Goal: Task Accomplishment & Management: Manage account settings

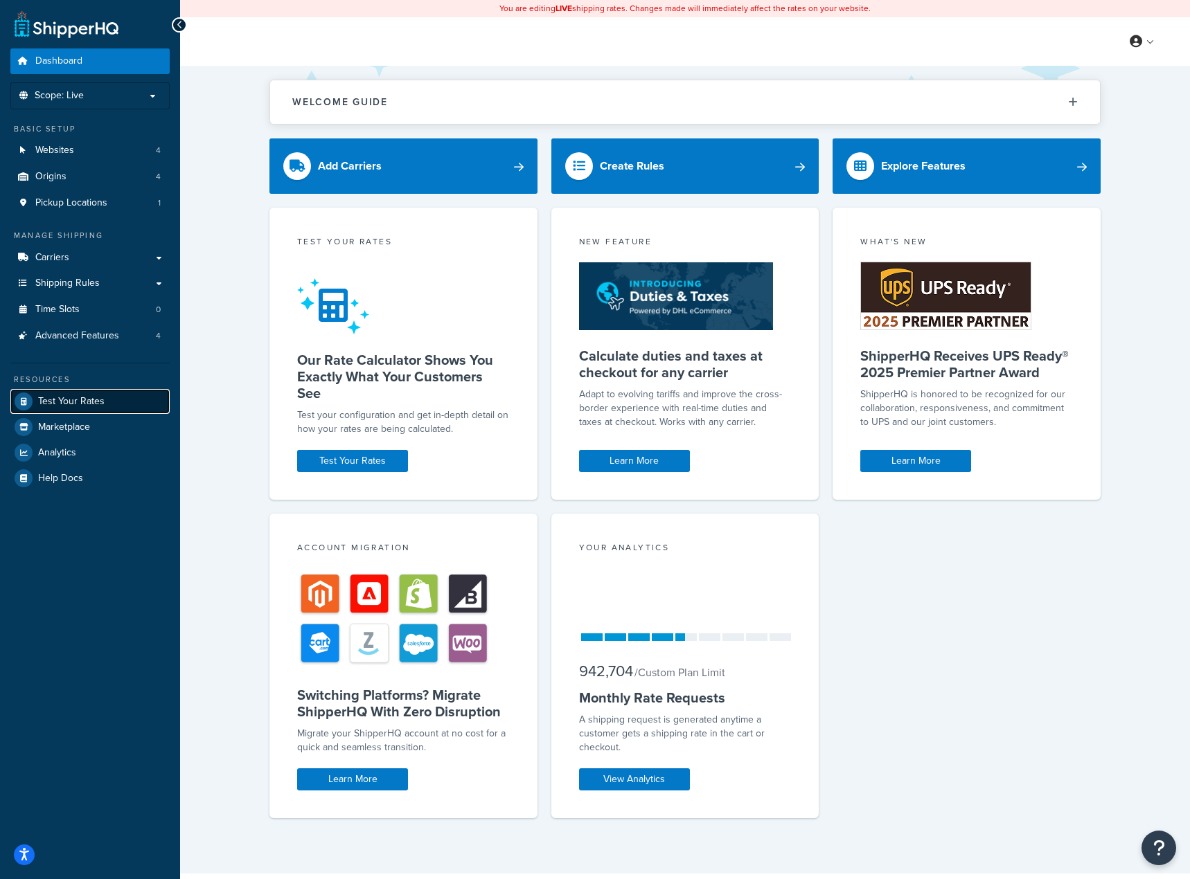
click at [73, 400] on span "Test Your Rates" at bounding box center [71, 402] width 66 height 12
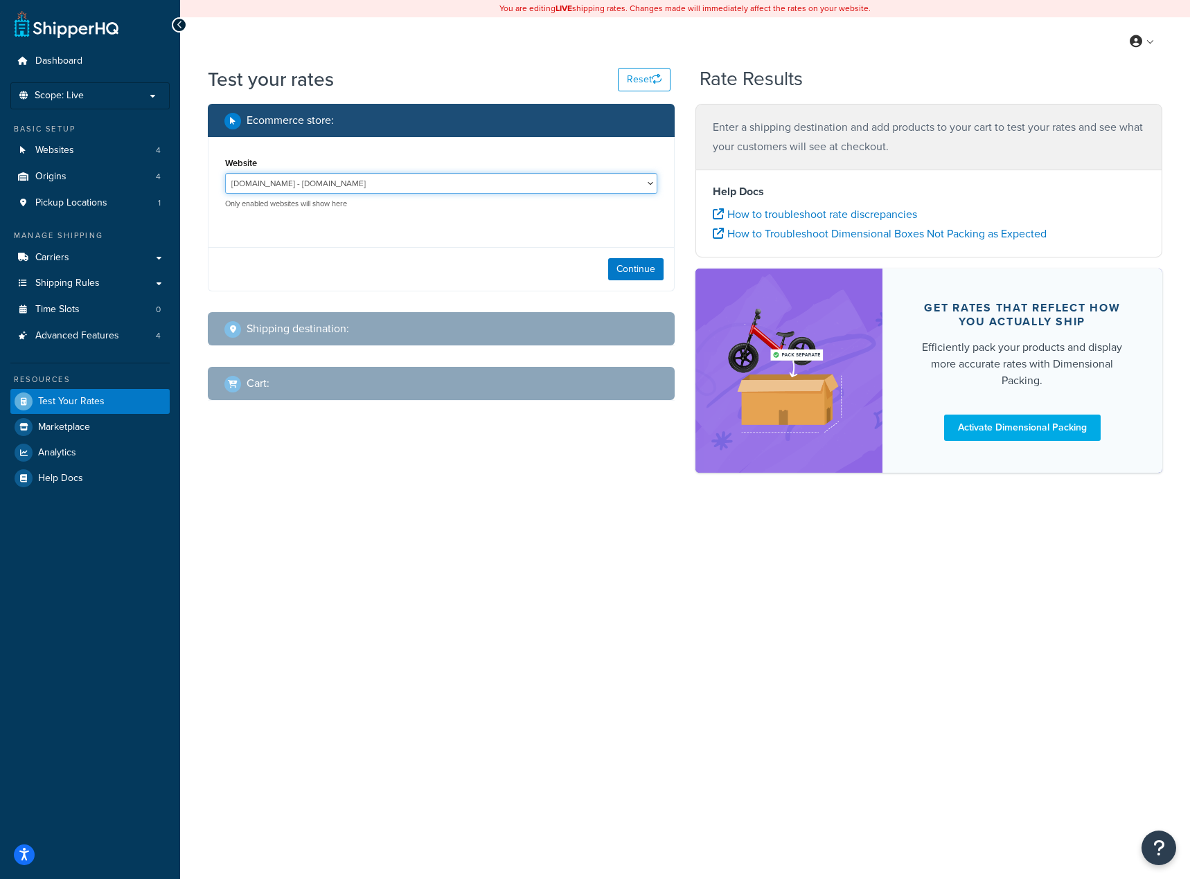
click at [525, 179] on select "jomashop-m2.ddev.site - jomashop-m2.ddev.site Live Jomashop - https://www.jomas…" at bounding box center [441, 183] width 432 height 21
select select "c593598c520429d542d6944a9ea1c6d4"
click at [225, 173] on select "jomashop-m2.ddev.site - jomashop-m2.ddev.site Live Jomashop - https://www.jomas…" at bounding box center [441, 183] width 432 height 21
click at [625, 262] on button "Continue" at bounding box center [635, 269] width 55 height 22
select select "TX"
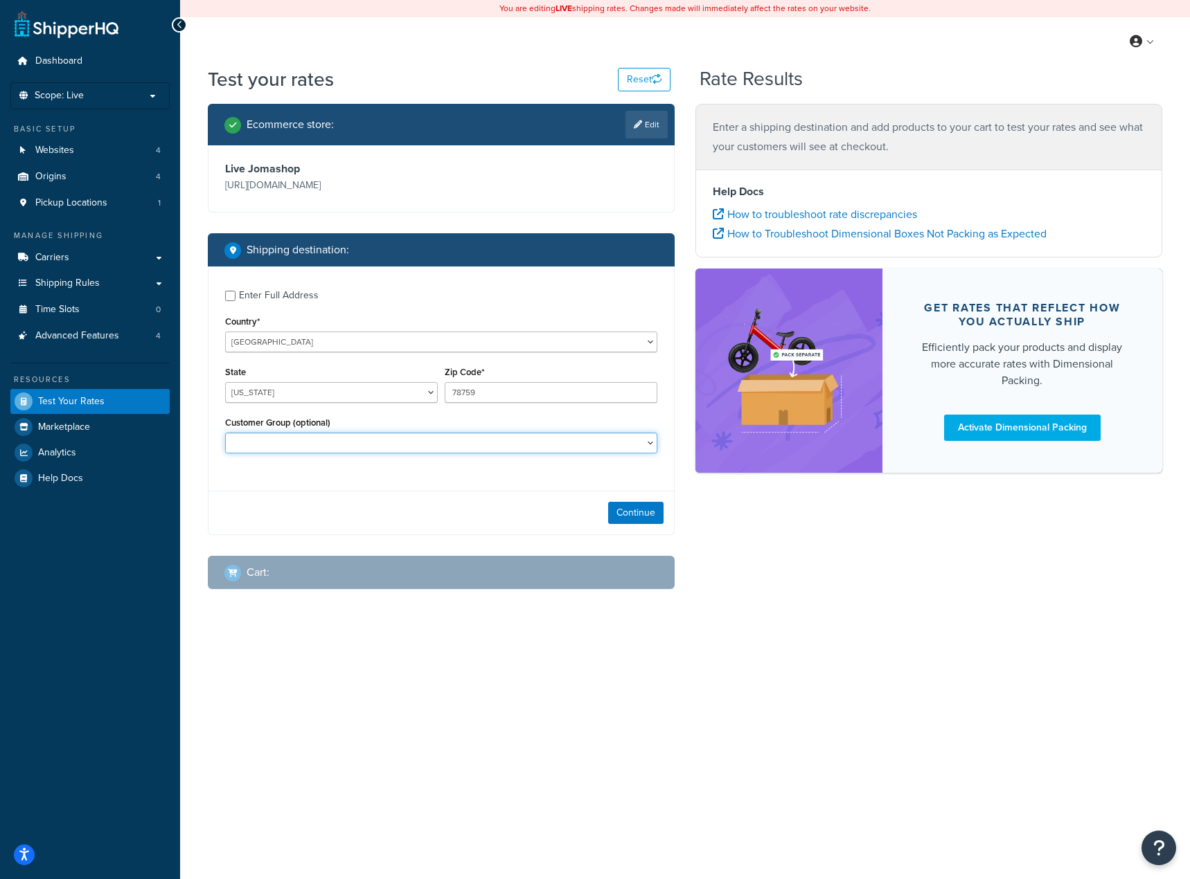
click at [594, 449] on select "Balaan Group General magento_admin NOT LOGGED IN Poizon Group Retailer Tax Exem…" at bounding box center [441, 443] width 432 height 21
select select "magento_admin"
click at [225, 434] on select "Balaan Group General magento_admin NOT LOGGED IN Poizon Group Retailer Tax Exem…" at bounding box center [441, 443] width 432 height 21
click at [635, 510] on button "Continue" at bounding box center [635, 513] width 55 height 22
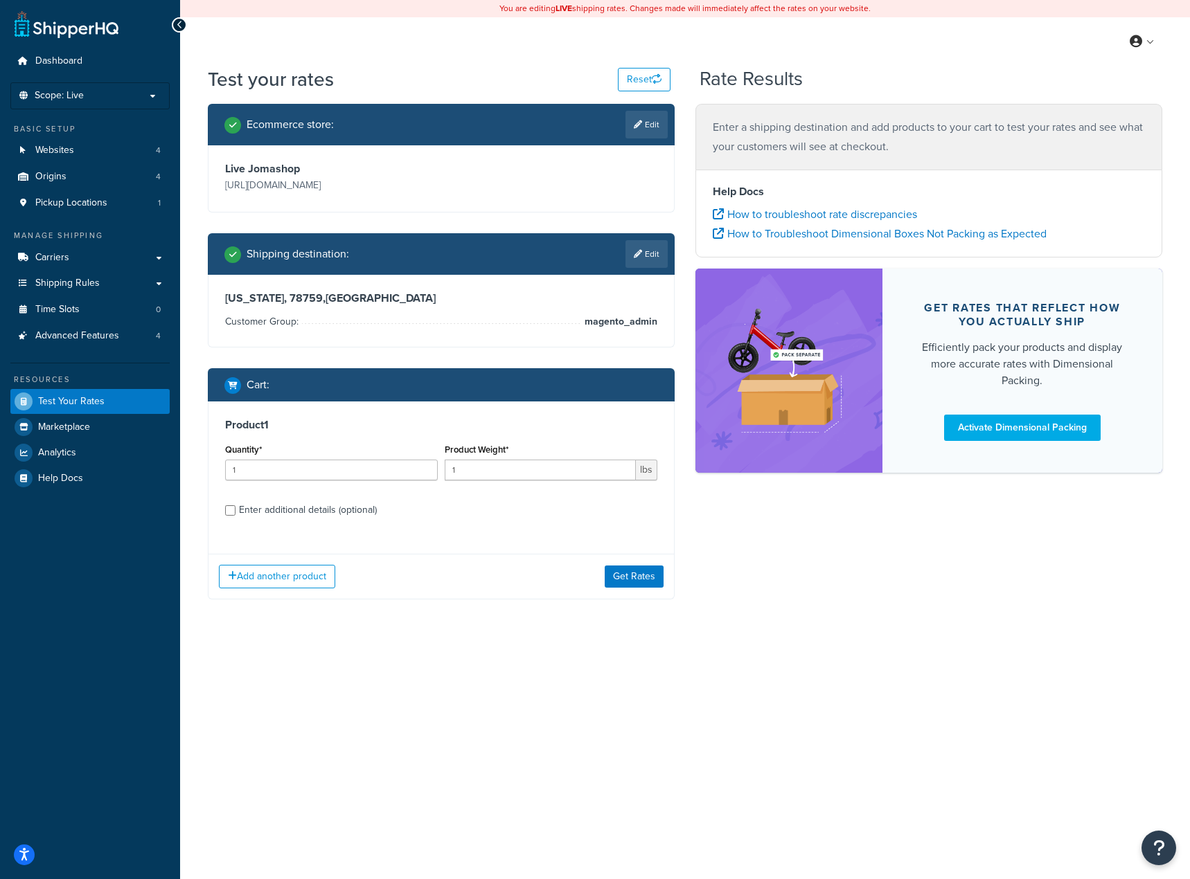
click at [334, 530] on div "Product 1 Quantity* 1 Product Weight* 1 lbs Enter additional details (optional)" at bounding box center [440, 473] width 465 height 142
click at [324, 511] on div "Enter additional details (optional)" at bounding box center [308, 510] width 138 height 19
click at [235, 511] on input "Enter additional details (optional)" at bounding box center [230, 511] width 10 height 10
checkbox input "true"
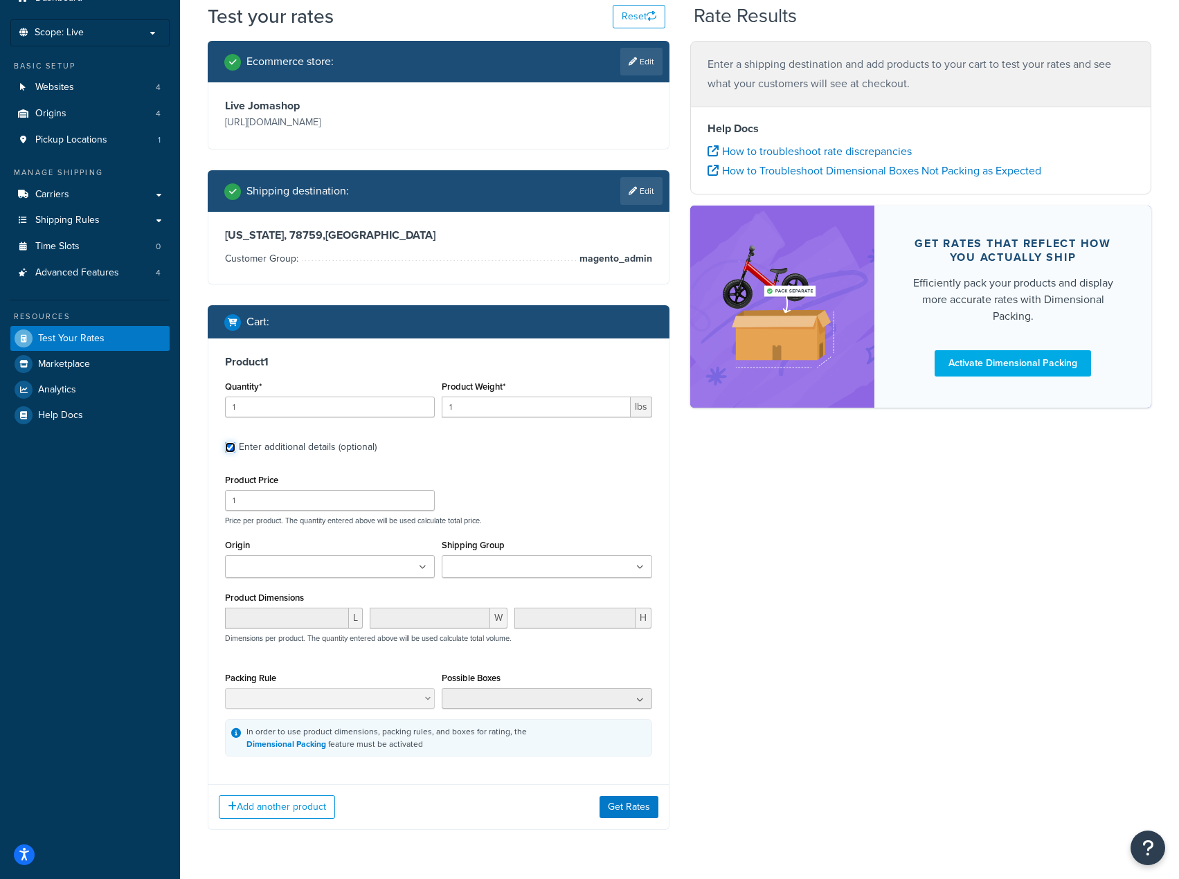
scroll to position [69, 0]
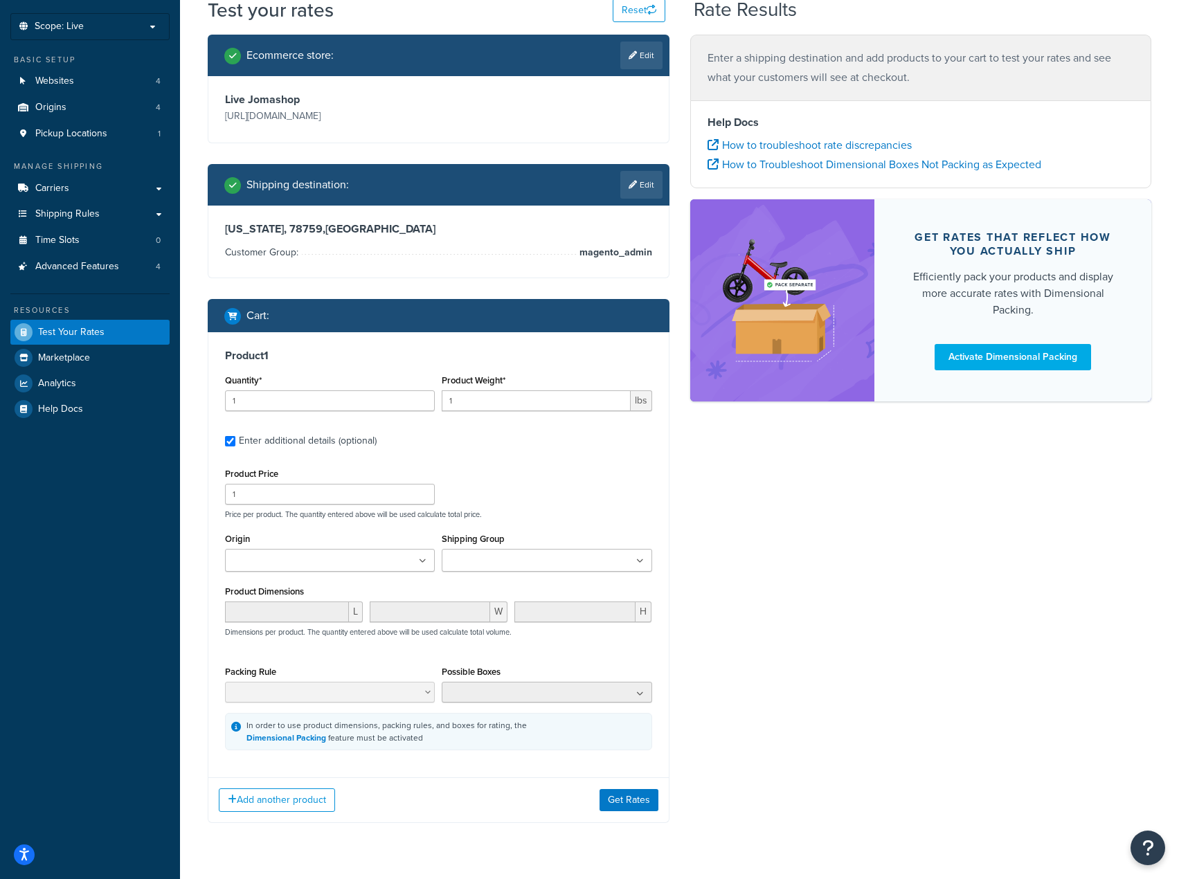
click at [574, 548] on div "Shipping Group DOLLARSALE FBA FRAGRANCES HAZMAT_PYTHON HOLIDAY_DS HOLIDAY_EXCLU…" at bounding box center [547, 551] width 210 height 42
click at [568, 560] on ul at bounding box center [547, 560] width 210 height 23
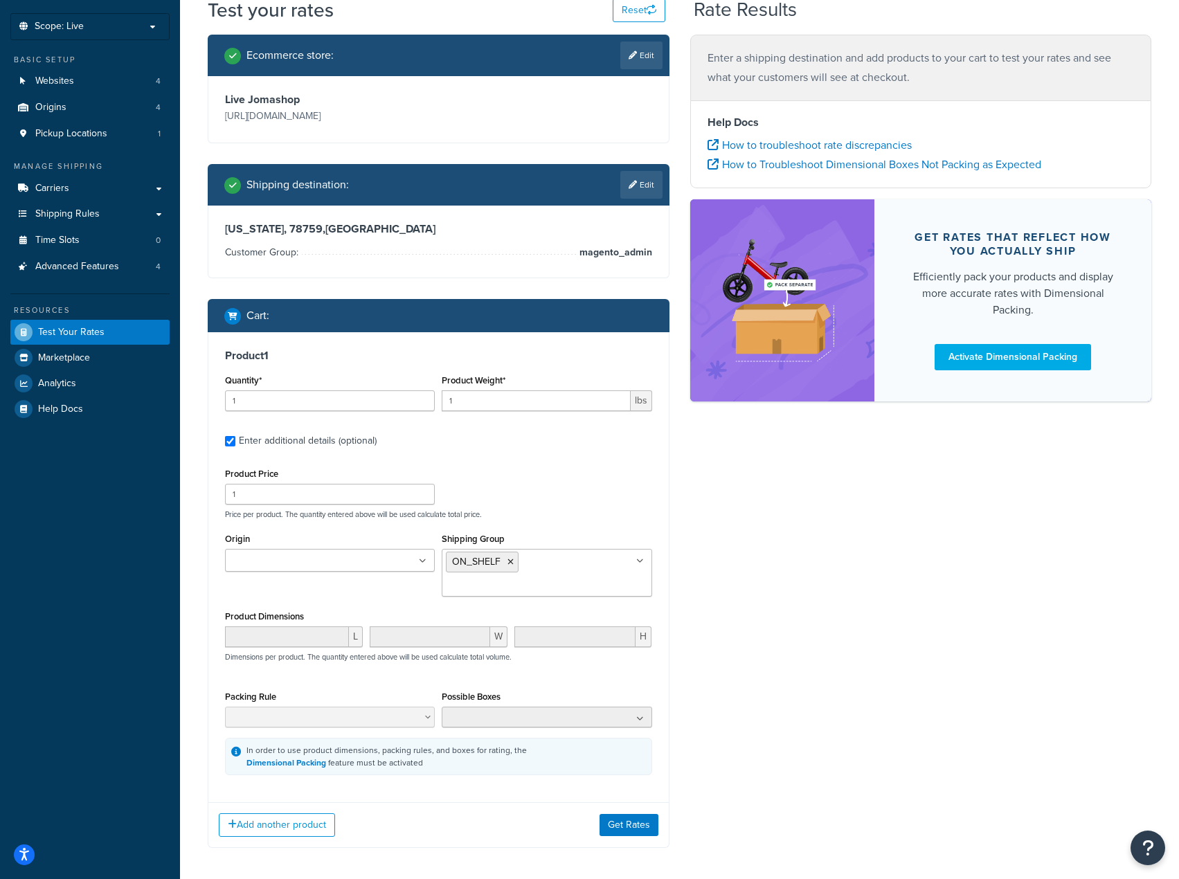
click at [783, 612] on div "Ecommerce store : Edit Live Jomashop https://www.jomashop.com Shipping destinat…" at bounding box center [679, 452] width 965 height 834
click at [633, 834] on button "Get Rates" at bounding box center [629, 825] width 59 height 22
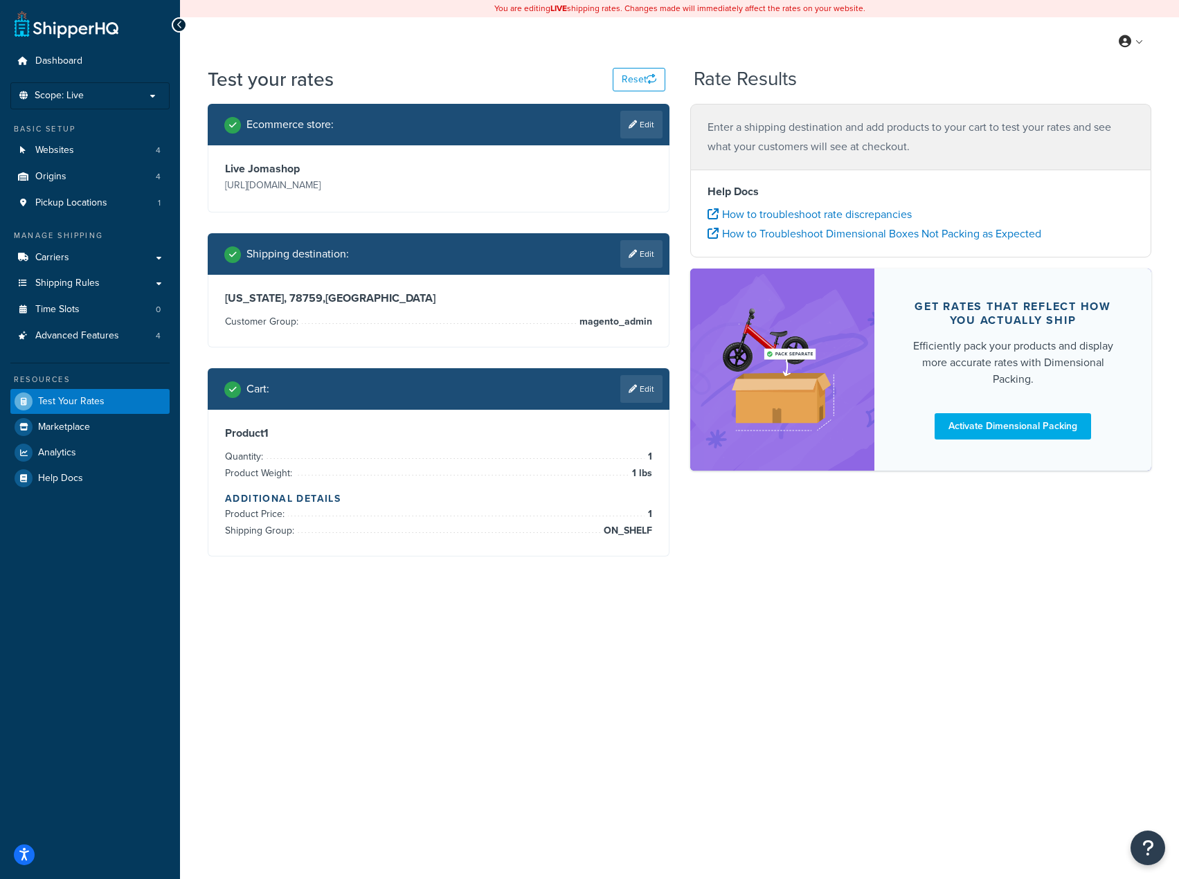
scroll to position [0, 0]
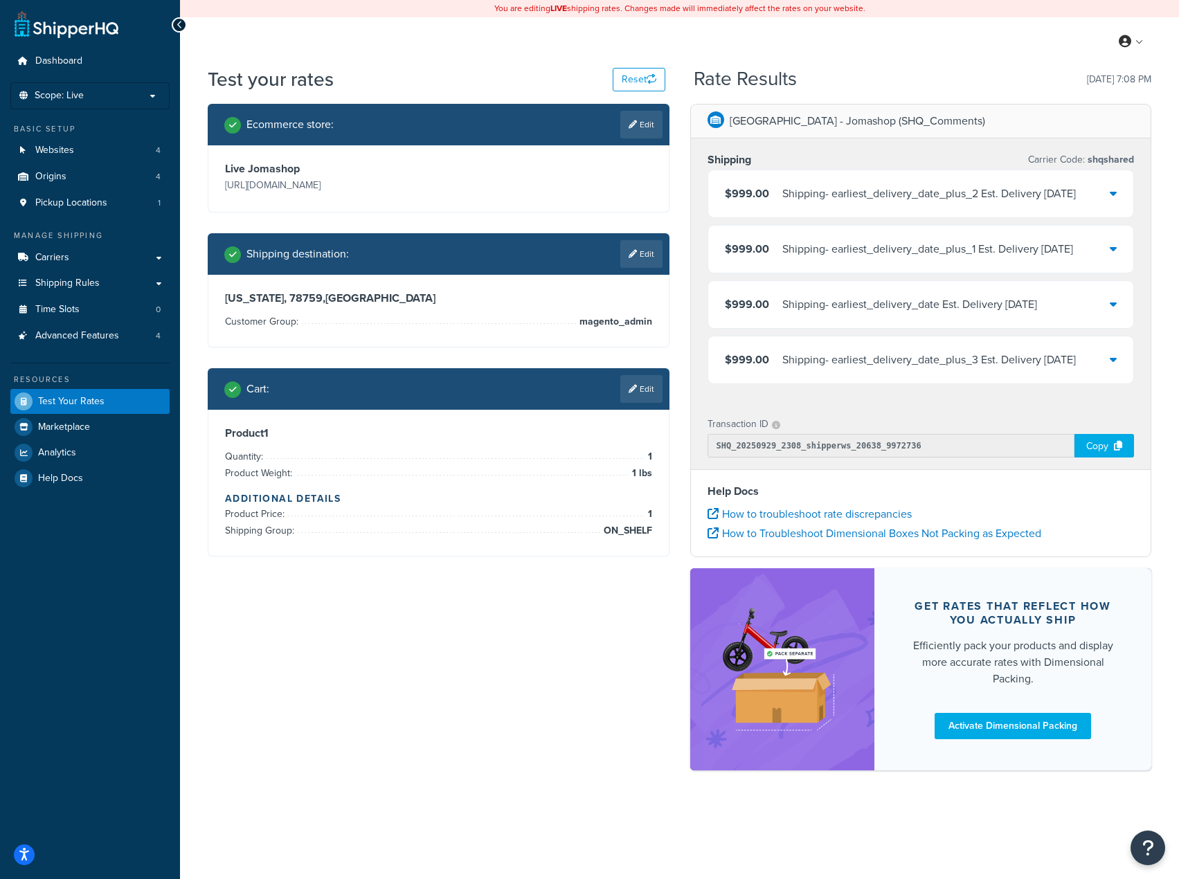
click at [1113, 314] on div at bounding box center [1113, 304] width 7 height 19
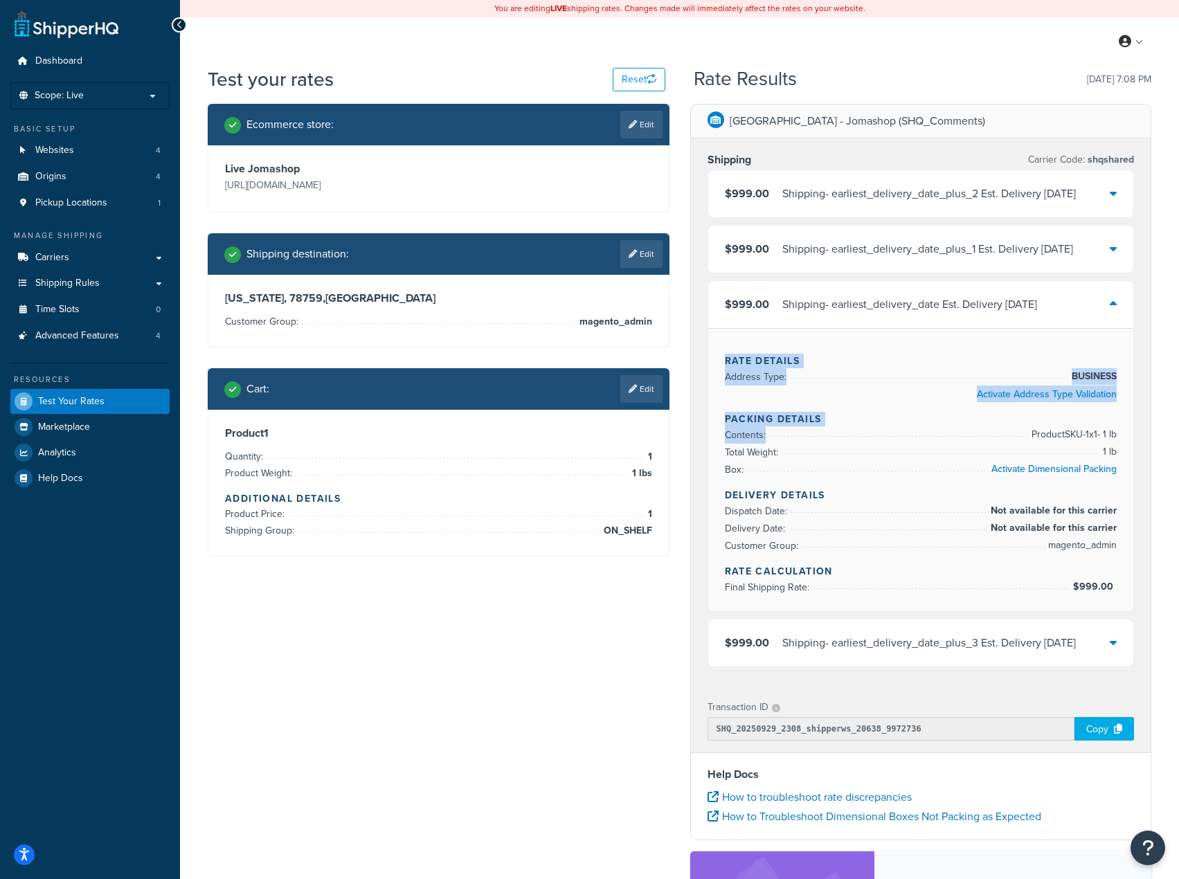
drag, startPoint x: 1119, startPoint y: 345, endPoint x: 1136, endPoint y: 479, distance: 135.4
click at [1136, 479] on div "Shipping Carrier Code: shqshared $999.00 Shipping - earliest_delivery_date_plus…" at bounding box center [921, 412] width 461 height 548
click at [1146, 494] on div "Shipping Carrier Code: shqshared $999.00 Shipping - earliest_delivery_date_plus…" at bounding box center [921, 412] width 461 height 548
click at [456, 703] on div "Ecommerce store : Edit Live Jomashop https://www.jomashop.com Shipping destinat…" at bounding box center [679, 586] width 965 height 964
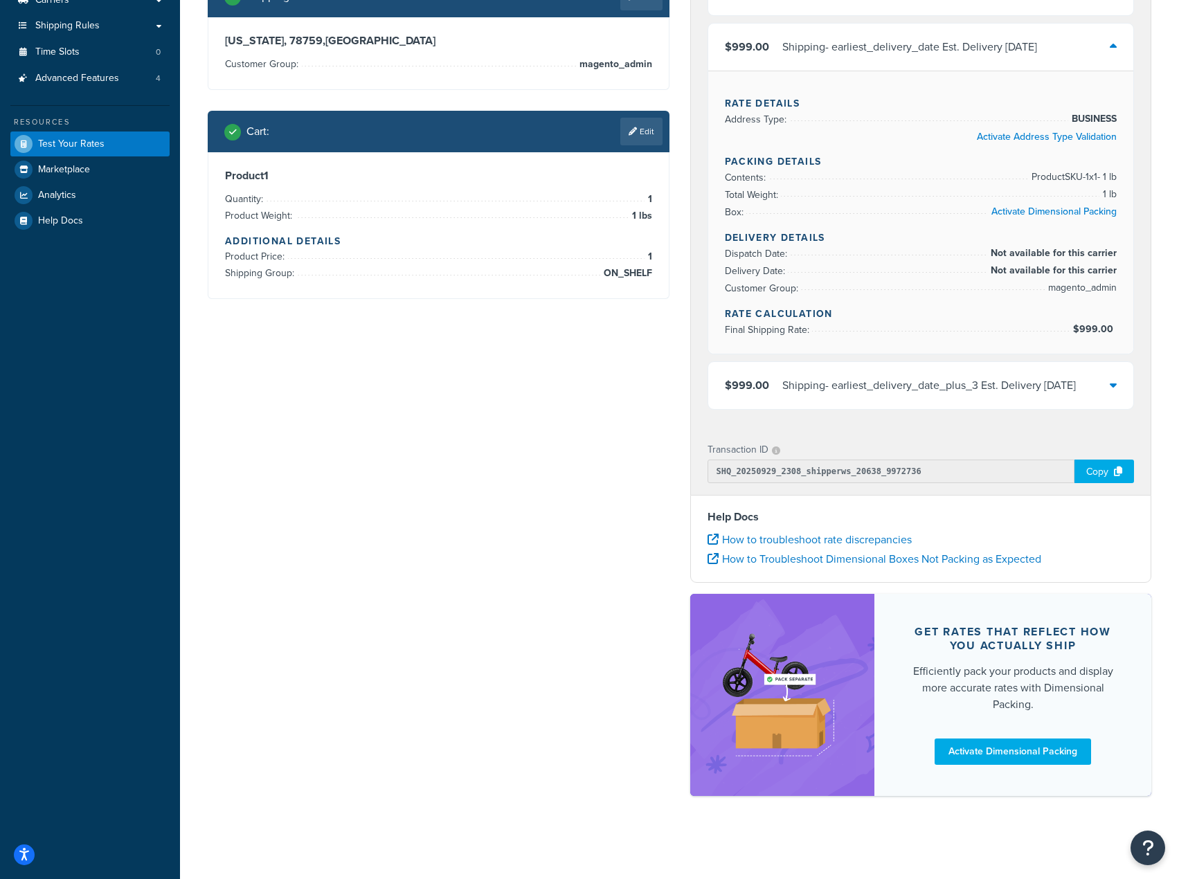
click at [589, 404] on div "Ecommerce store : Edit Live Jomashop https://www.jomashop.com Shipping destinat…" at bounding box center [679, 328] width 965 height 964
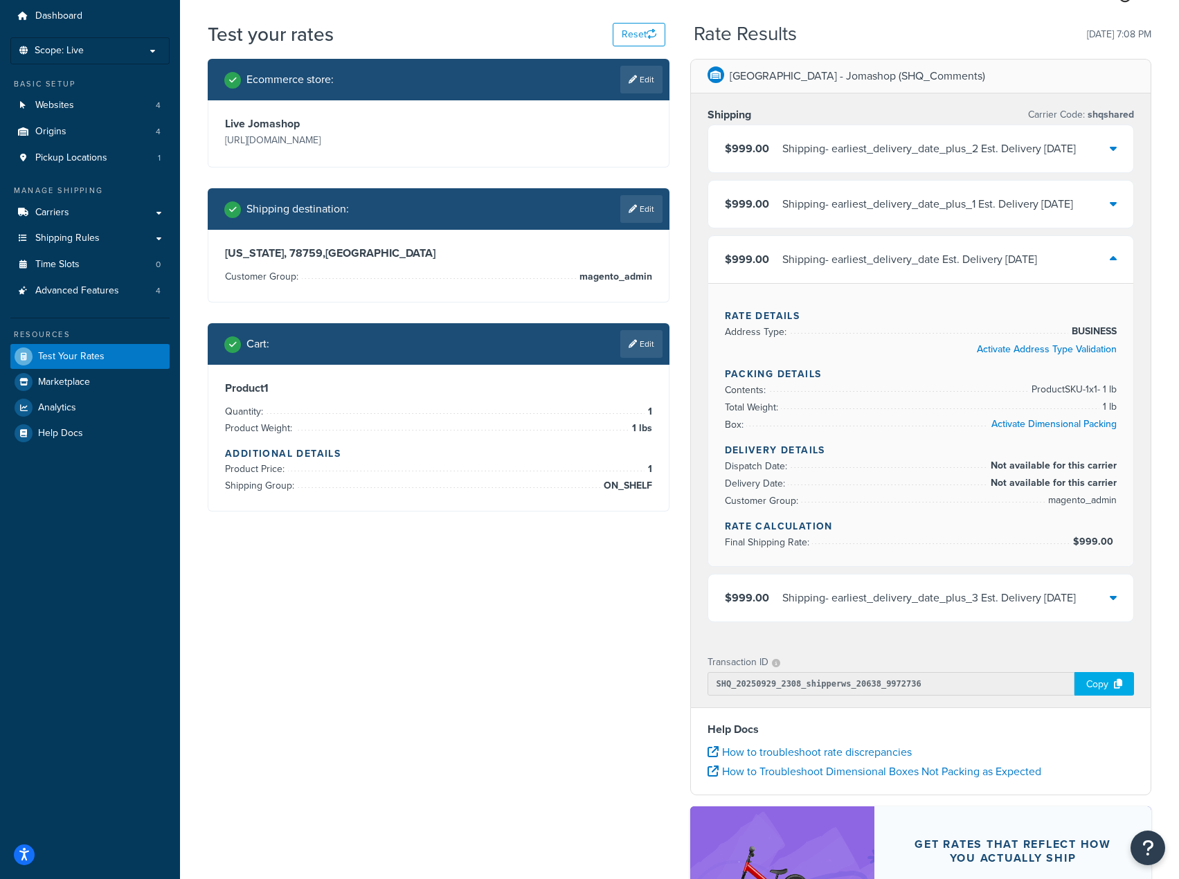
scroll to position [0, 0]
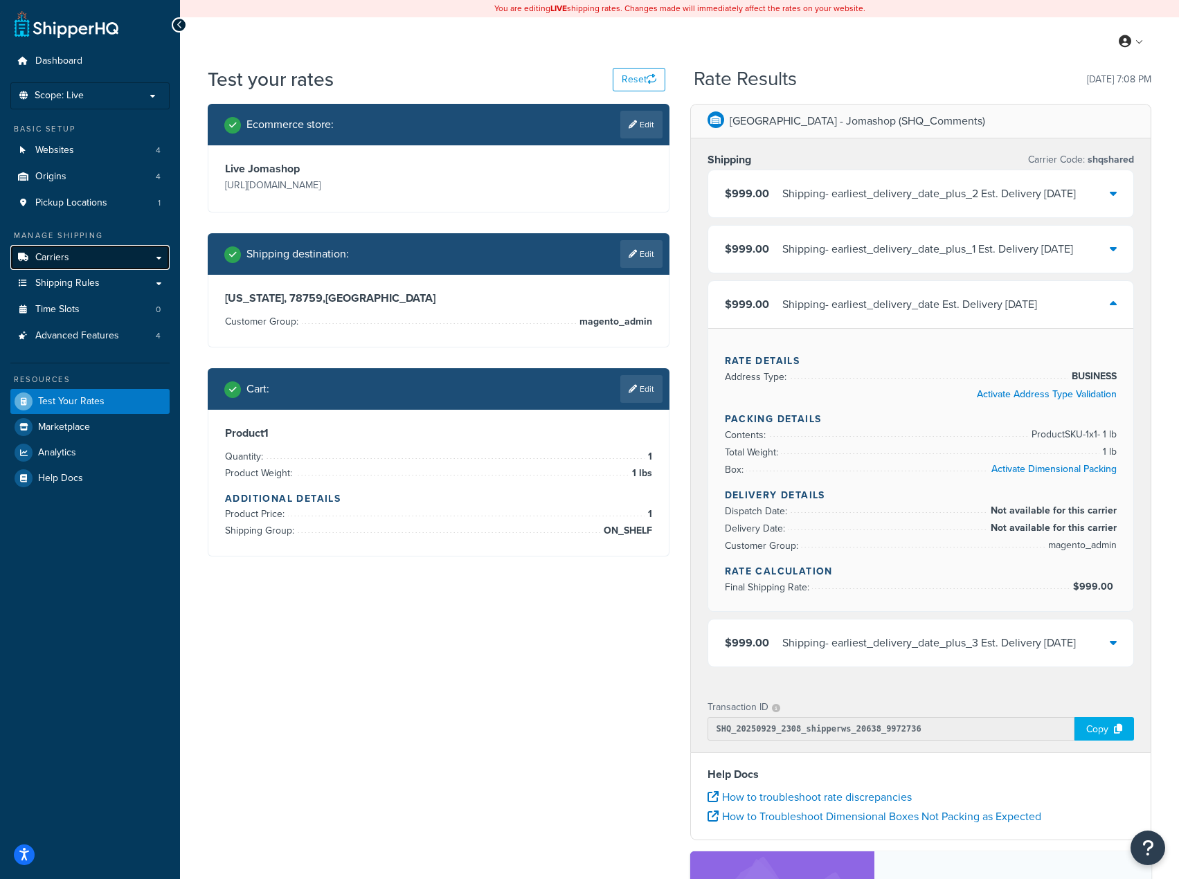
click at [157, 257] on link "Carriers" at bounding box center [89, 258] width 159 height 26
click at [963, 314] on div "Shipping - earliest_delivery_date Est. Delivery Wed, Oct 1, 2025" at bounding box center [910, 304] width 255 height 19
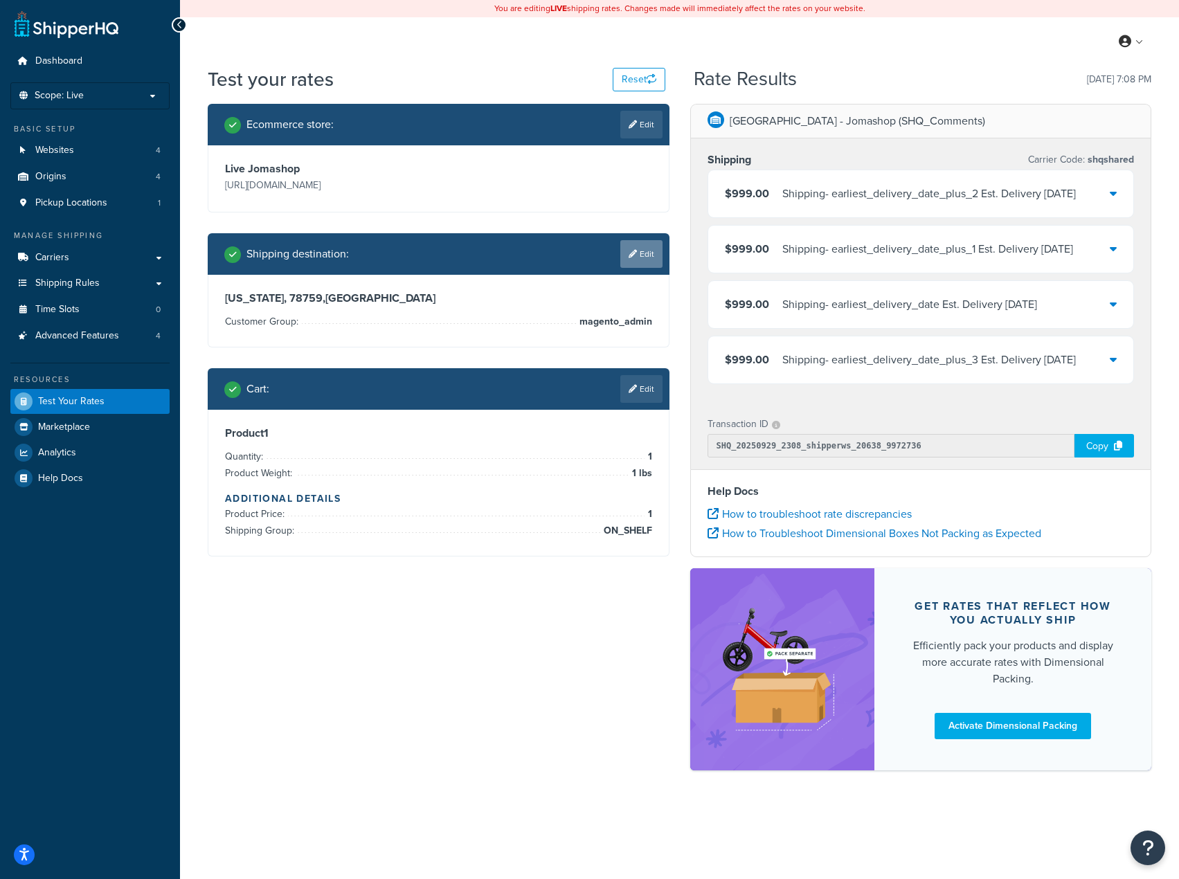
click at [638, 253] on link "Edit" at bounding box center [641, 254] width 42 height 28
select select "TX"
select select "magento_admin"
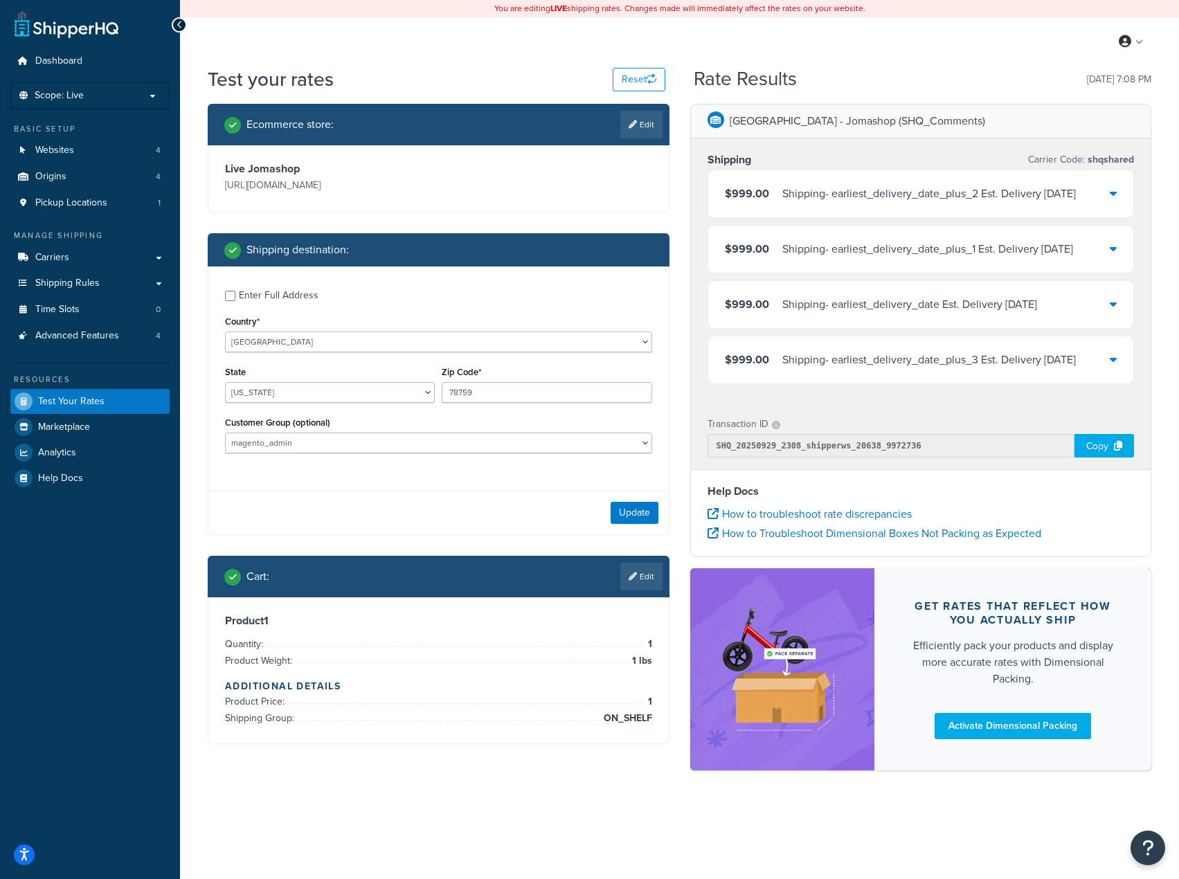
click at [638, 253] on div "Shipping destination :" at bounding box center [443, 249] width 438 height 19
click at [413, 393] on select "Alabama Alaska American Samoa Arizona Arkansas Armed Forces Americas Armed Forc…" at bounding box center [330, 392] width 210 height 21
select select "NY"
click at [225, 383] on select "Alabama Alaska American Samoa Arizona Arkansas Armed Forces Americas Armed Forc…" at bounding box center [330, 392] width 210 height 21
click at [643, 520] on button "Update" at bounding box center [635, 513] width 48 height 22
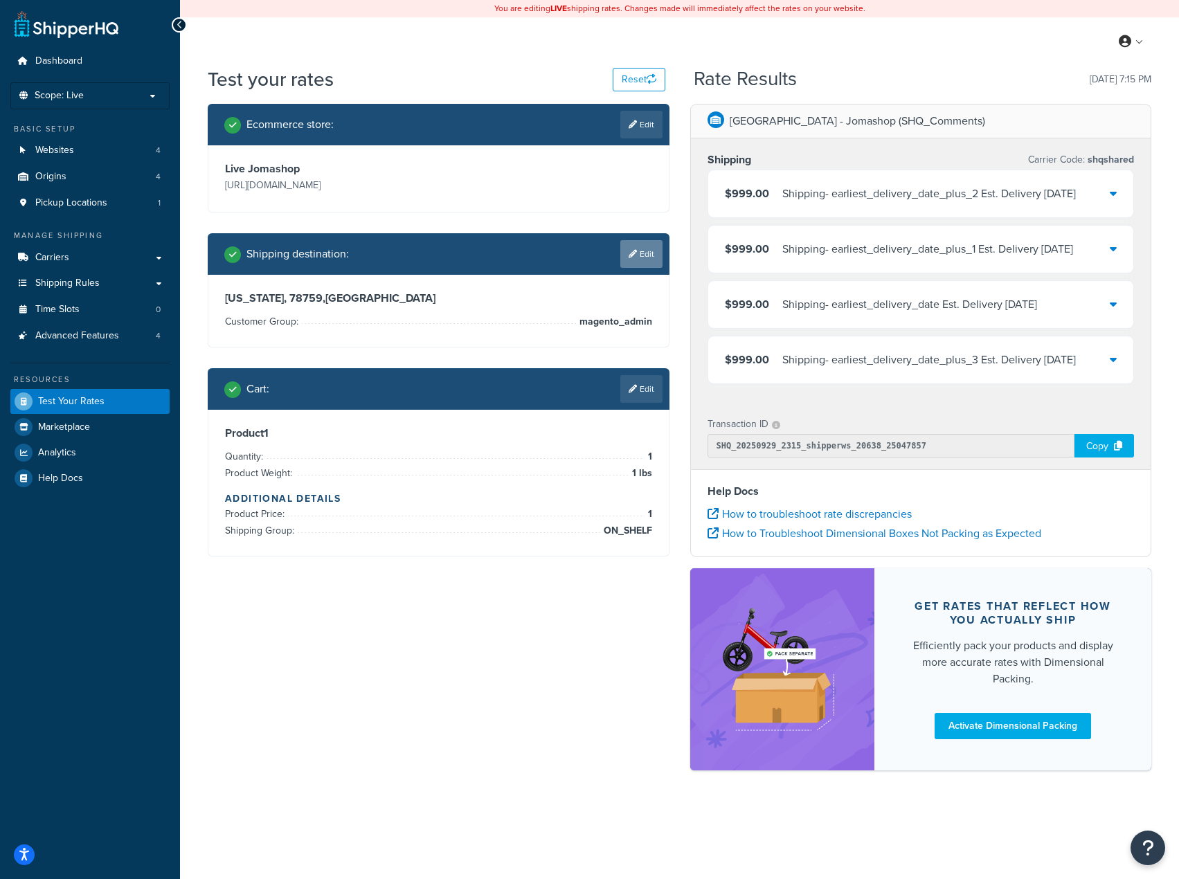
click at [648, 244] on link "Edit" at bounding box center [641, 254] width 42 height 28
select select "NY"
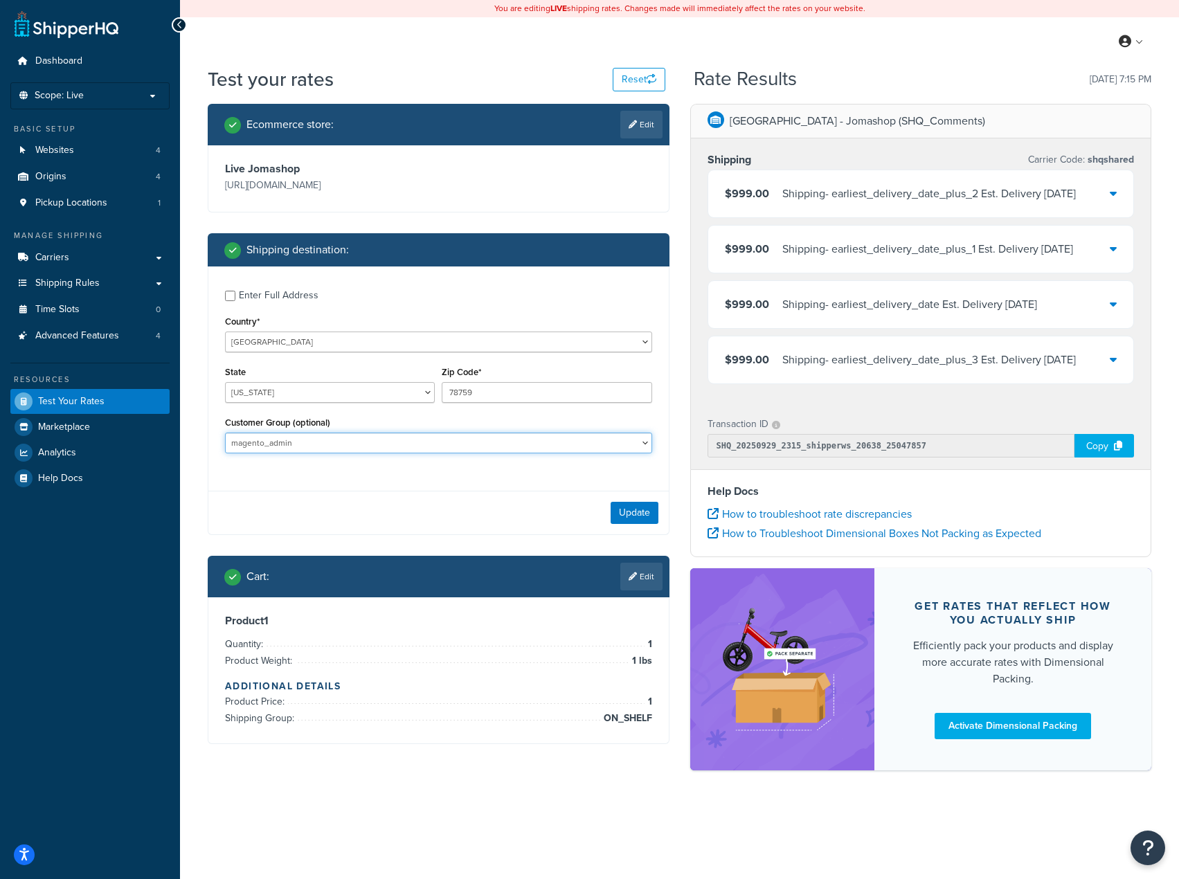
click at [513, 440] on select "Balaan Group General magento_admin NOT LOGGED IN Poizon Group Retailer Tax Exem…" at bounding box center [438, 443] width 427 height 21
select select "General"
click at [225, 434] on select "Balaan Group General magento_admin NOT LOGGED IN Poizon Group Retailer Tax Exem…" at bounding box center [438, 443] width 427 height 21
click at [616, 511] on button "Update" at bounding box center [635, 513] width 48 height 22
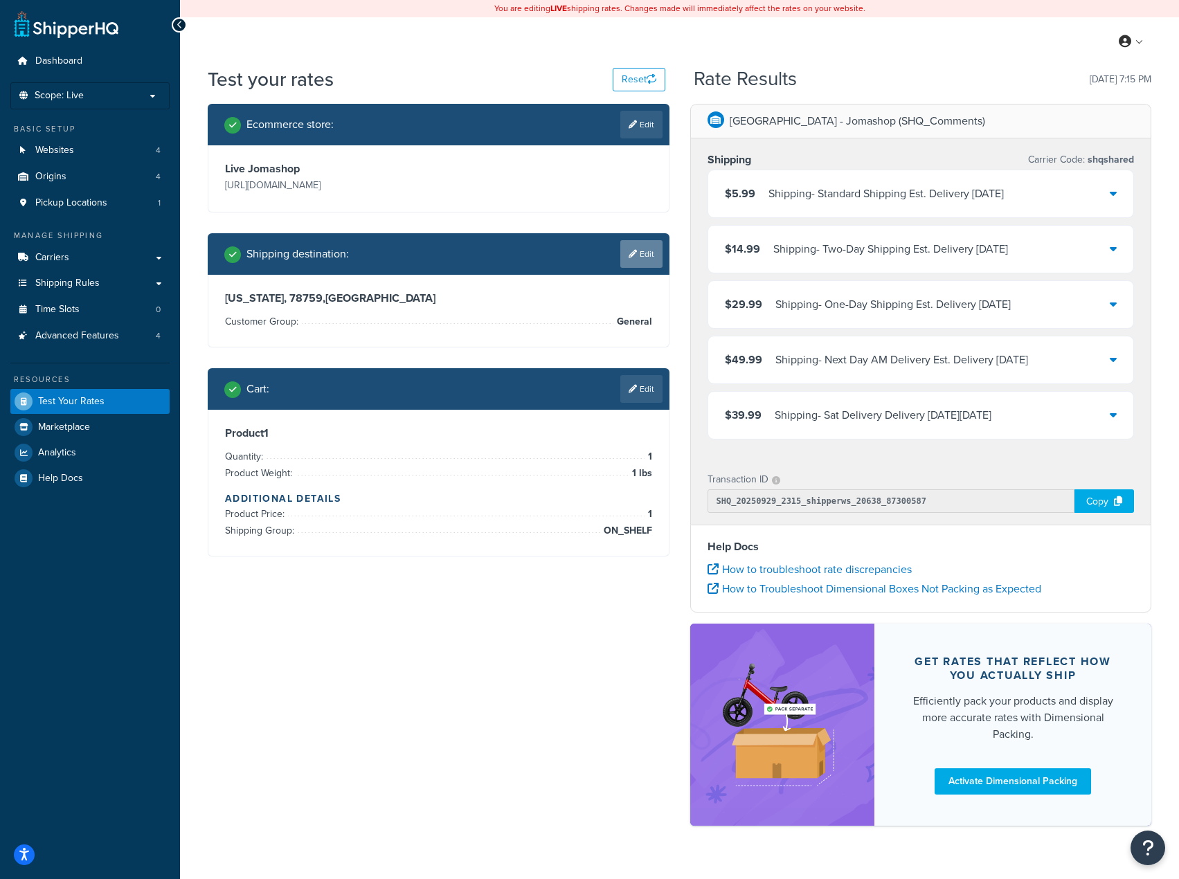
click at [639, 258] on link "Edit" at bounding box center [641, 254] width 42 height 28
select select "NY"
select select "General"
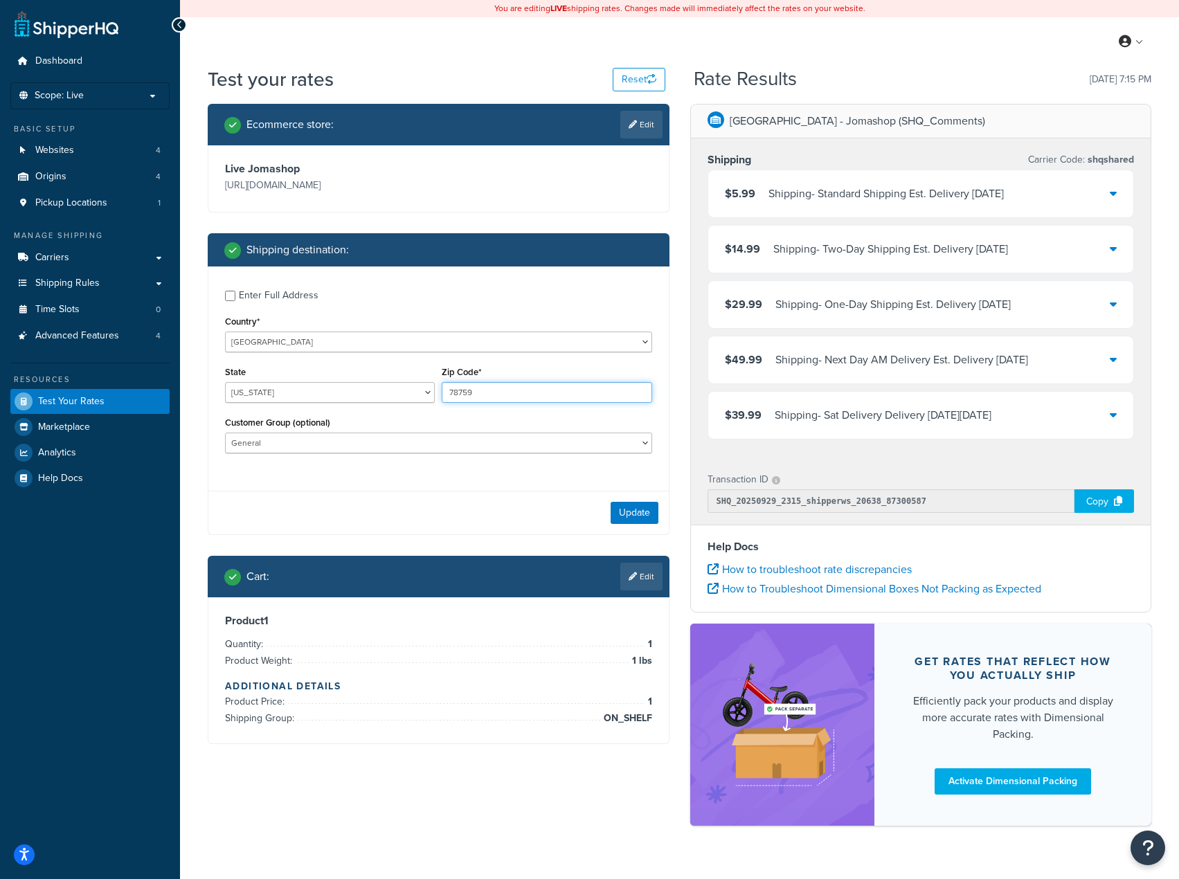
click at [526, 398] on input "78759" at bounding box center [547, 392] width 210 height 21
type input "78760"
click at [642, 515] on button "Update" at bounding box center [635, 513] width 48 height 22
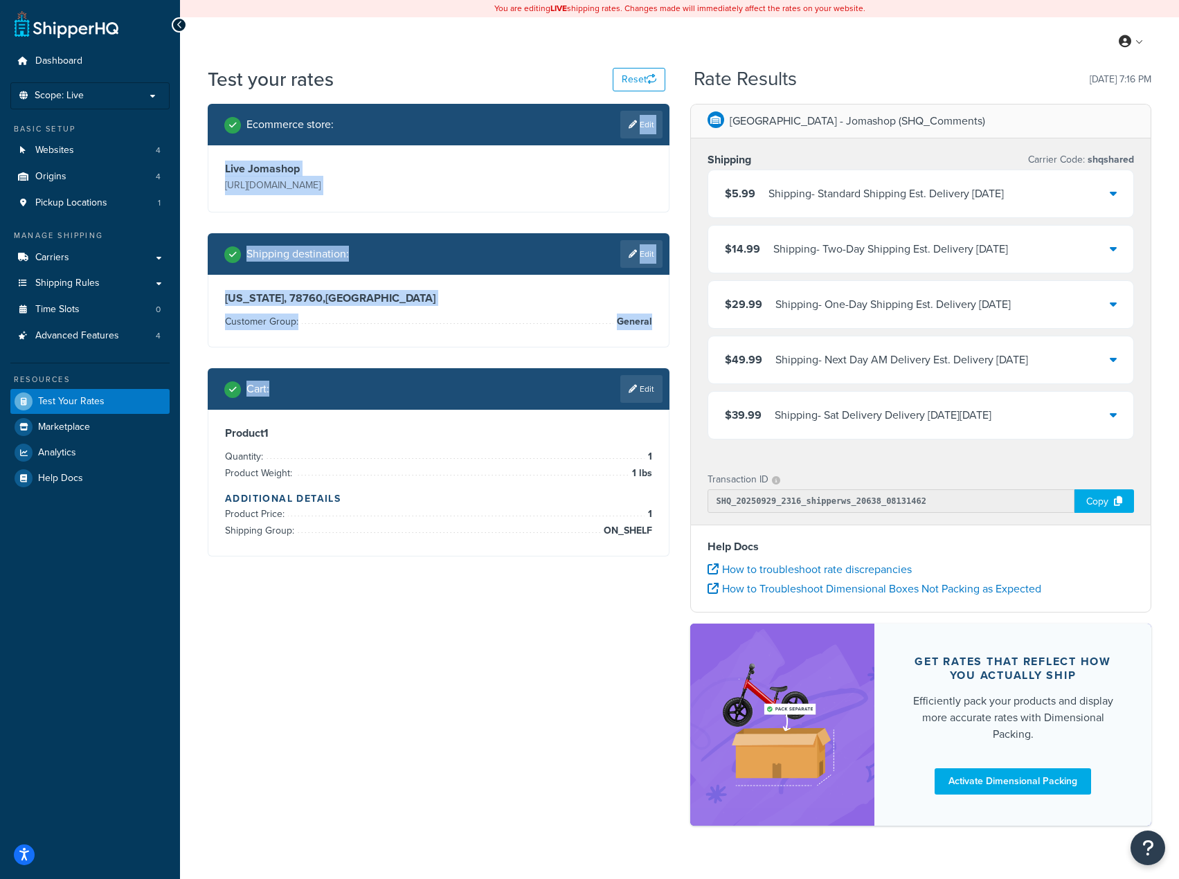
click at [578, 508] on div "Ecommerce store : Edit Live Jomashop https://www.jomashop.com Shipping destinat…" at bounding box center [438, 341] width 483 height 474
click at [465, 190] on div "Live Jomashop https://www.jomashop.com" at bounding box center [439, 178] width 434 height 33
click at [508, 316] on li "Customer Group: General" at bounding box center [438, 322] width 427 height 17
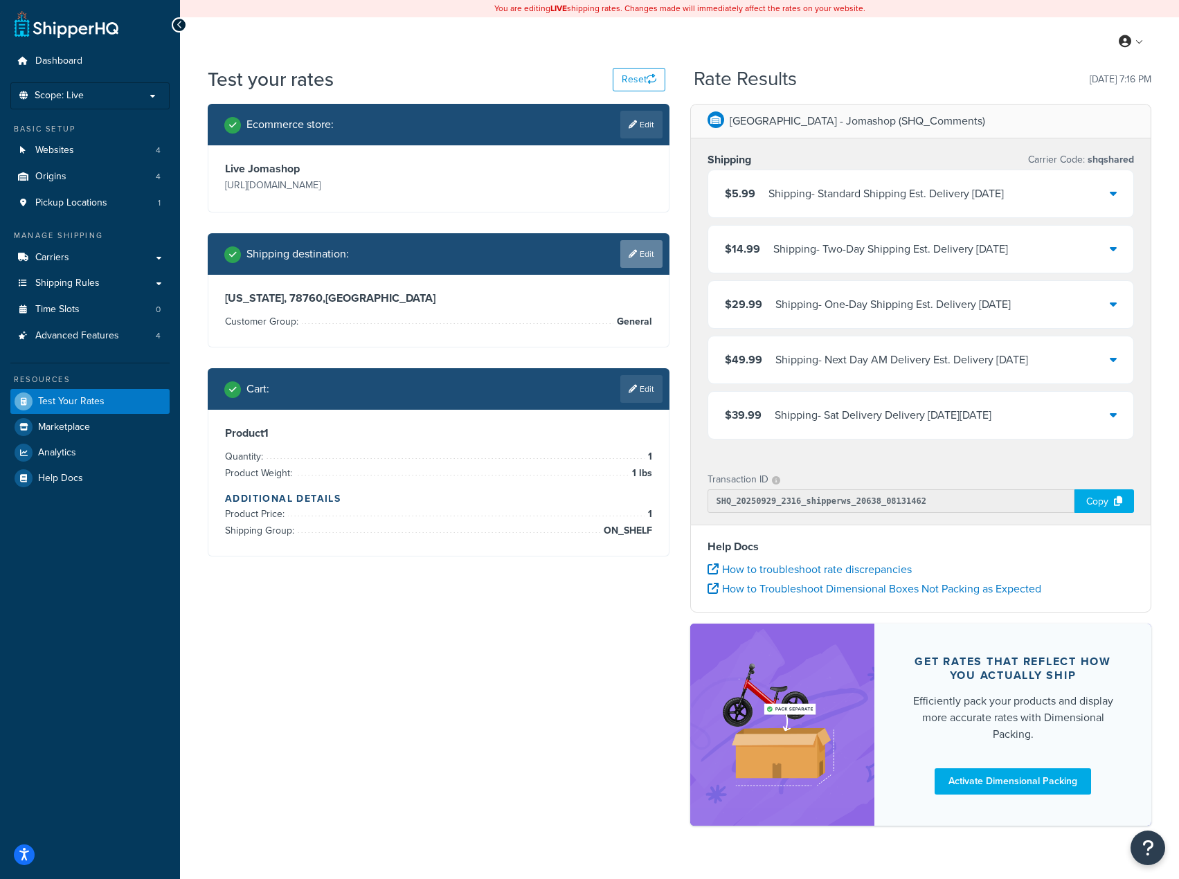
click at [647, 258] on link "Edit" at bounding box center [641, 254] width 42 height 28
select select "NY"
select select "General"
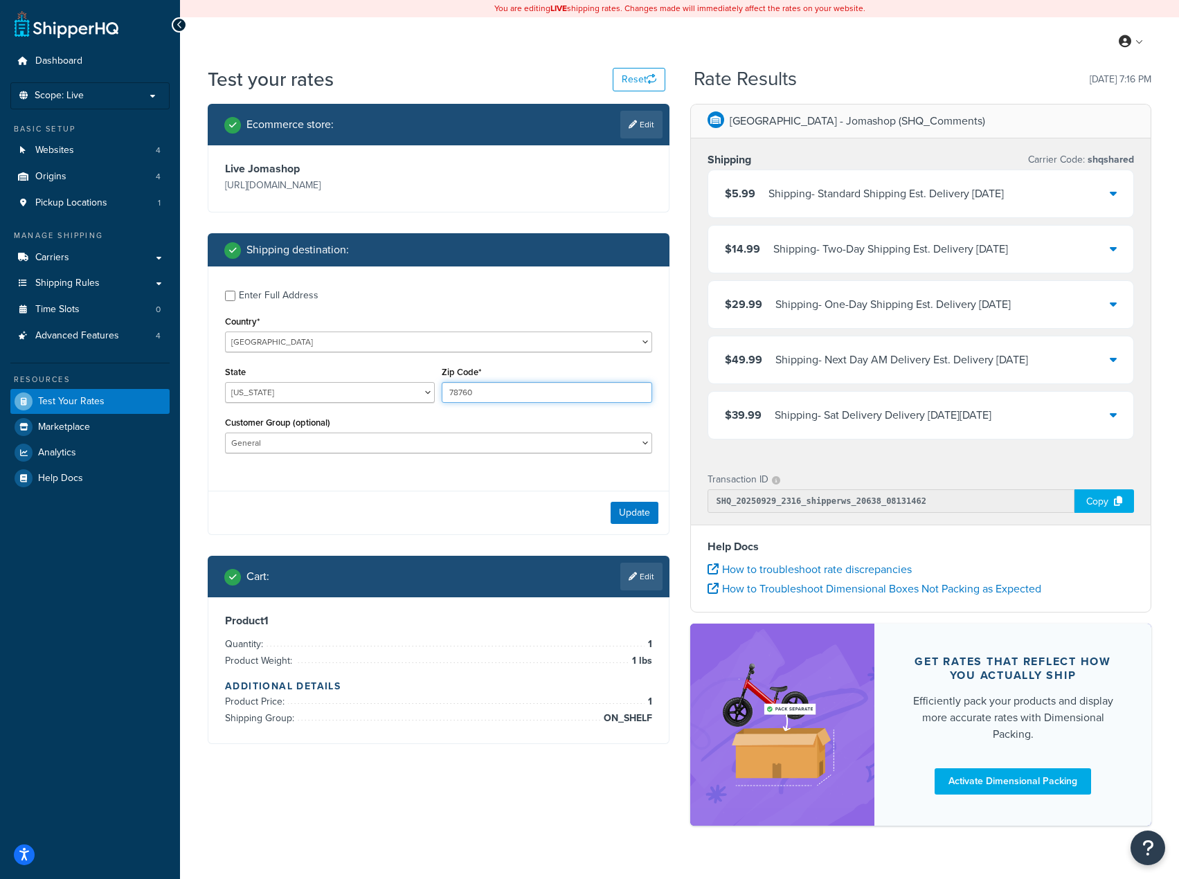
drag, startPoint x: 508, startPoint y: 398, endPoint x: 466, endPoint y: 393, distance: 42.5
click at [466, 393] on input "78760" at bounding box center [547, 392] width 210 height 21
type input "78761"
click at [643, 509] on button "Update" at bounding box center [635, 513] width 48 height 22
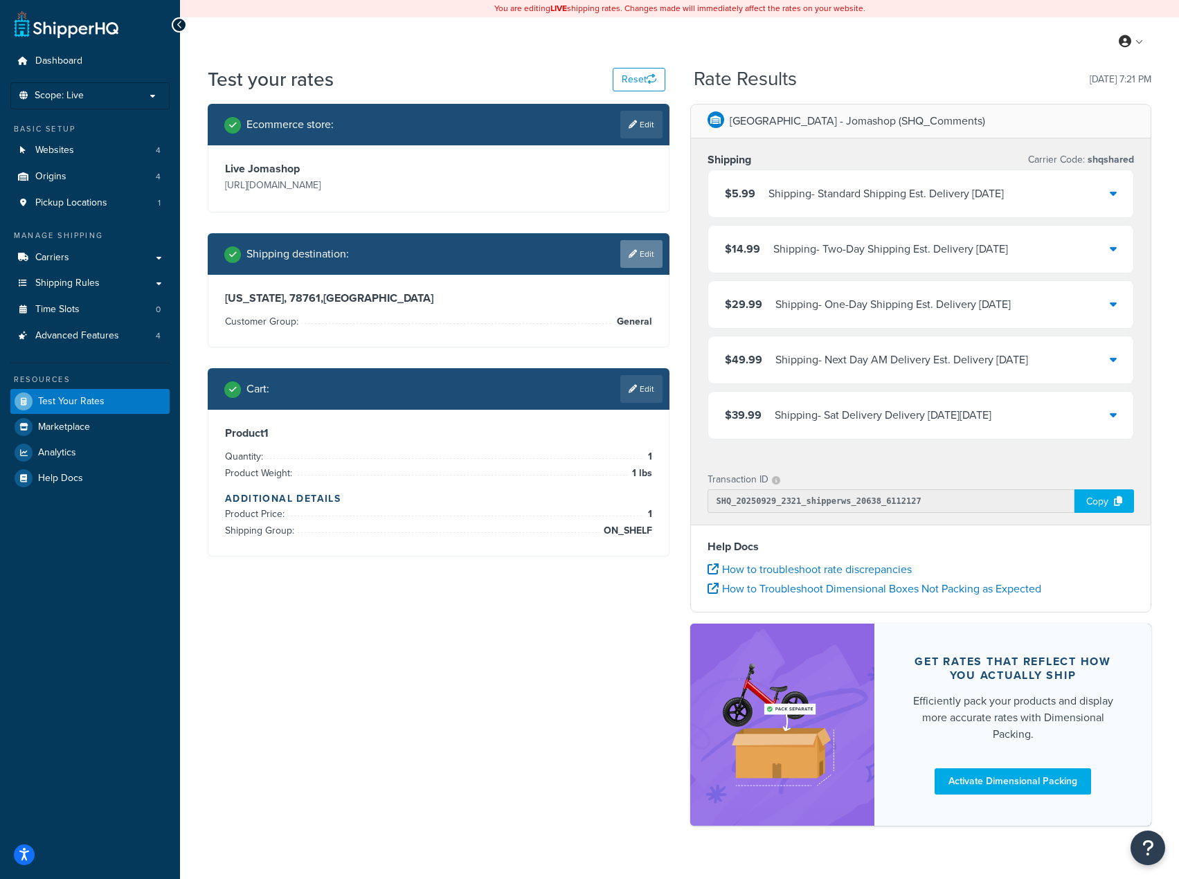
click at [637, 260] on link "Edit" at bounding box center [641, 254] width 42 height 28
select select "NY"
select select "General"
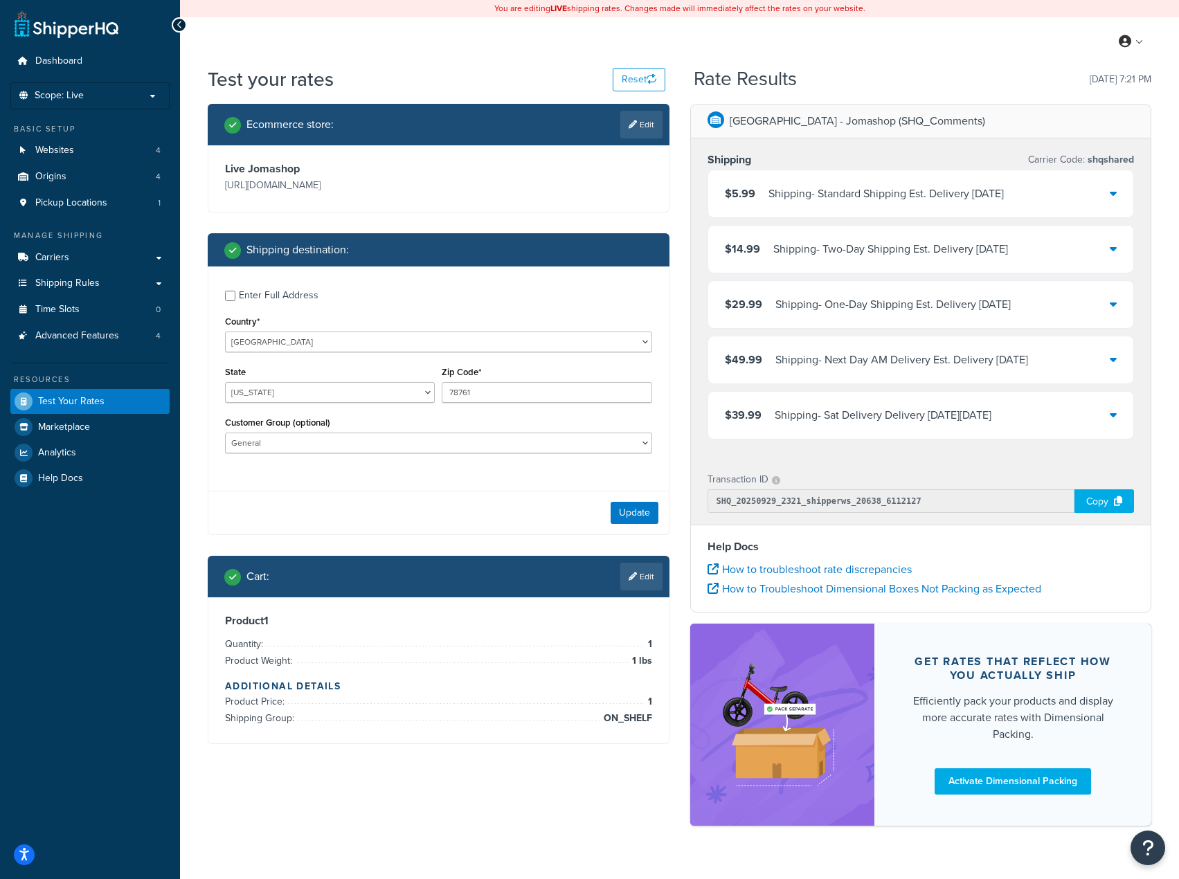
click at [644, 246] on div "Shipping destination :" at bounding box center [443, 249] width 438 height 19
click at [634, 522] on button "Update" at bounding box center [635, 513] width 48 height 22
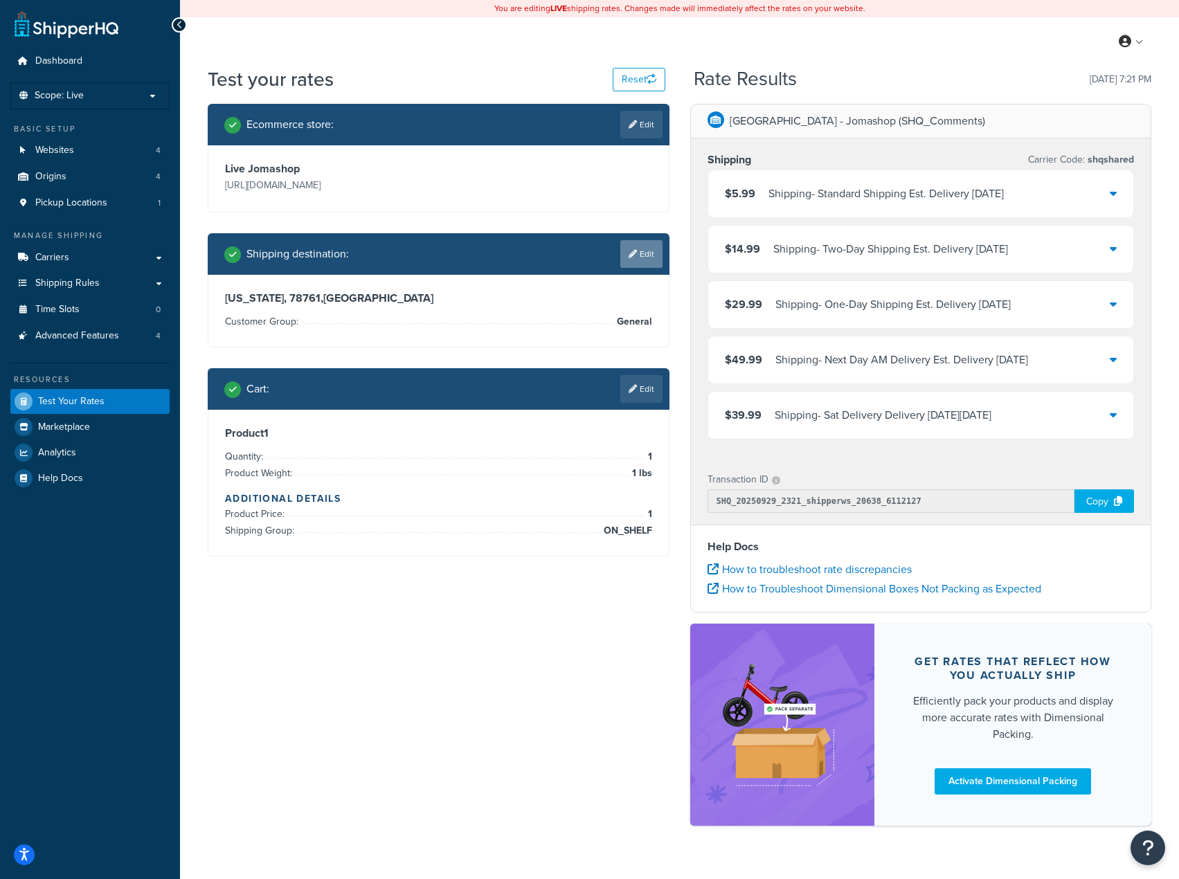
click at [632, 251] on icon at bounding box center [633, 254] width 8 height 8
select select "NY"
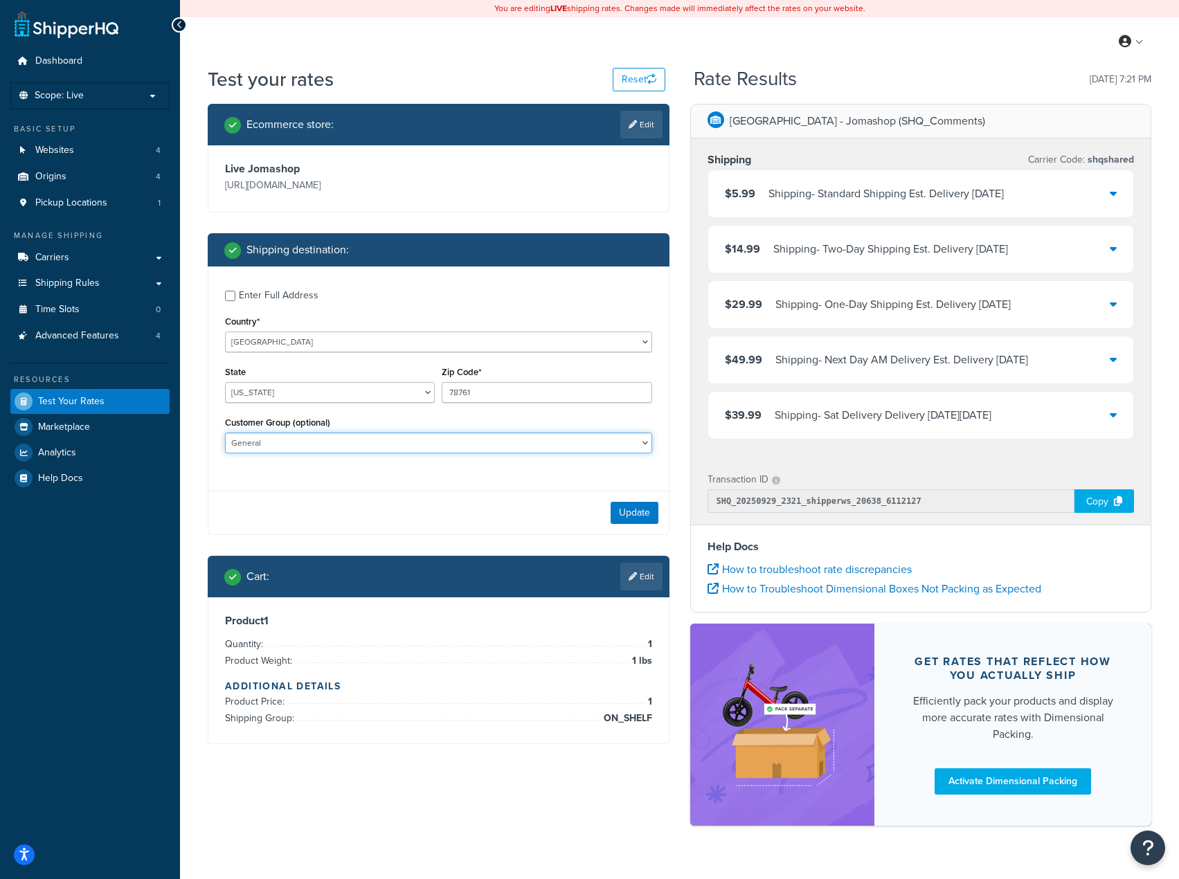
click at [613, 447] on select "Balaan Group General magento_admin NOT LOGGED IN Poizon Group Retailer Tax Exem…" at bounding box center [438, 443] width 427 height 21
select select "magento_admin"
click at [225, 434] on select "Balaan Group General magento_admin NOT LOGGED IN Poizon Group Retailer Tax Exem…" at bounding box center [438, 443] width 427 height 21
click at [629, 504] on button "Update" at bounding box center [635, 513] width 48 height 22
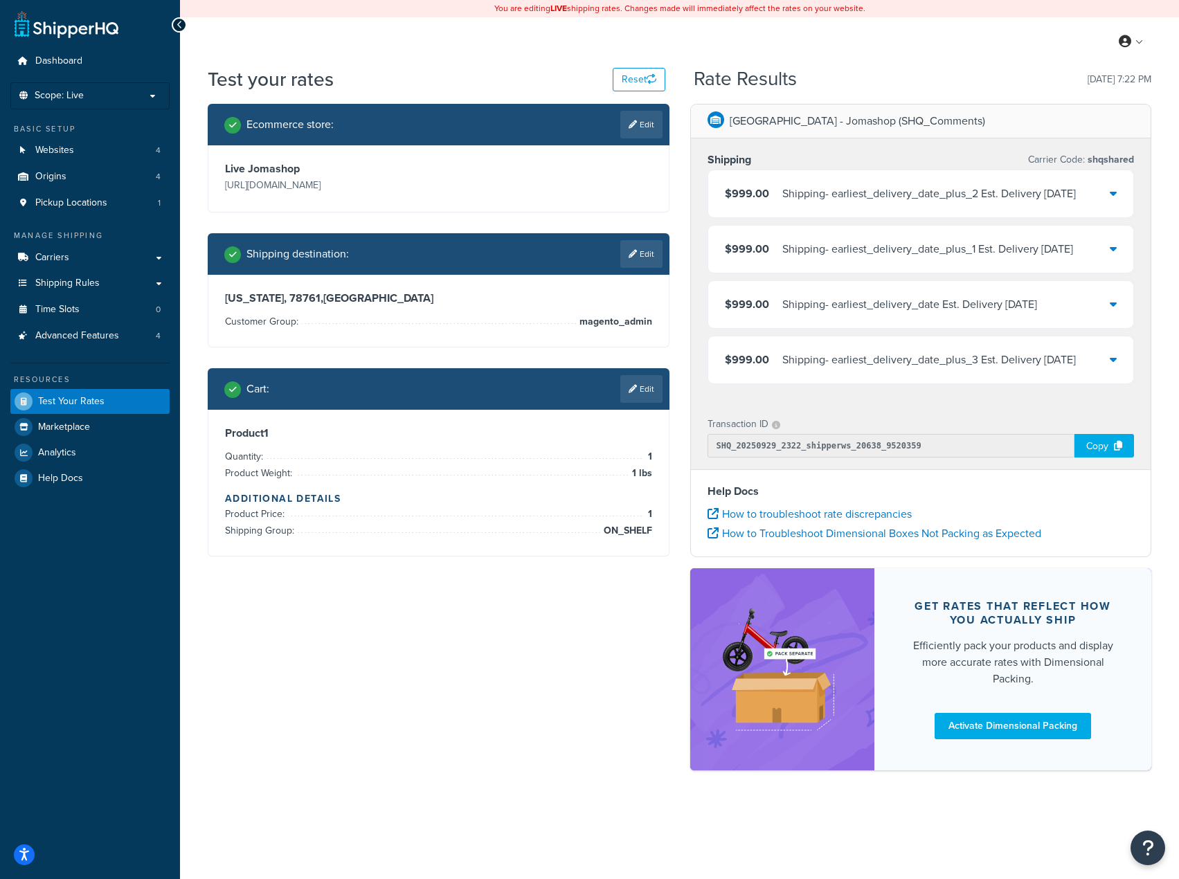
click at [390, 692] on div "Ecommerce store : Edit Live Jomashop https://www.jomashop.com Shipping destinat…" at bounding box center [679, 444] width 965 height 681
drag, startPoint x: 510, startPoint y: 704, endPoint x: 645, endPoint y: 569, distance: 190.5
click at [511, 704] on div "Ecommerce store : Edit Live Jomashop https://www.jomashop.com Shipping destinat…" at bounding box center [679, 444] width 965 height 681
click at [634, 250] on icon at bounding box center [633, 254] width 8 height 8
select select "NY"
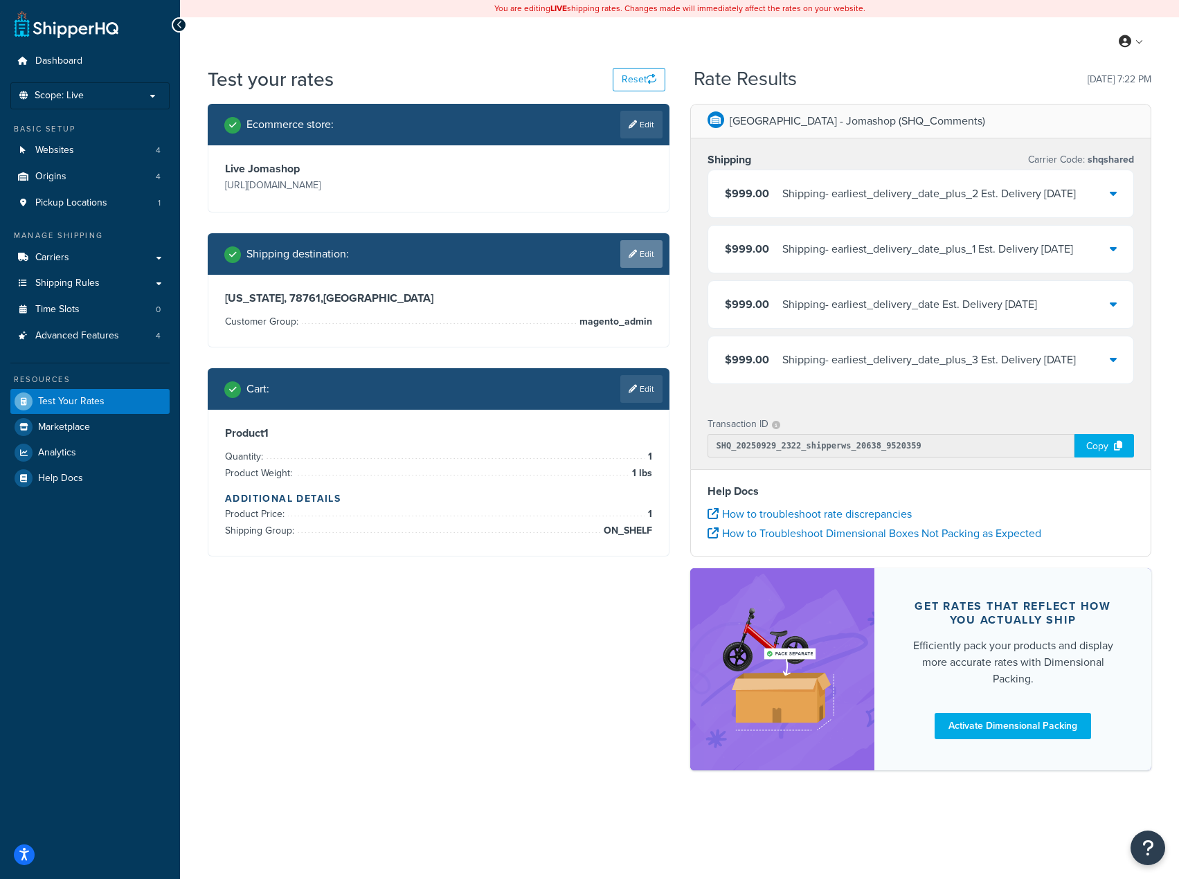
select select "magento_admin"
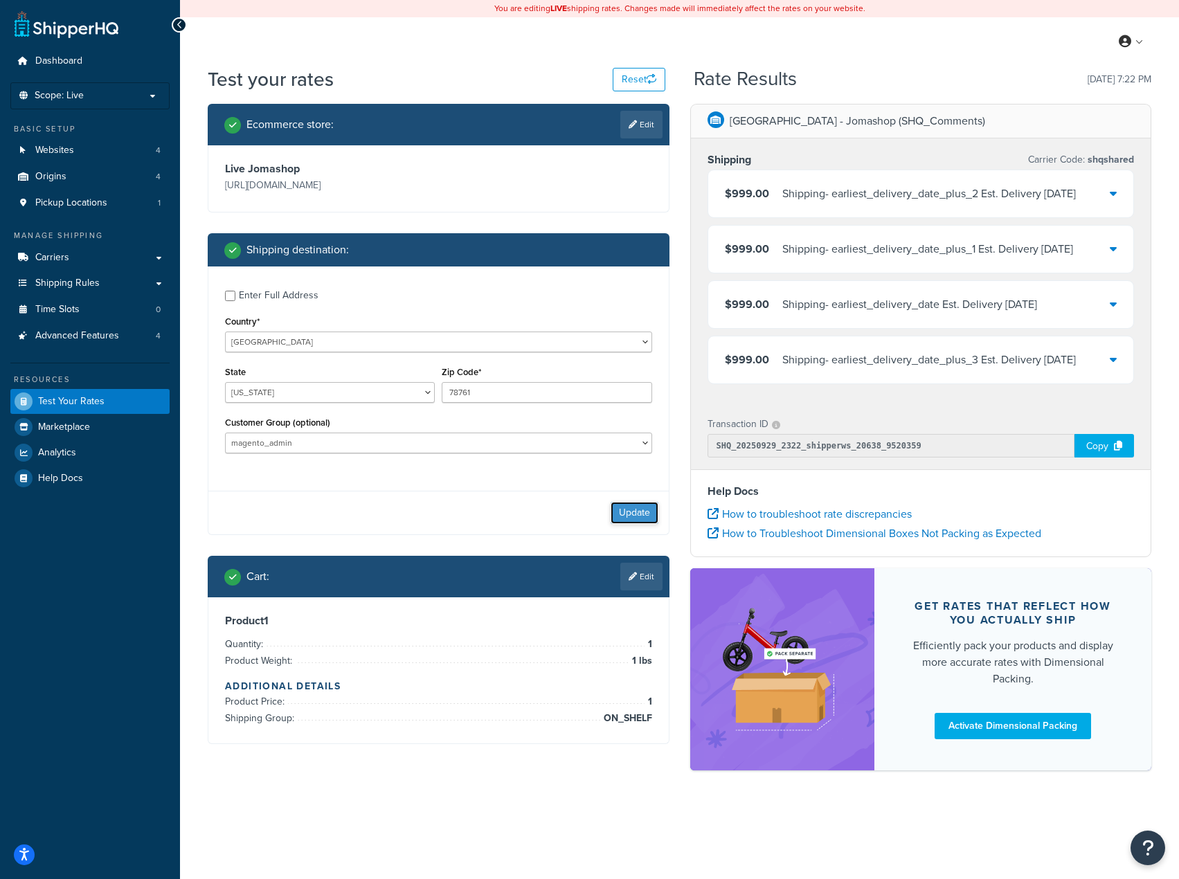
click at [647, 512] on button "Update" at bounding box center [635, 513] width 48 height 22
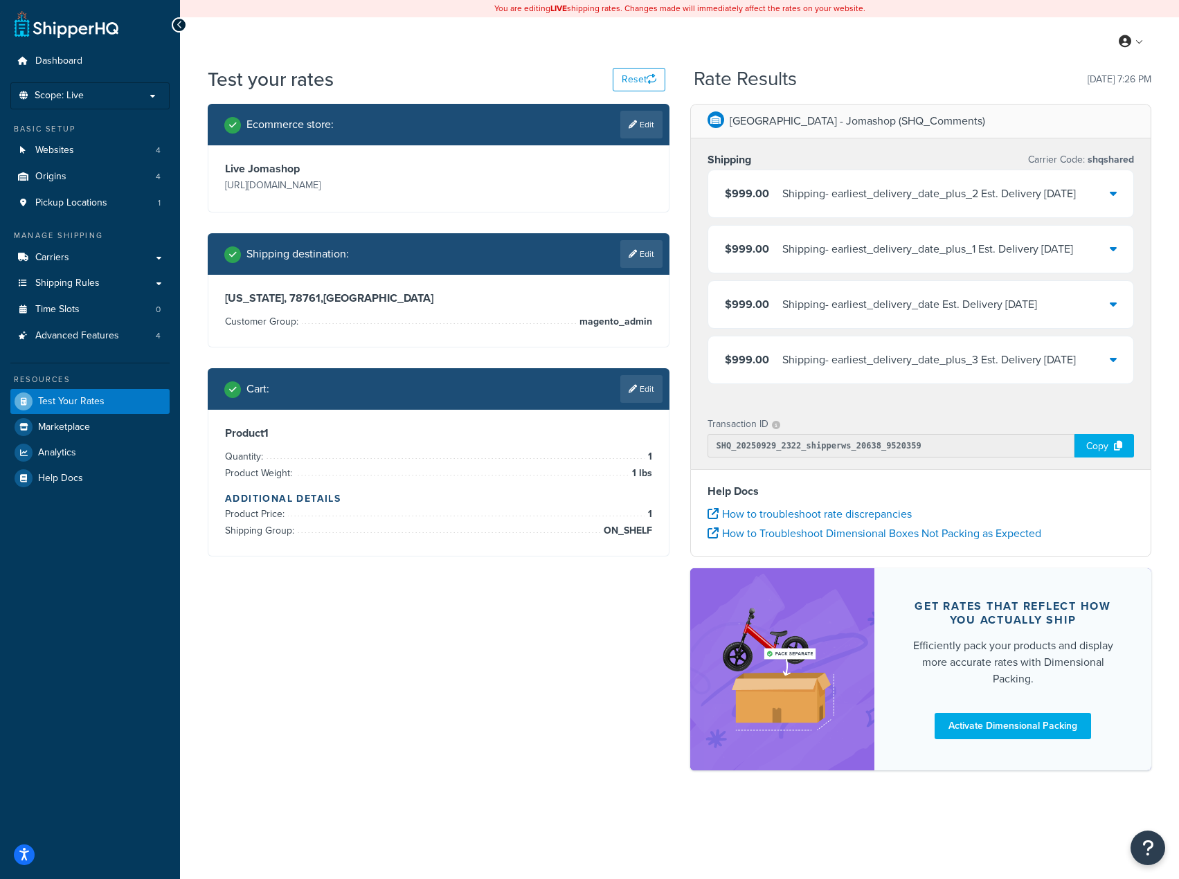
click at [652, 248] on link "Edit" at bounding box center [641, 254] width 42 height 28
select select "NY"
select select "magento_admin"
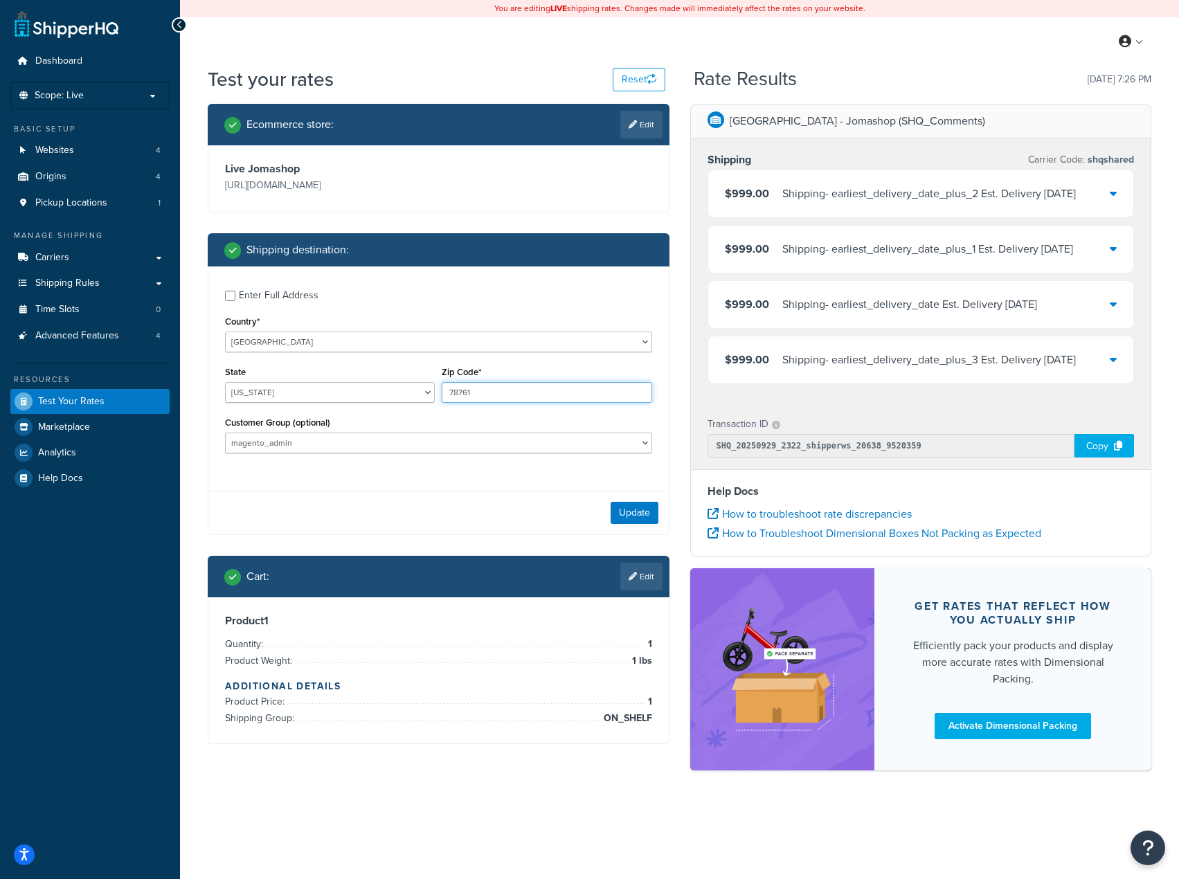
drag, startPoint x: 479, startPoint y: 394, endPoint x: 467, endPoint y: 393, distance: 11.9
click at [467, 393] on input "78761" at bounding box center [547, 392] width 210 height 21
type input "78762"
click at [630, 515] on button "Update" at bounding box center [635, 513] width 48 height 22
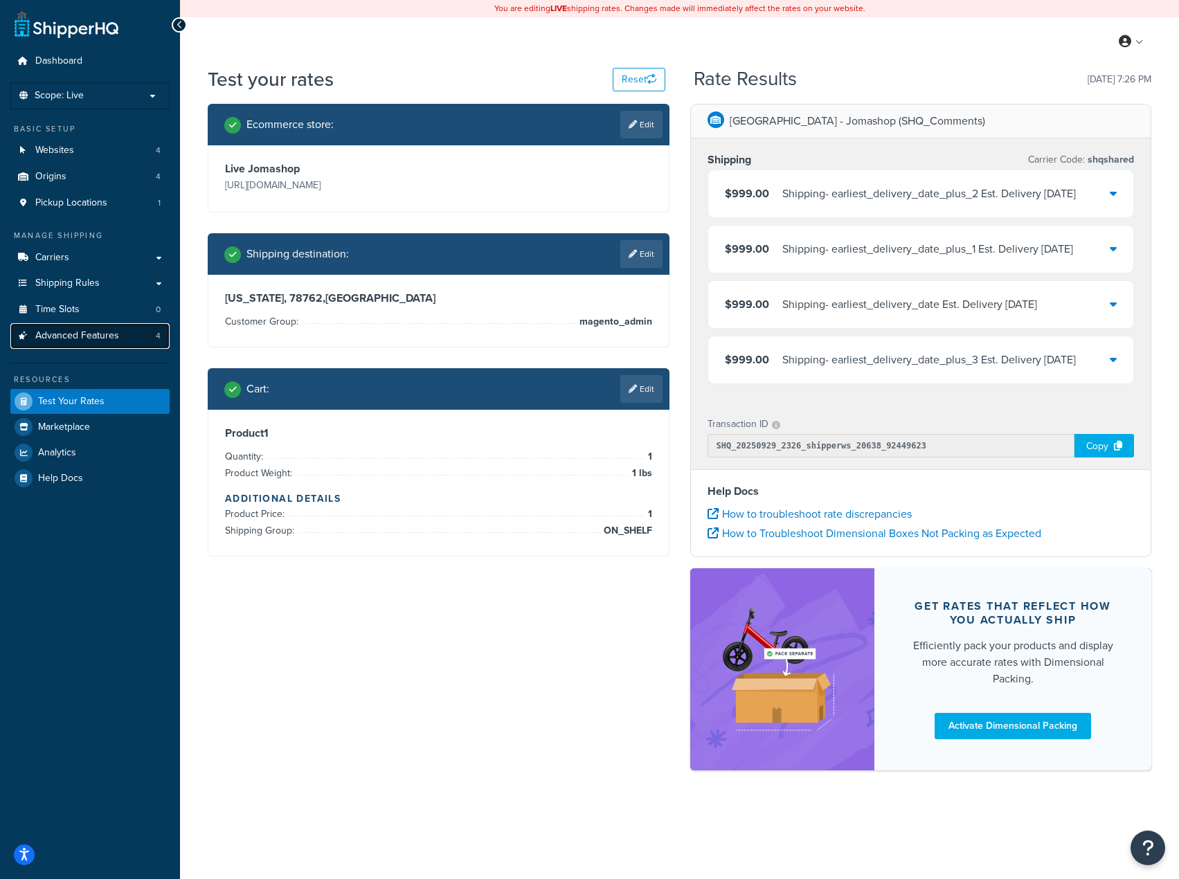
click at [91, 339] on span "Advanced Features" at bounding box center [77, 336] width 84 height 12
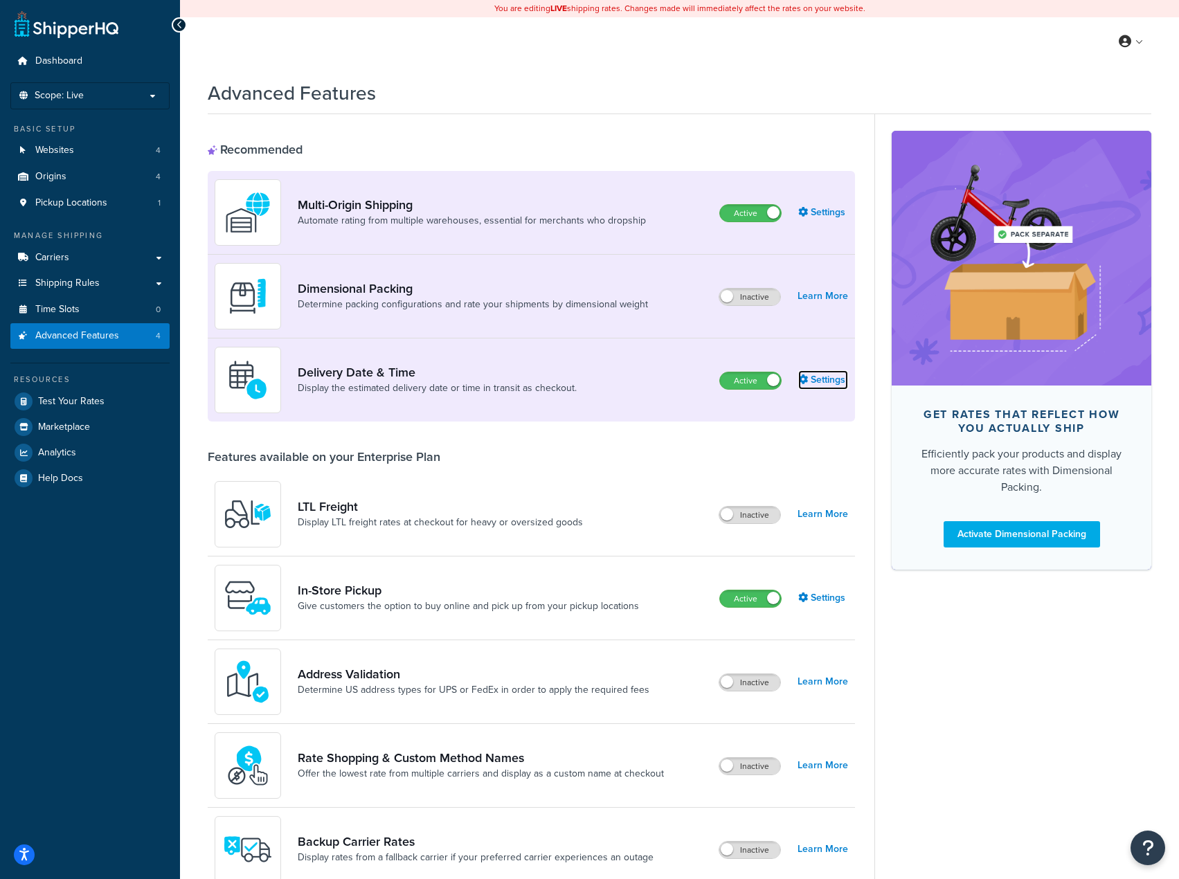
click at [830, 383] on link "Settings" at bounding box center [823, 379] width 50 height 19
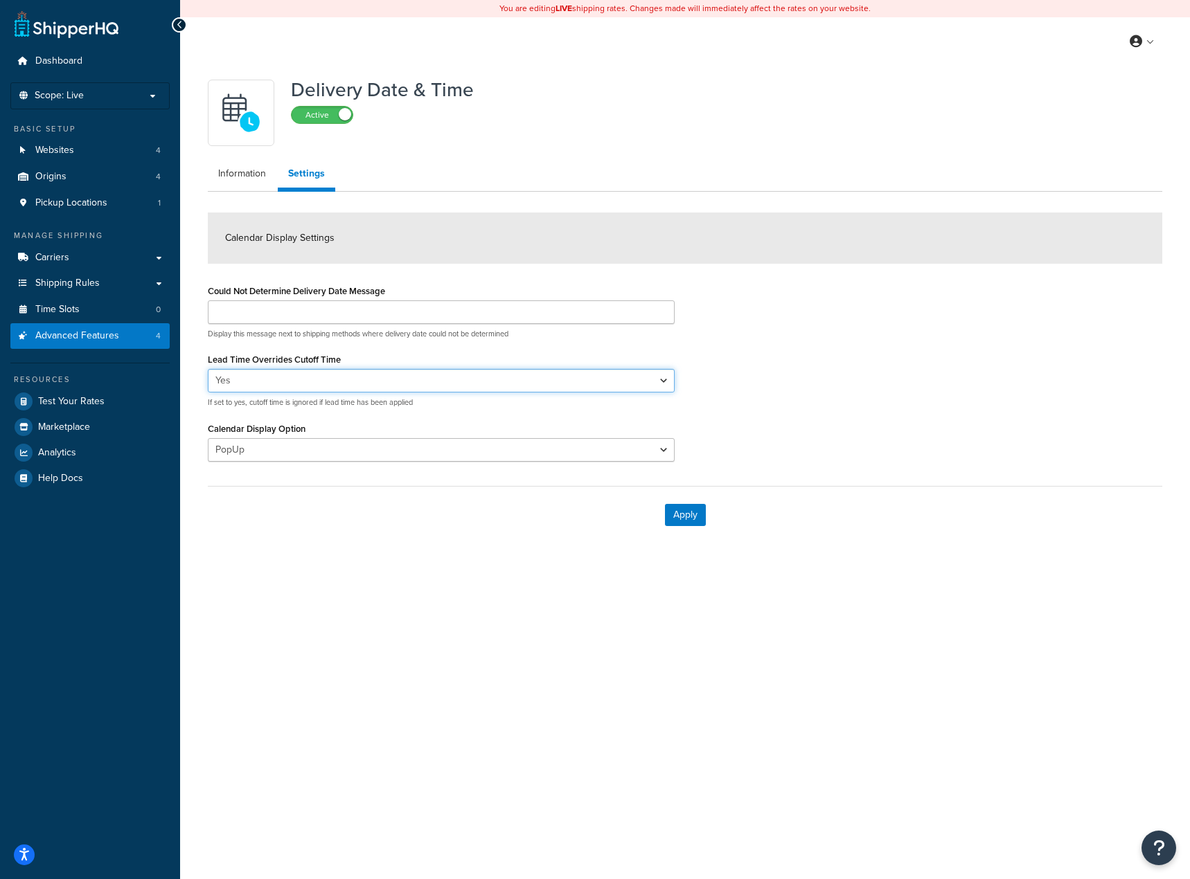
click at [357, 373] on select "Yes No" at bounding box center [441, 381] width 467 height 24
click at [350, 375] on select "Yes No" at bounding box center [441, 381] width 467 height 24
click at [312, 436] on div "Calendar Display Option PopUp Inline" at bounding box center [441, 440] width 467 height 43
click at [240, 173] on link "Information" at bounding box center [242, 174] width 69 height 28
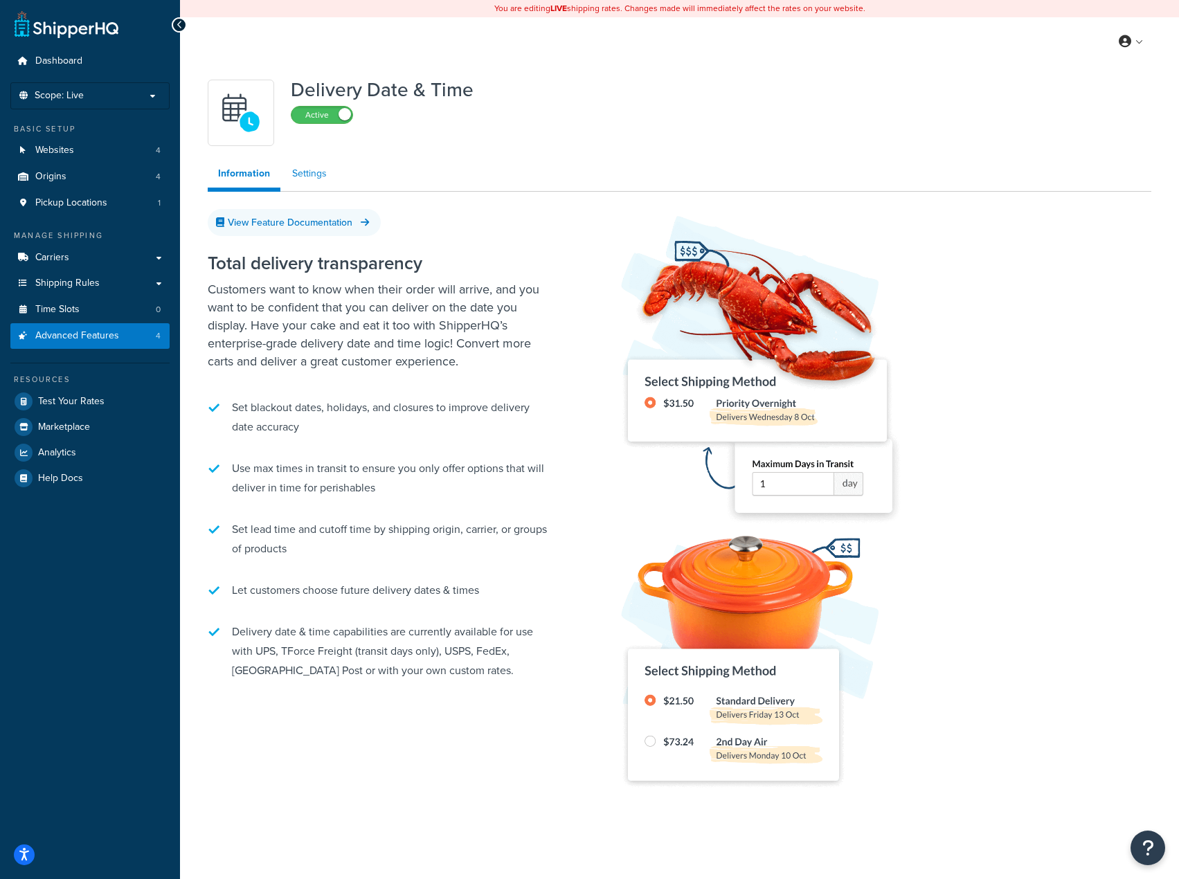
click at [304, 175] on link "Settings" at bounding box center [309, 174] width 55 height 28
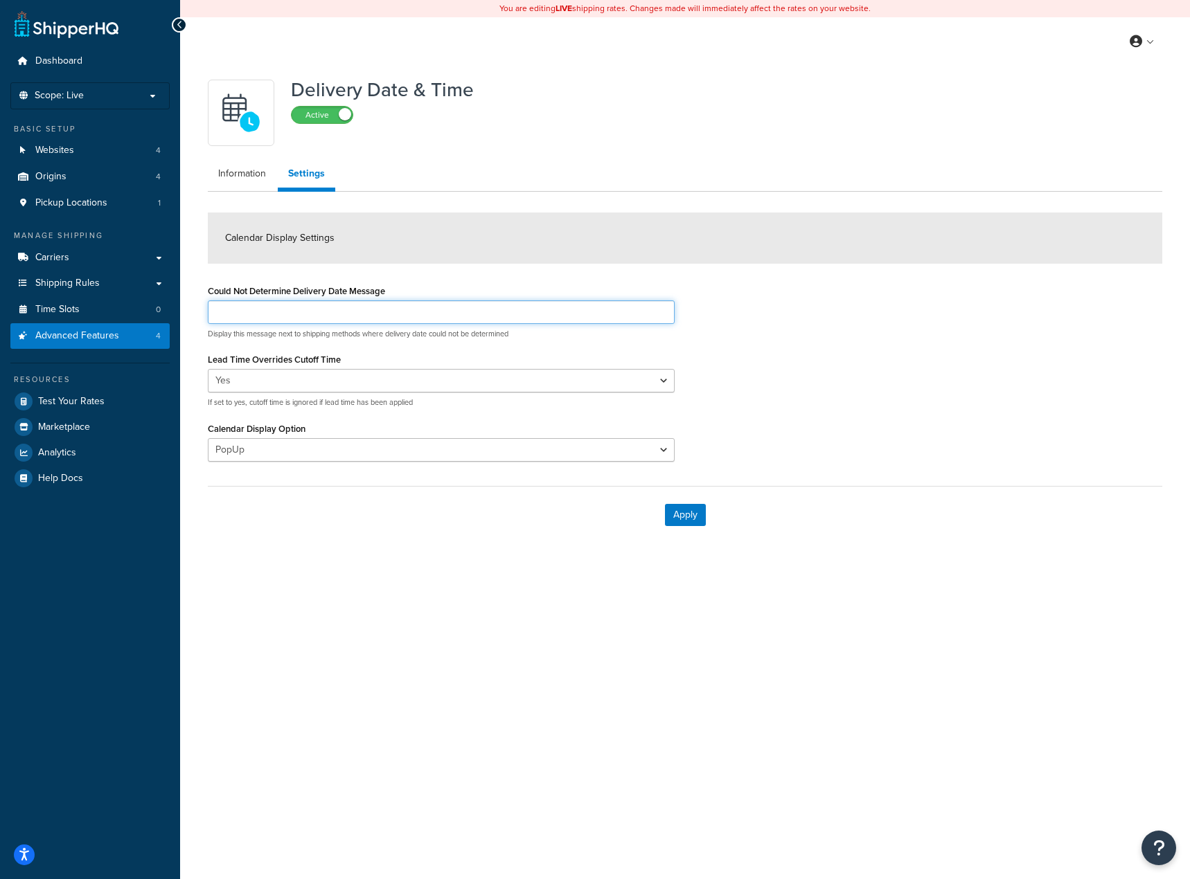
click at [347, 306] on input "Could Not Determine Delivery Date Message" at bounding box center [441, 313] width 467 height 24
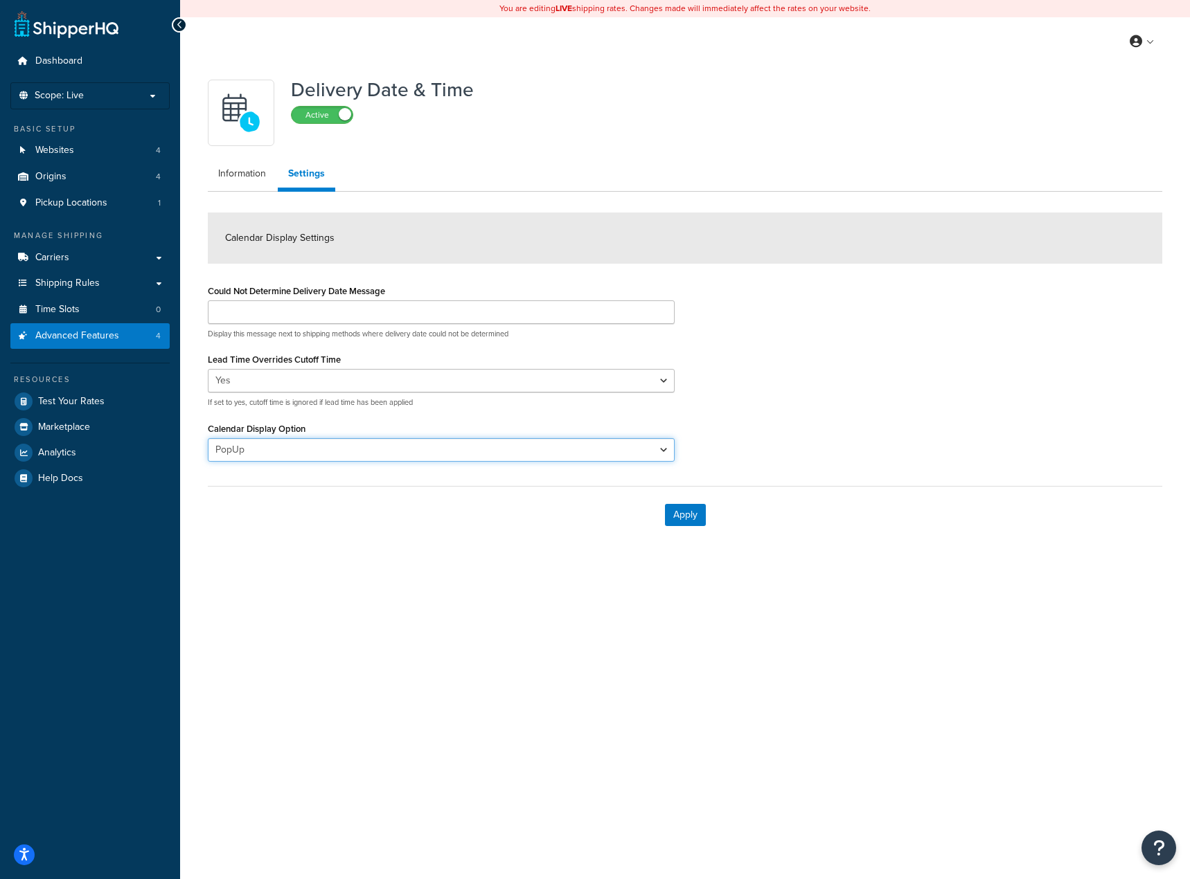
click at [376, 448] on select "PopUp Inline" at bounding box center [441, 450] width 467 height 24
click at [208, 438] on select "PopUp Inline" at bounding box center [441, 450] width 467 height 24
click at [366, 440] on select "PopUp Inline" at bounding box center [441, 450] width 467 height 24
select select "PopUp"
click at [208, 438] on select "PopUp Inline" at bounding box center [441, 450] width 467 height 24
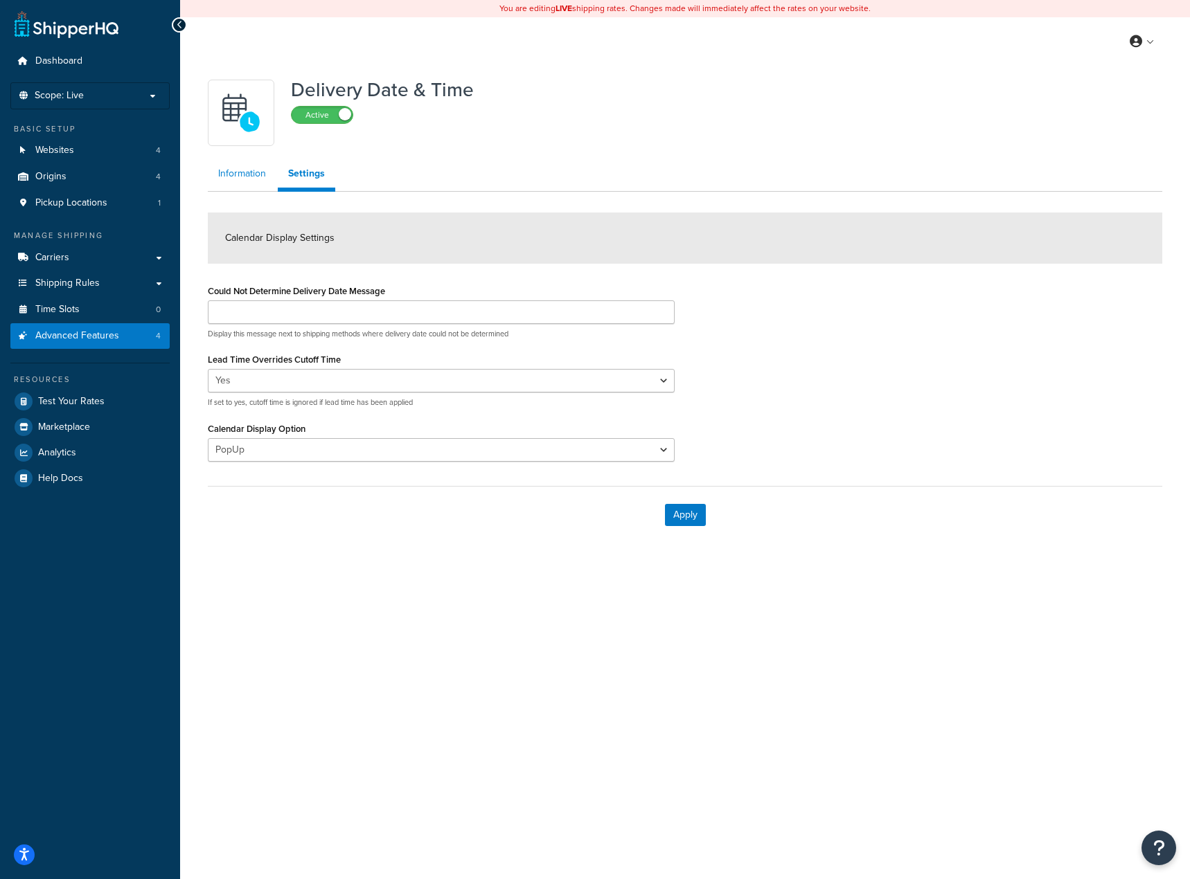
click at [253, 166] on link "Information" at bounding box center [242, 174] width 69 height 28
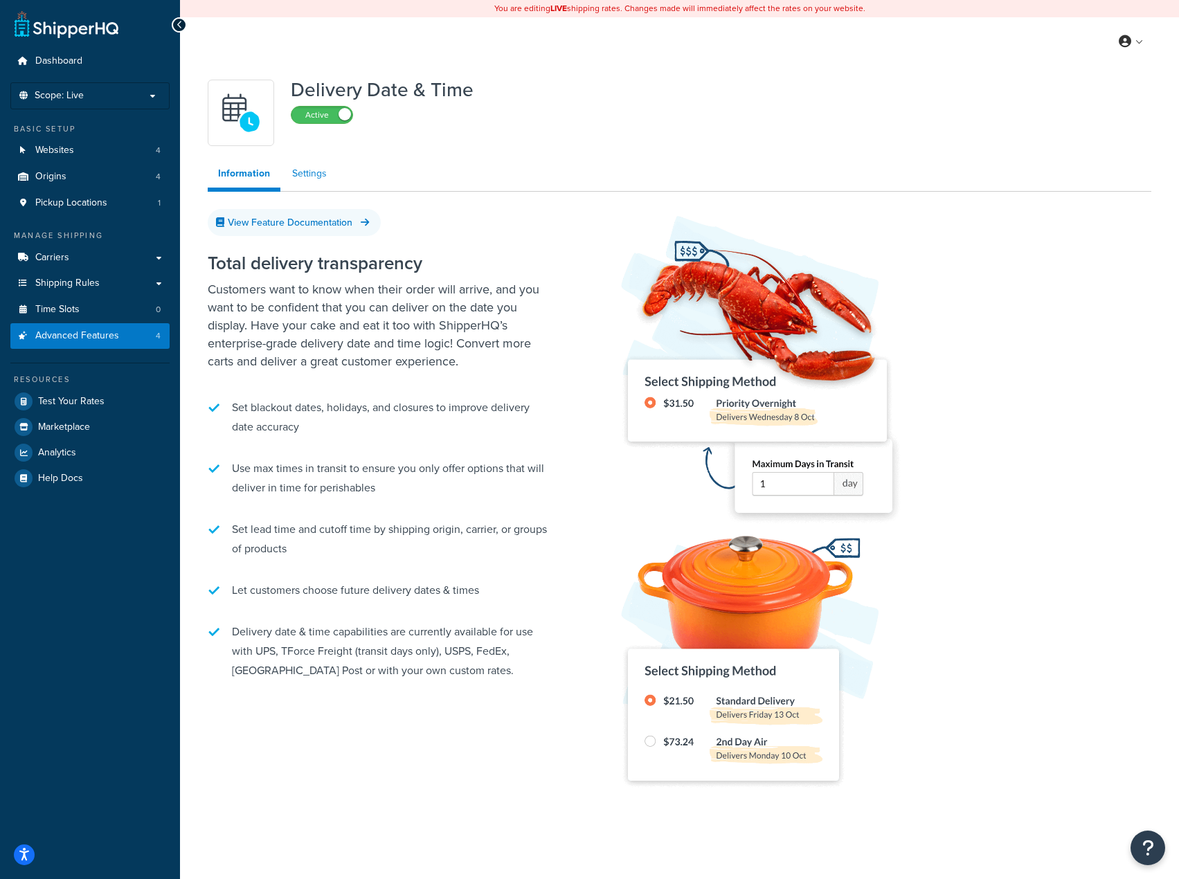
click at [321, 183] on link "Settings" at bounding box center [309, 174] width 55 height 28
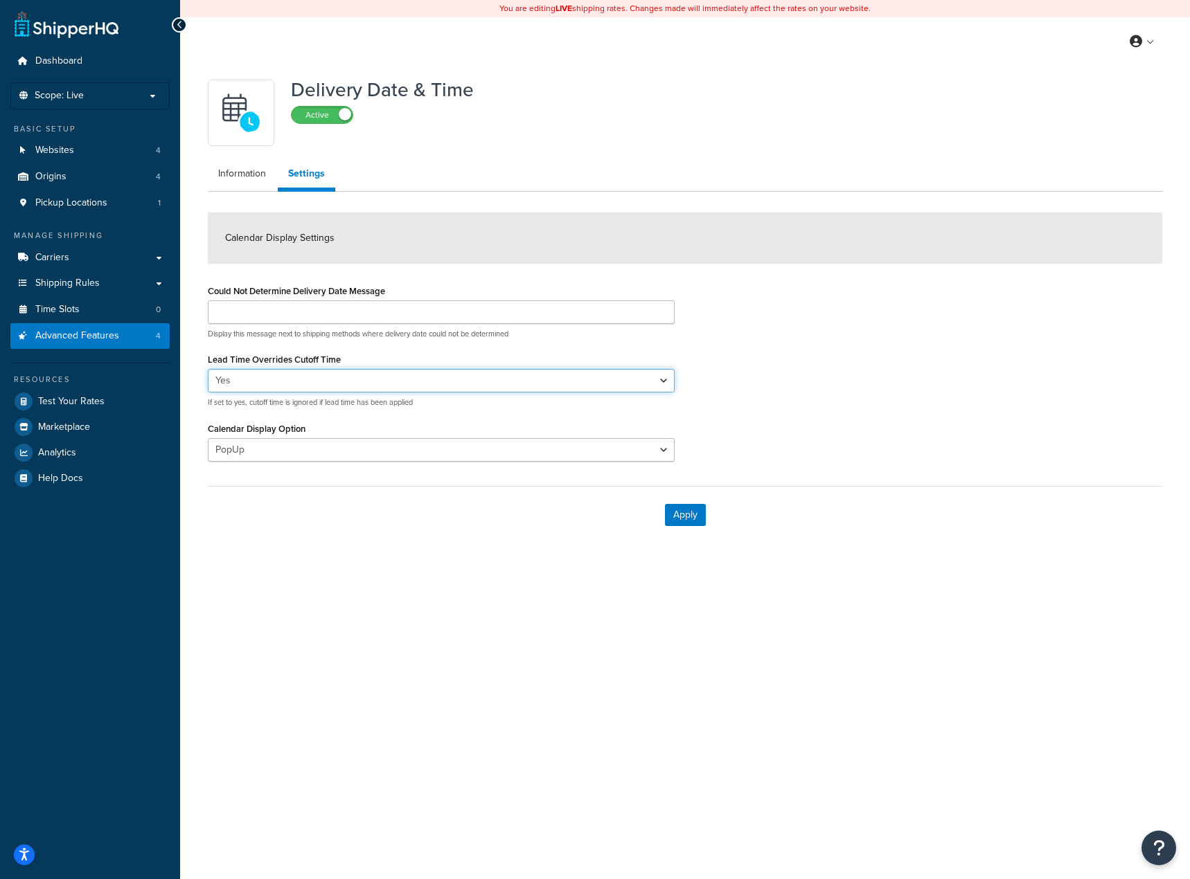
click at [325, 389] on select "Yes No" at bounding box center [441, 381] width 467 height 24
click at [208, 369] on select "Yes No" at bounding box center [441, 381] width 467 height 24
click at [316, 386] on select "Yes No" at bounding box center [441, 381] width 467 height 24
click at [208, 369] on select "Yes No" at bounding box center [441, 381] width 467 height 24
click at [321, 384] on select "Yes No" at bounding box center [441, 381] width 467 height 24
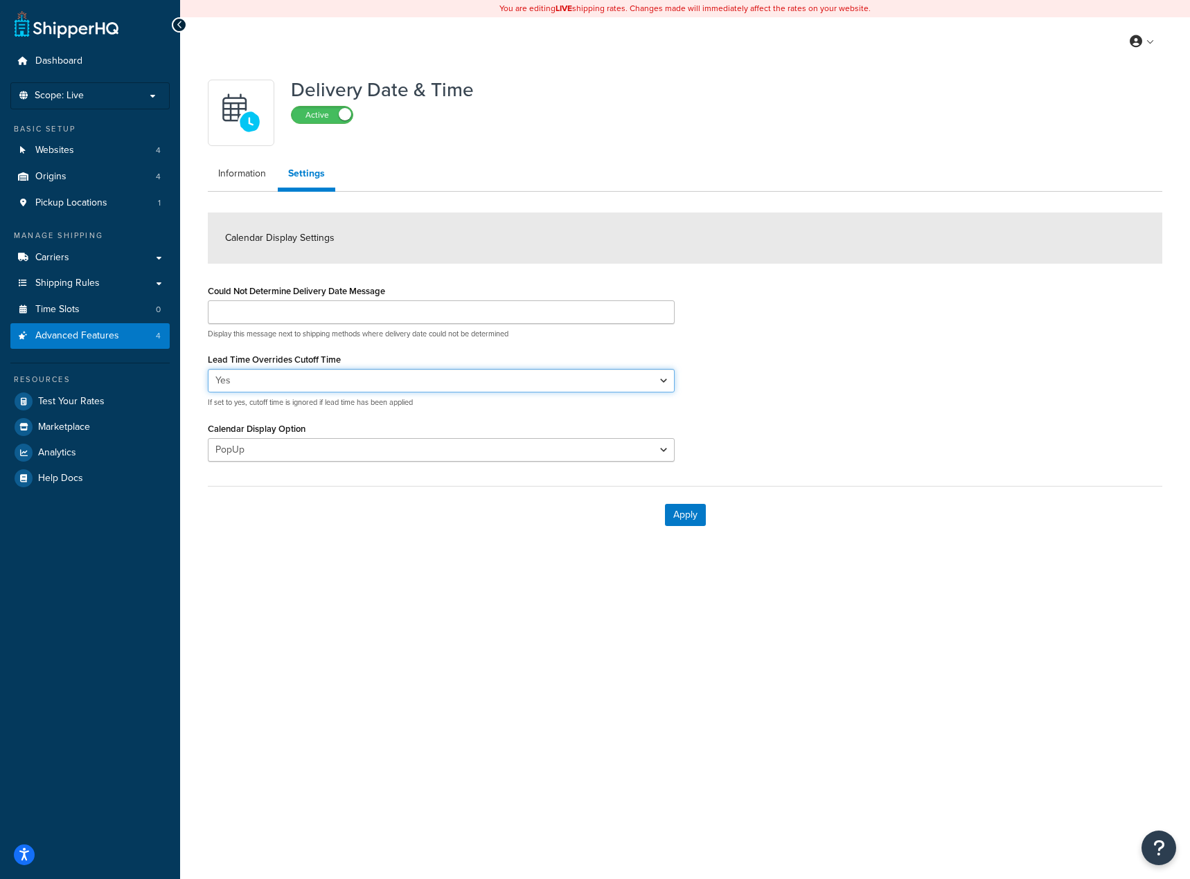
select select "false"
click at [208, 369] on select "Yes No" at bounding box center [441, 381] width 467 height 24
click at [713, 566] on div "Delivery Date & Time Active Information Settings Calendar Display Settings Coul…" at bounding box center [685, 322] width 1010 height 512
click at [674, 509] on button "Apply" at bounding box center [685, 515] width 41 height 22
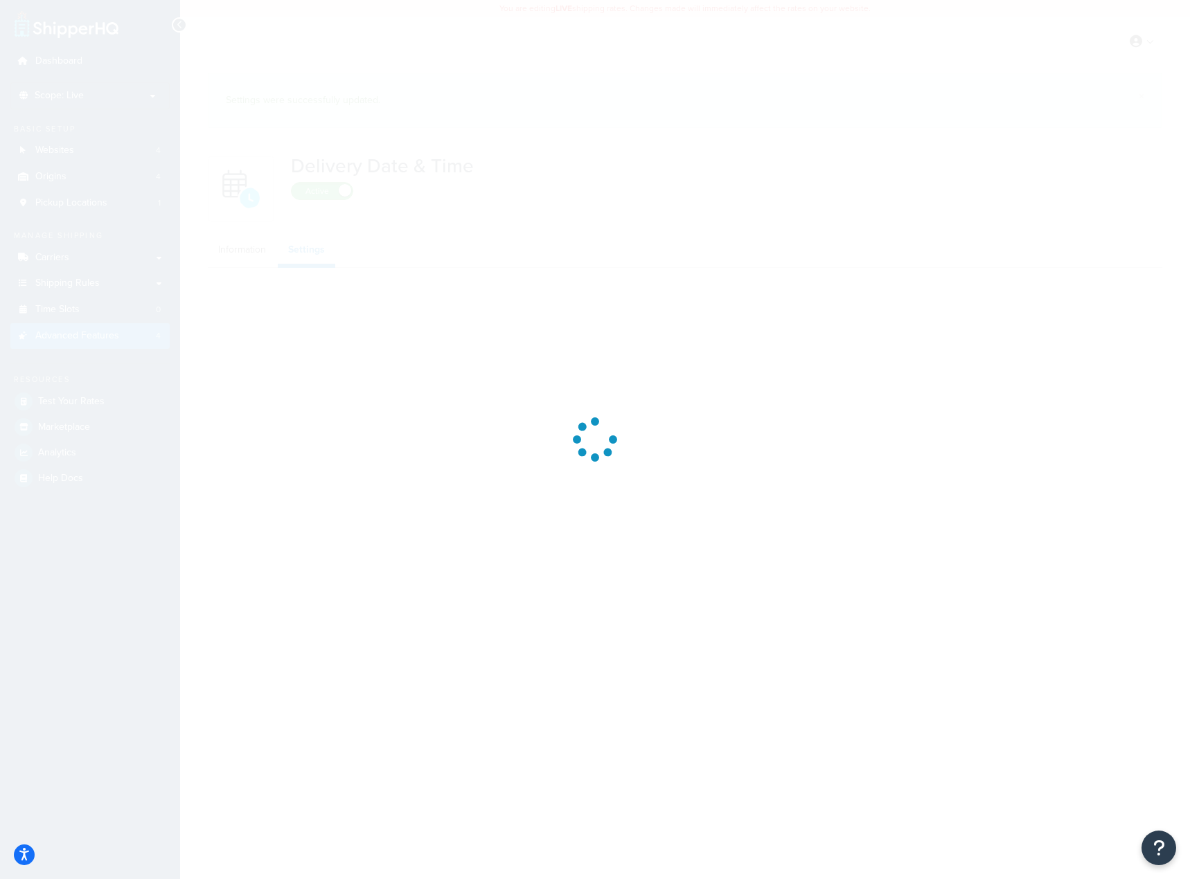
select select "false"
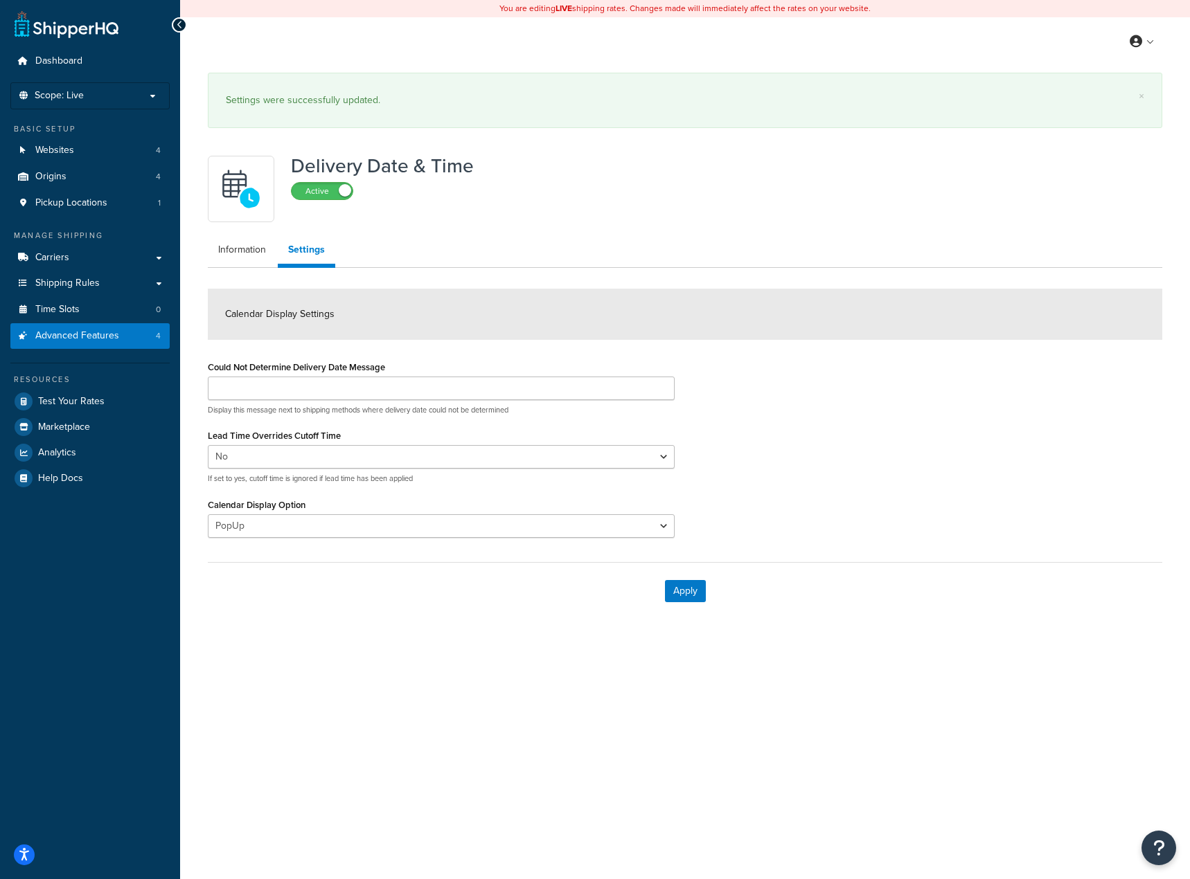
click at [226, 264] on ul "Information Settings" at bounding box center [685, 252] width 954 height 32
click at [234, 257] on link "Information" at bounding box center [242, 250] width 69 height 28
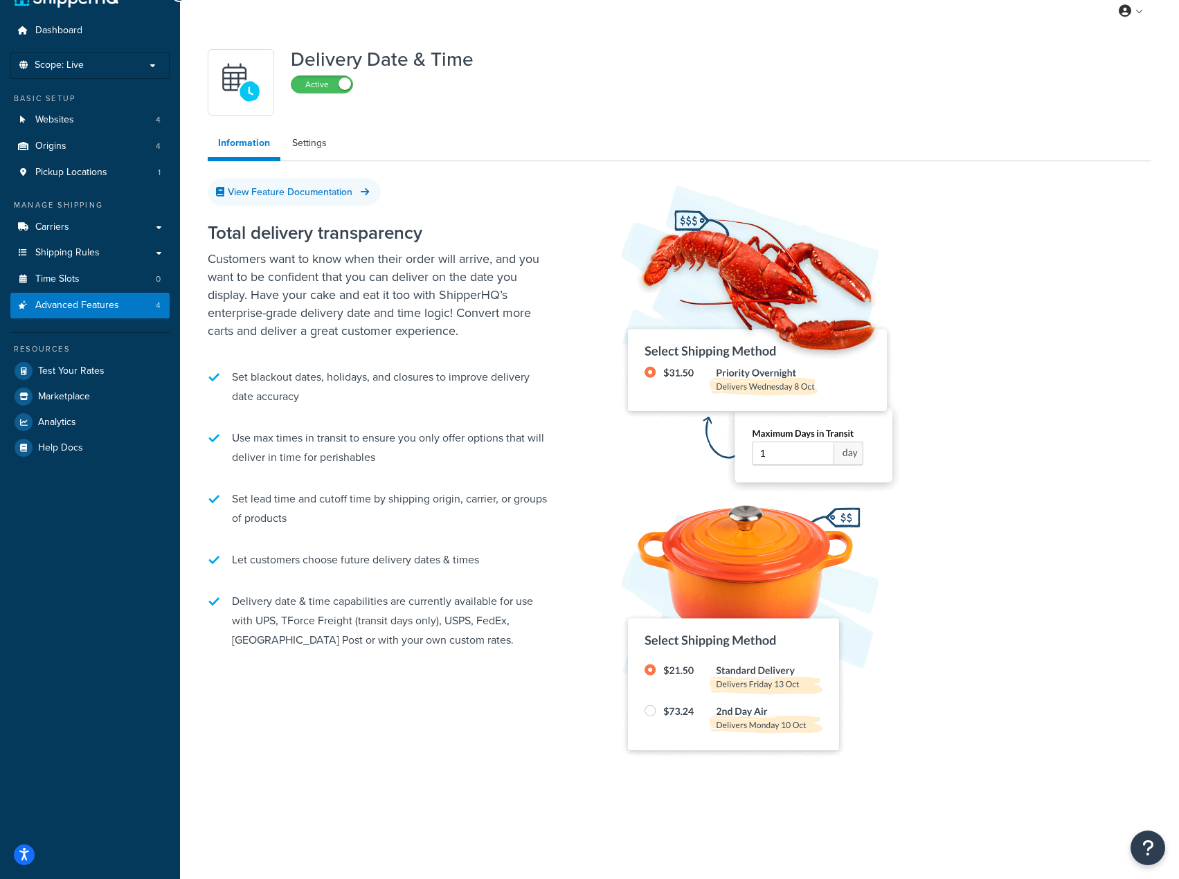
scroll to position [30, 0]
click at [51, 308] on span "Advanced Features" at bounding box center [77, 306] width 84 height 12
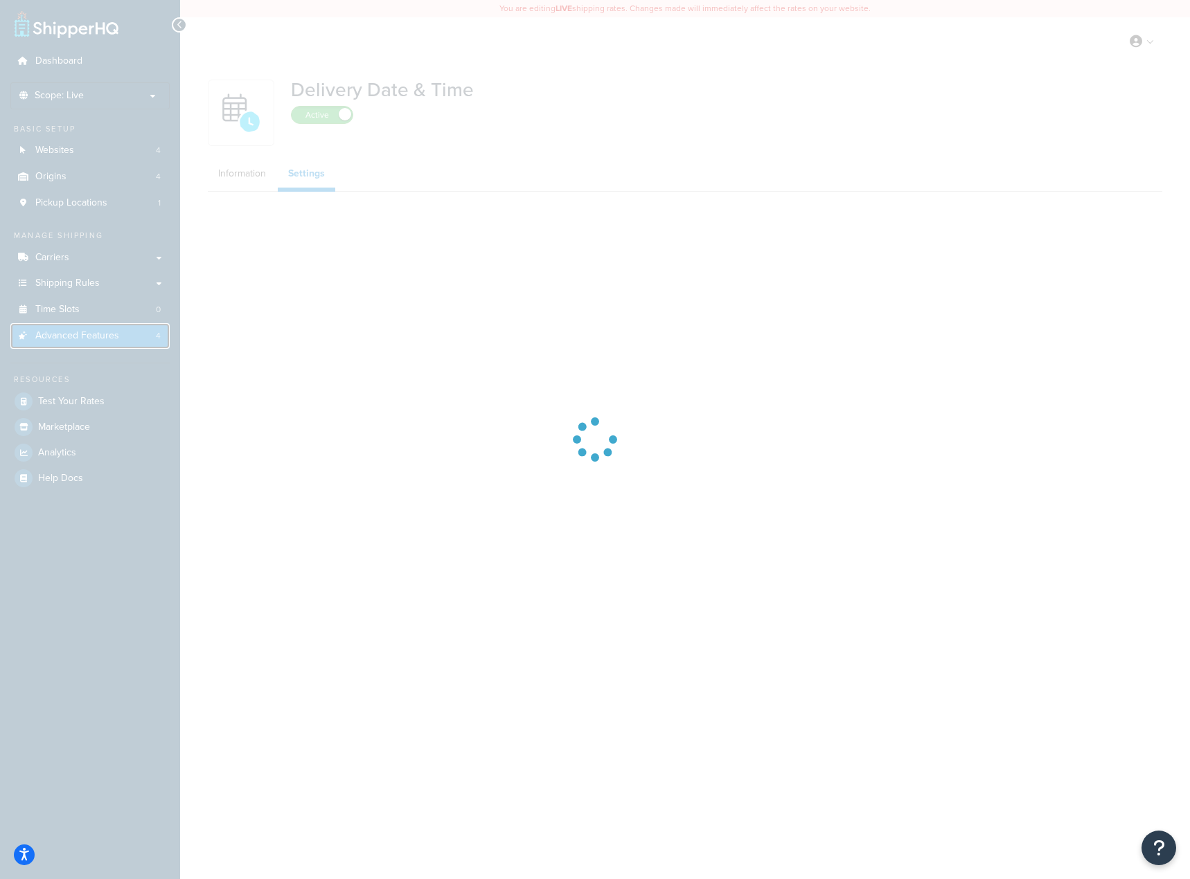
select select "false"
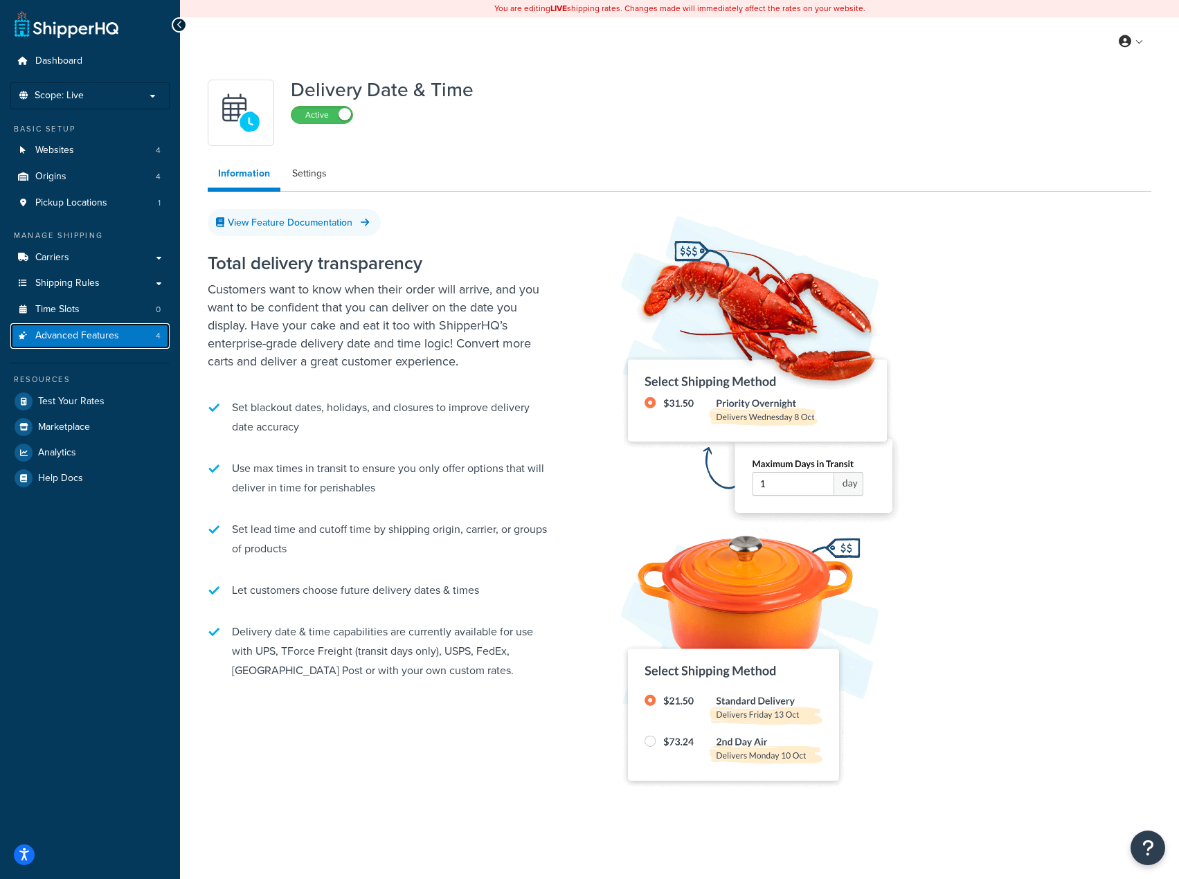
select select "false"
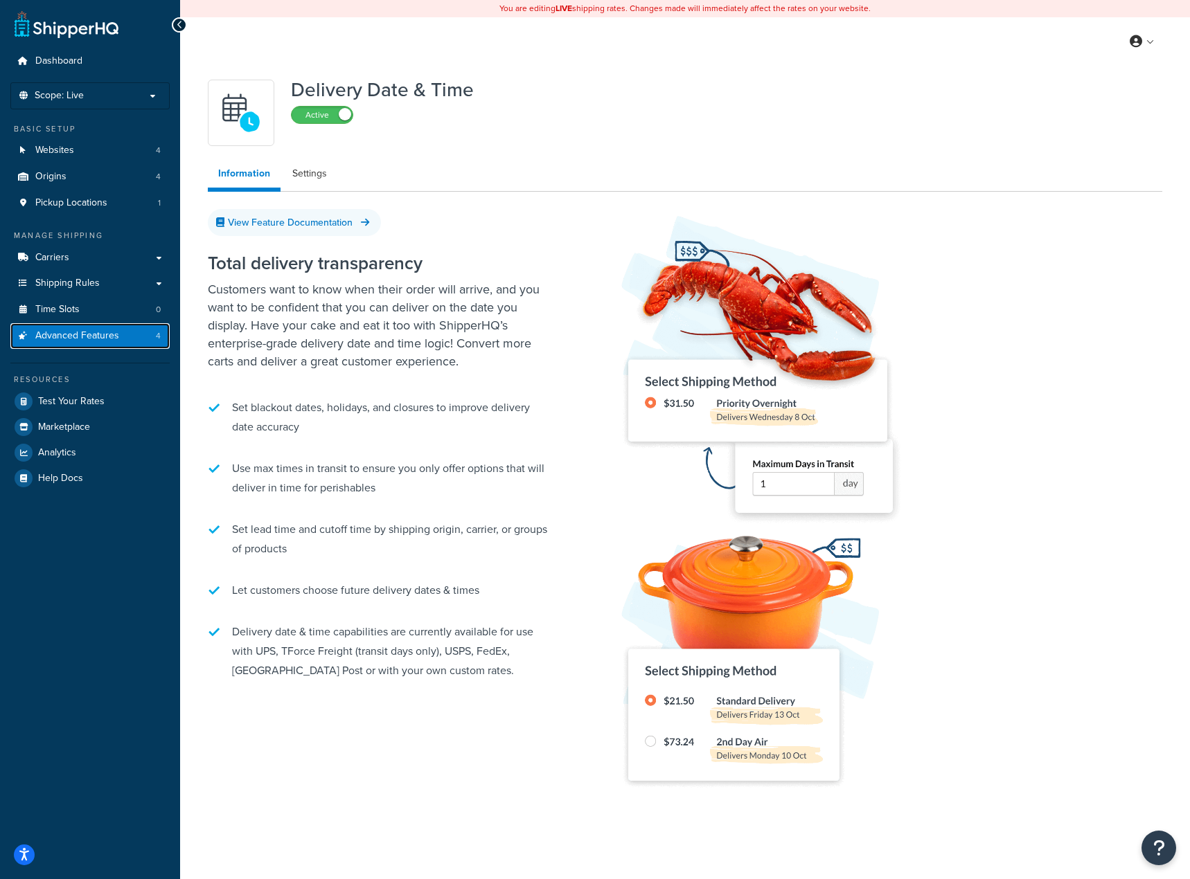
select select "false"
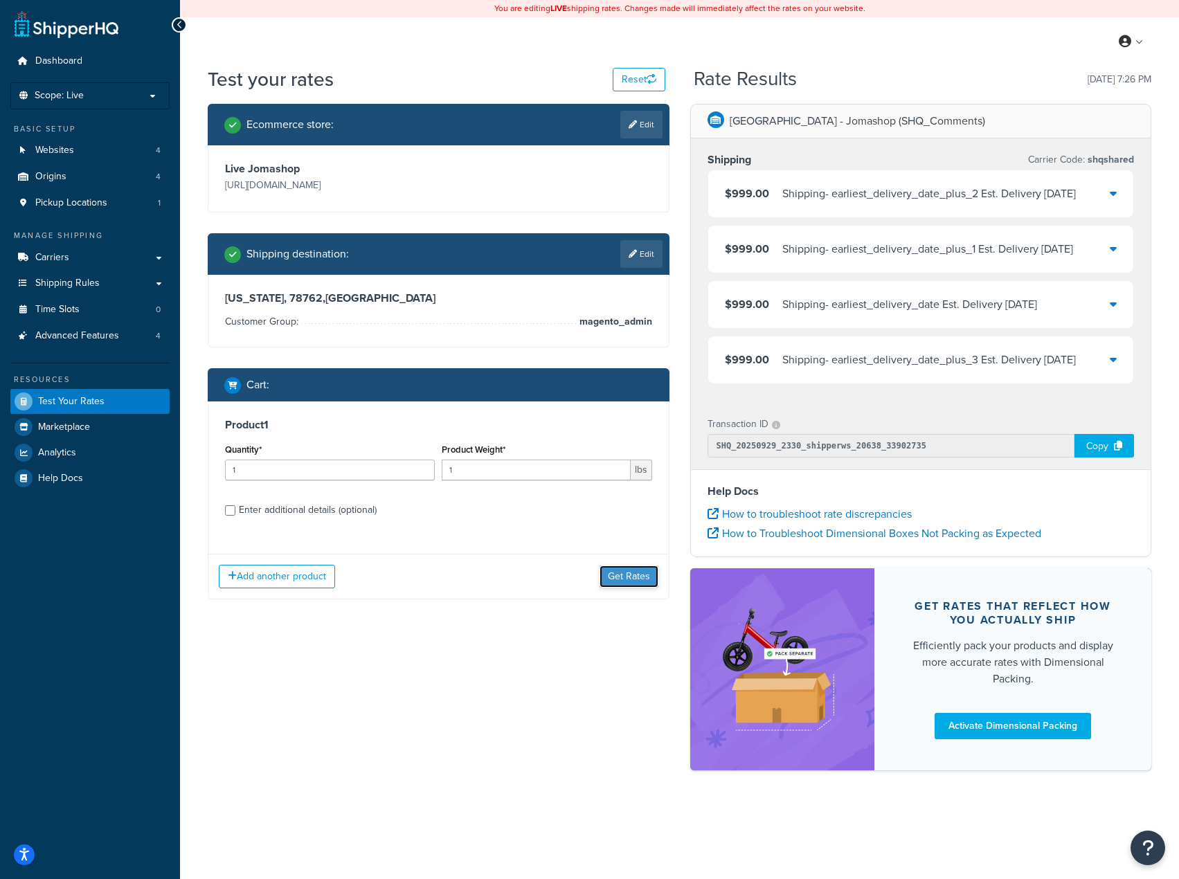
click at [623, 572] on button "Get Rates" at bounding box center [629, 577] width 59 height 22
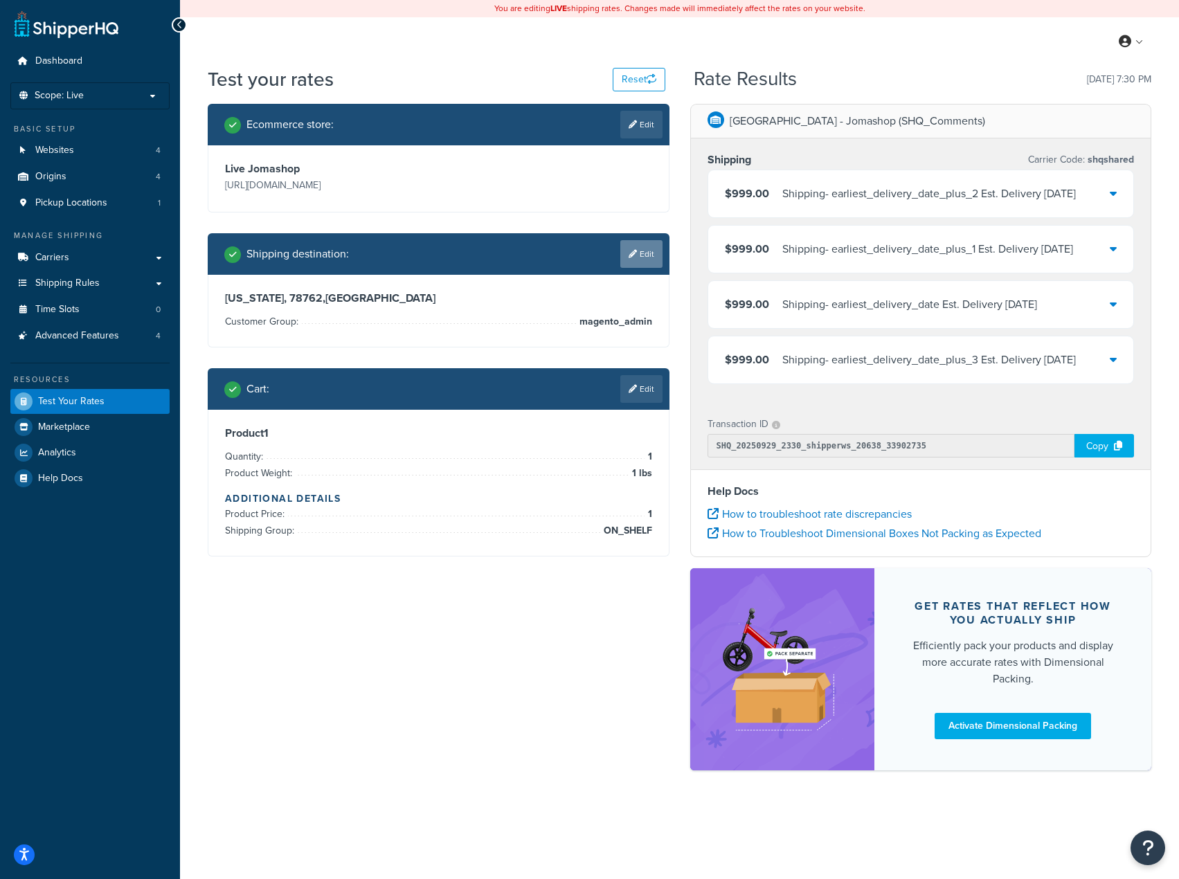
click at [645, 256] on link "Edit" at bounding box center [641, 254] width 42 height 28
select select "NY"
select select "magento_admin"
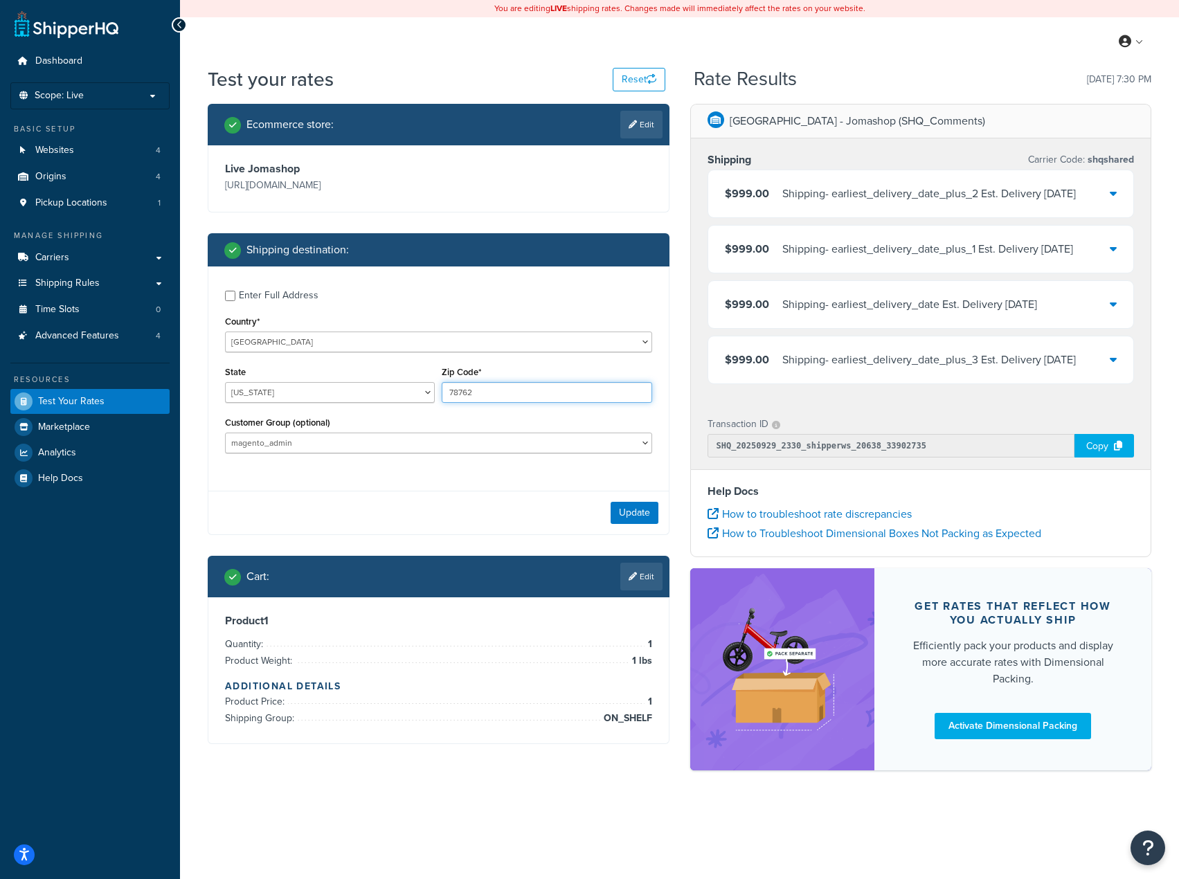
drag, startPoint x: 533, startPoint y: 391, endPoint x: 468, endPoint y: 391, distance: 64.4
click at [468, 391] on input "78762" at bounding box center [547, 392] width 210 height 21
type input "78763"
drag, startPoint x: 617, startPoint y: 510, endPoint x: 624, endPoint y: 512, distance: 7.2
click at [619, 511] on button "Update" at bounding box center [635, 513] width 48 height 22
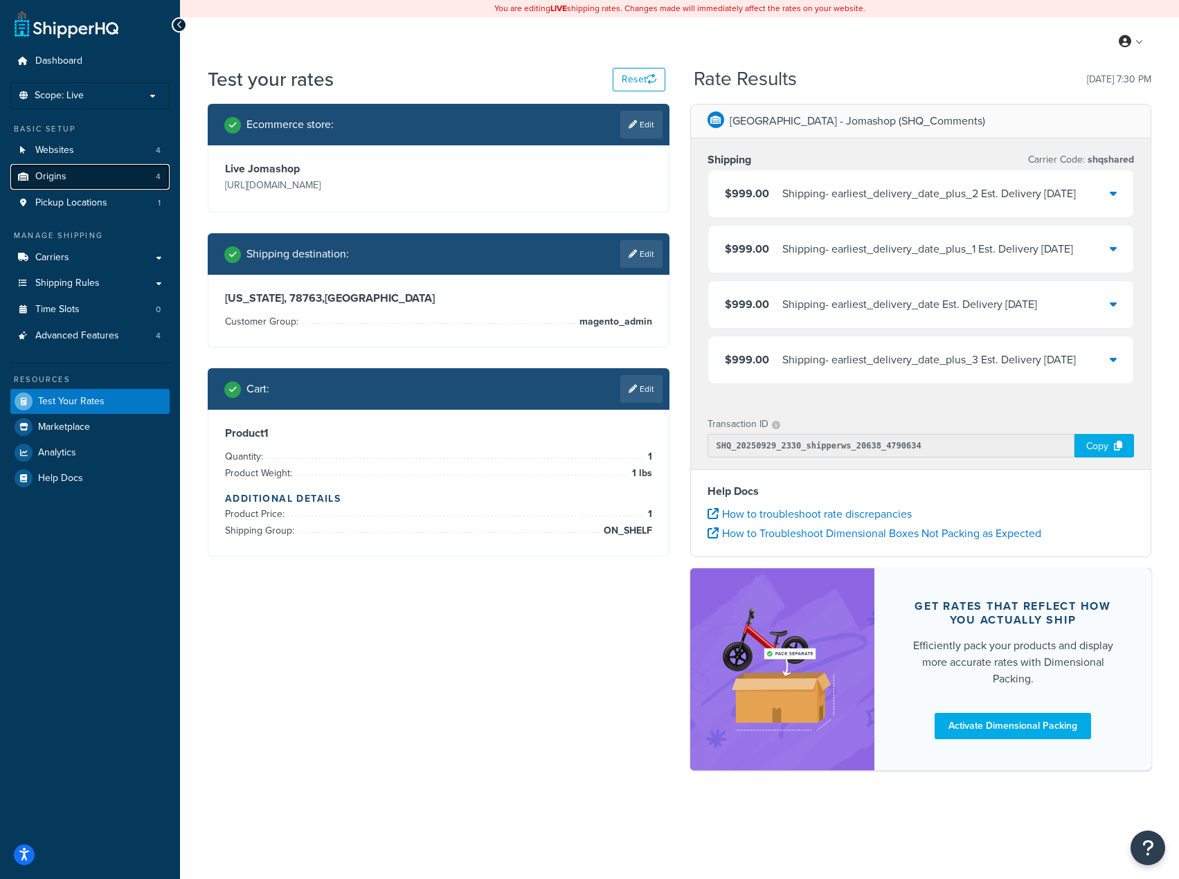
click at [103, 176] on link "Origins 4" at bounding box center [89, 177] width 159 height 26
click at [75, 260] on link "Carriers" at bounding box center [89, 258] width 159 height 26
click at [629, 240] on link "Edit" at bounding box center [641, 254] width 42 height 28
select select "NY"
select select "magento_admin"
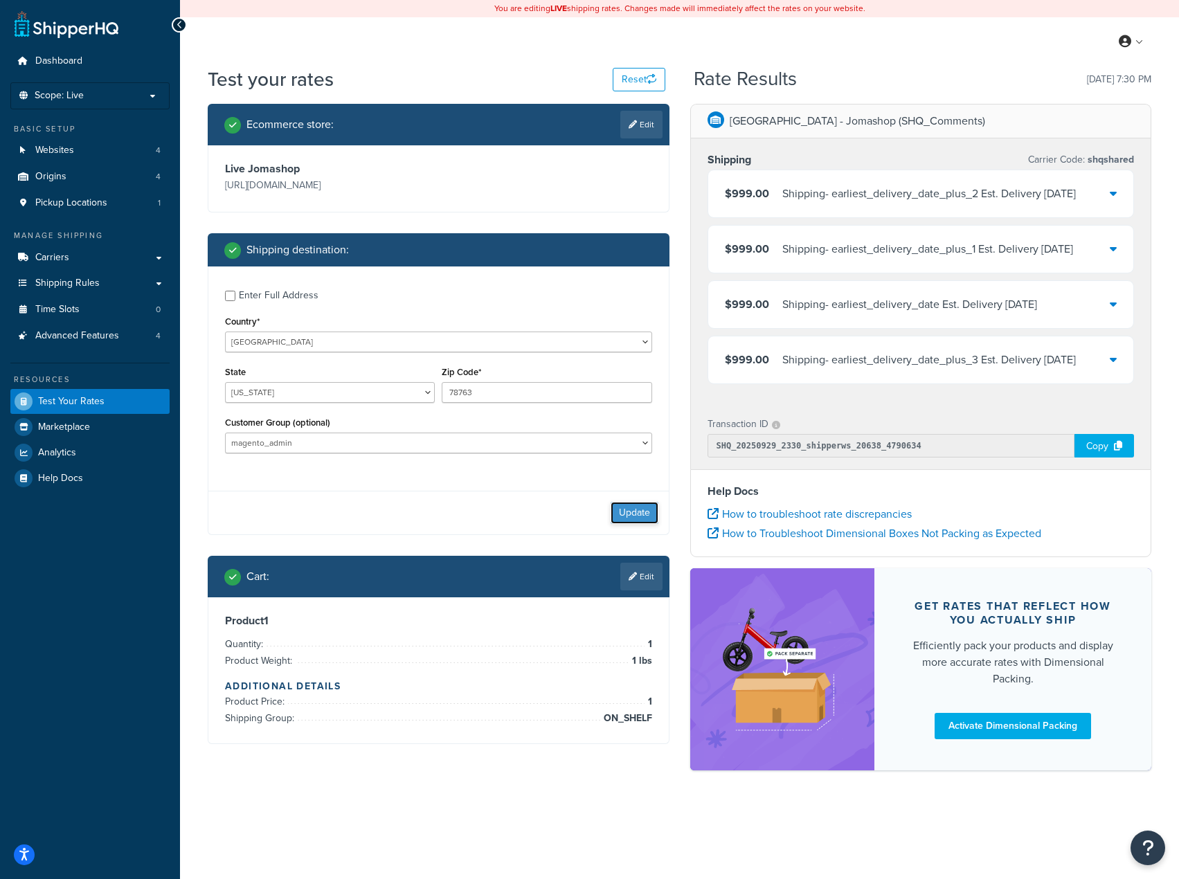
click at [631, 512] on button "Update" at bounding box center [635, 513] width 48 height 22
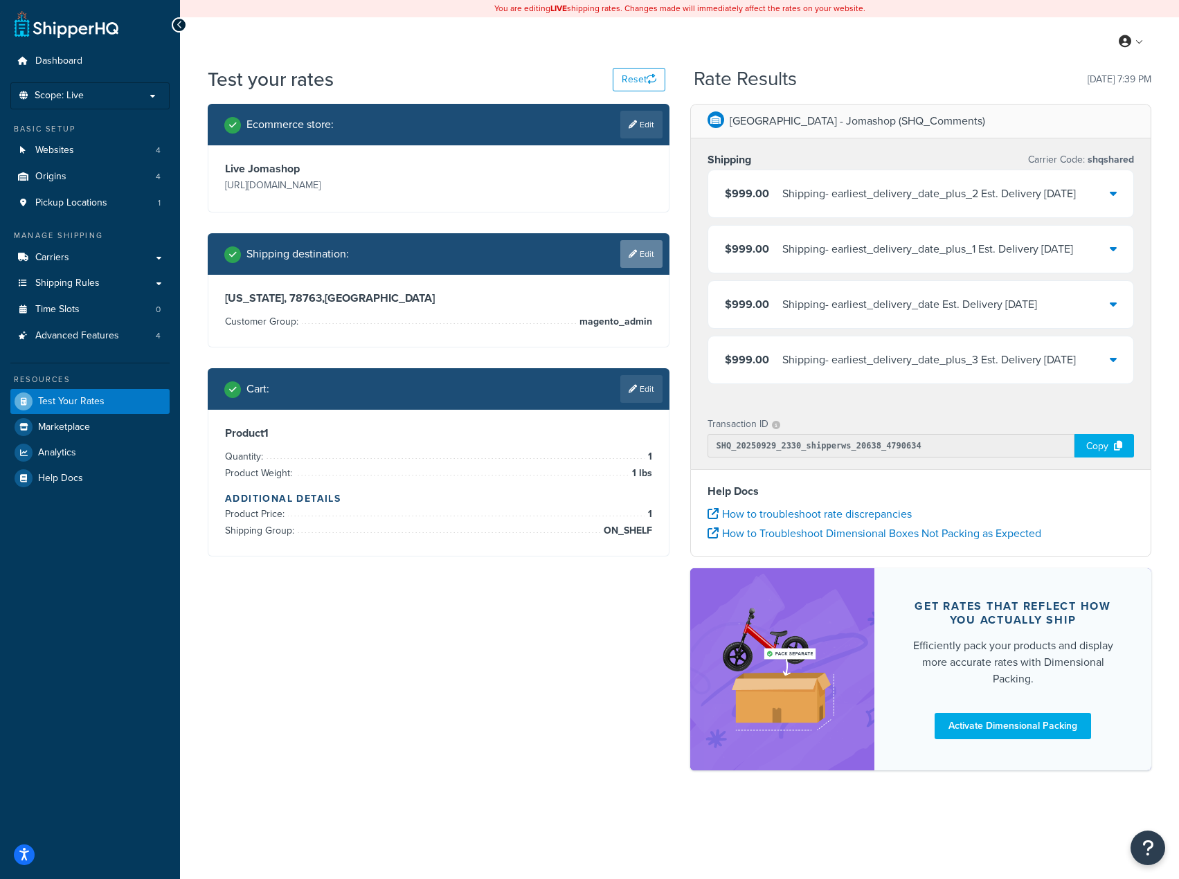
click at [643, 258] on link "Edit" at bounding box center [641, 254] width 42 height 28
select select "NY"
select select "magento_admin"
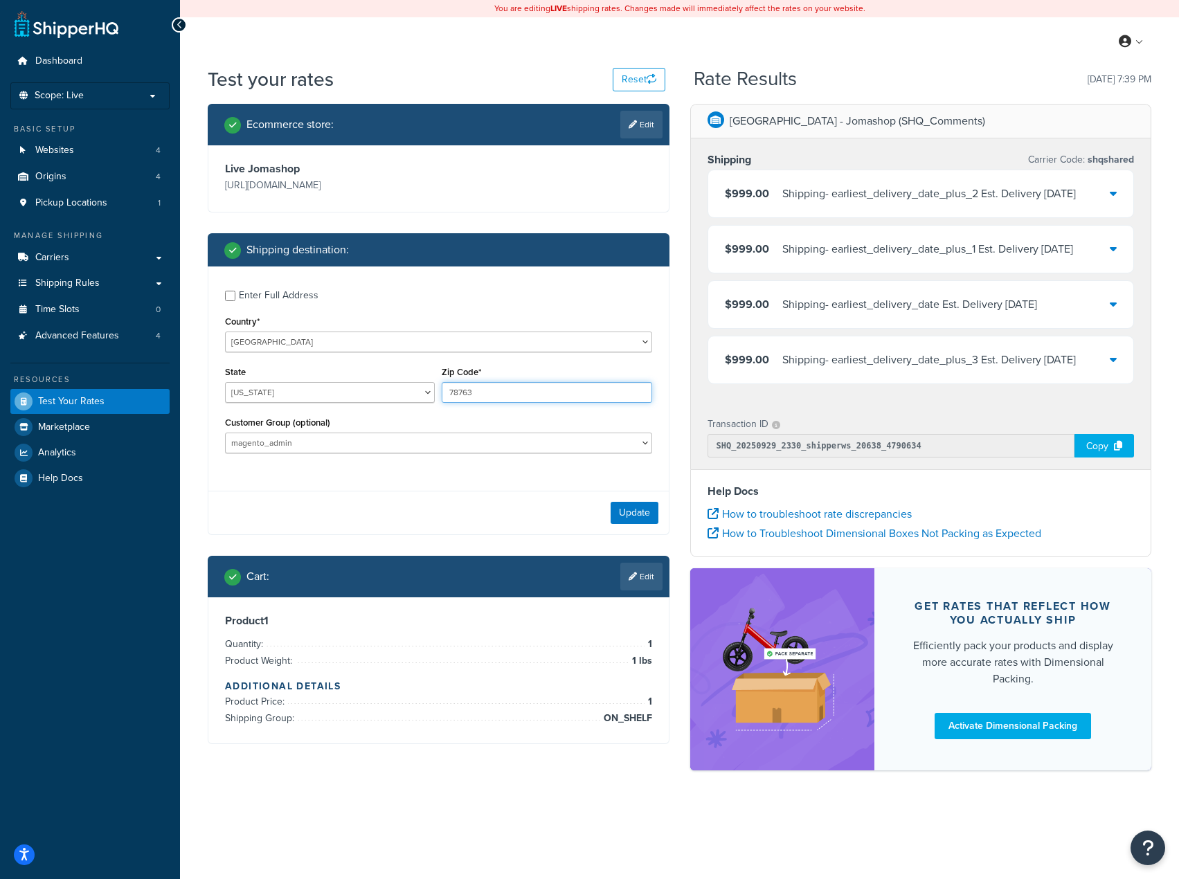
drag, startPoint x: 496, startPoint y: 395, endPoint x: 468, endPoint y: 395, distance: 27.7
click at [468, 395] on input "78763" at bounding box center [547, 392] width 210 height 21
type input "78764"
click at [632, 510] on button "Update" at bounding box center [635, 513] width 48 height 22
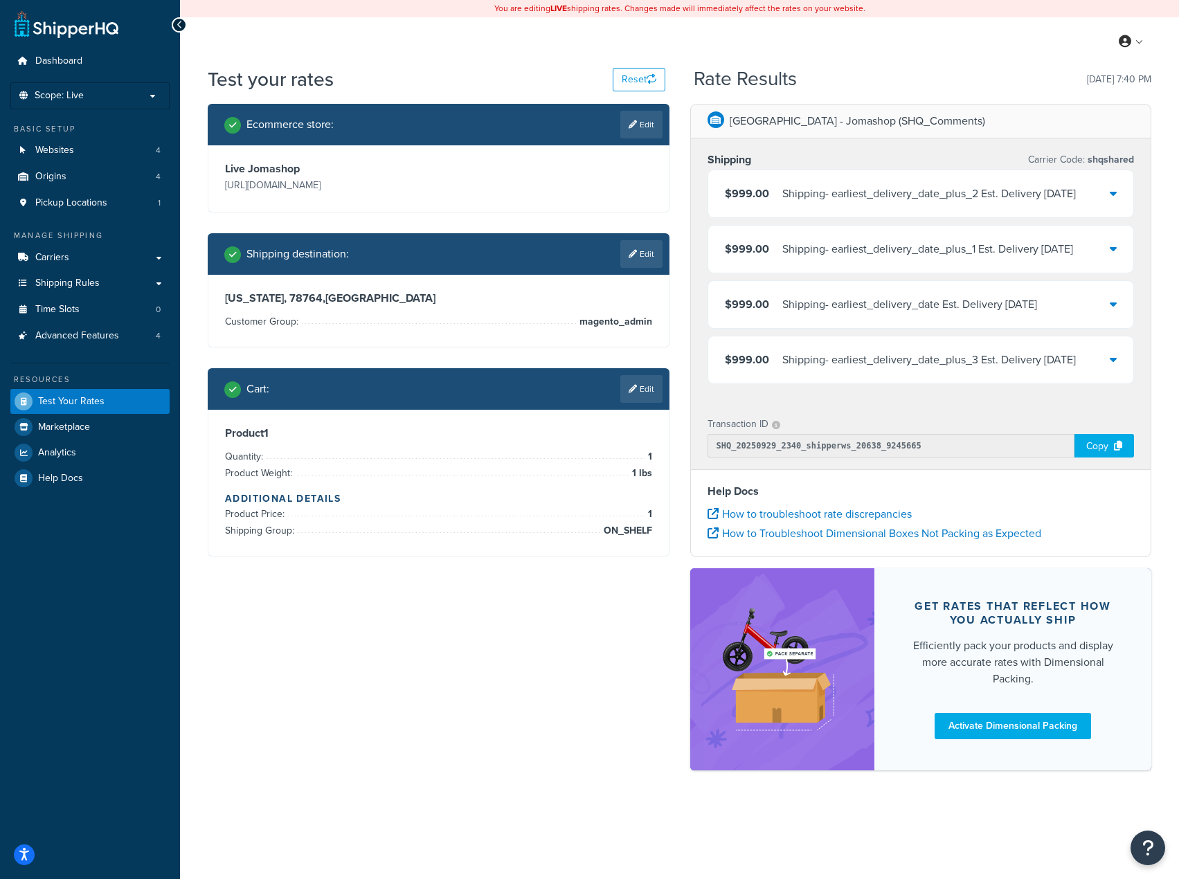
click at [632, 244] on link "Edit" at bounding box center [641, 254] width 42 height 28
select select "NY"
select select "magento_admin"
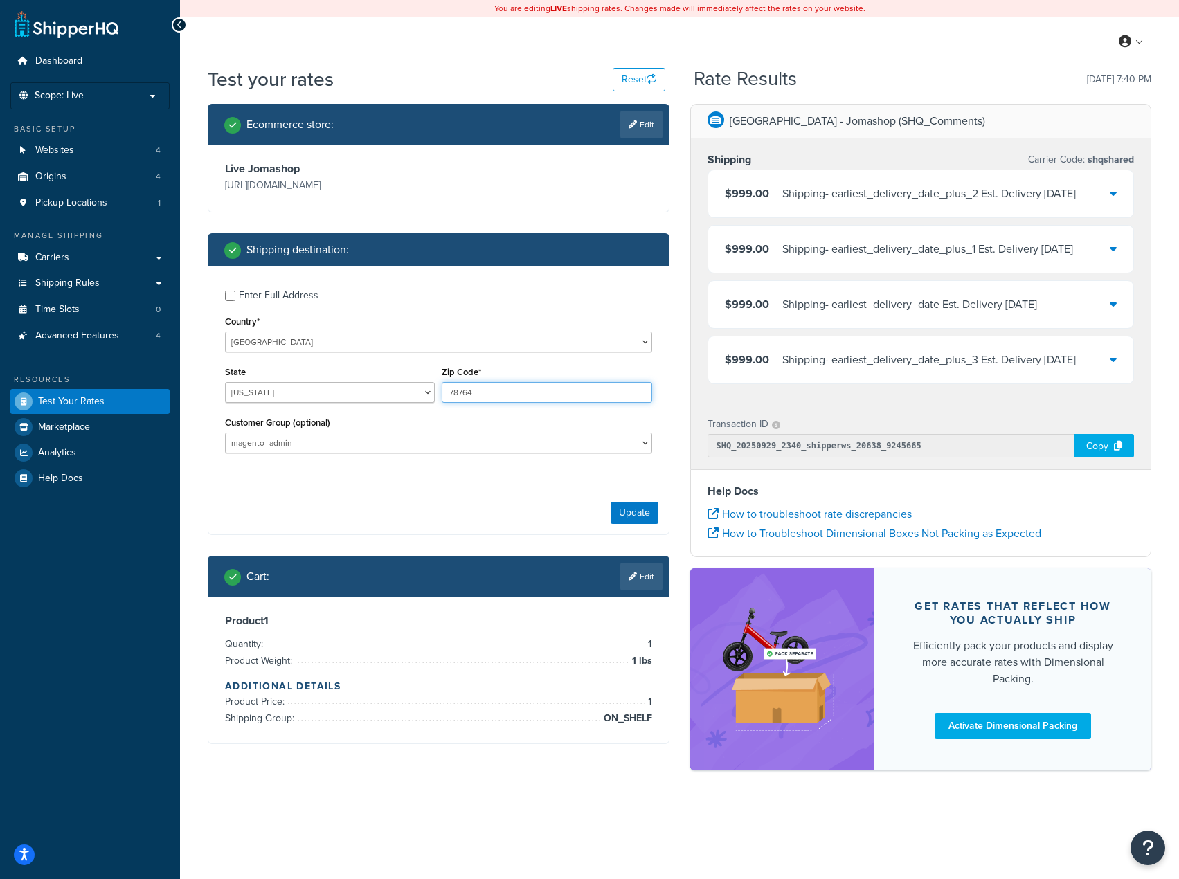
click at [476, 395] on input "78764" at bounding box center [547, 392] width 210 height 21
type input "78765"
click at [641, 520] on button "Update" at bounding box center [635, 513] width 48 height 22
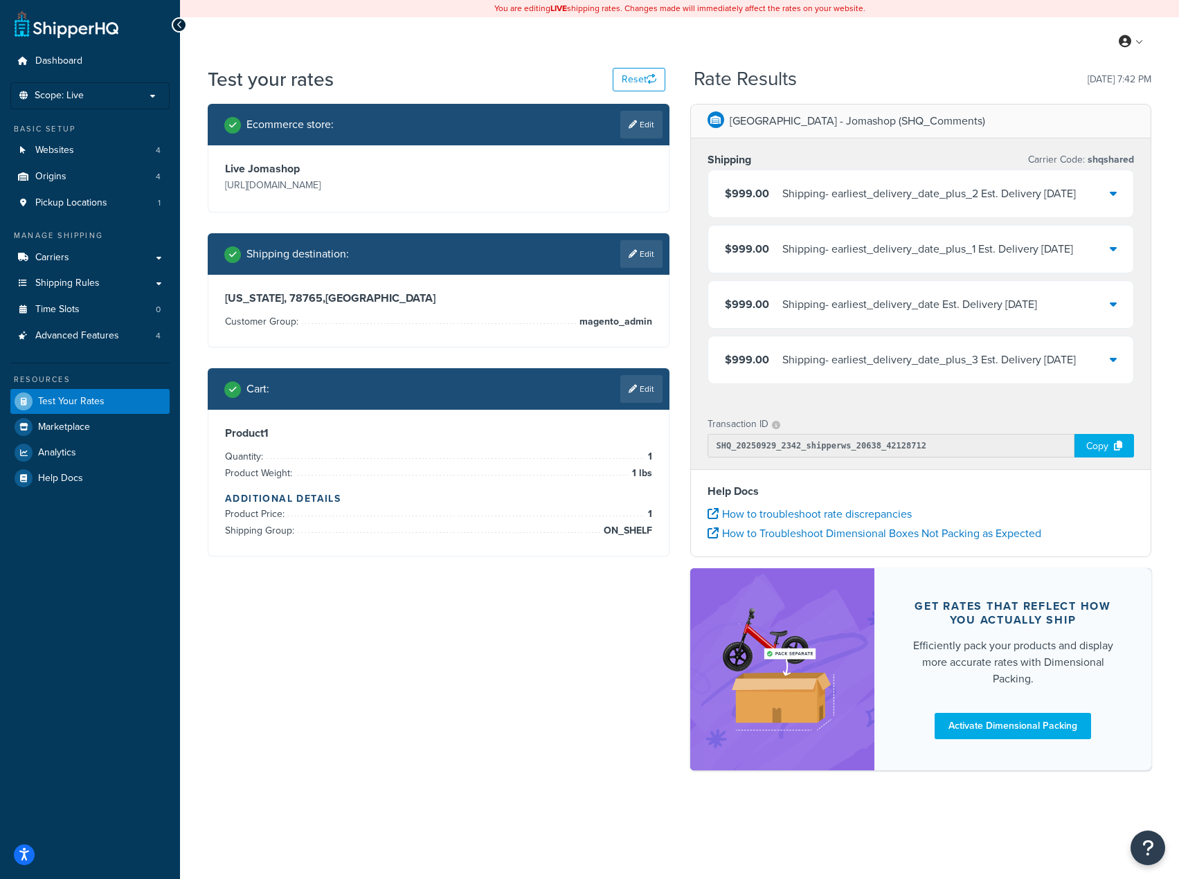
click at [1116, 197] on icon at bounding box center [1113, 193] width 7 height 11
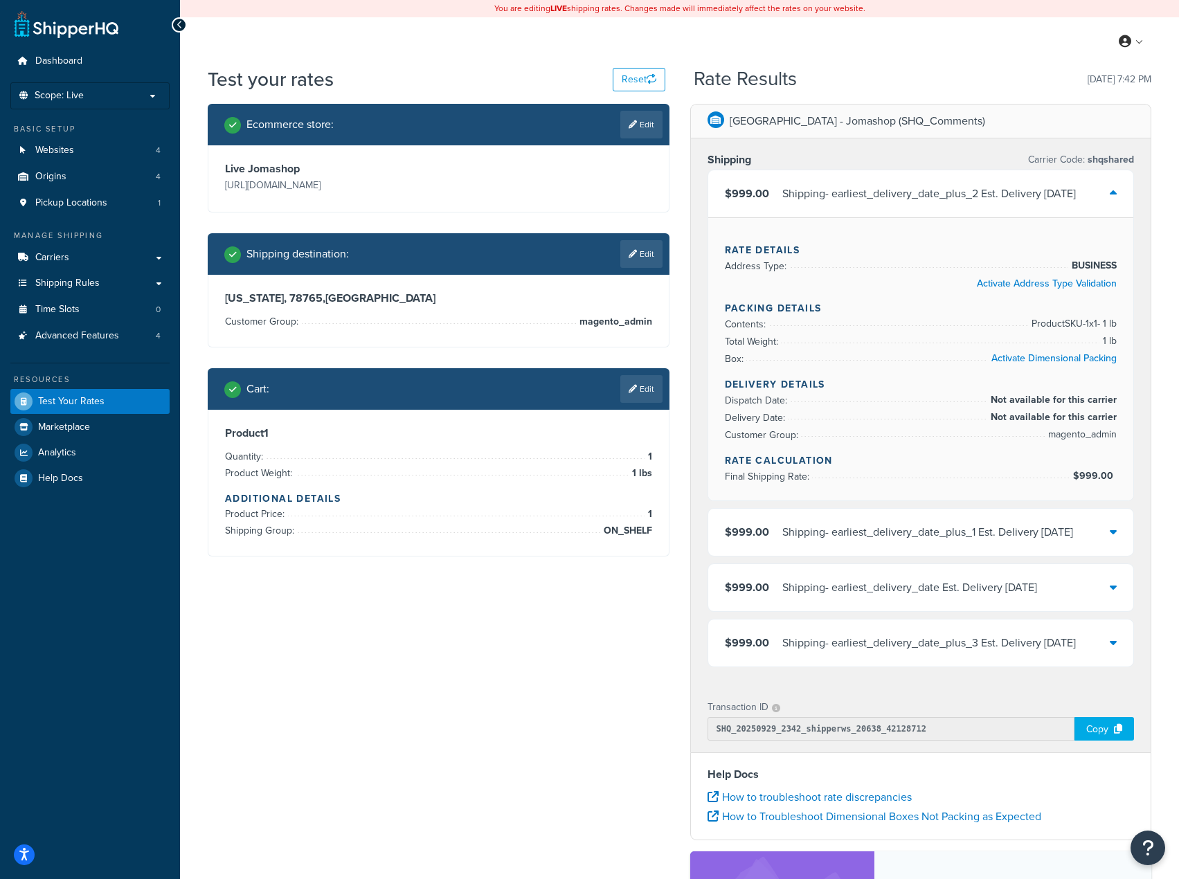
click at [1114, 195] on icon at bounding box center [1113, 193] width 7 height 11
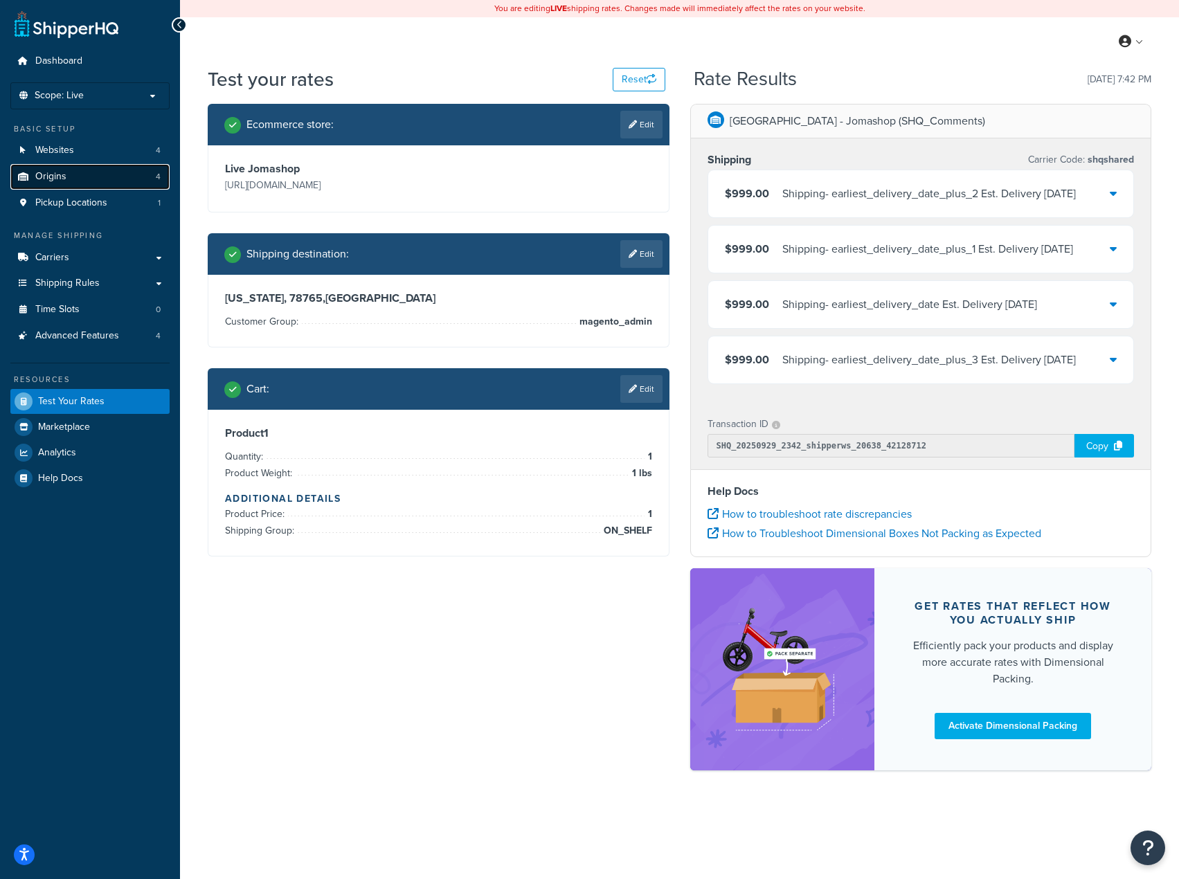
click at [139, 181] on link "Origins 4" at bounding box center [89, 177] width 159 height 26
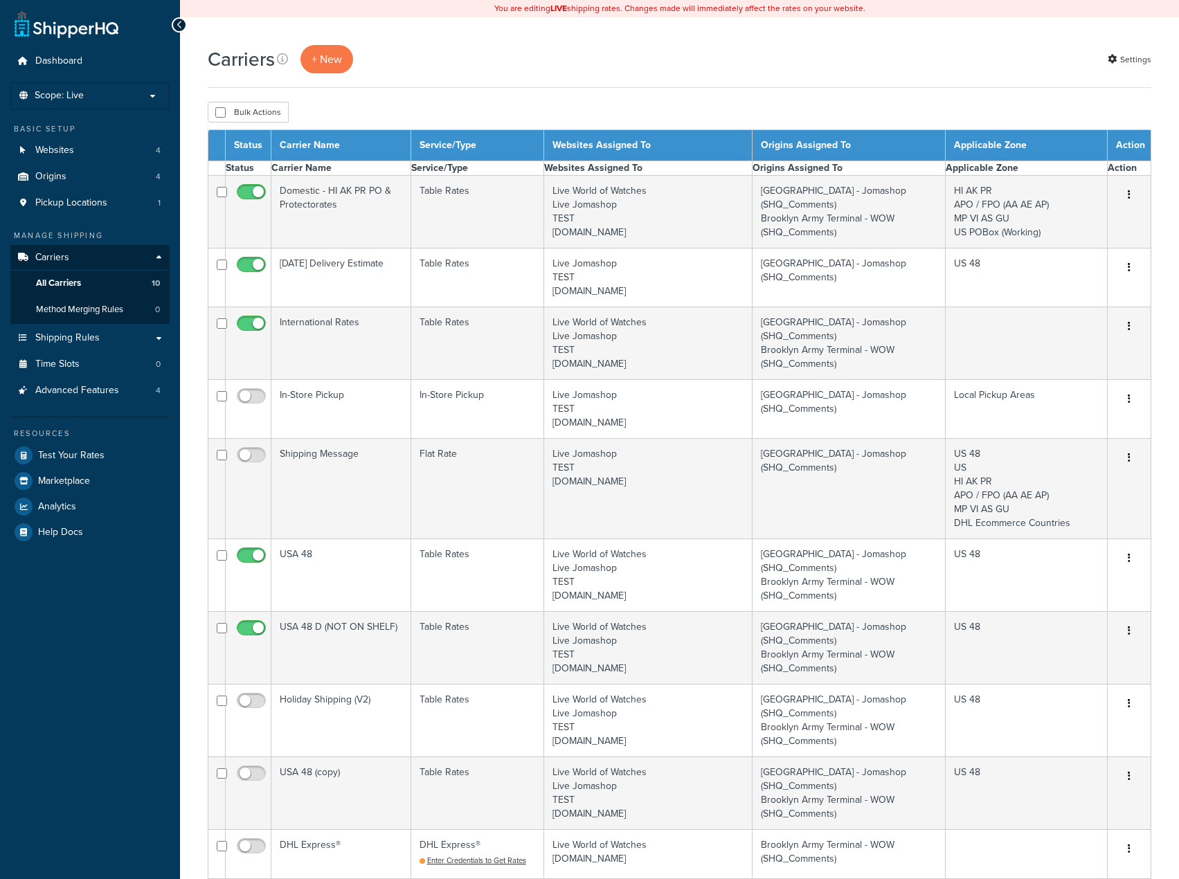
select select "15"
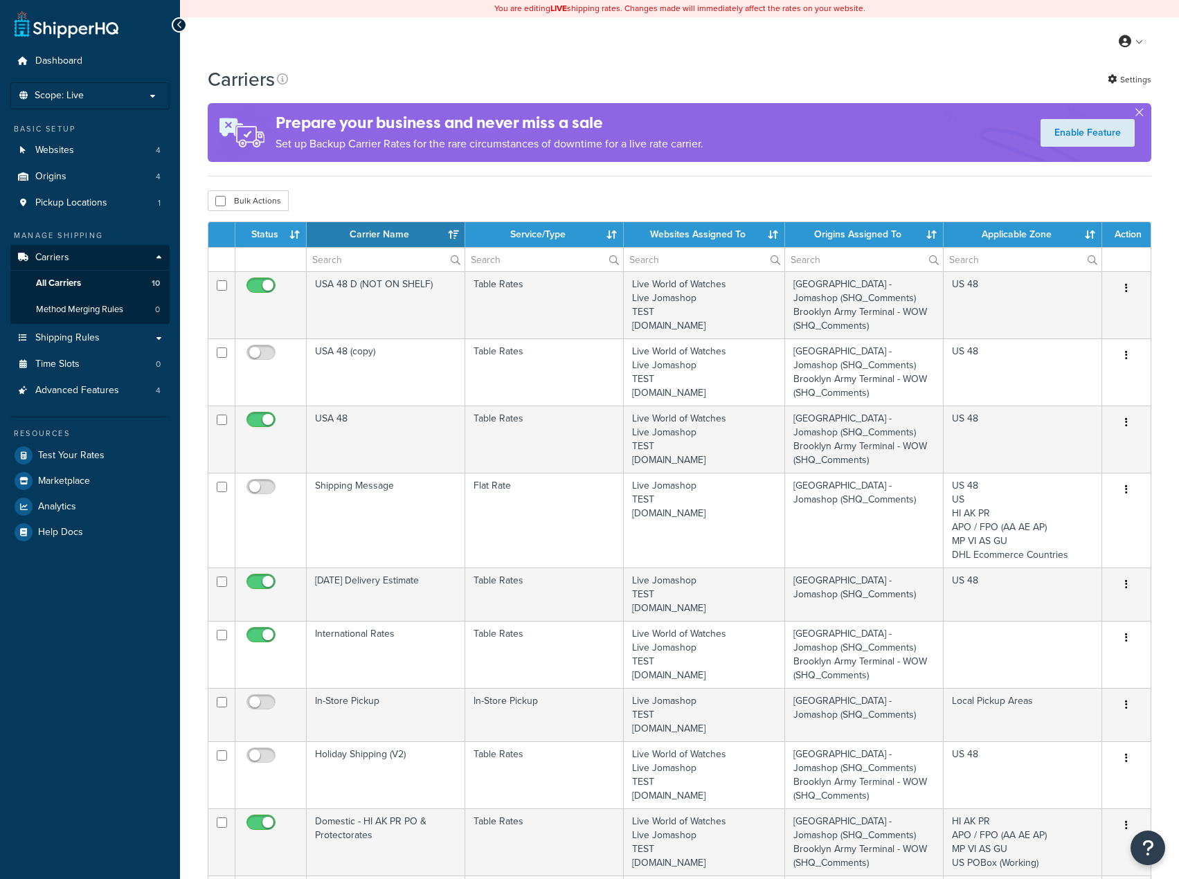
select select "15"
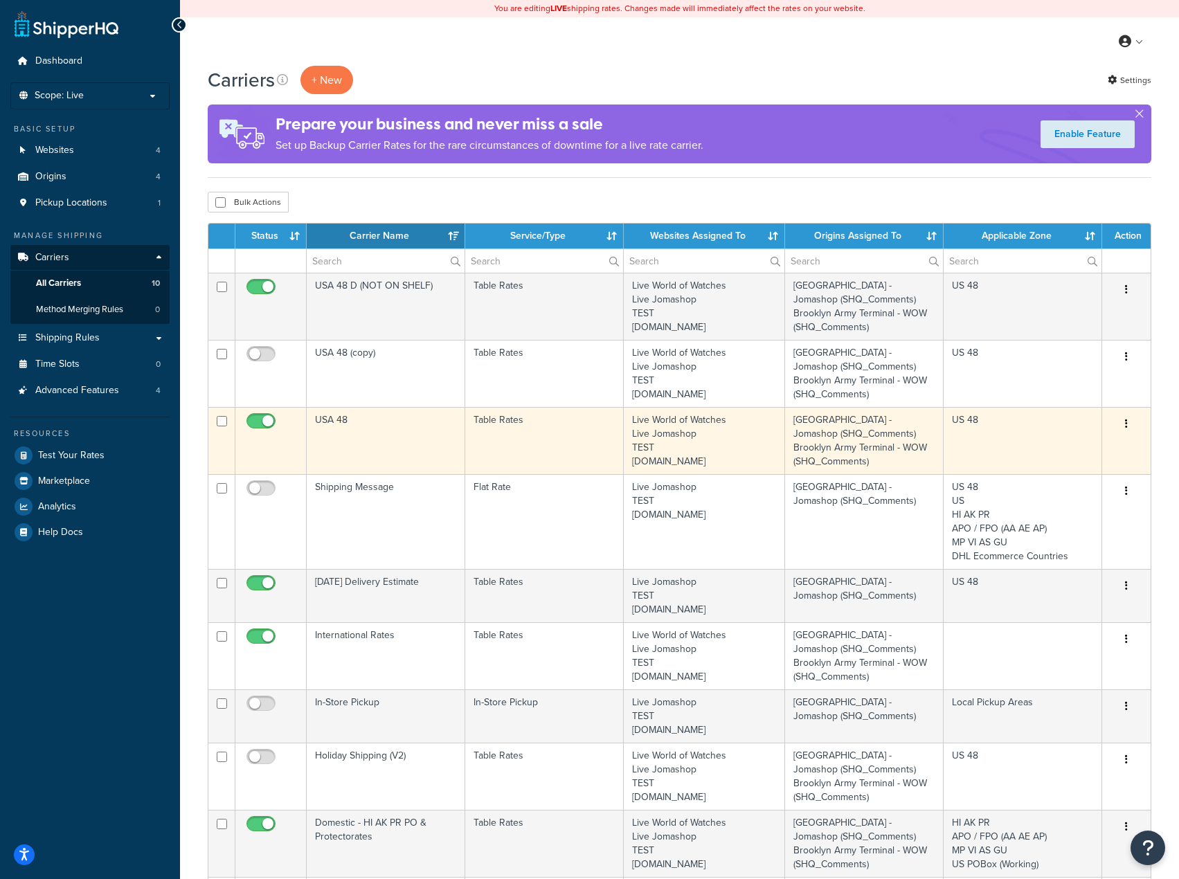
click at [1134, 423] on button "button" at bounding box center [1126, 424] width 19 height 22
click at [1102, 447] on link "Edit" at bounding box center [1070, 452] width 109 height 28
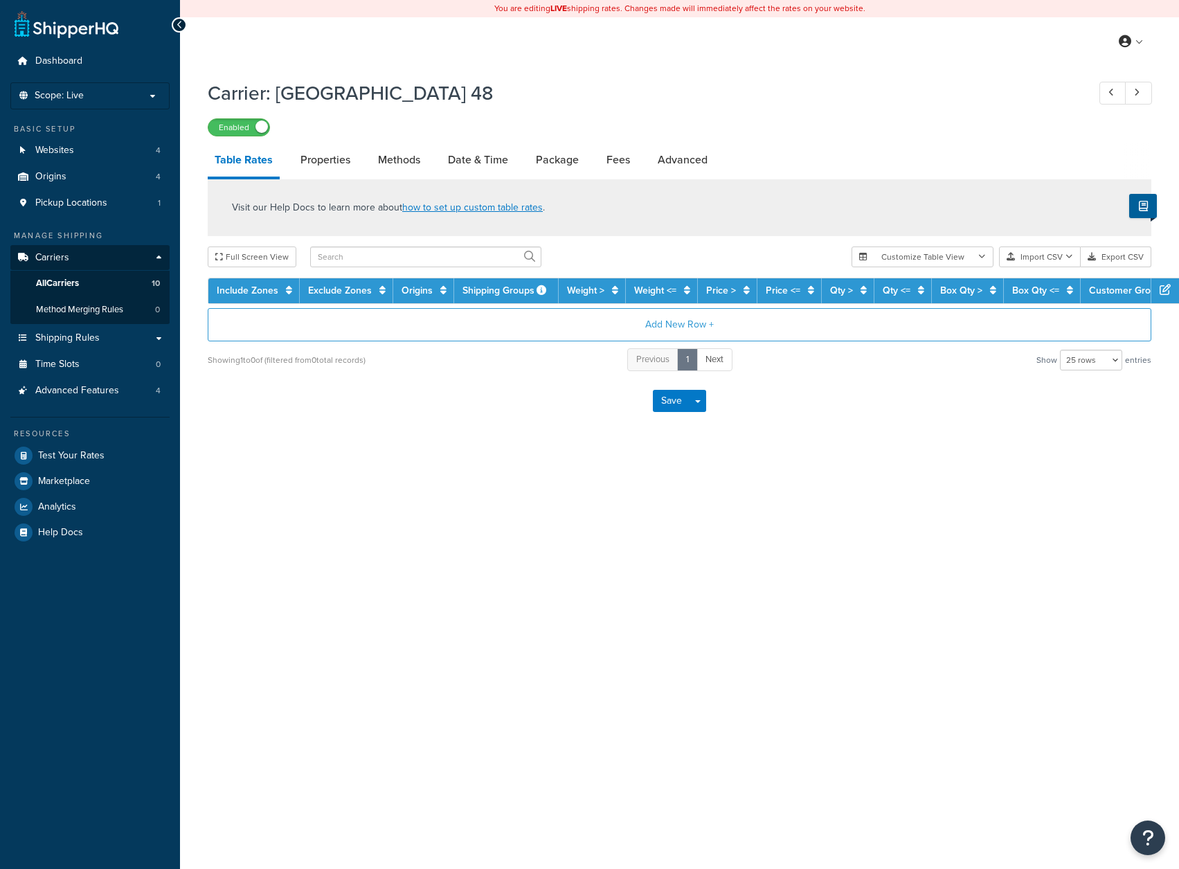
select select "25"
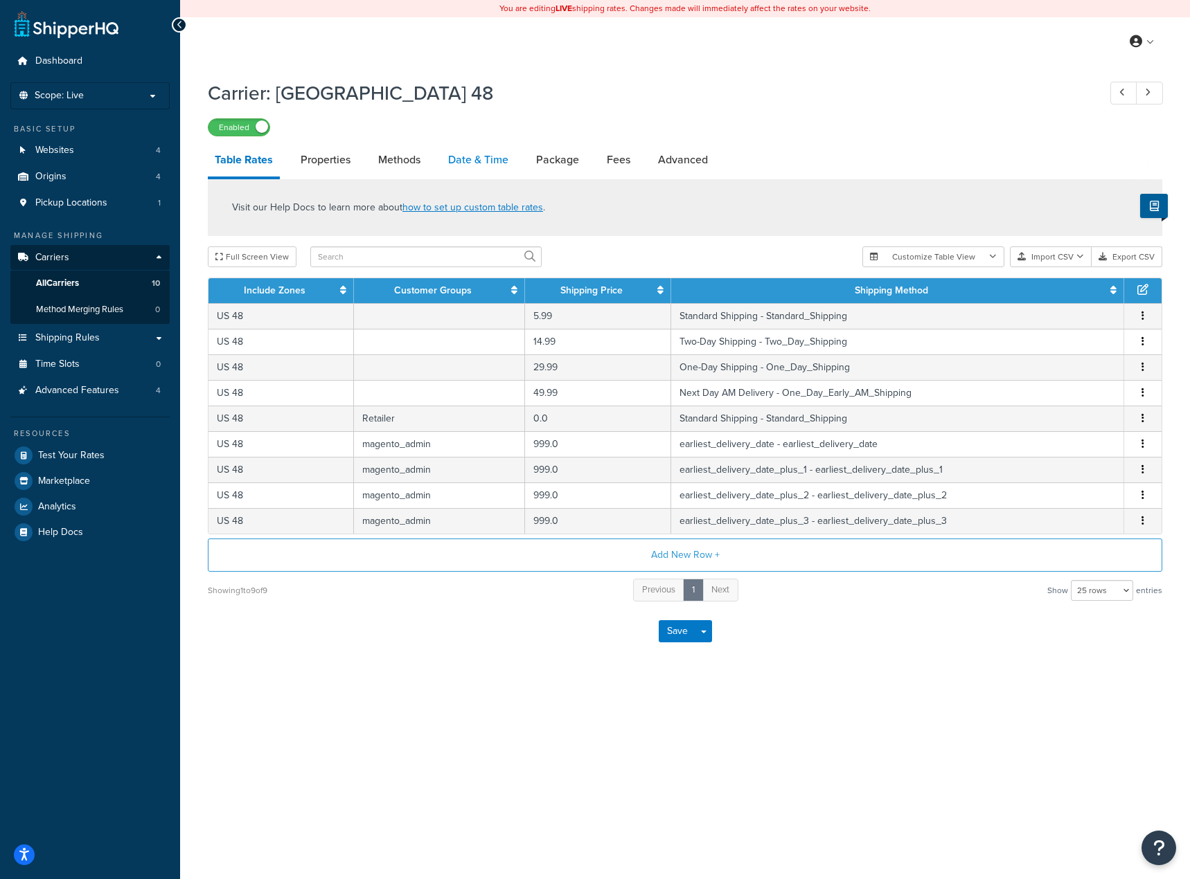
click at [481, 156] on link "Date & Time" at bounding box center [478, 159] width 74 height 33
select select "yMMMEd"
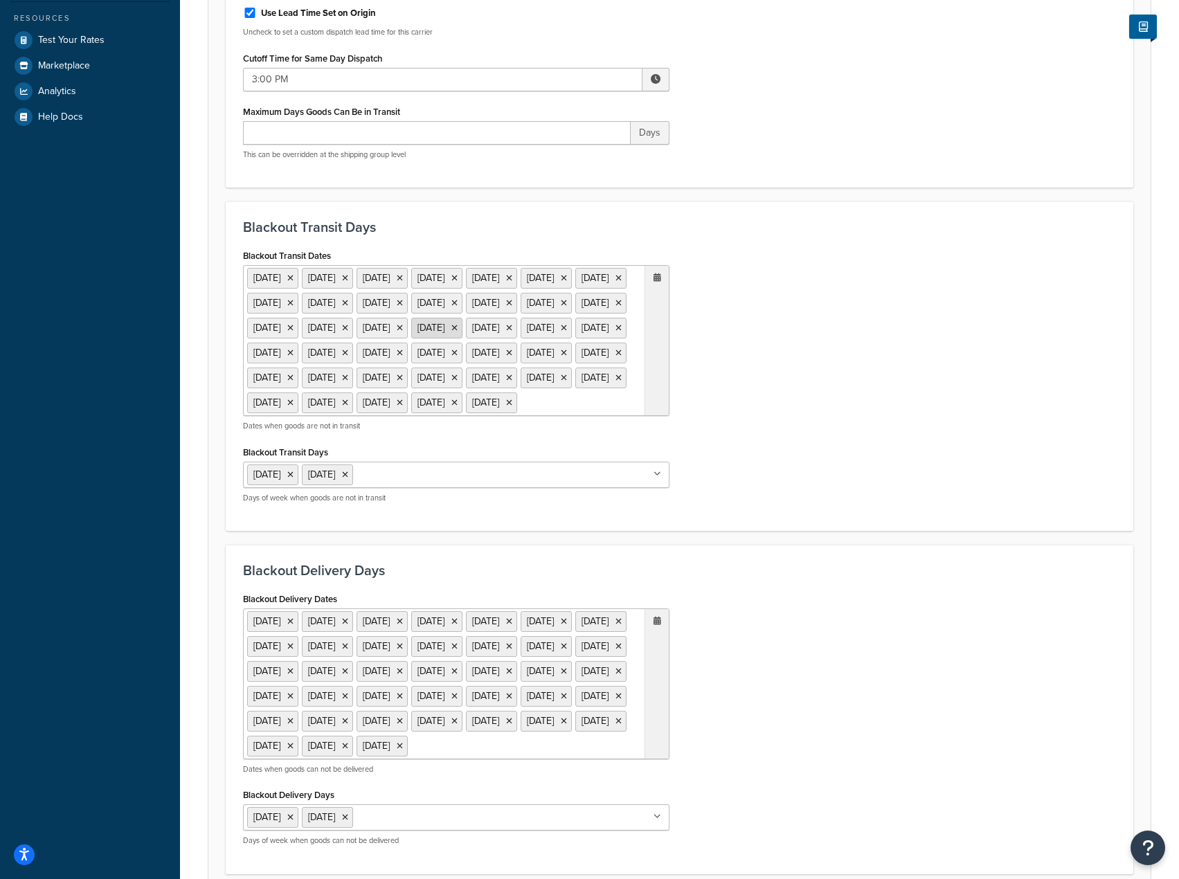
scroll to position [346, 0]
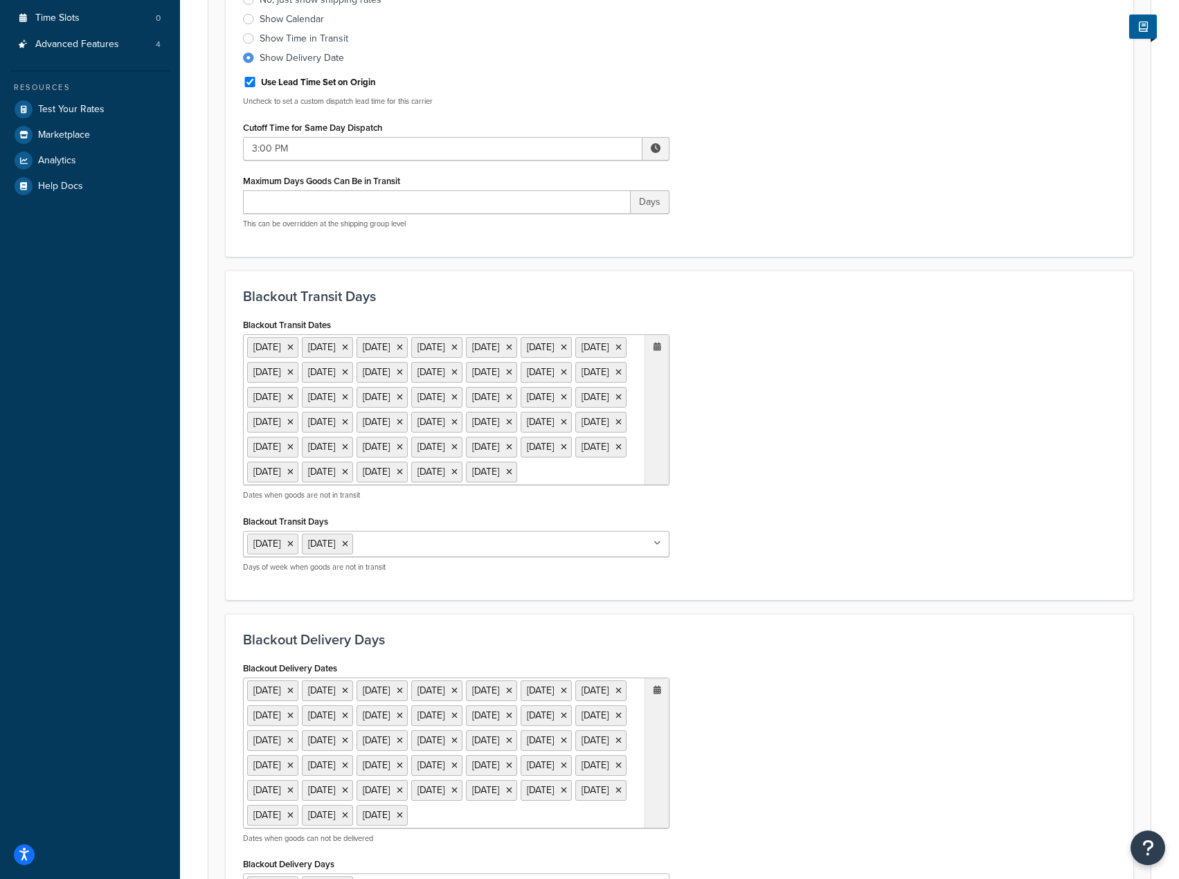
click at [653, 350] on div at bounding box center [657, 410] width 24 height 150
click at [515, 510] on span "‹" at bounding box center [512, 499] width 22 height 19
click at [512, 510] on span "‹" at bounding box center [512, 499] width 22 height 19
click at [508, 510] on span "‹" at bounding box center [512, 499] width 22 height 19
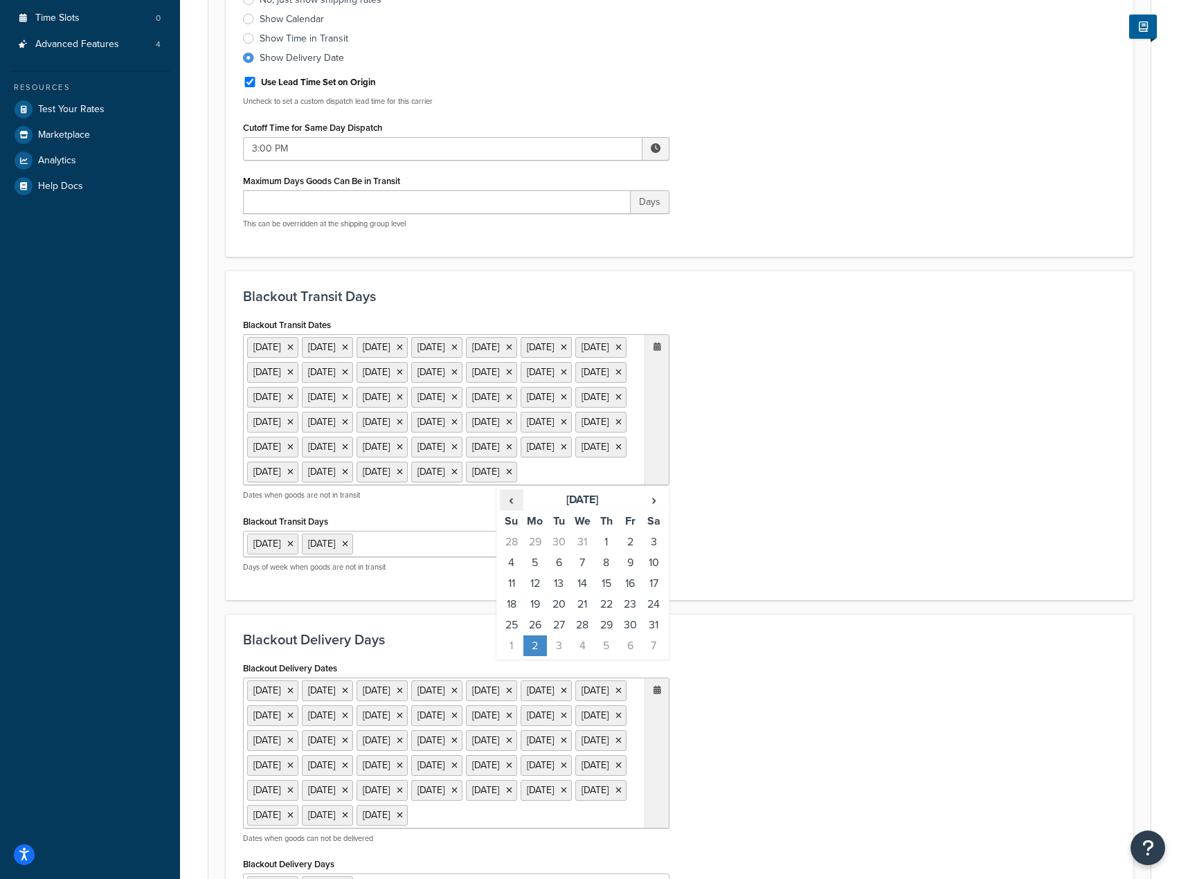
click at [507, 510] on span "‹" at bounding box center [512, 499] width 22 height 19
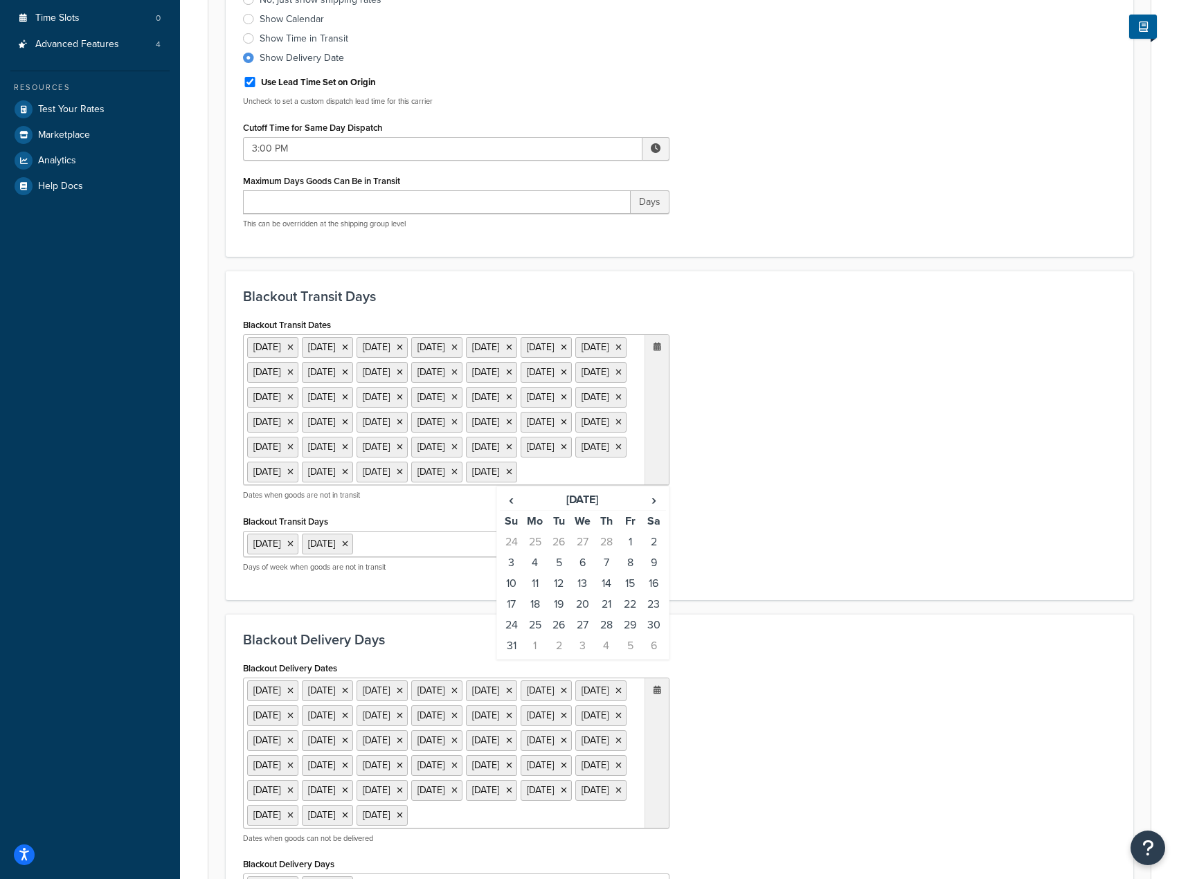
click at [792, 583] on div "Blackout Transit Dates 1 Sep 2025 23 Sep 2025 24 Sep 2025 2 Oct 2025 7 Oct 2025…" at bounding box center [680, 449] width 894 height 268
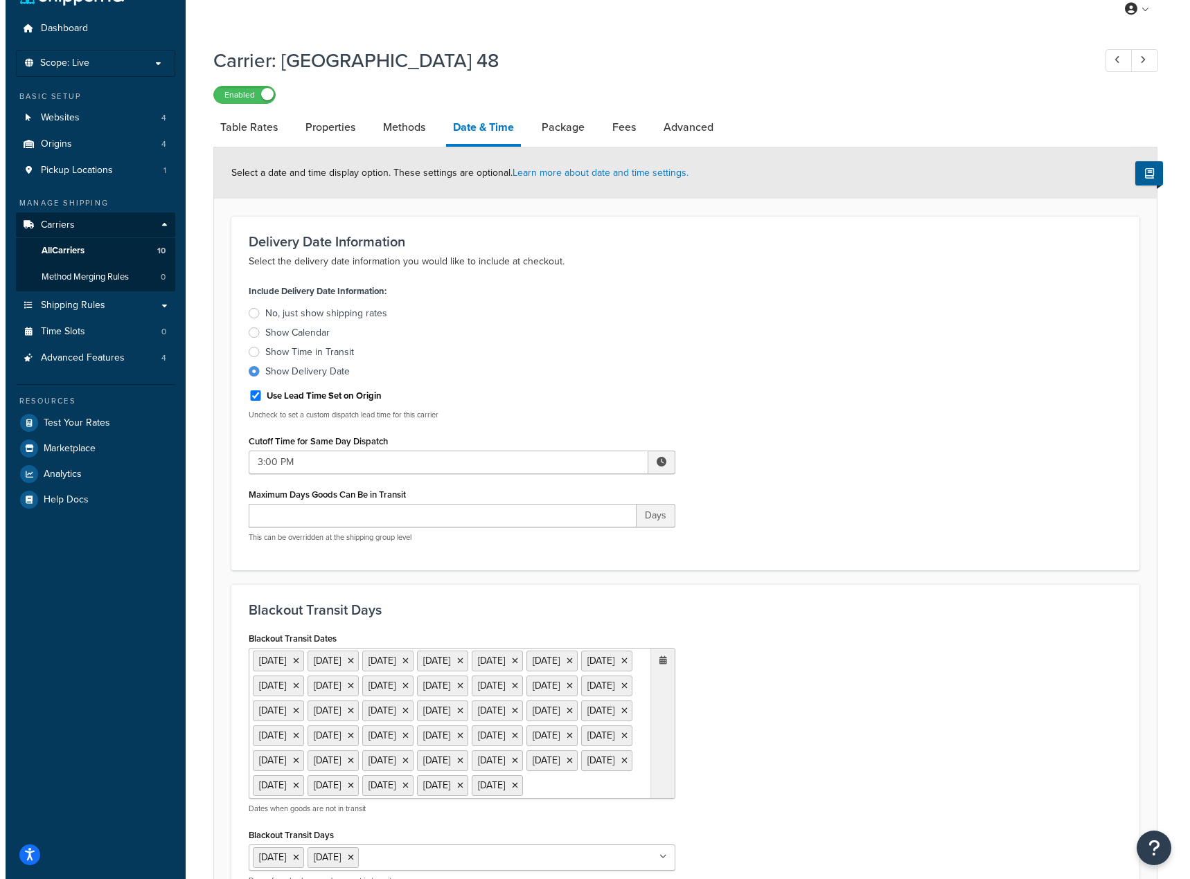
scroll to position [0, 0]
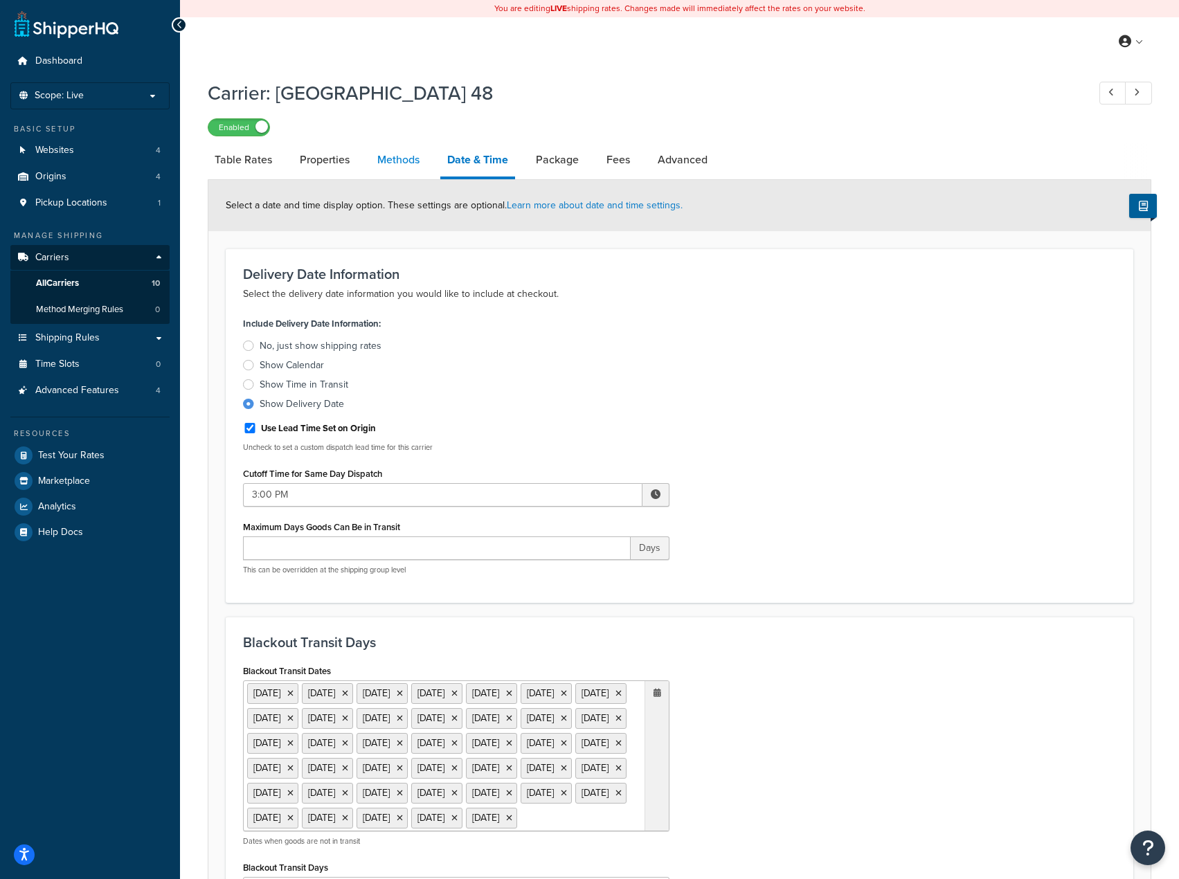
click at [390, 151] on link "Methods" at bounding box center [398, 159] width 56 height 33
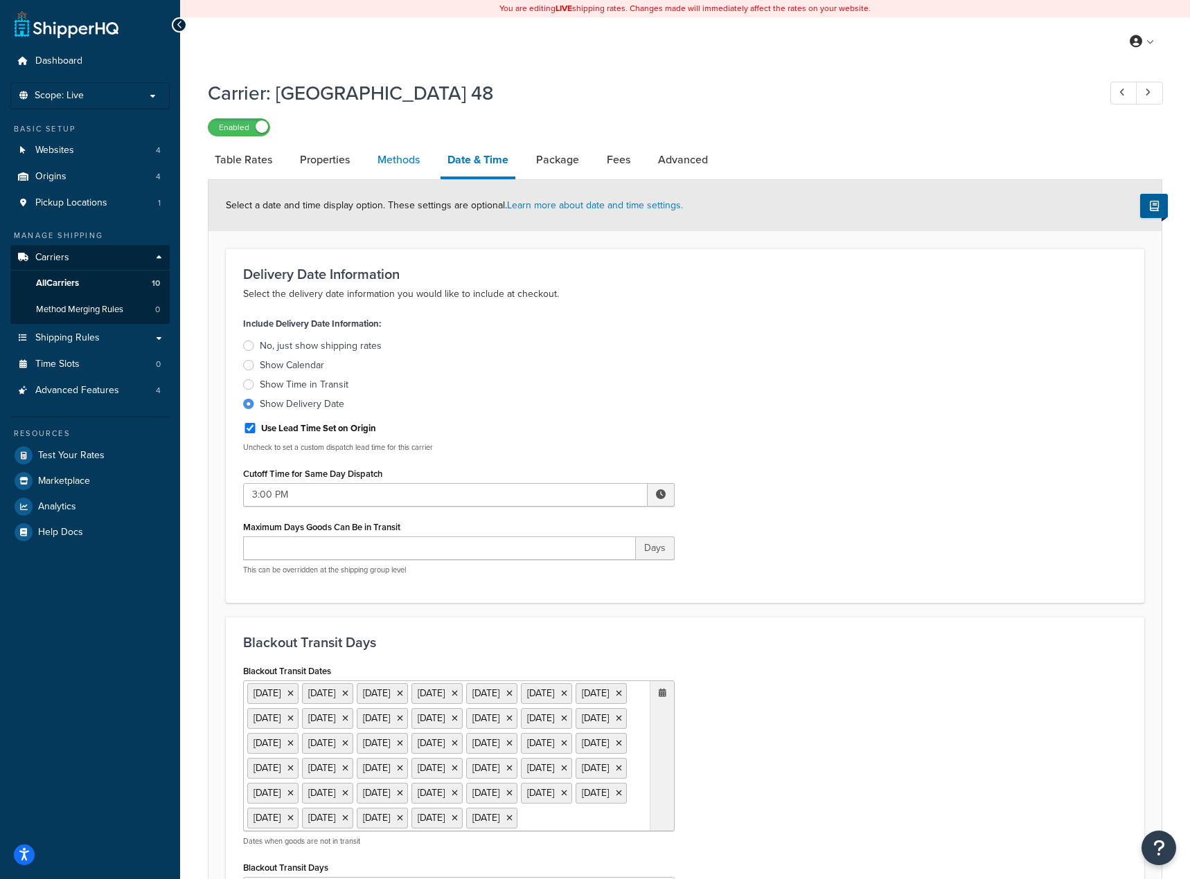
select select "25"
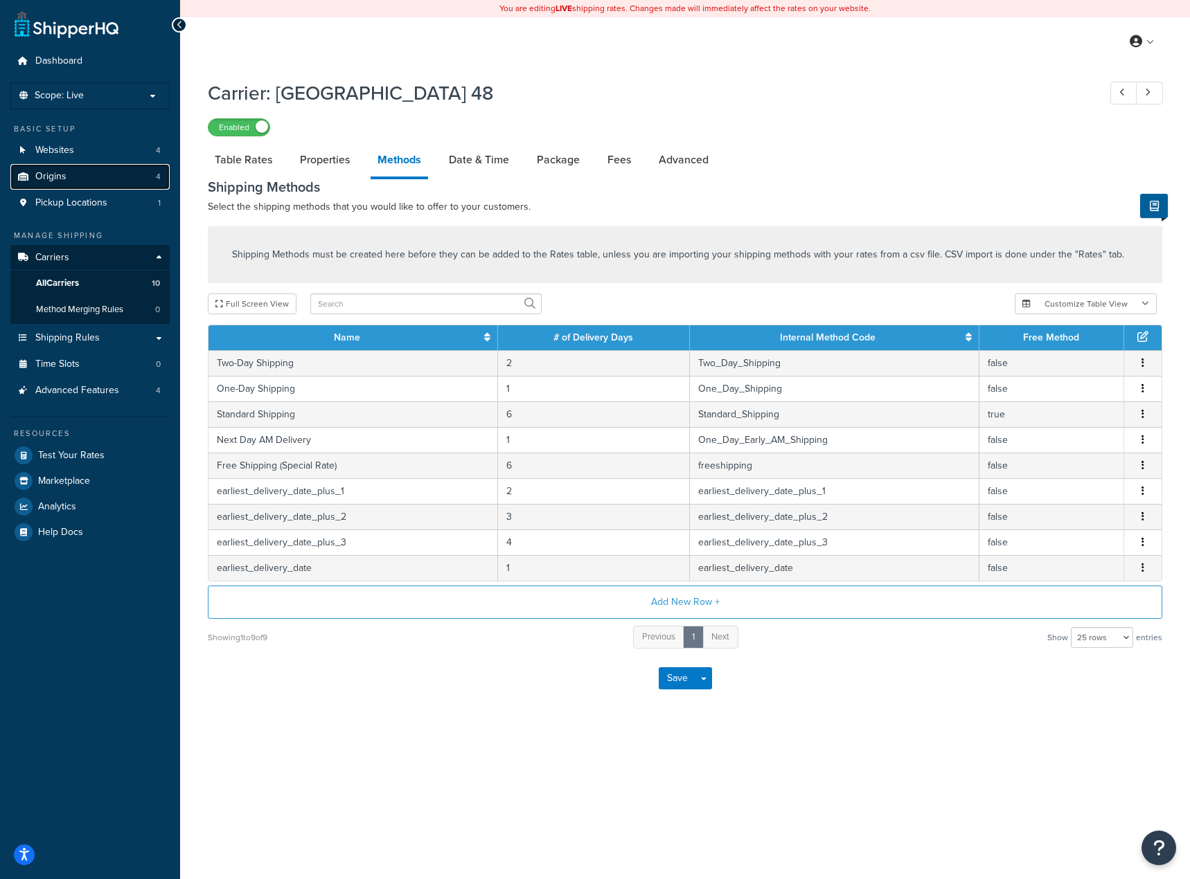
drag, startPoint x: 60, startPoint y: 175, endPoint x: 51, endPoint y: 174, distance: 9.8
click at [51, 174] on span "Origins" at bounding box center [50, 177] width 31 height 12
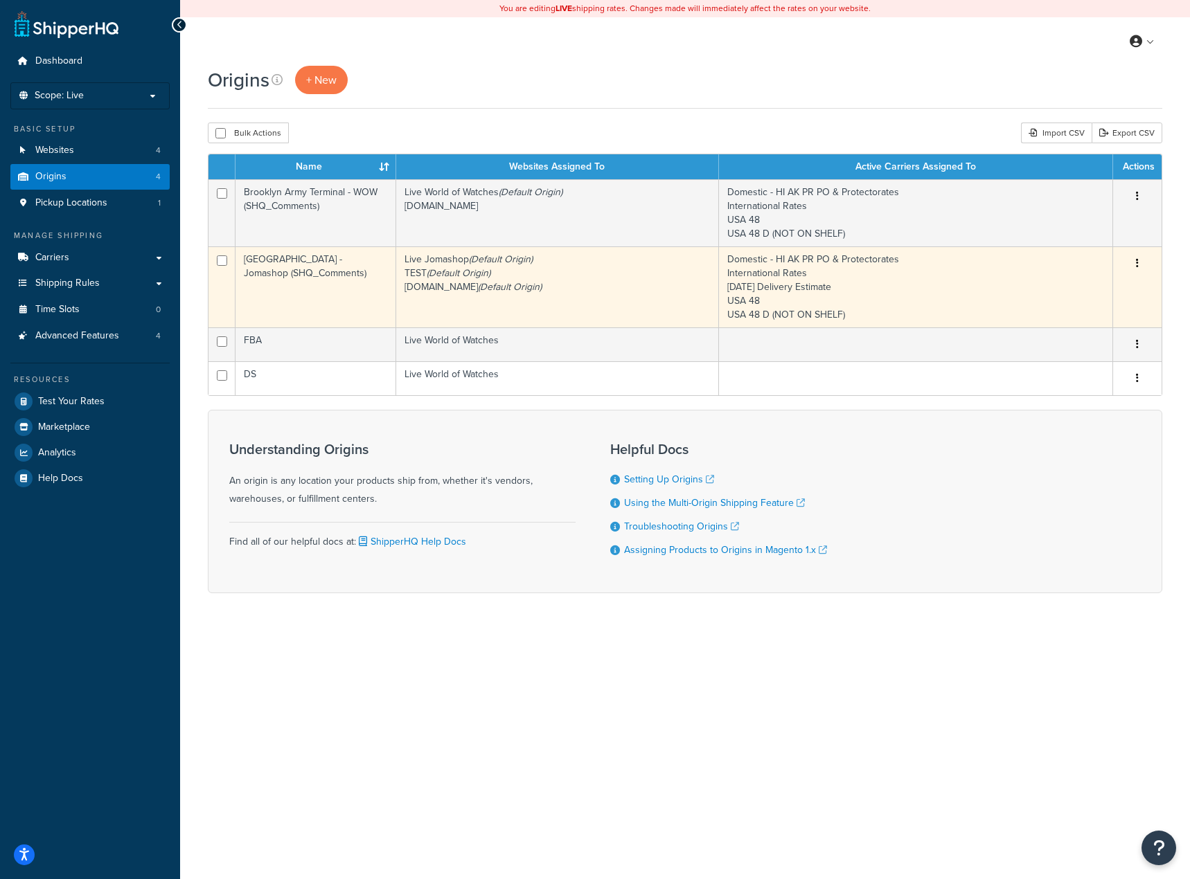
click at [301, 261] on td "[GEOGRAPHIC_DATA] - Jomashop (SHQ_Comments)" at bounding box center [315, 287] width 161 height 81
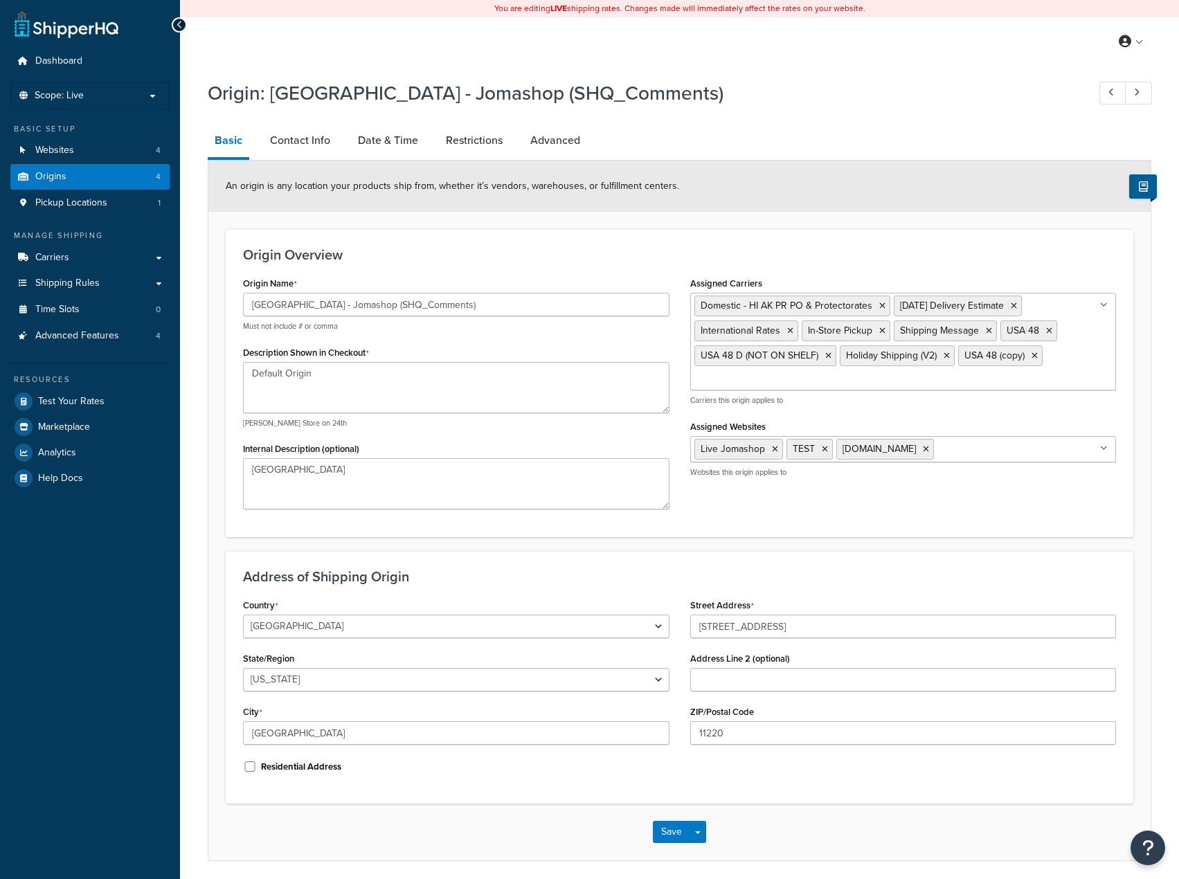
select select "32"
click at [385, 147] on link "Date & Time" at bounding box center [388, 140] width 74 height 33
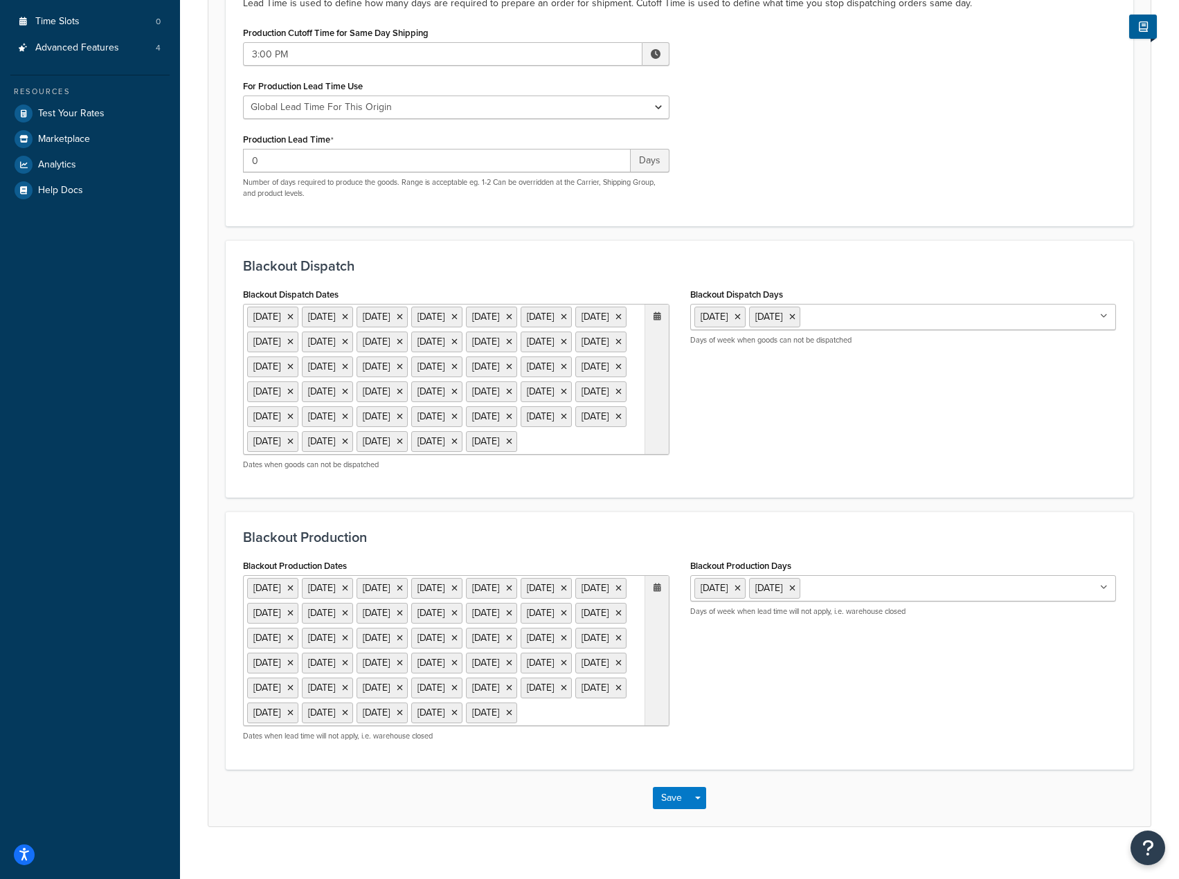
scroll to position [415, 0]
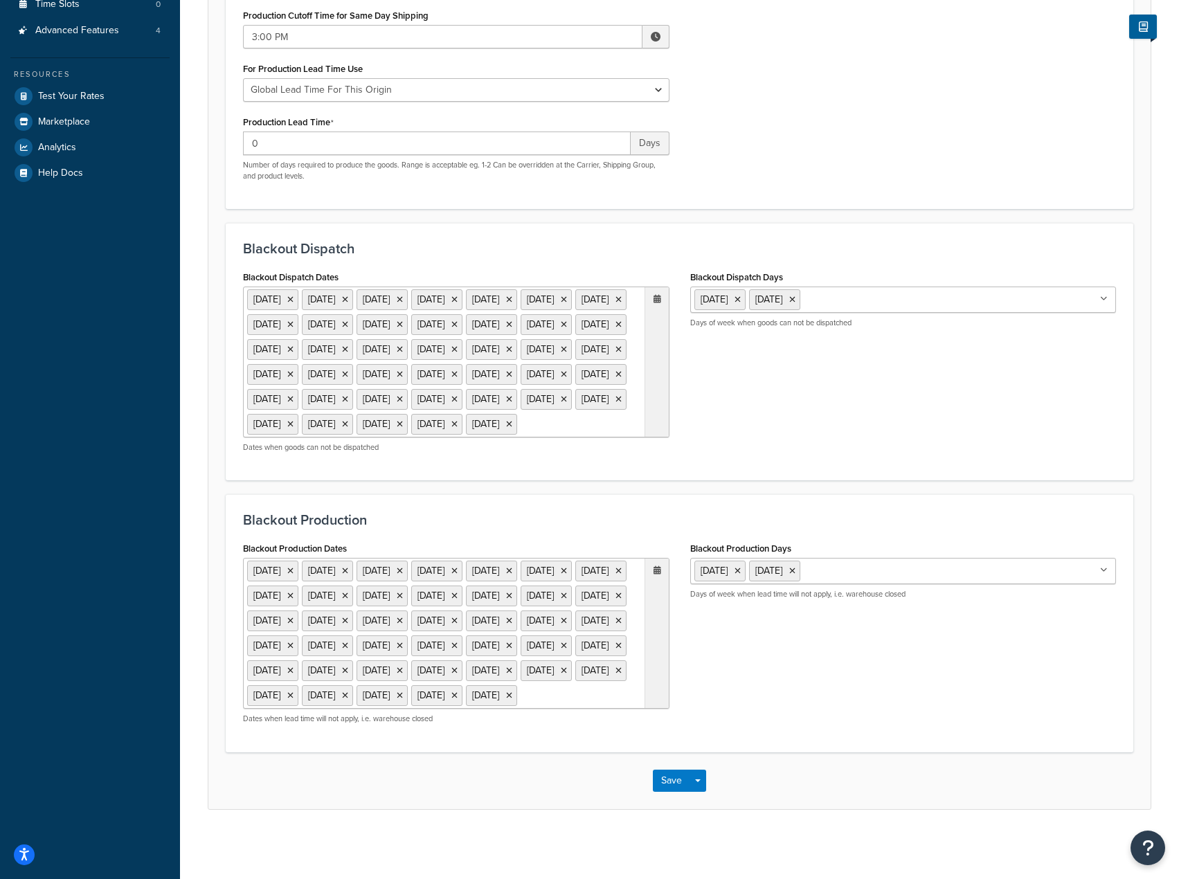
click at [545, 395] on ul "25 Dec 2025 27 Nov 2025 1 Sep 2025 25 Dec 2026 26 Nov 2026 7 Sep 2026 4 Jul 202…" at bounding box center [456, 362] width 427 height 151
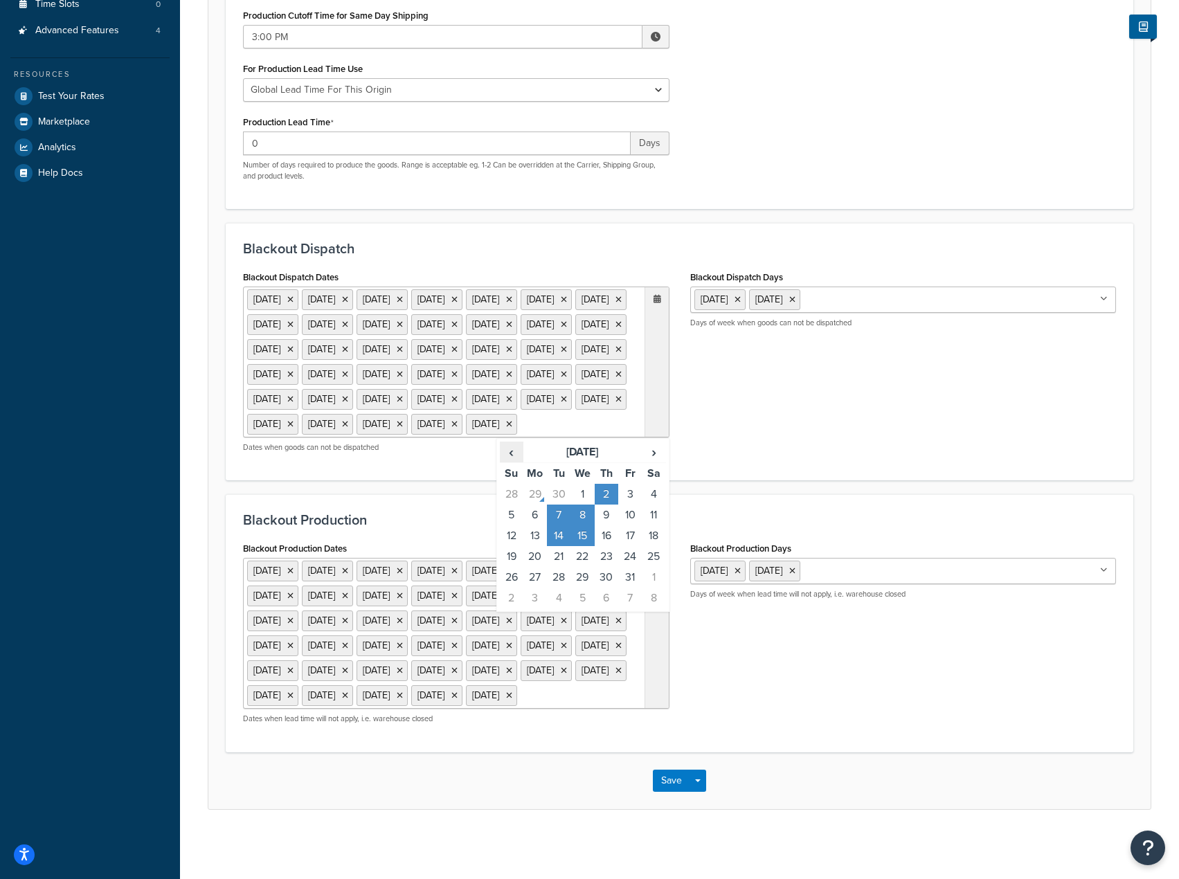
click at [515, 443] on span "‹" at bounding box center [512, 452] width 22 height 19
click at [807, 735] on div "Blackout Production Dates 25 Dec 2025 27 Nov 2025 1 Sep 2025 25 Dec 2026 26 Nov…" at bounding box center [680, 637] width 894 height 196
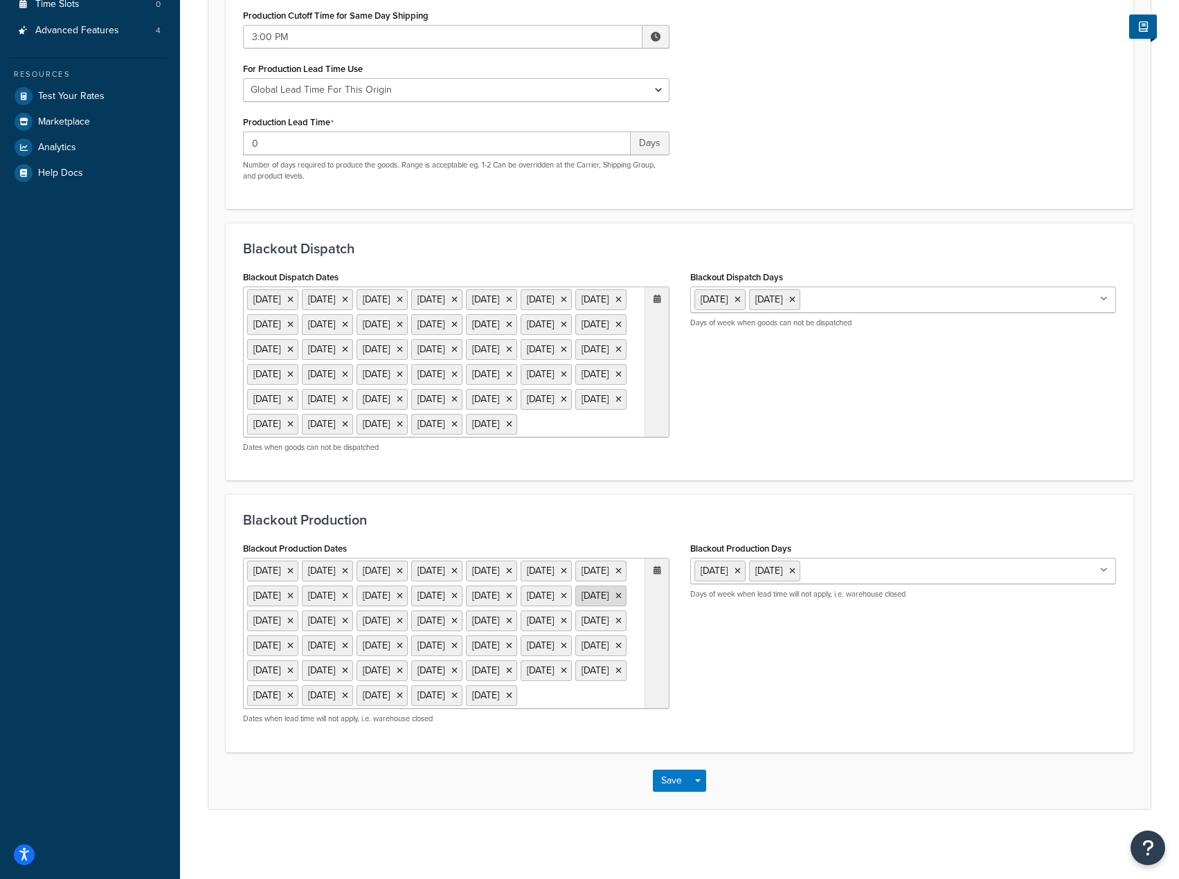
scroll to position [456, 0]
click at [611, 558] on ul "25 Dec 2025 27 Nov 2025 1 Sep 2025 25 Dec 2026 26 Nov 2026 7 Sep 2026 4 Jul 202…" at bounding box center [456, 633] width 427 height 151
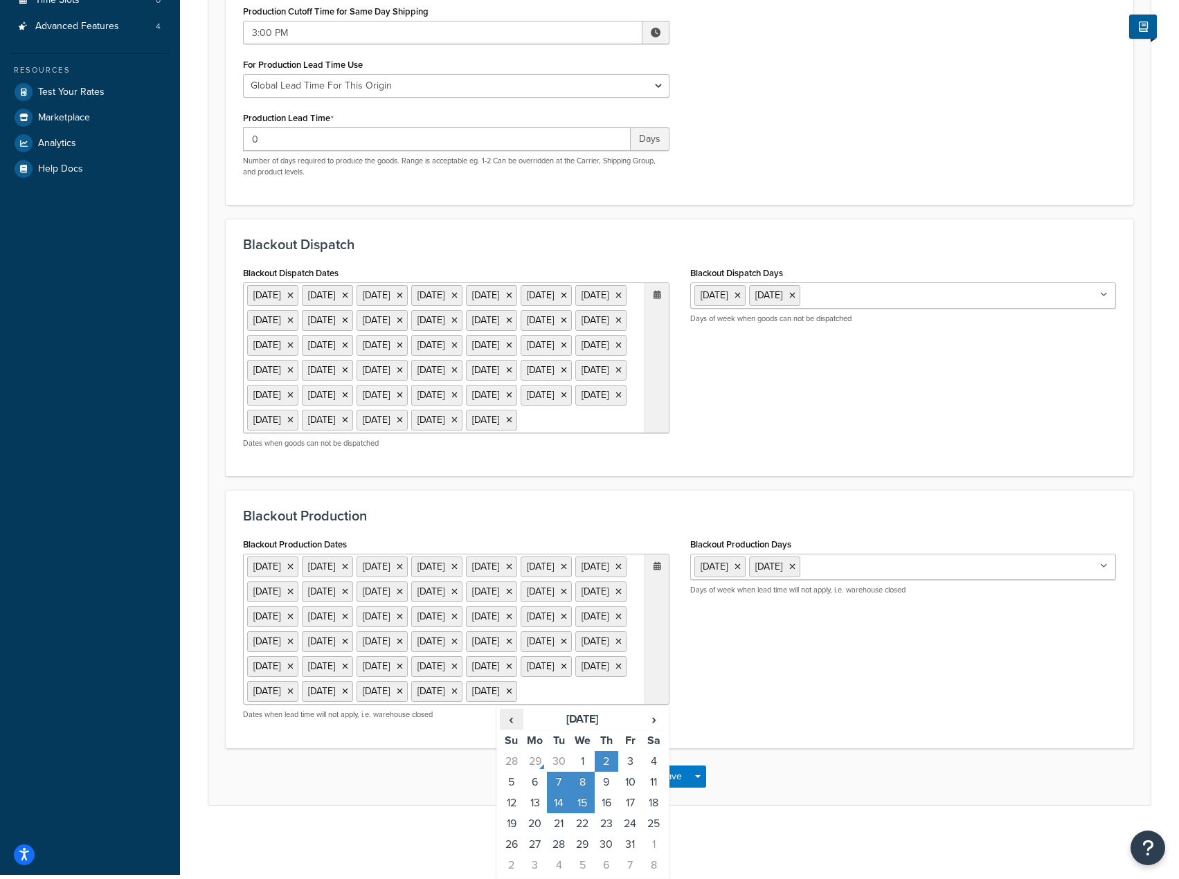
click at [509, 722] on span "‹" at bounding box center [512, 719] width 22 height 19
click at [658, 562] on icon at bounding box center [658, 566] width 8 height 8
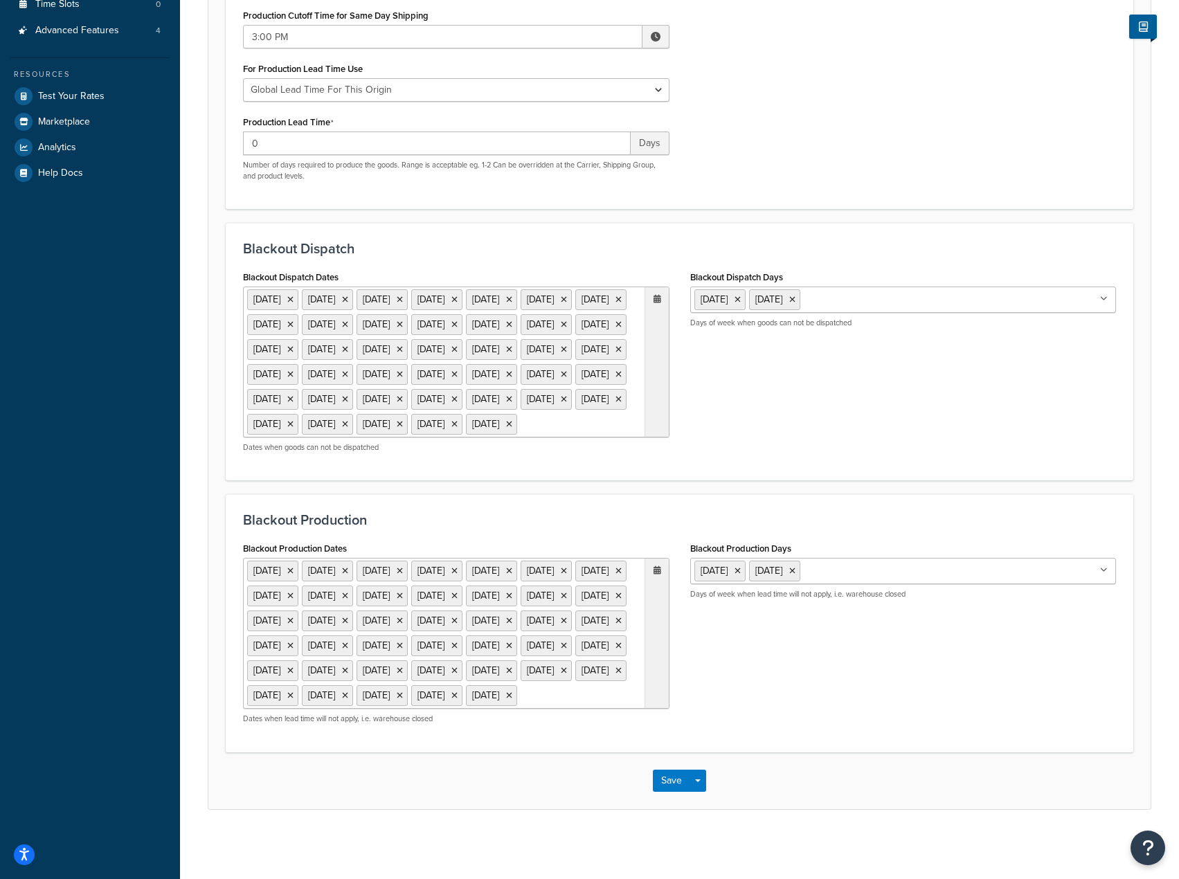
click at [657, 566] on icon at bounding box center [658, 570] width 8 height 8
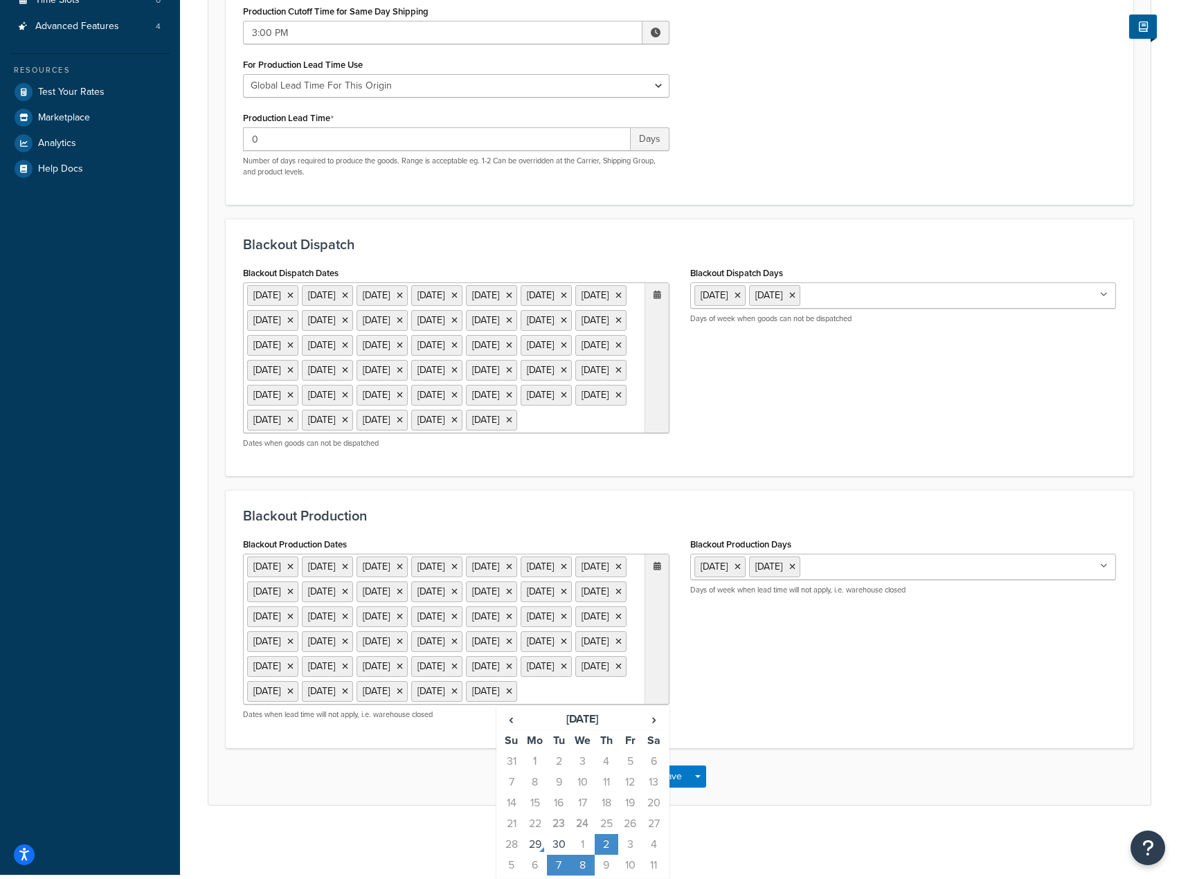
click at [611, 847] on td "2" at bounding box center [607, 844] width 24 height 21
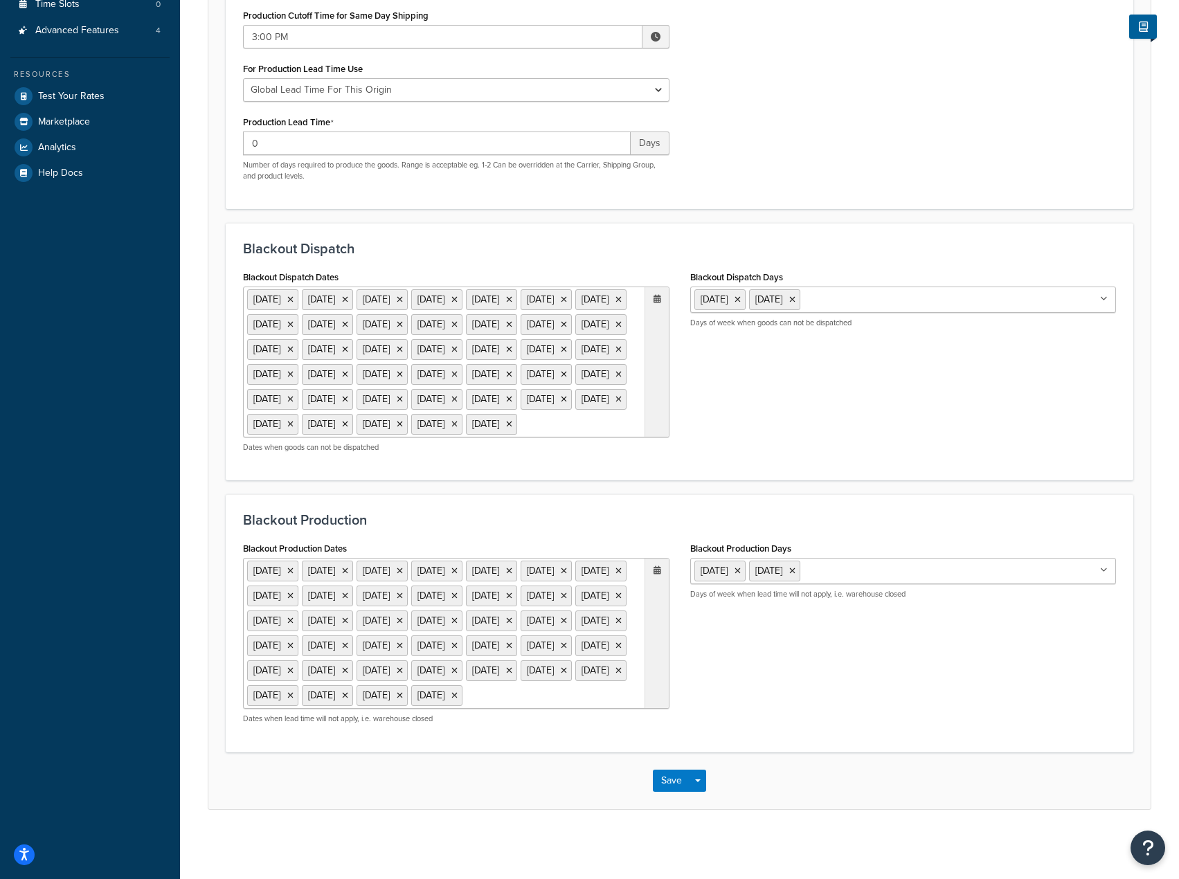
scroll to position [456, 0]
click at [647, 398] on div "Blackout Dispatch Blackout Dispatch Dates 25 Dec 2025 27 Nov 2025 1 Sep 2025 25…" at bounding box center [680, 352] width 908 height 258
click at [660, 295] on icon at bounding box center [658, 299] width 8 height 8
click at [608, 567] on td "2" at bounding box center [607, 577] width 24 height 21
click at [667, 784] on button "Save" at bounding box center [671, 781] width 37 height 22
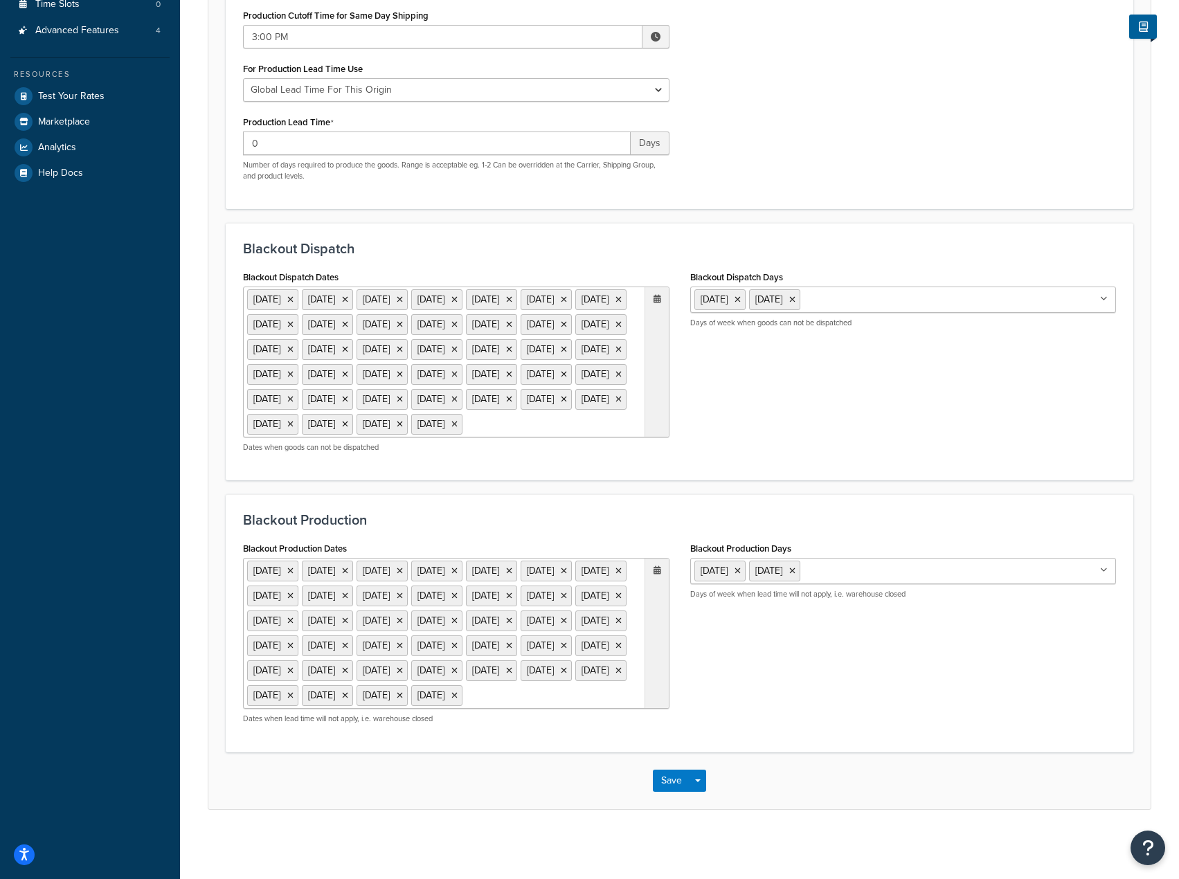
scroll to position [0, 0]
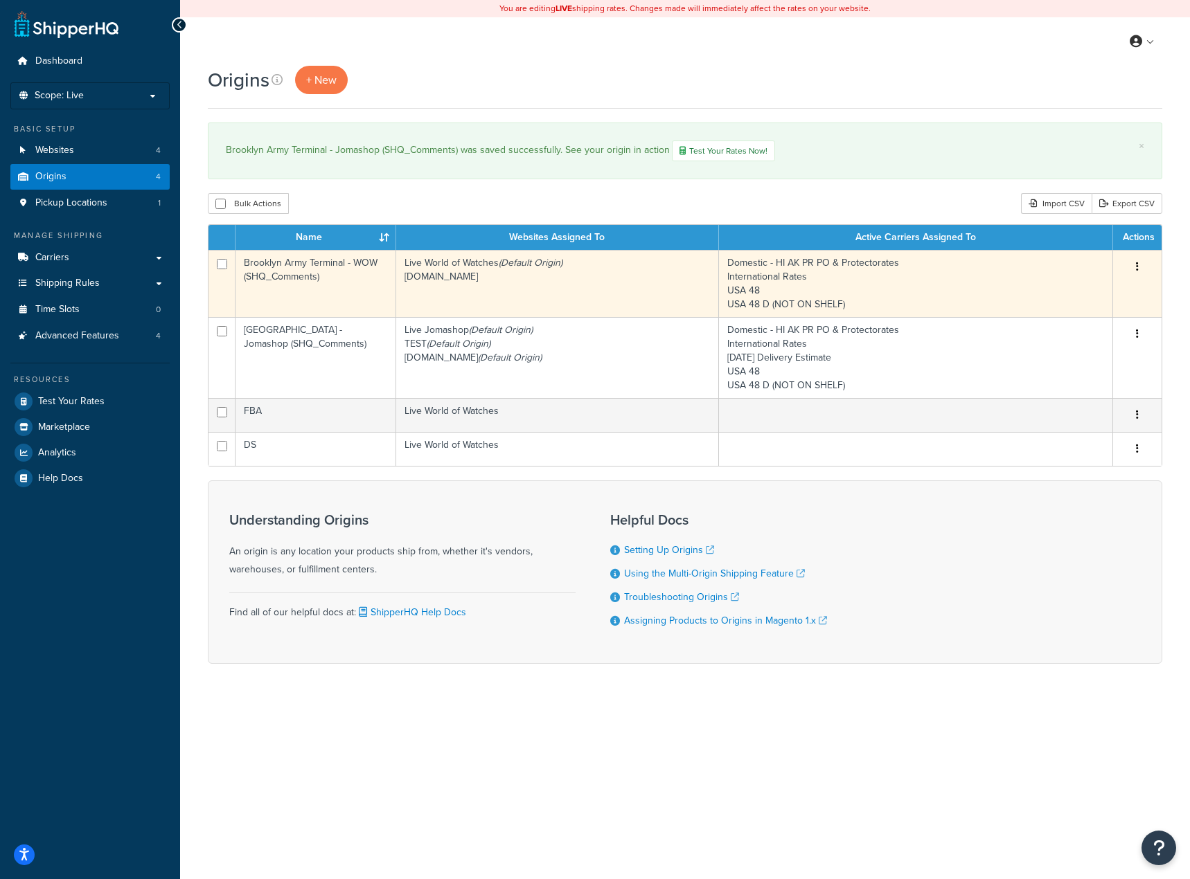
click at [1135, 270] on button "button" at bounding box center [1136, 267] width 19 height 22
click at [1106, 294] on link "Edit" at bounding box center [1091, 293] width 109 height 28
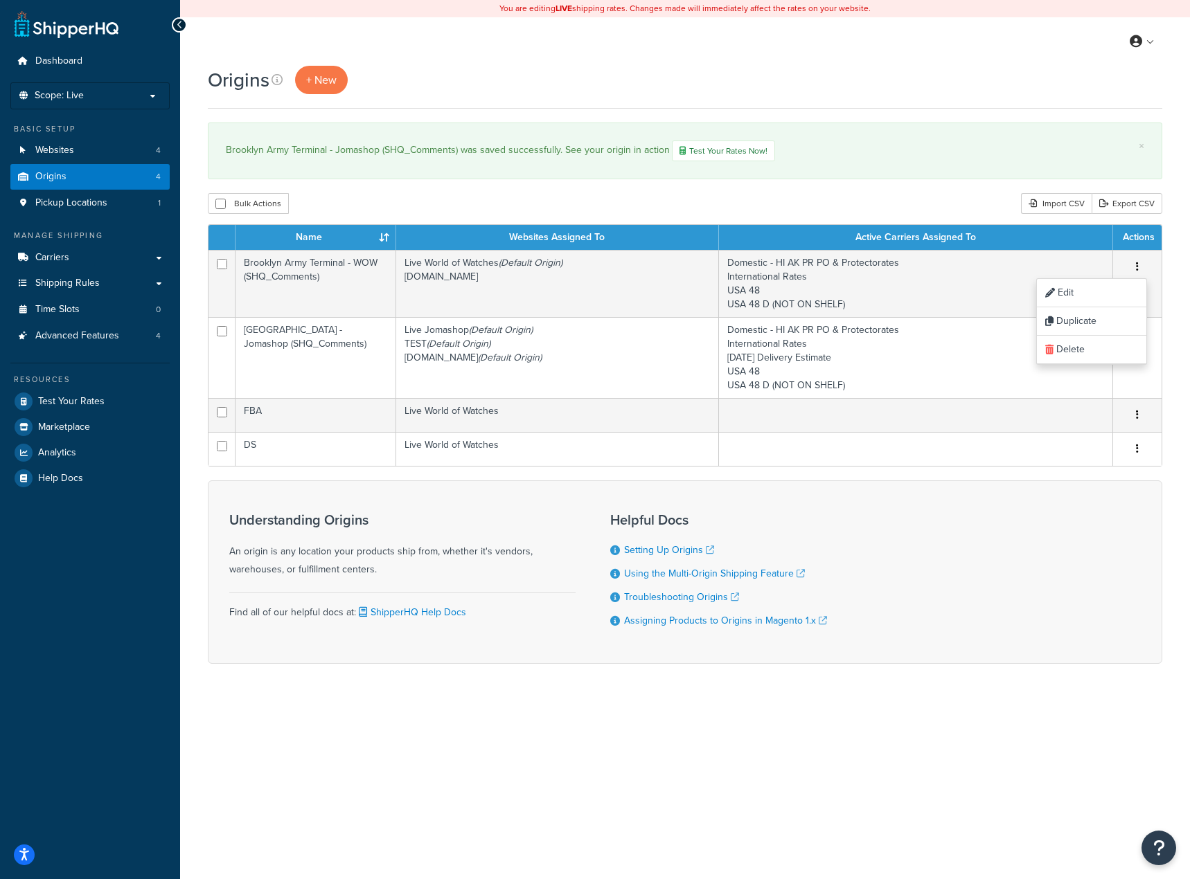
click at [1170, 328] on div "Origins + New × Brooklyn Army Terminal - Jomashop (SHQ_Comments) was saved succ…" at bounding box center [685, 389] width 1010 height 647
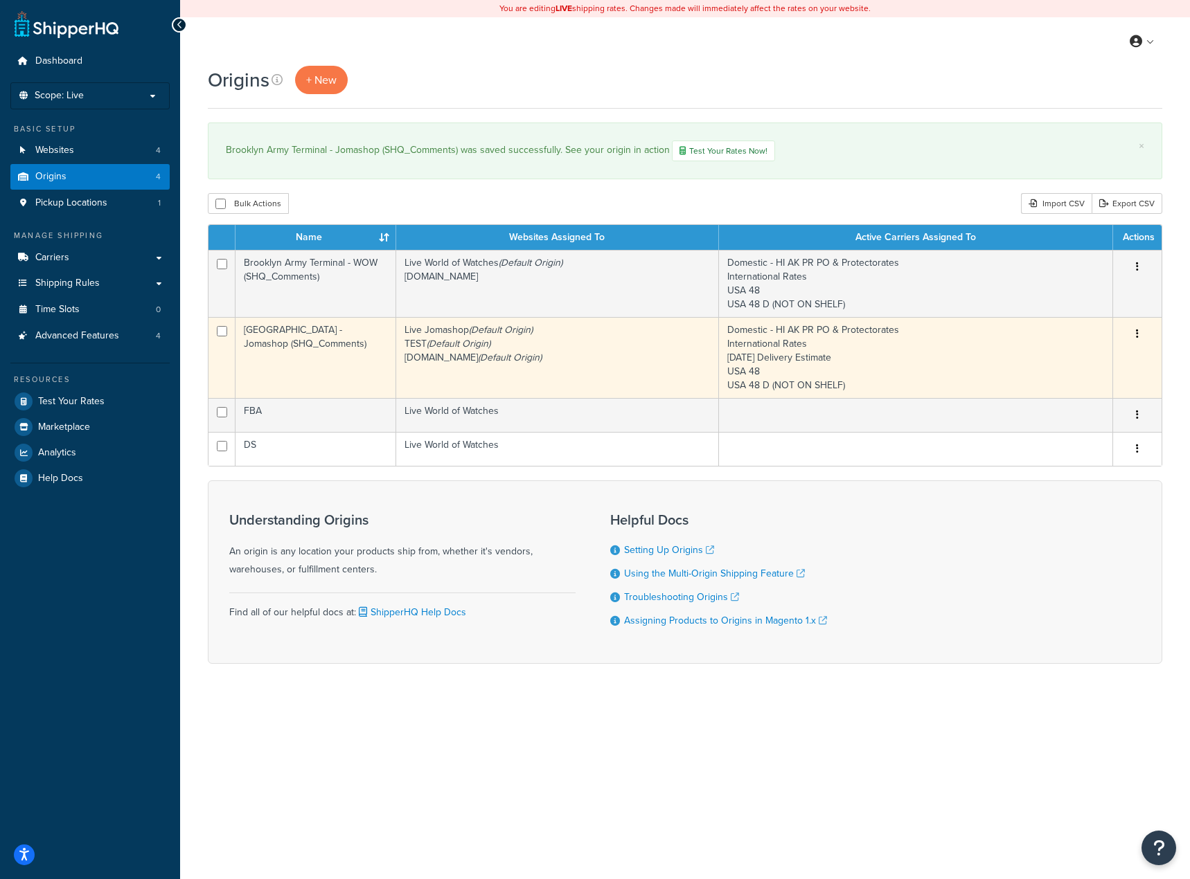
click at [1138, 332] on button "button" at bounding box center [1136, 334] width 19 height 22
click at [1117, 351] on link "Edit" at bounding box center [1091, 360] width 109 height 28
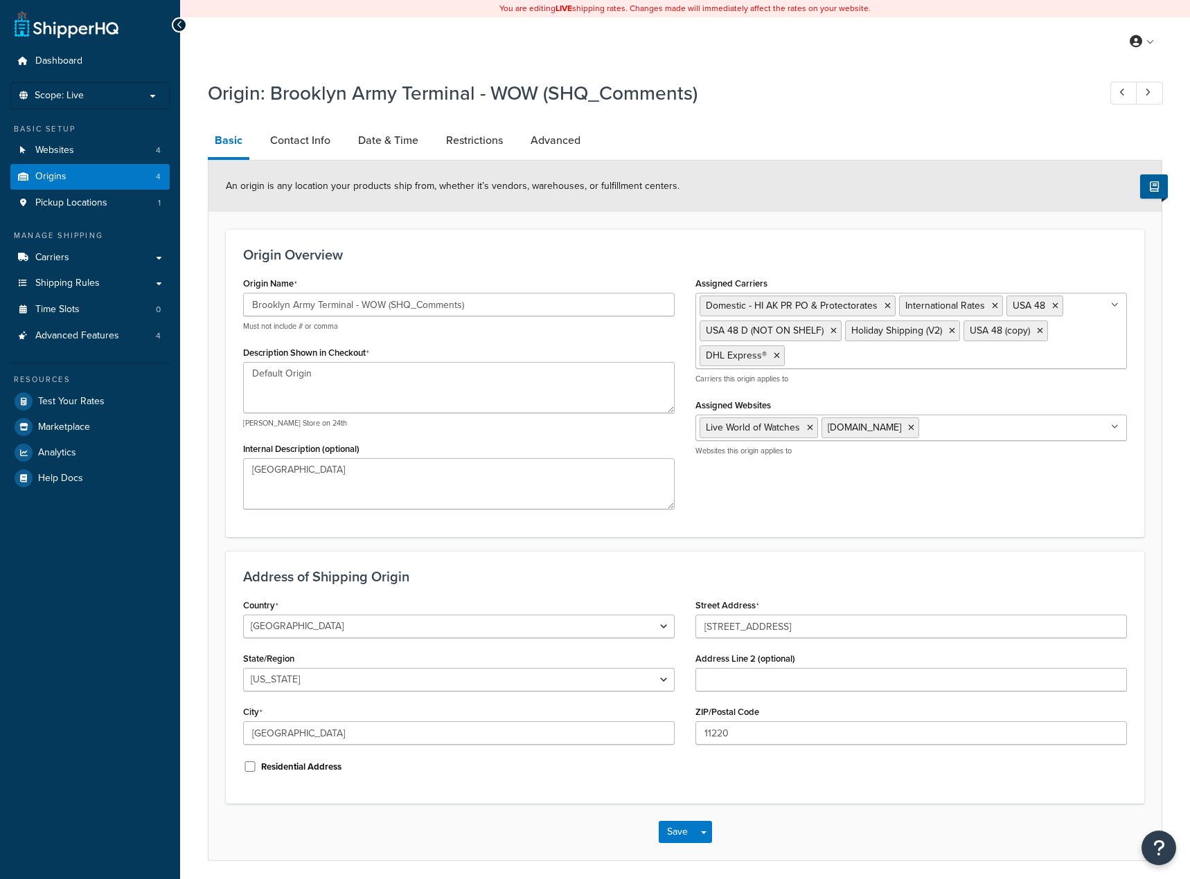
select select "32"
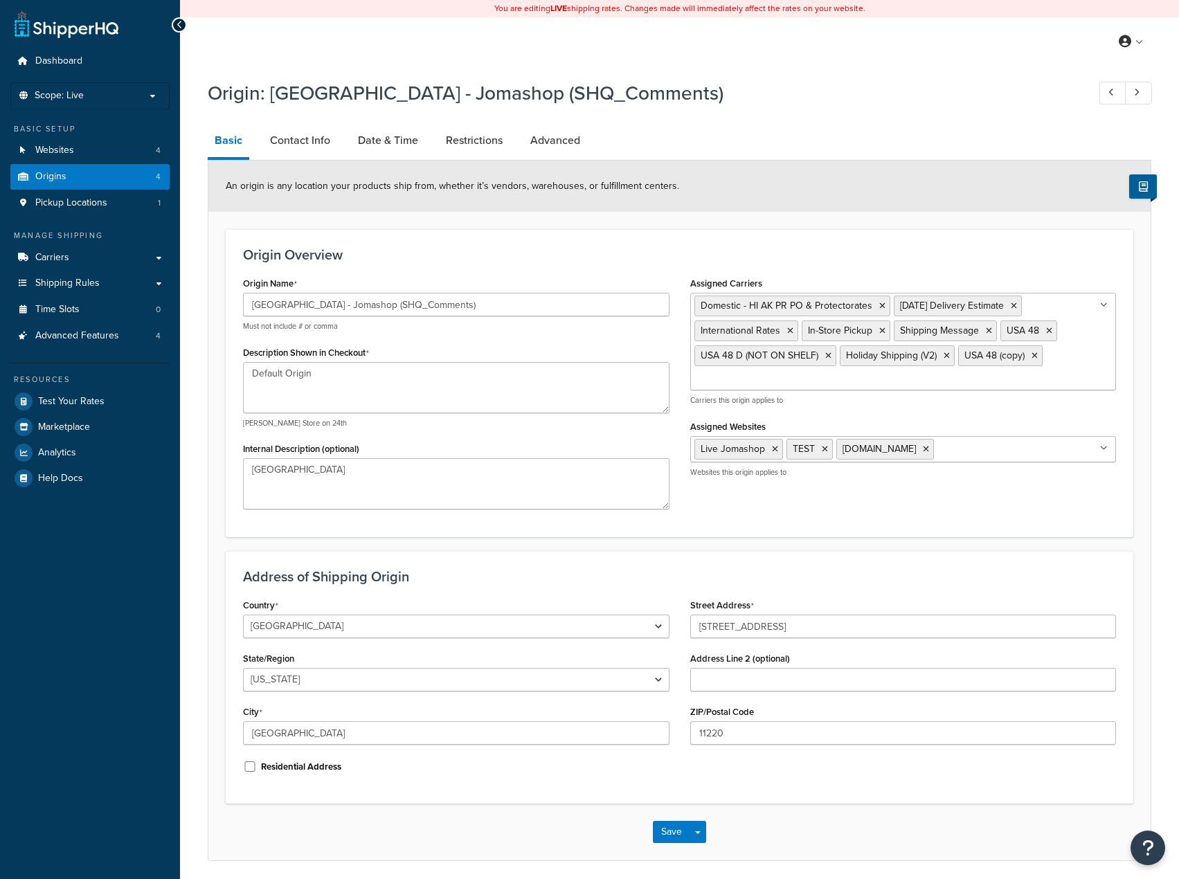
select select "32"
click at [377, 138] on link "Date & Time" at bounding box center [388, 140] width 74 height 33
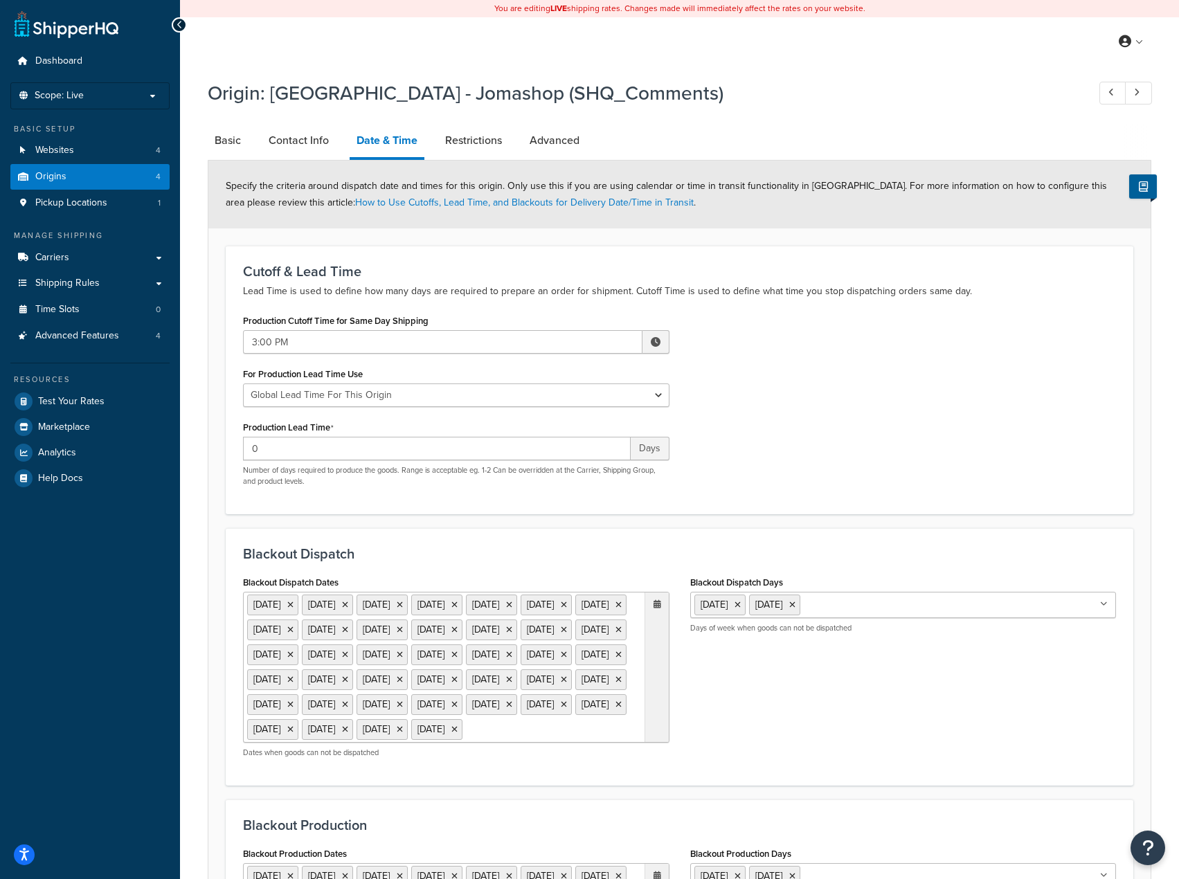
click at [656, 600] on div at bounding box center [657, 668] width 24 height 150
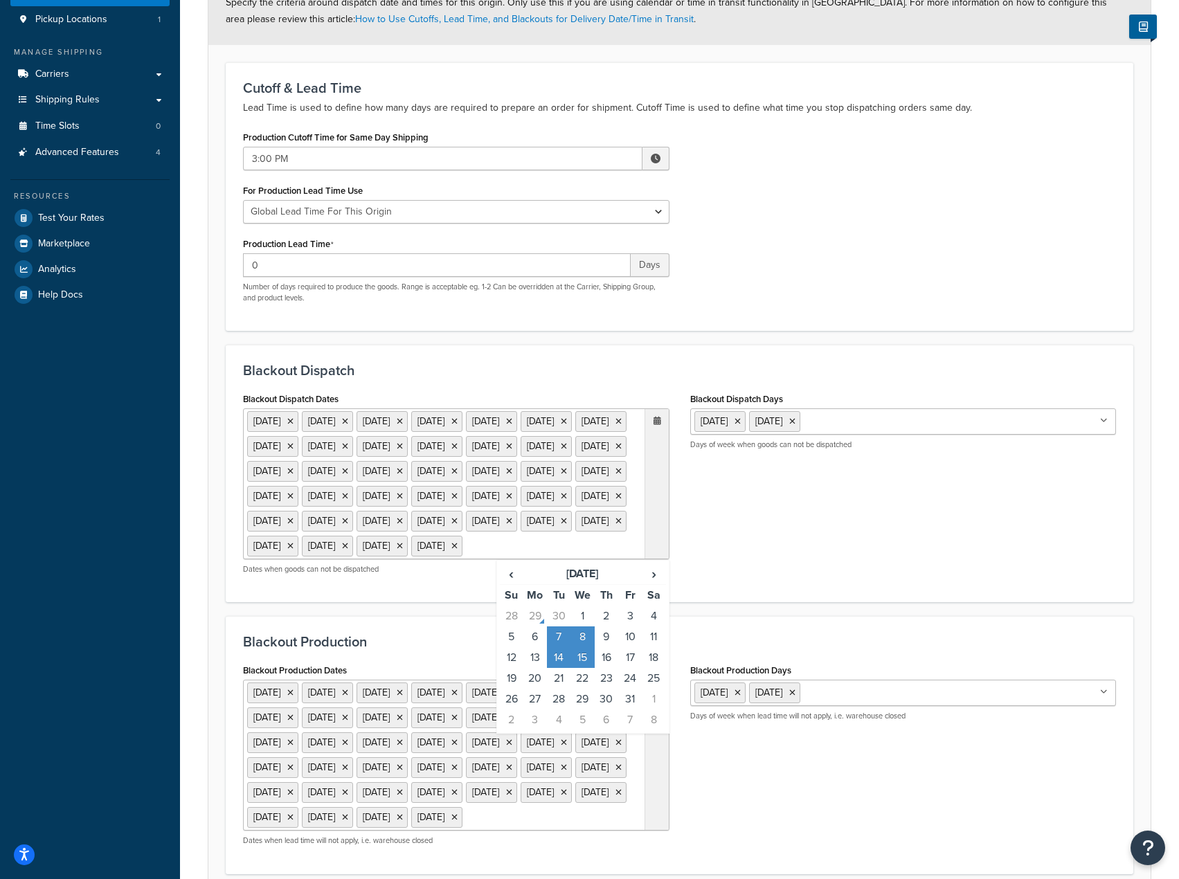
scroll to position [415, 0]
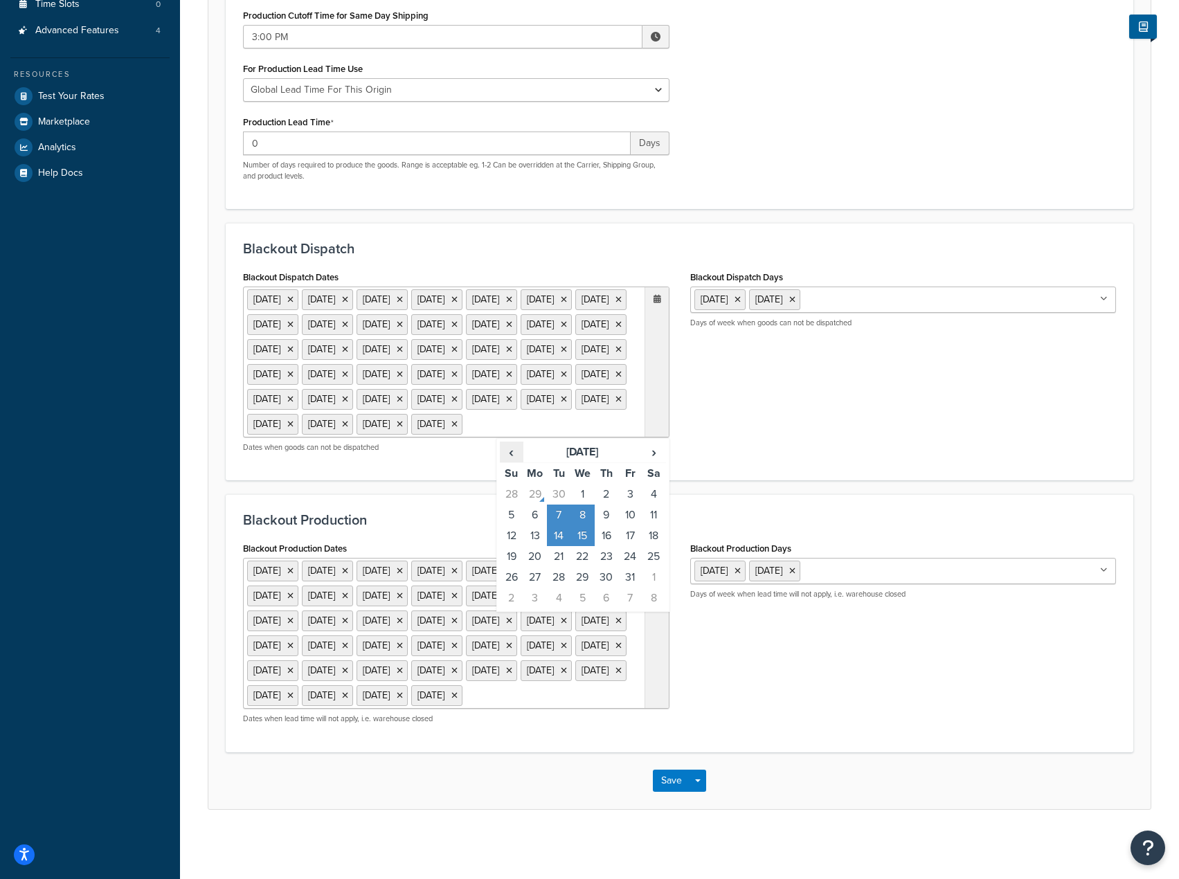
click at [511, 443] on span "‹" at bounding box center [512, 452] width 22 height 19
click at [857, 384] on div "Blackout Dispatch Dates [DATE] [DATE] [DATE] [DATE] [DATE] [DATE] [DATE] [DATE]…" at bounding box center [680, 365] width 894 height 196
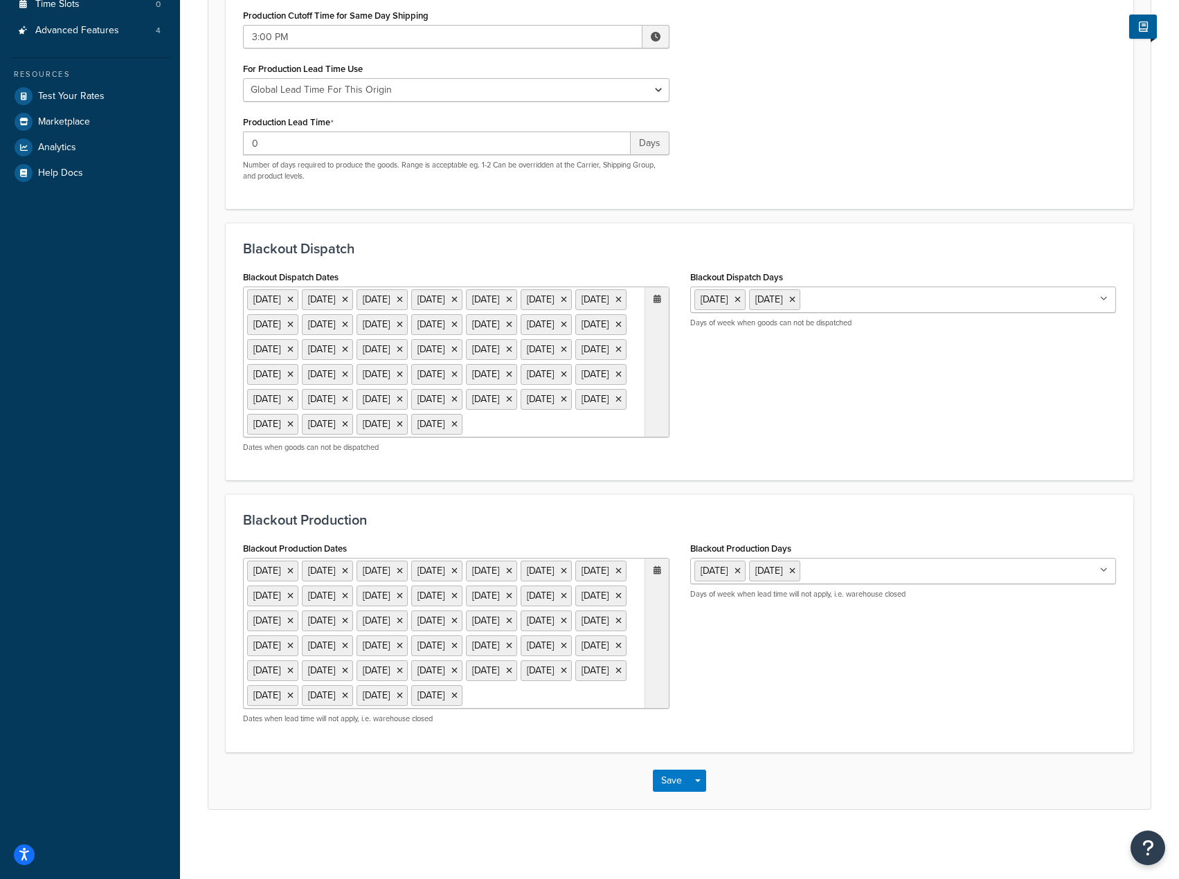
click at [655, 566] on icon at bounding box center [658, 570] width 8 height 8
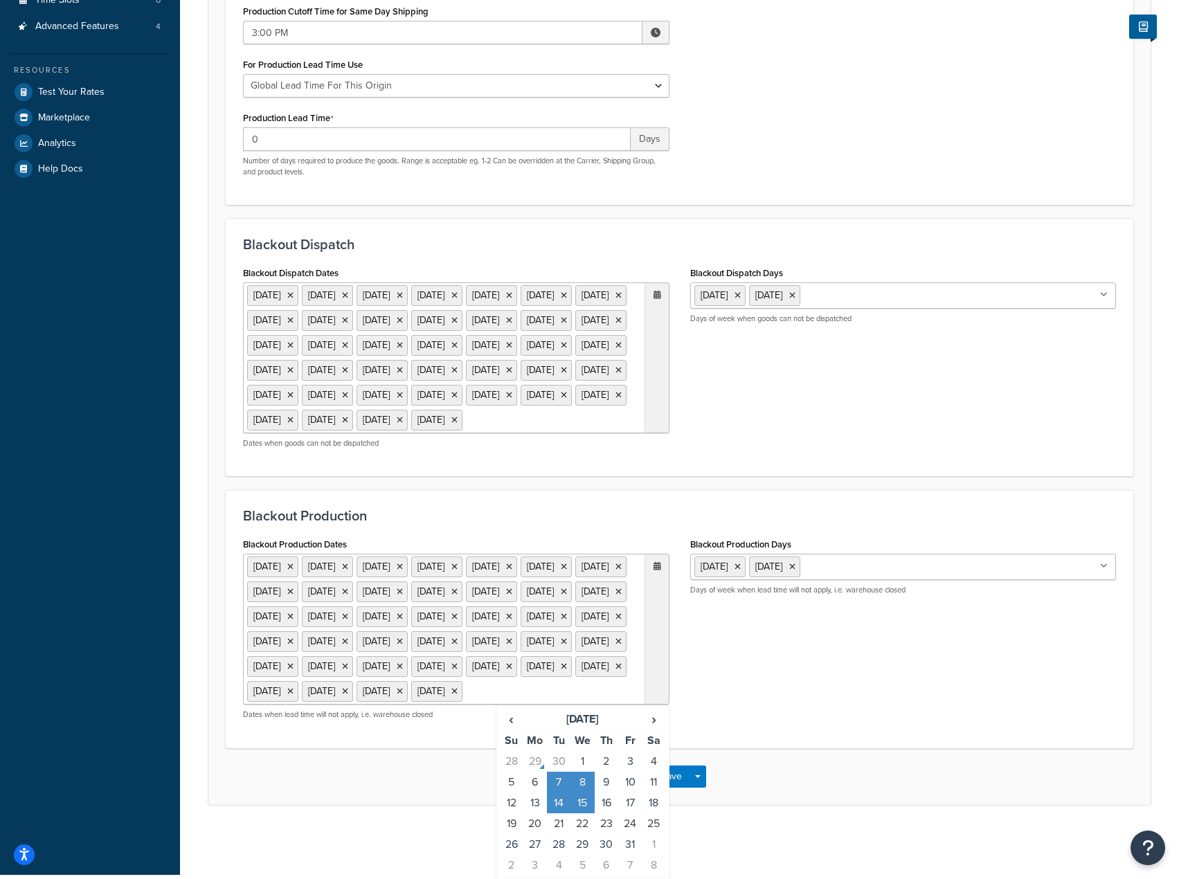
scroll to position [460, 0]
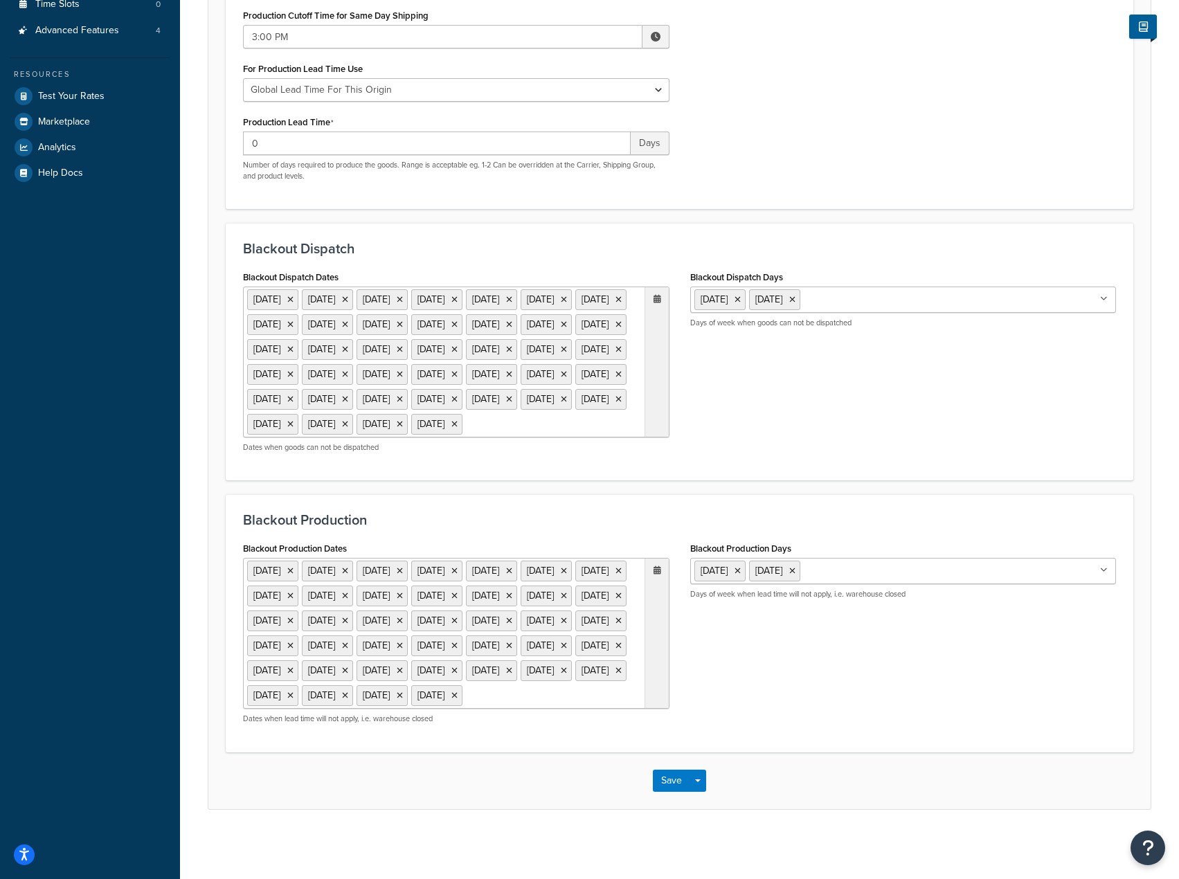
click at [823, 648] on div "Blackout Production Dates [DATE] [DATE] [DATE] [DATE] [DATE] [DATE] [DATE] [DAT…" at bounding box center [680, 637] width 894 height 196
click at [677, 775] on button "Save" at bounding box center [671, 781] width 37 height 22
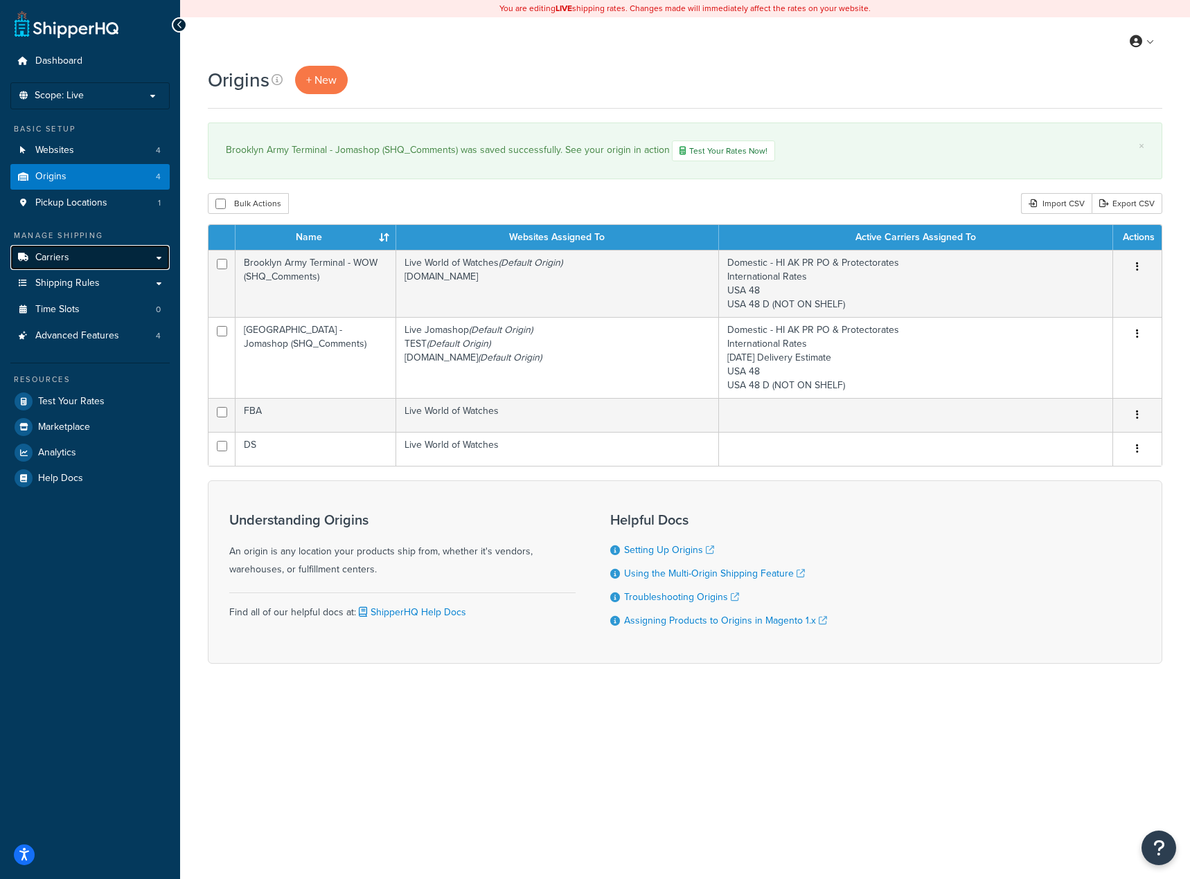
click at [60, 266] on link "Carriers" at bounding box center [89, 258] width 159 height 26
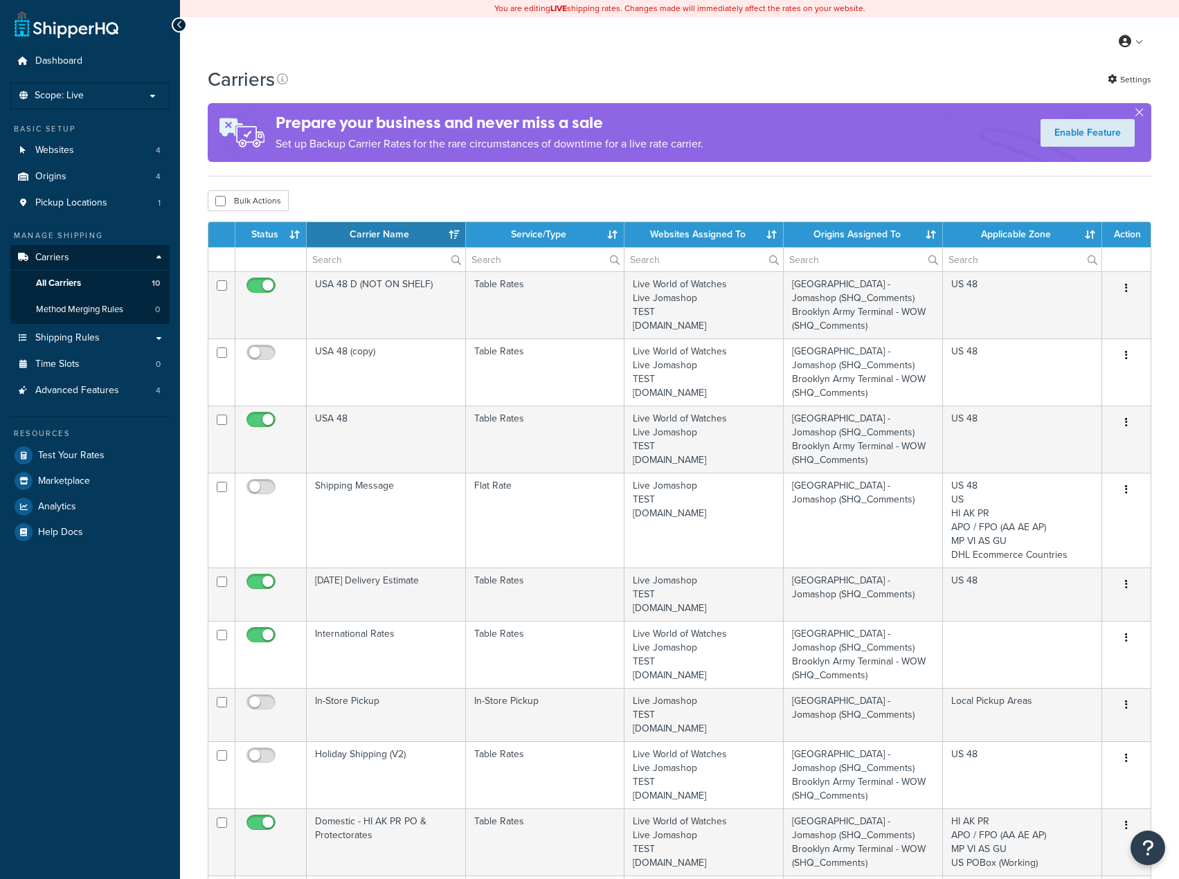
select select "15"
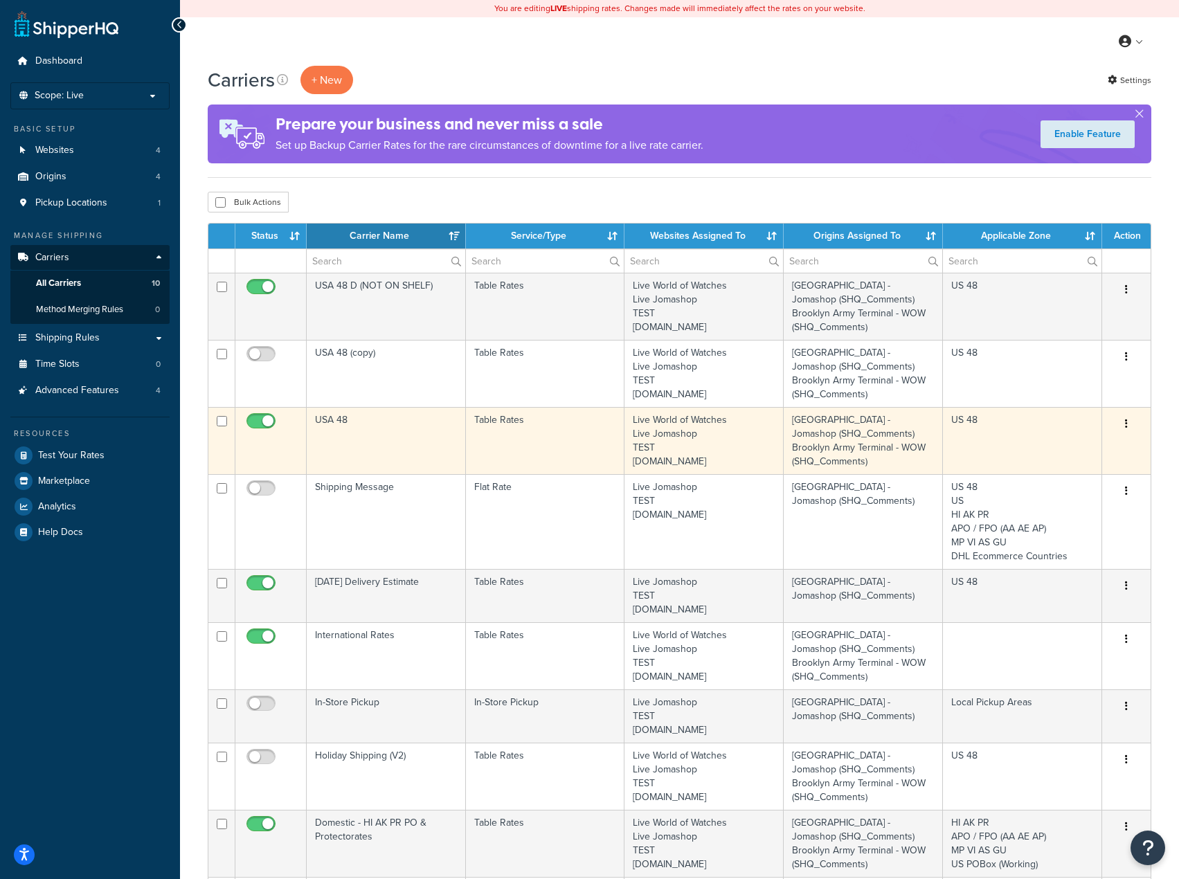
click at [1127, 422] on icon "button" at bounding box center [1126, 424] width 3 height 10
click at [1093, 449] on link "Edit" at bounding box center [1070, 452] width 109 height 28
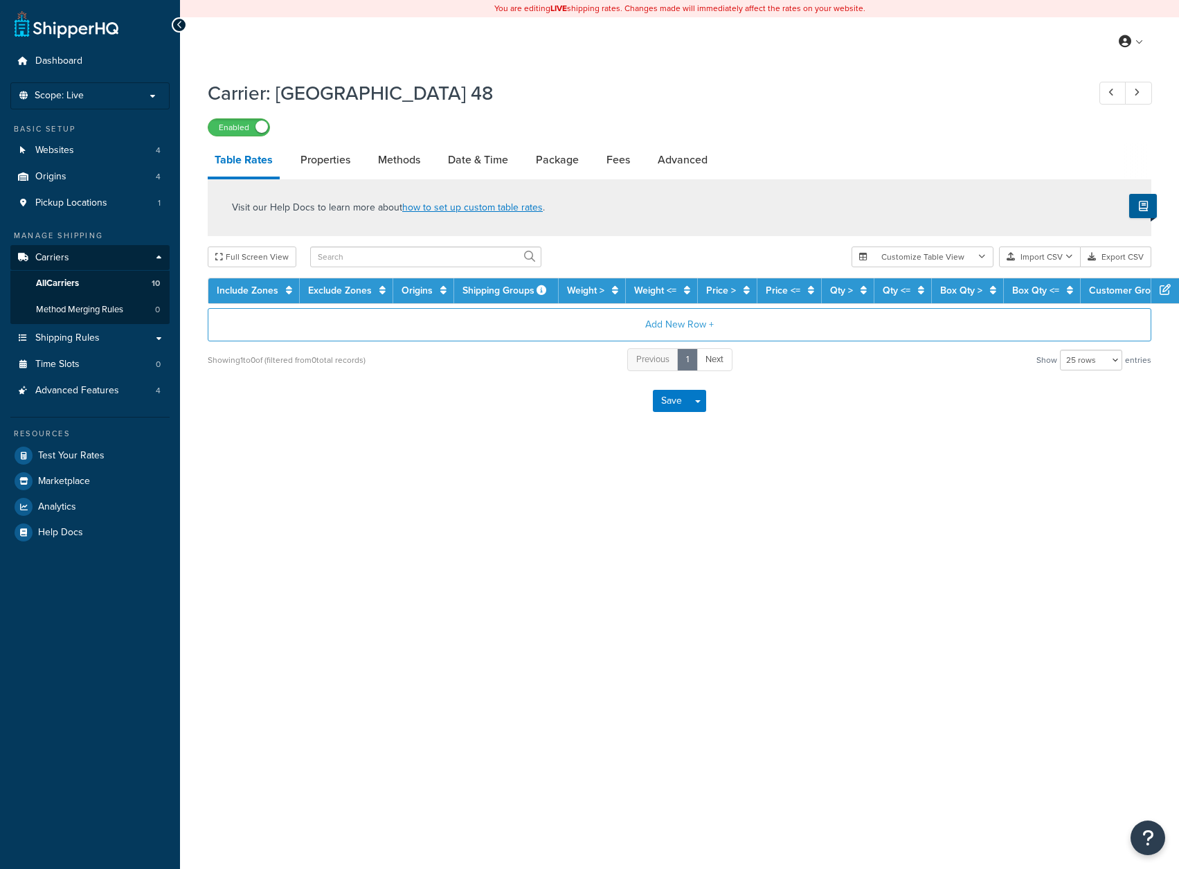
select select "25"
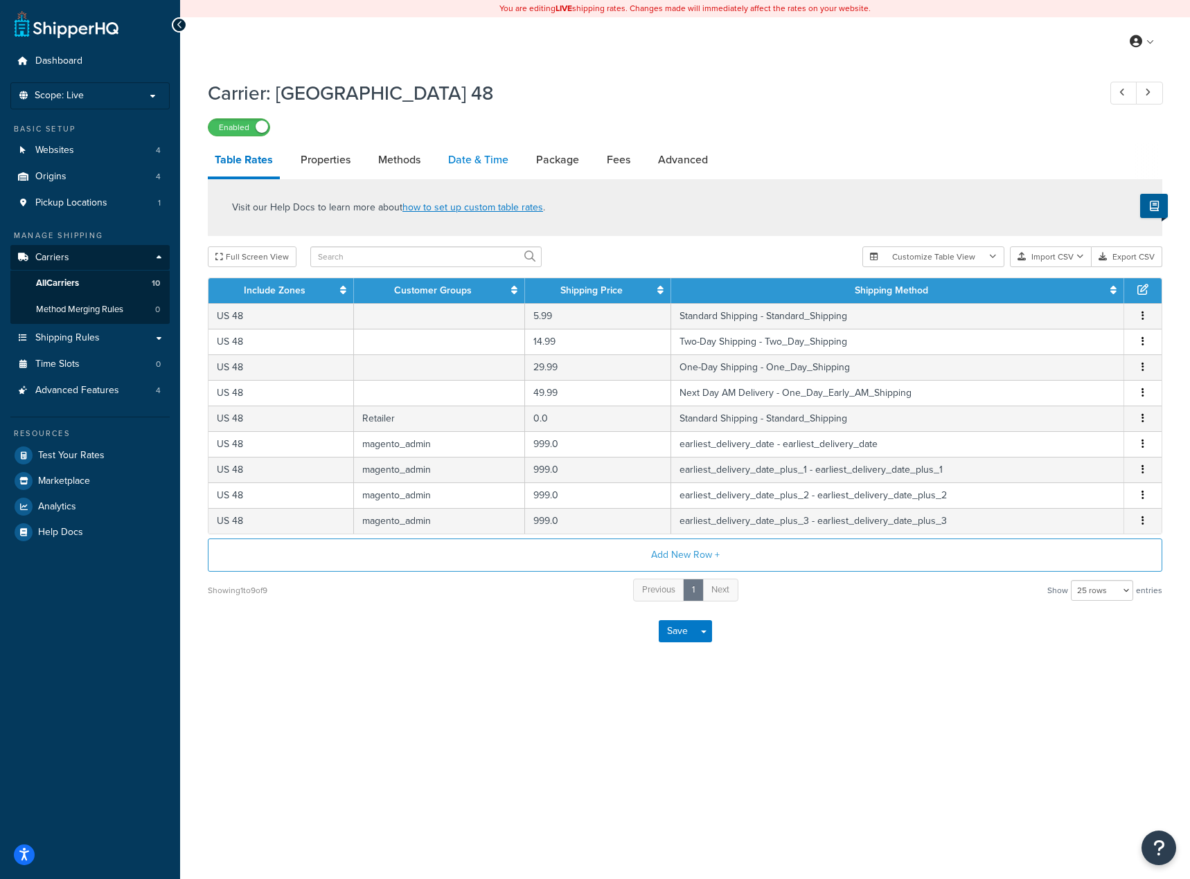
click at [463, 170] on link "Date & Time" at bounding box center [478, 159] width 74 height 33
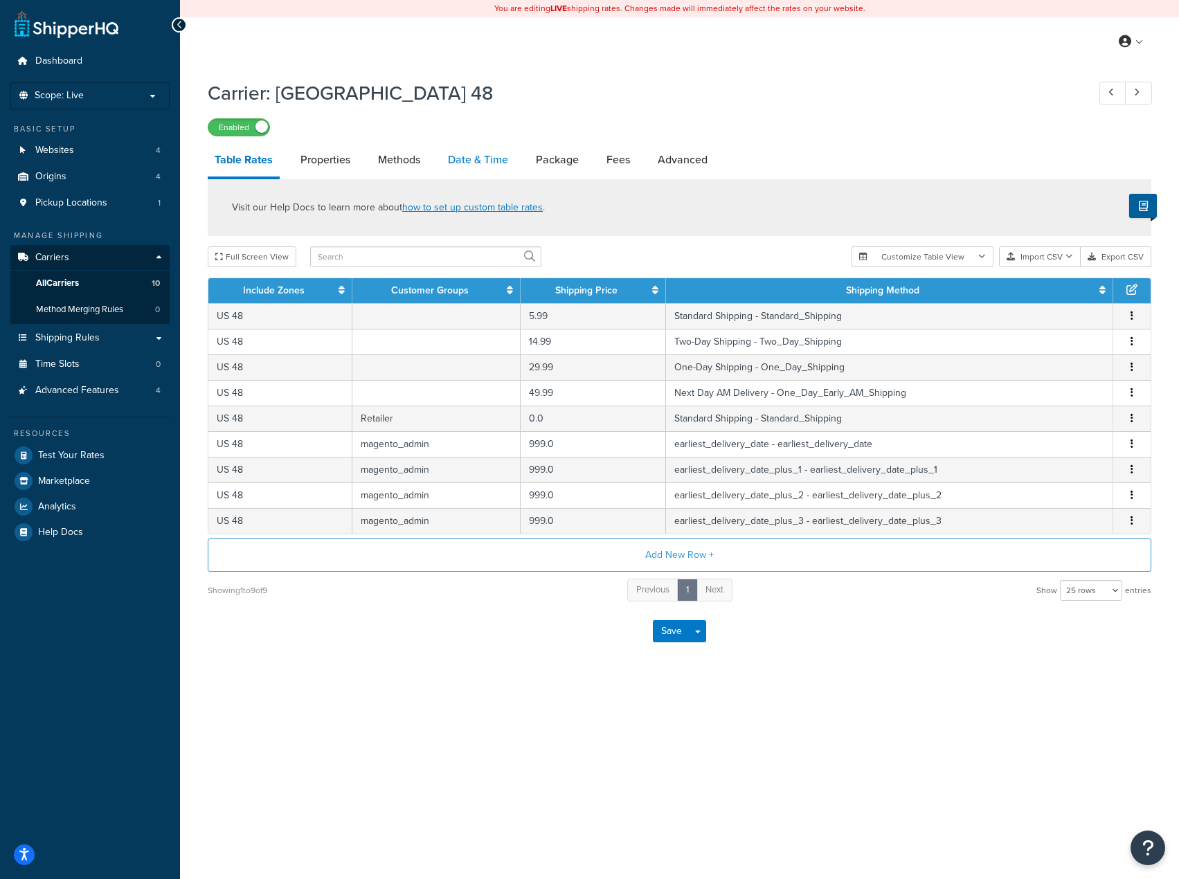
select select "yMMMEd"
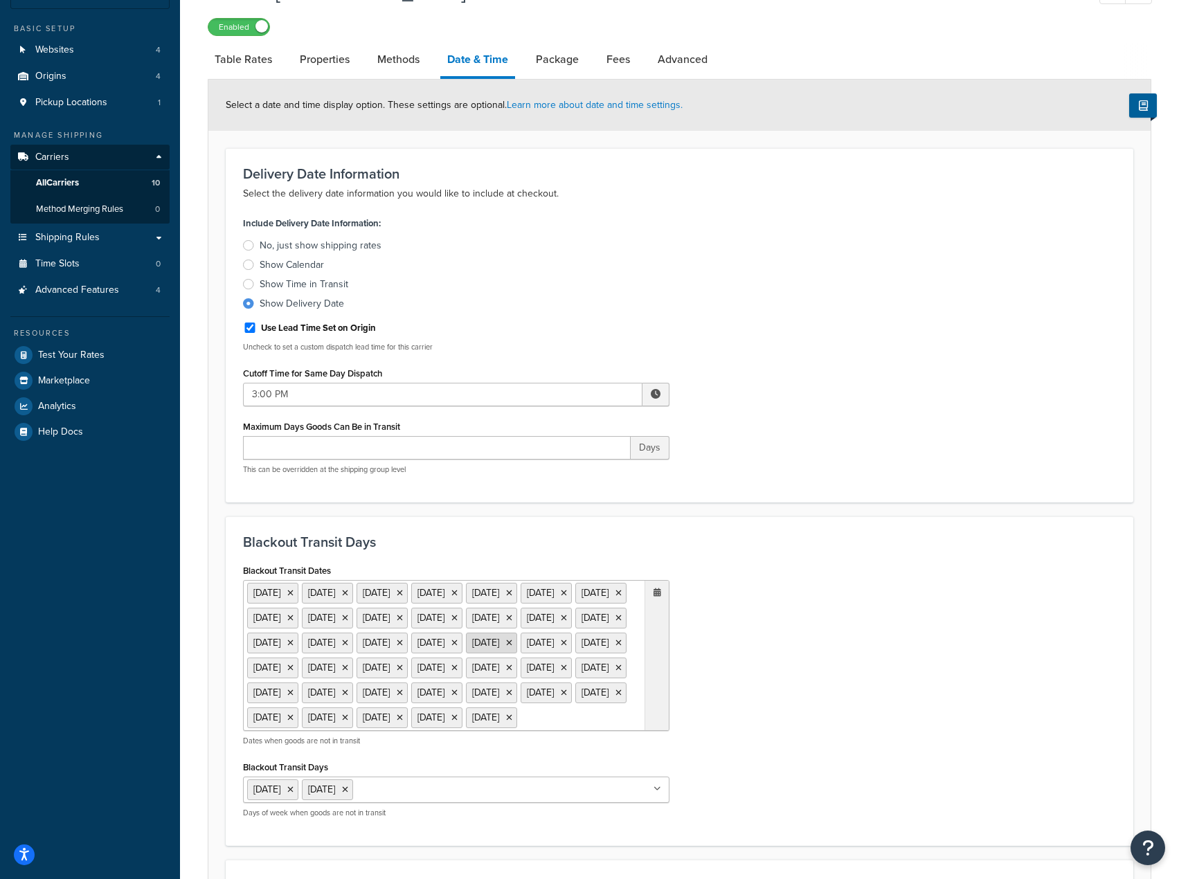
scroll to position [277, 0]
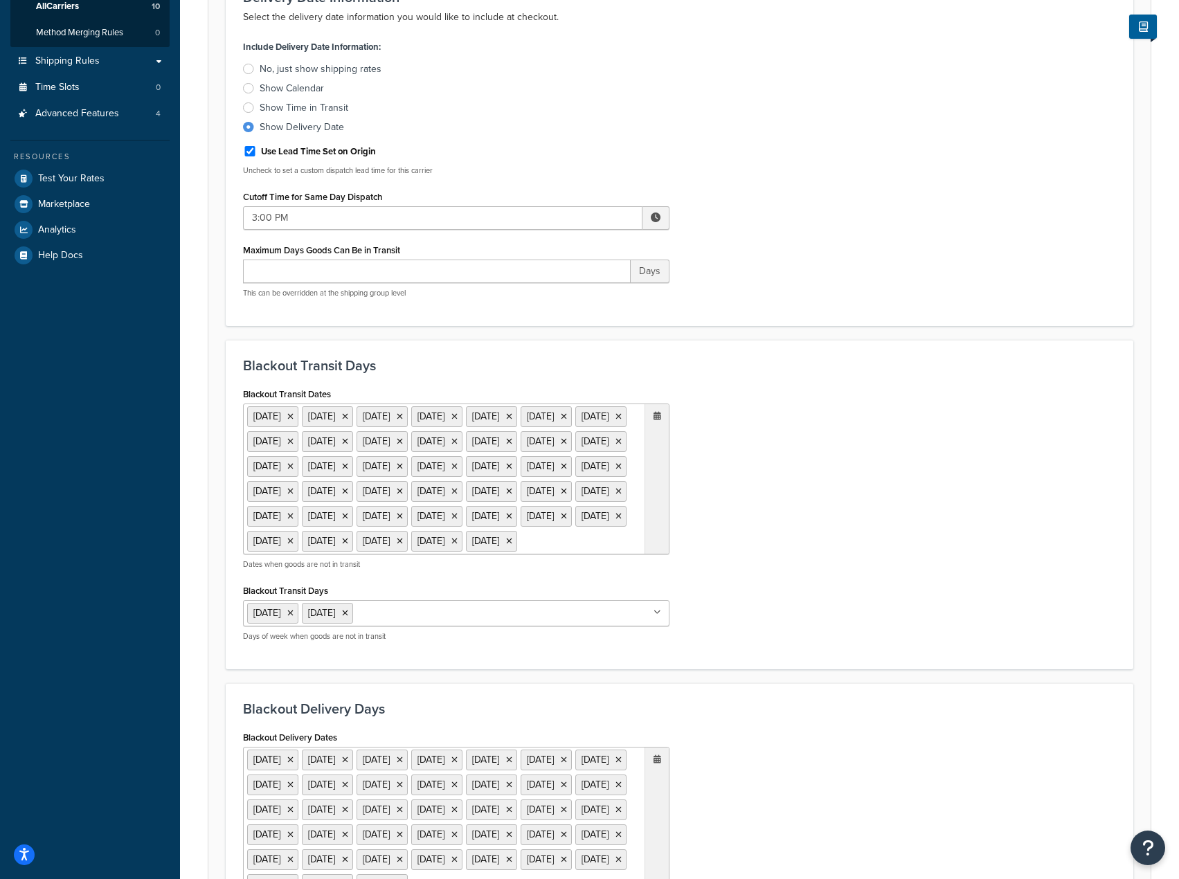
click at [656, 418] on icon at bounding box center [658, 416] width 8 height 8
click at [517, 579] on span "‹" at bounding box center [512, 569] width 22 height 19
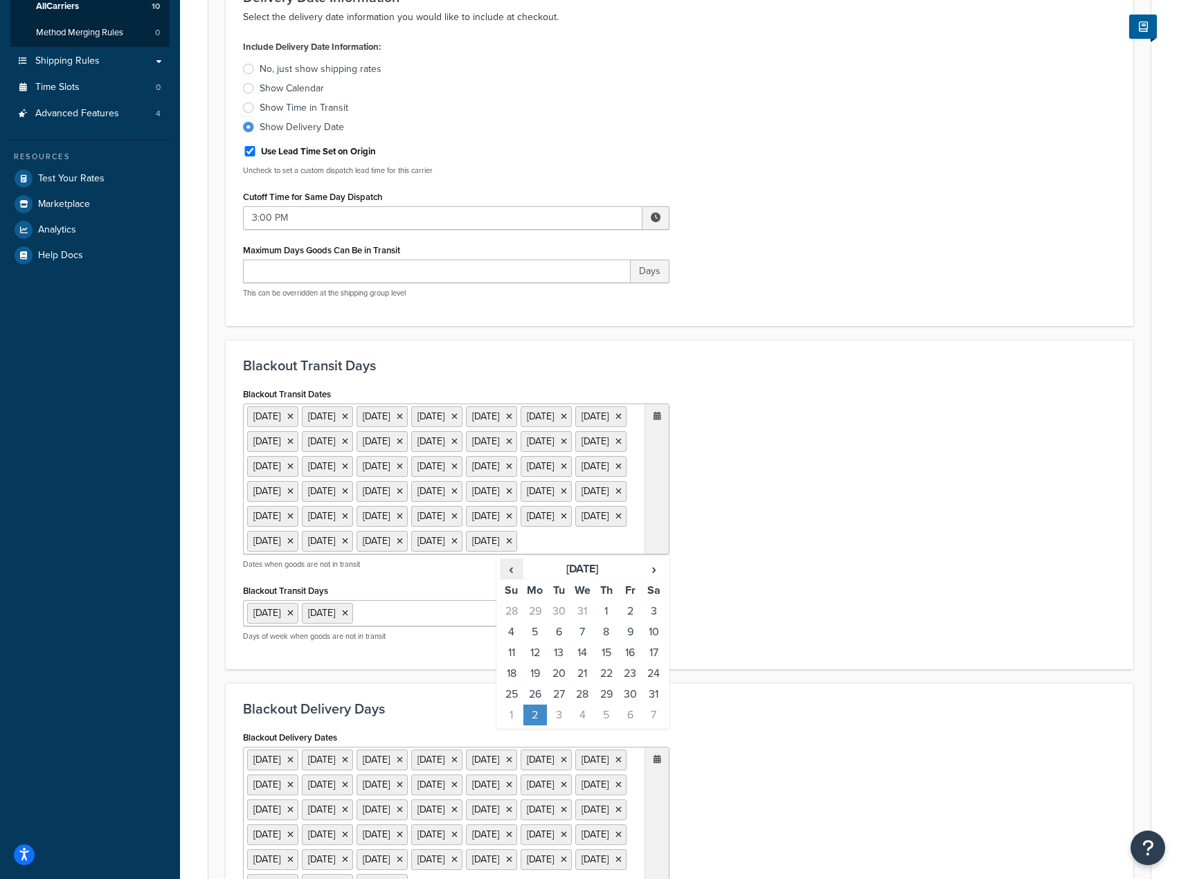
click at [517, 579] on span "‹" at bounding box center [512, 569] width 22 height 19
click at [584, 580] on th "June 2030" at bounding box center [583, 569] width 118 height 21
click at [527, 684] on td "Sep" at bounding box center [521, 667] width 42 height 35
click at [518, 579] on span "‹" at bounding box center [512, 569] width 22 height 19
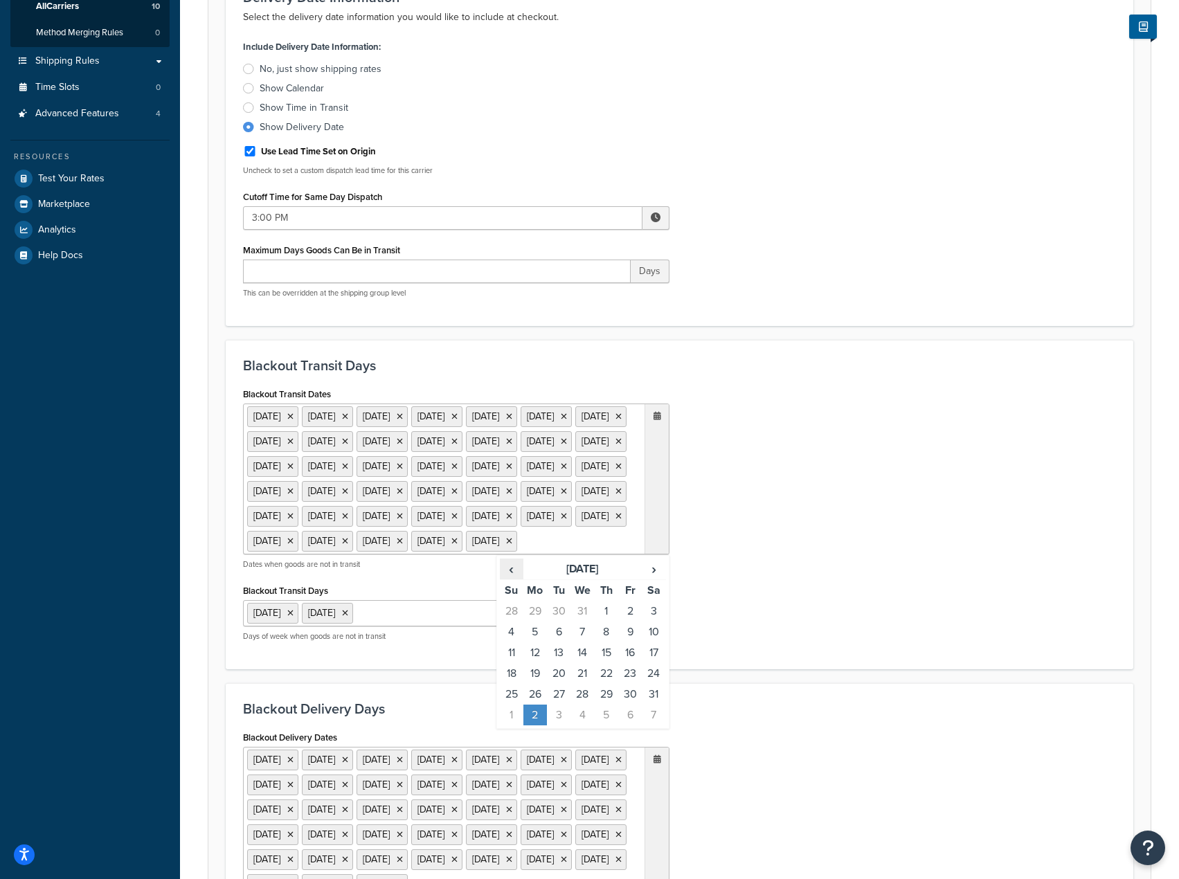
click at [518, 579] on span "‹" at bounding box center [512, 569] width 22 height 19
click at [582, 580] on th "May 2030" at bounding box center [583, 569] width 118 height 21
click at [506, 579] on span "‹" at bounding box center [506, 569] width 11 height 19
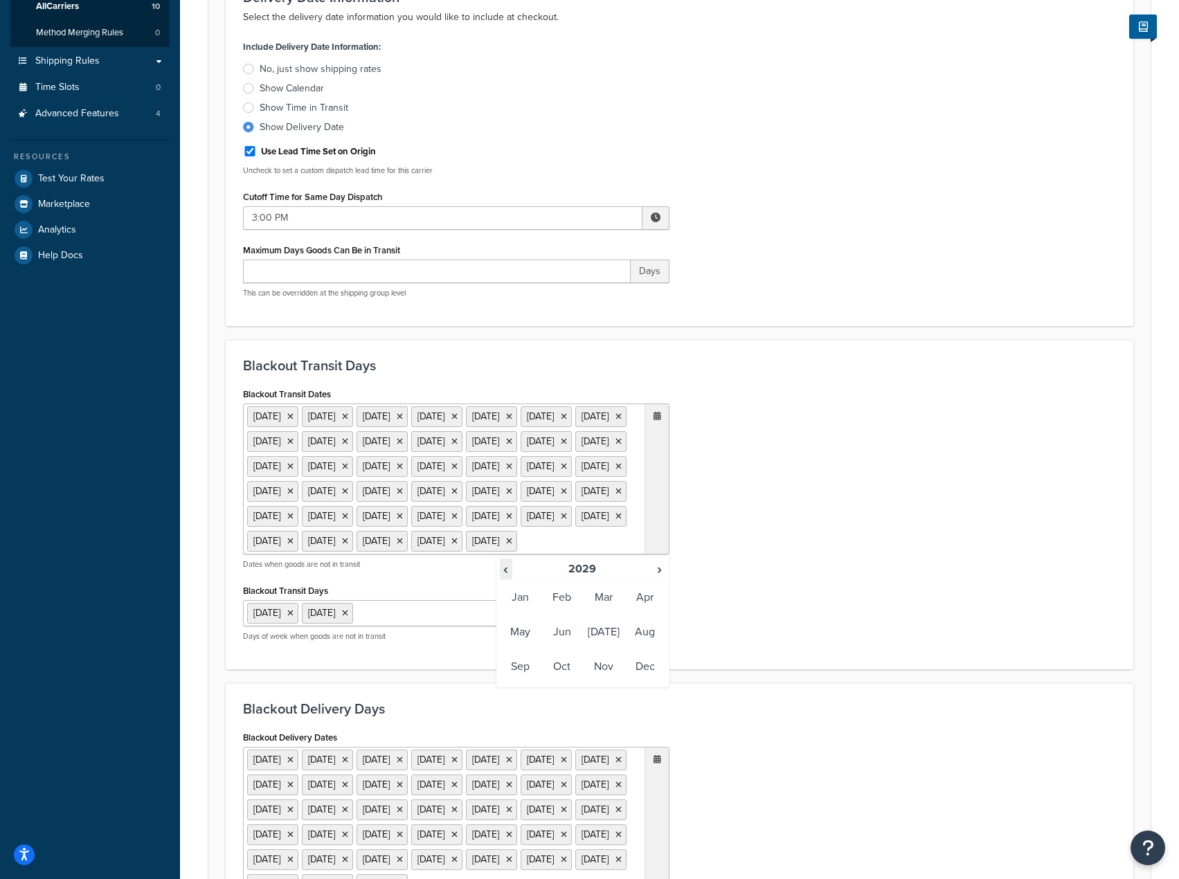
click at [506, 579] on span "‹" at bounding box center [506, 569] width 11 height 19
click at [507, 579] on span "‹" at bounding box center [506, 569] width 11 height 19
click at [553, 684] on td "Oct" at bounding box center [563, 667] width 42 height 35
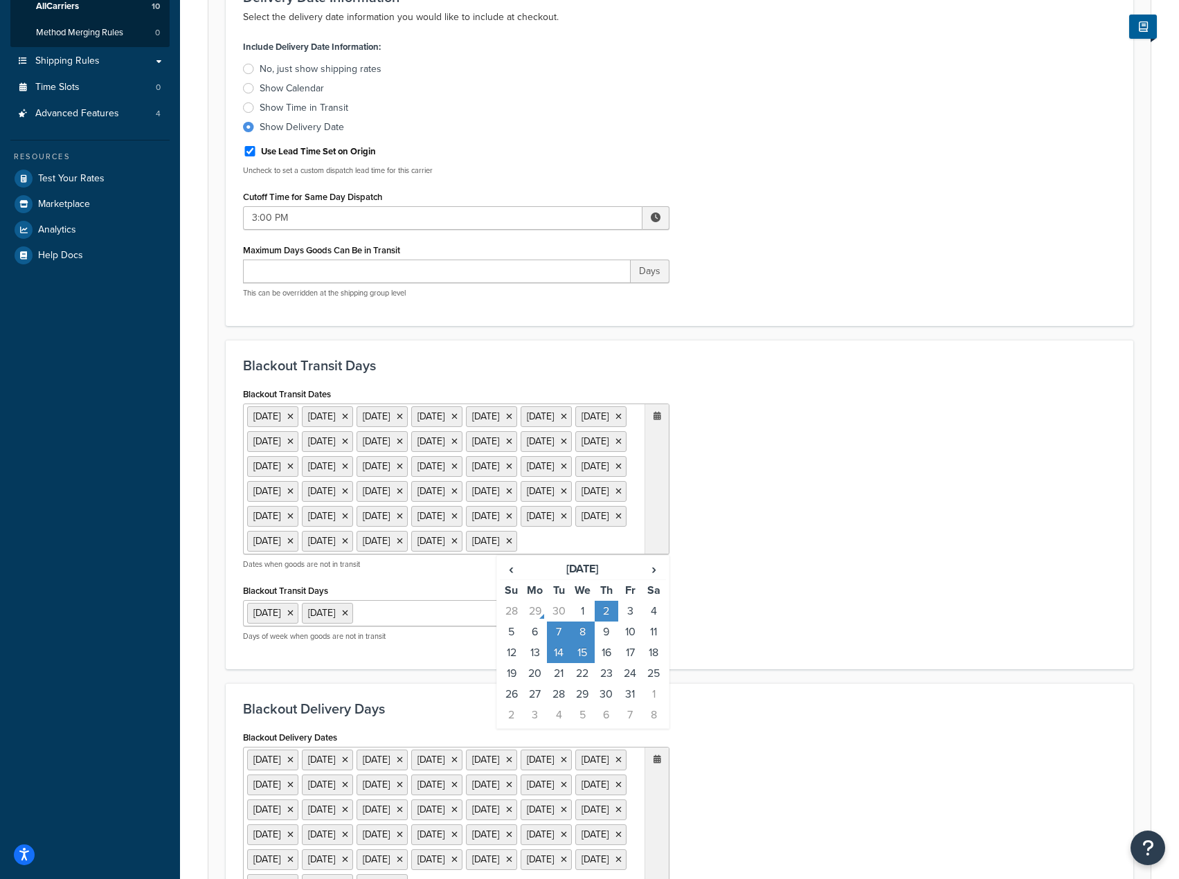
click at [602, 622] on td "2" at bounding box center [607, 611] width 24 height 21
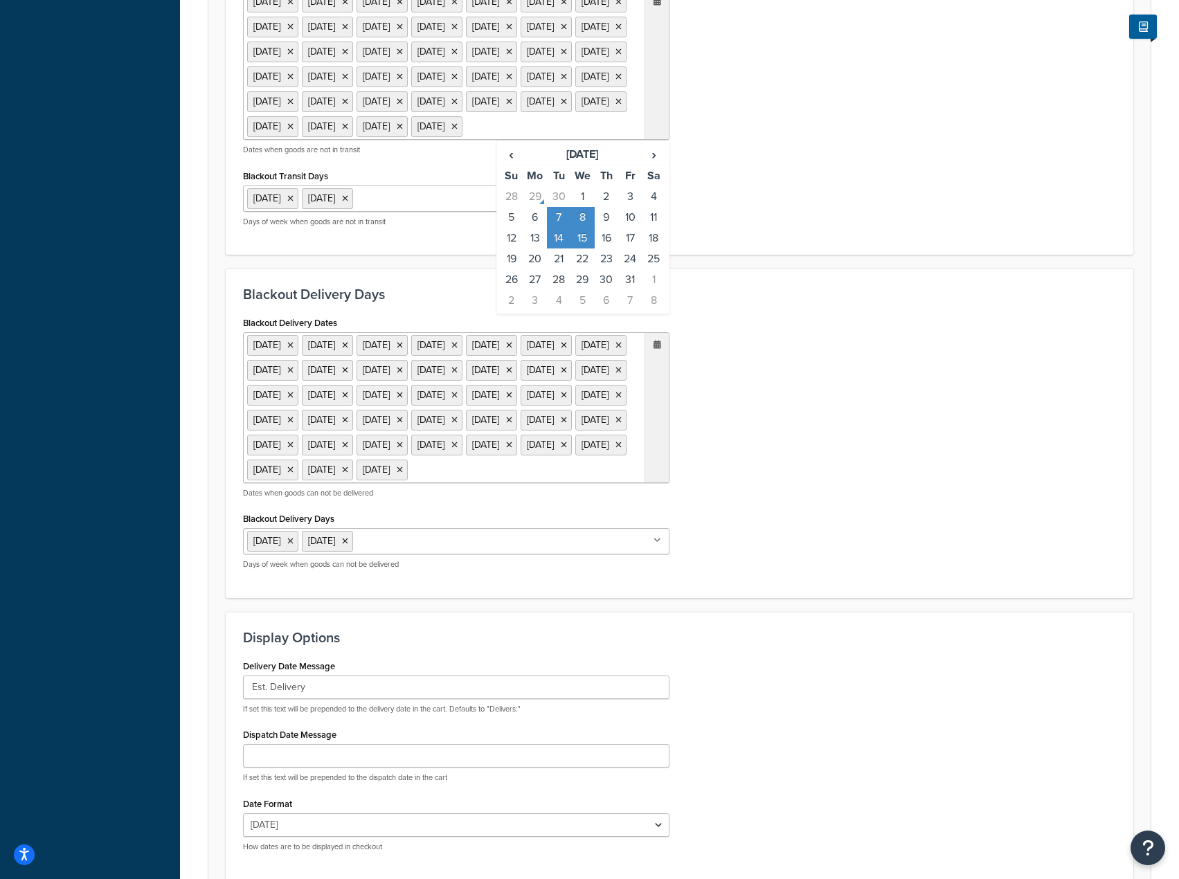
scroll to position [692, 0]
click at [611, 206] on td "2" at bounding box center [607, 196] width 24 height 21
click at [609, 206] on td "2" at bounding box center [607, 196] width 24 height 21
click at [803, 237] on div "Blackout Transit Dates 1 Sep 2025 23 Sep 2025 24 Sep 2025 7 Oct 2025 8 Oct 2025…" at bounding box center [680, 103] width 894 height 268
click at [458, 349] on icon at bounding box center [455, 345] width 6 height 8
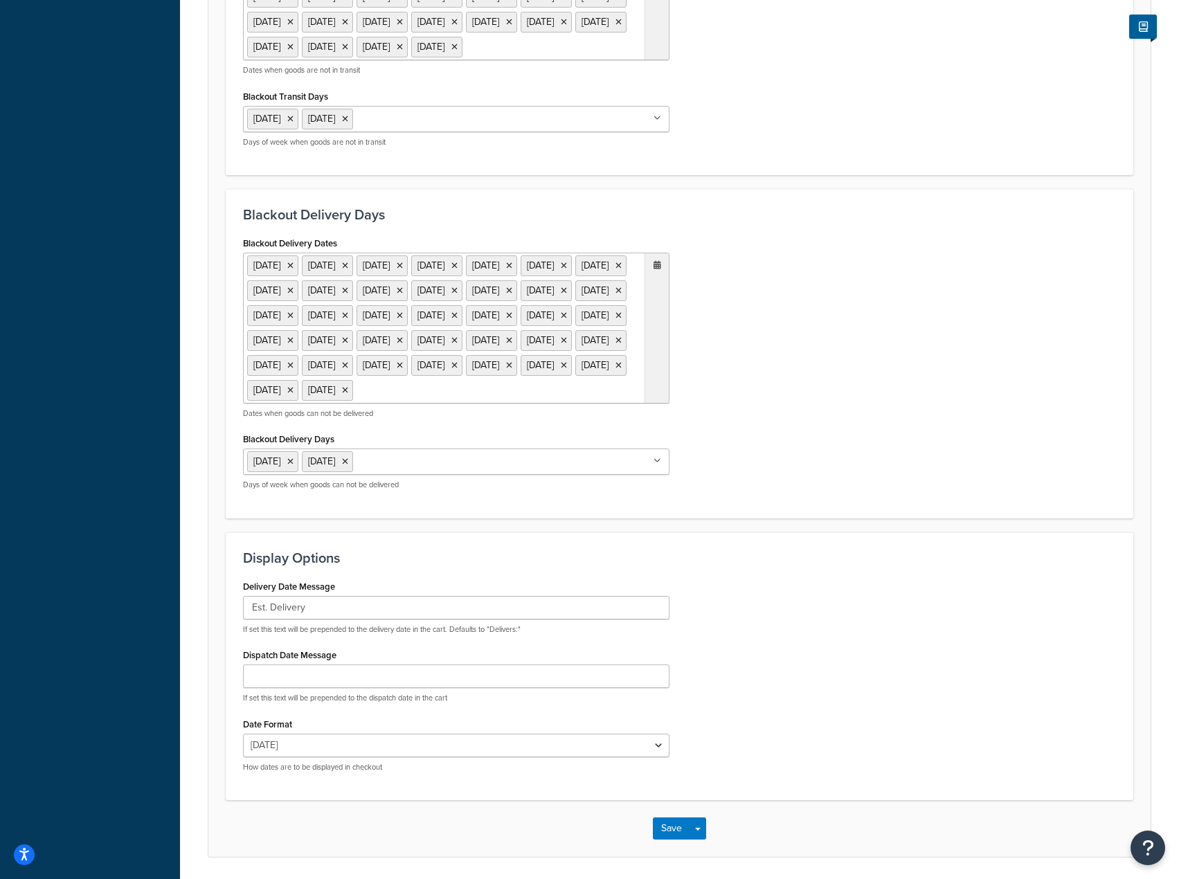
scroll to position [946, 0]
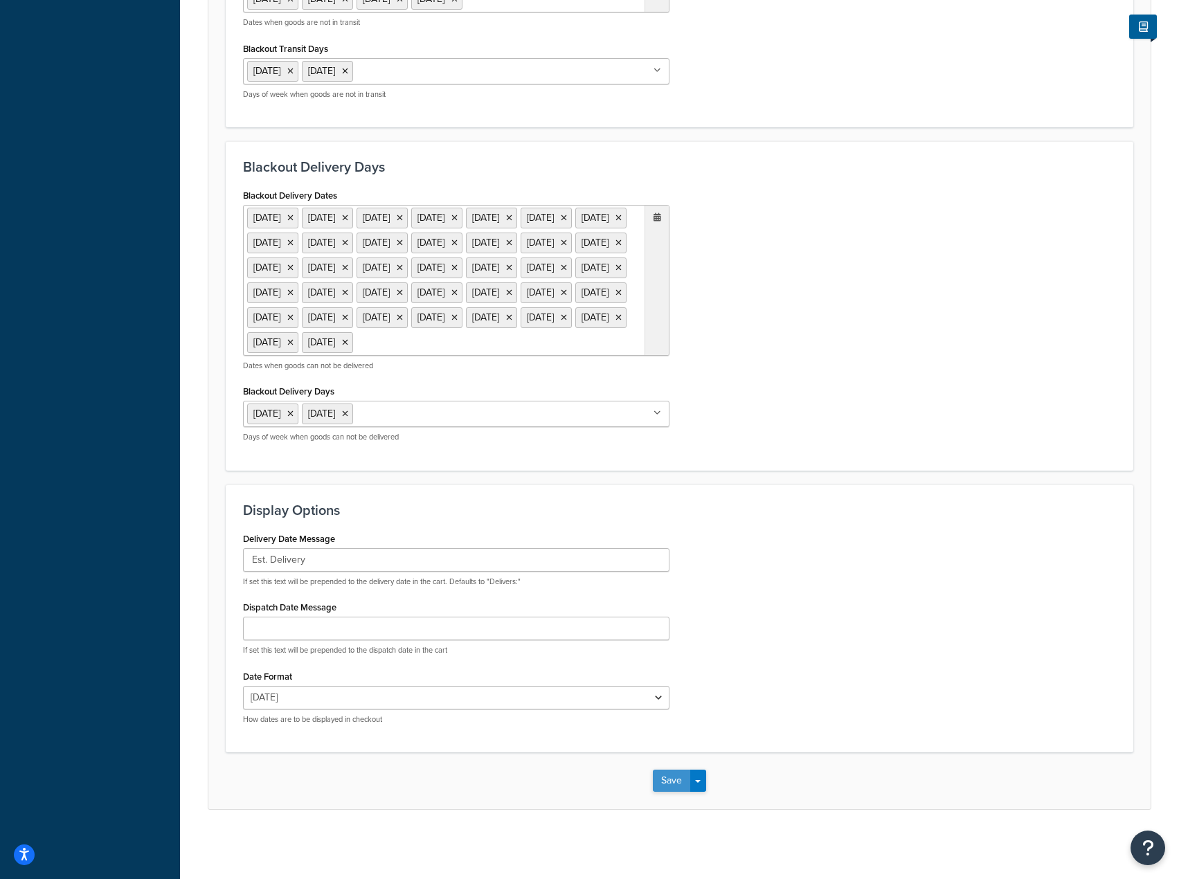
click at [668, 779] on button "Save" at bounding box center [671, 781] width 37 height 22
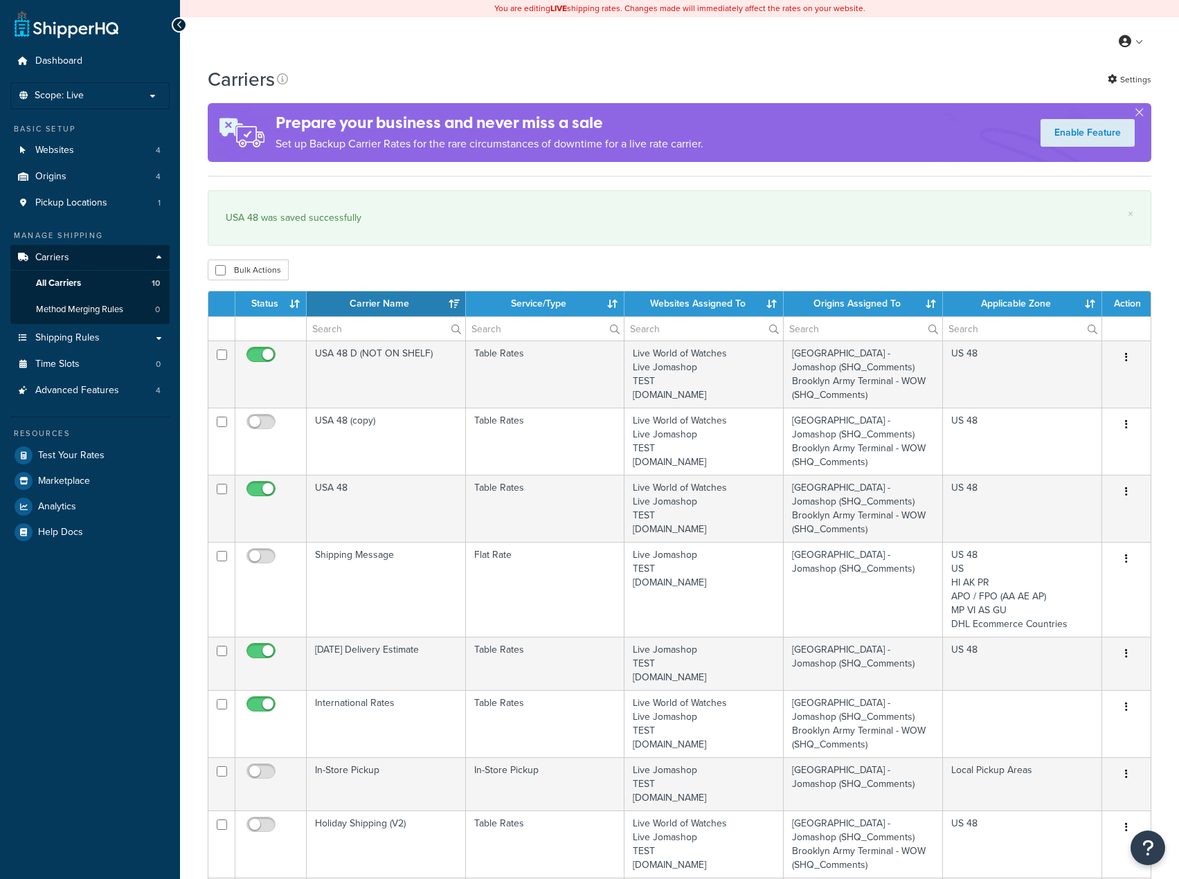
select select "15"
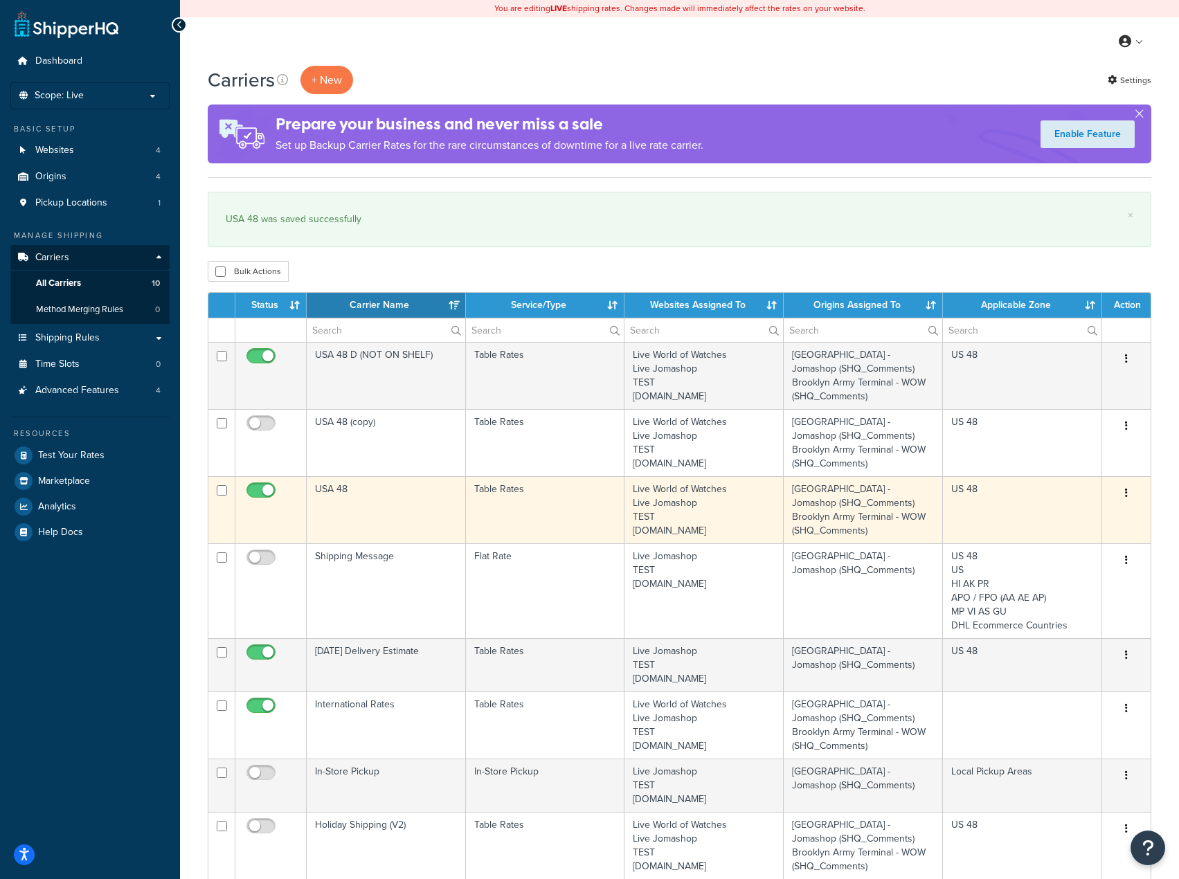
click at [366, 495] on td "USA 48" at bounding box center [386, 509] width 159 height 67
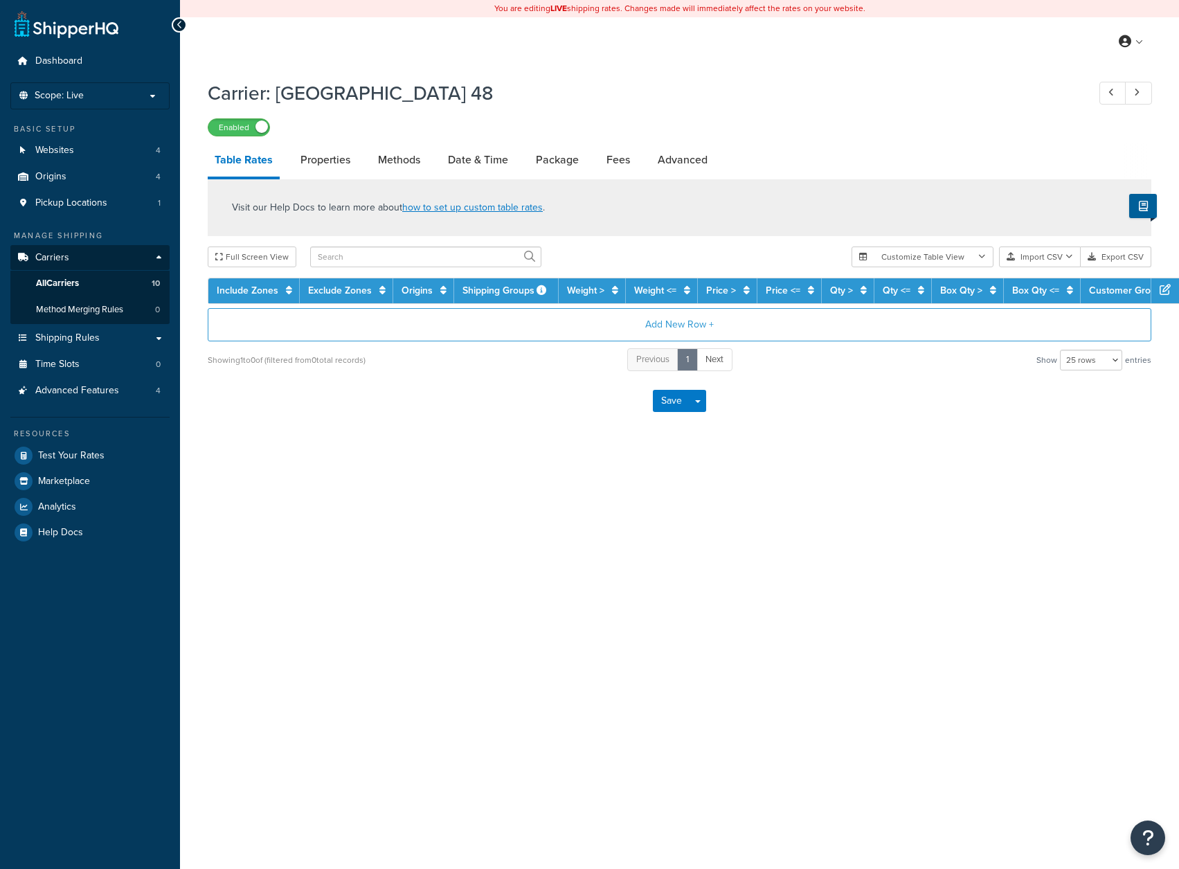
select select "25"
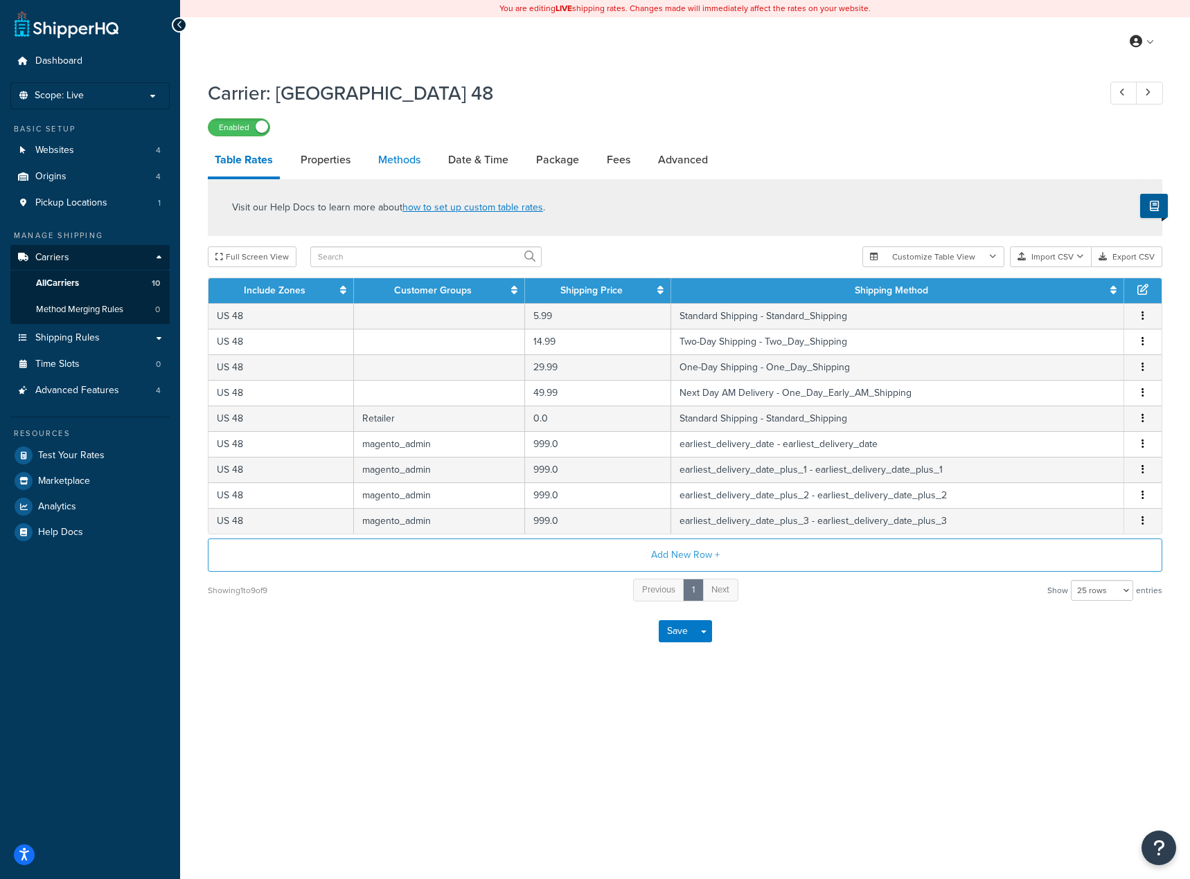
click at [384, 168] on link "Methods" at bounding box center [399, 159] width 56 height 33
select select "25"
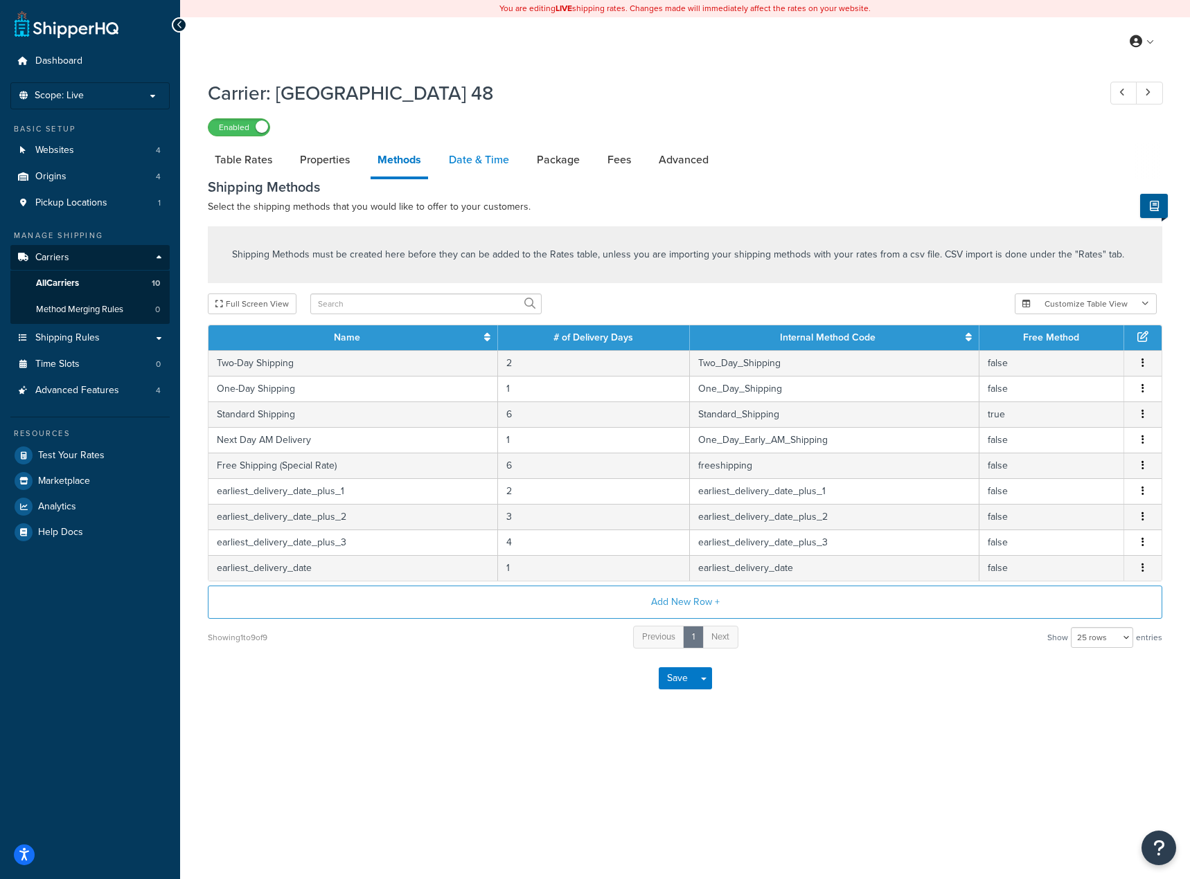
click at [472, 153] on link "Date & Time" at bounding box center [479, 159] width 74 height 33
select select "yMMMEd"
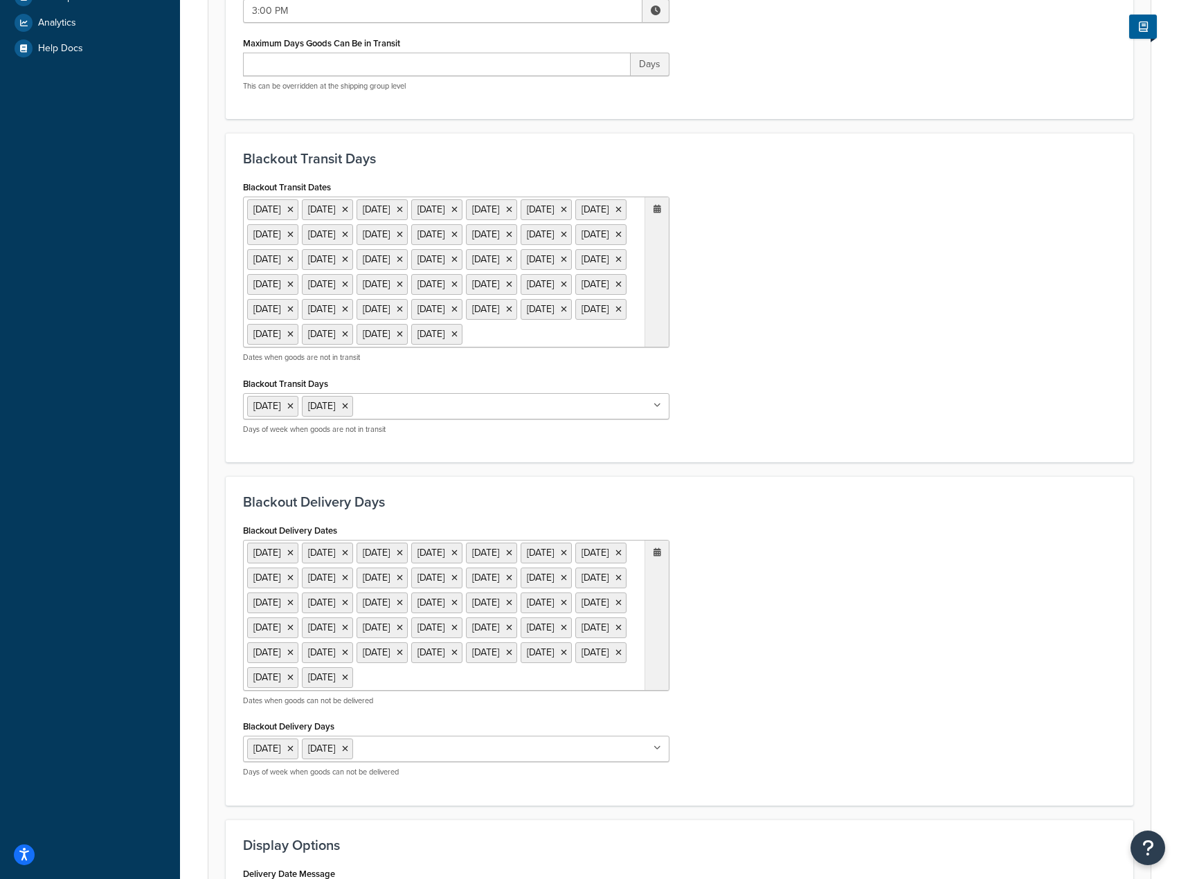
scroll to position [485, 0]
click at [555, 347] on ul "[DATE] [DATE] [DATE] [DATE] [DATE] [DATE] [DATE] [DATE] [DATE] [DATE] [DATE] [D…" at bounding box center [456, 271] width 427 height 151
click at [567, 373] on th "[DATE]" at bounding box center [583, 361] width 118 height 21
click at [568, 373] on th "2030" at bounding box center [582, 361] width 141 height 21
click at [507, 371] on span "‹" at bounding box center [506, 361] width 11 height 19
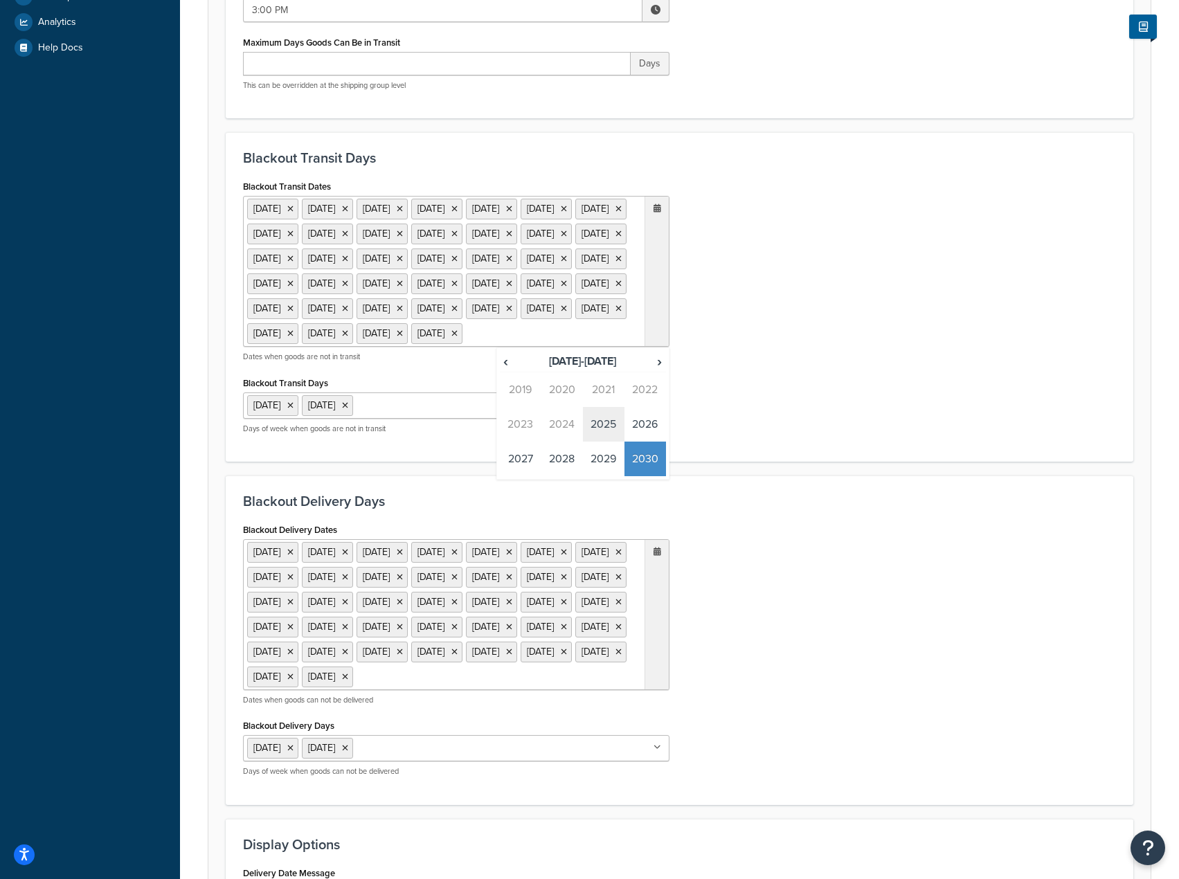
click at [604, 442] on td "2025" at bounding box center [604, 424] width 42 height 35
click at [523, 476] on td "Sep" at bounding box center [521, 459] width 42 height 35
click at [608, 497] on td "2" at bounding box center [607, 486] width 24 height 21
click at [607, 497] on td "2" at bounding box center [607, 486] width 24 height 21
click at [953, 562] on div "Blackout Delivery Days Blackout Delivery Dates [DATE] [DATE] [DATE] [DATE] [DAT…" at bounding box center [680, 641] width 908 height 330
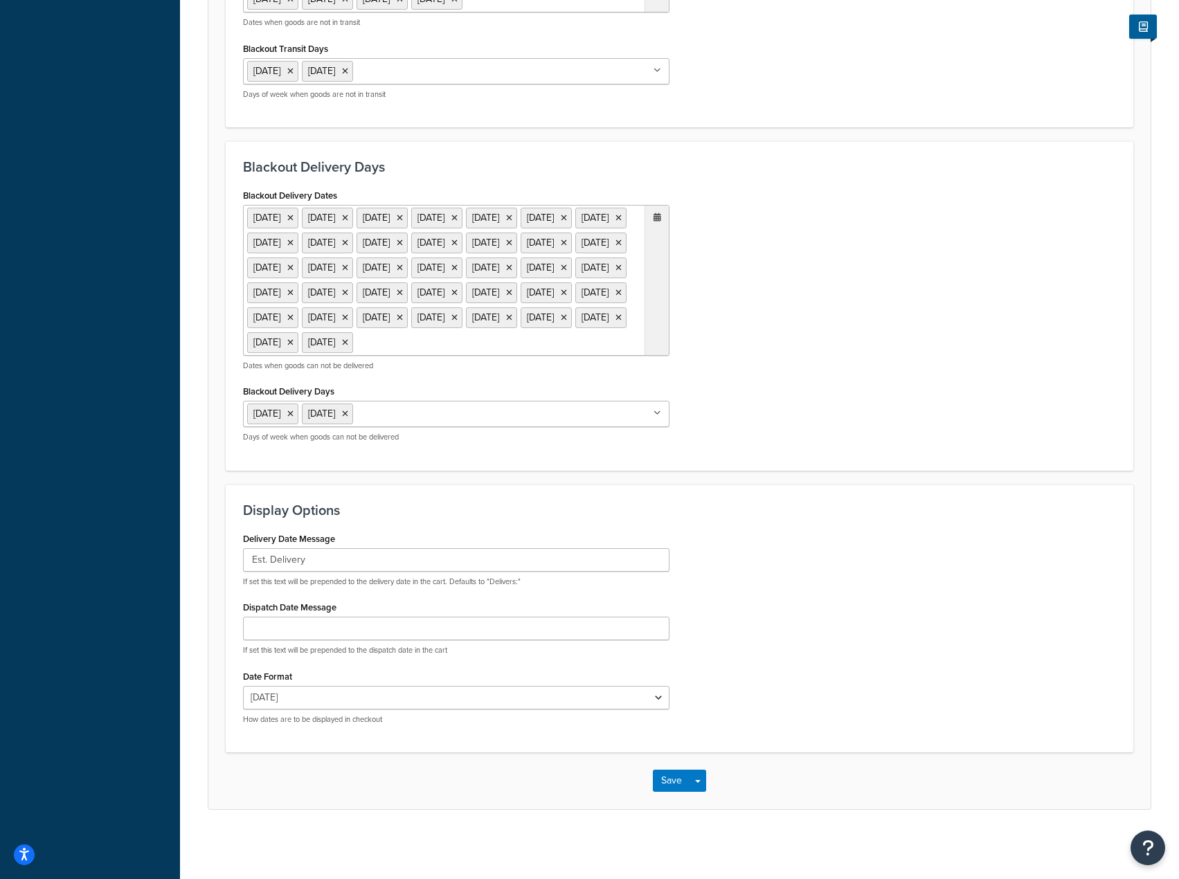
scroll to position [946, 0]
click at [730, 231] on div "Blackout Delivery Dates [DATE] [DATE] [DATE] [DATE] [DATE] [DATE] [DATE] [DATE]…" at bounding box center [680, 320] width 894 height 268
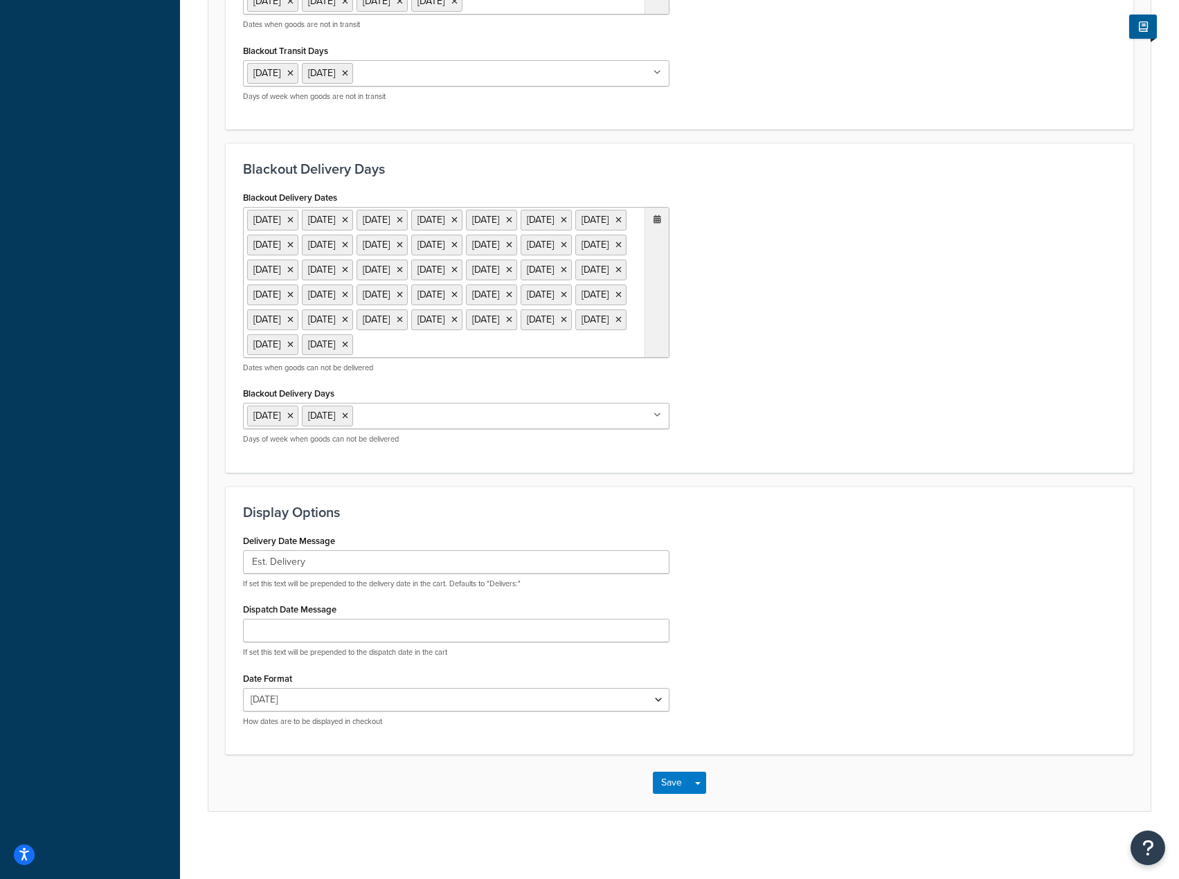
scroll to position [600, 0]
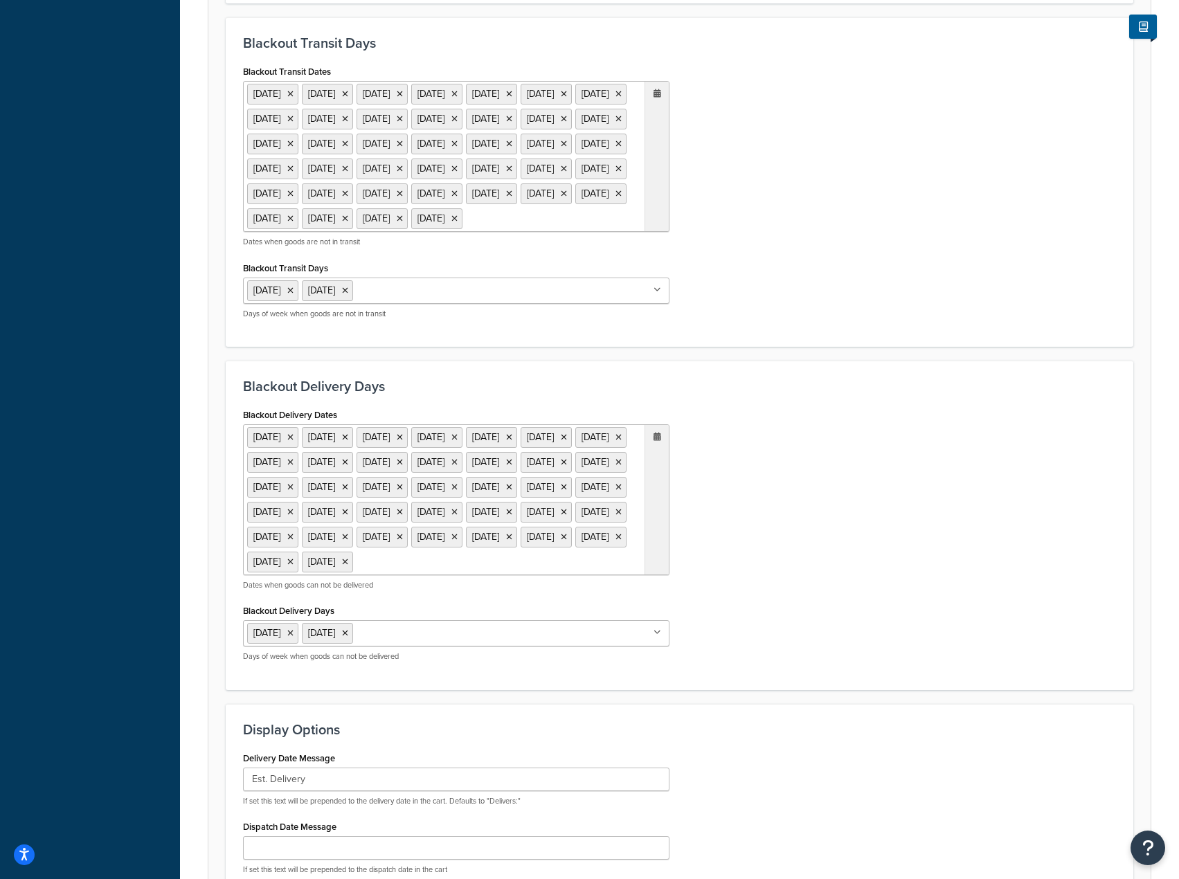
click at [533, 575] on ul "[DATE] [DATE] [DATE] [DATE] [DATE] [DATE] [DATE] [DATE] [DATE] [DATE] [DATE] [D…" at bounding box center [456, 499] width 427 height 151
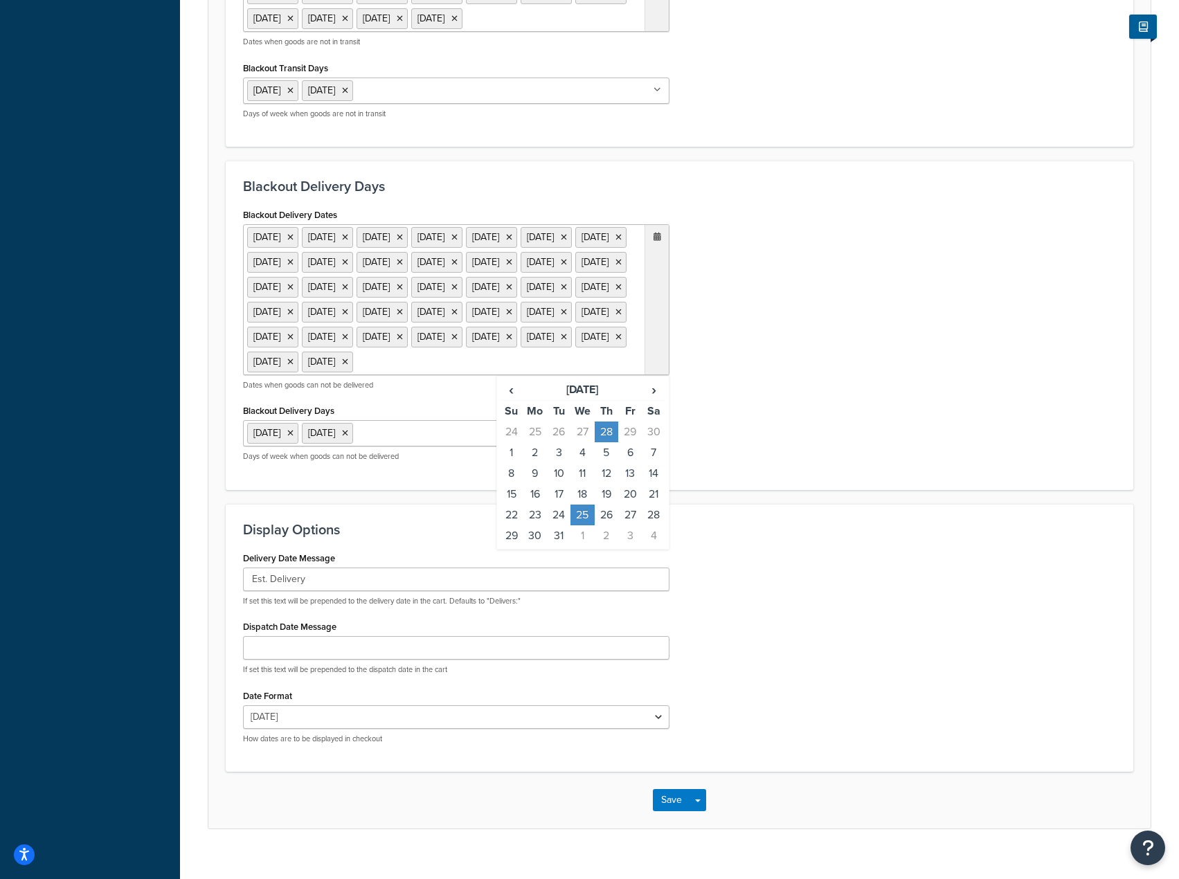
scroll to position [807, 0]
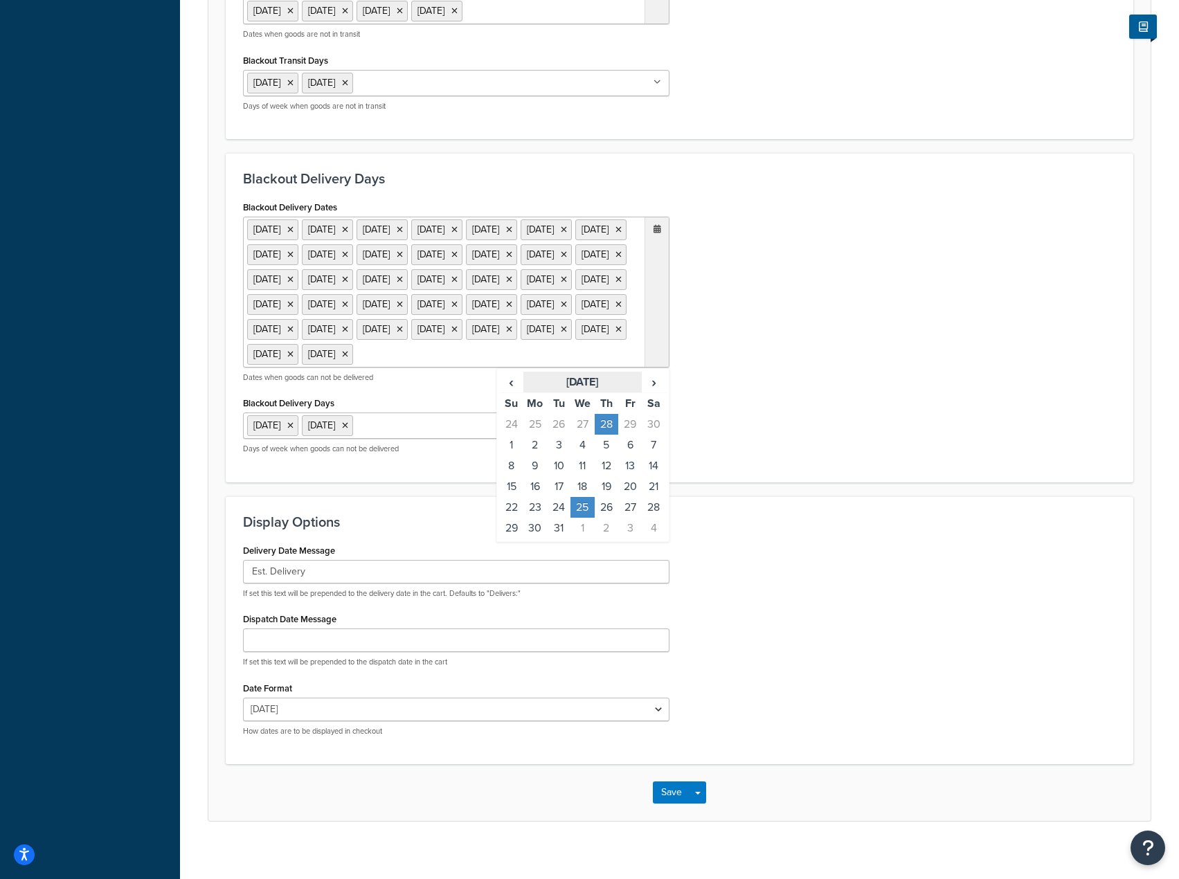
click at [561, 393] on th "[DATE]" at bounding box center [583, 382] width 118 height 21
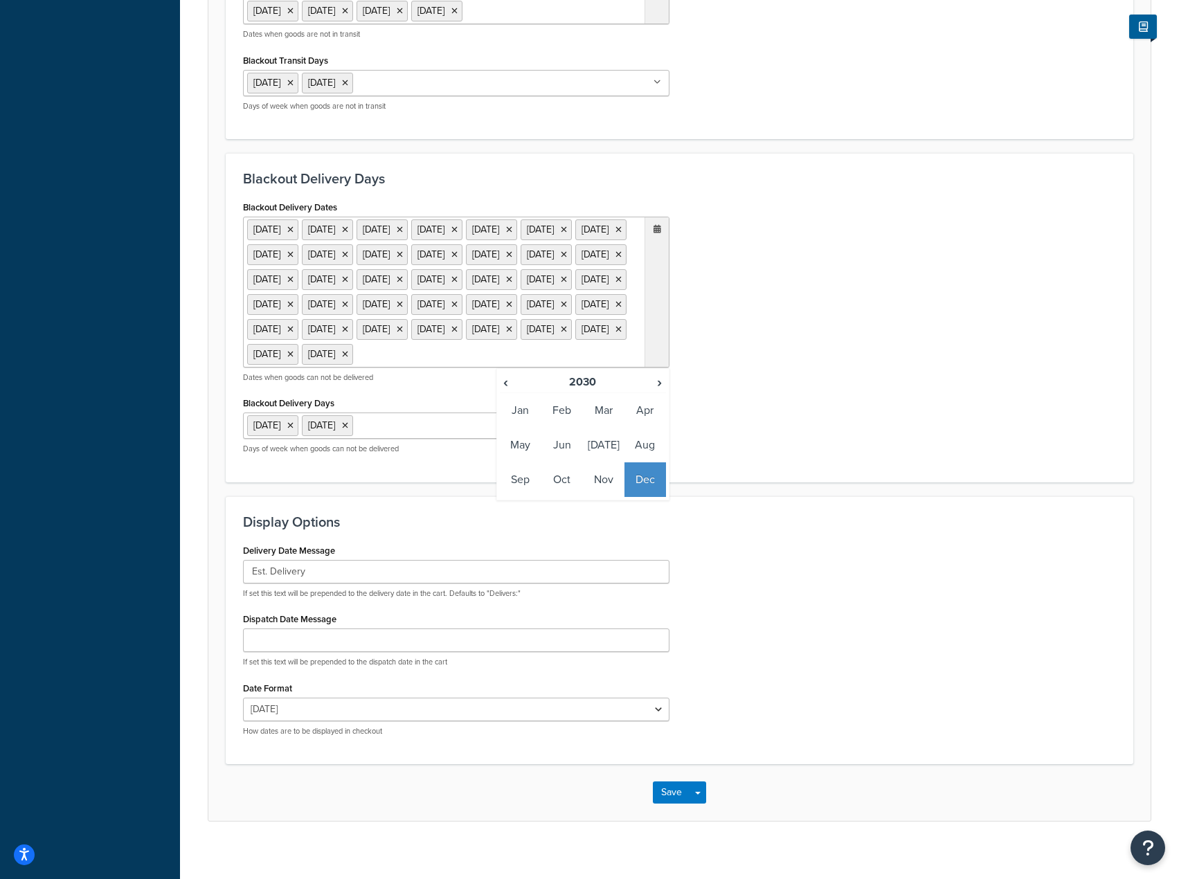
click at [499, 501] on div "‹ 2030 › Jan Feb Mar Apr May Jun [DATE] Aug Sep Oct Nov Dec" at bounding box center [583, 434] width 173 height 132
click at [501, 392] on span "‹" at bounding box center [506, 382] width 11 height 19
click at [505, 392] on span "‹" at bounding box center [506, 382] width 11 height 19
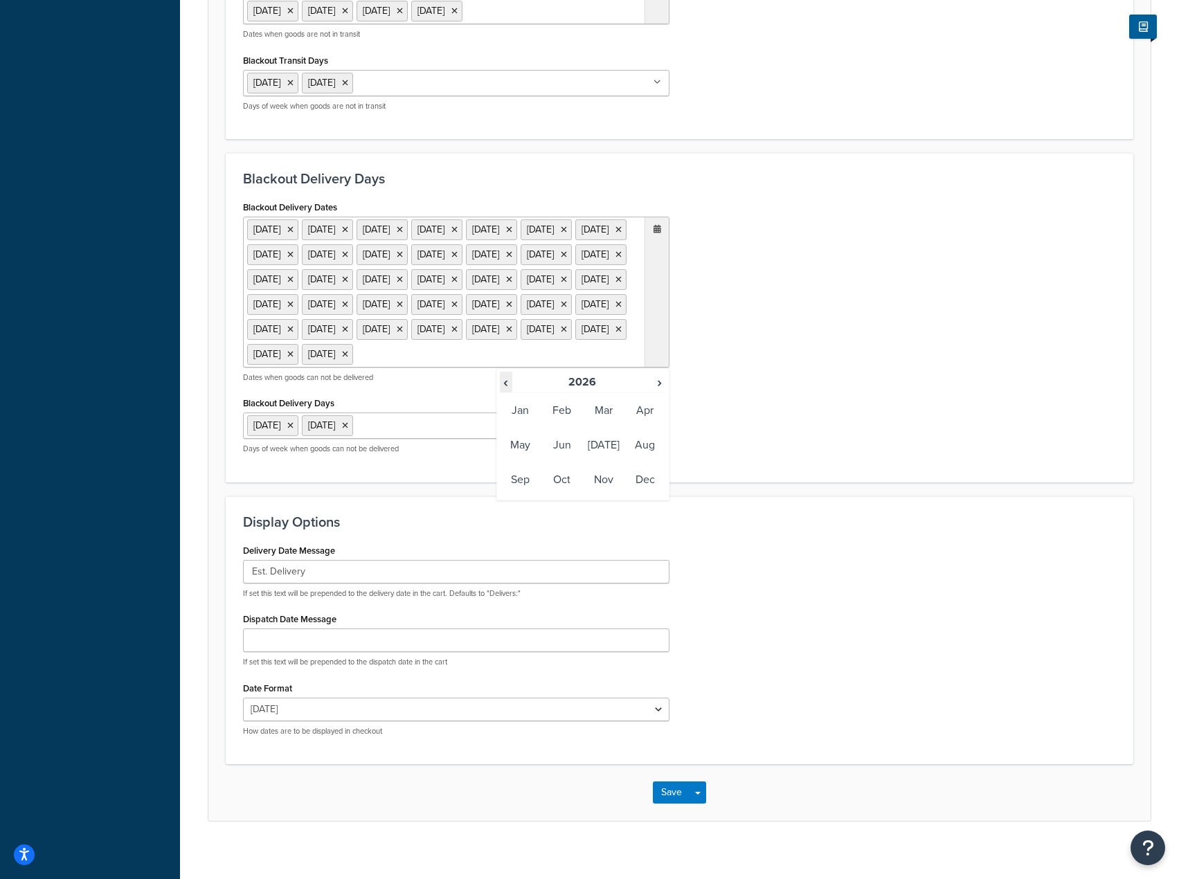
click at [501, 392] on span "‹" at bounding box center [506, 382] width 11 height 19
click at [578, 393] on th "2025" at bounding box center [582, 382] width 141 height 21
click at [610, 463] on td "2025" at bounding box center [604, 445] width 42 height 35
click at [556, 497] on td "Oct" at bounding box center [563, 480] width 42 height 35
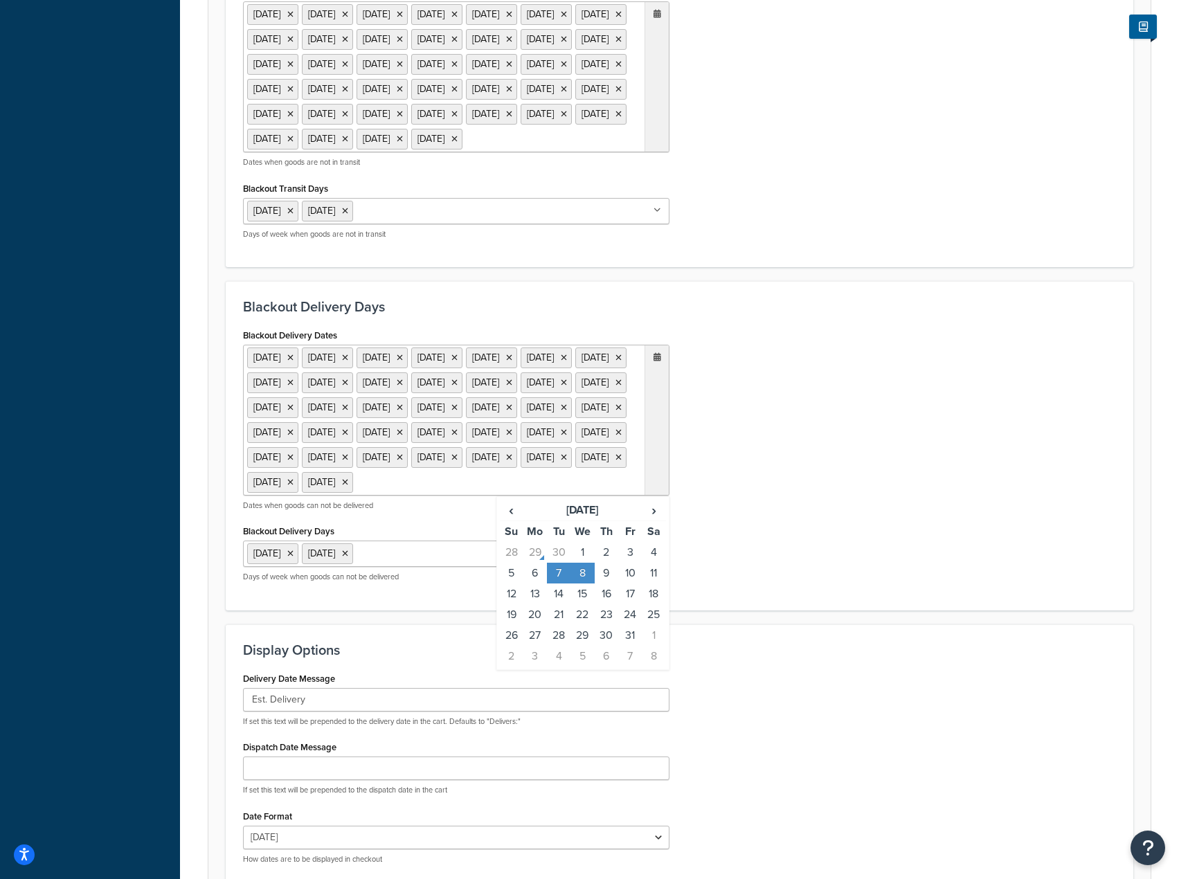
scroll to position [692, 0]
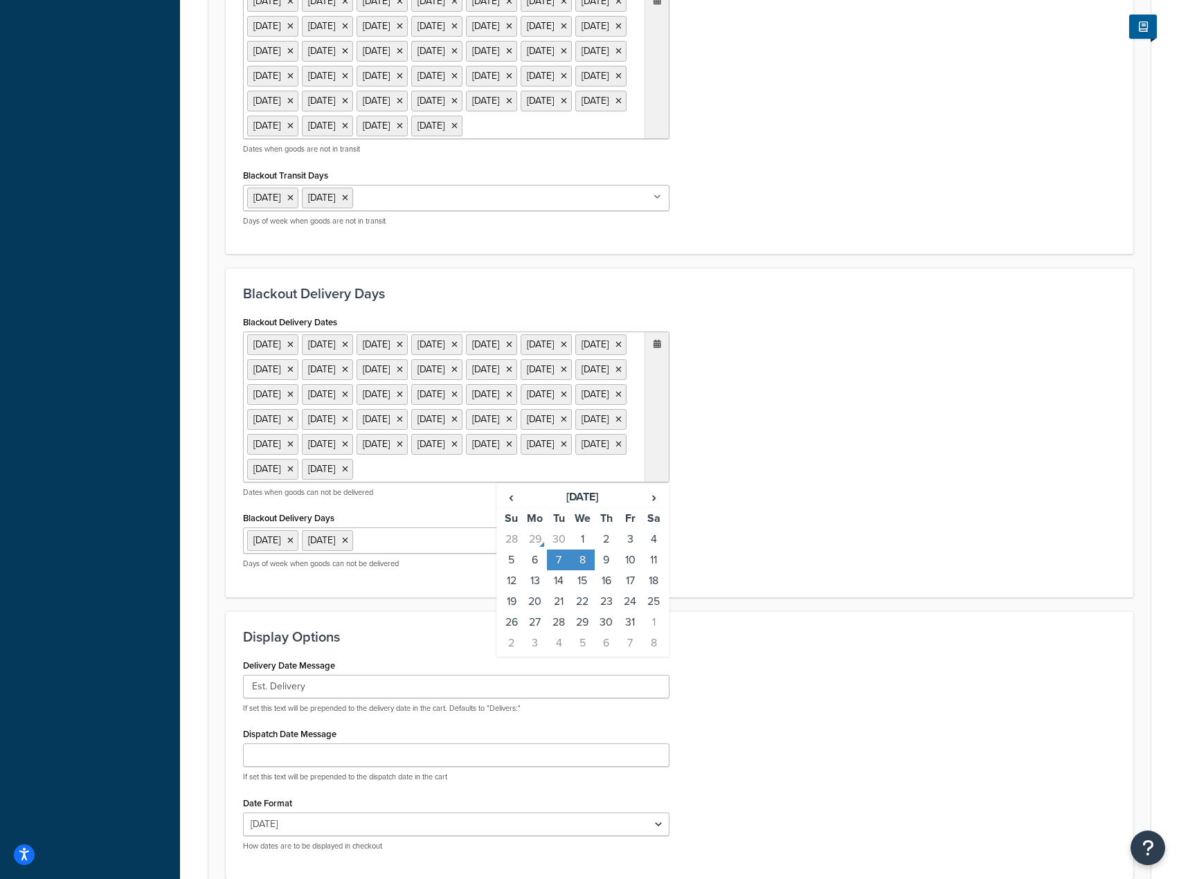
click at [906, 478] on div "Blackout Delivery Dates 1 Sep 2025 23 Sep 2025 24 Sep 2025 7 Oct 2025 8 Oct 202…" at bounding box center [680, 446] width 894 height 268
click at [492, 139] on ul "1 Sep 2025 23 Sep 2025 24 Sep 2025 7 Oct 2025 8 Oct 2025 14 Oct 2025 15 Oct 202…" at bounding box center [456, 63] width 427 height 151
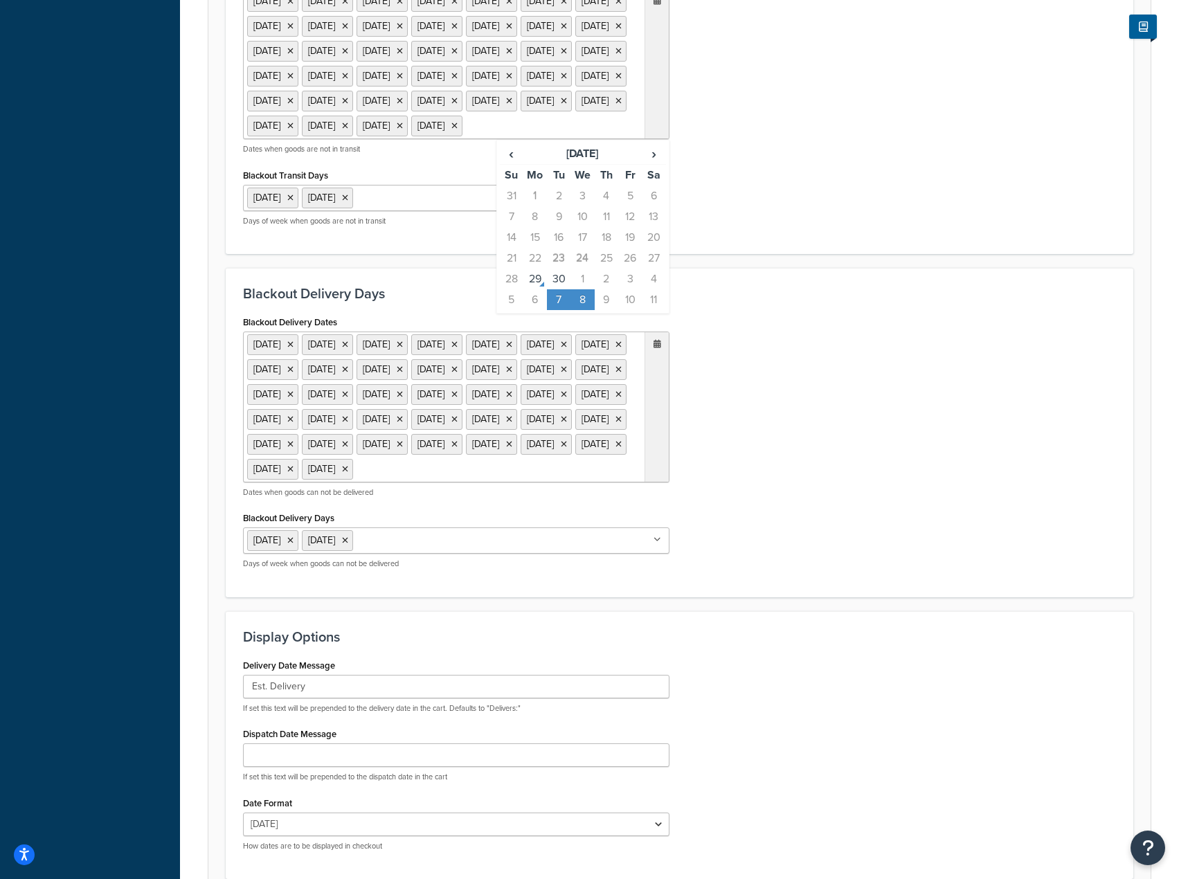
click at [827, 491] on div "Blackout Delivery Dates 1 Sep 2025 23 Sep 2025 24 Sep 2025 7 Oct 2025 8 Oct 202…" at bounding box center [680, 446] width 894 height 268
click at [533, 483] on ul "1 Sep 2025 23 Sep 2025 24 Sep 2025 7 Oct 2025 8 Oct 2025 27 Nov 2025 25 Dec 202…" at bounding box center [456, 407] width 427 height 151
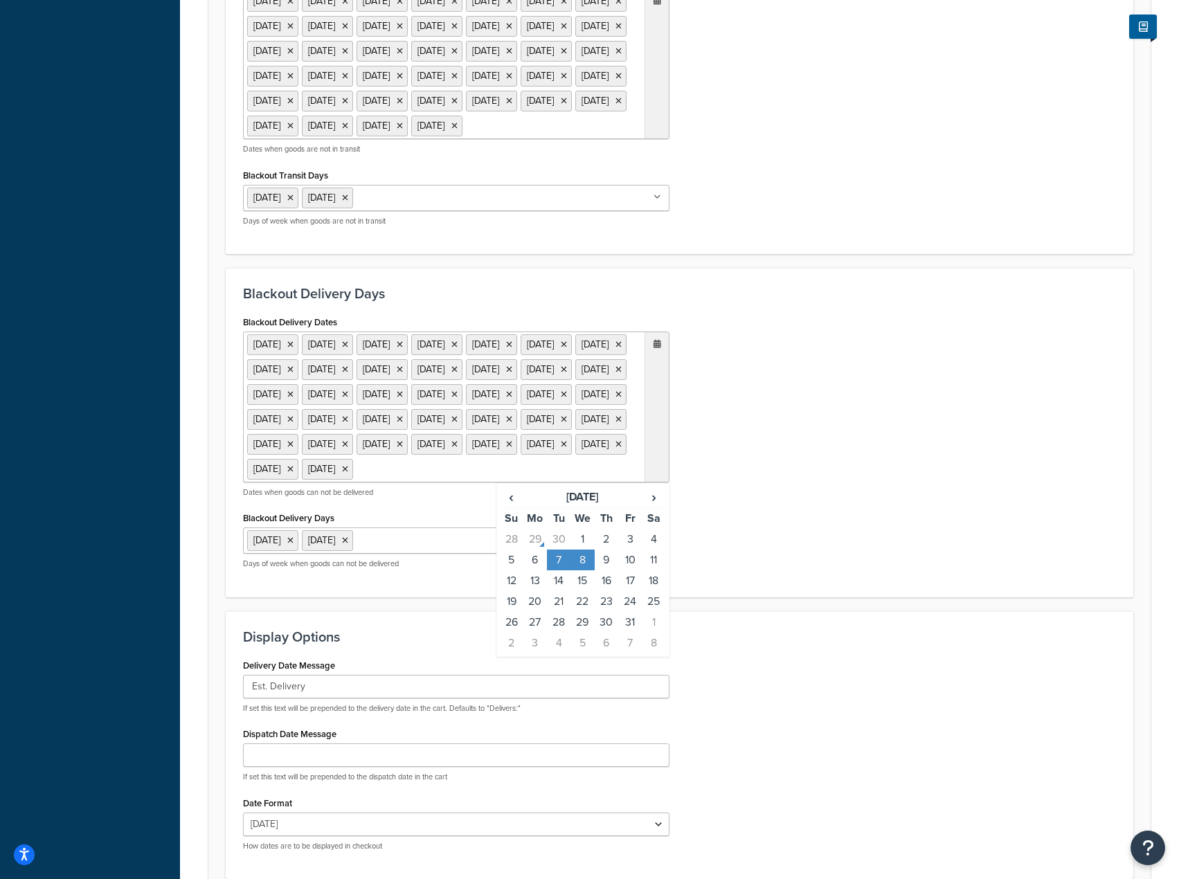
click at [922, 580] on div "Blackout Delivery Dates 1 Sep 2025 23 Sep 2025 24 Sep 2025 7 Oct 2025 8 Oct 202…" at bounding box center [680, 446] width 894 height 268
click at [476, 139] on ul "1 Sep 2025 23 Sep 2025 24 Sep 2025 7 Oct 2025 8 Oct 2025 14 Oct 2025 15 Oct 202…" at bounding box center [456, 63] width 427 height 151
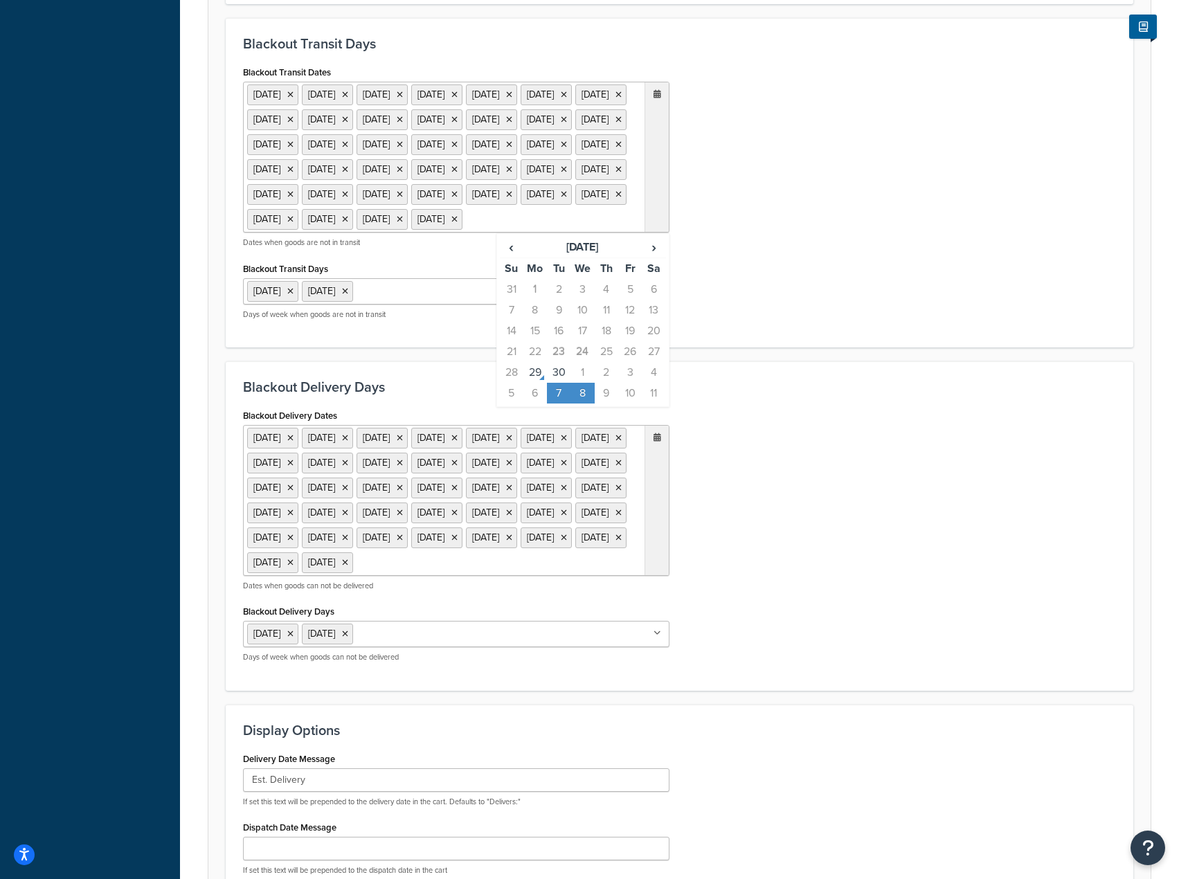
scroll to position [485, 0]
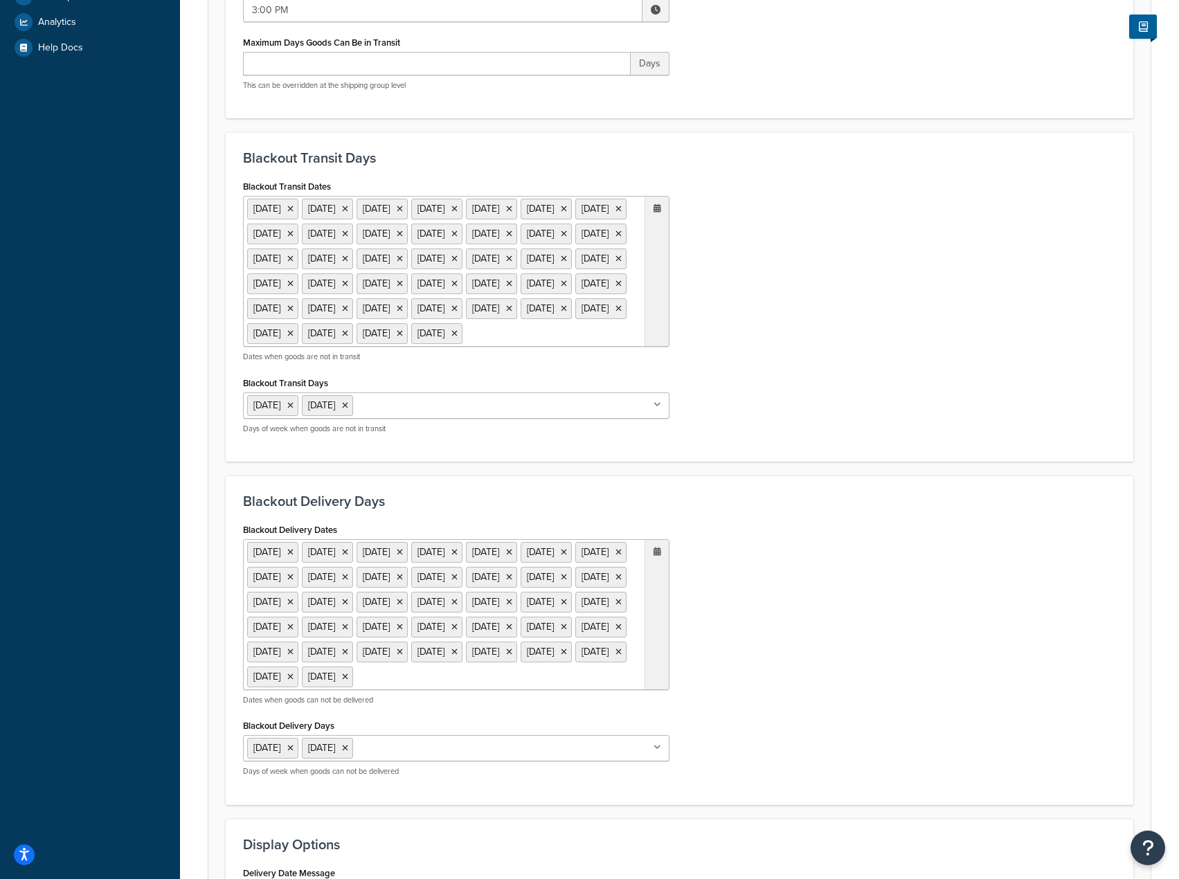
click at [917, 445] on div "Blackout Transit Dates 1 Sep 2025 23 Sep 2025 24 Sep 2025 7 Oct 2025 8 Oct 2025…" at bounding box center [680, 311] width 894 height 268
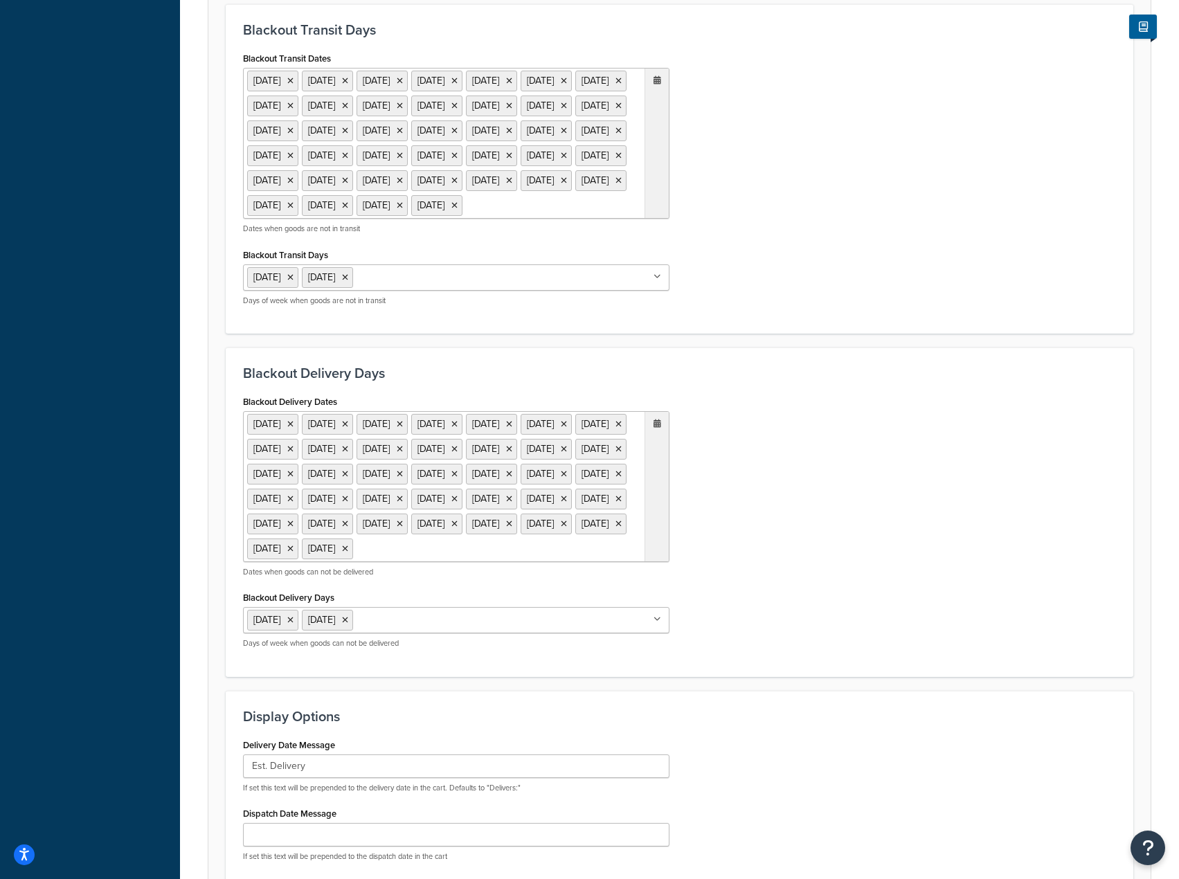
scroll to position [623, 0]
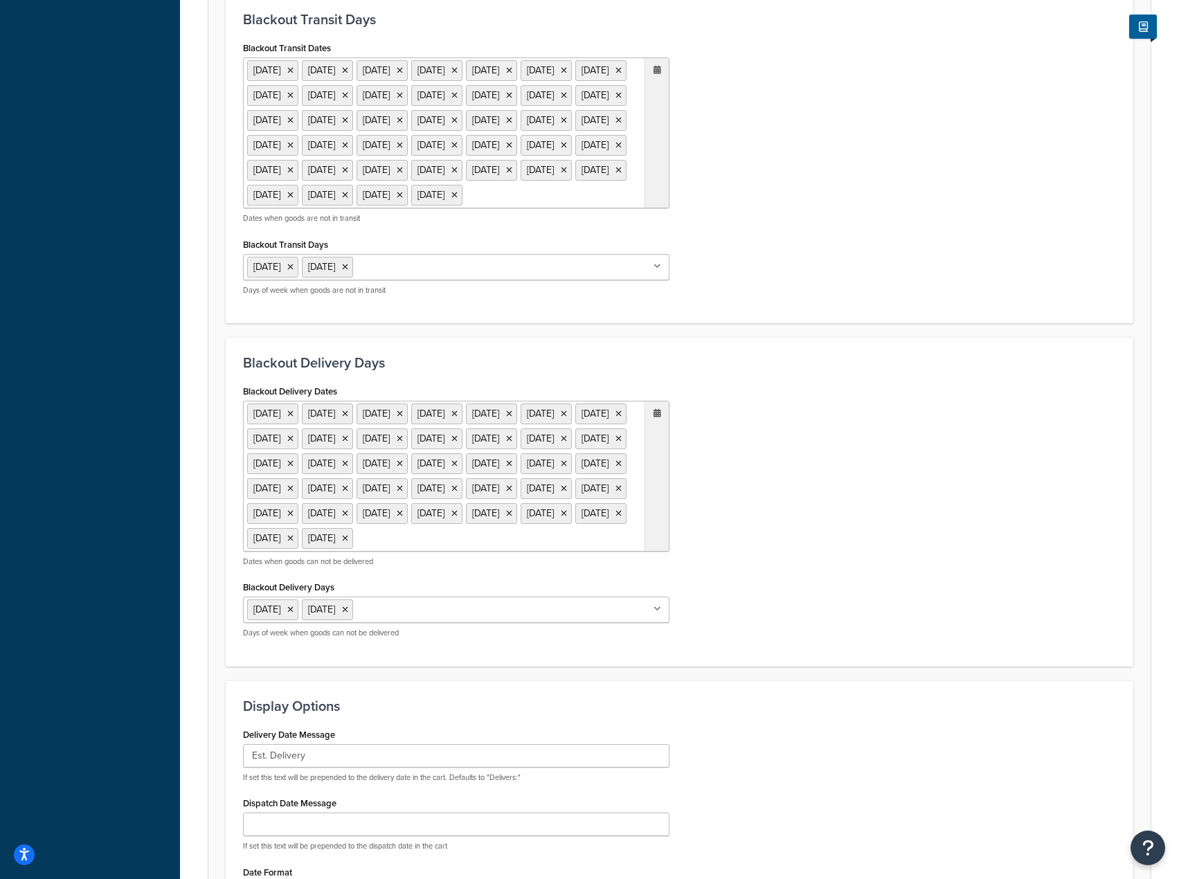
click at [537, 552] on ul "1 Sep 2025 23 Sep 2025 24 Sep 2025 7 Oct 2025 8 Oct 2025 27 Nov 2025 25 Dec 202…" at bounding box center [456, 476] width 427 height 151
click at [454, 208] on ul "1 Sep 2025 23 Sep 2025 24 Sep 2025 7 Oct 2025 8 Oct 2025 14 Oct 2025 15 Oct 202…" at bounding box center [456, 132] width 427 height 151
drag, startPoint x: 606, startPoint y: 424, endPoint x: 597, endPoint y: 442, distance: 20.1
click at [605, 359] on td "2" at bounding box center [607, 348] width 24 height 21
click at [535, 552] on ul "1 Sep 2025 23 Sep 2025 24 Sep 2025 7 Oct 2025 8 Oct 2025 27 Nov 2025 25 Dec 202…" at bounding box center [456, 476] width 427 height 151
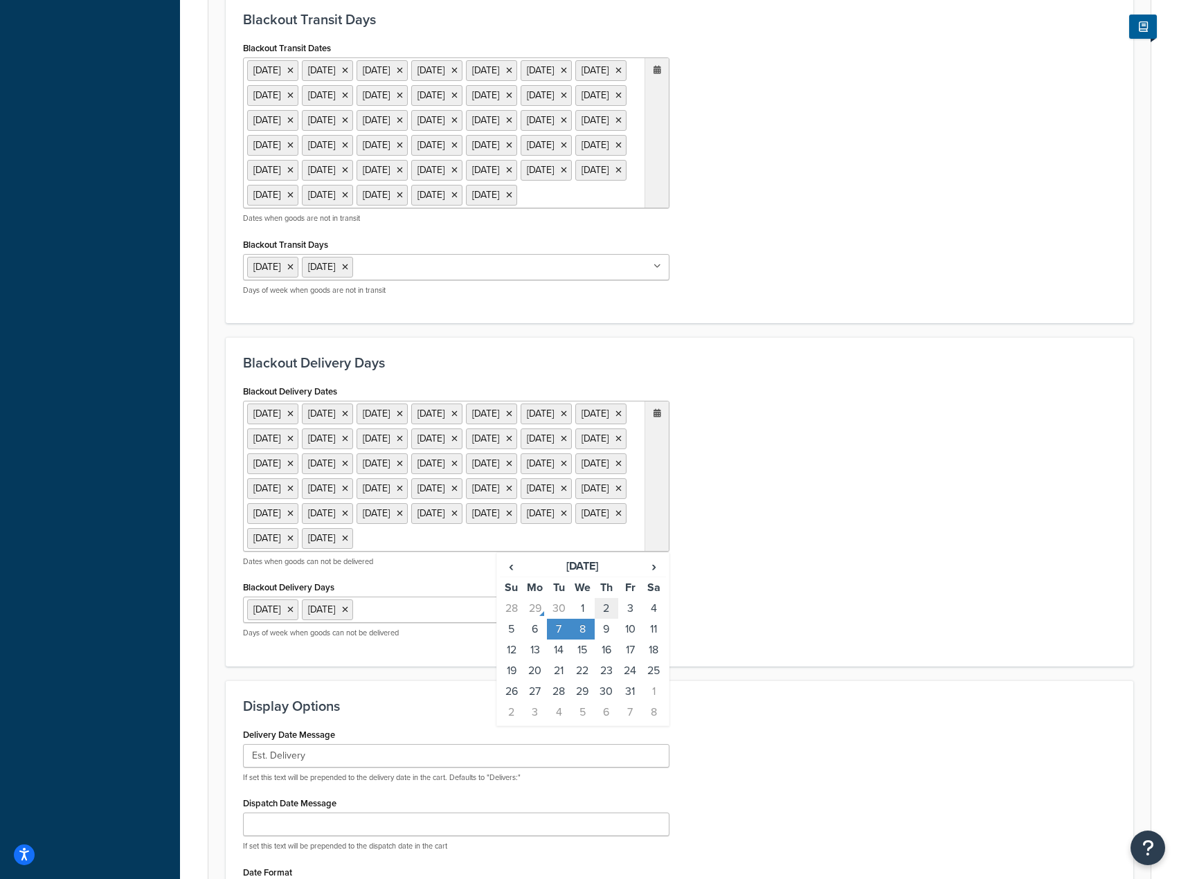
click at [605, 619] on td "2" at bounding box center [607, 608] width 24 height 21
click at [606, 619] on td "2" at bounding box center [607, 608] width 24 height 21
click at [624, 619] on td "3" at bounding box center [630, 608] width 24 height 21
click at [758, 650] on div "Blackout Delivery Dates 1 Sep 2025 23 Sep 2025 24 Sep 2025 3 Oct 2025 7 Oct 202…" at bounding box center [680, 516] width 894 height 268
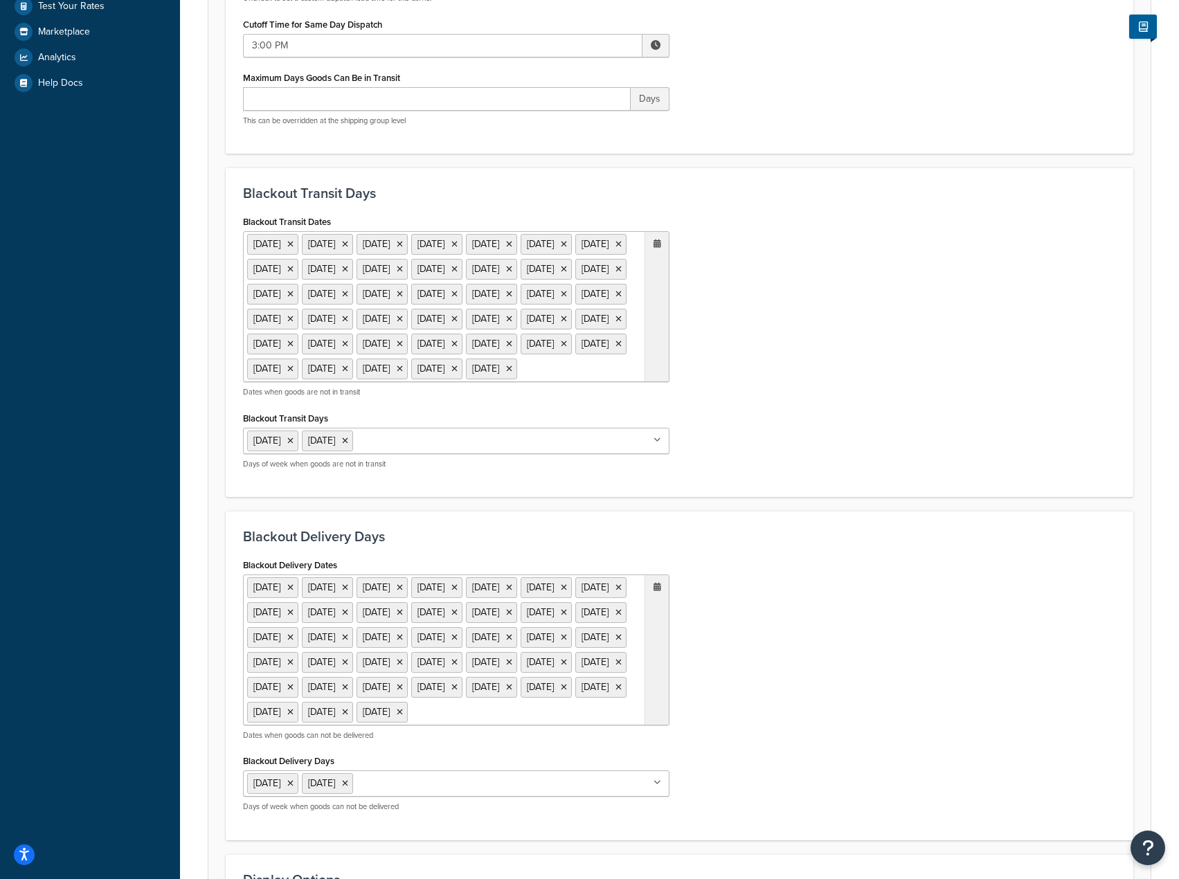
scroll to position [762, 0]
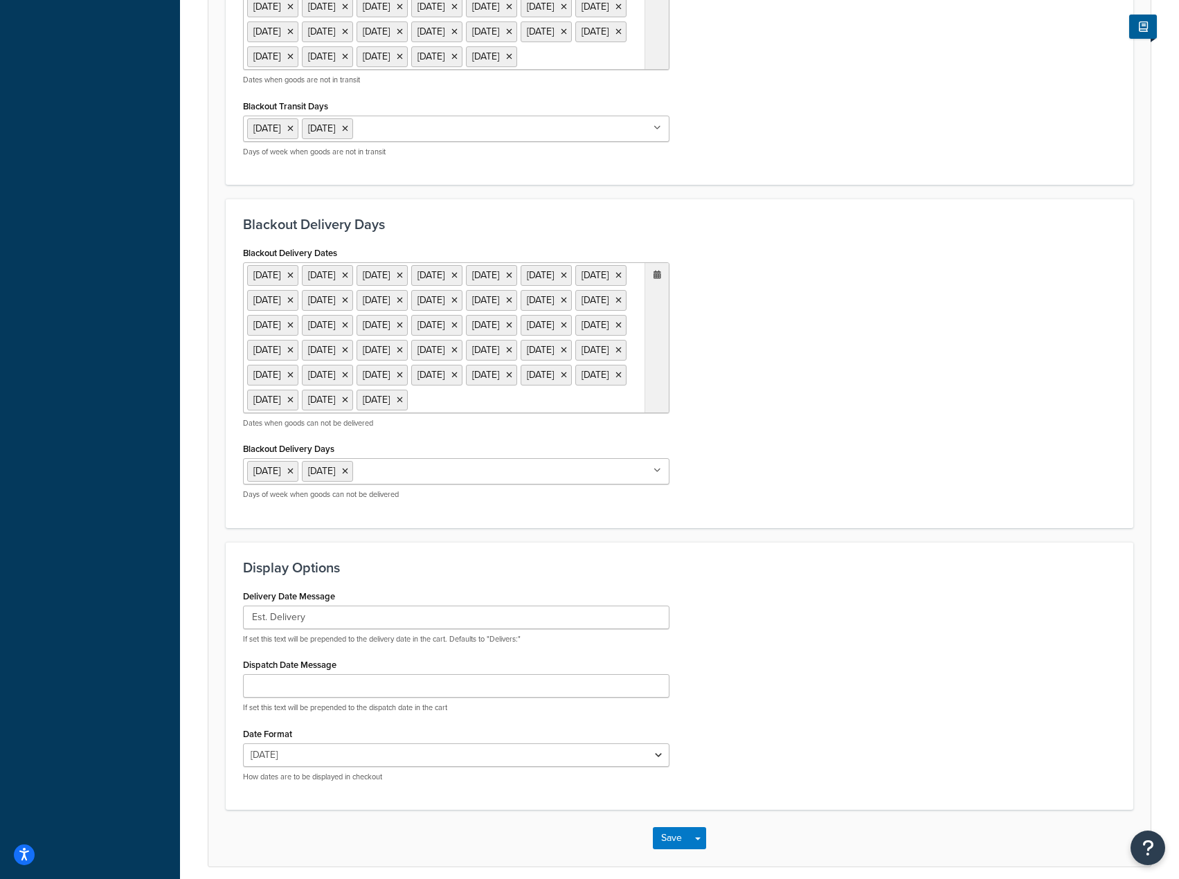
click at [505, 413] on ul "1 Sep 2025 23 Sep 2025 24 Sep 2025 3 Oct 2025 7 Oct 2025 8 Oct 2025 27 Nov 2025…" at bounding box center [456, 337] width 427 height 151
click at [636, 481] on td "3" at bounding box center [630, 470] width 24 height 21
click at [864, 528] on div "Blackout Delivery Days Blackout Delivery Dates 1 Sep 2025 23 Sep 2025 24 Sep 20…" at bounding box center [680, 364] width 908 height 330
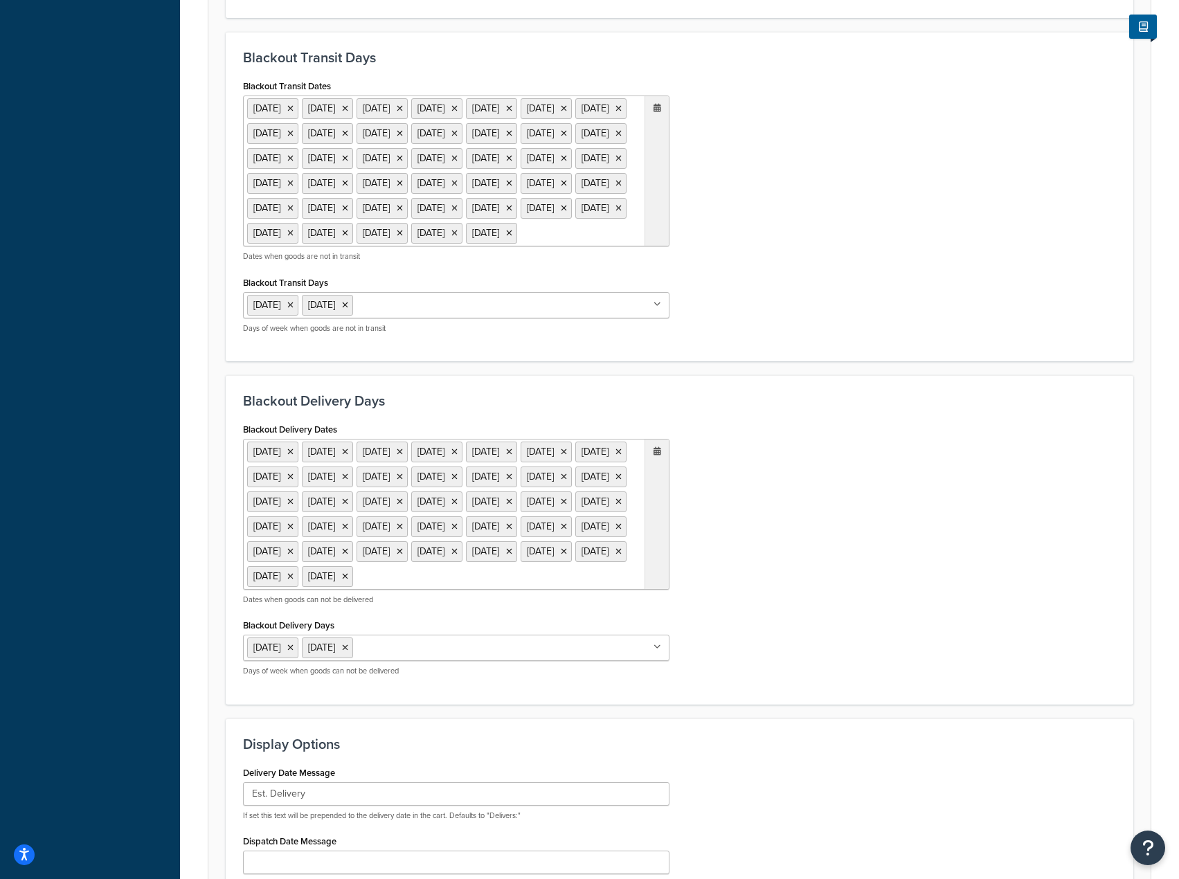
scroll to position [554, 0]
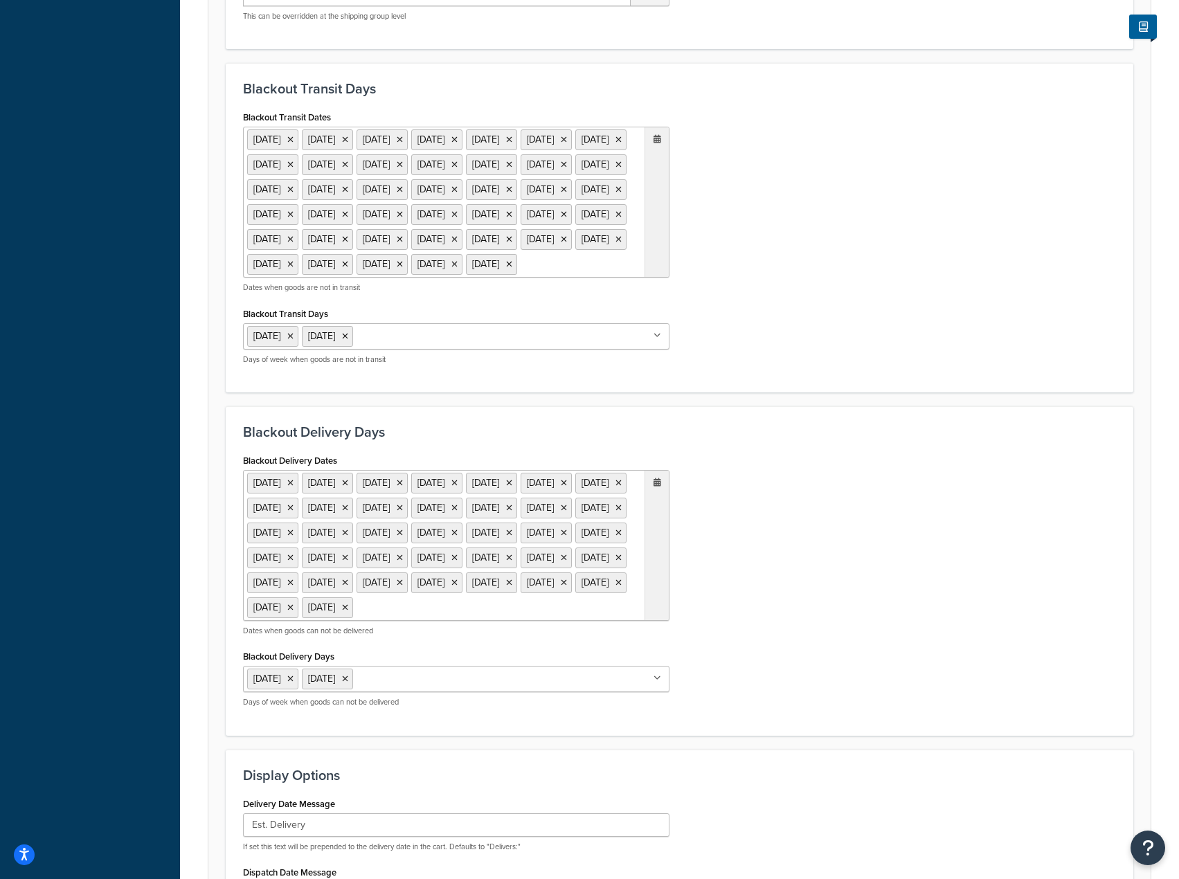
click at [551, 621] on ul "1 Sep 2025 23 Sep 2025 24 Sep 2025 7 Oct 2025 8 Oct 2025 27 Nov 2025 25 Dec 202…" at bounding box center [456, 545] width 427 height 151
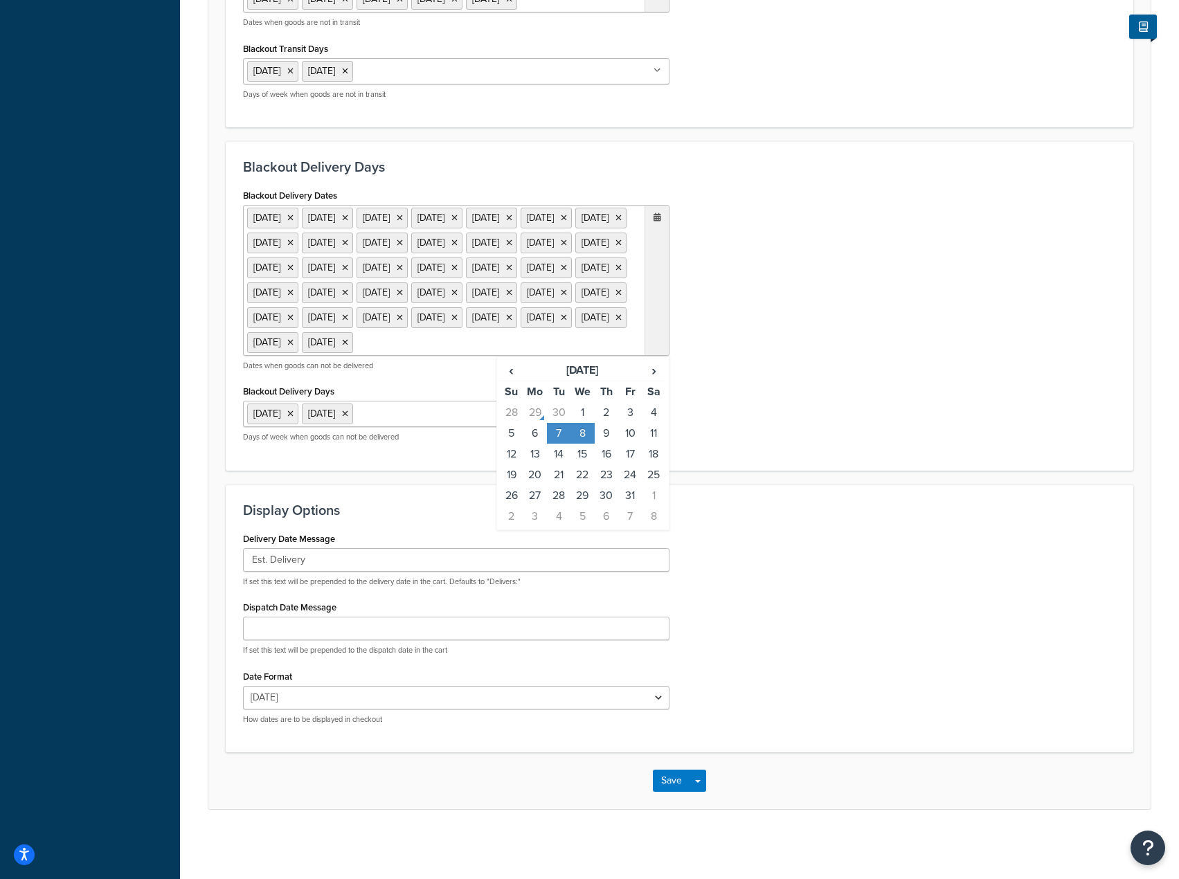
click at [836, 454] on div "Blackout Delivery Dates 1 Sep 2025 23 Sep 2025 24 Sep 2025 7 Oct 2025 8 Oct 202…" at bounding box center [680, 320] width 894 height 268
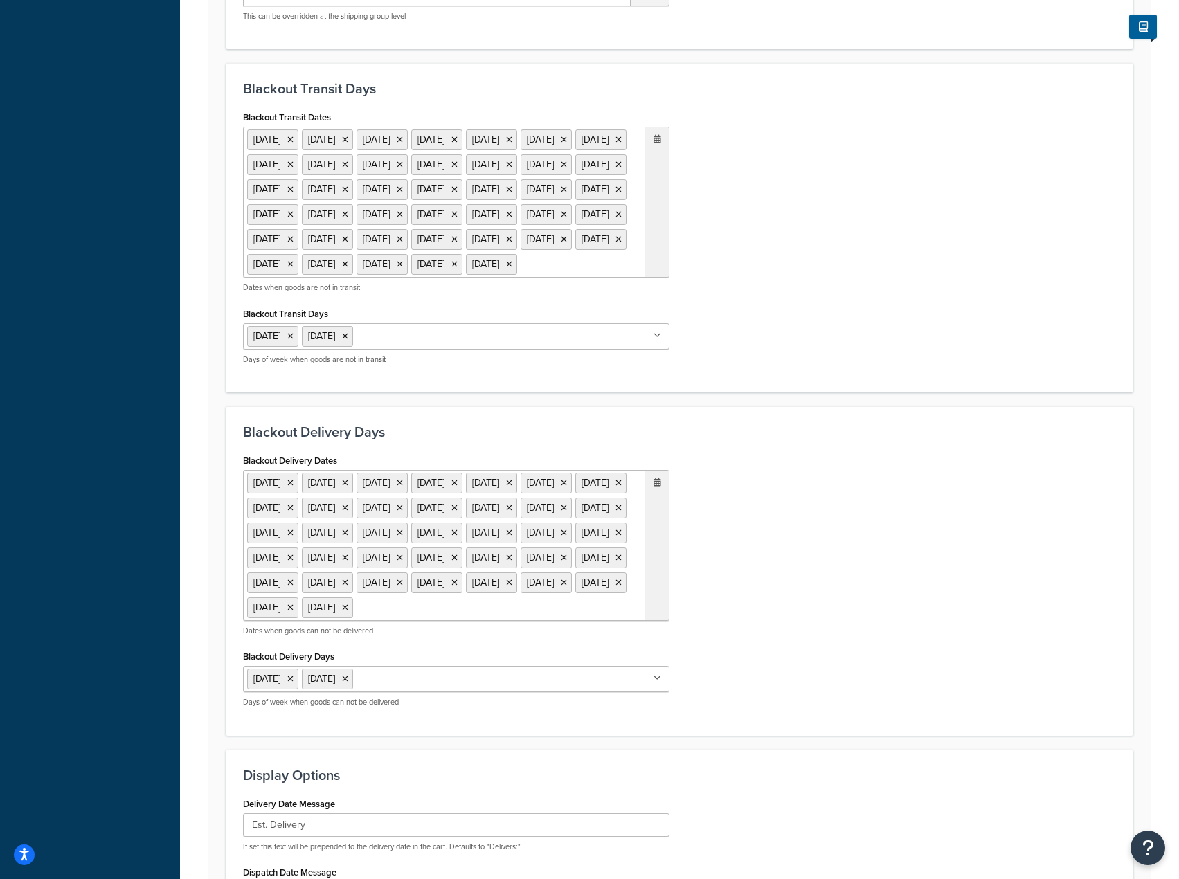
scroll to position [485, 0]
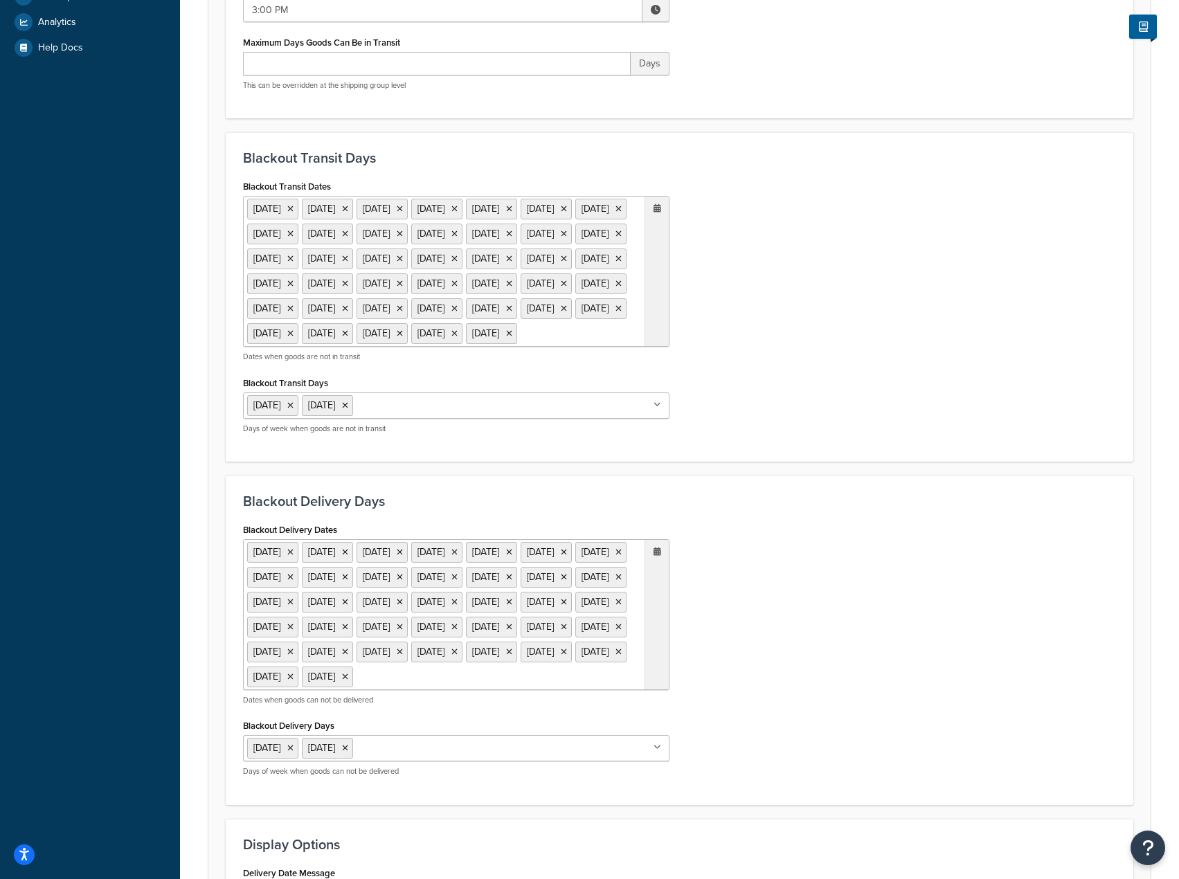
click at [590, 690] on ul "1 Sep 2025 23 Sep 2025 24 Sep 2025 7 Oct 2025 8 Oct 2025 27 Nov 2025 25 Dec 202…" at bounding box center [456, 614] width 427 height 151
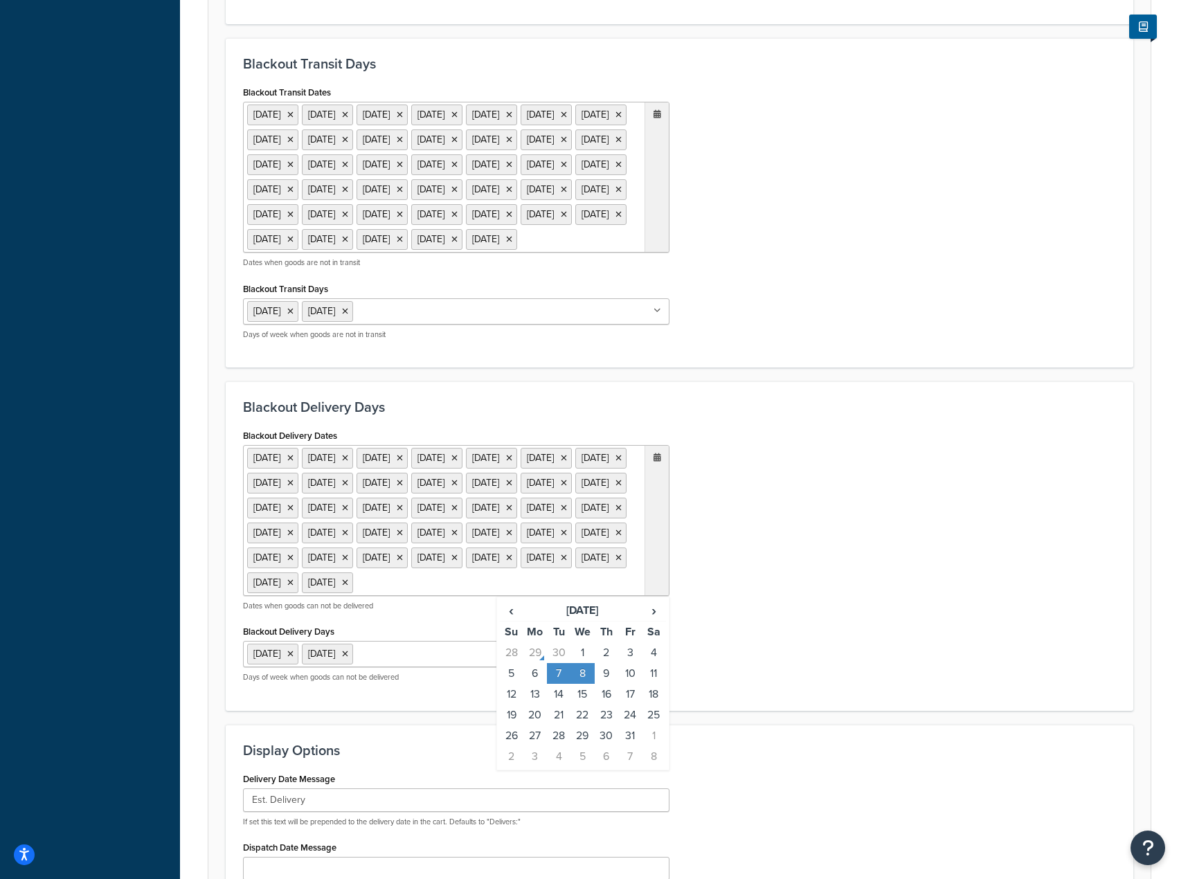
scroll to position [762, 0]
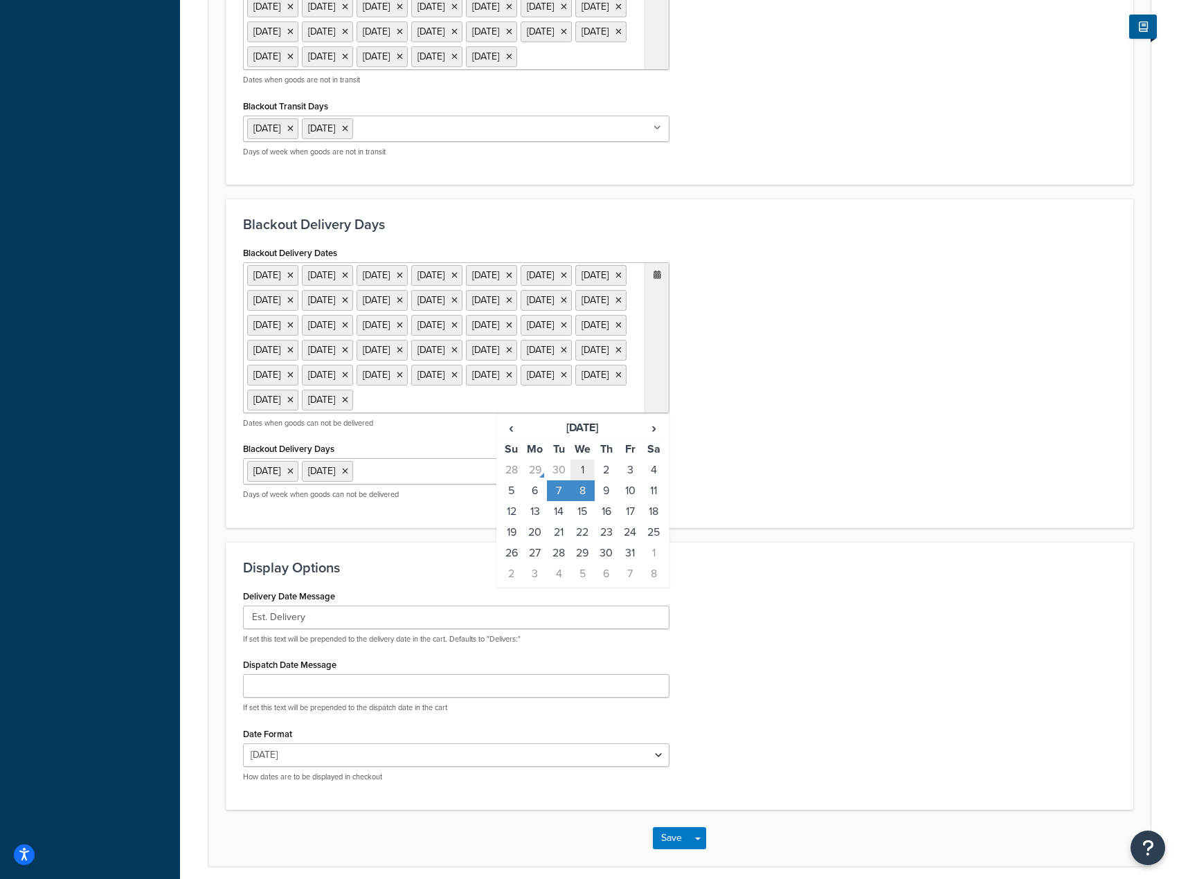
click at [593, 481] on td "1" at bounding box center [583, 470] width 24 height 21
click at [584, 481] on td "1" at bounding box center [583, 470] width 24 height 21
click at [617, 481] on td "2" at bounding box center [607, 470] width 24 height 21
click at [611, 481] on td "2" at bounding box center [607, 470] width 24 height 21
click at [634, 481] on td "3" at bounding box center [630, 470] width 24 height 21
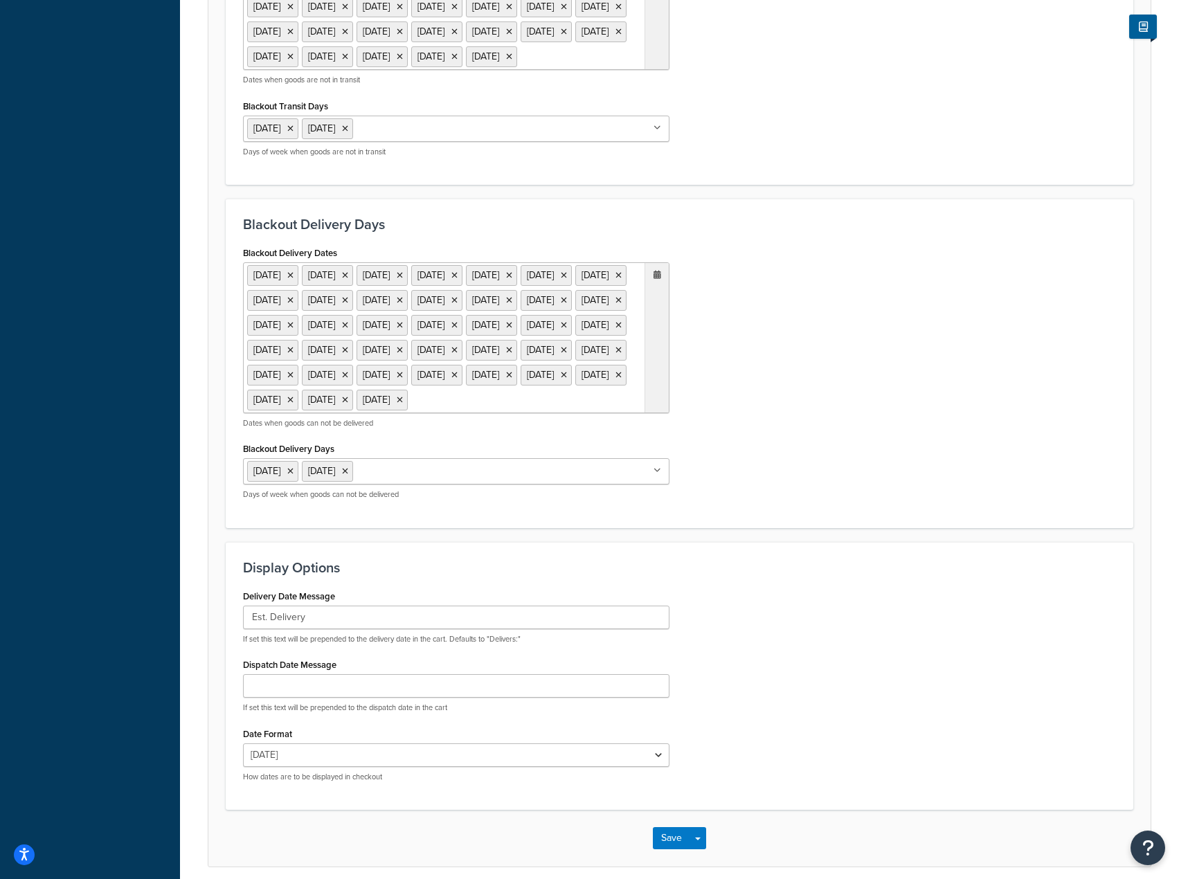
click at [829, 511] on div "Blackout Delivery Dates 1 Sep 2025 23 Sep 2025 24 Sep 2025 3 Oct 2025 7 Oct 202…" at bounding box center [680, 377] width 894 height 268
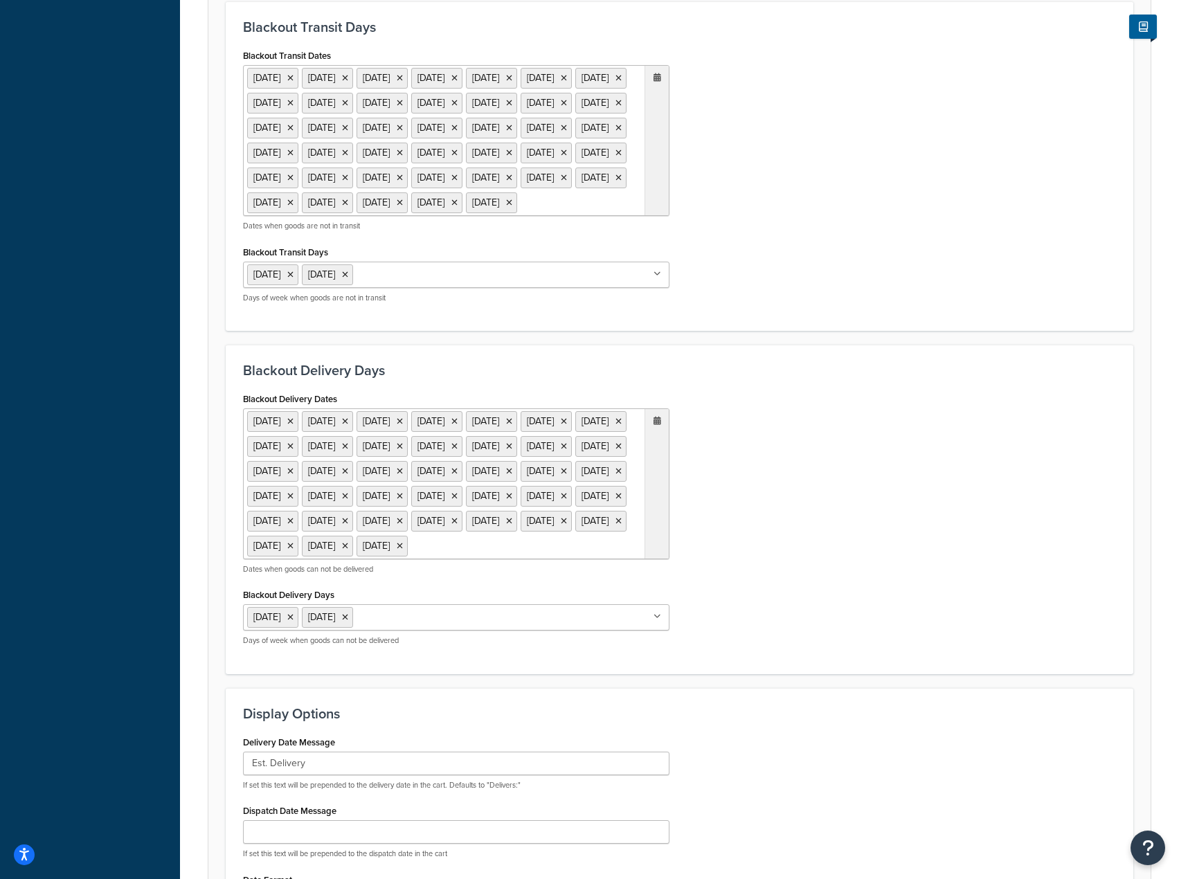
scroll to position [485, 0]
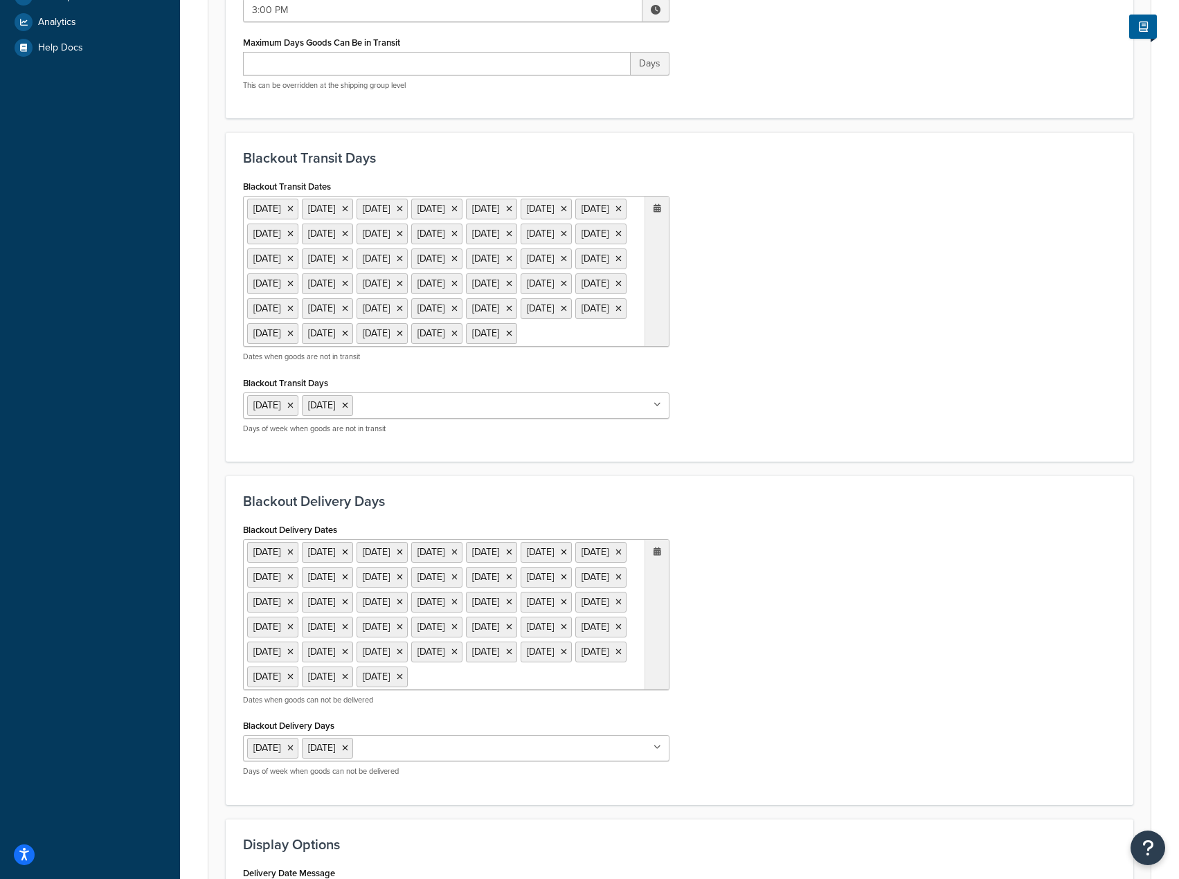
click at [537, 347] on ul "1 Sep 2025 23 Sep 2025 24 Sep 2025 7 Oct 2025 8 Oct 2025 14 Oct 2025 15 Oct 202…" at bounding box center [456, 271] width 427 height 151
click at [606, 497] on td "2" at bounding box center [607, 486] width 24 height 21
click at [834, 462] on div "Blackout Transit Days Blackout Transit Dates 1 Sep 2025 23 Sep 2025 24 Sep 2025…" at bounding box center [680, 297] width 908 height 330
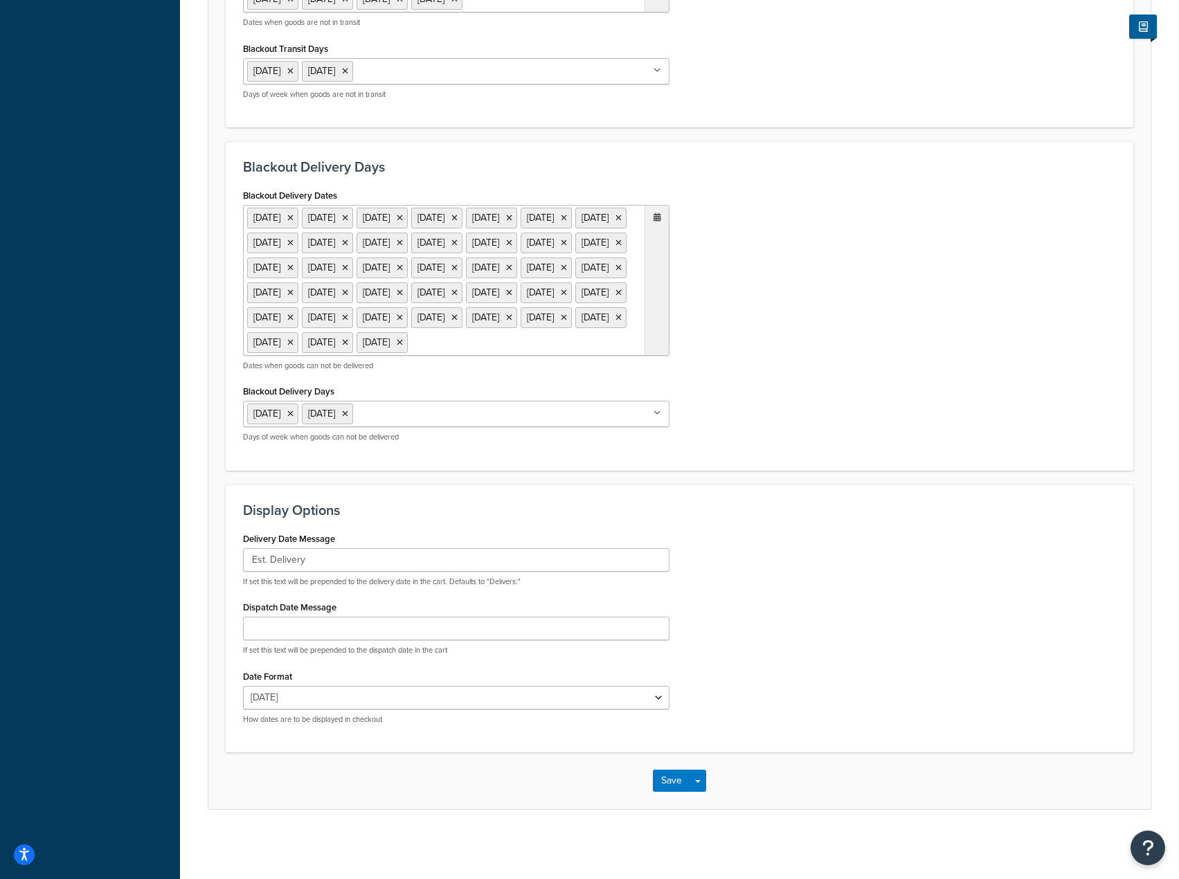
scroll to position [971, 0]
click at [663, 783] on button "Save" at bounding box center [671, 781] width 37 height 22
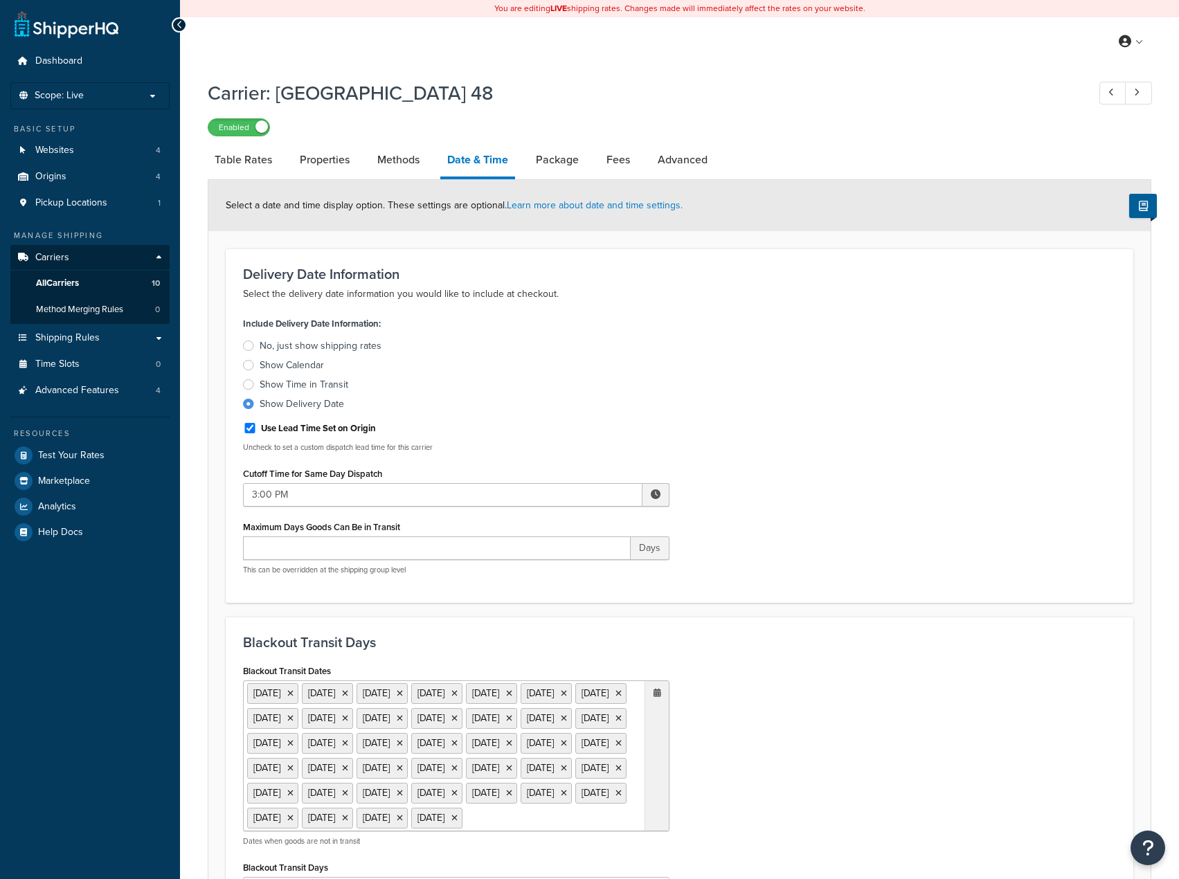
select select "yMMMEd"
click at [954, 562] on div "Include Delivery Date Information: No, just show shipping rates Show Calendar S…" at bounding box center [680, 450] width 894 height 272
click at [103, 175] on link "Origins 4" at bounding box center [89, 177] width 159 height 26
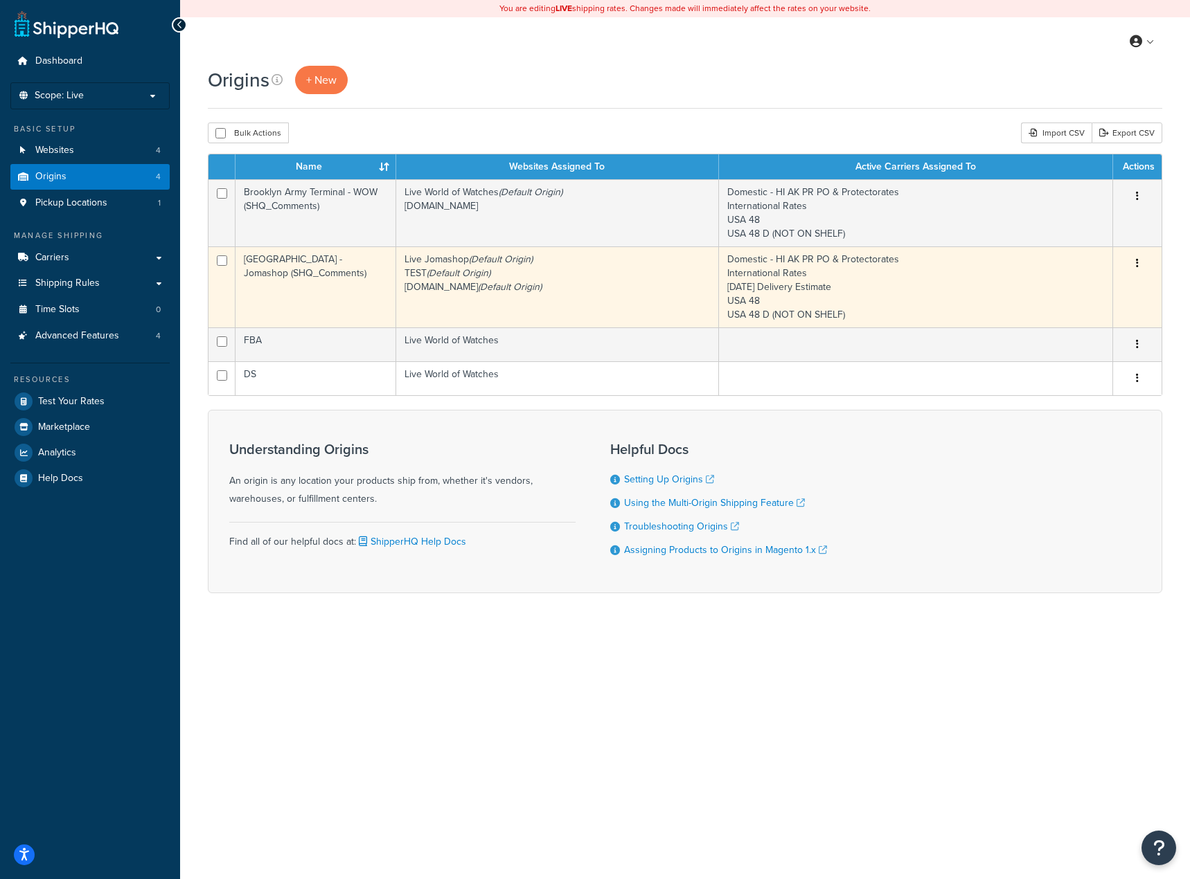
click at [314, 274] on td "[GEOGRAPHIC_DATA] - Jomashop (SHQ_Comments)" at bounding box center [315, 287] width 161 height 81
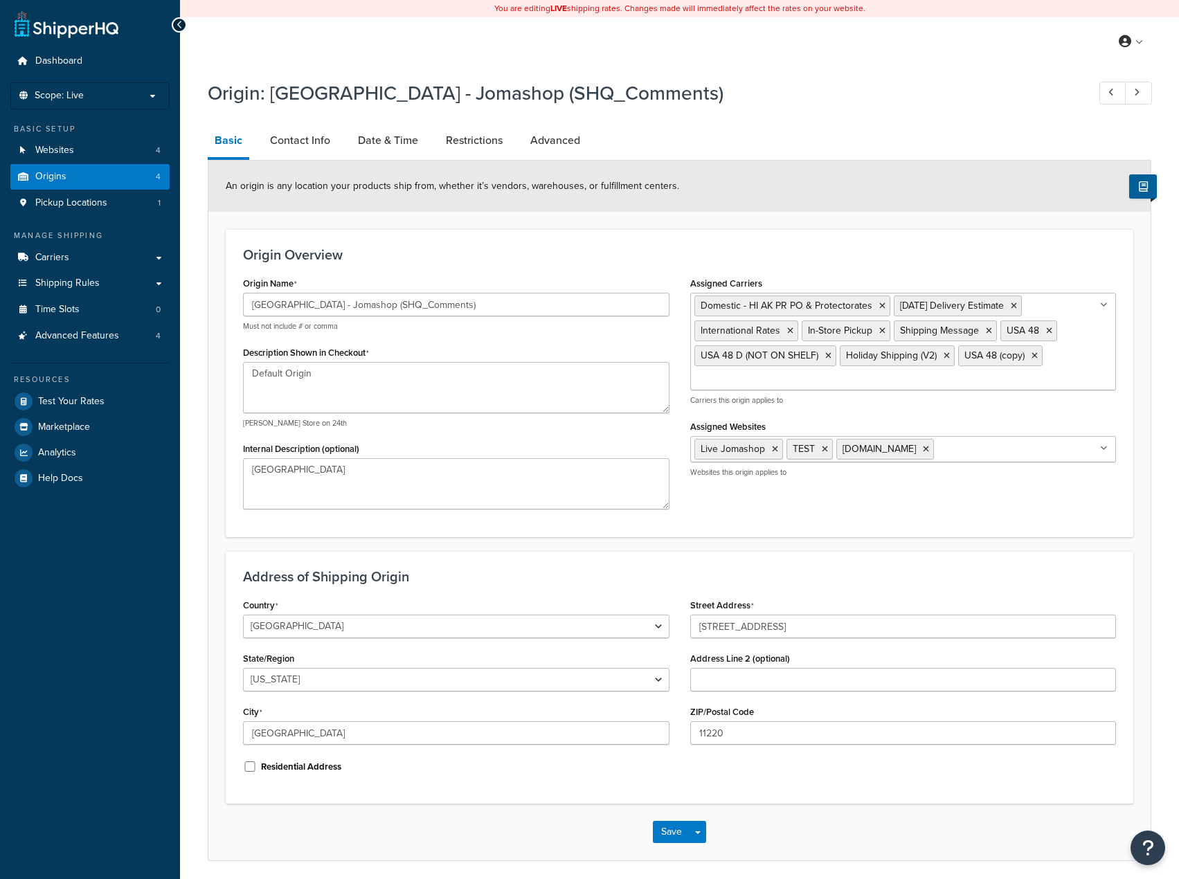
select select "32"
click at [389, 136] on link "Date & Time" at bounding box center [388, 140] width 74 height 33
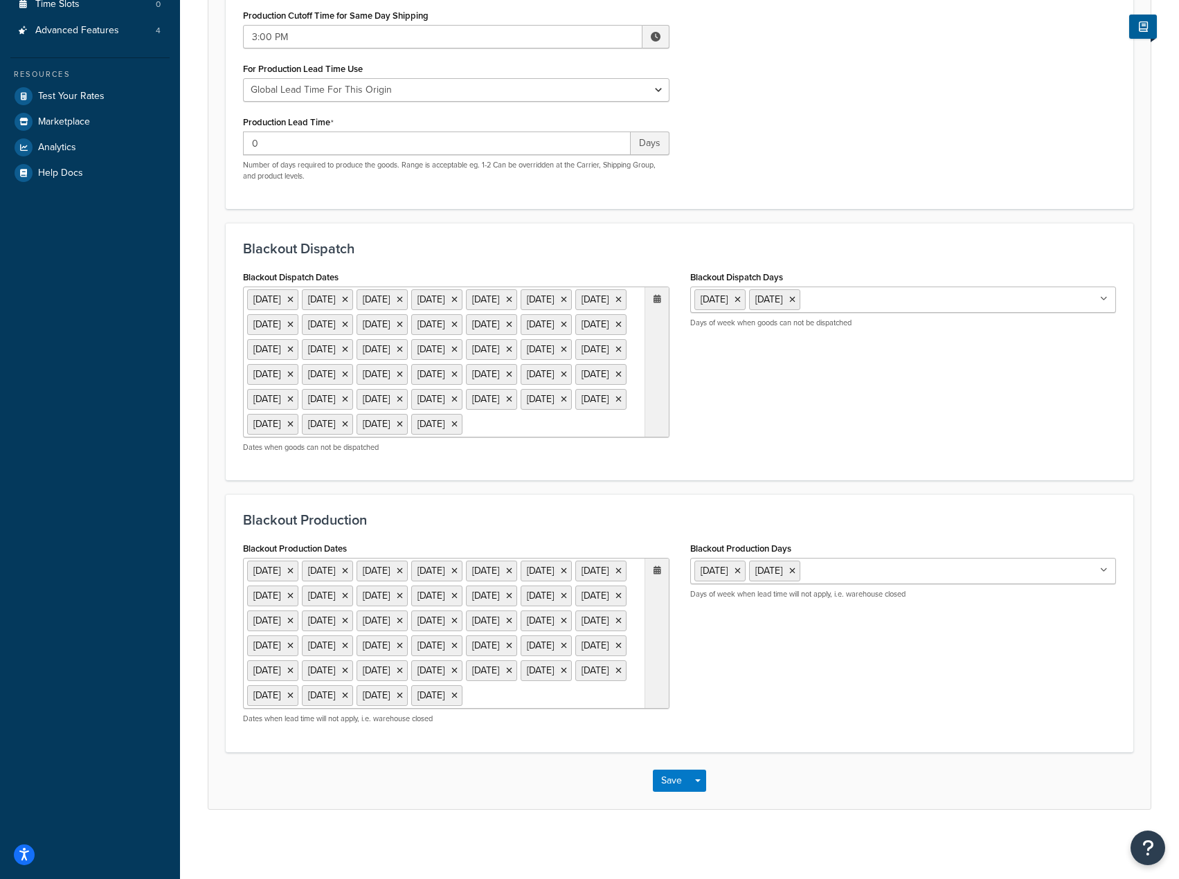
scroll to position [456, 0]
click at [524, 695] on ul "25 Dec 2025 27 Nov 2025 1 Sep 2025 25 Dec 2026 26 Nov 2026 7 Sep 2026 4 Jul 202…" at bounding box center [456, 633] width 427 height 151
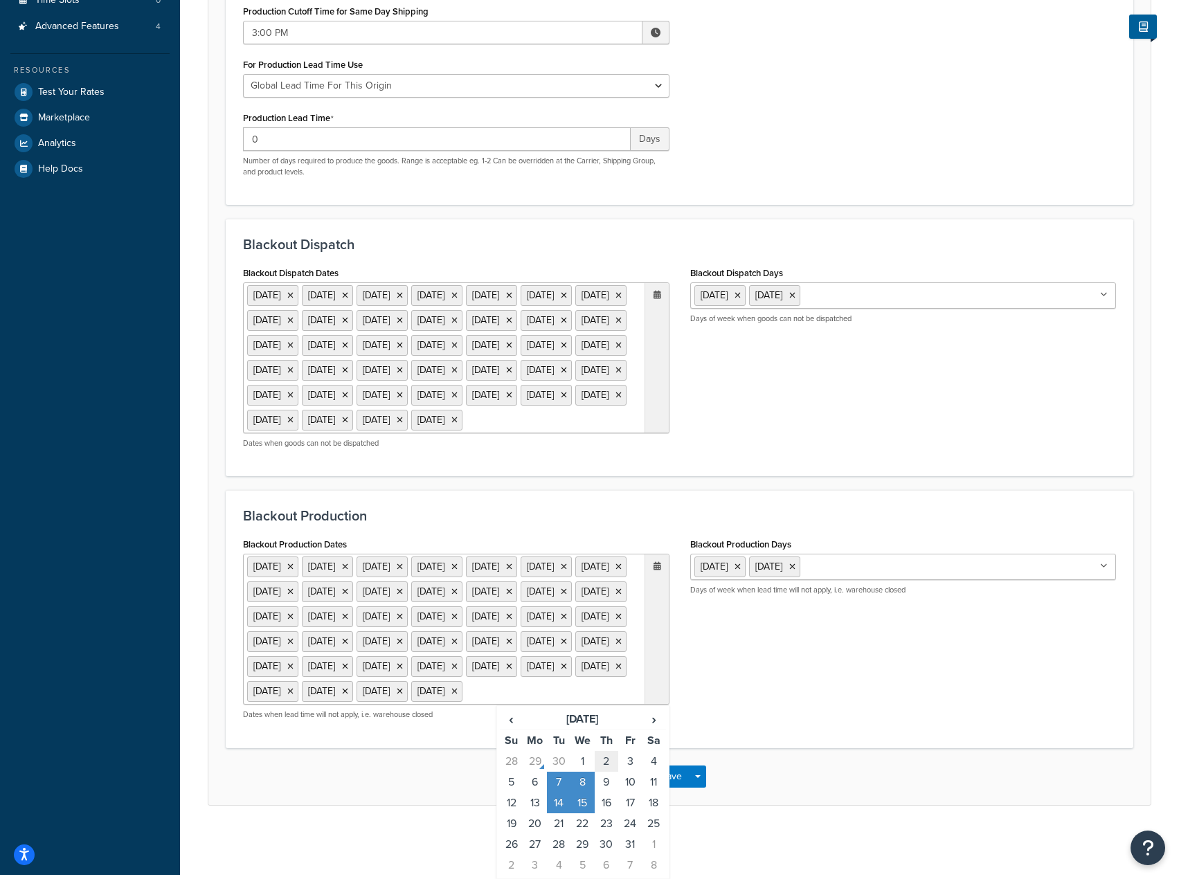
click at [601, 765] on td "2" at bounding box center [607, 761] width 24 height 21
click at [852, 698] on div "Blackout Production Dates 25 Dec 2025 27 Nov 2025 1 Sep 2025 25 Dec 2026 26 Nov…" at bounding box center [680, 633] width 894 height 196
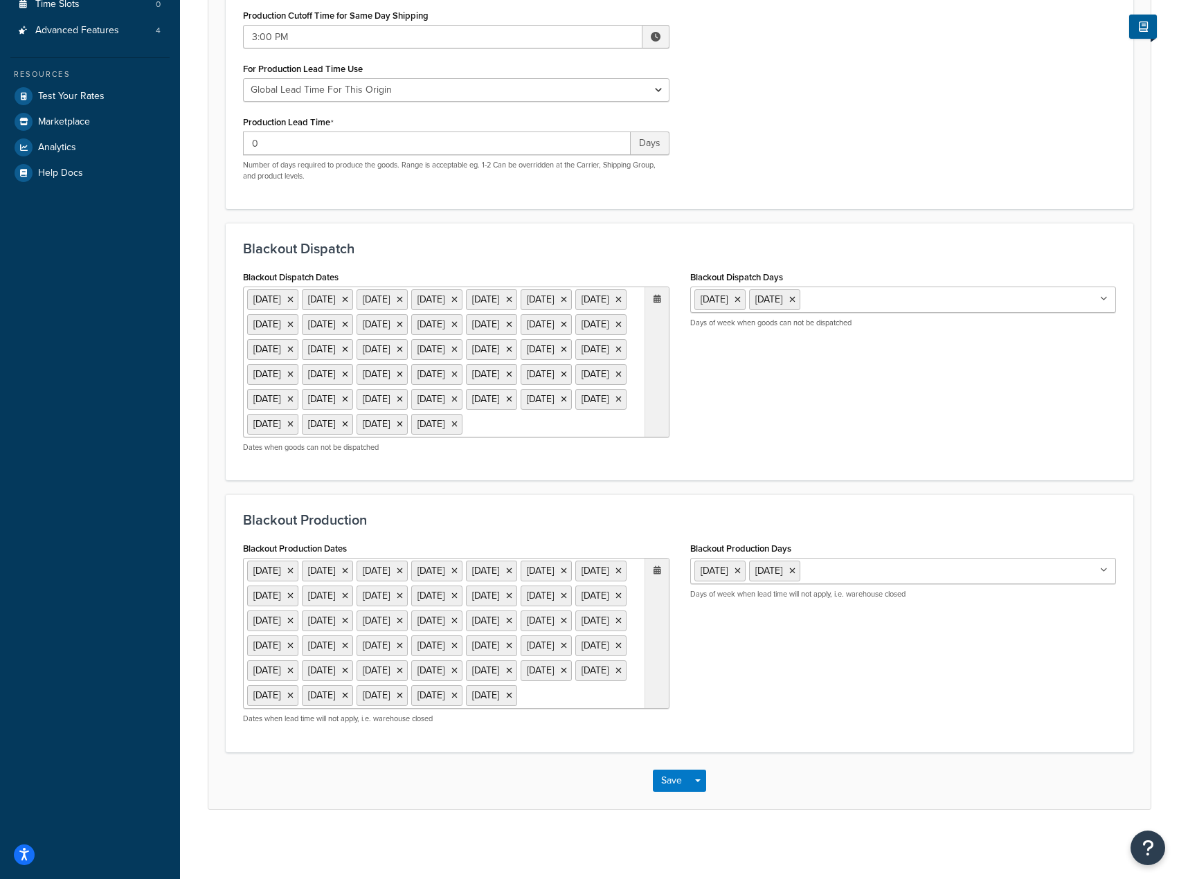
click at [444, 698] on ul "25 Dec 2025 27 Nov 2025 1 Sep 2025 25 Dec 2026 26 Nov 2026 7 Sep 2026 4 Jul 202…" at bounding box center [456, 633] width 427 height 151
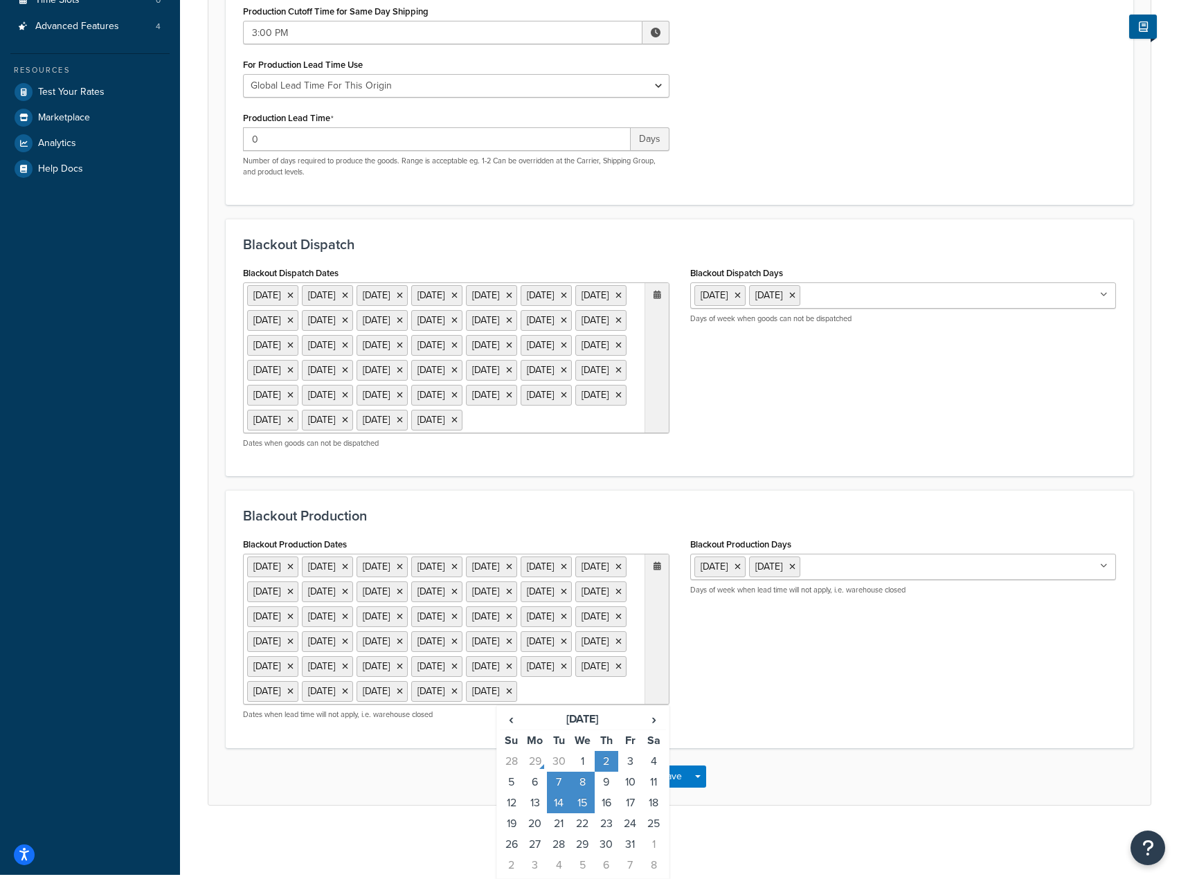
click at [870, 702] on div "Blackout Production Dates 25 Dec 2025 27 Nov 2025 1 Sep 2025 25 Dec 2026 26 Nov…" at bounding box center [680, 633] width 894 height 196
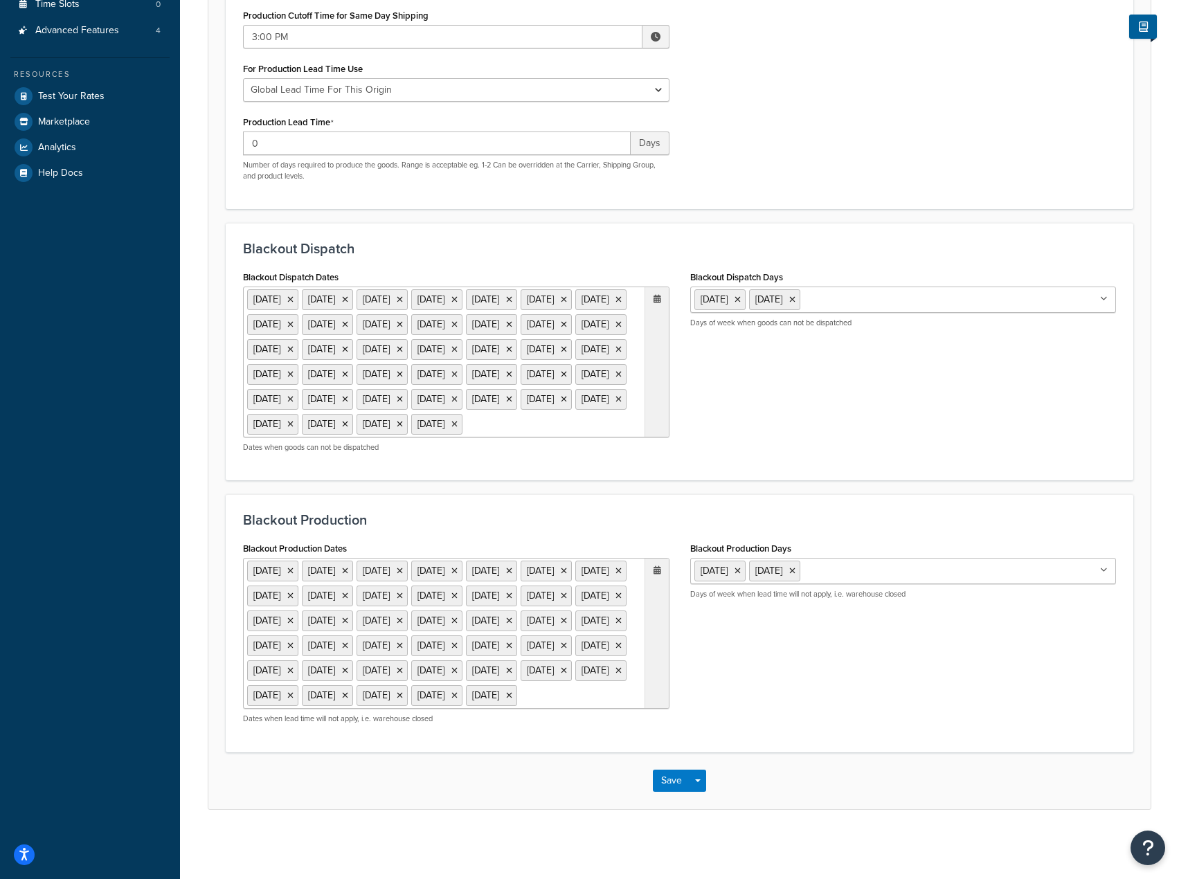
click at [557, 352] on ul "25 Dec 2025 27 Nov 2025 1 Sep 2025 25 Dec 2026 26 Nov 2026 7 Sep 2026 4 Jul 202…" at bounding box center [456, 362] width 427 height 151
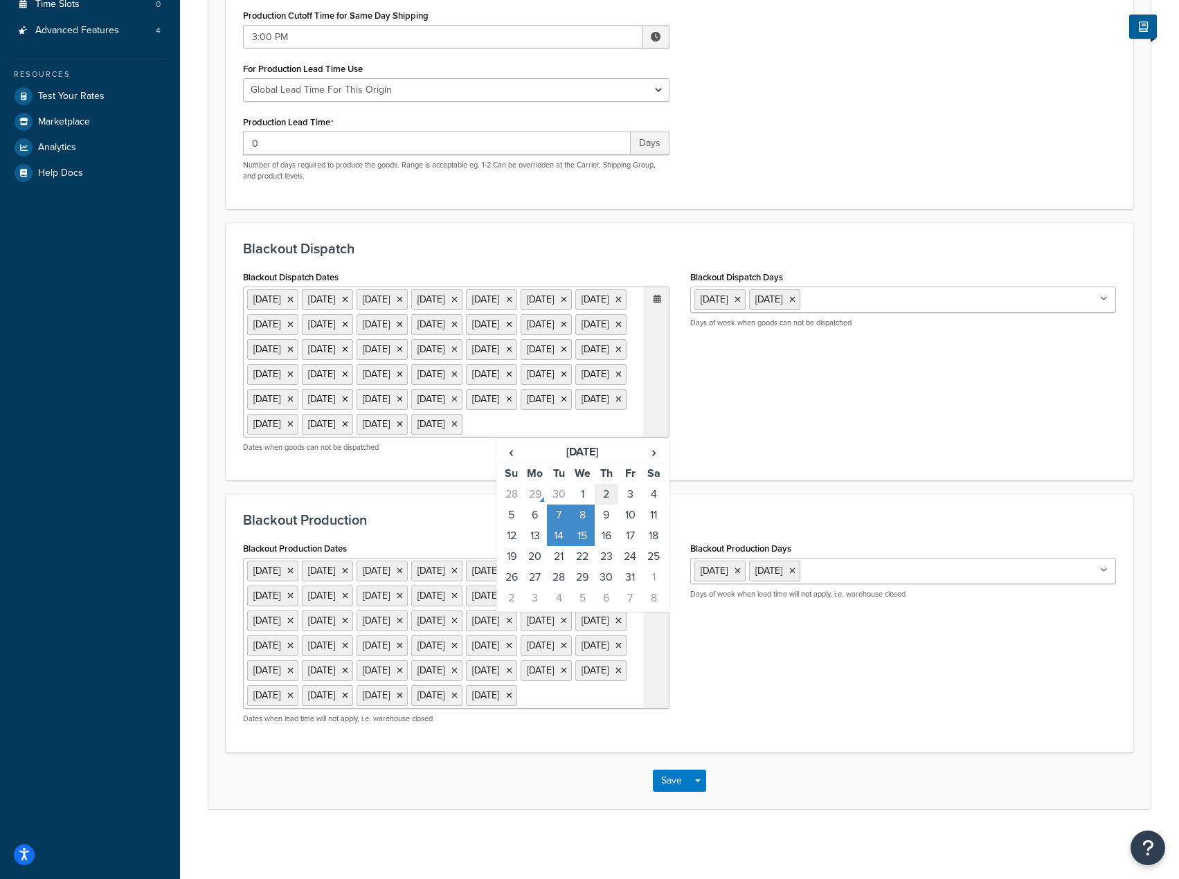
click at [604, 484] on td "2" at bounding box center [607, 494] width 24 height 21
click at [848, 696] on div "Blackout Production Dates 25 Dec 2025 27 Nov 2025 1 Sep 2025 25 Dec 2026 26 Nov…" at bounding box center [680, 637] width 894 height 196
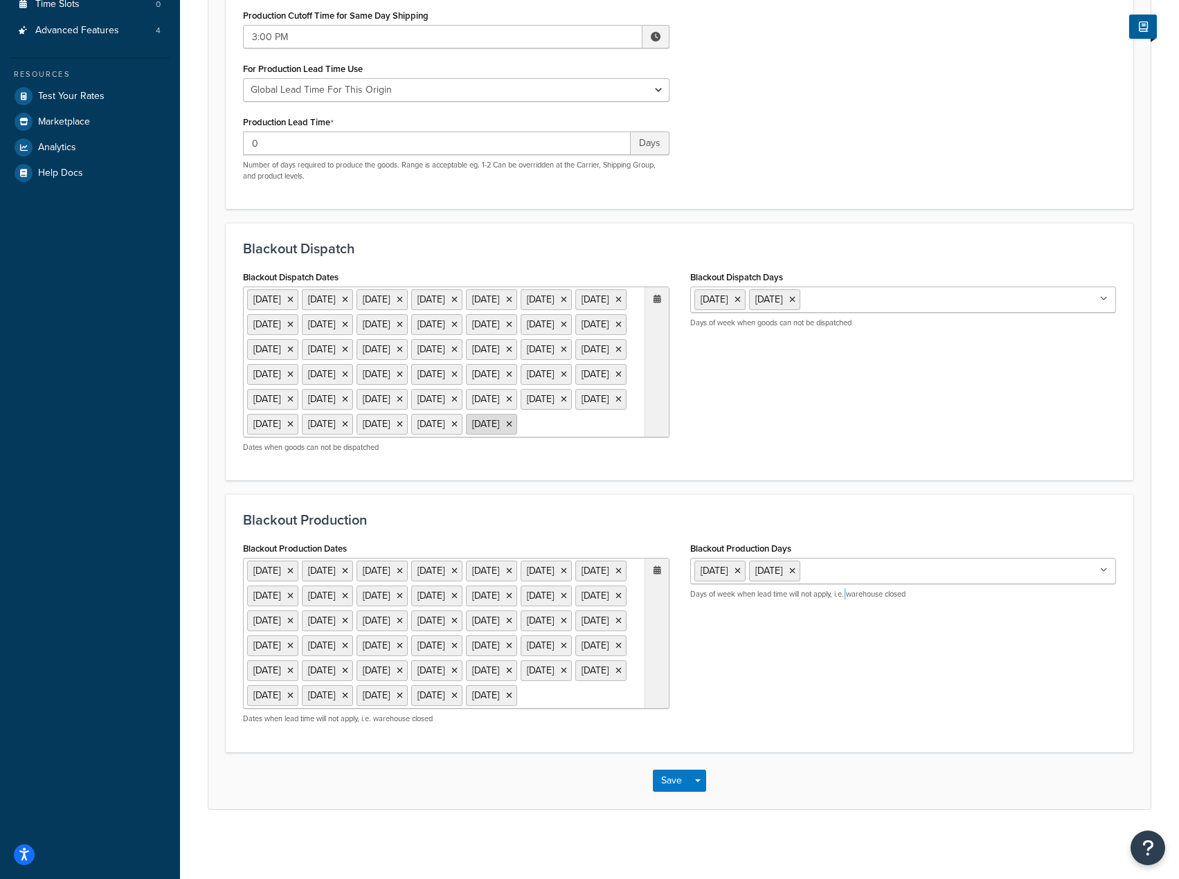
click at [506, 420] on icon at bounding box center [509, 424] width 6 height 8
click at [676, 781] on button "Save" at bounding box center [671, 781] width 37 height 22
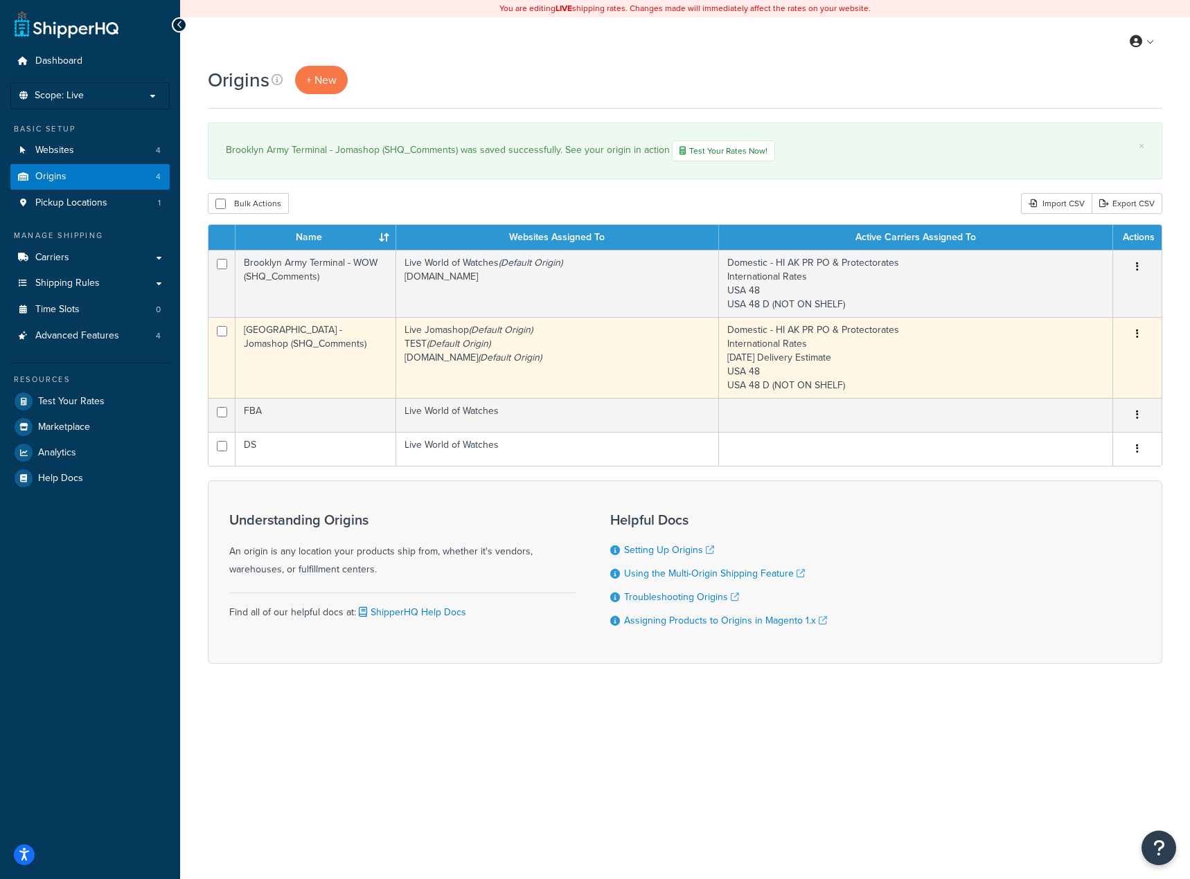
click at [1142, 332] on button "button" at bounding box center [1136, 334] width 19 height 22
drag, startPoint x: 1104, startPoint y: 353, endPoint x: 1096, endPoint y: 357, distance: 8.4
click at [1102, 354] on link "Edit" at bounding box center [1091, 360] width 109 height 28
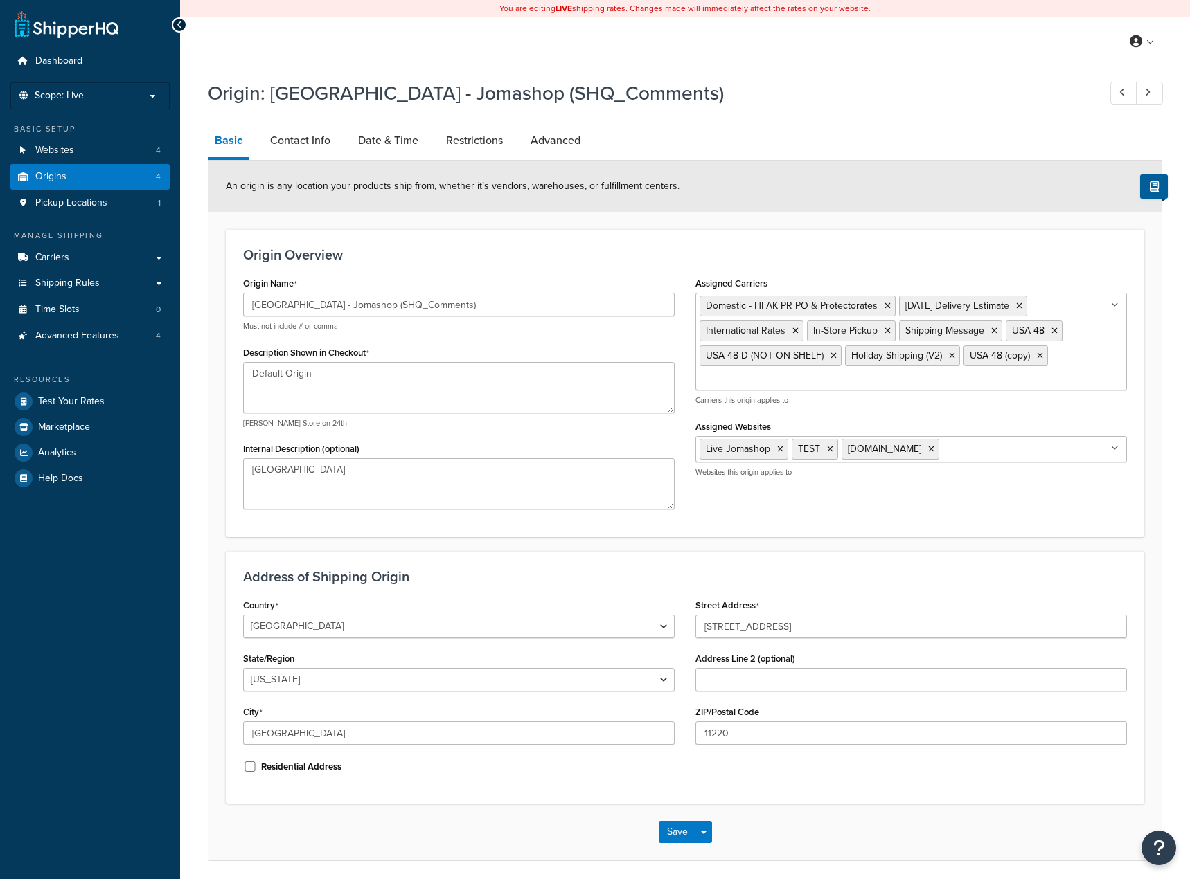
select select "32"
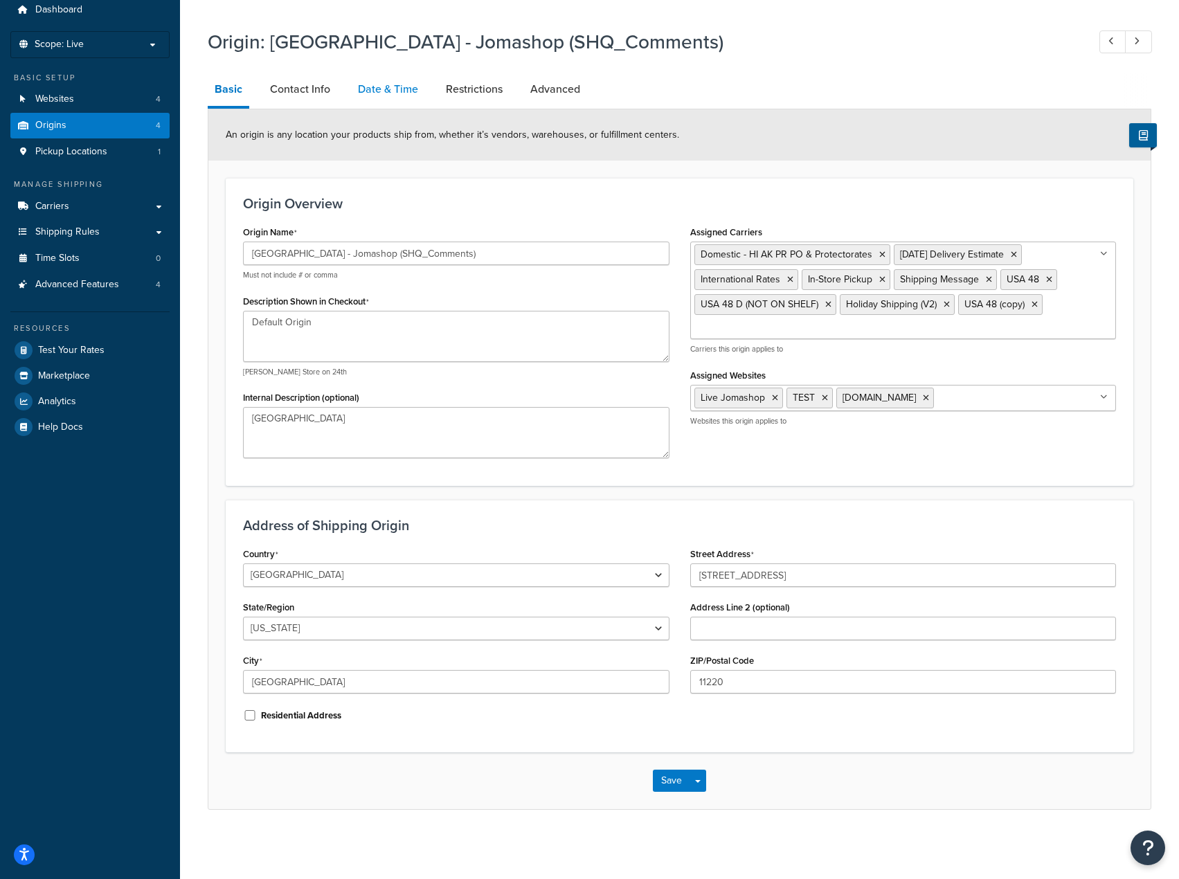
click at [384, 91] on link "Date & Time" at bounding box center [388, 89] width 74 height 33
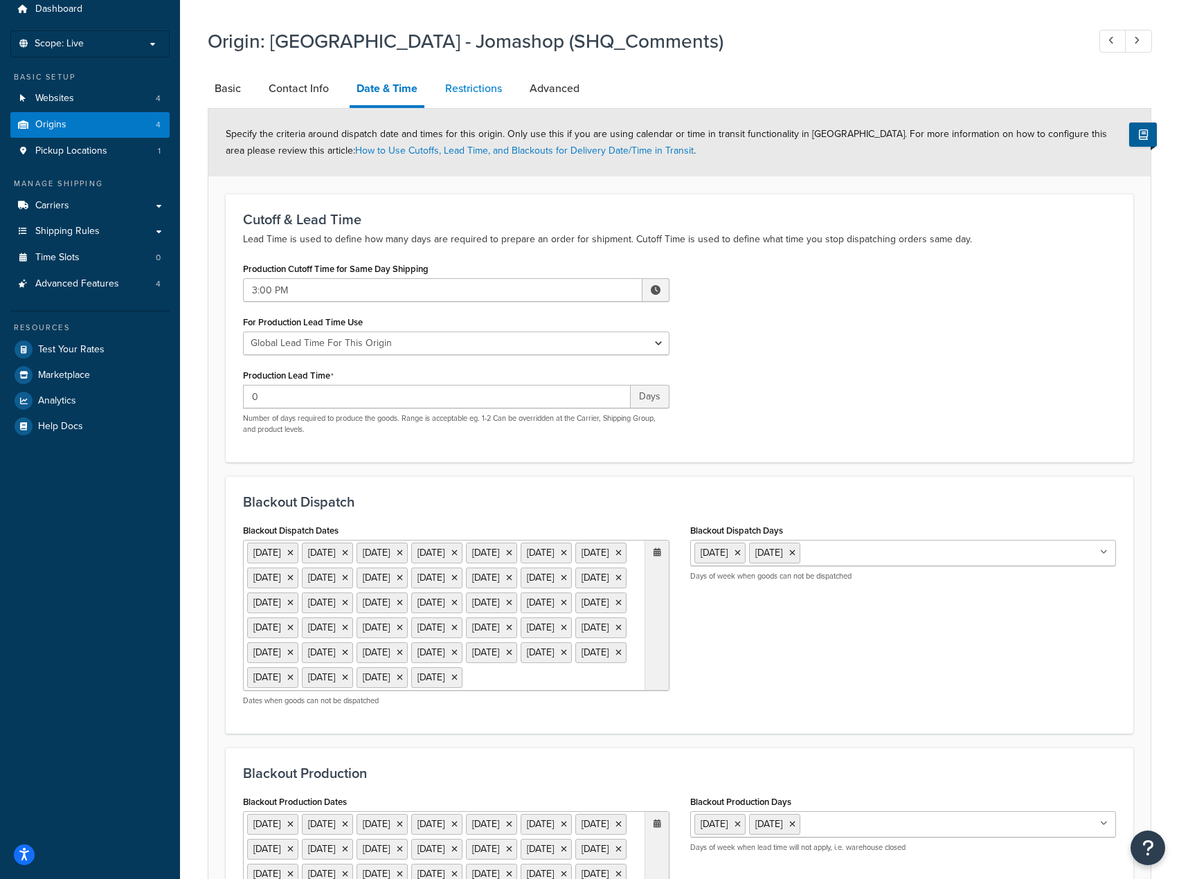
click at [472, 98] on link "Restrictions" at bounding box center [473, 88] width 71 height 33
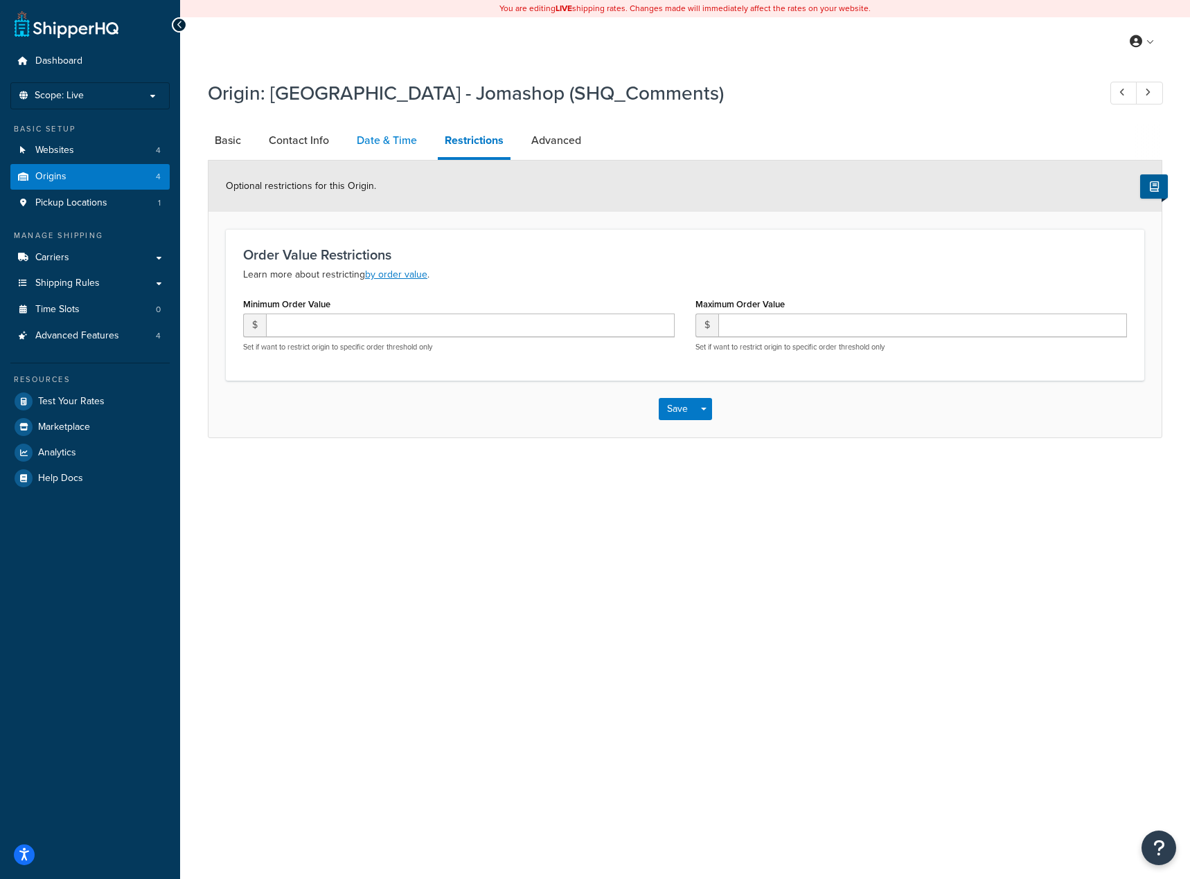
click at [376, 137] on link "Date & Time" at bounding box center [387, 140] width 74 height 33
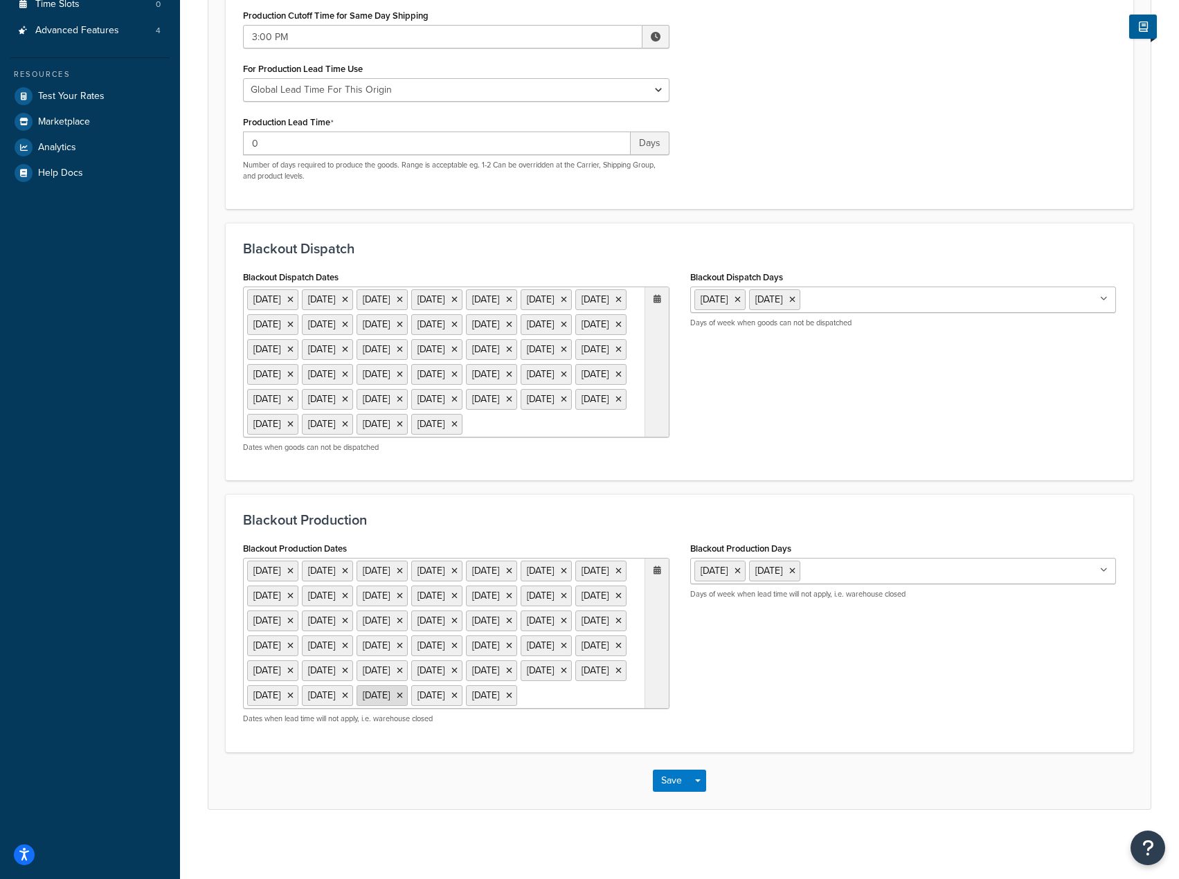
scroll to position [456, 0]
click at [483, 692] on ul "25 Dec 2025 27 Nov 2025 1 Sep 2025 25 Dec 2026 26 Nov 2026 7 Sep 2026 4 Jul 202…" at bounding box center [456, 633] width 427 height 151
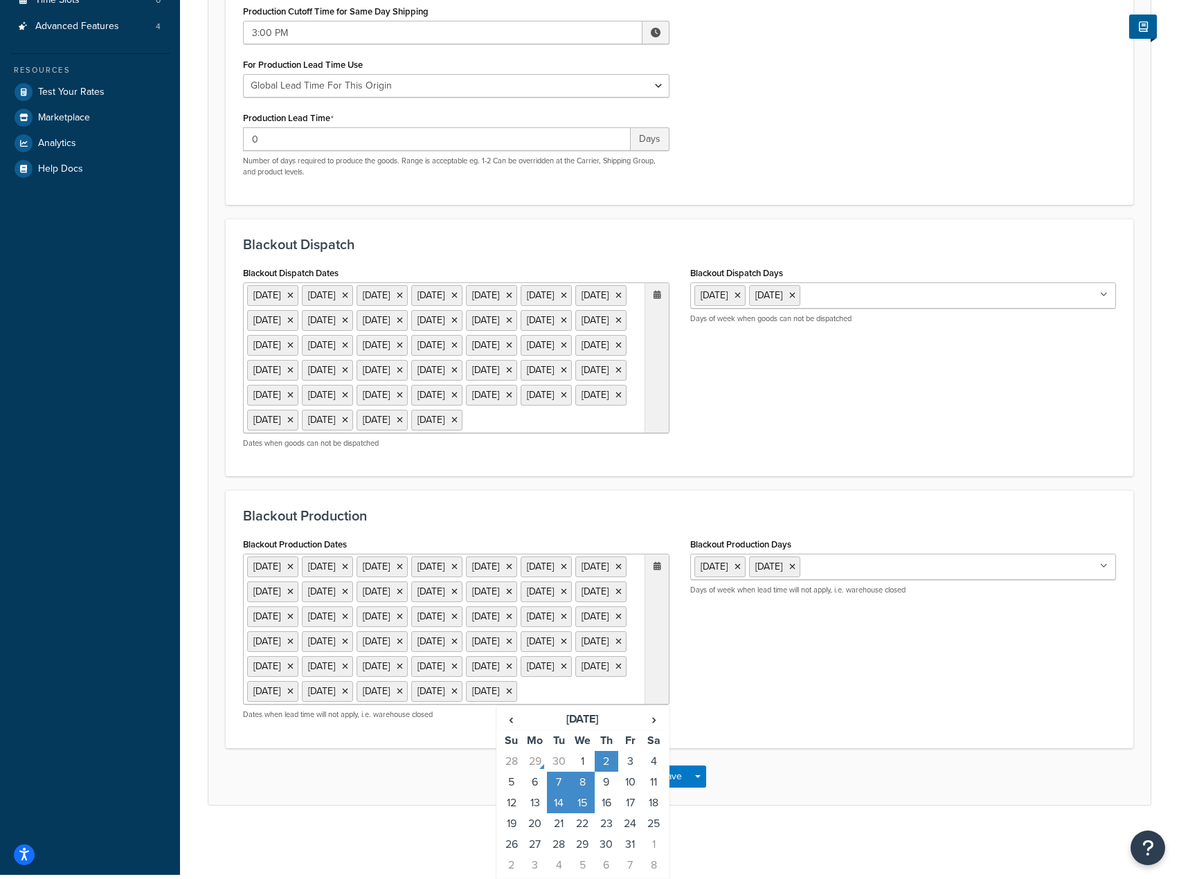
click at [606, 767] on td "2" at bounding box center [607, 761] width 24 height 21
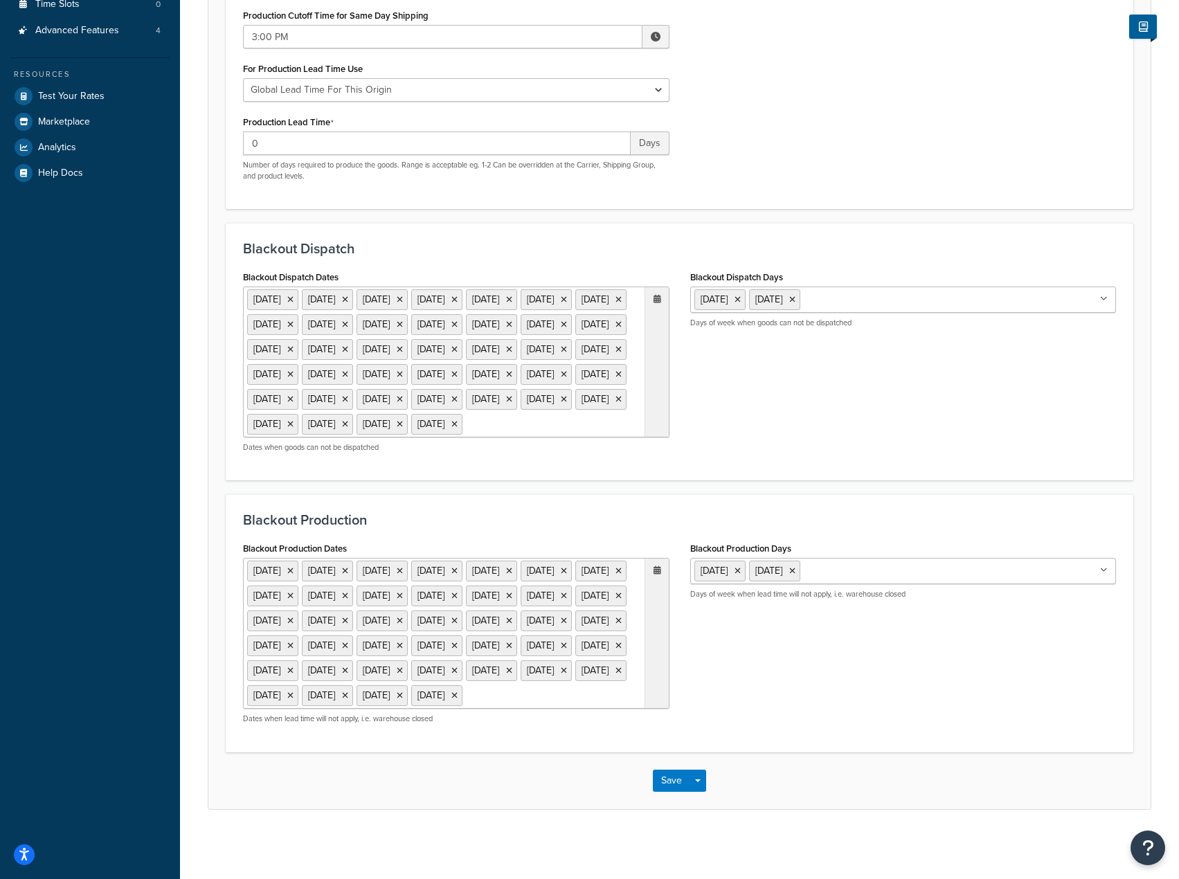
click at [480, 348] on ul "25 Dec 2025 27 Nov 2025 1 Sep 2025 25 Dec 2026 26 Nov 2026 7 Sep 2026 4 Jul 202…" at bounding box center [456, 362] width 427 height 151
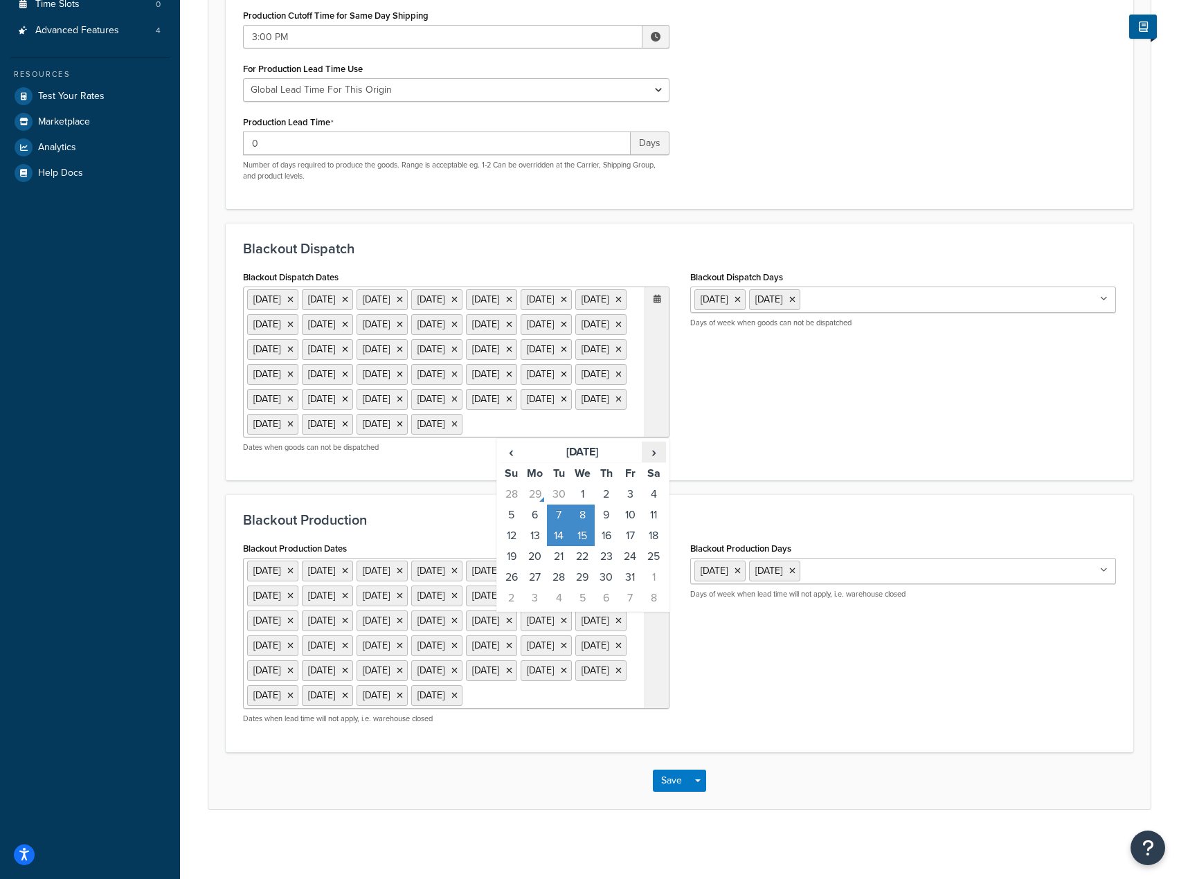
click at [656, 443] on span "›" at bounding box center [654, 452] width 22 height 19
click at [511, 443] on span "‹" at bounding box center [512, 452] width 22 height 19
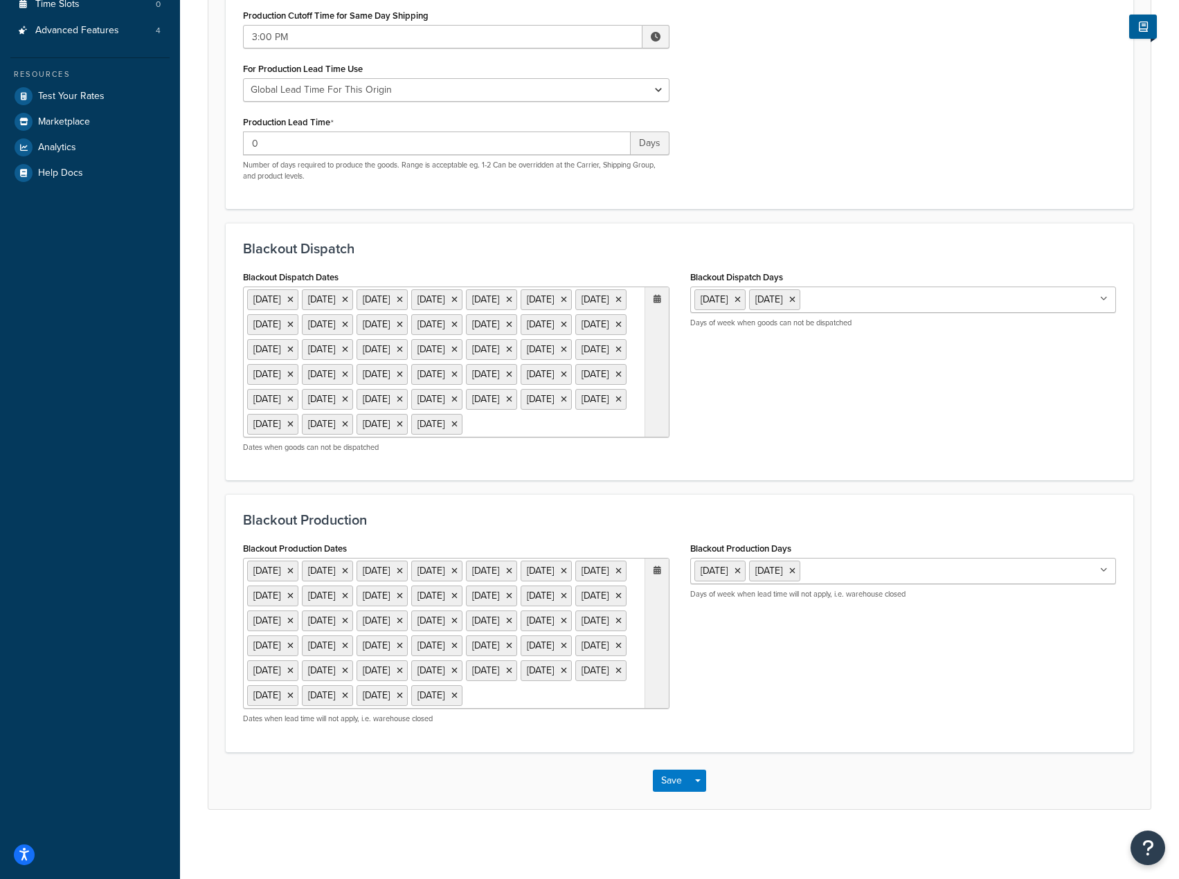
click at [867, 387] on div "Blackout Dispatch Dates 25 Dec 2025 27 Nov 2025 1 Sep 2025 25 Dec 2026 26 Nov 2…" at bounding box center [680, 365] width 894 height 196
click at [665, 778] on button "Save" at bounding box center [671, 781] width 37 height 22
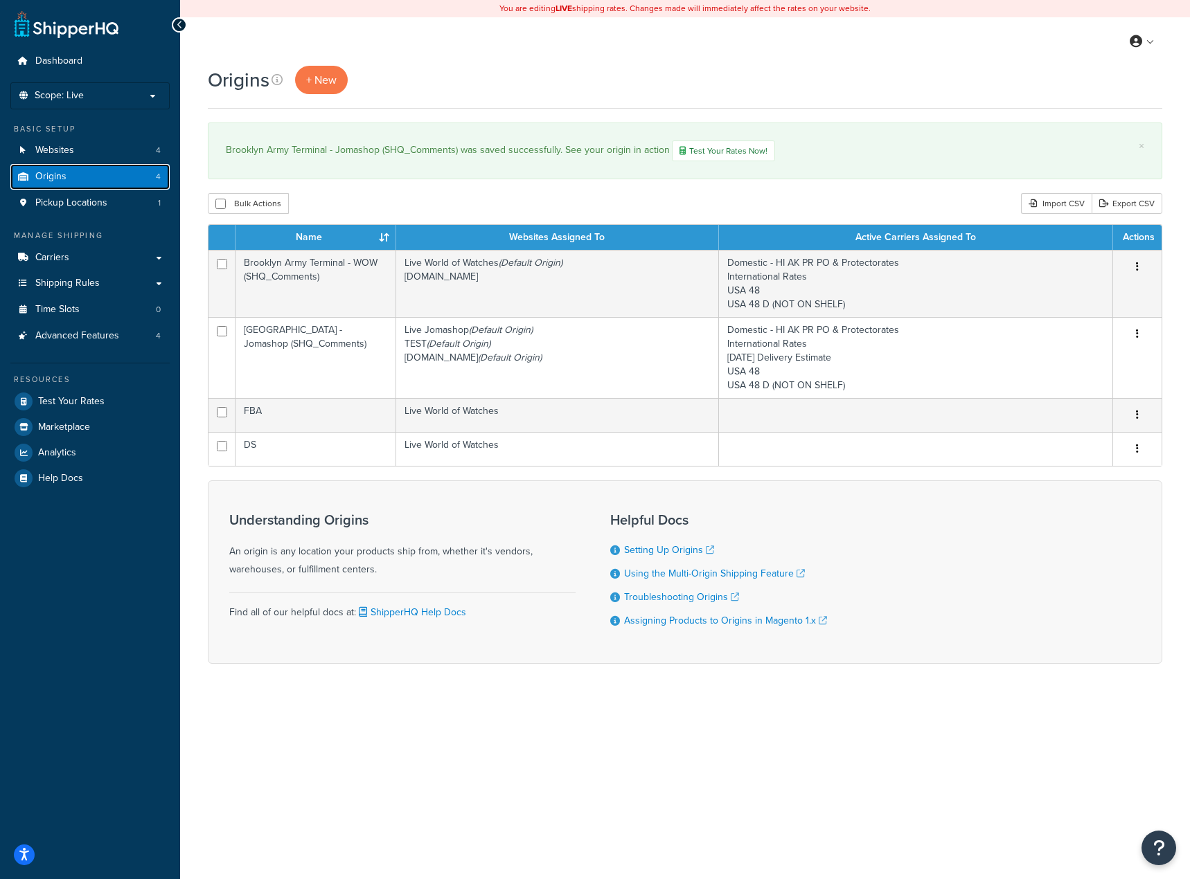
click at [85, 173] on link "Origins 4" at bounding box center [89, 177] width 159 height 26
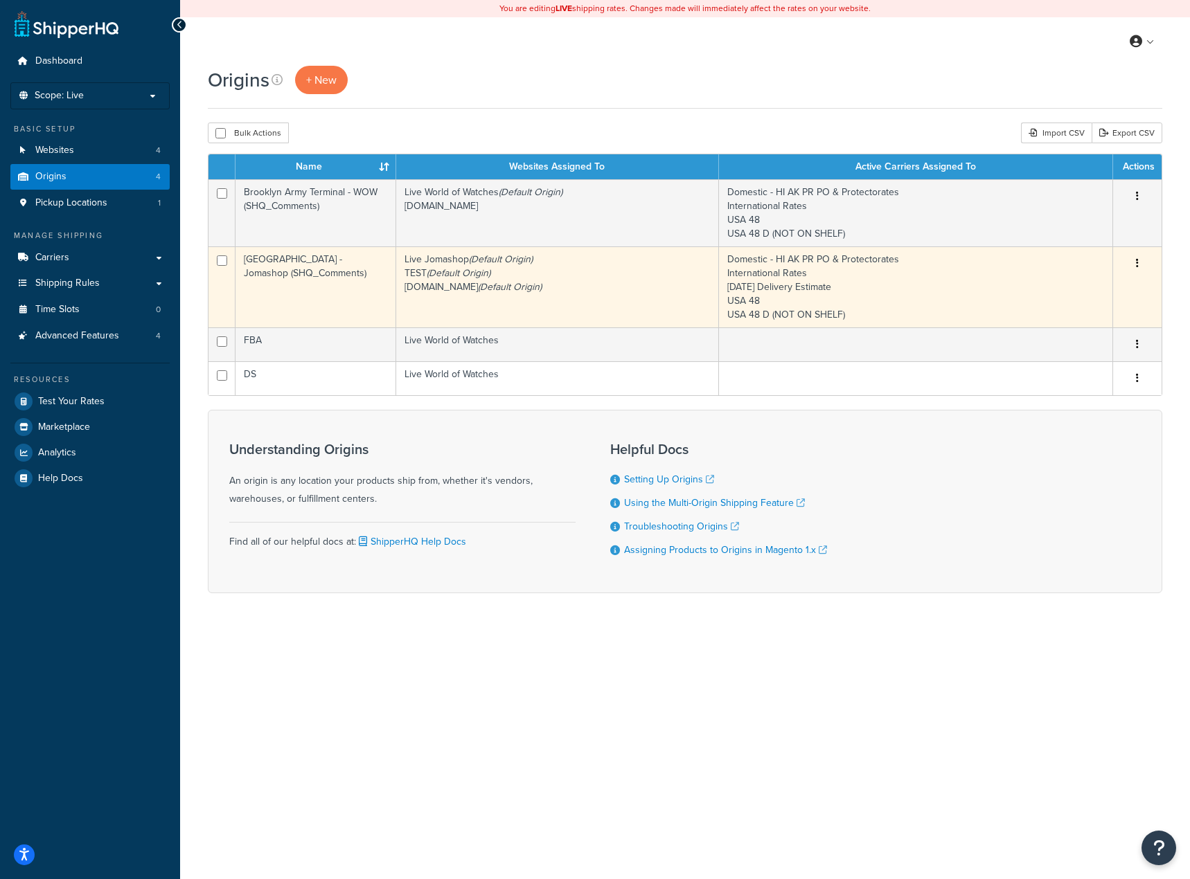
click at [1141, 267] on button "button" at bounding box center [1136, 264] width 19 height 22
click at [1110, 279] on link "Edit" at bounding box center [1091, 290] width 109 height 28
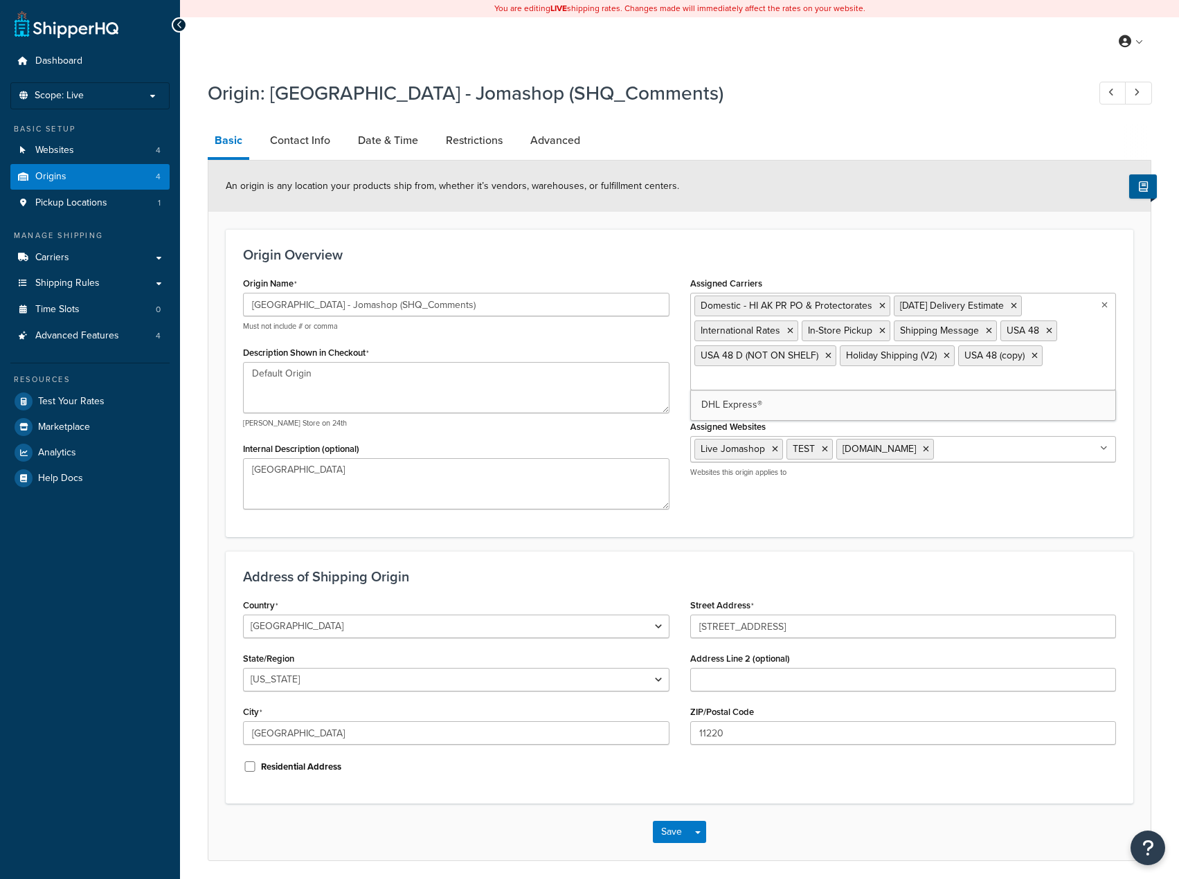
select select "32"
click at [464, 145] on link "Restrictions" at bounding box center [474, 140] width 71 height 33
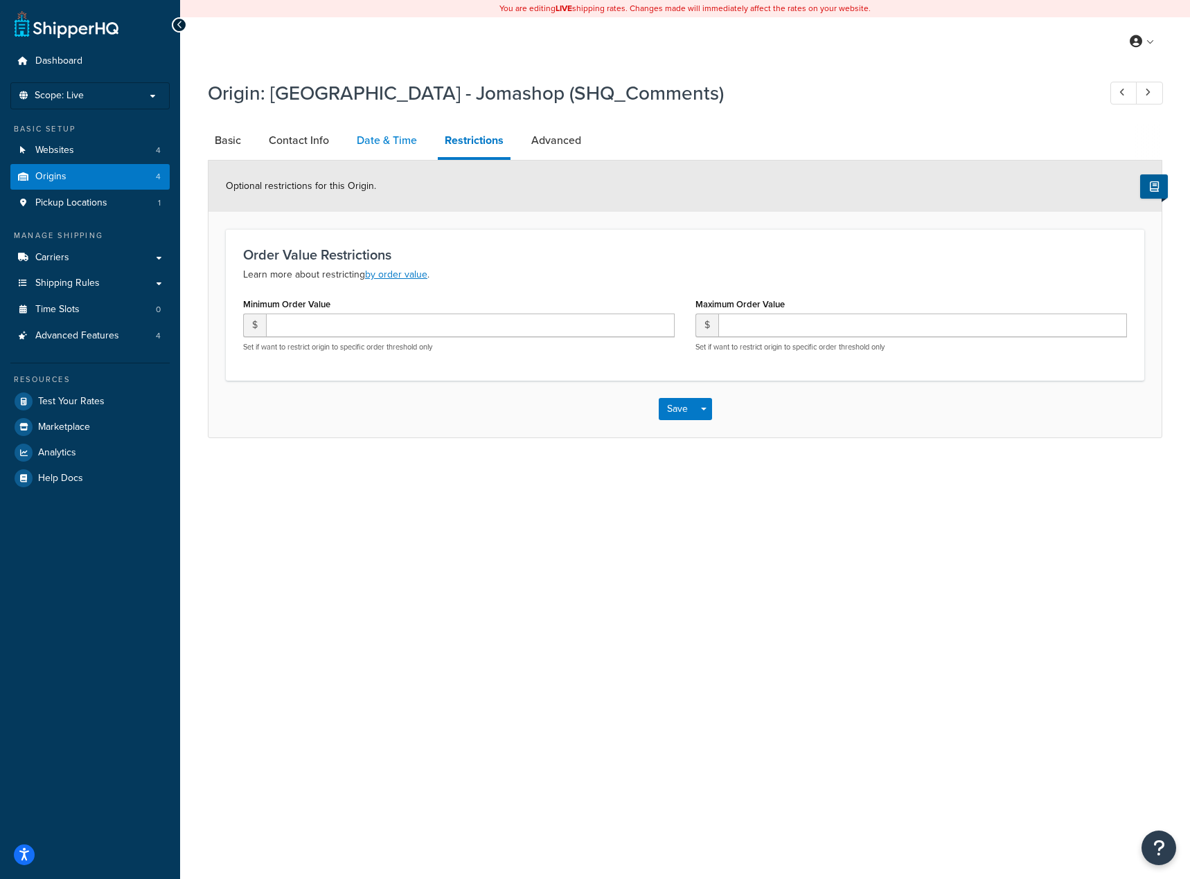
click at [370, 143] on link "Date & Time" at bounding box center [387, 140] width 74 height 33
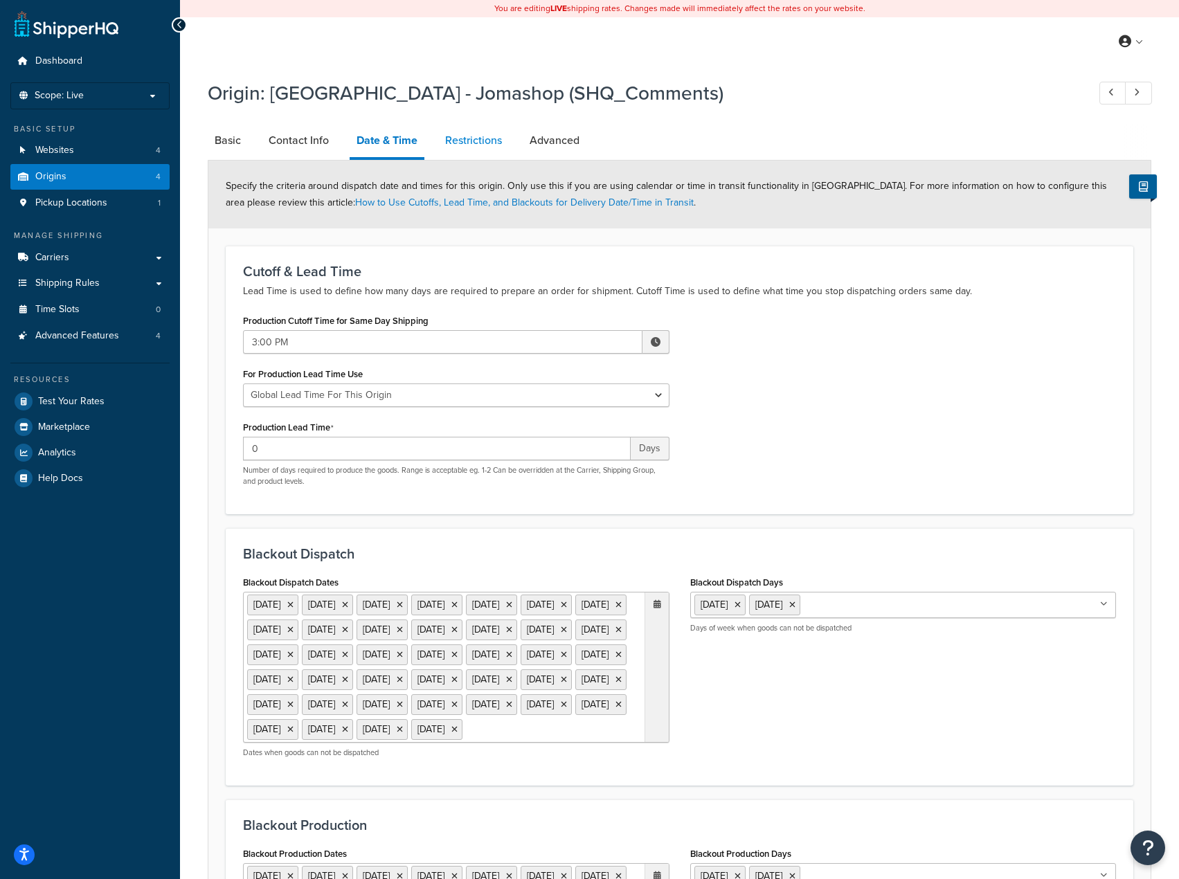
click at [470, 148] on link "Restrictions" at bounding box center [473, 140] width 71 height 33
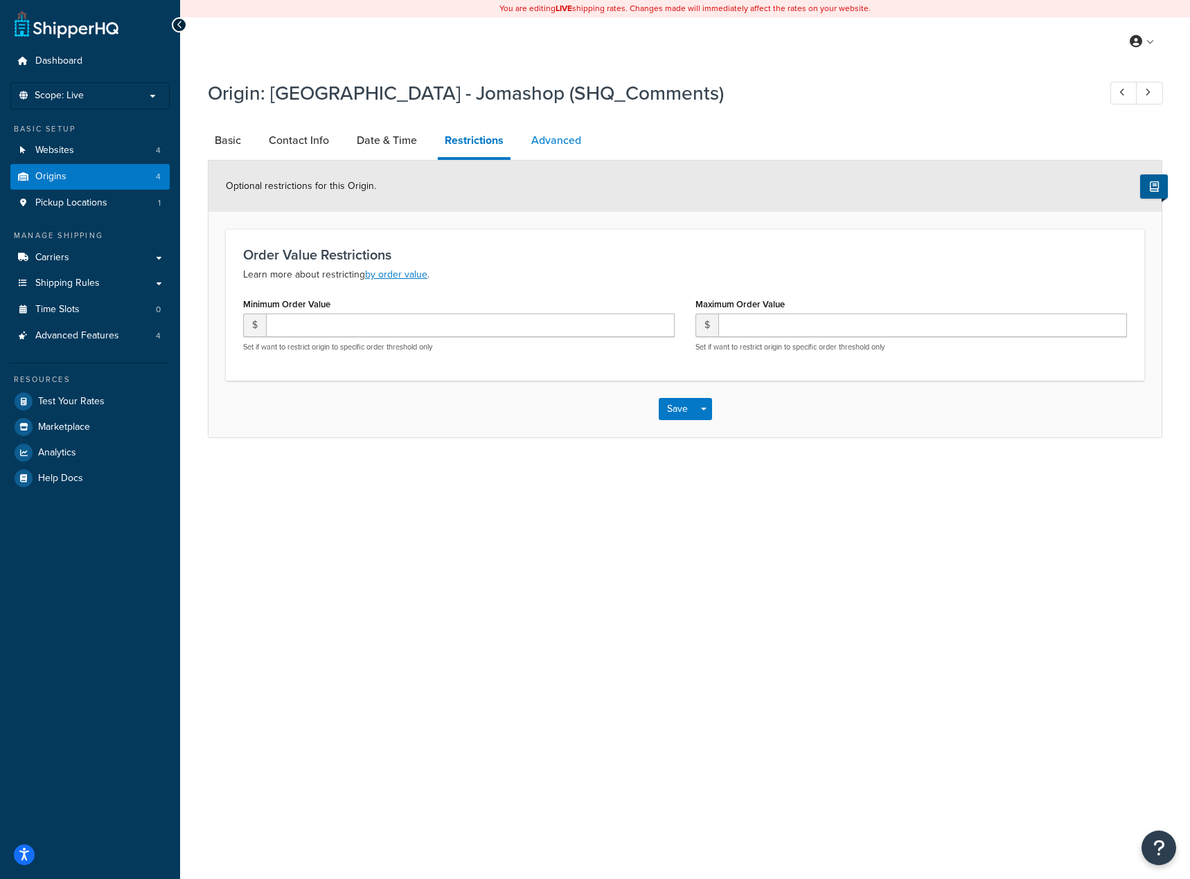
click at [551, 148] on link "Advanced" at bounding box center [556, 140] width 64 height 33
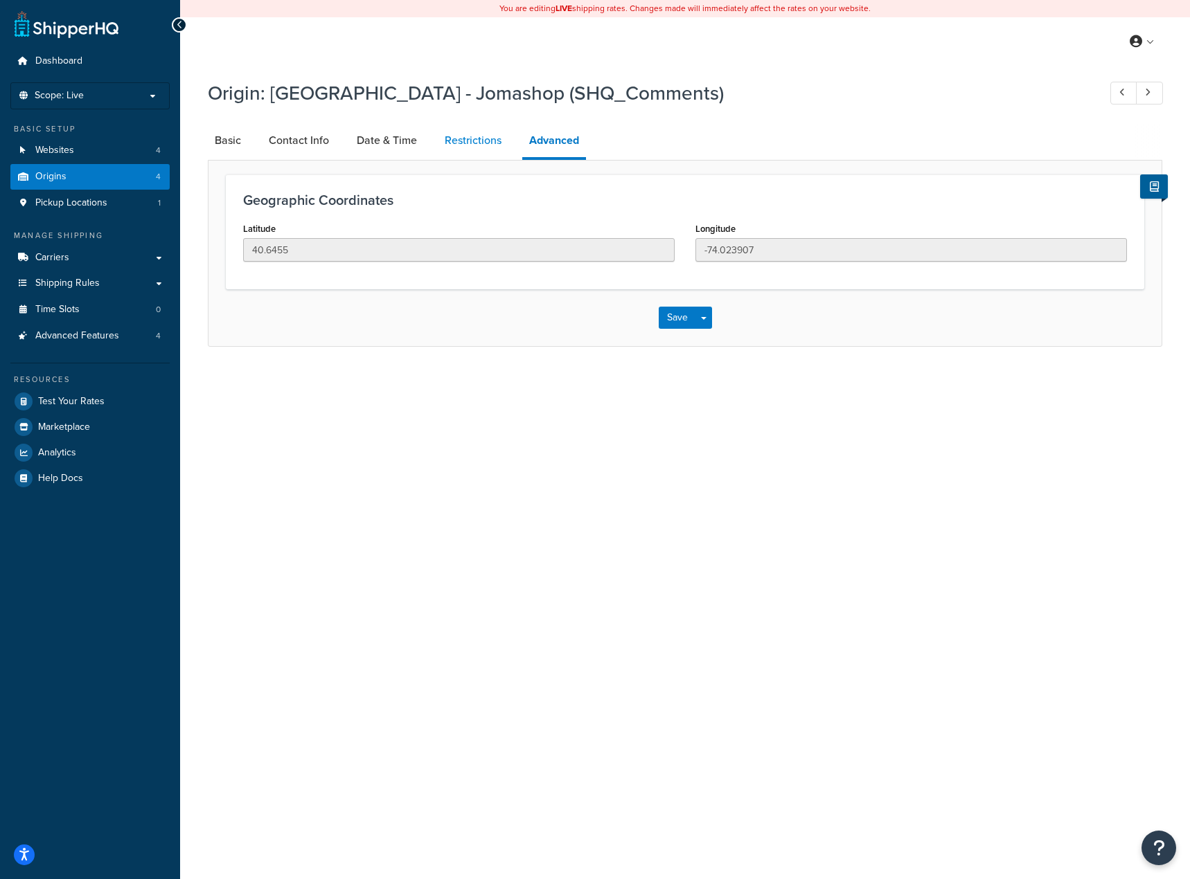
drag, startPoint x: 485, startPoint y: 146, endPoint x: 463, endPoint y: 150, distance: 22.5
click at [484, 146] on link "Restrictions" at bounding box center [473, 140] width 71 height 33
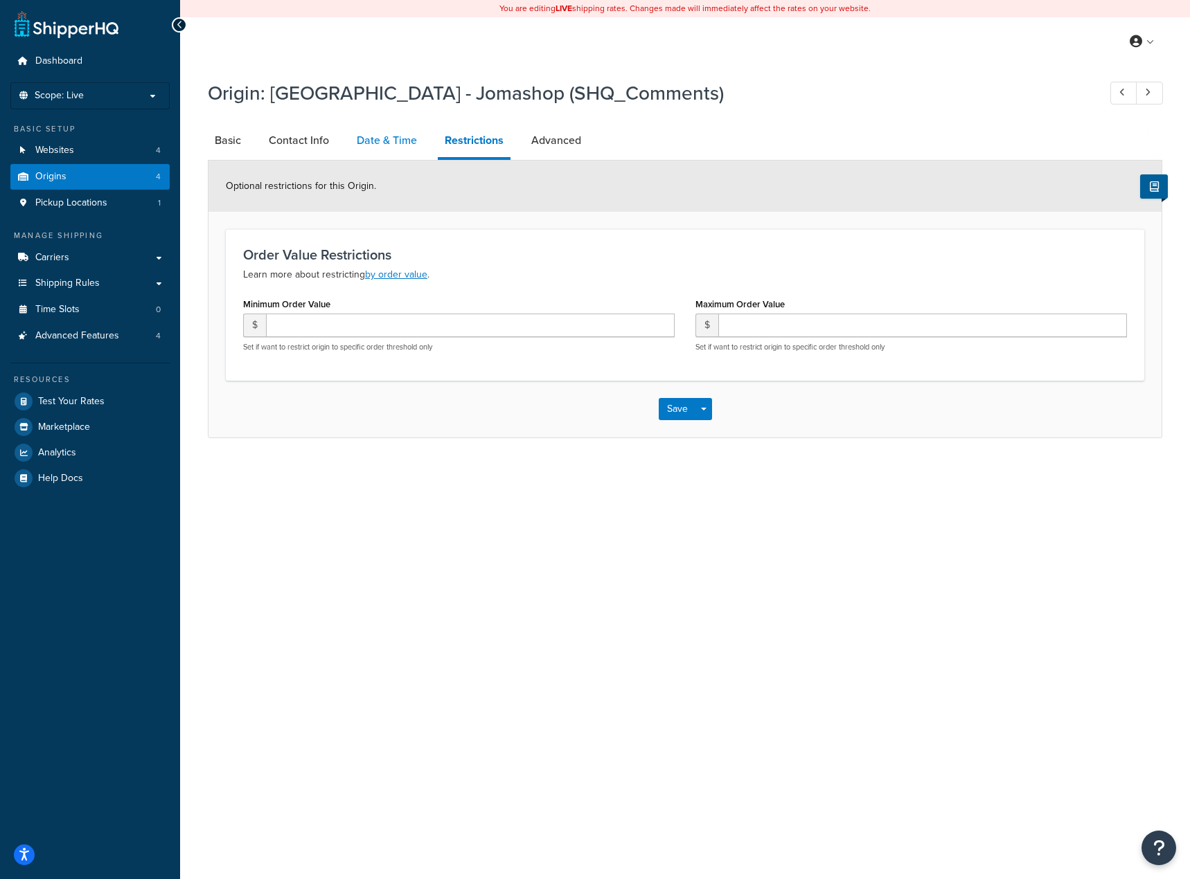
click at [375, 147] on link "Date & Time" at bounding box center [387, 140] width 74 height 33
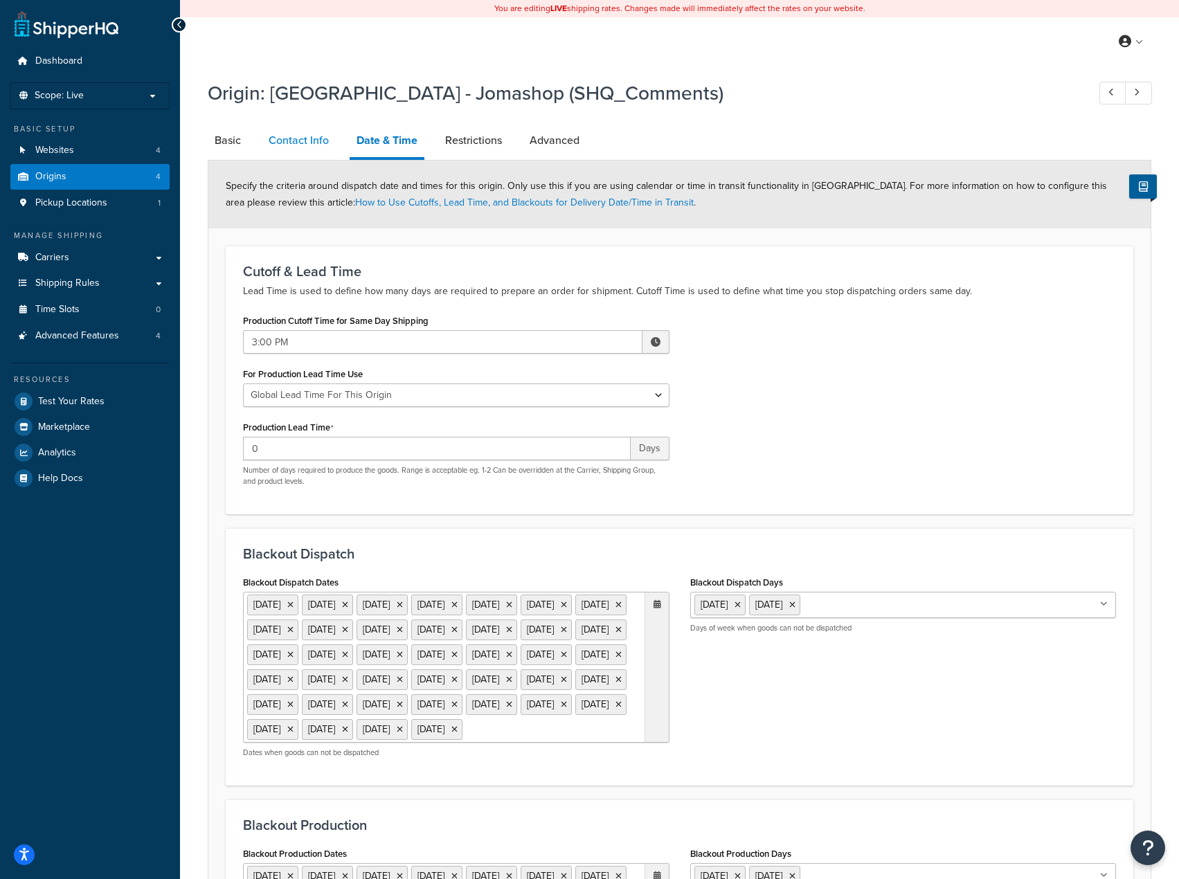
click at [298, 137] on link "Contact Info" at bounding box center [299, 140] width 74 height 33
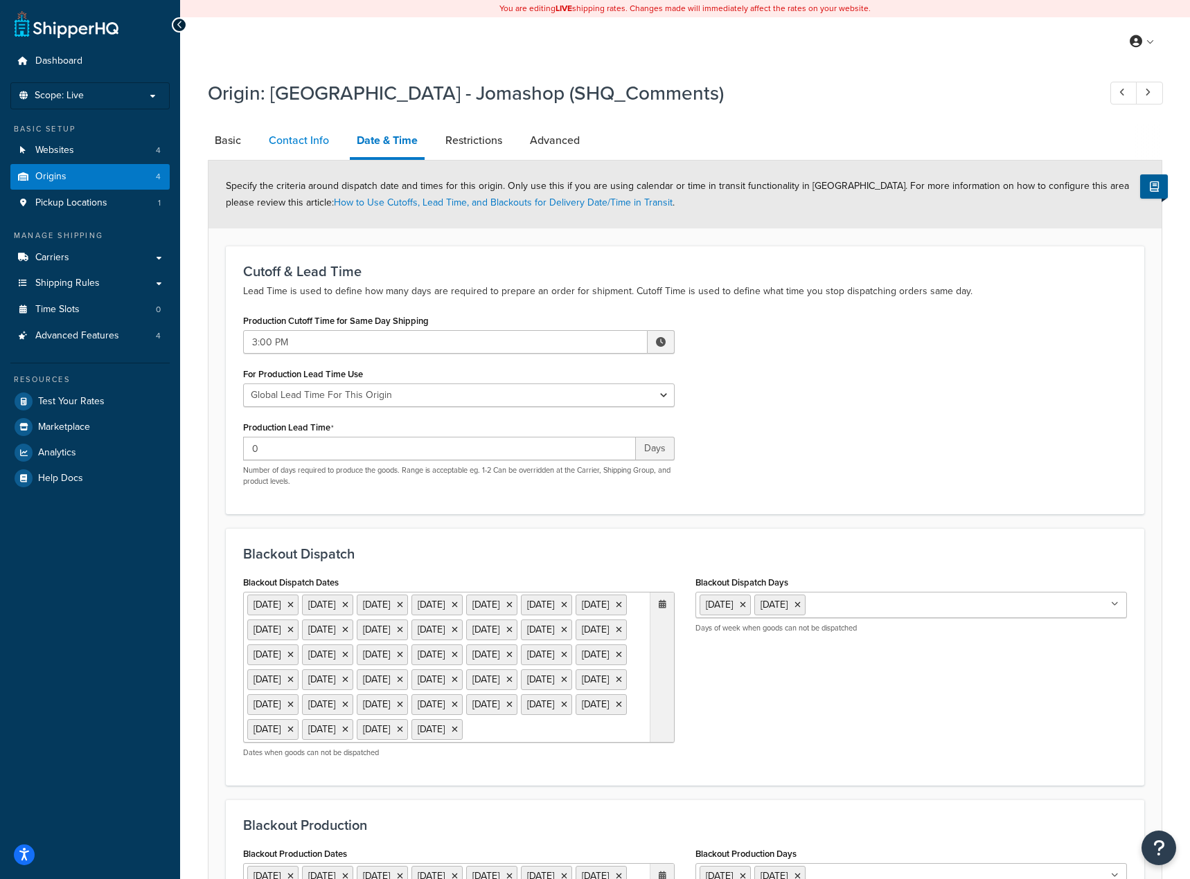
select select "order_placed"
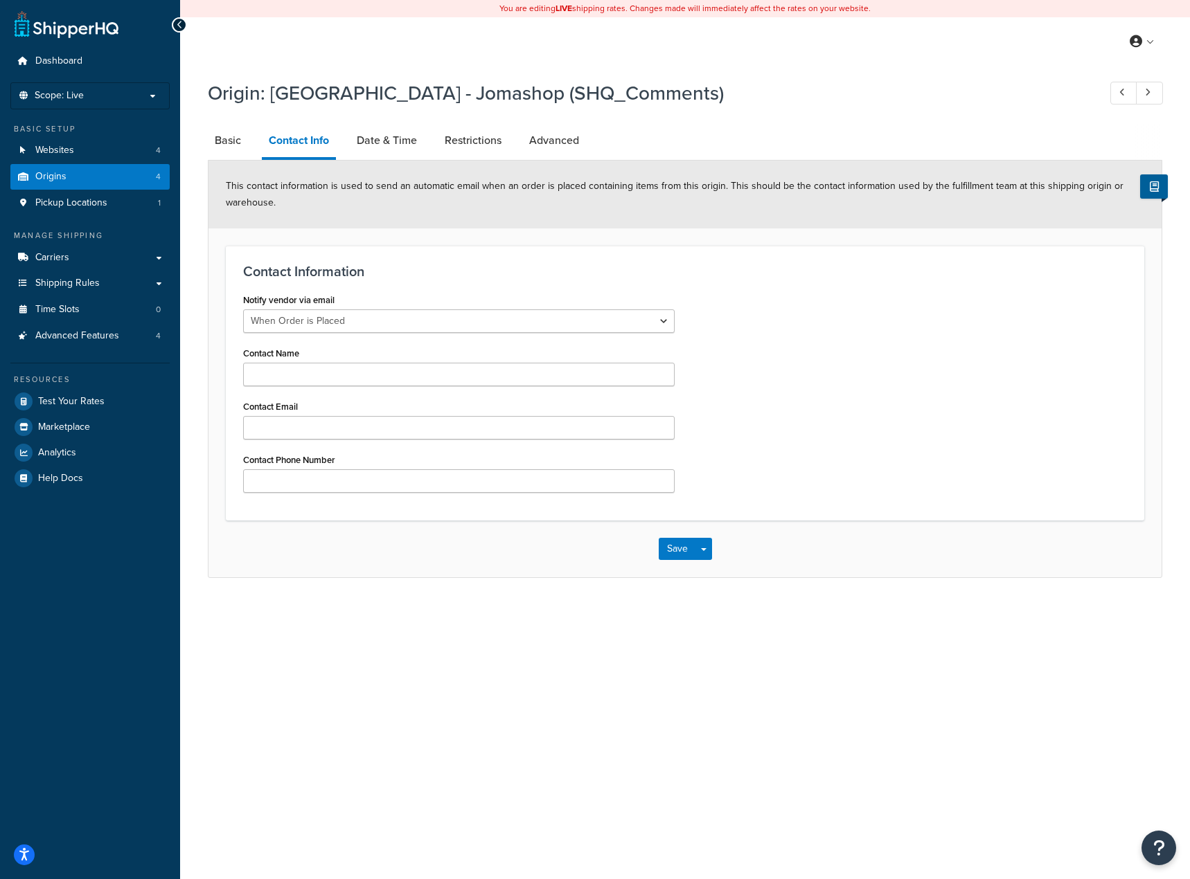
click at [205, 129] on div "Origin: Brooklyn Army Terminal - Jomashop (SHQ_Comments) Basic Contact Info Dat…" at bounding box center [685, 343] width 1010 height 540
click at [220, 135] on link "Basic" at bounding box center [228, 140] width 40 height 33
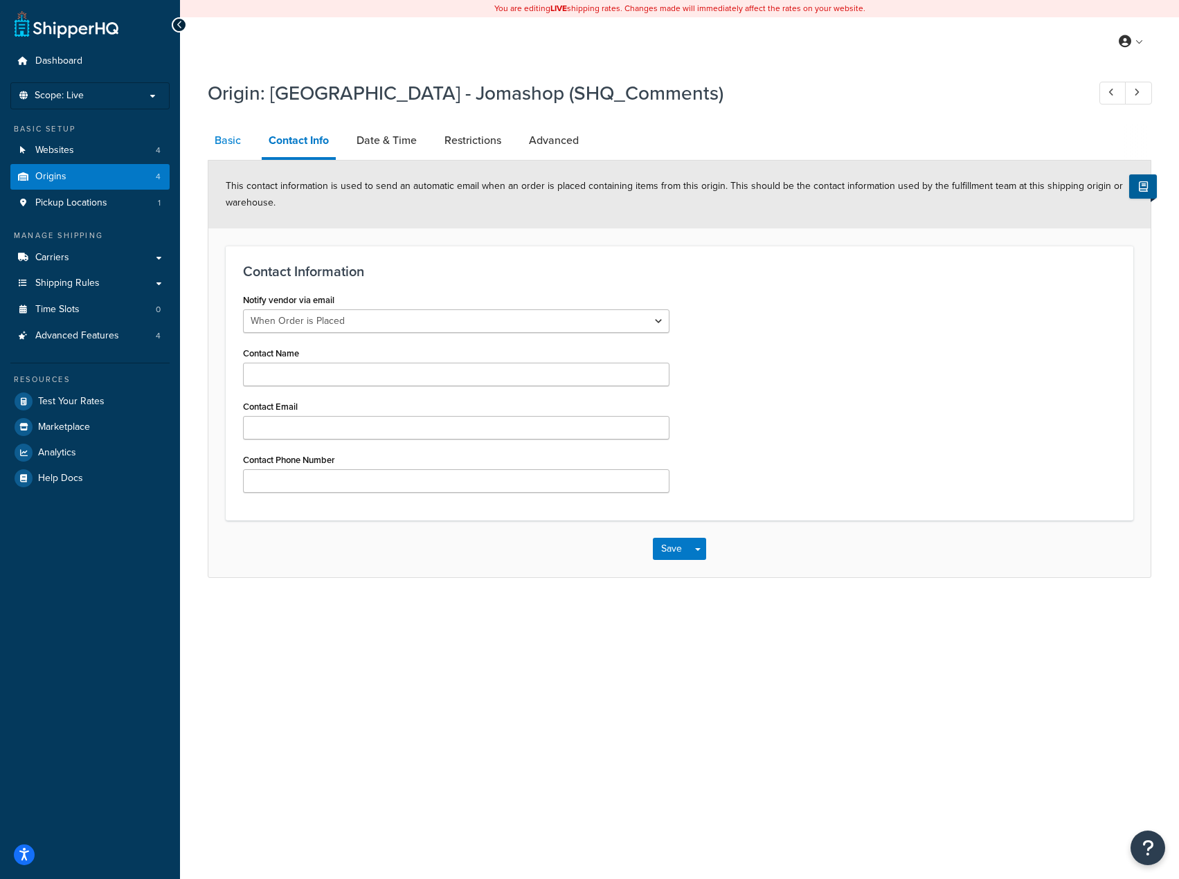
select select "32"
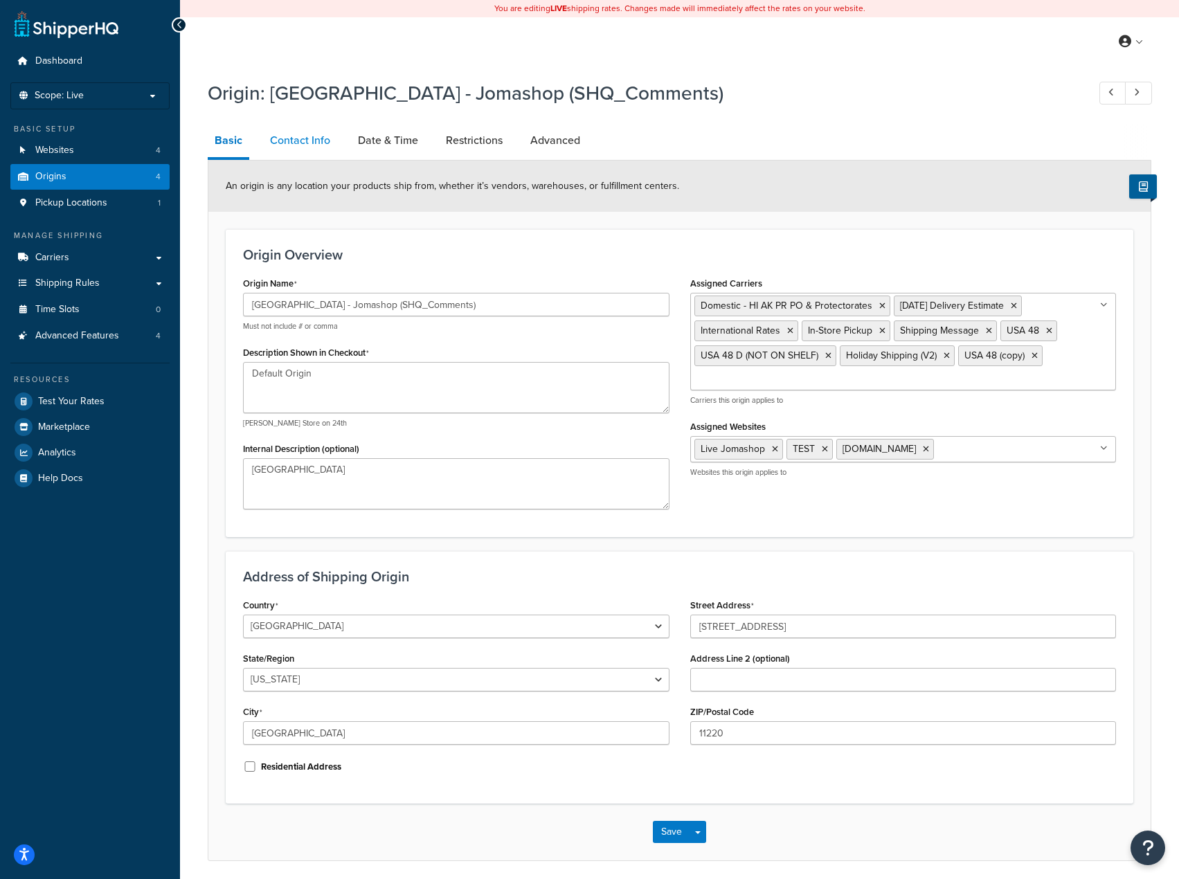
click at [298, 138] on link "Contact Info" at bounding box center [300, 140] width 74 height 33
select select "order_placed"
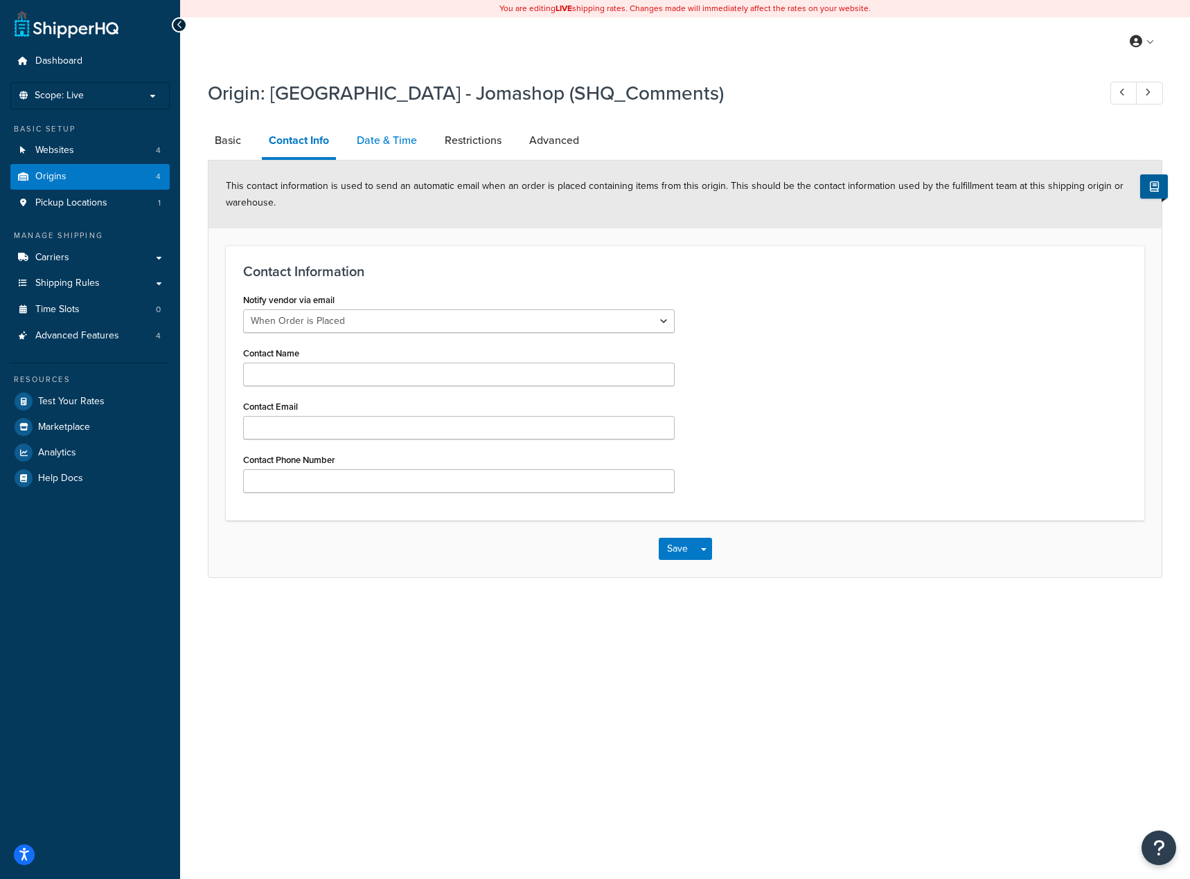
click at [399, 136] on link "Date & Time" at bounding box center [387, 140] width 74 height 33
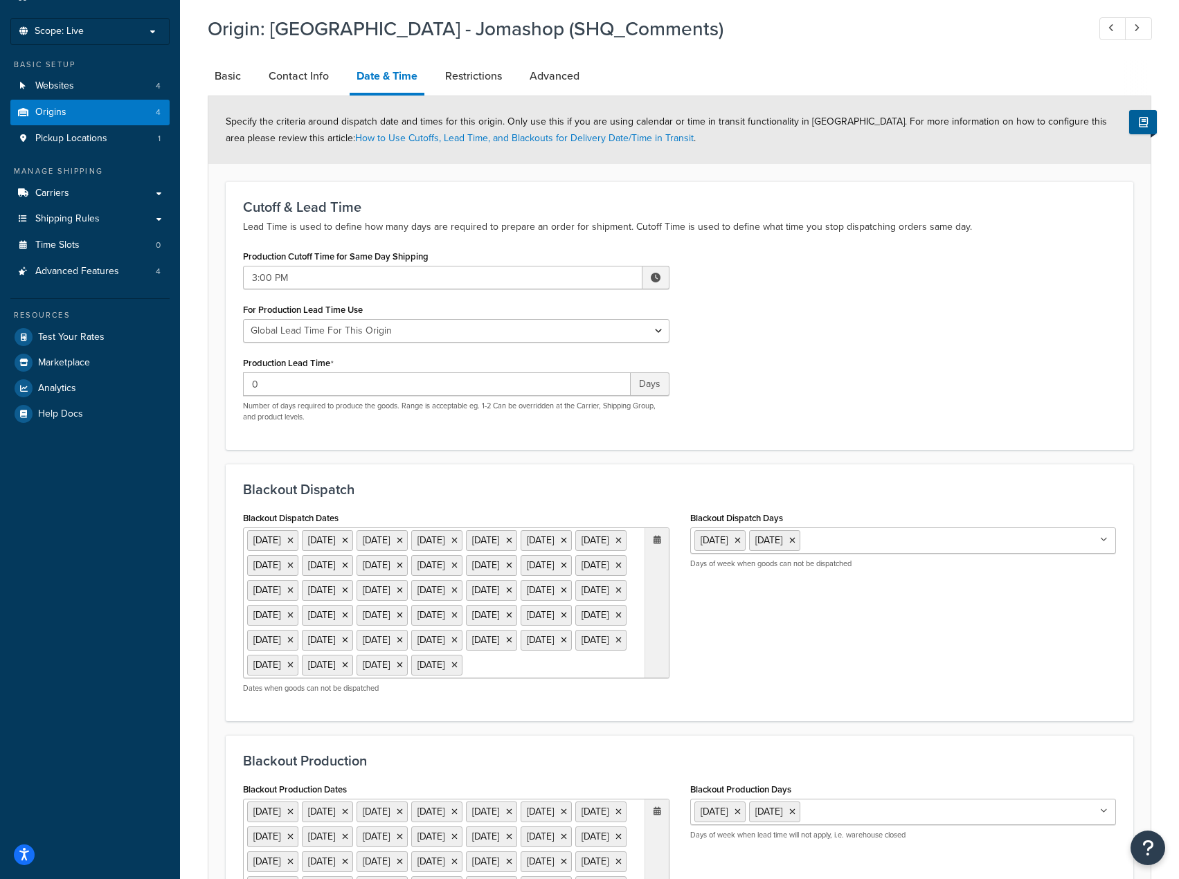
scroll to position [40, 0]
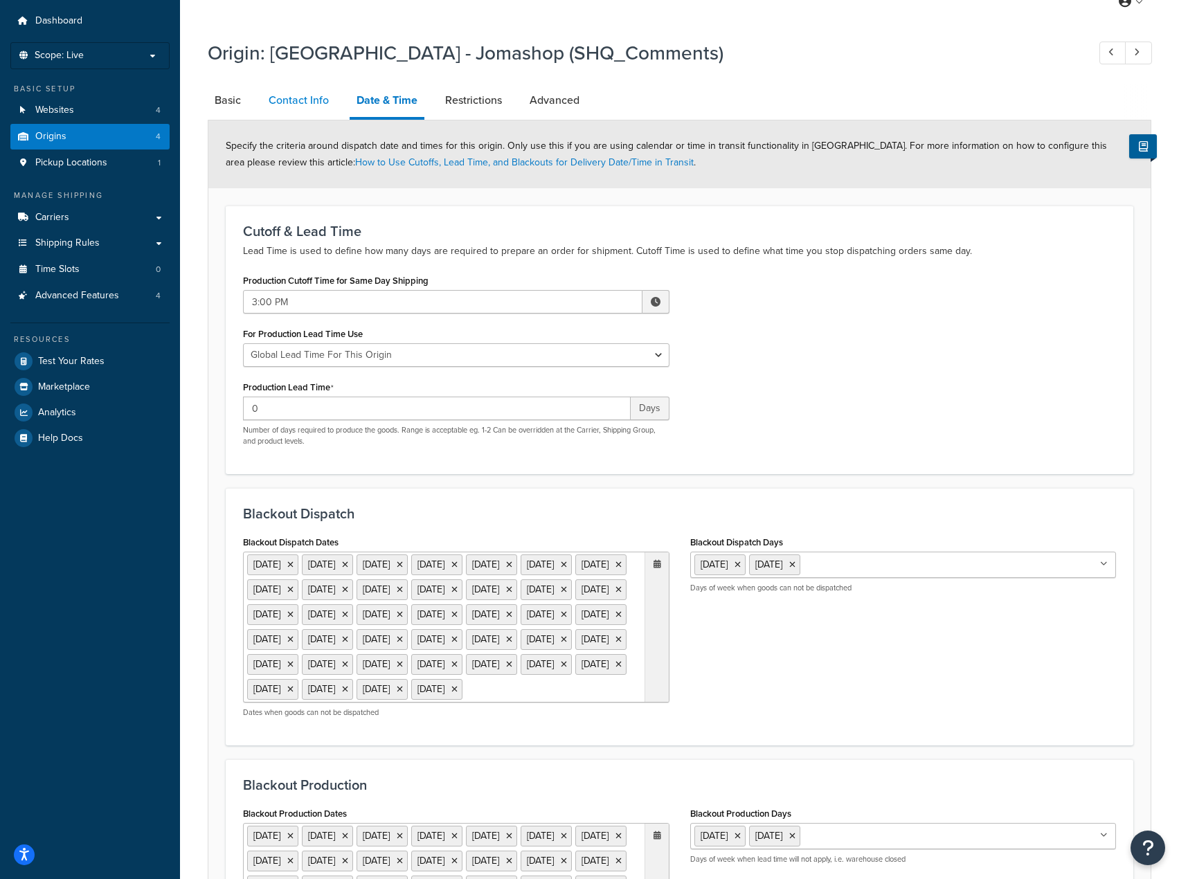
click at [275, 116] on link "Contact Info" at bounding box center [299, 100] width 74 height 33
select select "order_placed"
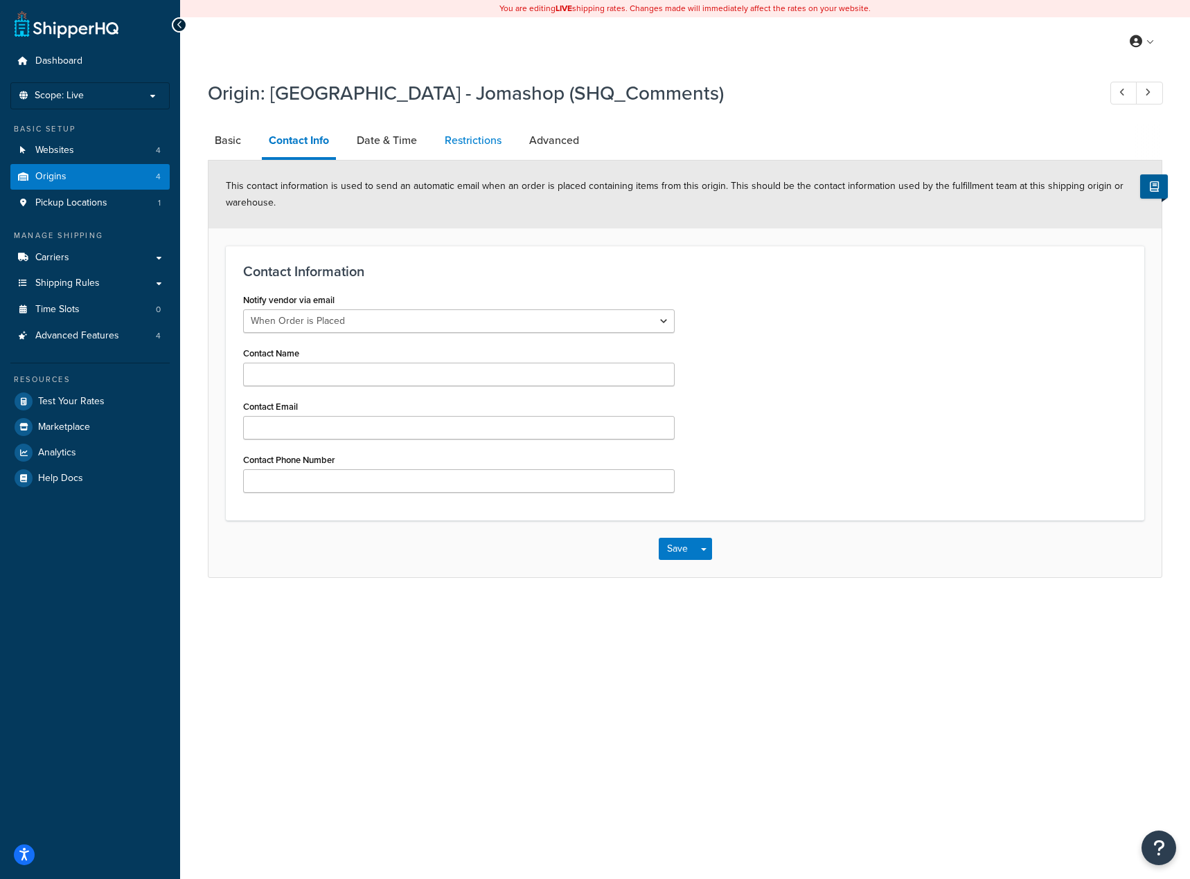
click at [458, 134] on link "Restrictions" at bounding box center [473, 140] width 71 height 33
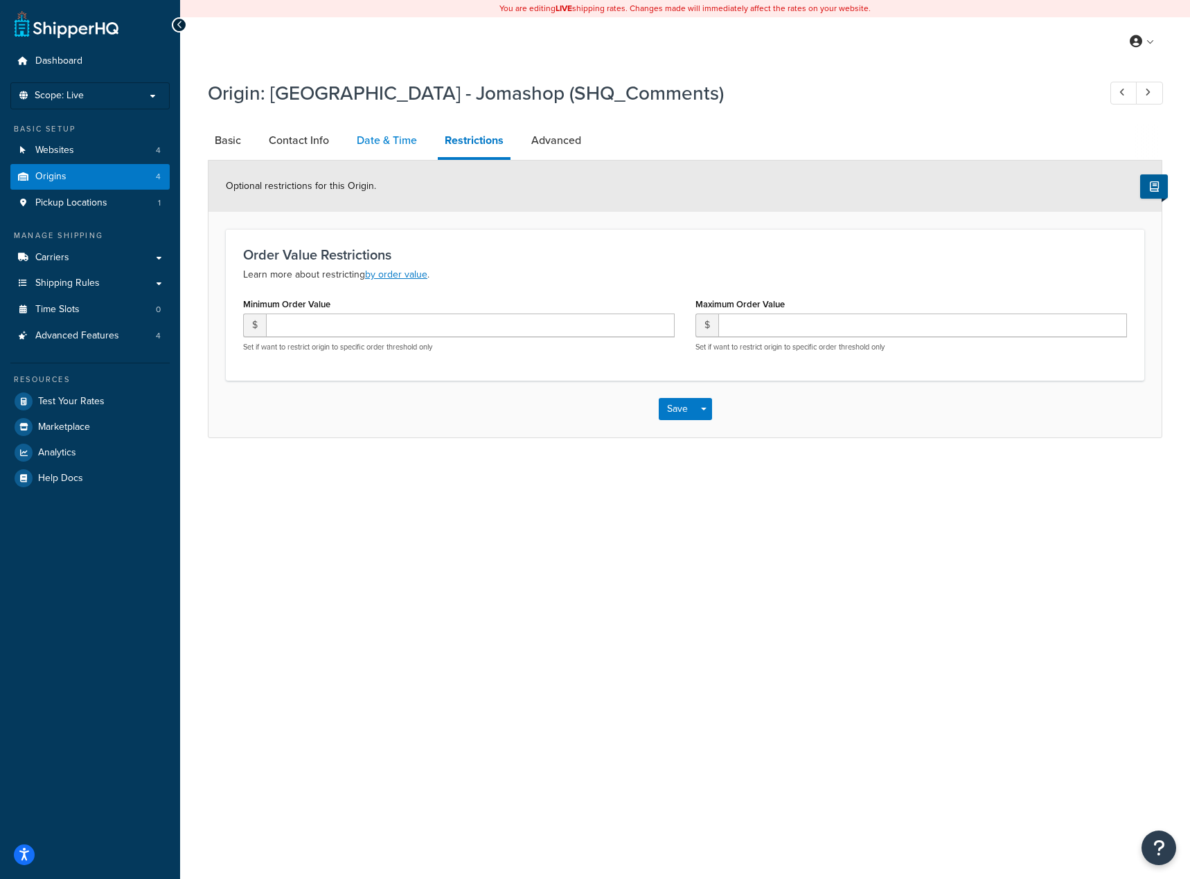
click at [391, 136] on link "Date & Time" at bounding box center [387, 140] width 74 height 33
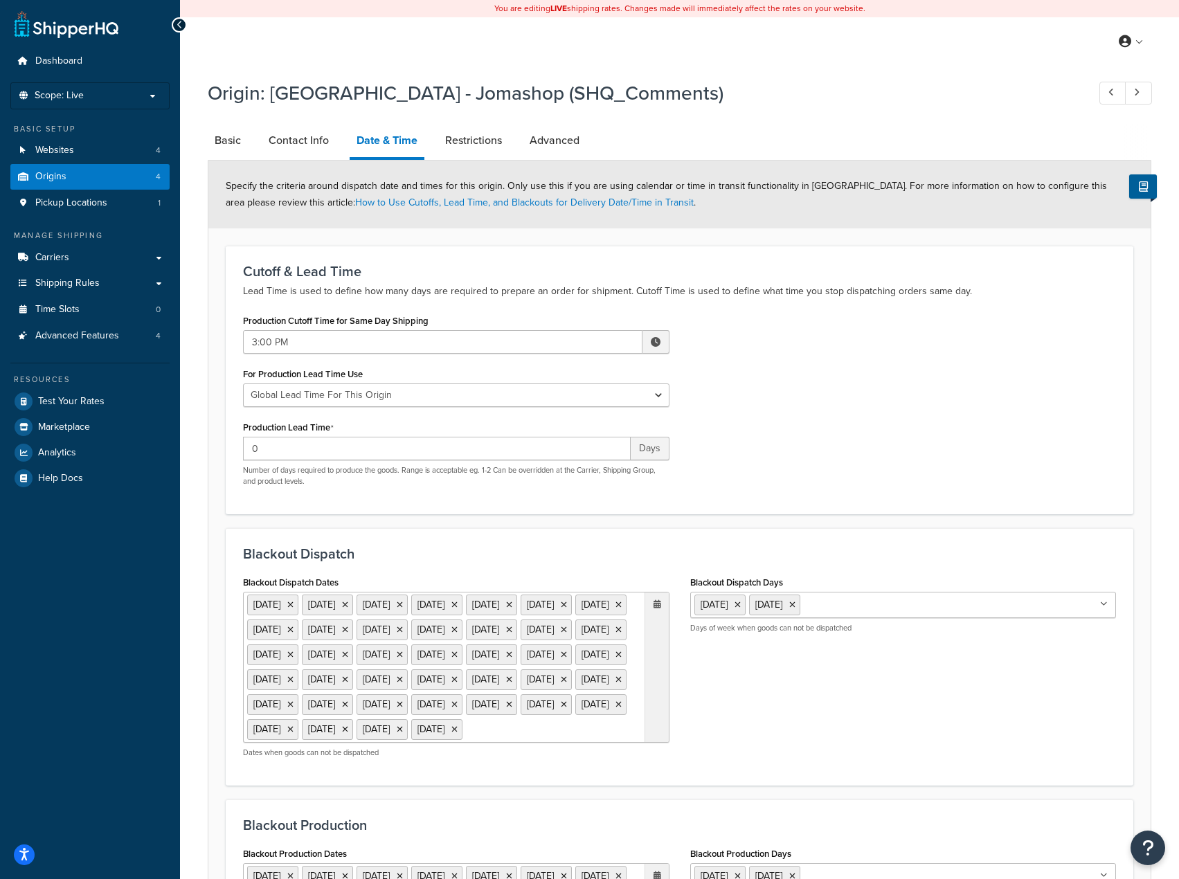
click at [593, 156] on li "Advanced" at bounding box center [562, 140] width 78 height 33
click at [542, 136] on link "Advanced" at bounding box center [555, 140] width 64 height 33
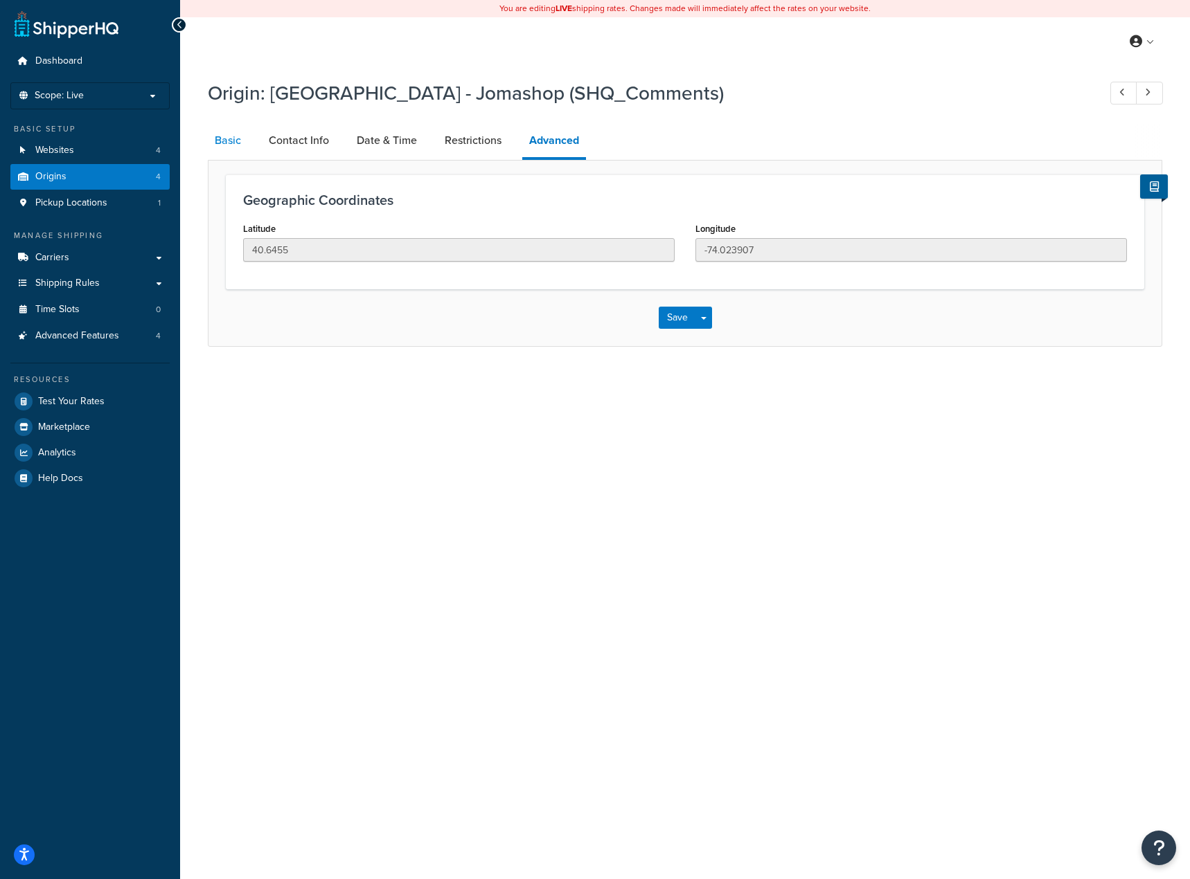
click at [241, 137] on link "Basic" at bounding box center [228, 140] width 40 height 33
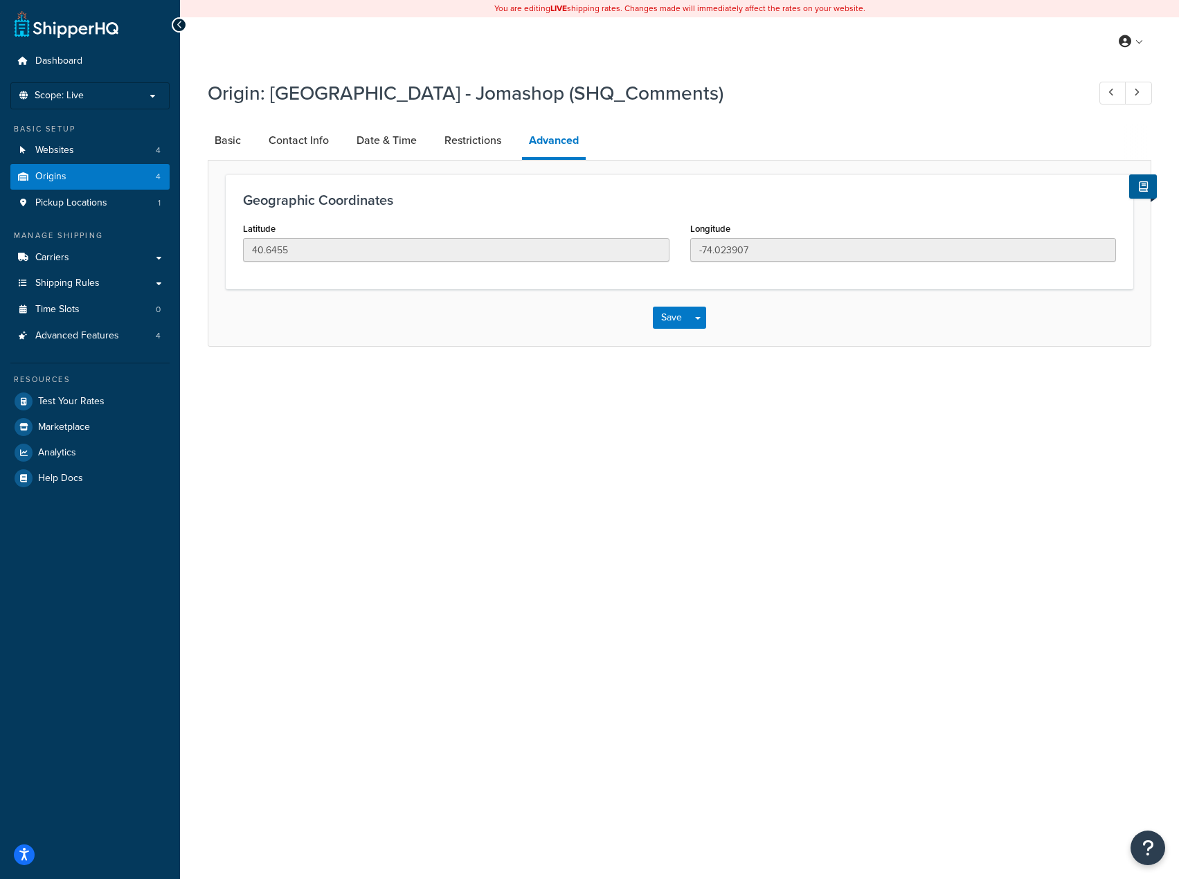
select select "32"
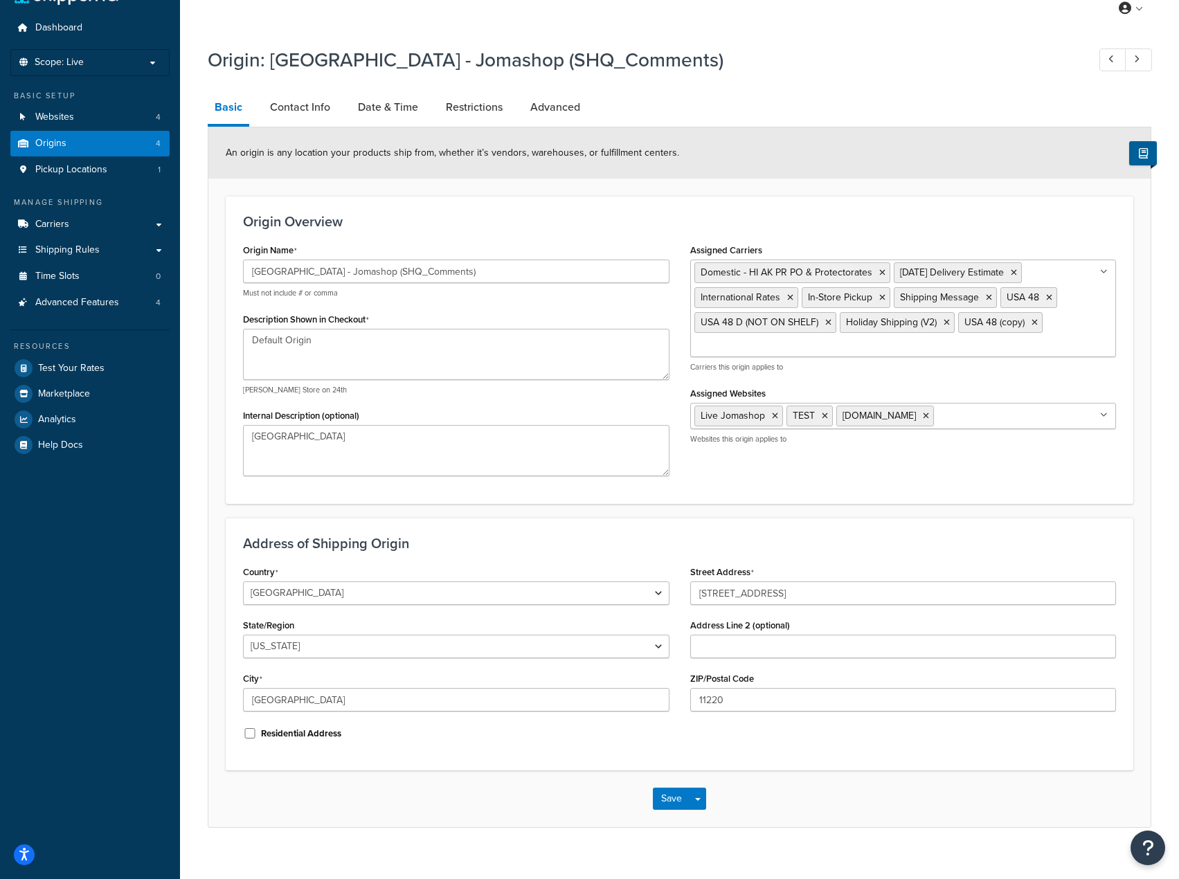
scroll to position [52, 0]
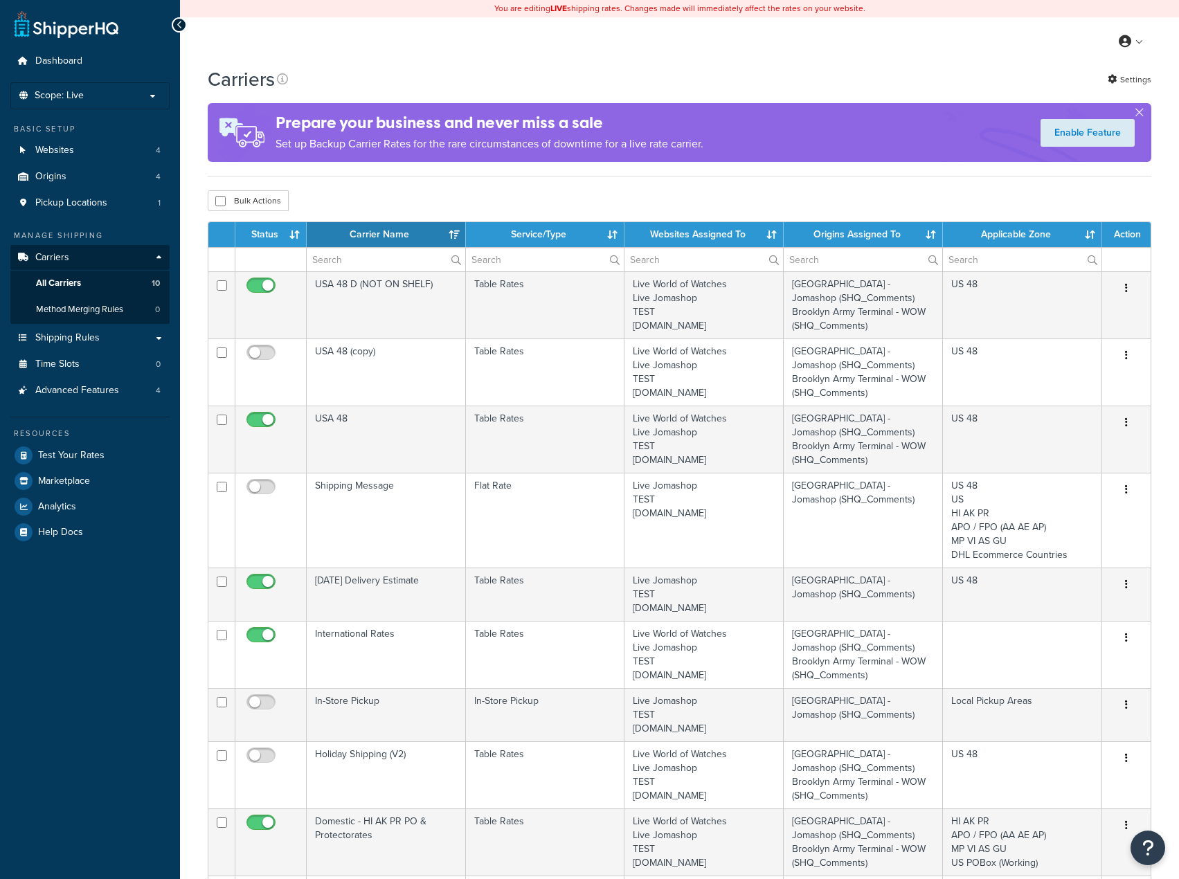
select select "15"
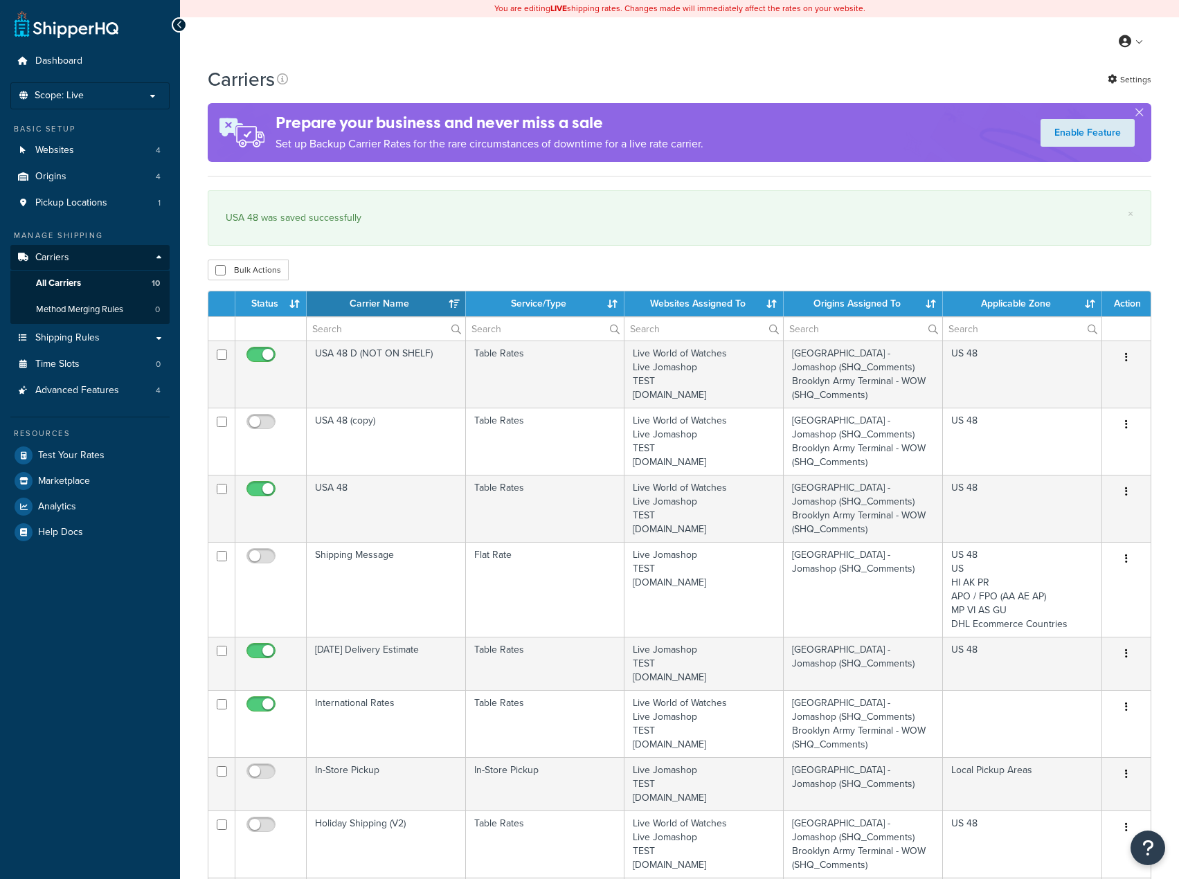
select select "15"
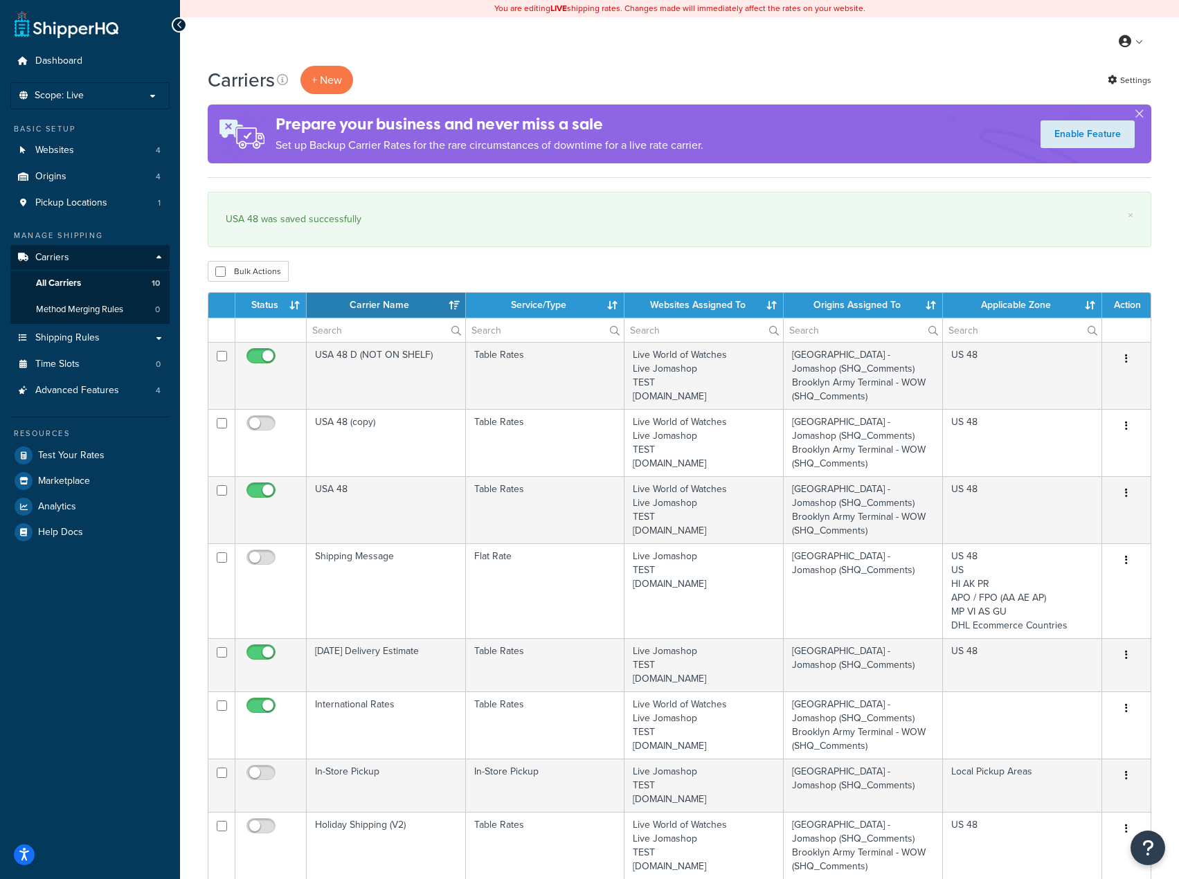
click at [579, 241] on div "× USA 48 was saved successfully" at bounding box center [680, 219] width 944 height 55
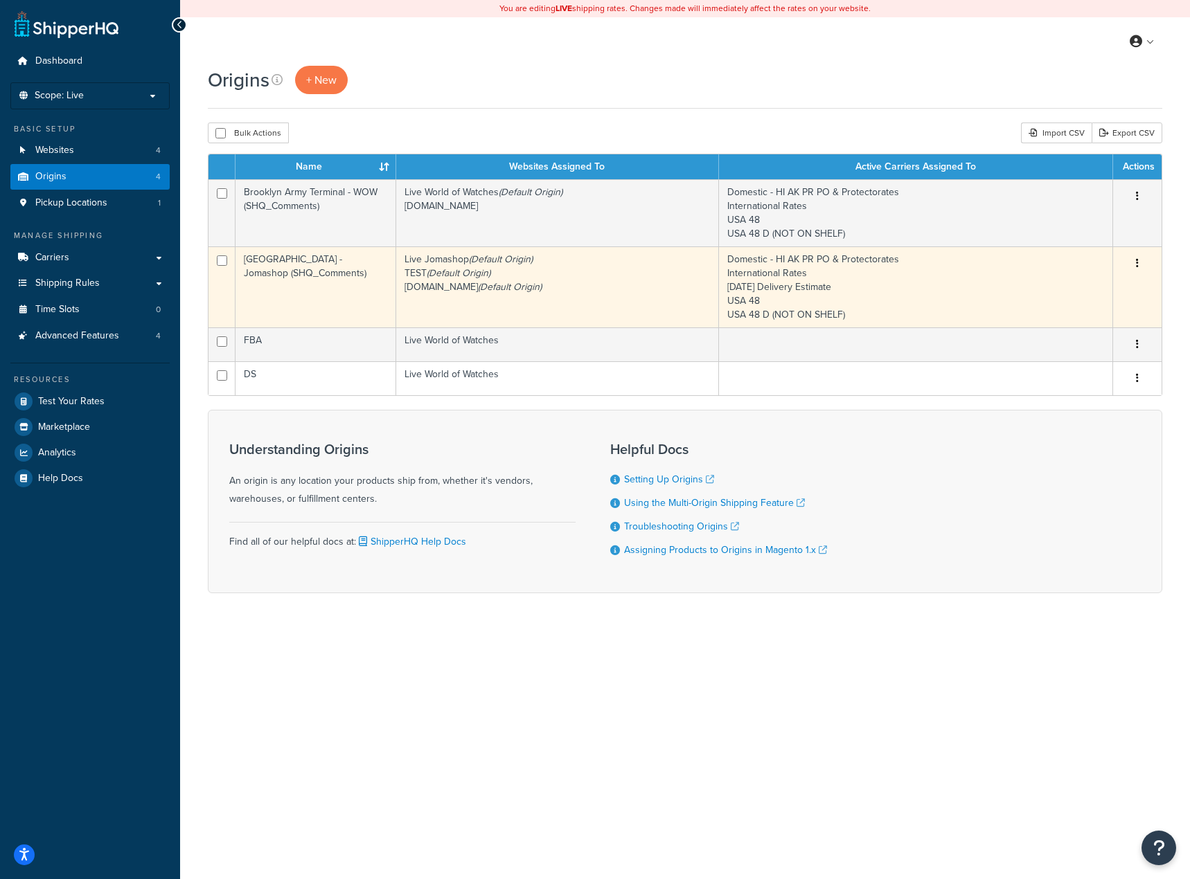
click at [328, 279] on td "[GEOGRAPHIC_DATA] - Jomashop (SHQ_Comments)" at bounding box center [315, 287] width 161 height 81
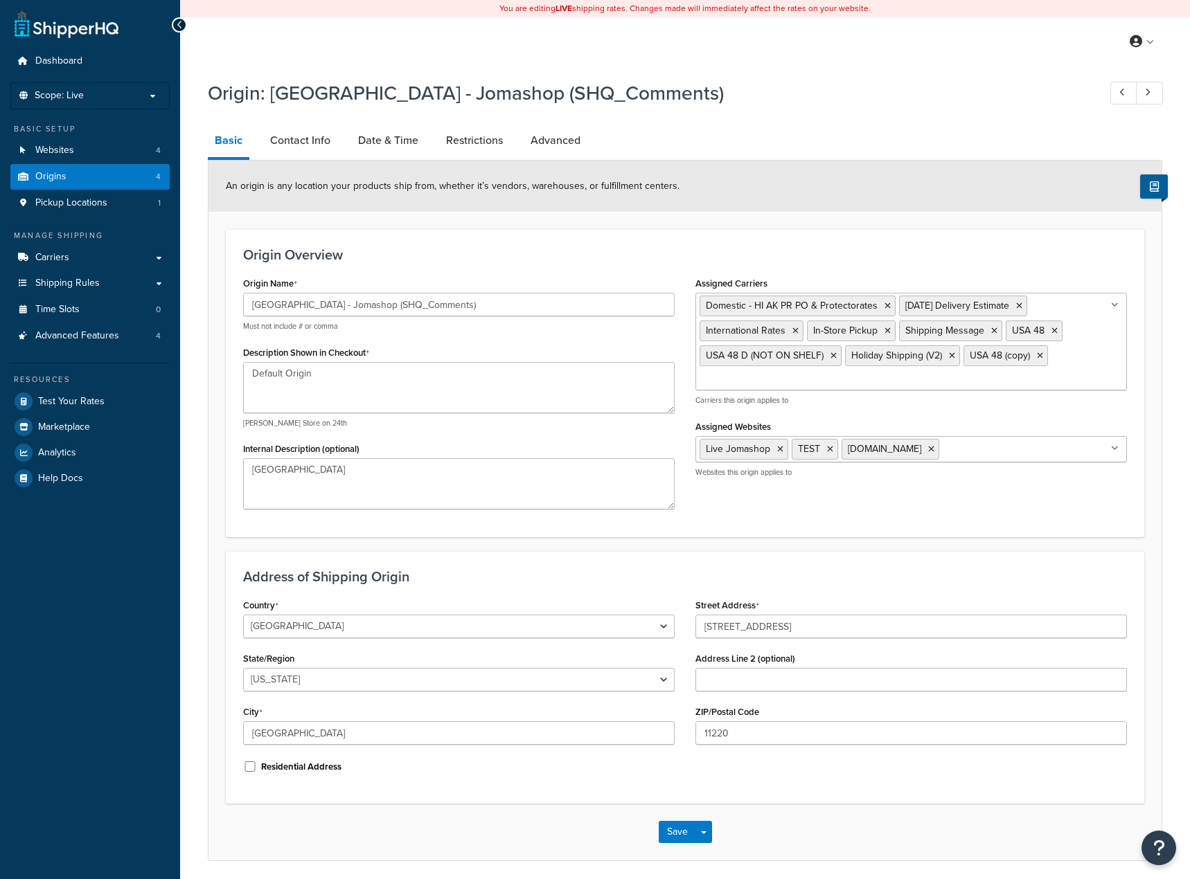
select select "32"
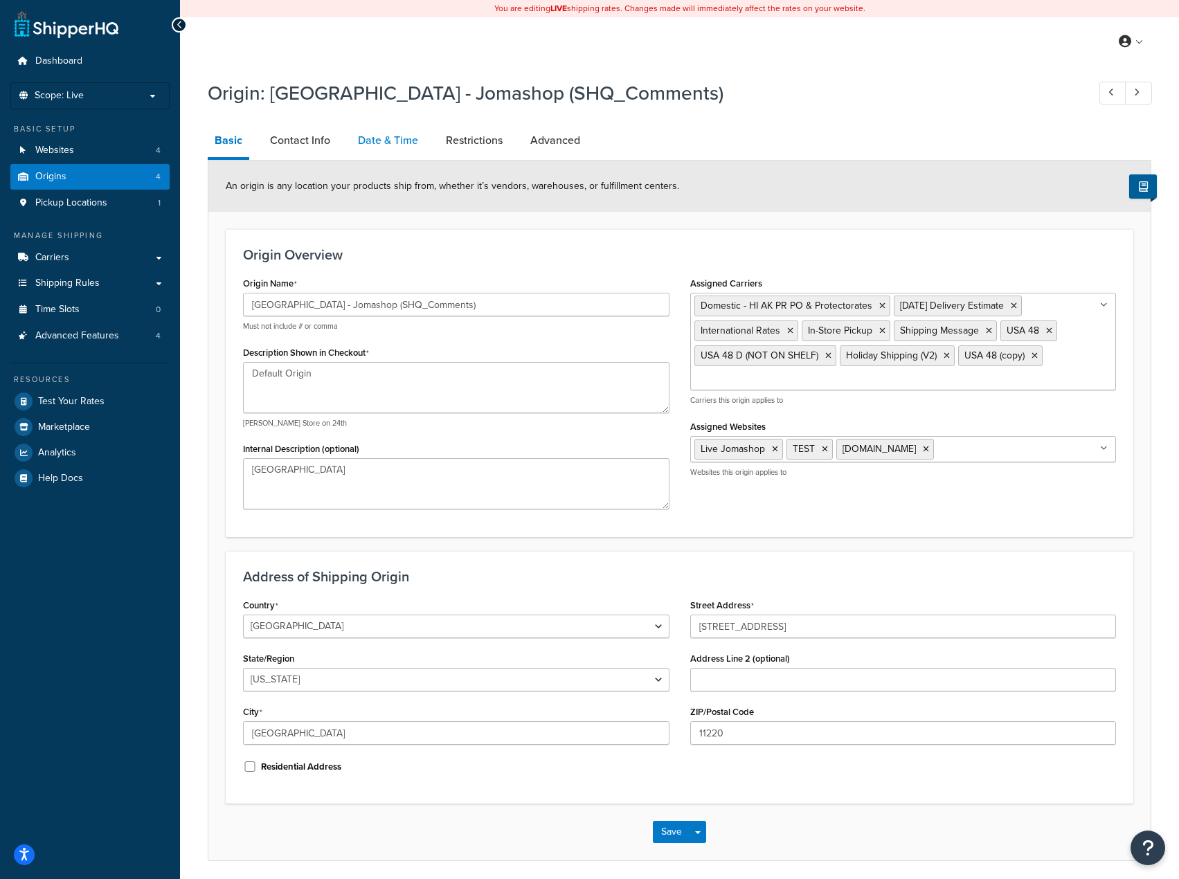
click at [368, 136] on link "Date & Time" at bounding box center [388, 140] width 74 height 33
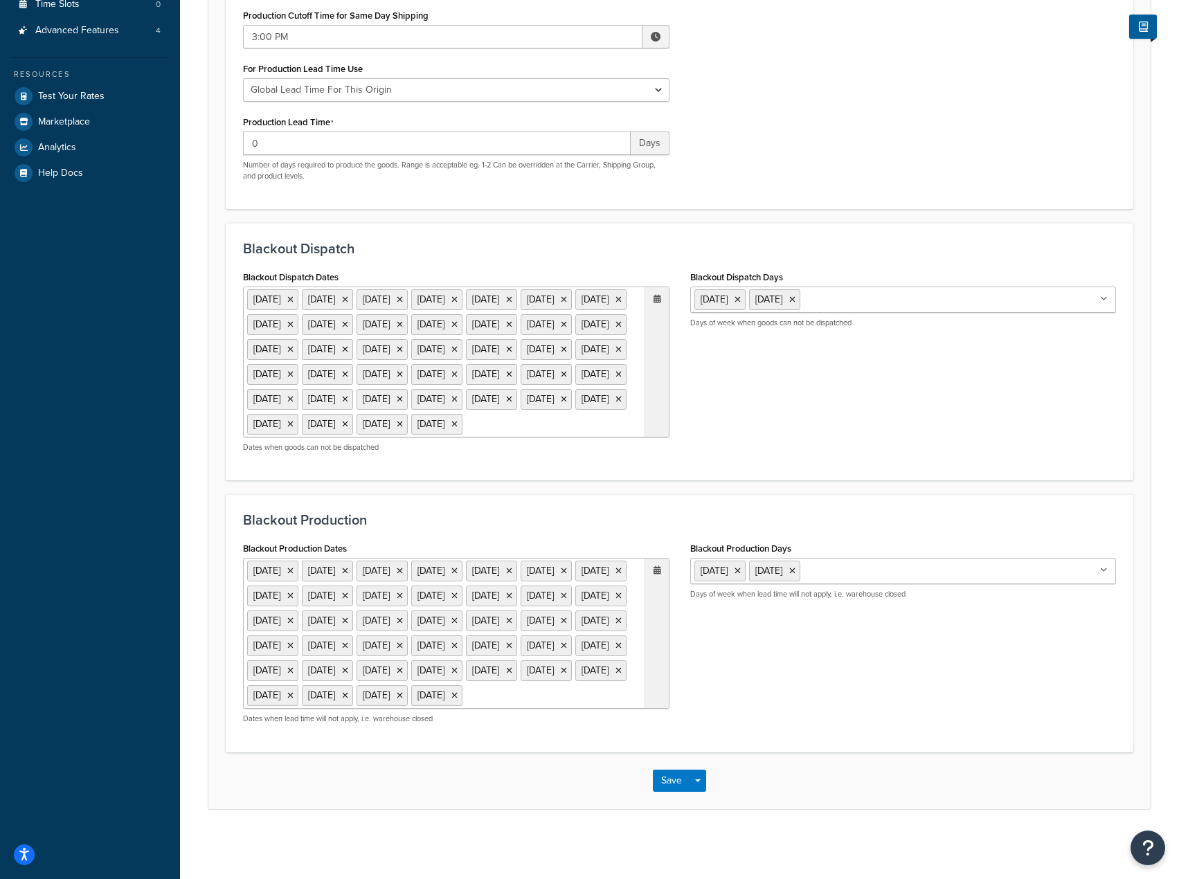
scroll to position [415, 0]
click at [497, 389] on ul "[DATE] [DATE] [DATE] [DATE] [DATE] [DATE] [DATE] [DATE] [DATE] [DATE] [DATE] [D…" at bounding box center [456, 362] width 427 height 151
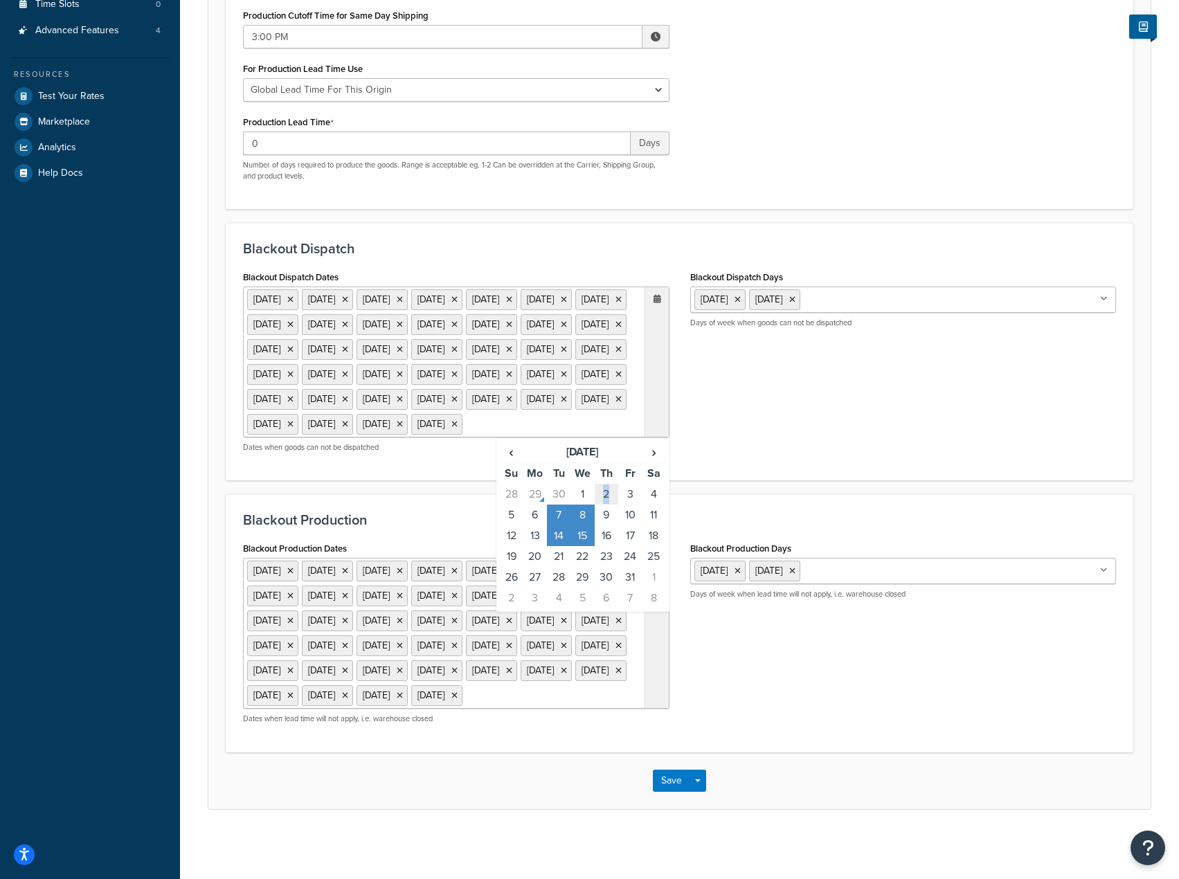
click at [607, 484] on td "2" at bounding box center [607, 494] width 24 height 21
click at [977, 494] on div "Blackout Production Blackout Production Dates 25 Dec 2025 27 Nov 2025 1 Sep 202…" at bounding box center [680, 623] width 908 height 258
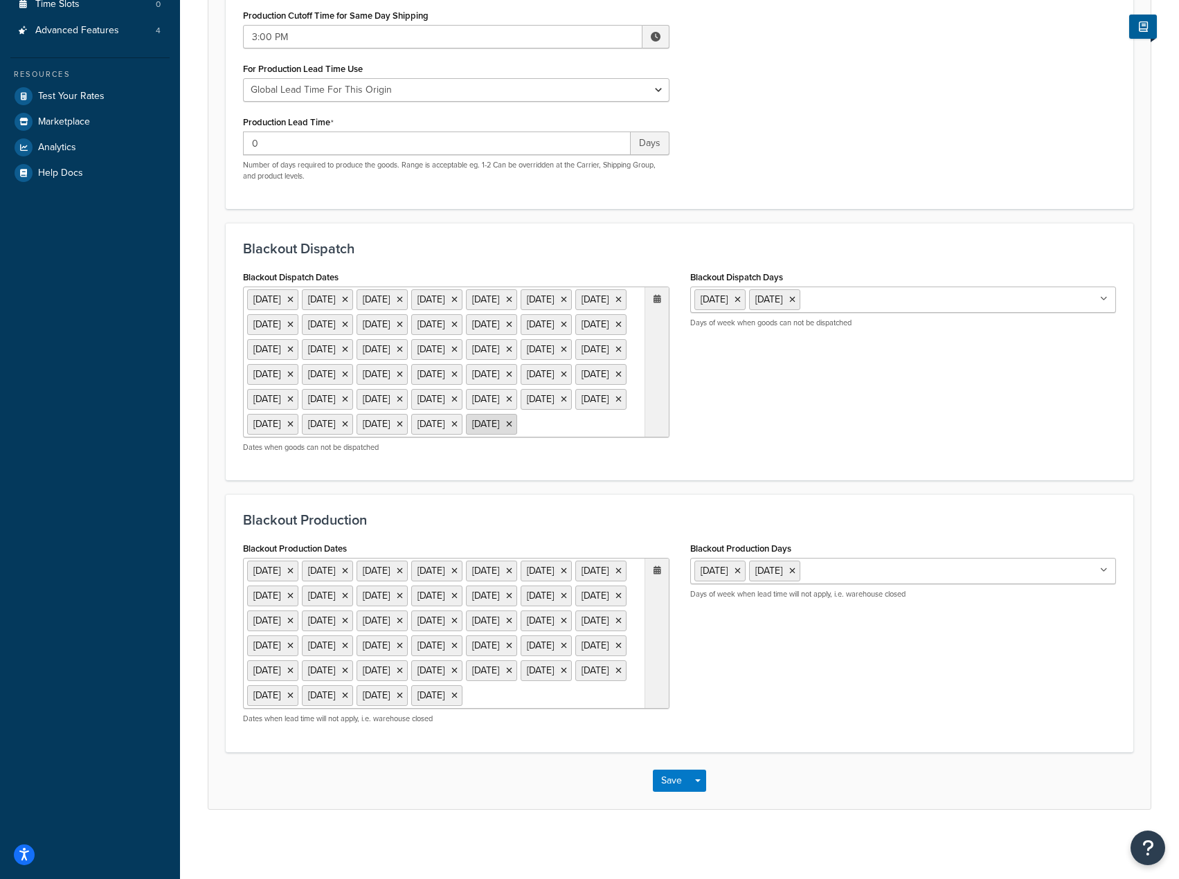
click at [466, 414] on li "2 Oct 2025" at bounding box center [491, 424] width 51 height 21
click at [506, 420] on icon at bounding box center [509, 424] width 6 height 8
click at [464, 709] on ul "25 Dec 2025 27 Nov 2025 1 Sep 2025 25 Dec 2026 26 Nov 2026 7 Sep 2026 4 Jul 202…" at bounding box center [456, 633] width 427 height 151
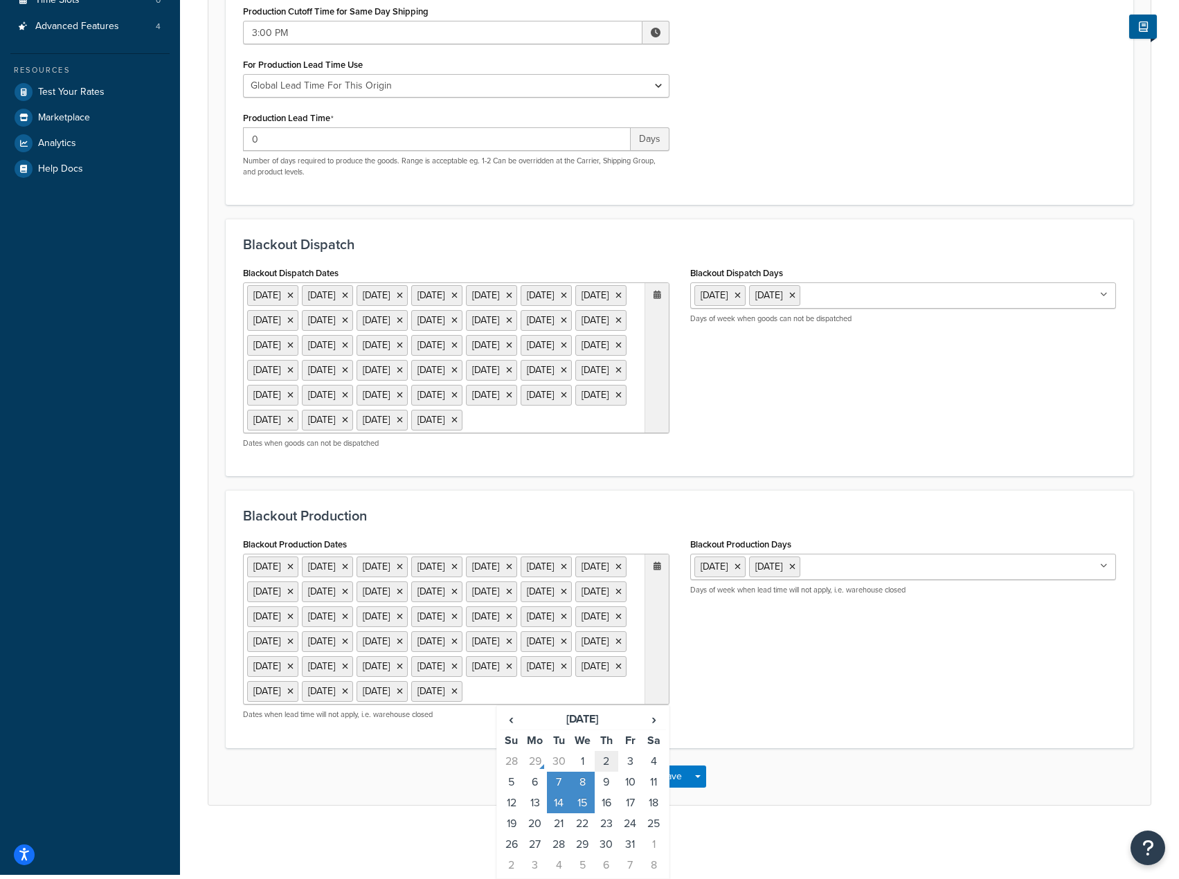
click at [605, 772] on td "2" at bounding box center [607, 761] width 24 height 21
click at [789, 731] on div "Blackout Production Dates 25 Dec 2025 27 Nov 2025 1 Sep 2025 25 Dec 2026 26 Nov…" at bounding box center [680, 633] width 894 height 196
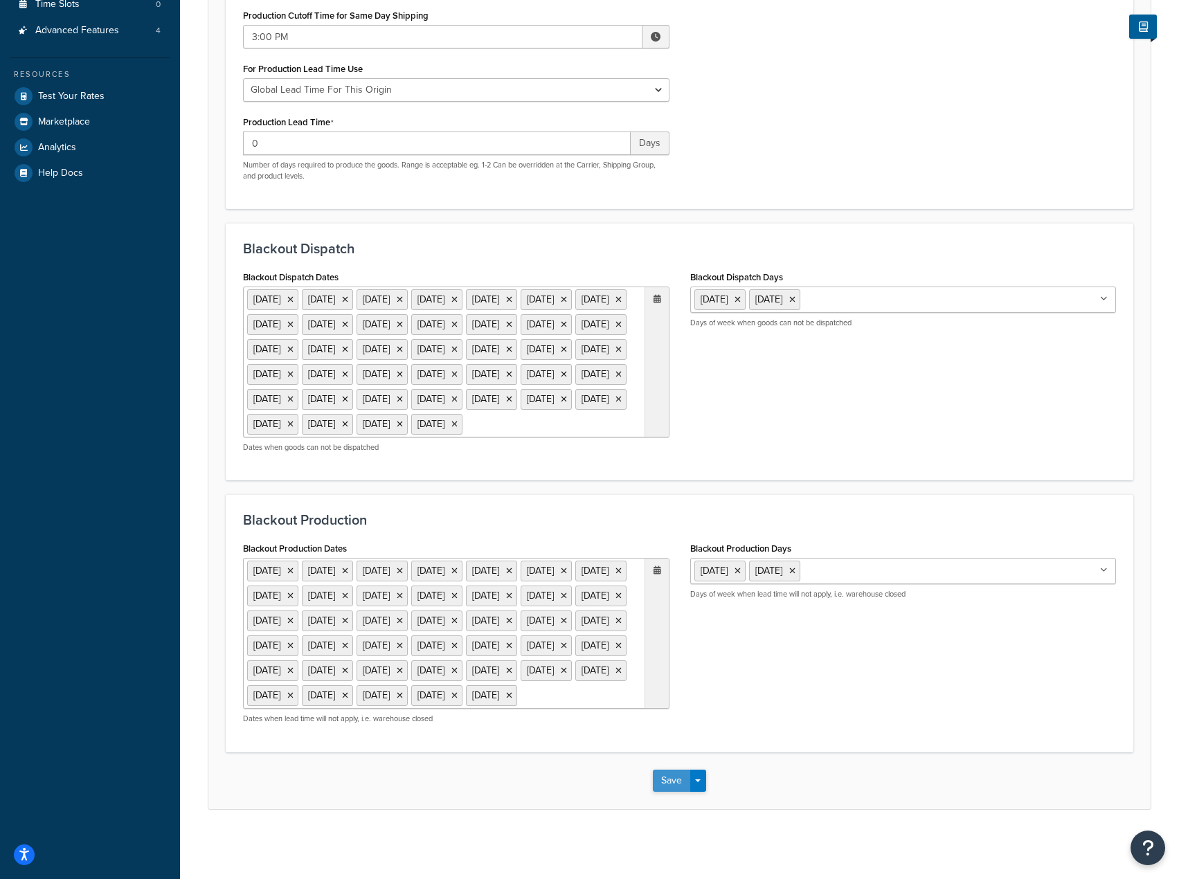
click at [669, 792] on button "Save" at bounding box center [671, 781] width 37 height 22
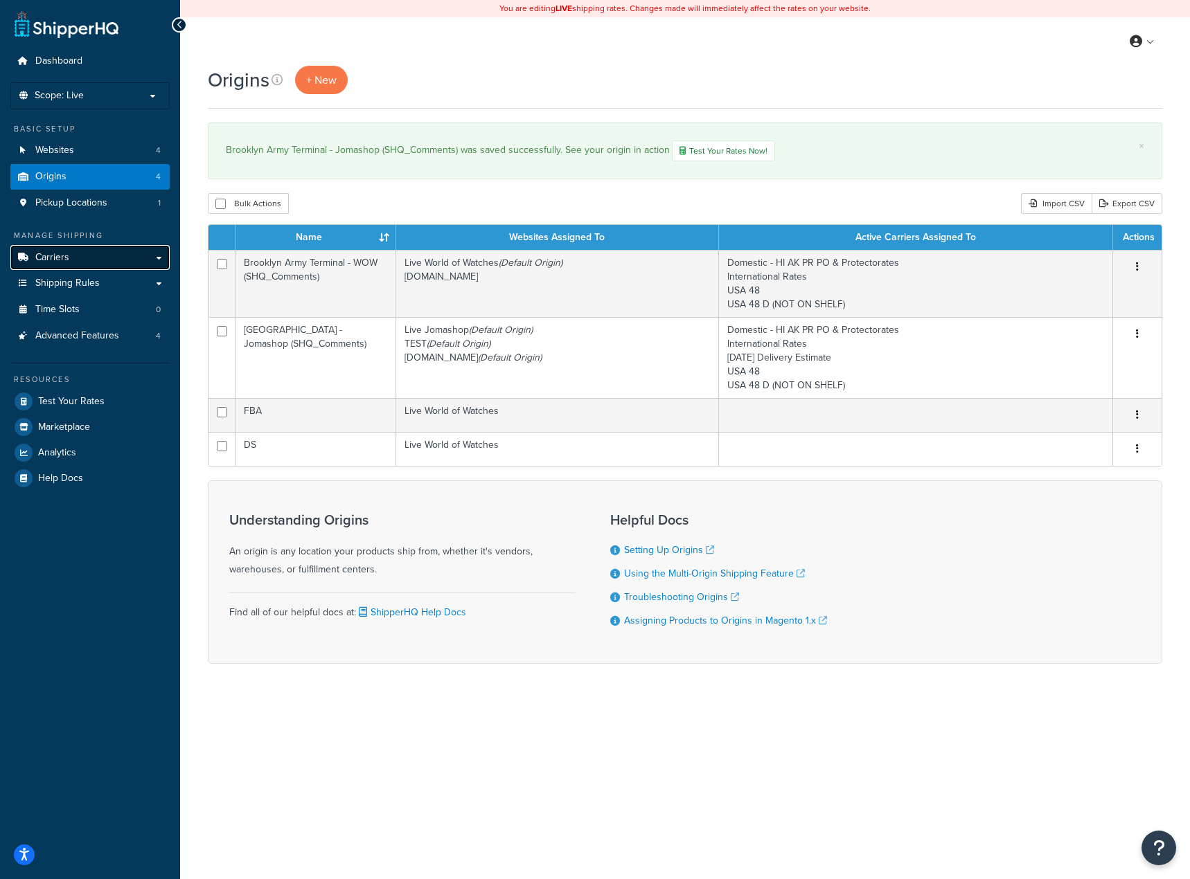
click at [66, 261] on span "Carriers" at bounding box center [52, 258] width 34 height 12
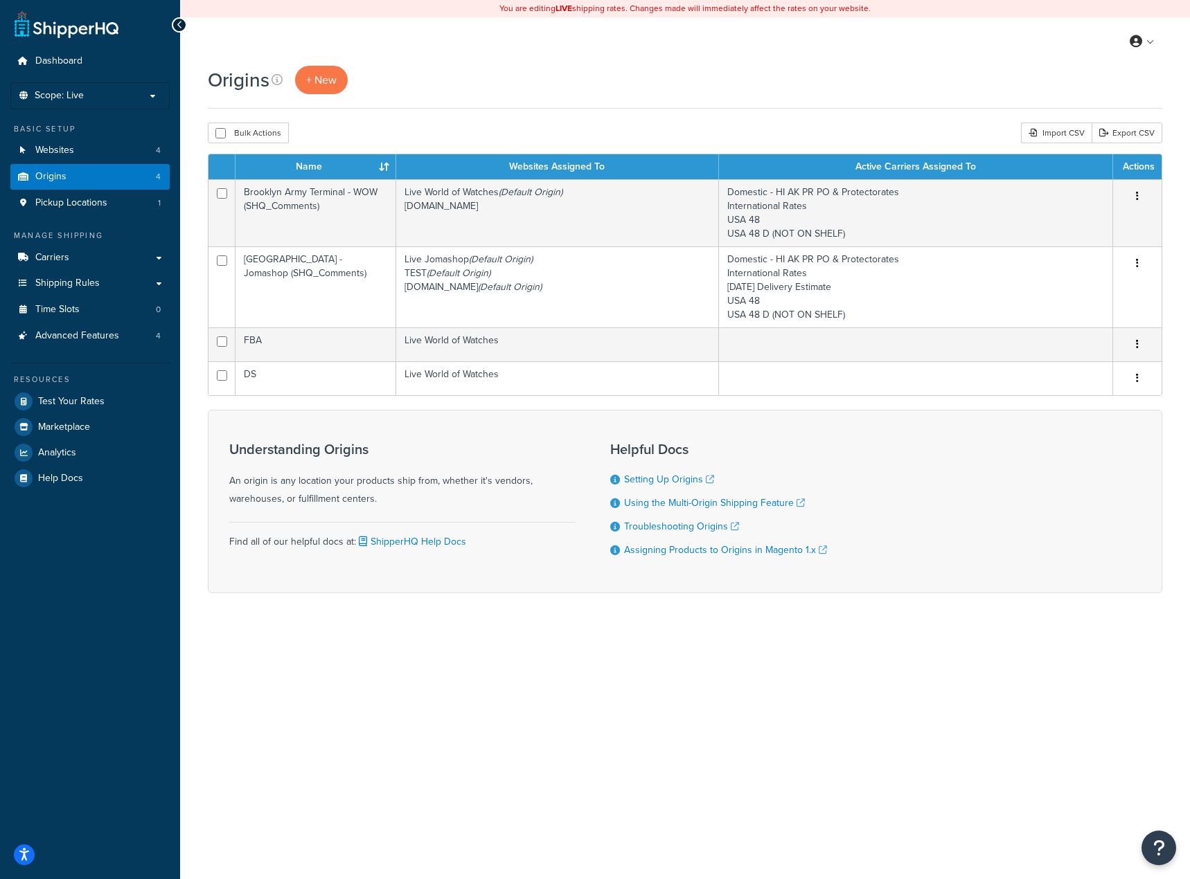
click at [692, 88] on div "Origins + New" at bounding box center [685, 80] width 954 height 28
click at [500, 774] on div "You are editing LIVE shipping rates. Changes made will immediately affect the r…" at bounding box center [685, 439] width 1010 height 879
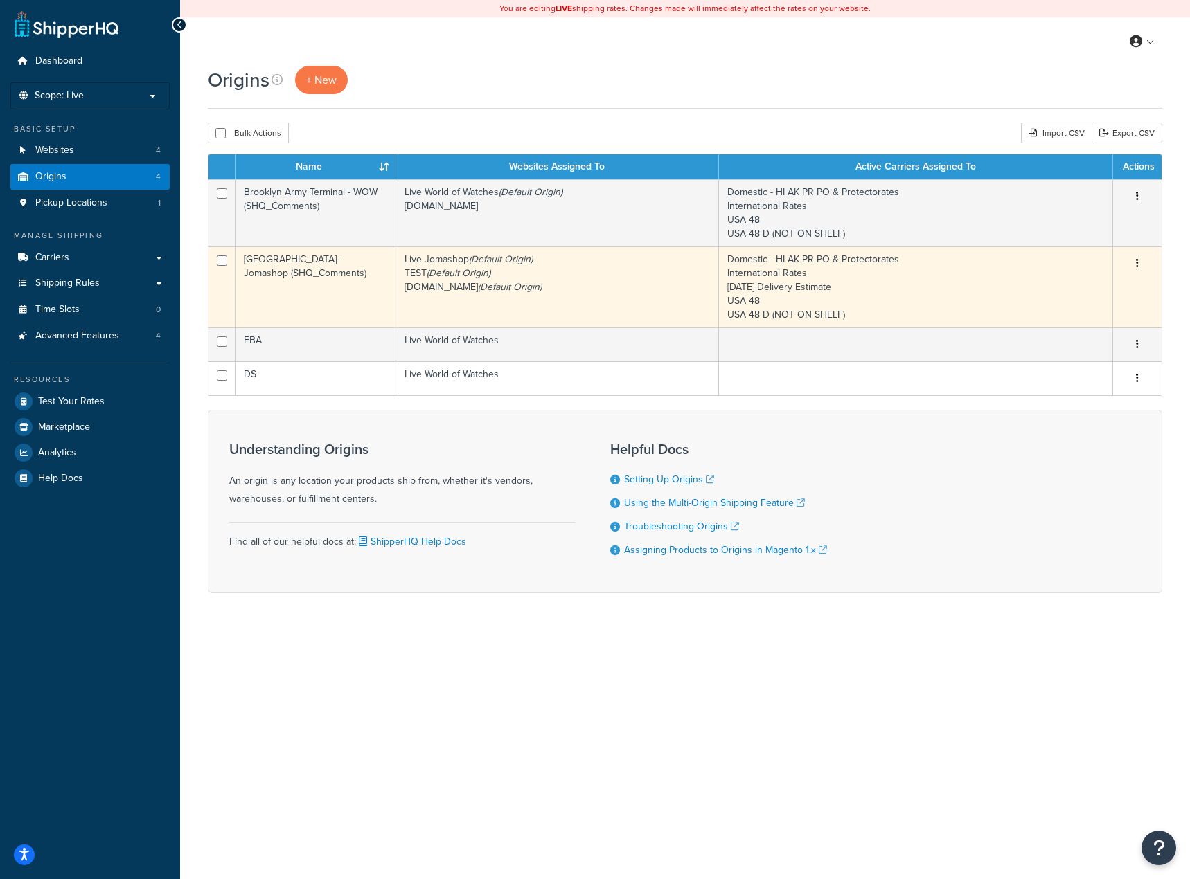
click at [1139, 266] on button "button" at bounding box center [1136, 264] width 19 height 22
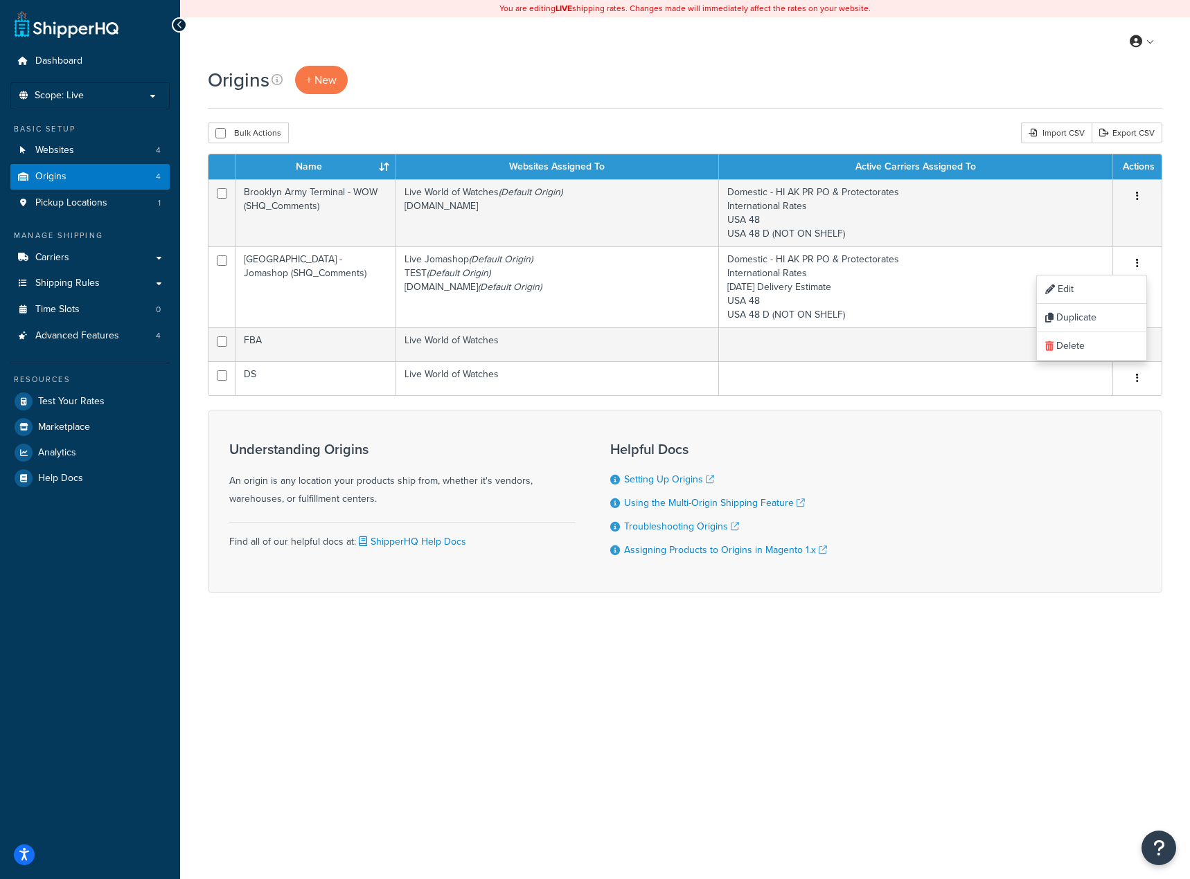
click at [546, 762] on div "You are editing LIVE shipping rates. Changes made will immediately affect the r…" at bounding box center [685, 439] width 1010 height 879
click at [98, 284] on span "Shipping Rules" at bounding box center [67, 284] width 64 height 12
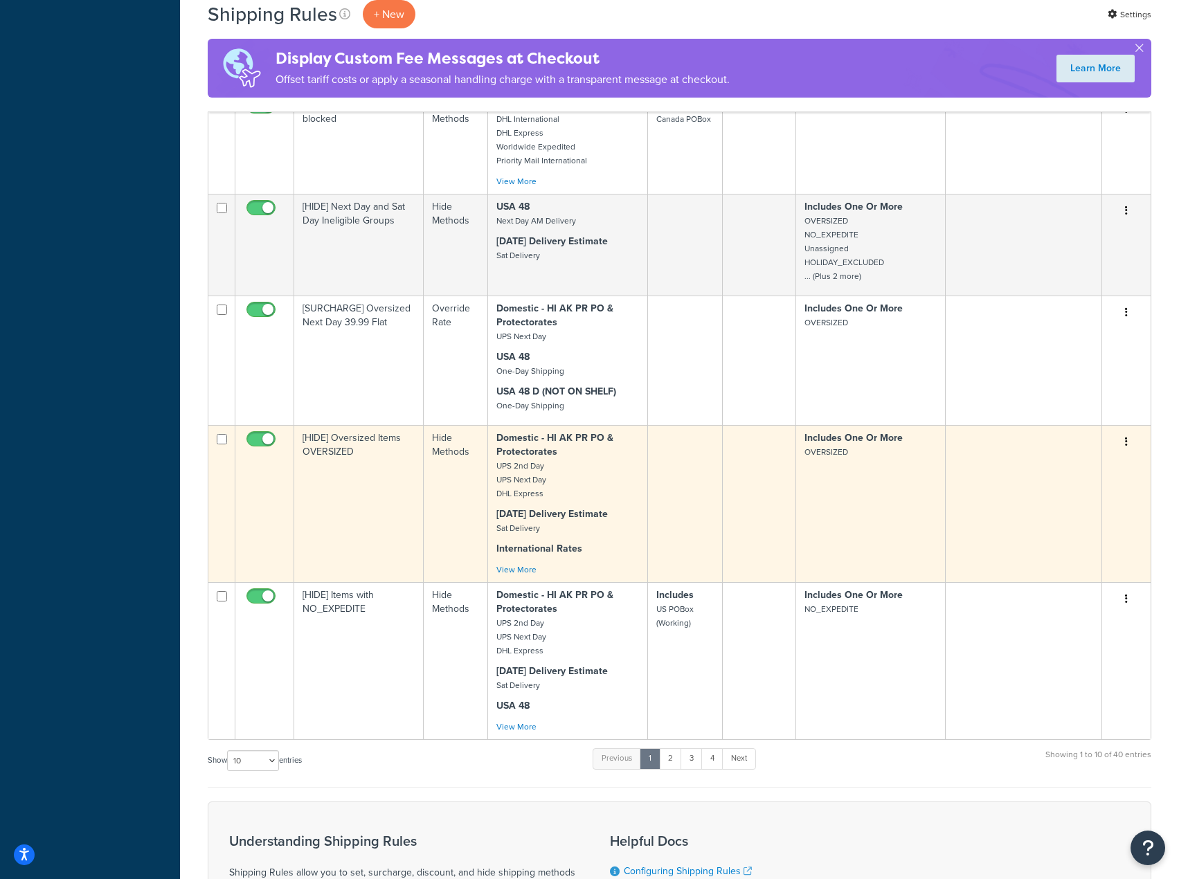
scroll to position [976, 0]
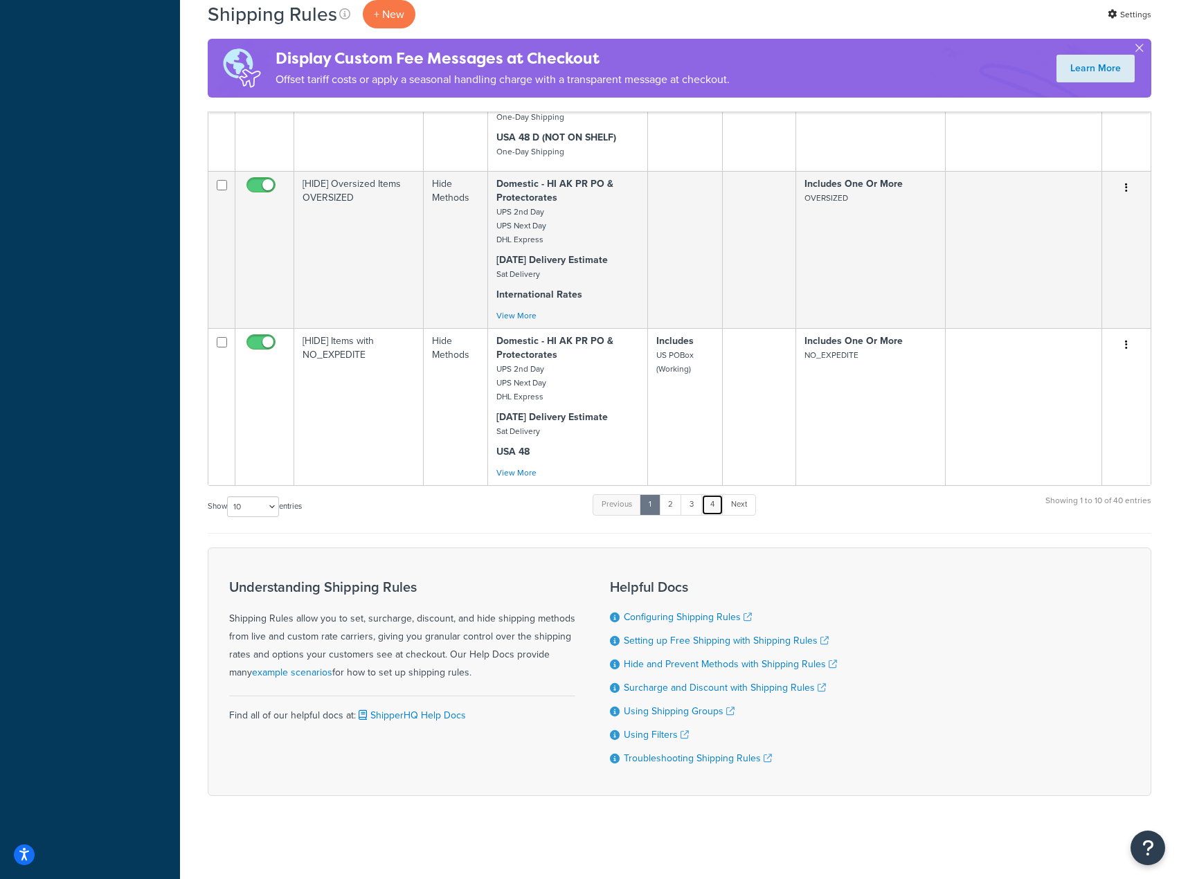
click at [713, 499] on link "4" at bounding box center [712, 504] width 22 height 21
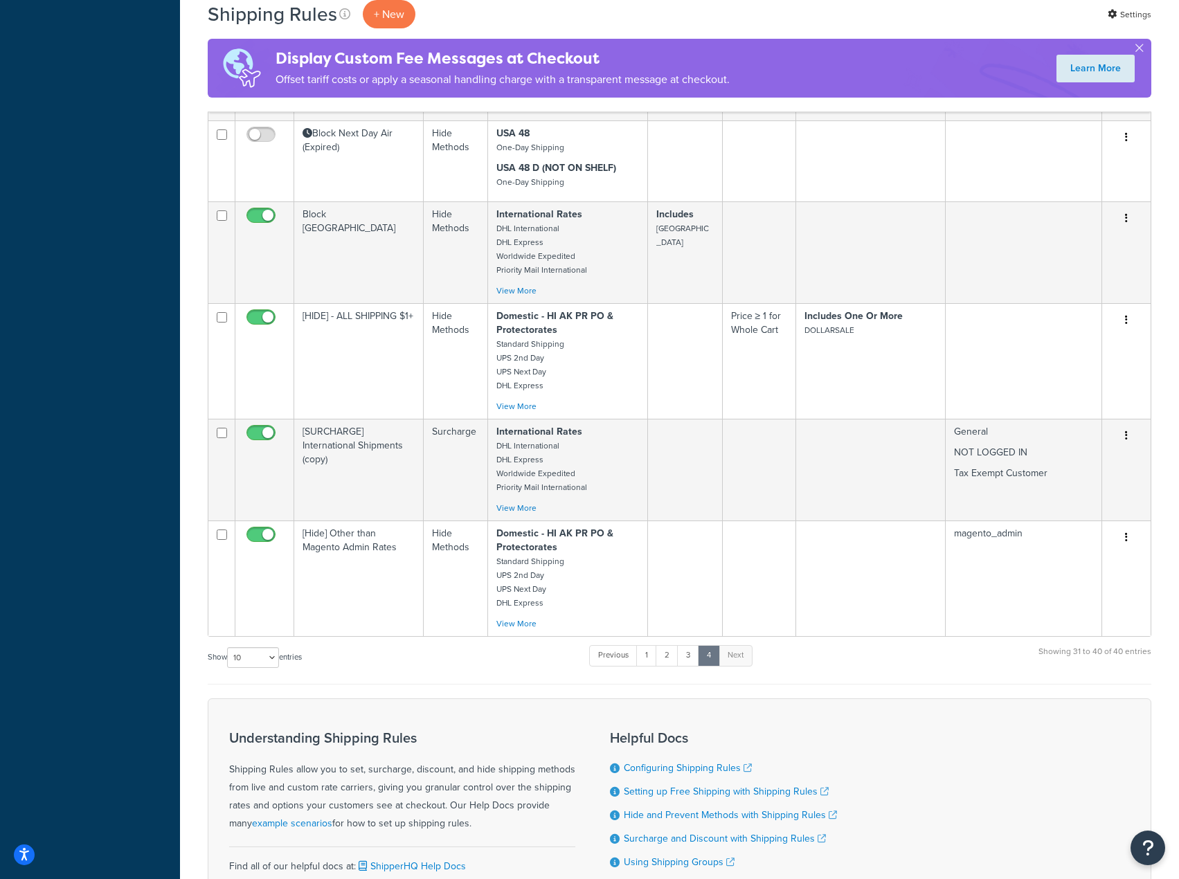
scroll to position [942, 0]
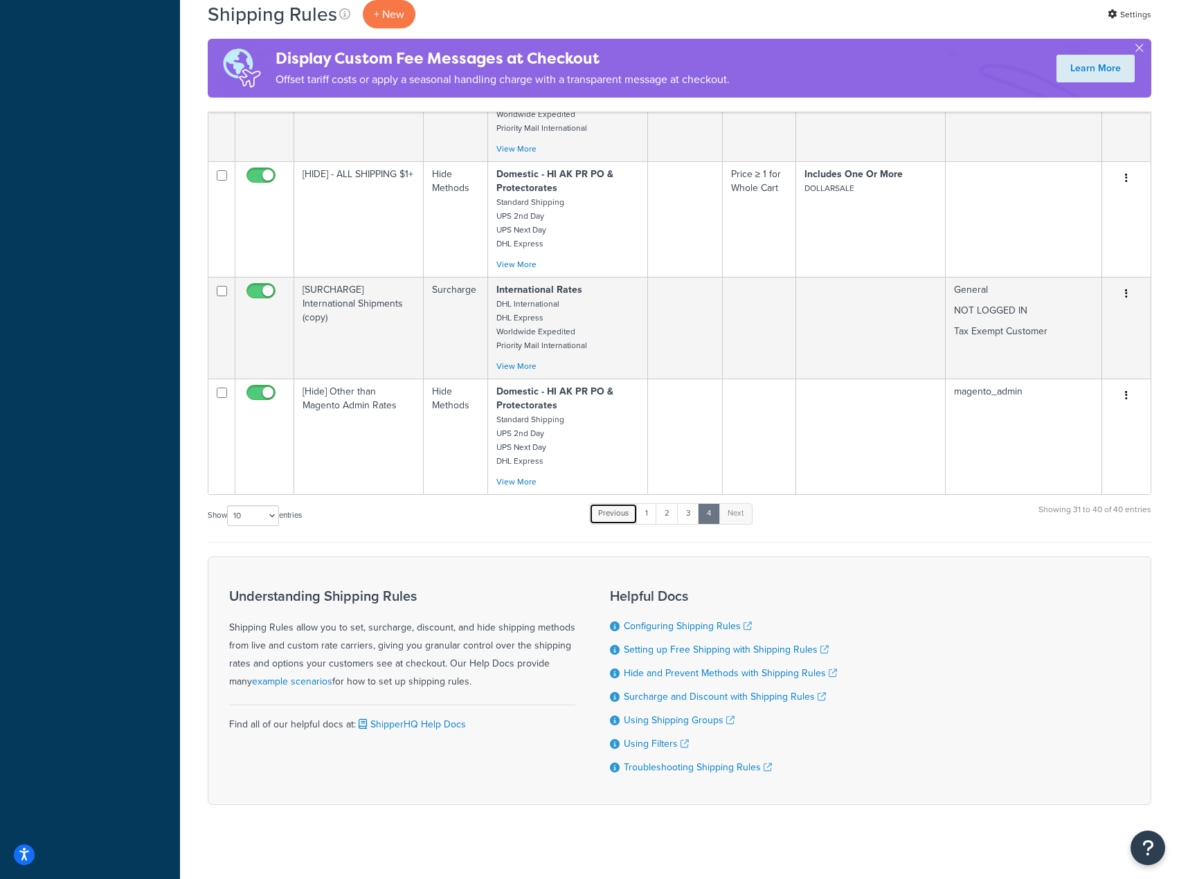
click at [614, 504] on link "Previous" at bounding box center [613, 513] width 48 height 21
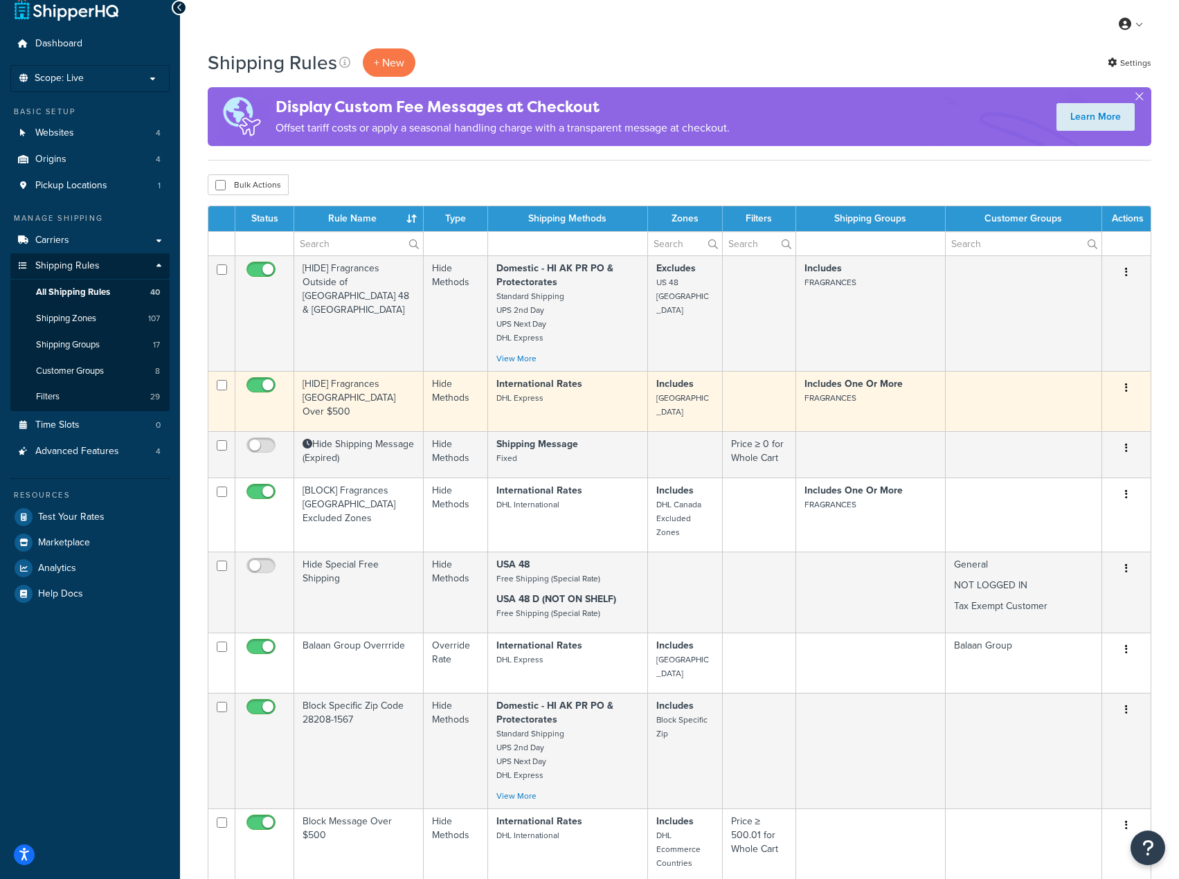
scroll to position [0, 0]
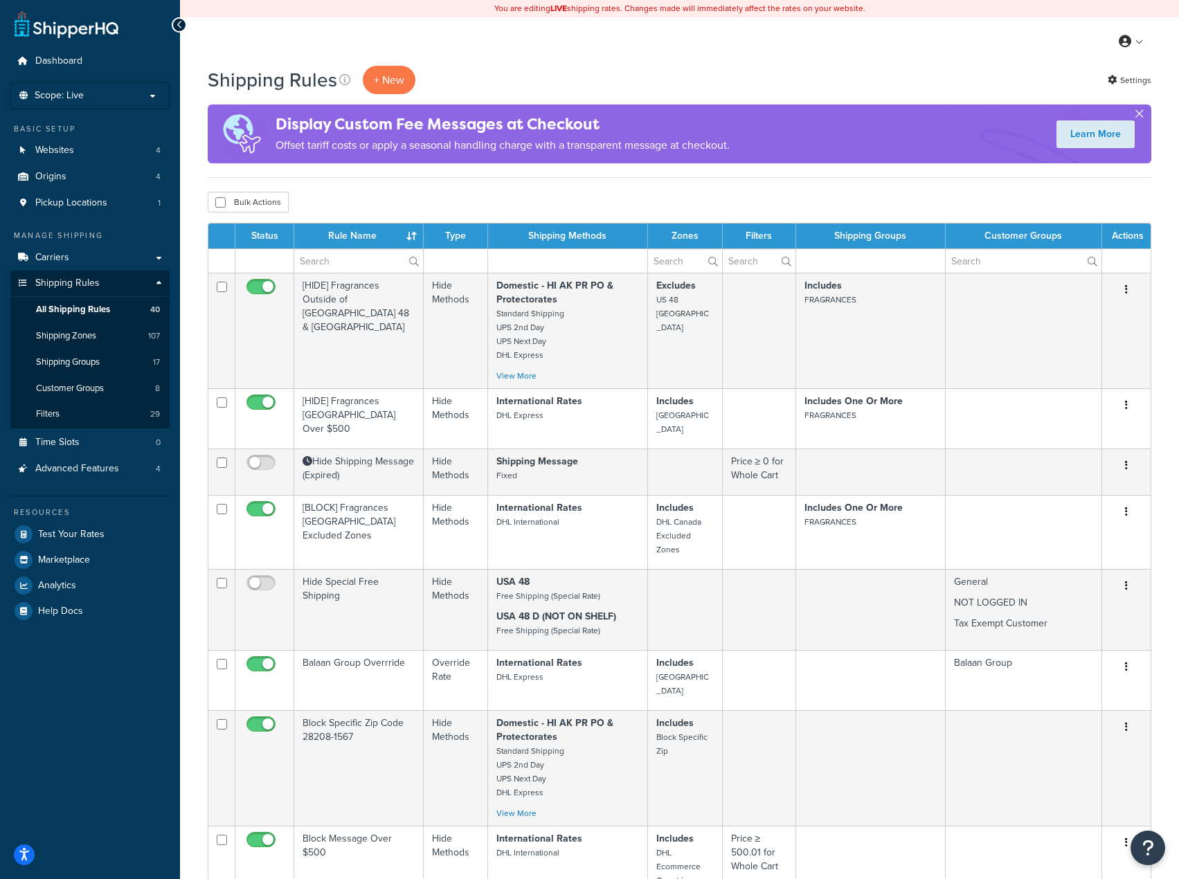
click at [1141, 115] on button "button" at bounding box center [1139, 116] width 3 height 3
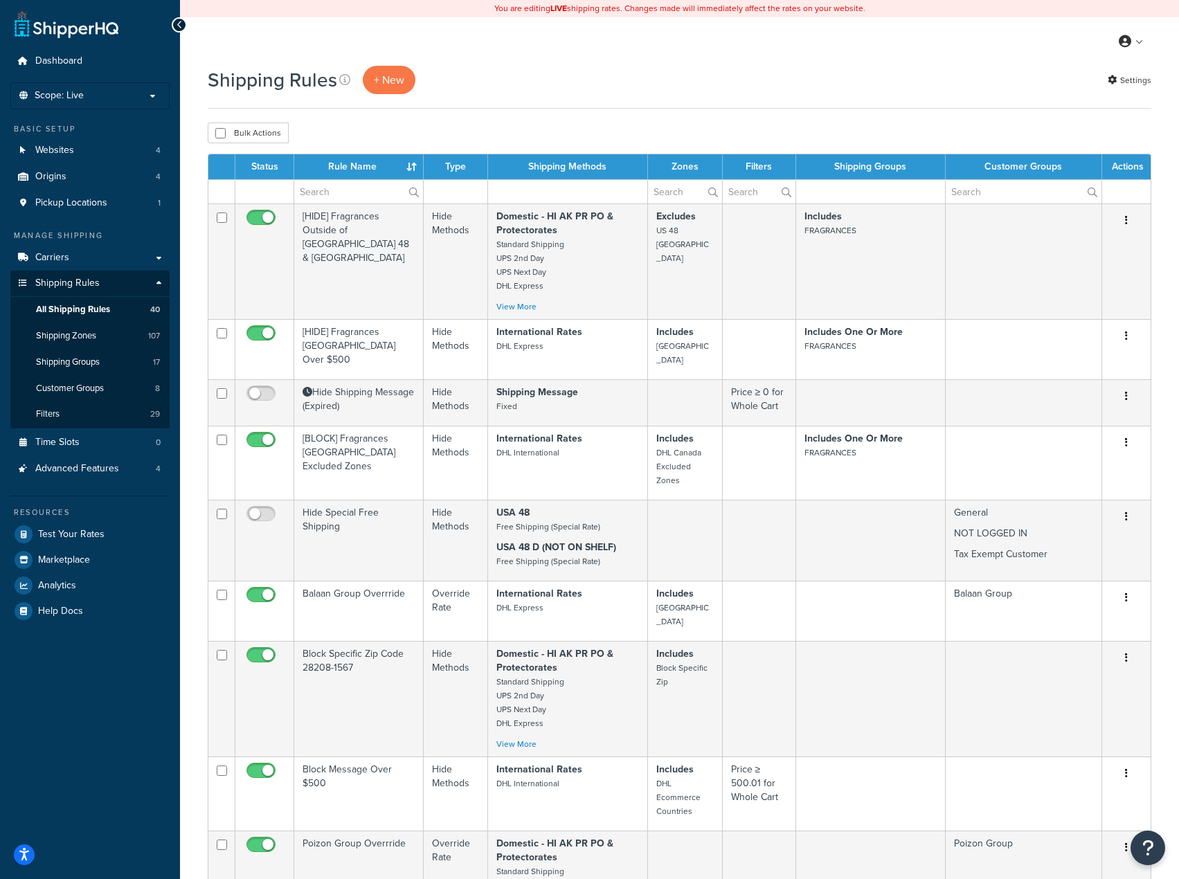
click at [388, 62] on div "My Profile Billing Global Settings Contact Us Logout" at bounding box center [679, 41] width 999 height 48
click at [388, 76] on p "+ New" at bounding box center [389, 80] width 53 height 28
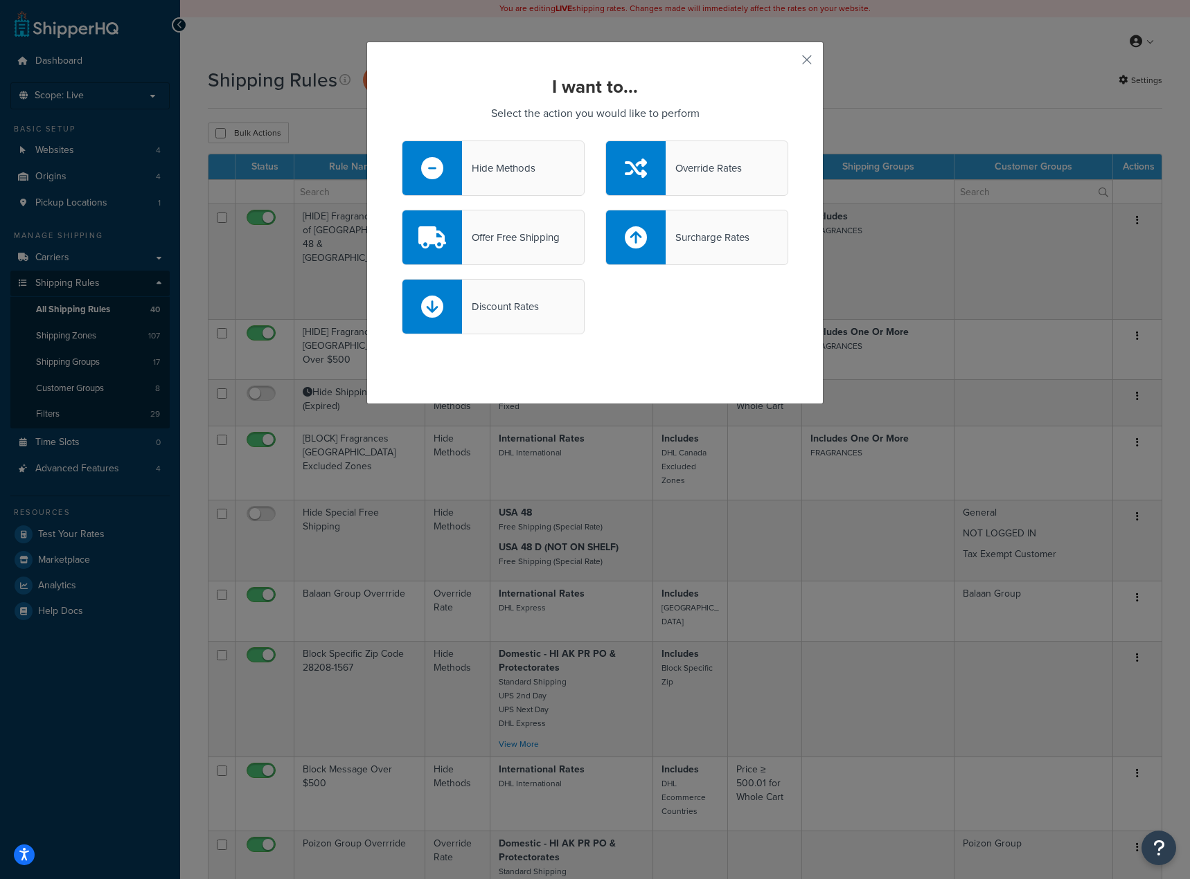
click at [674, 162] on div "Override Rates" at bounding box center [703, 168] width 76 height 19
click at [0, 0] on input "Override Rates" at bounding box center [0, 0] width 0 height 0
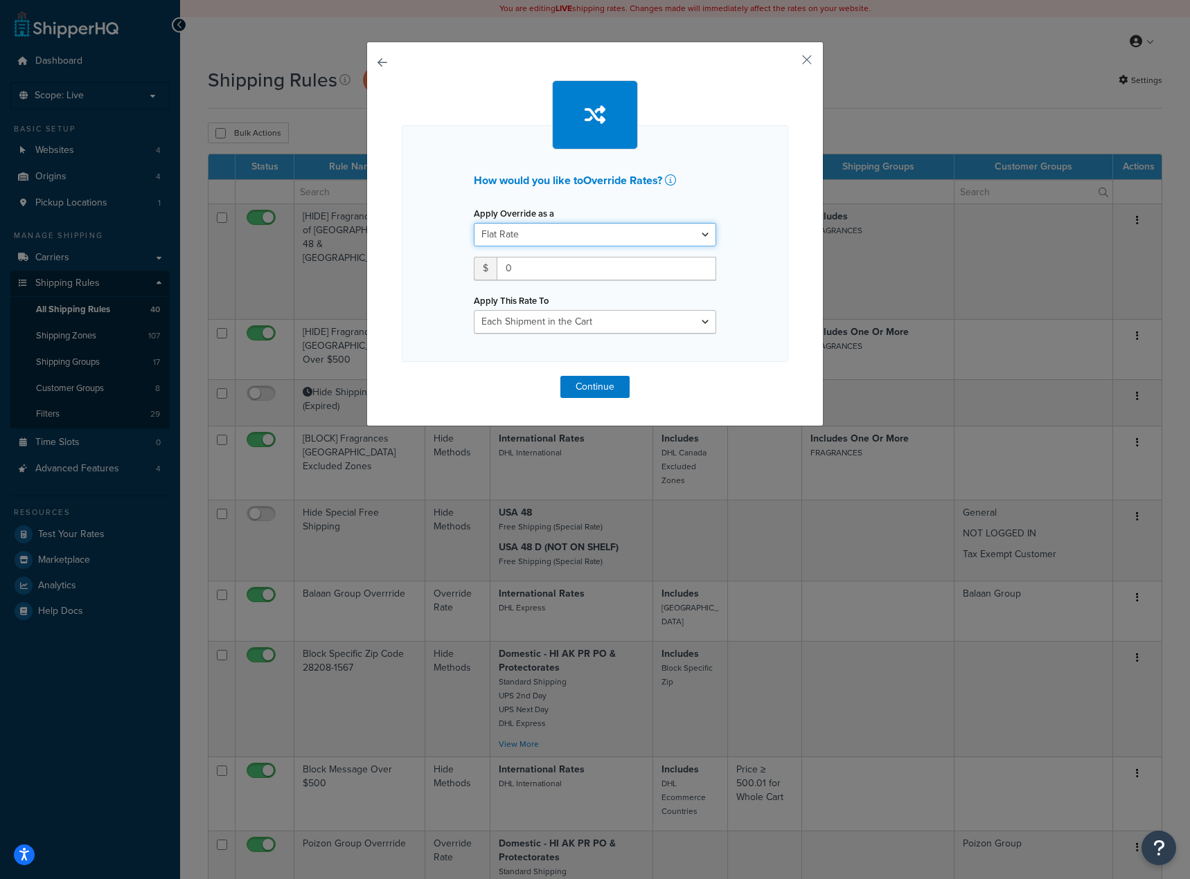
click at [567, 229] on select "Flat Rate Percentage Flat Rate & Percentage" at bounding box center [595, 235] width 242 height 24
click at [584, 195] on div "How would you like to Override Rates ? Apply Override as a Flat Rate Percentage…" at bounding box center [595, 254] width 242 height 159
click at [632, 231] on select "Flat Rate Percentage Flat Rate & Percentage" at bounding box center [595, 235] width 242 height 24
click at [729, 48] on div "How would you like to Override Rates ? Apply Override as a Flat Rate Percentage…" at bounding box center [594, 234] width 457 height 385
drag, startPoint x: 809, startPoint y: 51, endPoint x: 805, endPoint y: 63, distance: 12.9
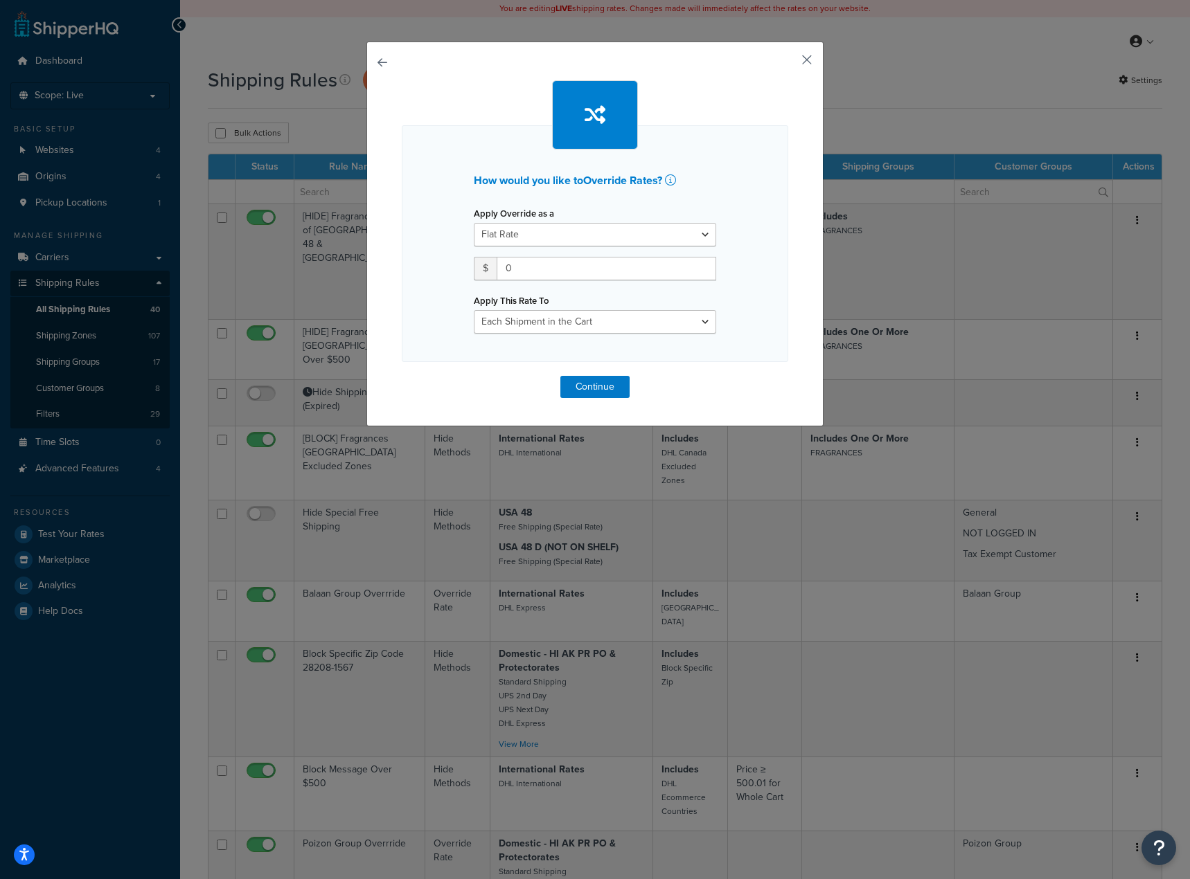
click at [809, 52] on div "How would you like to Override Rates ? Apply Override as a Flat Rate Percentage…" at bounding box center [594, 234] width 457 height 385
click at [788, 63] on button "button" at bounding box center [786, 64] width 3 height 3
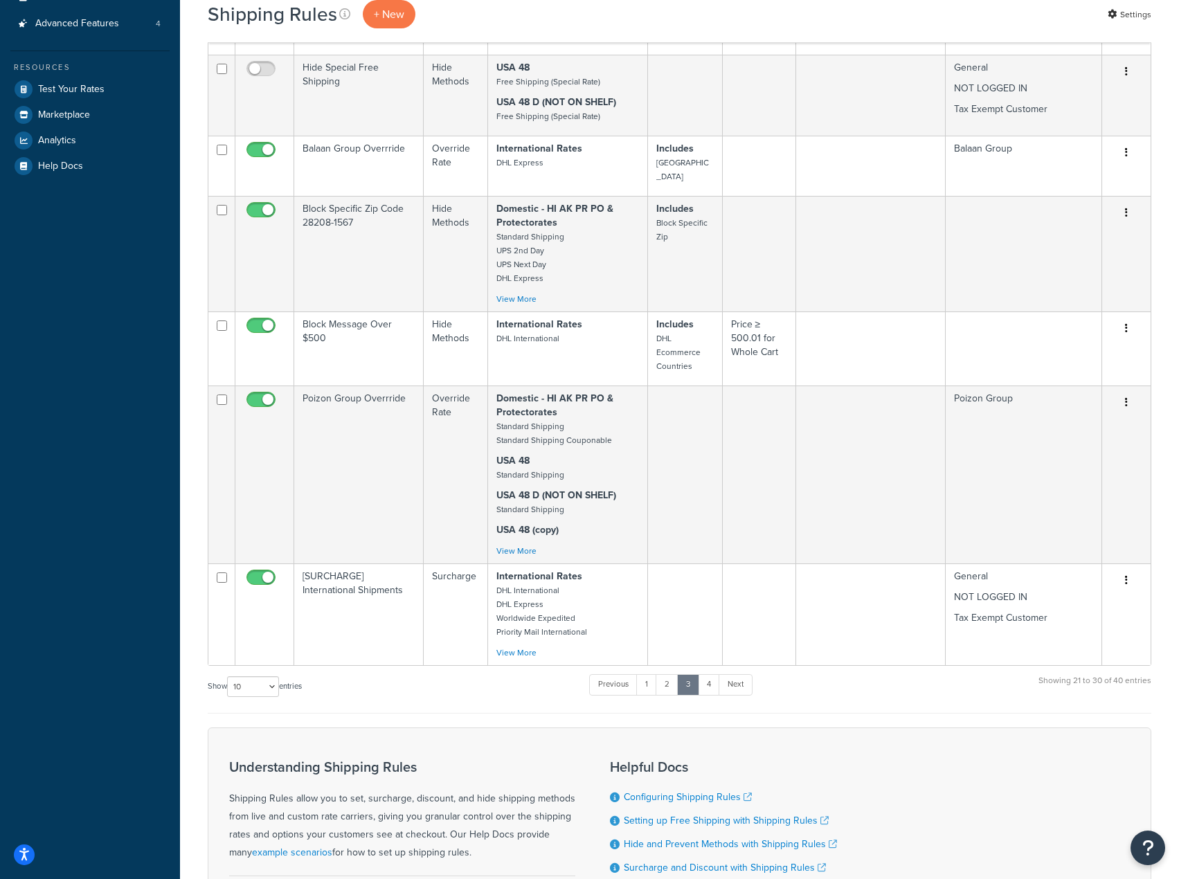
scroll to position [602, 0]
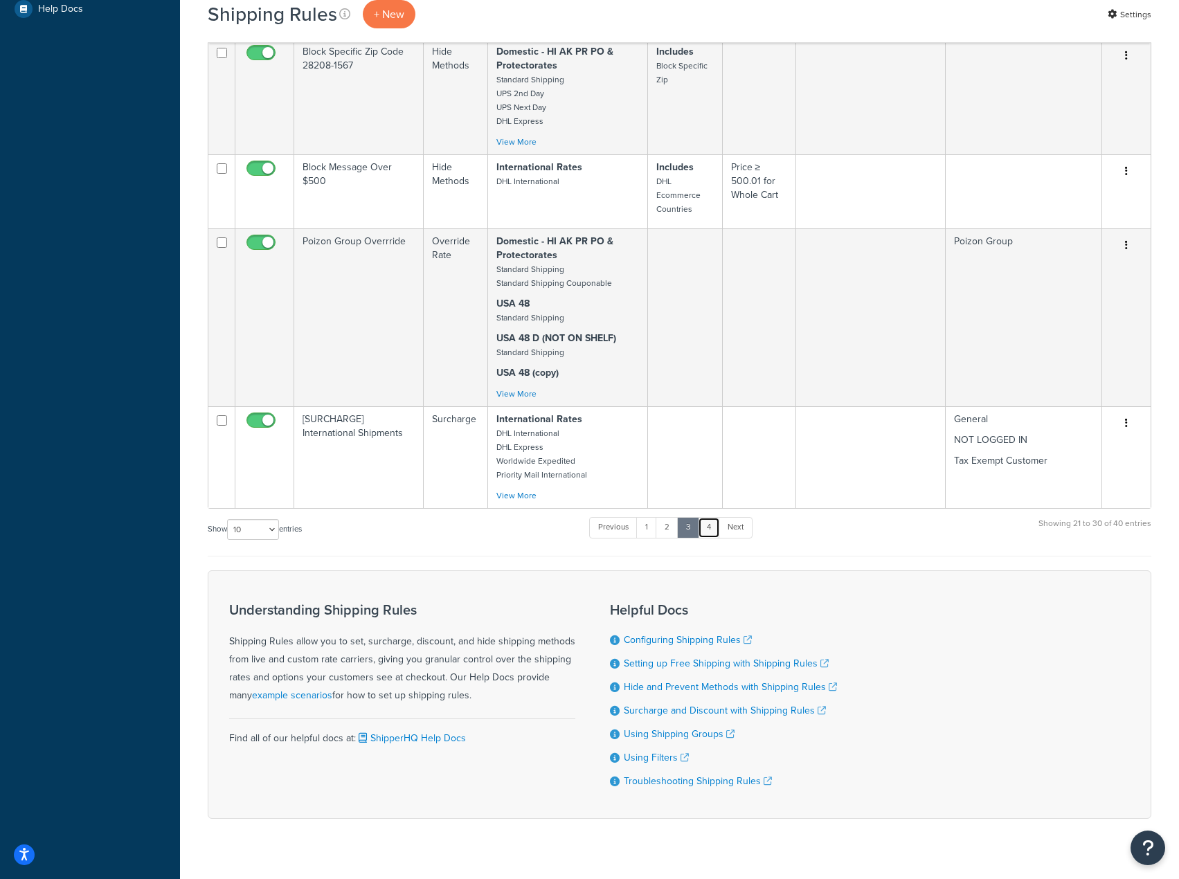
click at [708, 517] on link "4" at bounding box center [709, 527] width 22 height 21
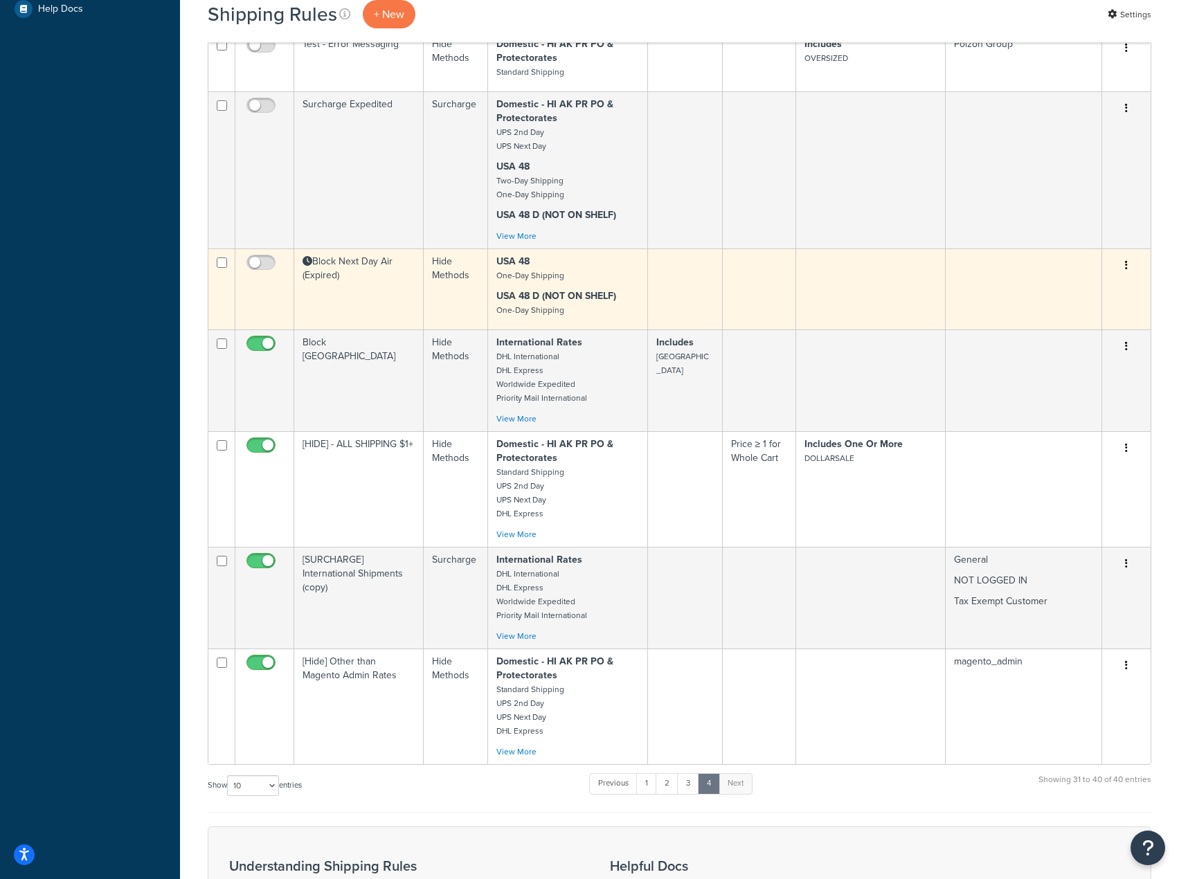
click at [1126, 260] on icon "button" at bounding box center [1126, 265] width 3 height 10
click at [1066, 278] on link "Edit" at bounding box center [1080, 292] width 109 height 28
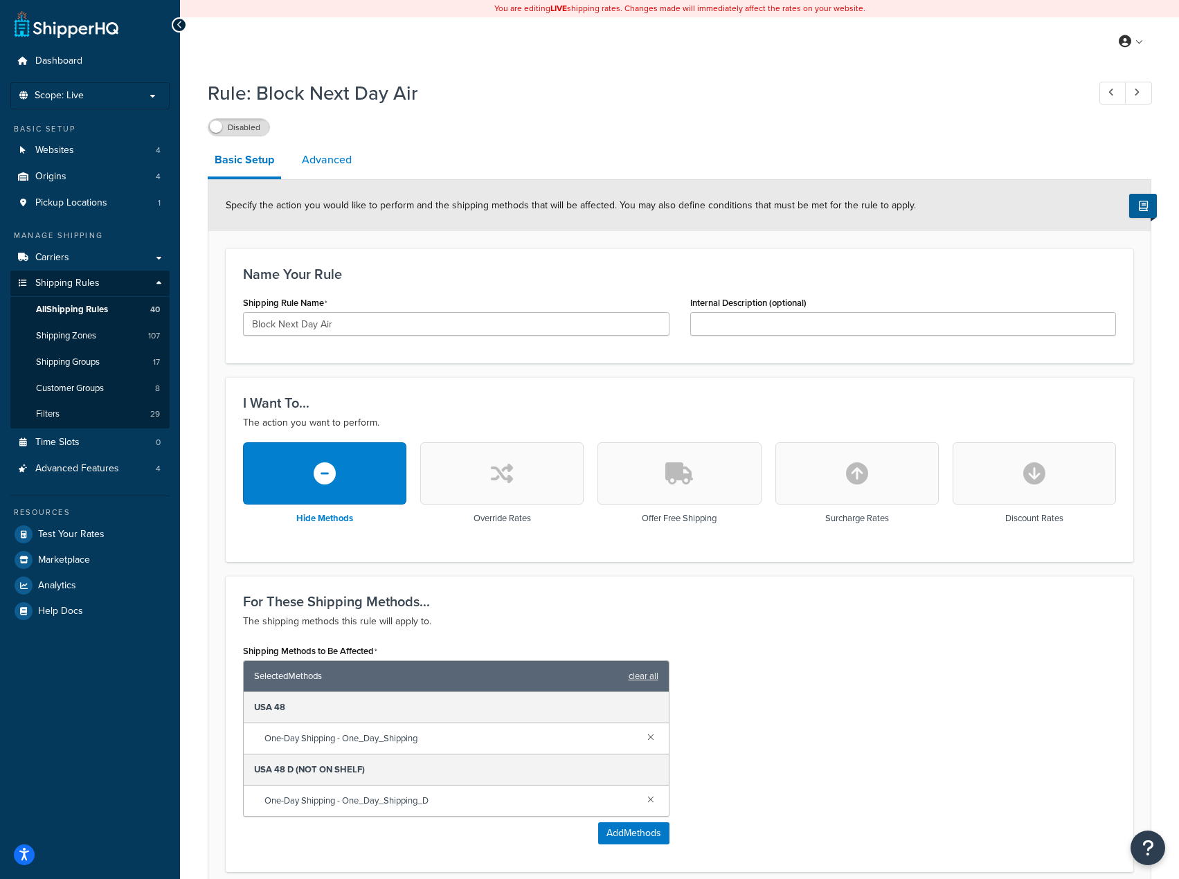
click at [323, 161] on link "Advanced" at bounding box center [327, 159] width 64 height 33
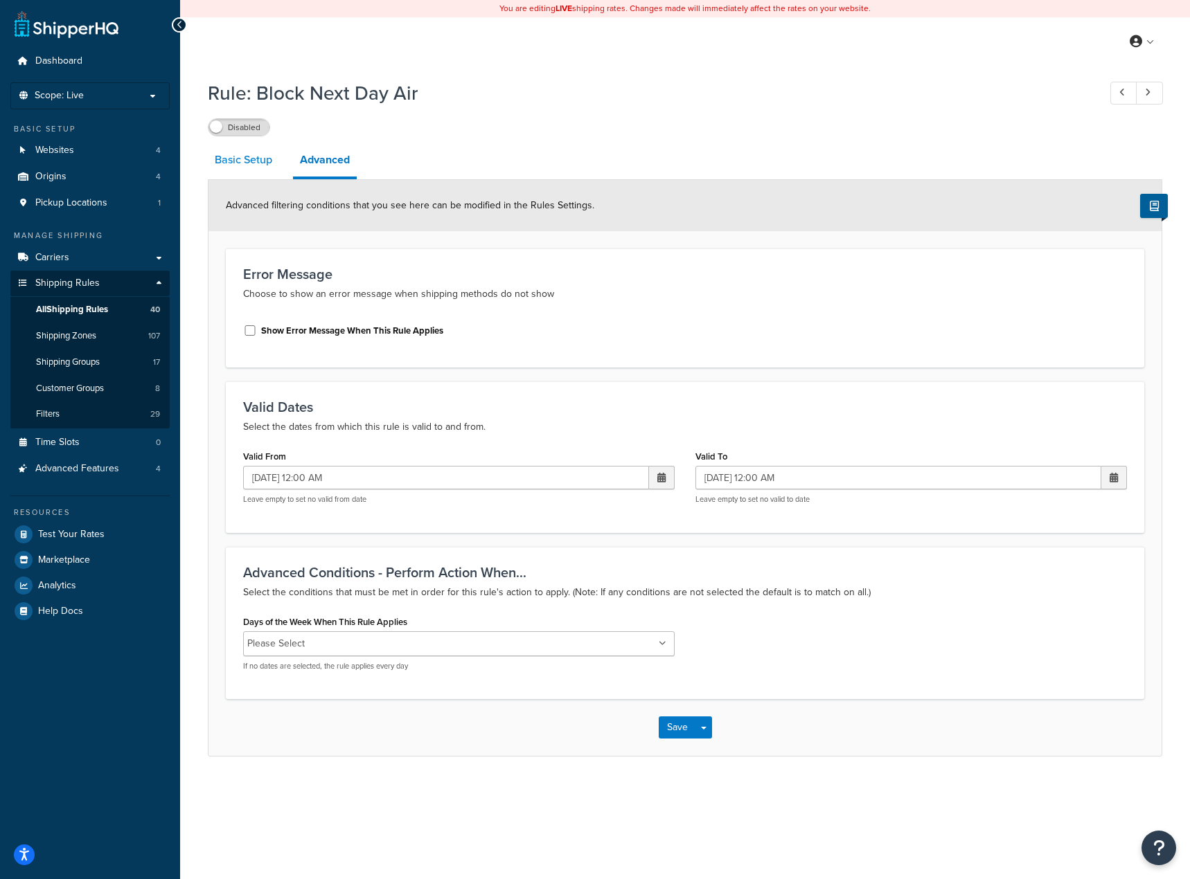
click at [241, 166] on link "Basic Setup" at bounding box center [243, 159] width 71 height 33
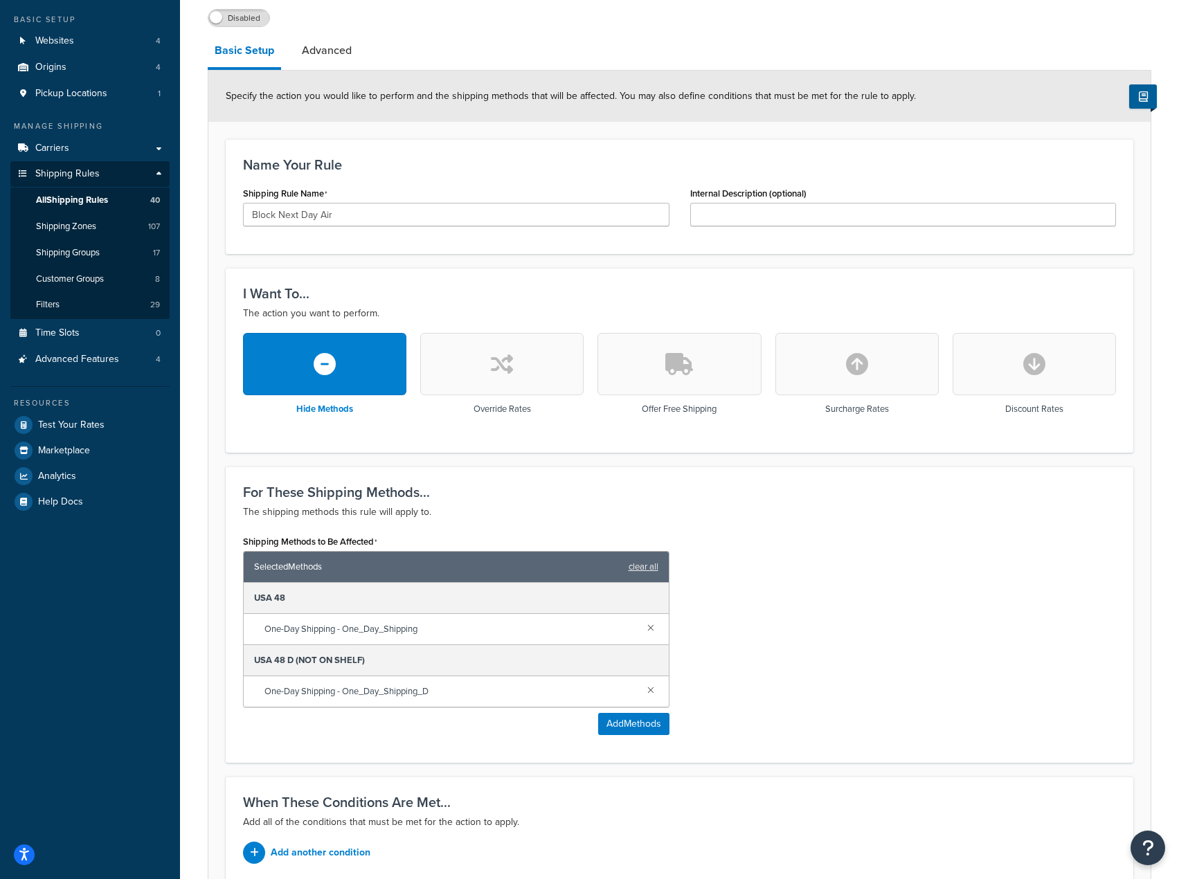
scroll to position [240, 0]
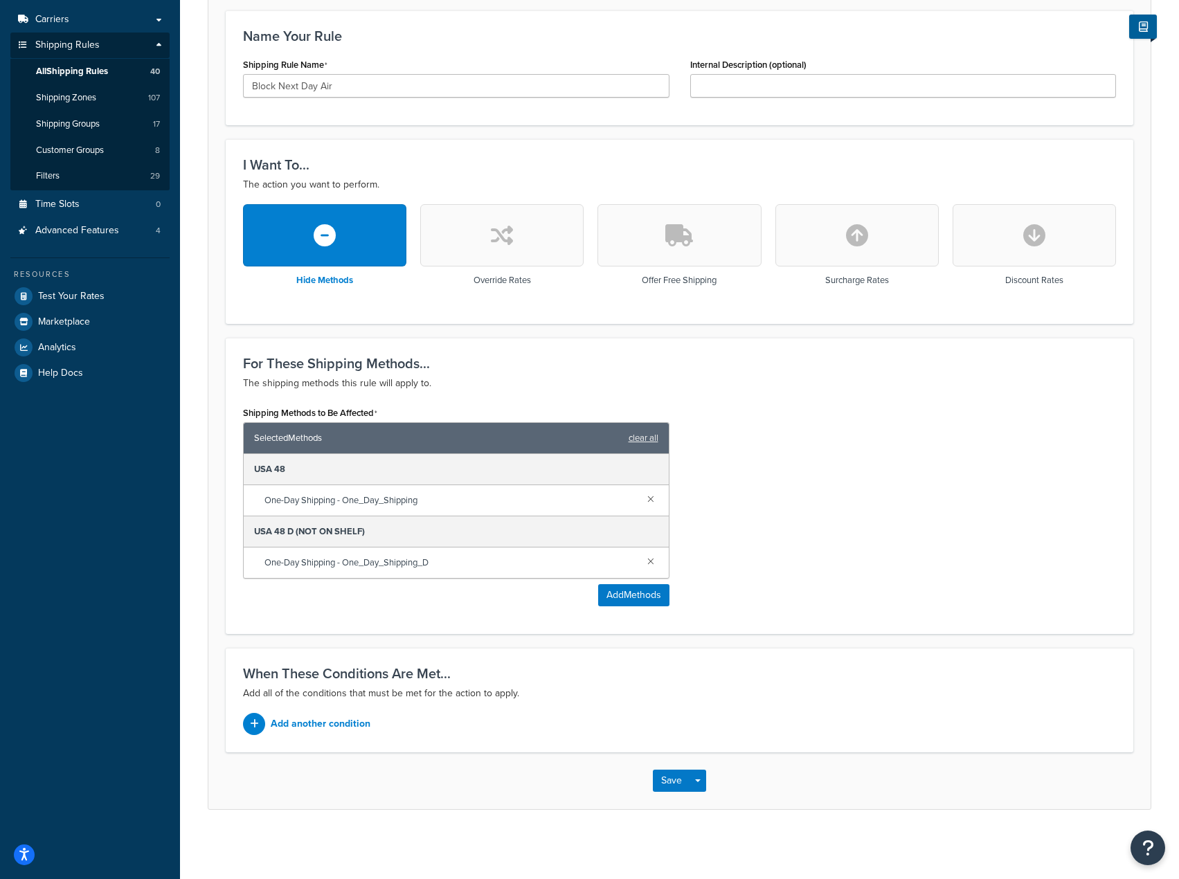
click at [434, 229] on button "button" at bounding box center [501, 235] width 163 height 62
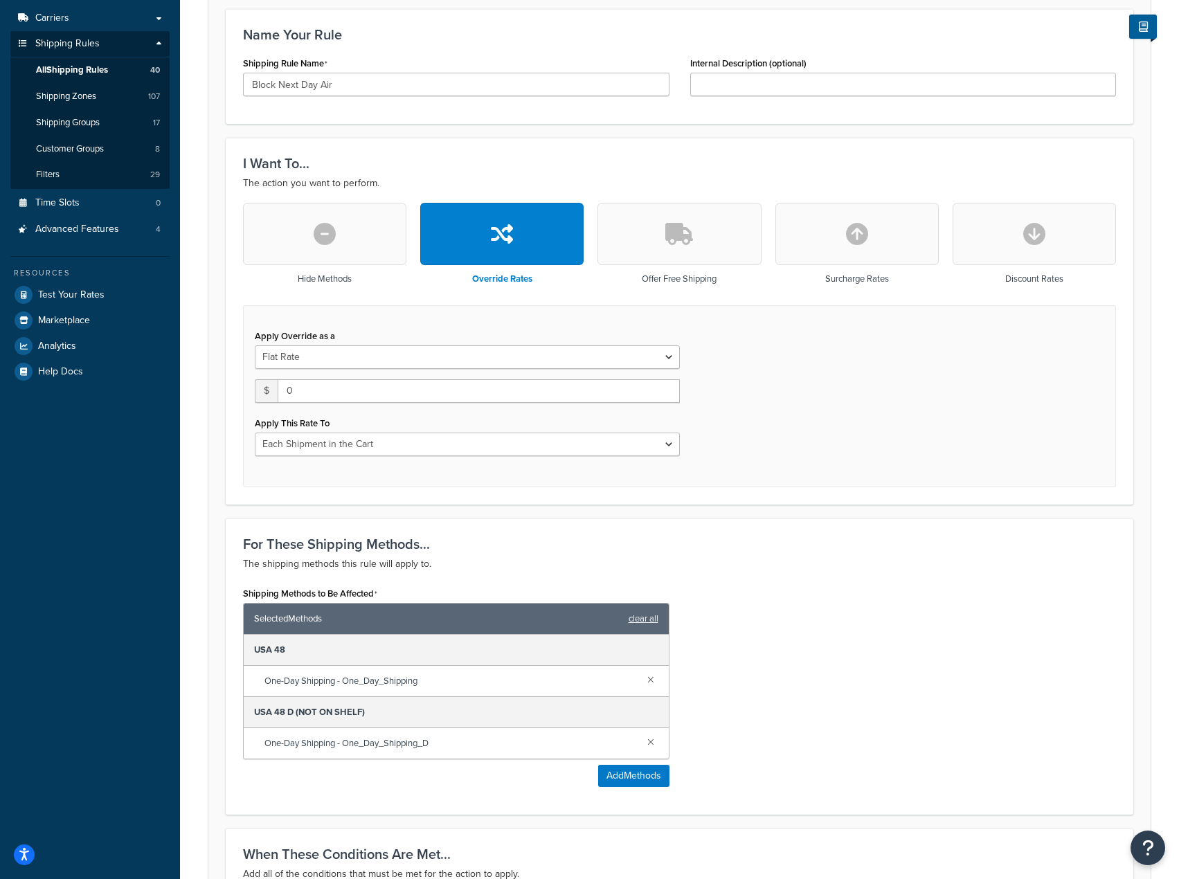
click at [623, 232] on button "button" at bounding box center [679, 234] width 163 height 62
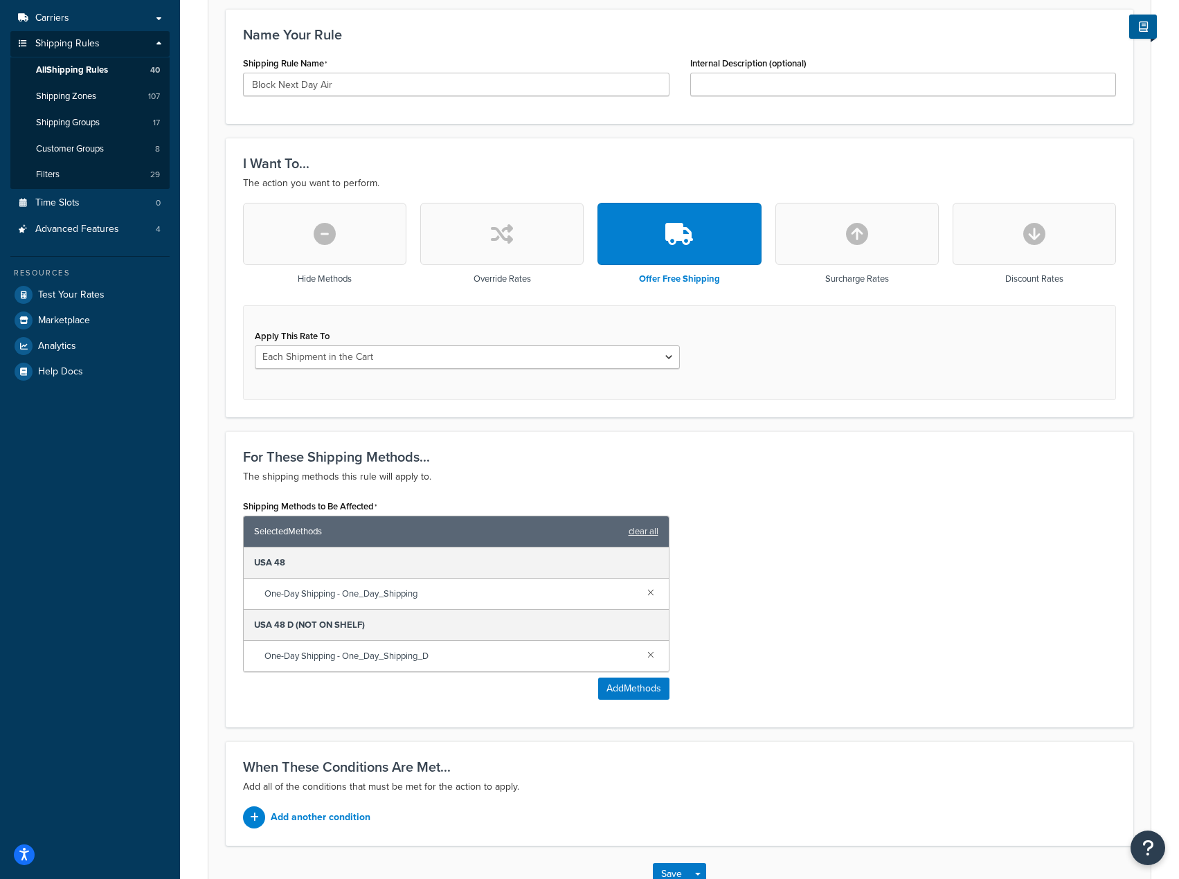
click at [309, 239] on button "button" at bounding box center [324, 234] width 163 height 62
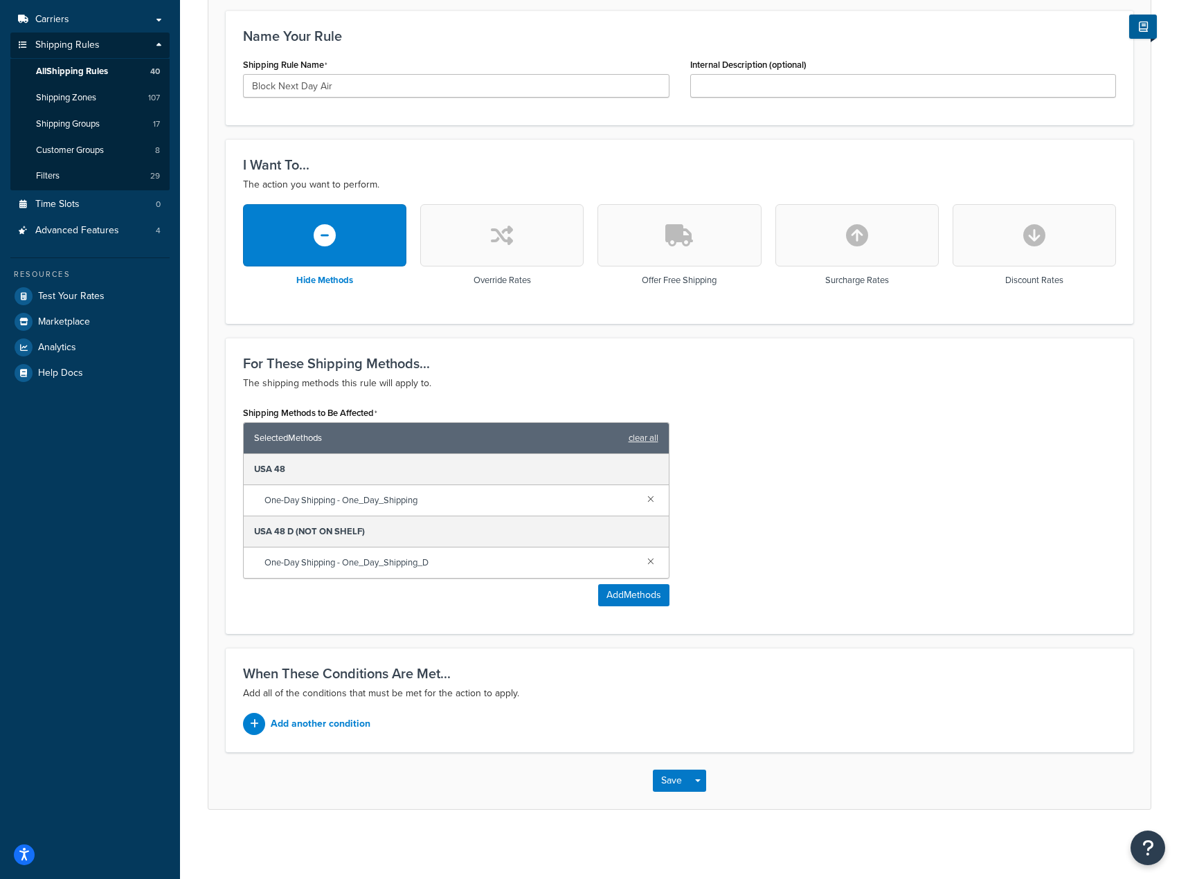
click at [805, 233] on button "button" at bounding box center [857, 235] width 163 height 62
select select "CART"
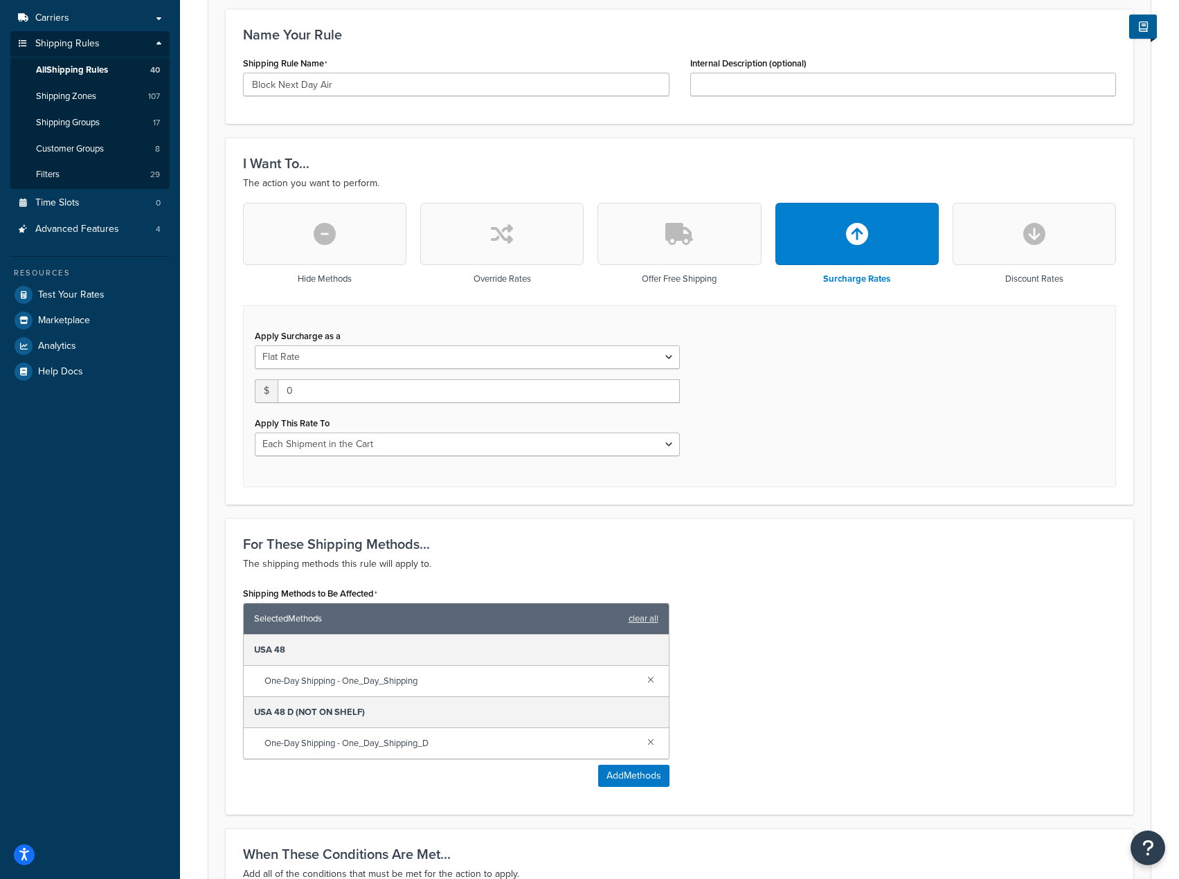
click at [1031, 236] on icon "button" at bounding box center [1035, 234] width 22 height 22
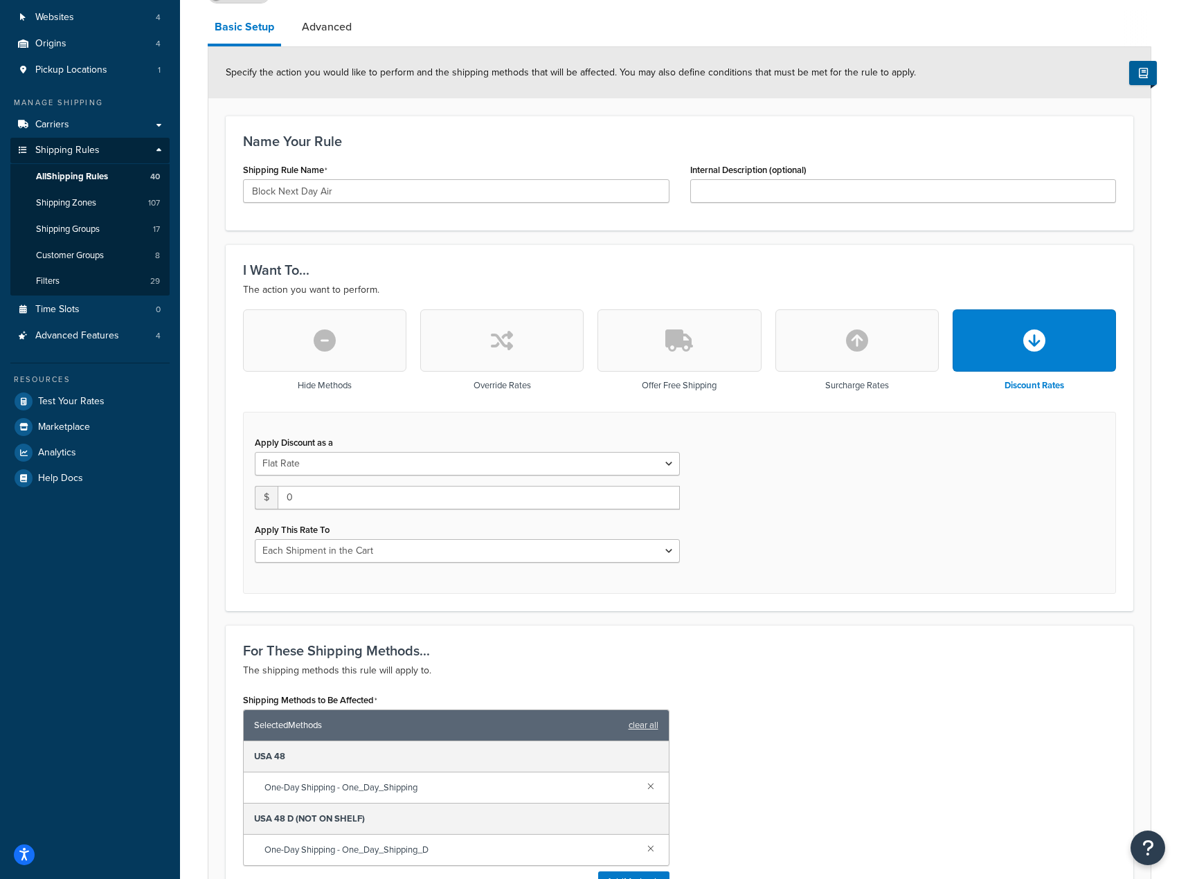
scroll to position [0, 0]
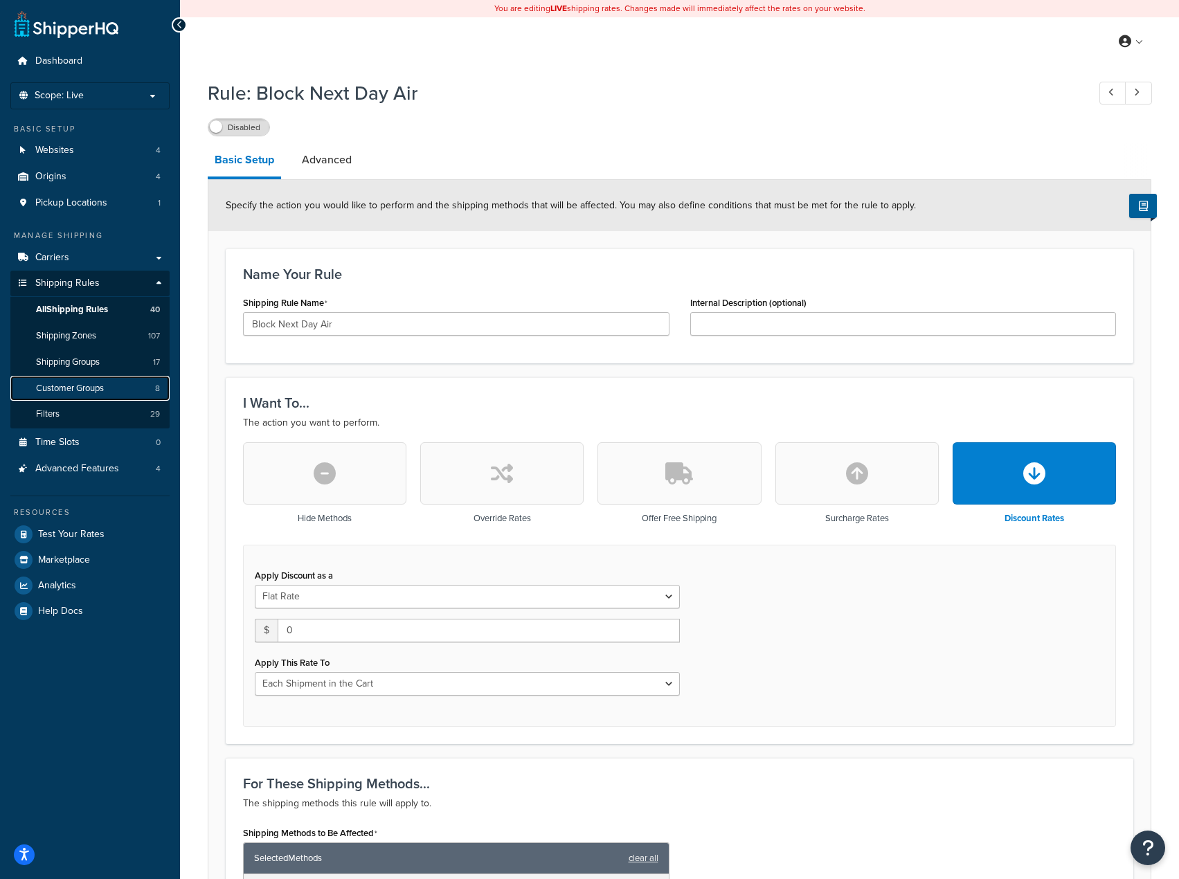
click at [73, 388] on span "Customer Groups" at bounding box center [70, 389] width 68 height 12
click at [80, 367] on span "Shipping Groups" at bounding box center [68, 363] width 64 height 12
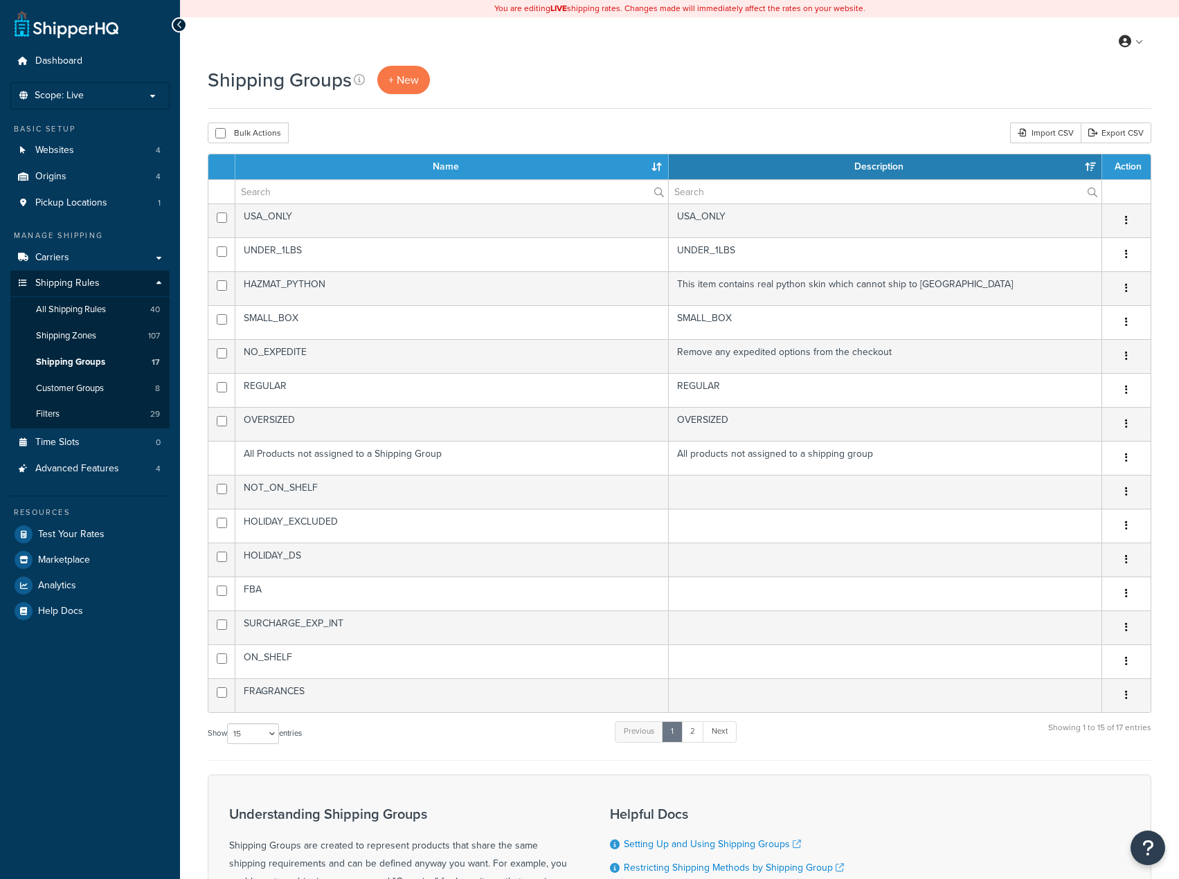
select select "15"
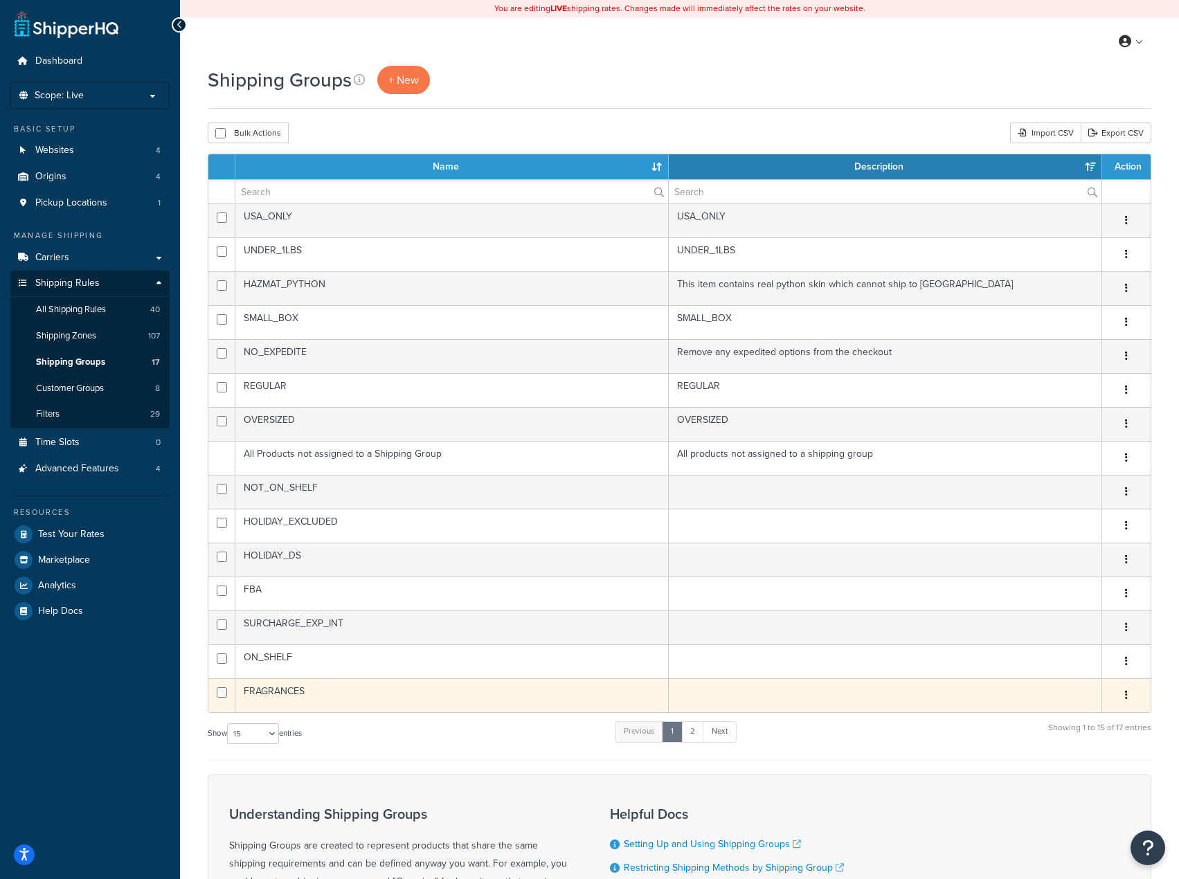
click at [1125, 698] on button "button" at bounding box center [1126, 696] width 19 height 22
click at [1046, 729] on link "Edit" at bounding box center [1070, 724] width 109 height 28
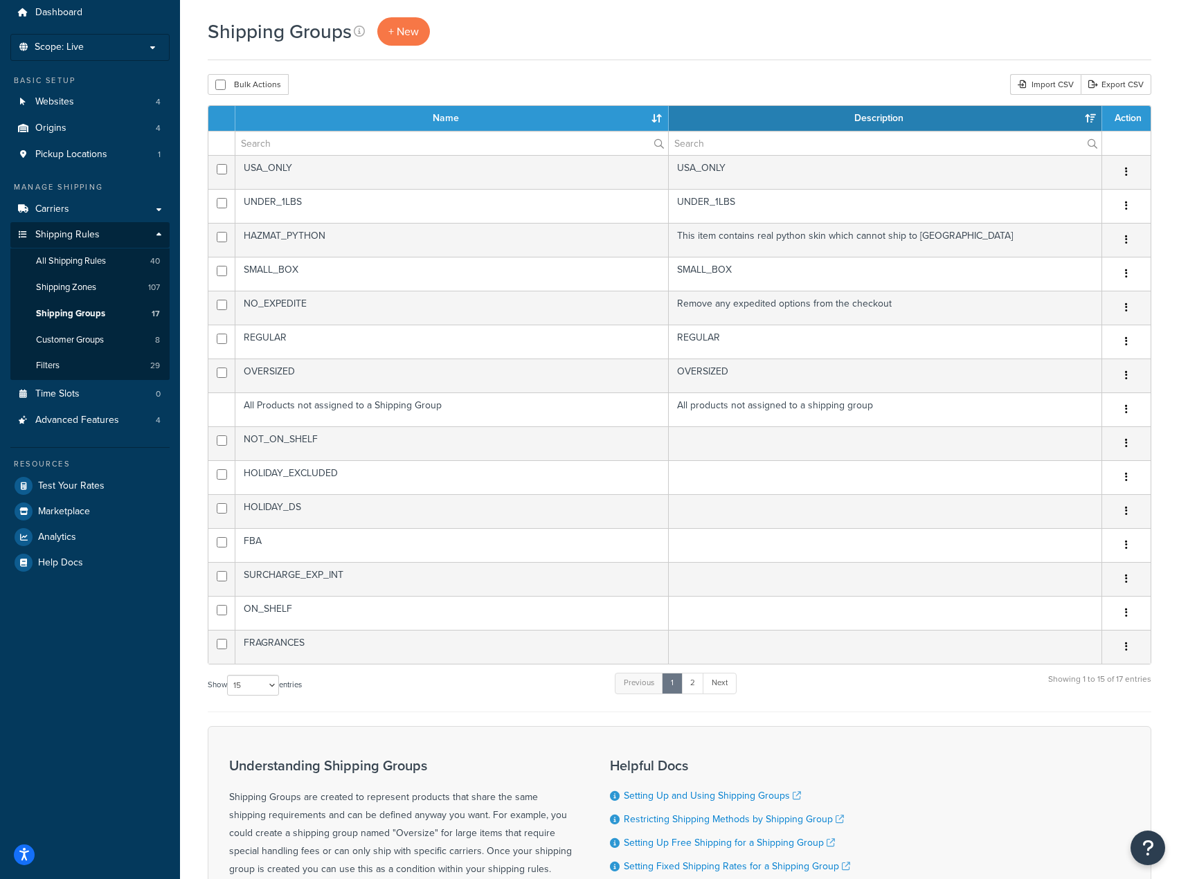
scroll to position [69, 0]
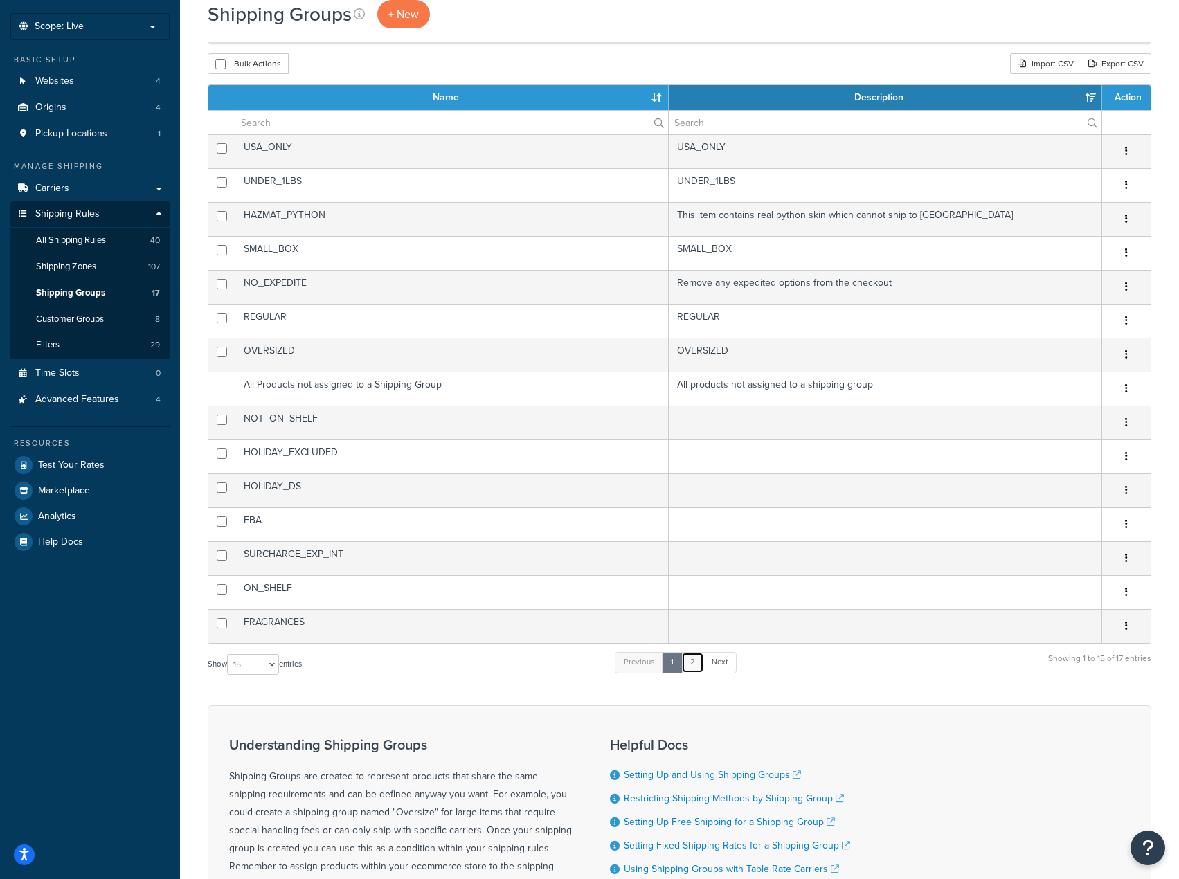
click at [689, 668] on link "2" at bounding box center [692, 662] width 23 height 21
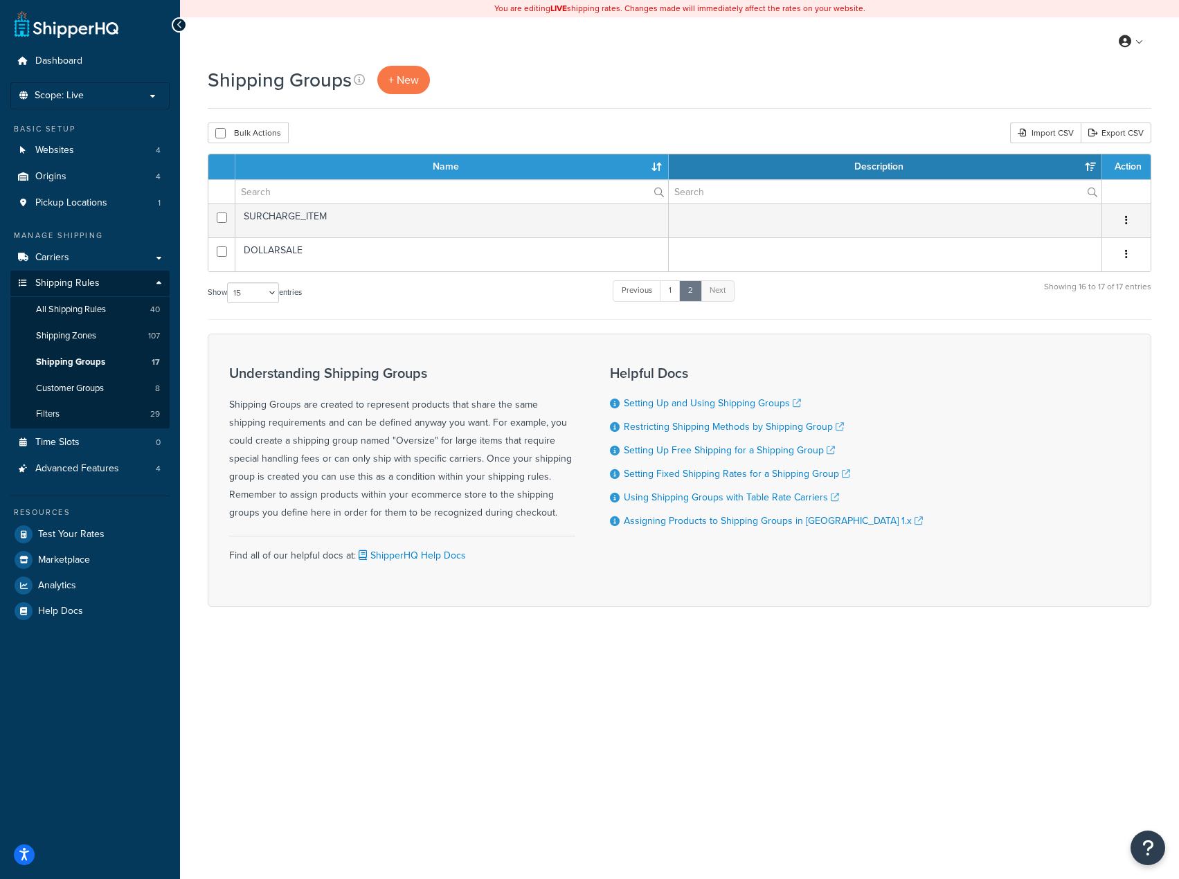
scroll to position [0, 0]
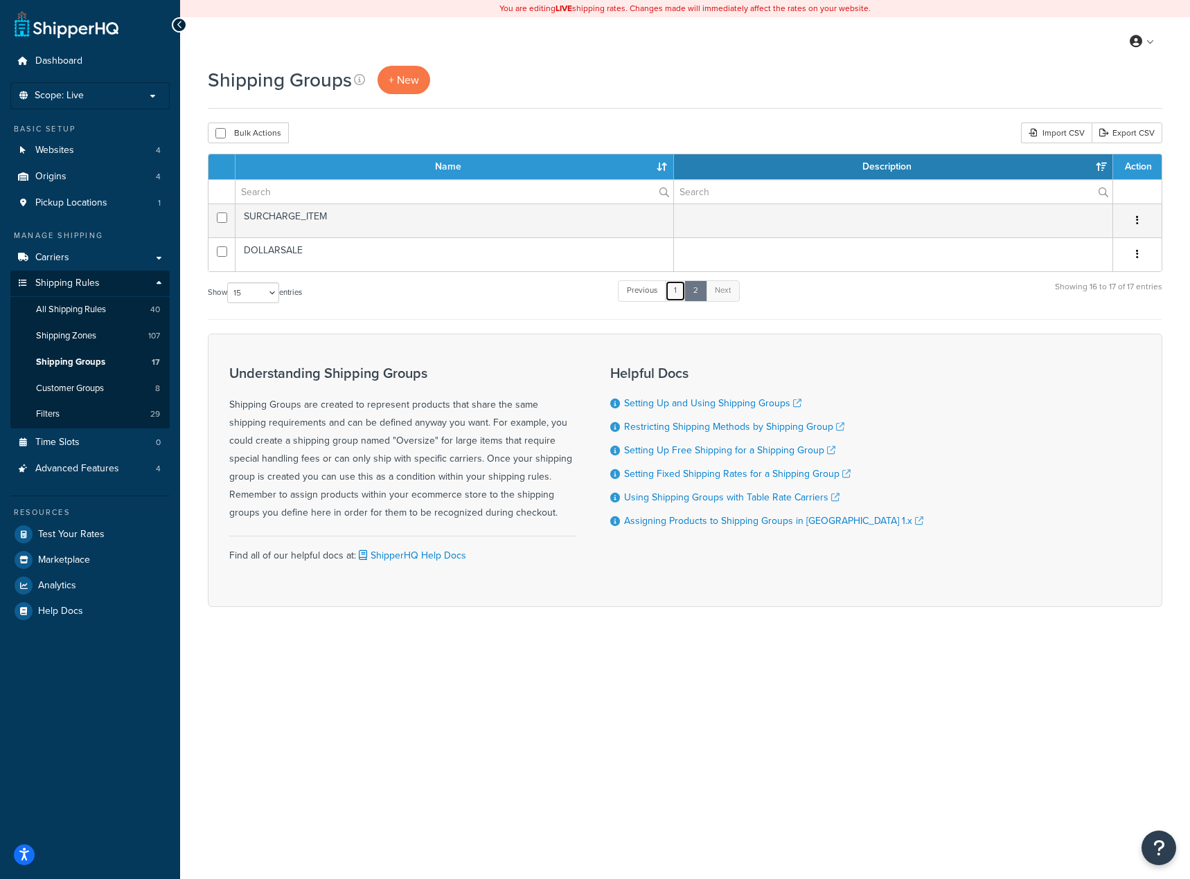
click at [676, 297] on link "1" at bounding box center [675, 290] width 21 height 21
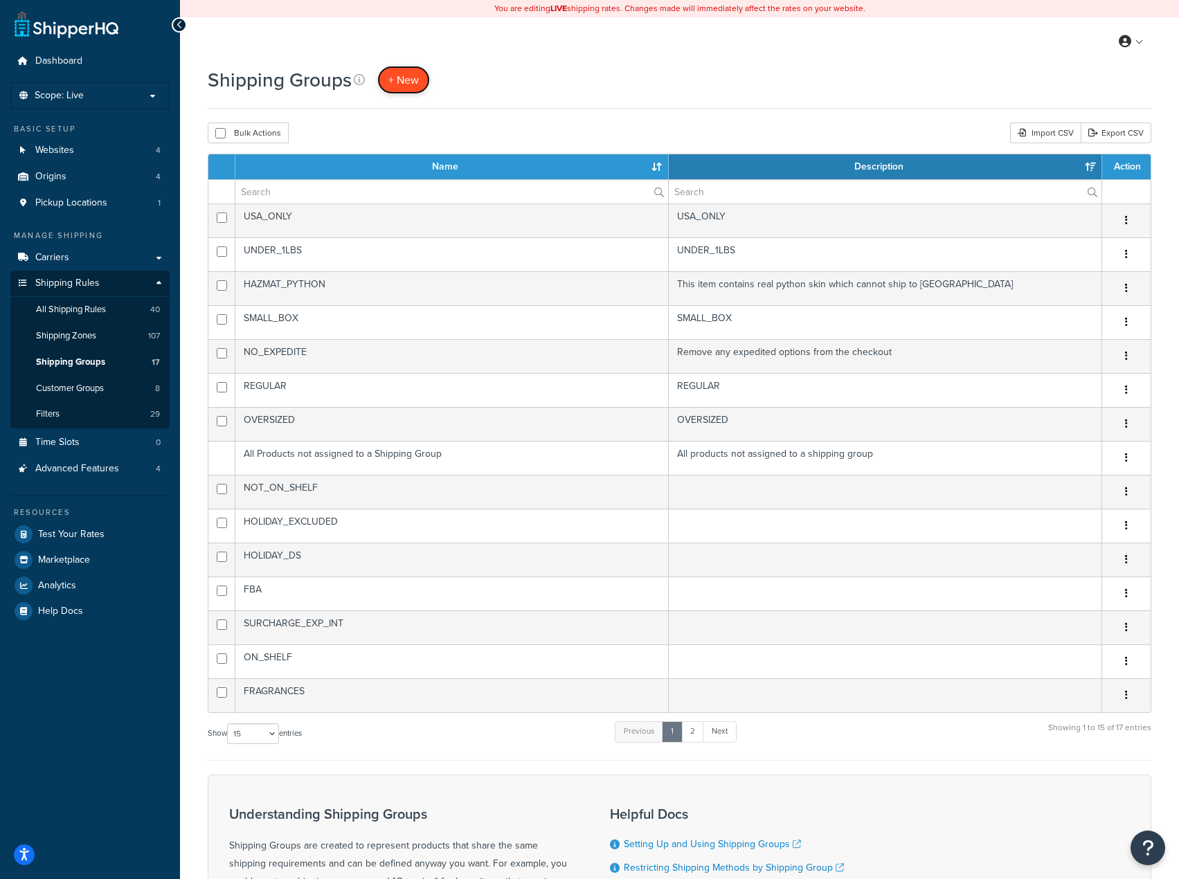
click at [402, 85] on span "+ New" at bounding box center [403, 80] width 30 height 16
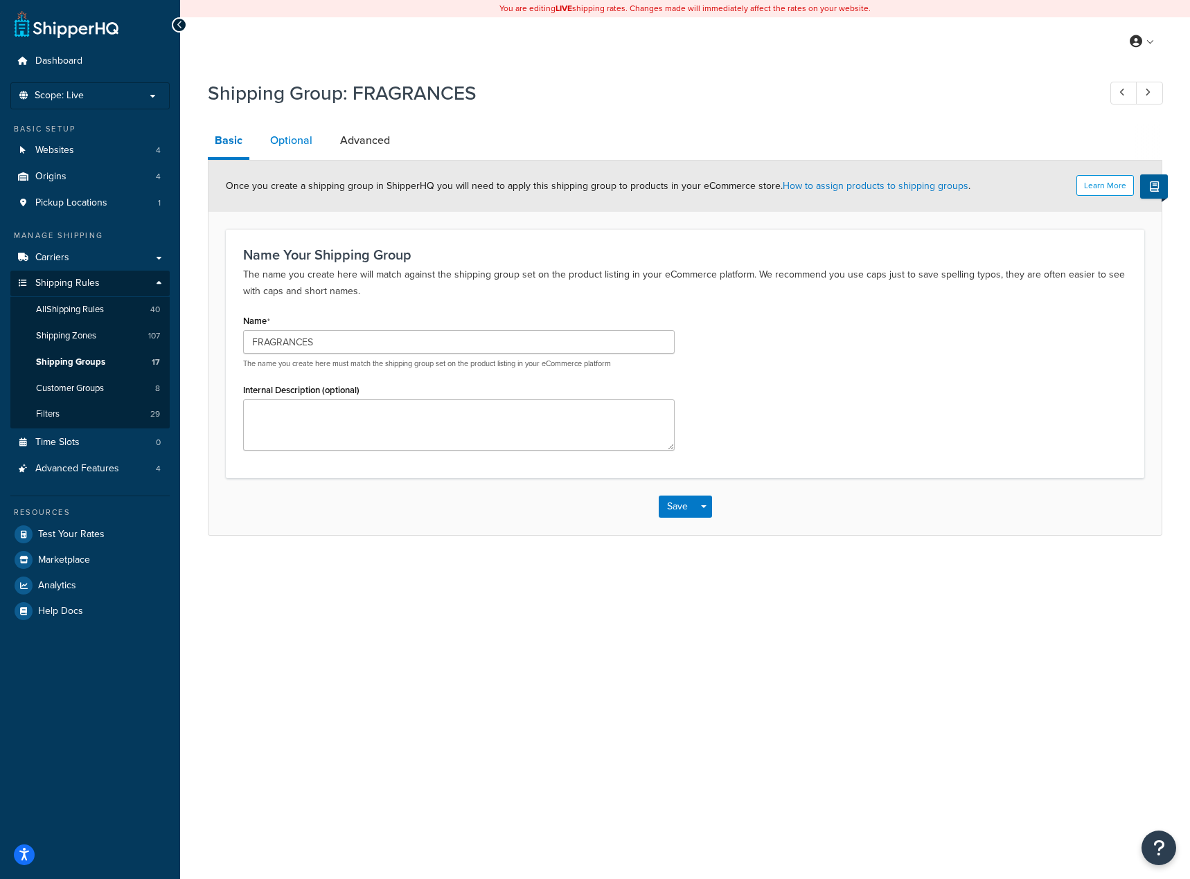
click at [280, 136] on link "Optional" at bounding box center [291, 140] width 56 height 33
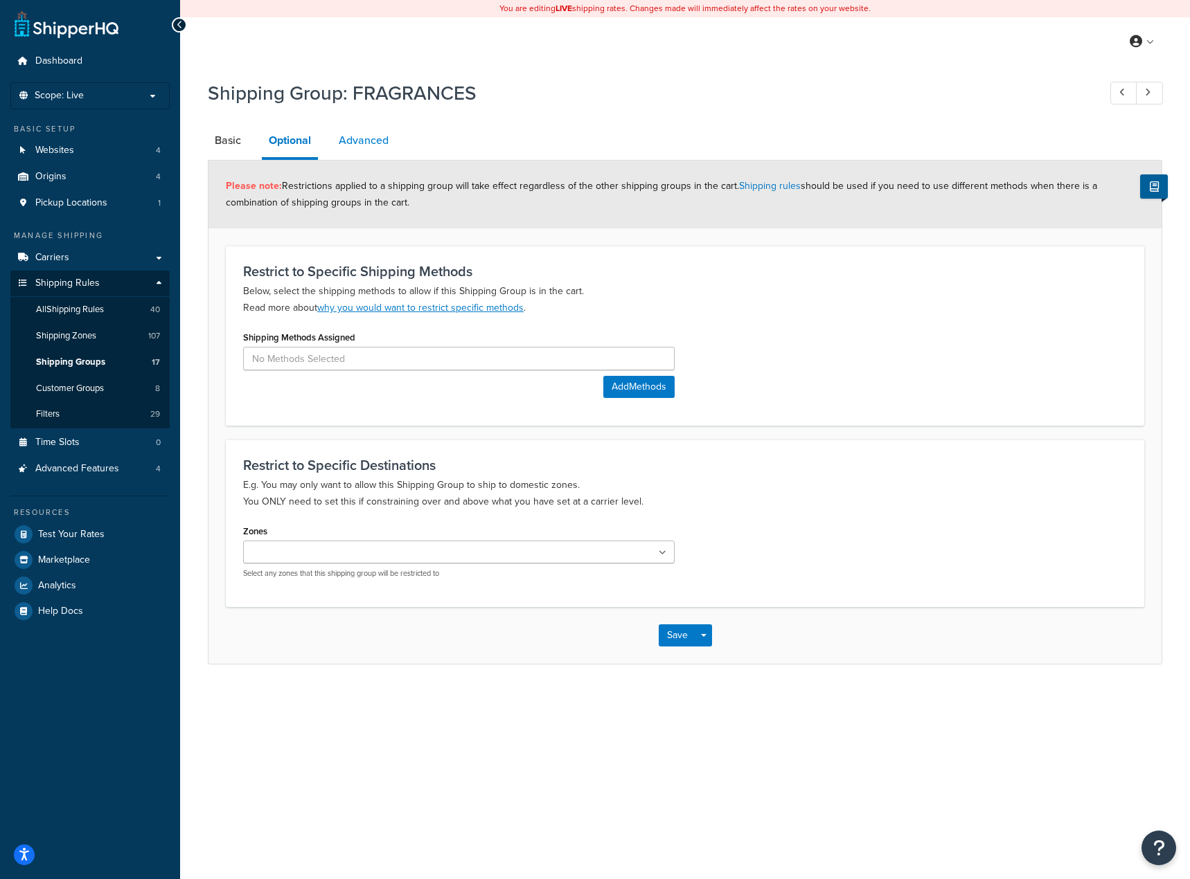
click at [355, 137] on link "Advanced" at bounding box center [364, 140] width 64 height 33
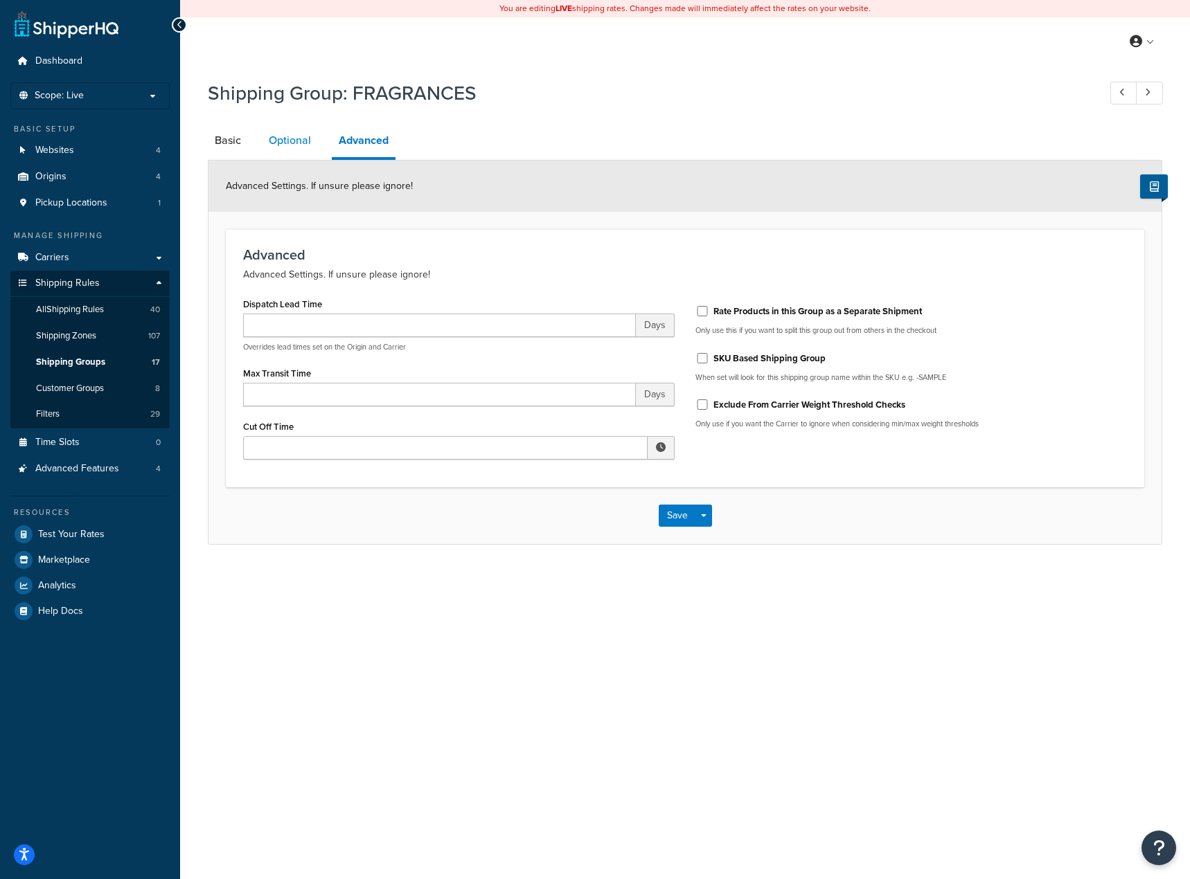
click at [284, 139] on link "Optional" at bounding box center [290, 140] width 56 height 33
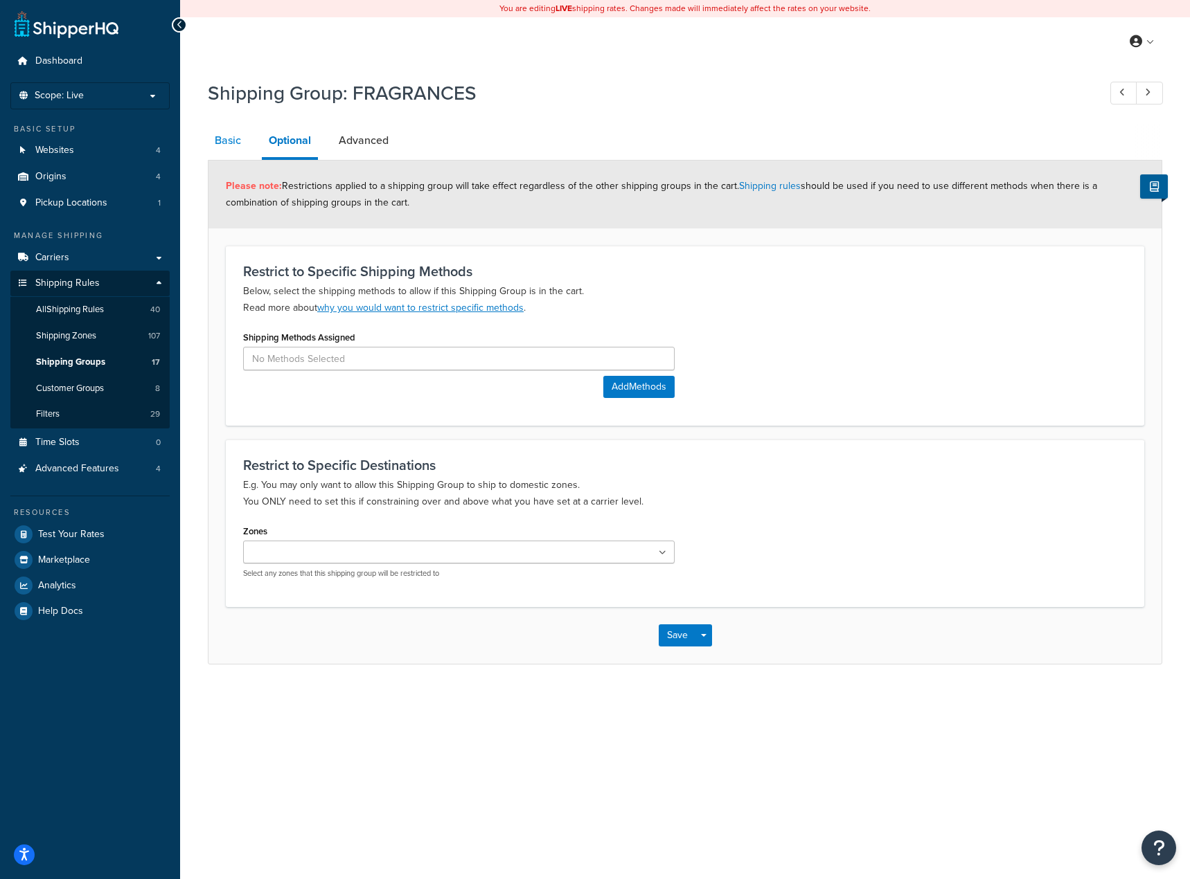
click at [217, 139] on link "Basic" at bounding box center [228, 140] width 40 height 33
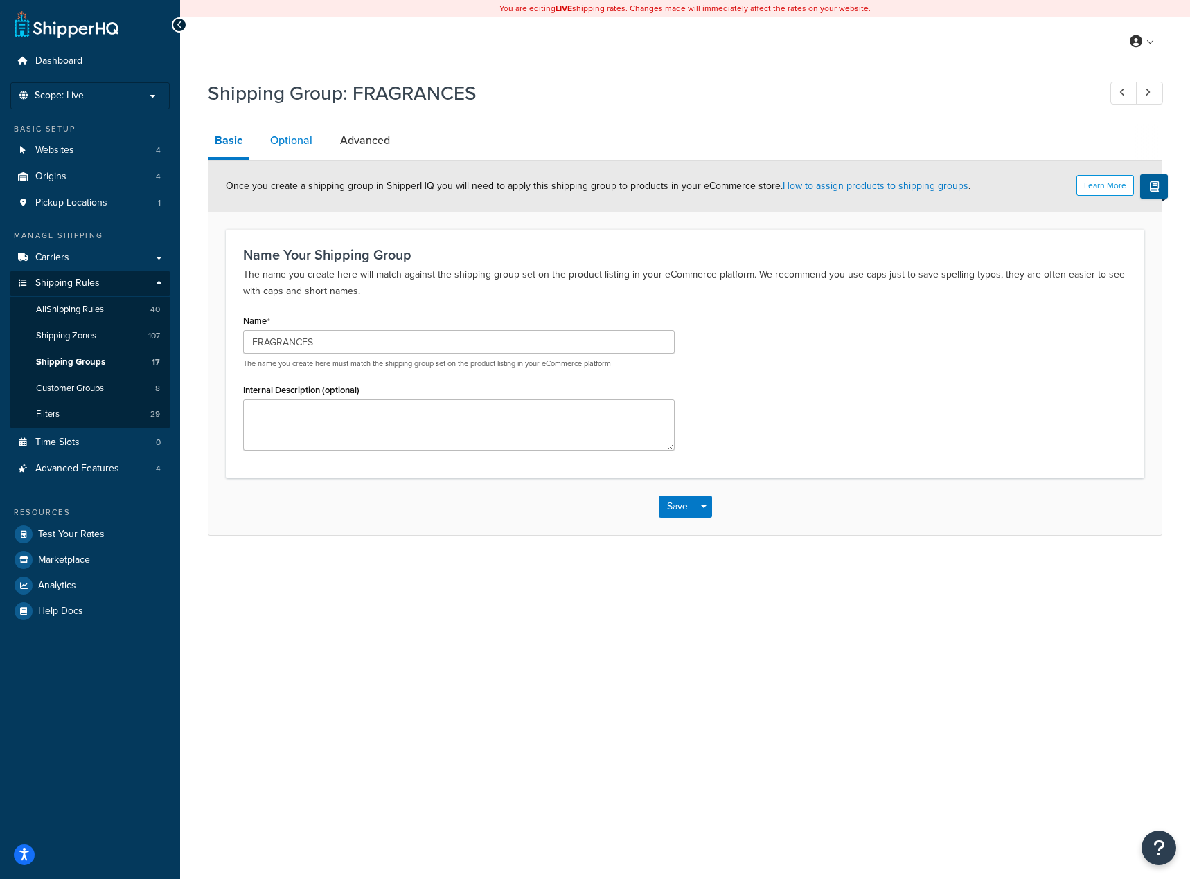
click at [315, 138] on link "Optional" at bounding box center [291, 140] width 56 height 33
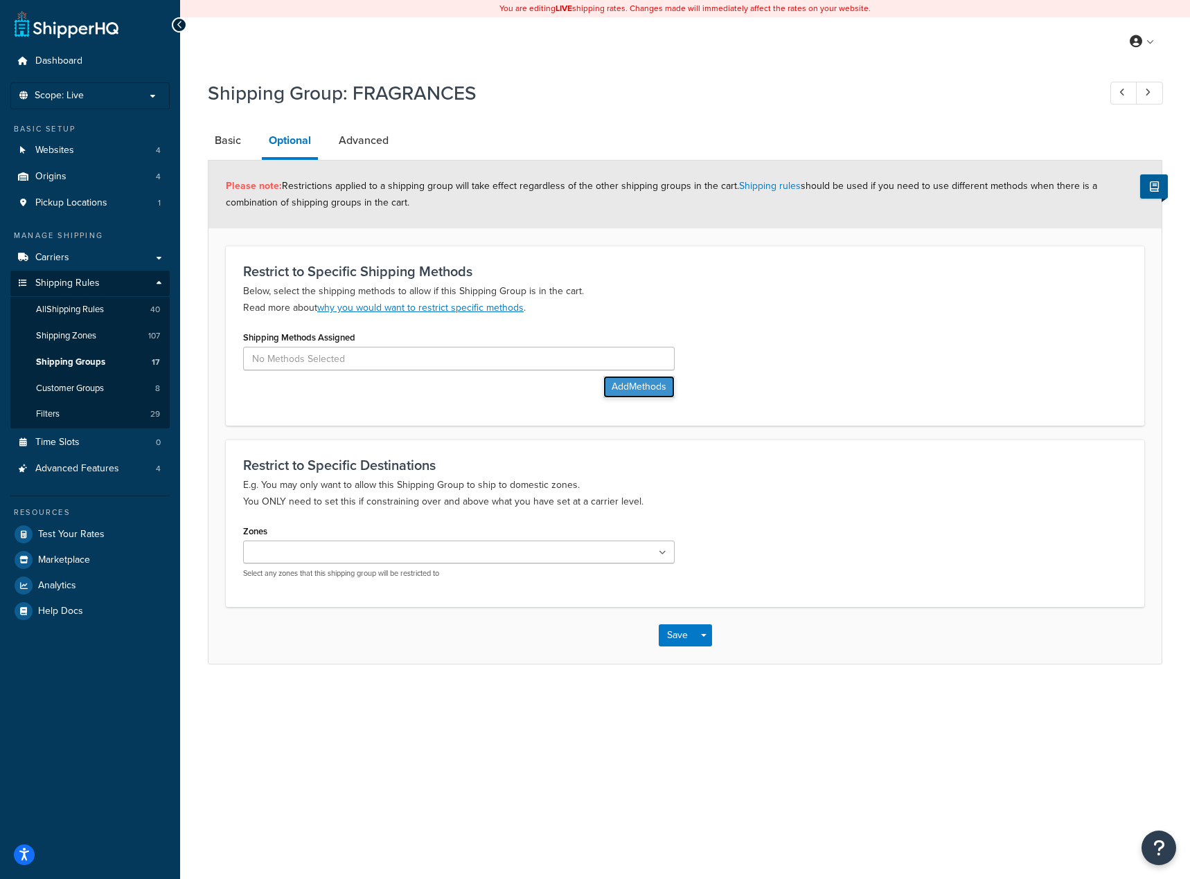
click at [618, 384] on button "Add Methods" at bounding box center [638, 387] width 71 height 22
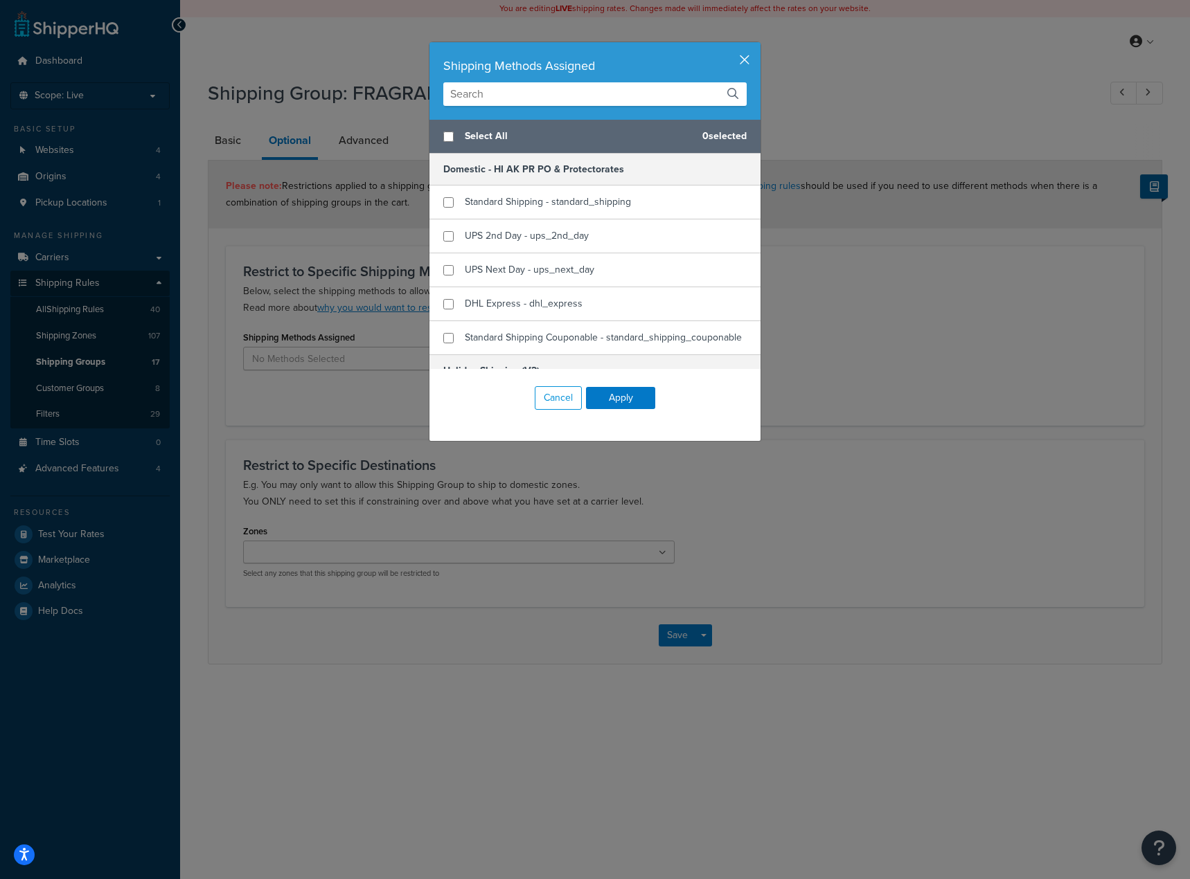
click at [757, 46] on button "button" at bounding box center [758, 43] width 3 height 3
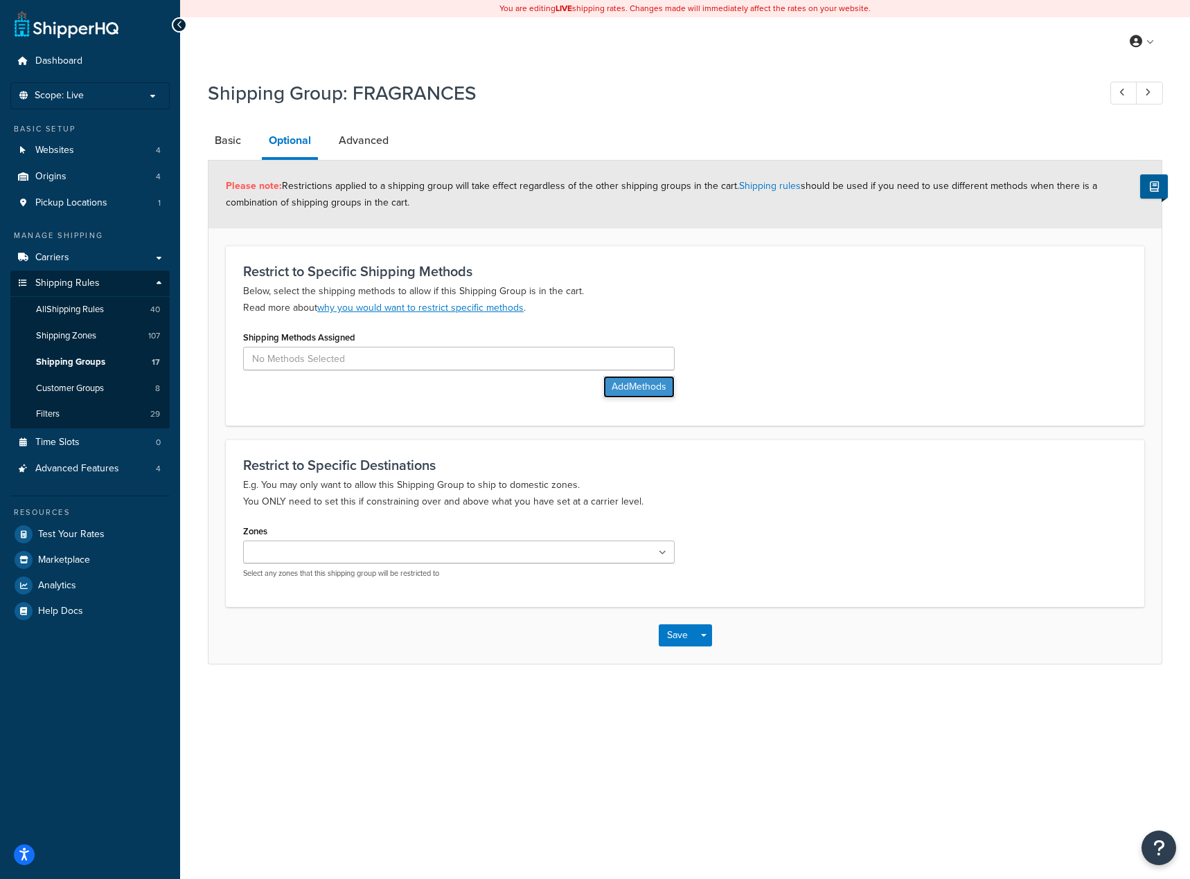
click at [637, 388] on button "Add Methods" at bounding box center [638, 387] width 71 height 22
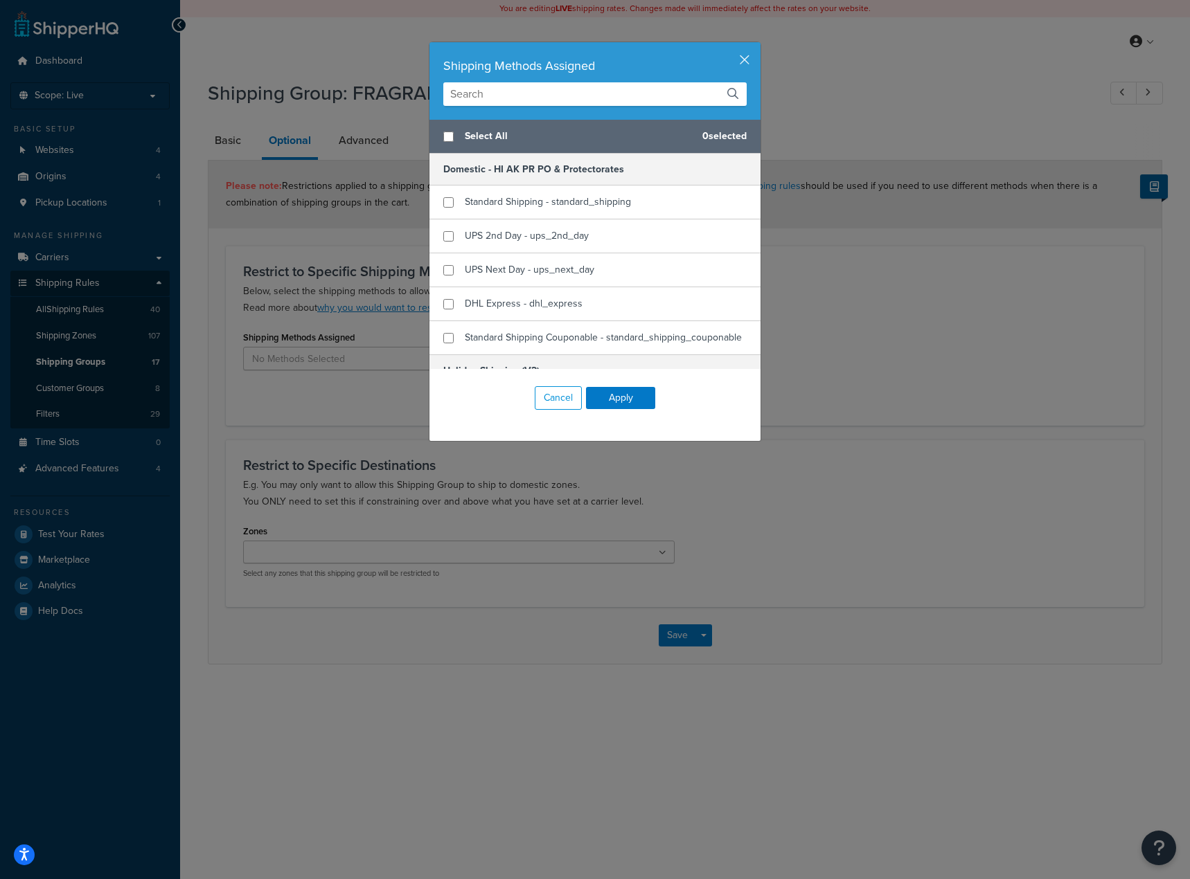
click at [876, 344] on div "Shipping Methods Assigned Select All 0 selected Domestic - HI AK PR PO & Protec…" at bounding box center [595, 439] width 1190 height 879
click at [217, 107] on div "Shipping Methods Assigned Select All 0 selected Domestic - HI AK PR PO & Protec…" at bounding box center [595, 439] width 1190 height 879
click at [757, 46] on button "button" at bounding box center [758, 43] width 3 height 3
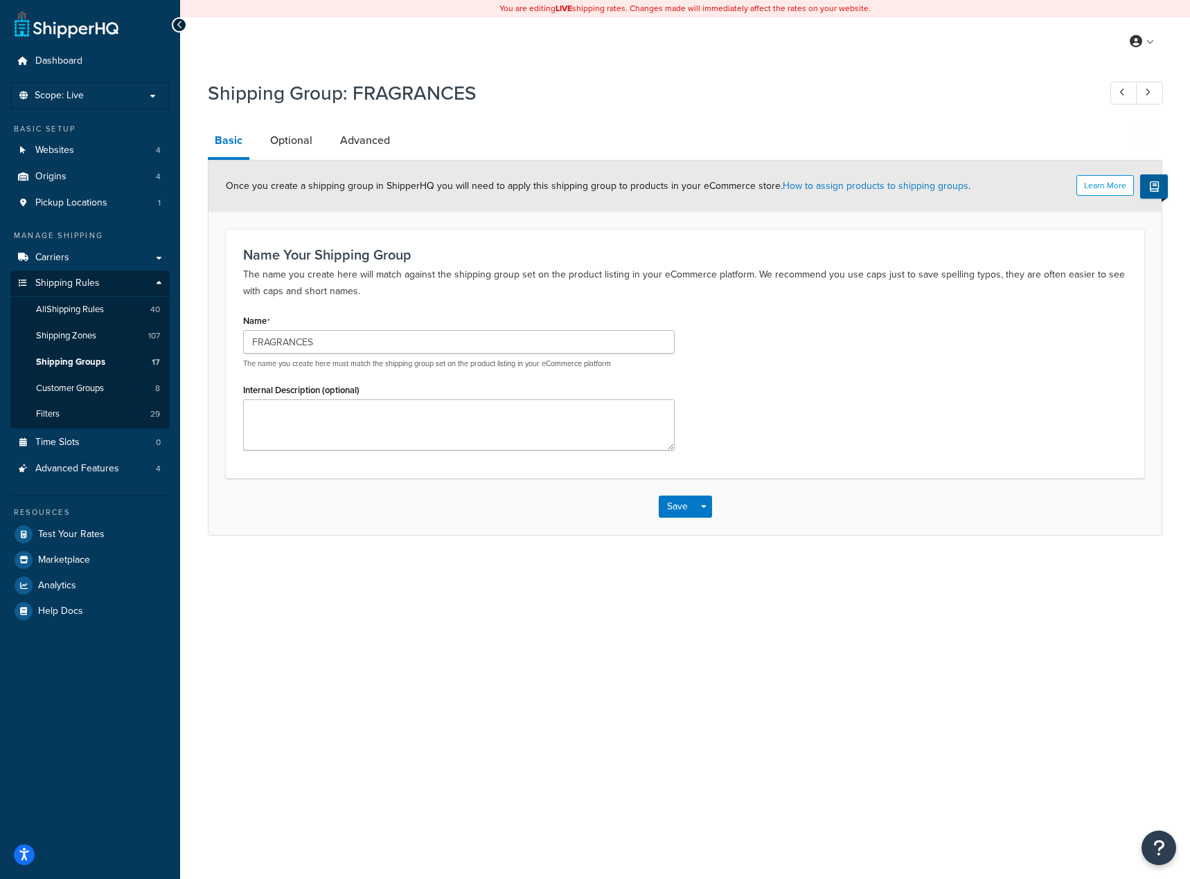
click at [398, 679] on div "You are editing LIVE shipping rates. Changes made will immediately affect the r…" at bounding box center [685, 439] width 1010 height 879
click at [503, 740] on div "You are editing LIVE shipping rates. Changes made will immediately affect the r…" at bounding box center [685, 439] width 1010 height 879
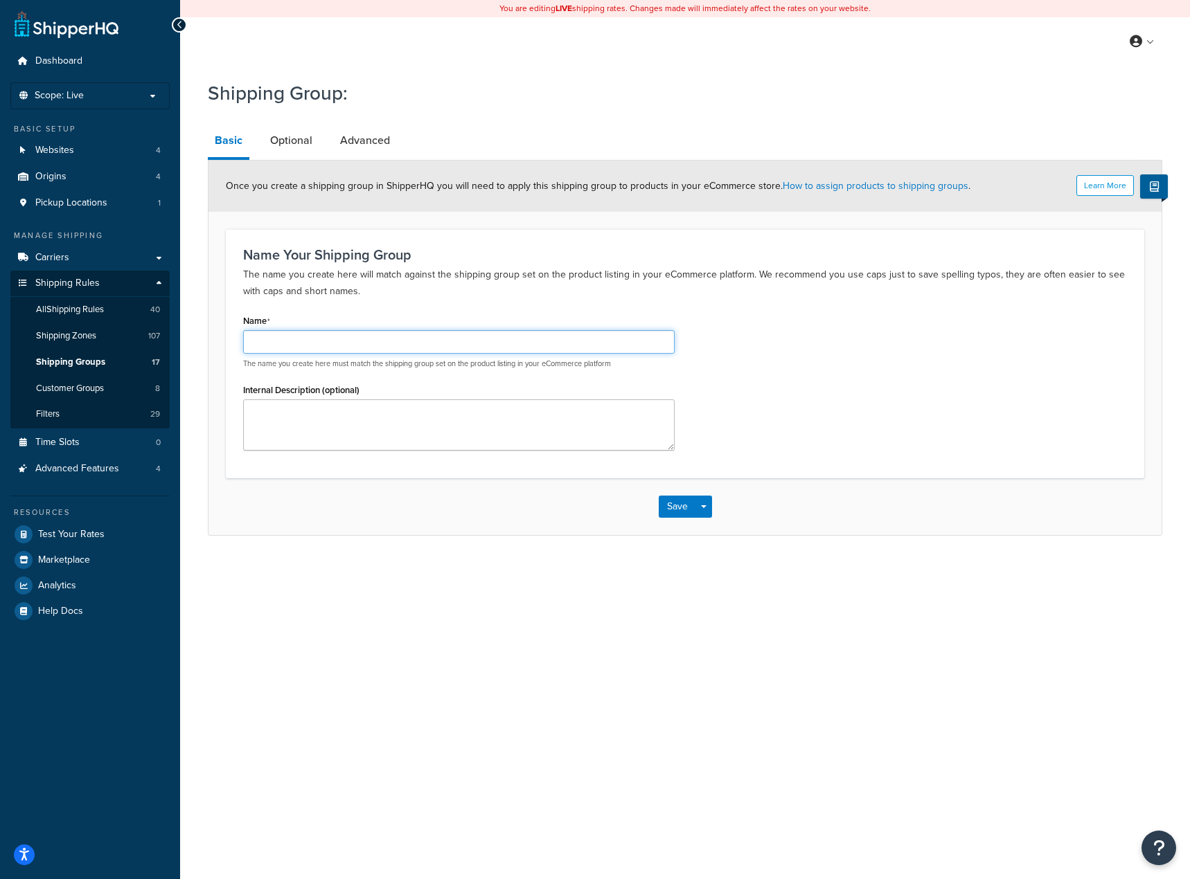
click at [328, 344] on input "Name" at bounding box center [458, 342] width 431 height 24
drag, startPoint x: 36, startPoint y: 328, endPoint x: -39, endPoint y: 314, distance: 75.9
click at [0, 314] on html "Accessibility Screen-Reader Guide, Feedback, and Issue Reporting | New window S…" at bounding box center [595, 439] width 1190 height 879
type input "ADMIN_PLUS_1"
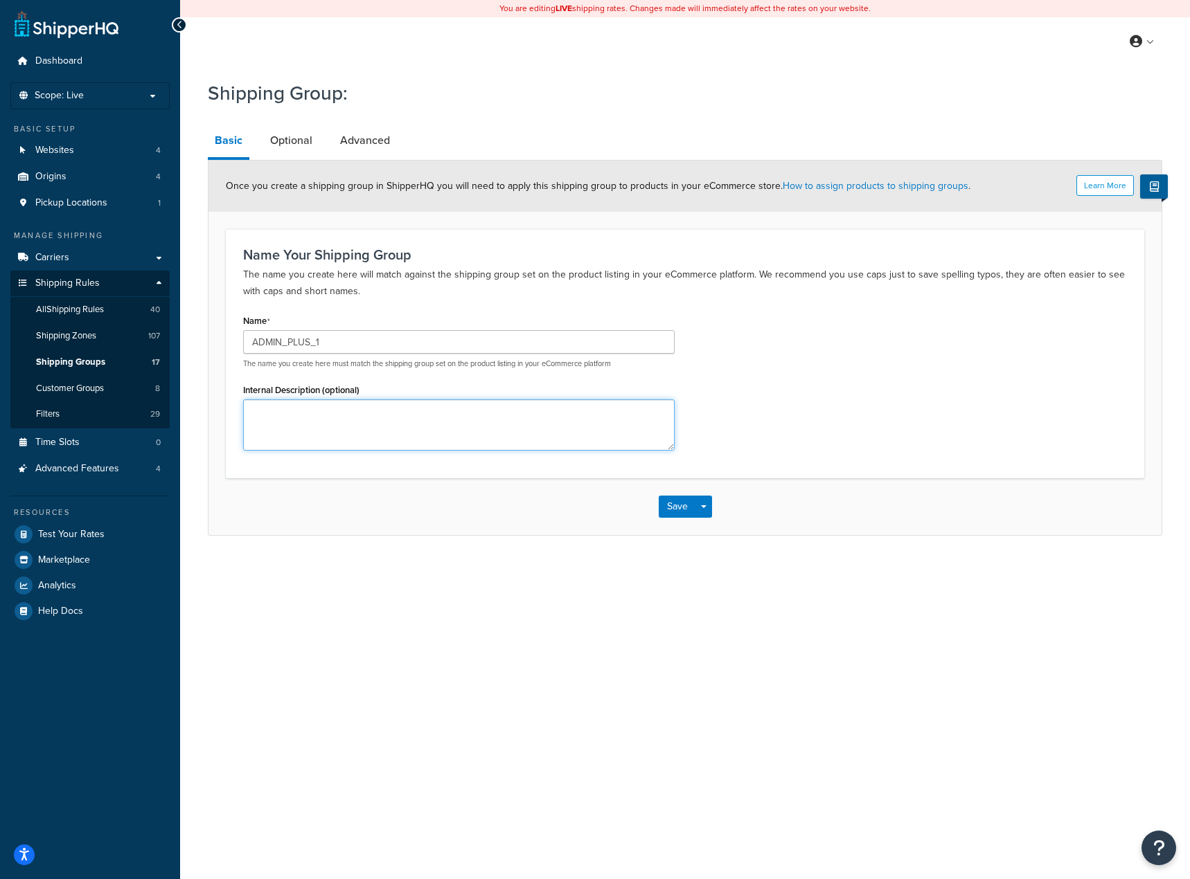
click at [366, 445] on textarea "Internal Description (optional)" at bounding box center [458, 425] width 431 height 51
drag, startPoint x: 956, startPoint y: 389, endPoint x: 767, endPoint y: 434, distance: 194.2
click at [955, 389] on div "Name ADMIN_PLUS_1 The name you create here must match the shipping group set on…" at bounding box center [685, 386] width 904 height 150
click at [287, 140] on link "Optional" at bounding box center [291, 140] width 56 height 33
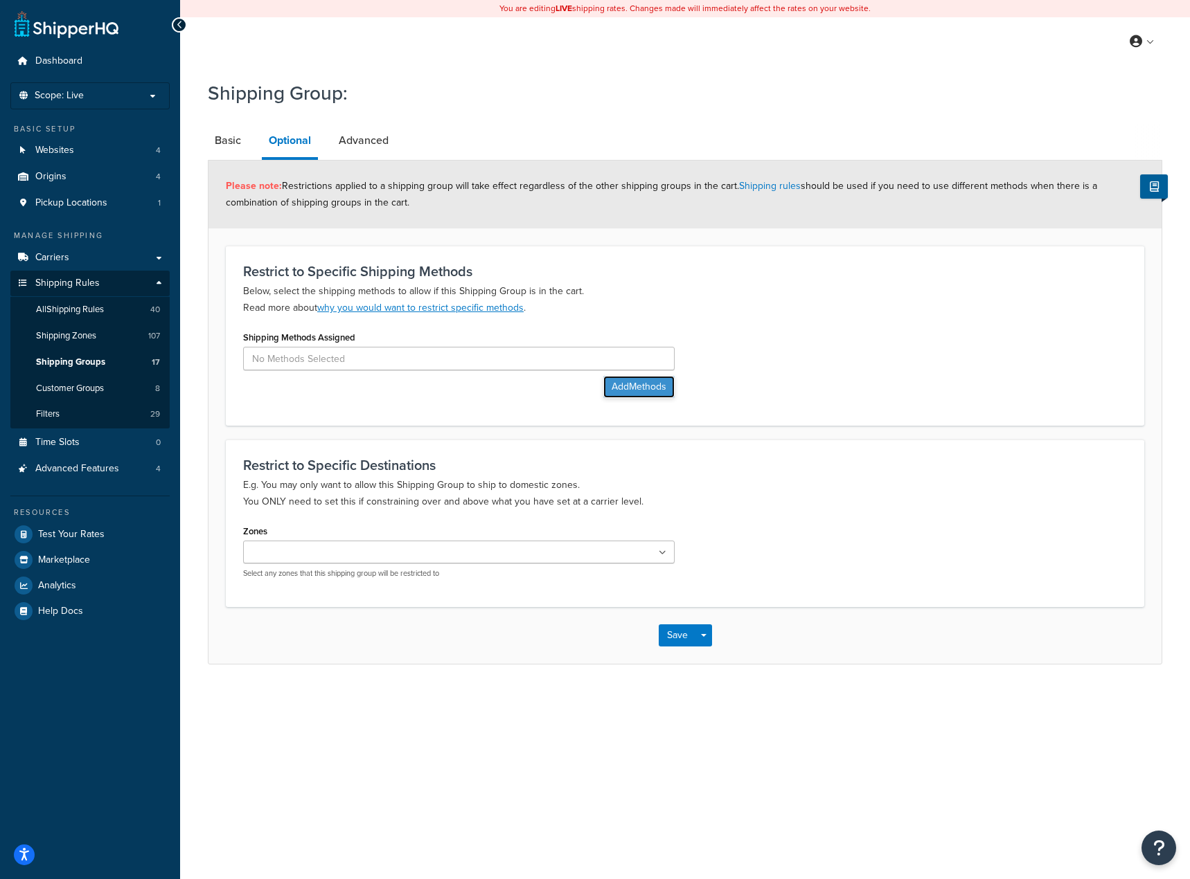
click at [647, 382] on button "Add Methods" at bounding box center [638, 387] width 71 height 22
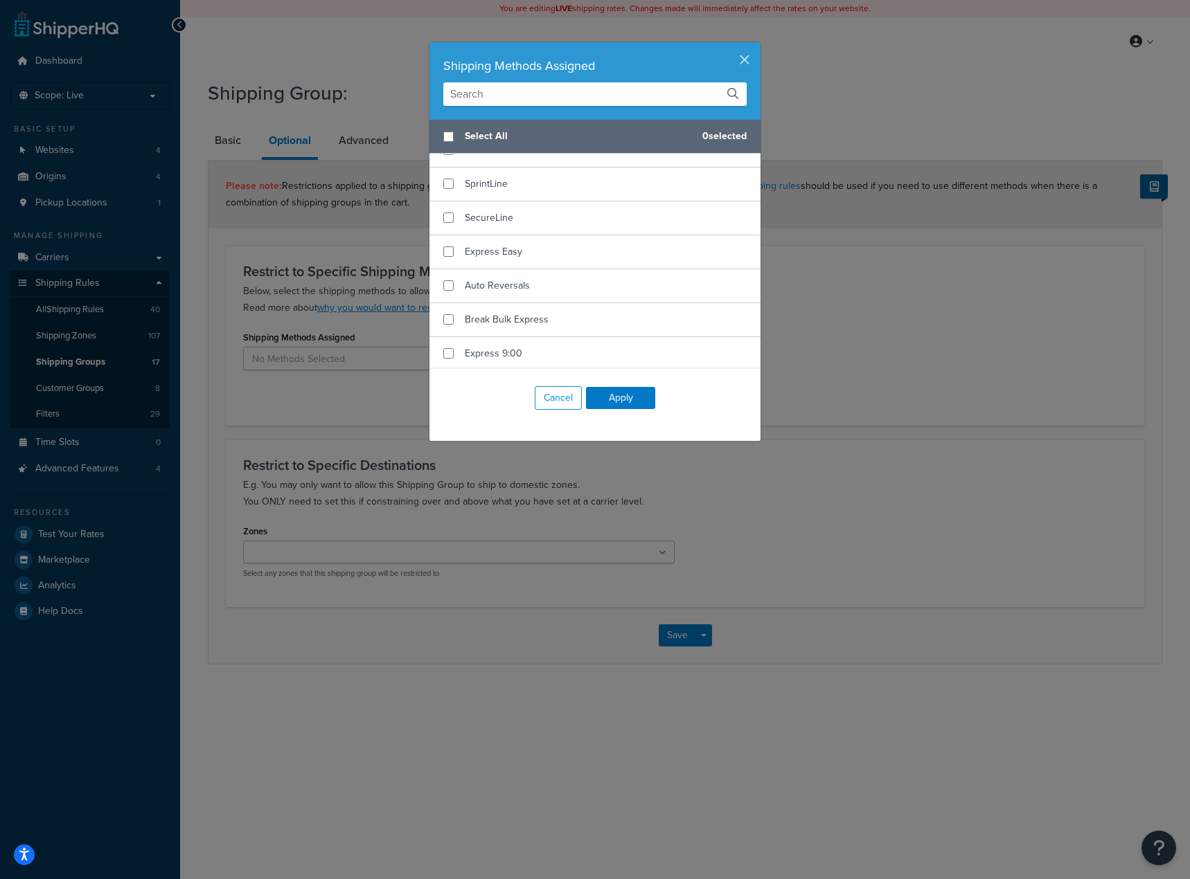
scroll to position [1463, 0]
click at [519, 96] on input "text" at bounding box center [594, 94] width 303 height 24
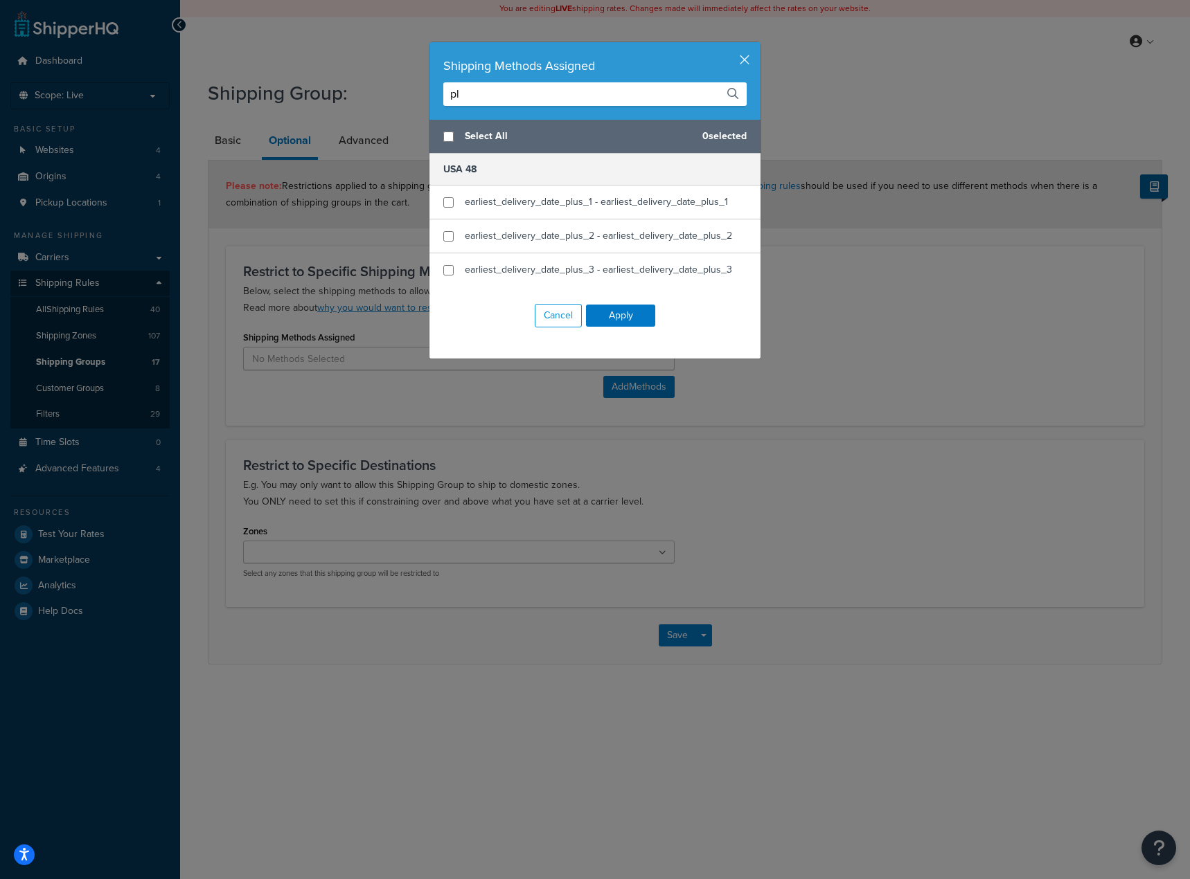
scroll to position [0, 0]
type input "plus"
checkbox input "true"
click at [544, 204] on span "earliest_delivery_date_plus_1 - earliest_delivery_date_plus_1" at bounding box center [596, 202] width 263 height 15
click at [625, 318] on button "Apply" at bounding box center [620, 316] width 69 height 22
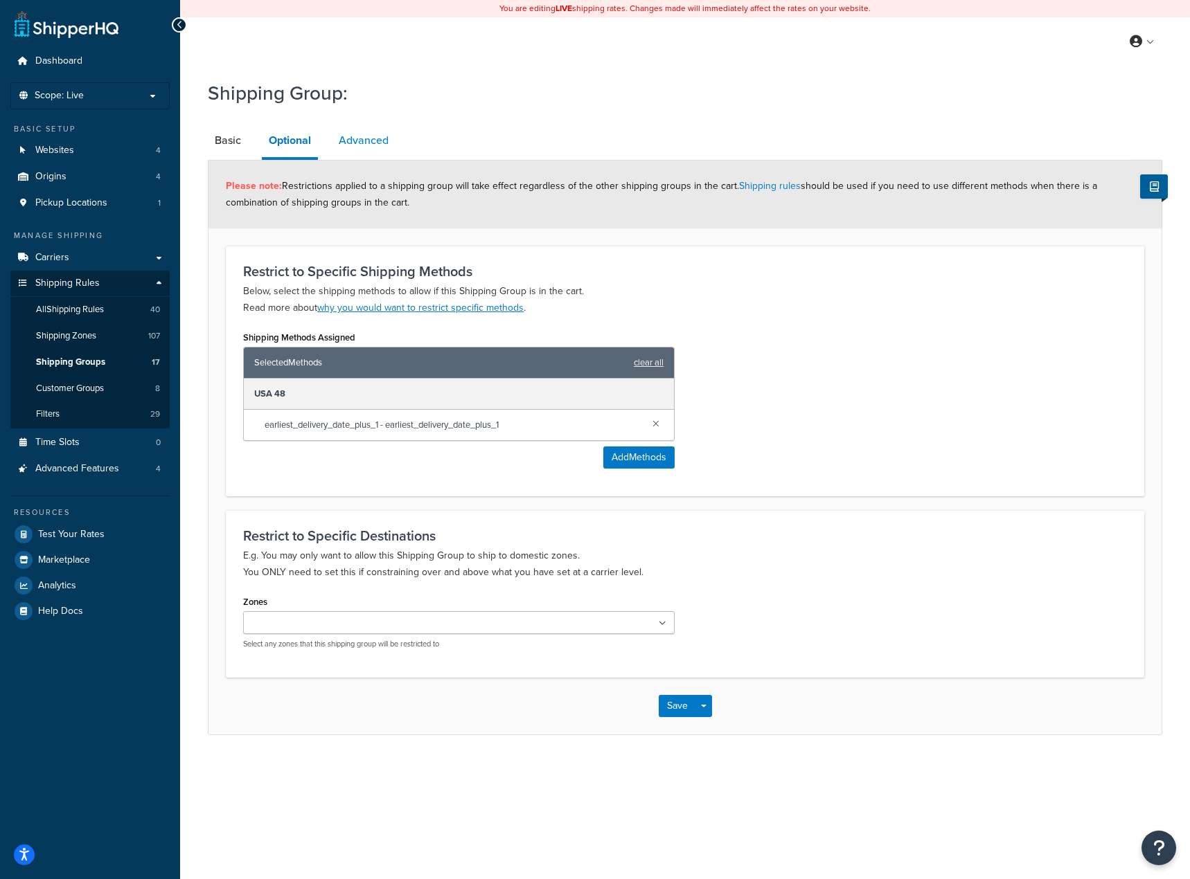
click at [366, 129] on link "Advanced" at bounding box center [364, 140] width 64 height 33
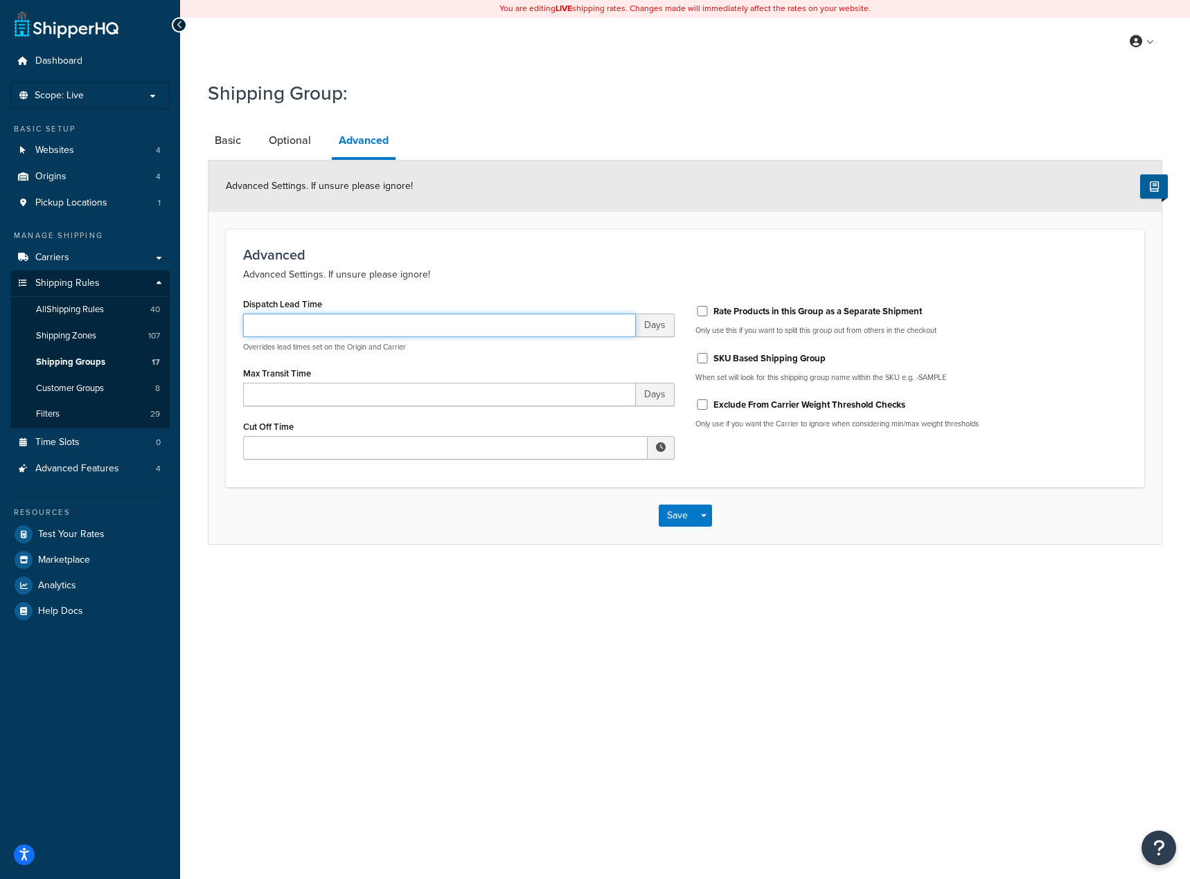
click at [451, 322] on input "Dispatch Lead Time" at bounding box center [439, 326] width 393 height 24
type input "2"
click at [562, 725] on div "You are editing LIVE shipping rates. Changes made will immediately affect the r…" at bounding box center [685, 439] width 1010 height 879
click at [662, 518] on button "Save" at bounding box center [677, 516] width 37 height 22
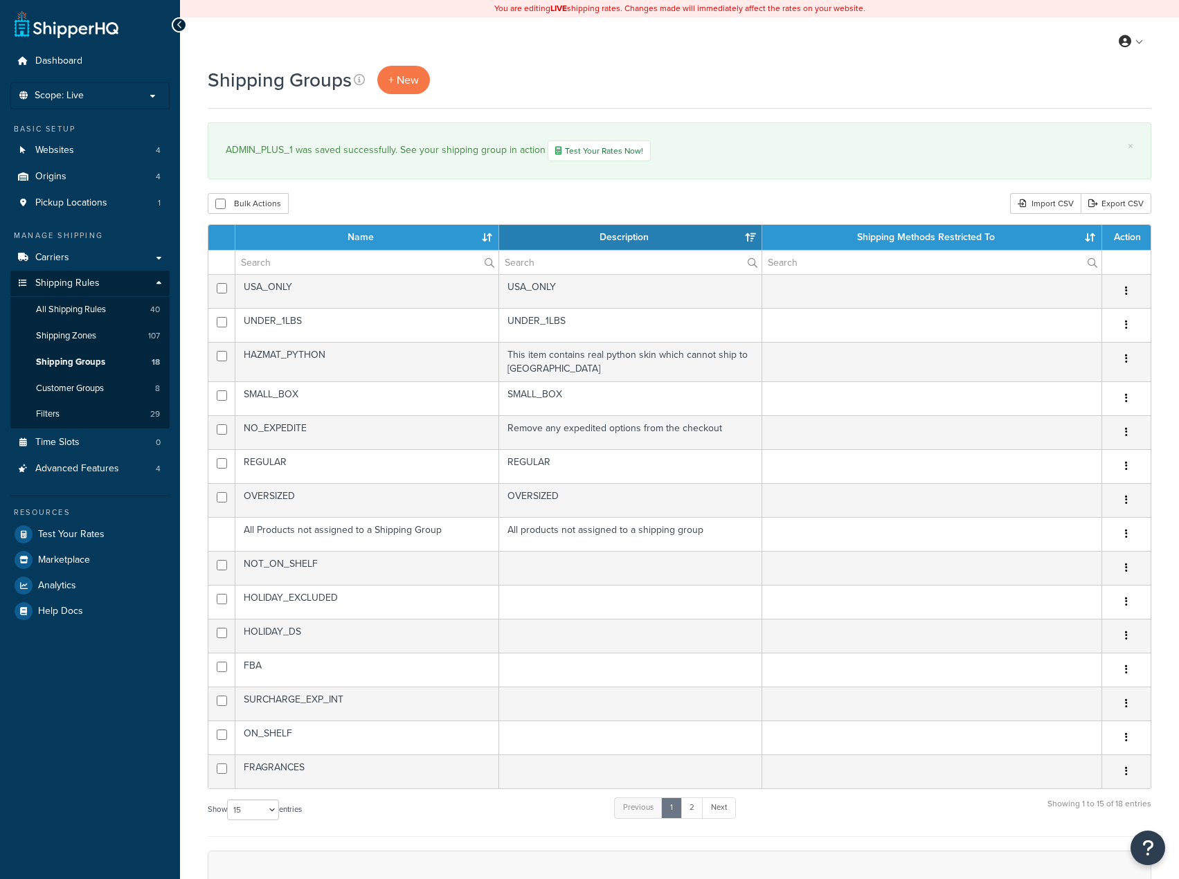
select select "15"
click at [699, 816] on link "2" at bounding box center [692, 808] width 23 height 21
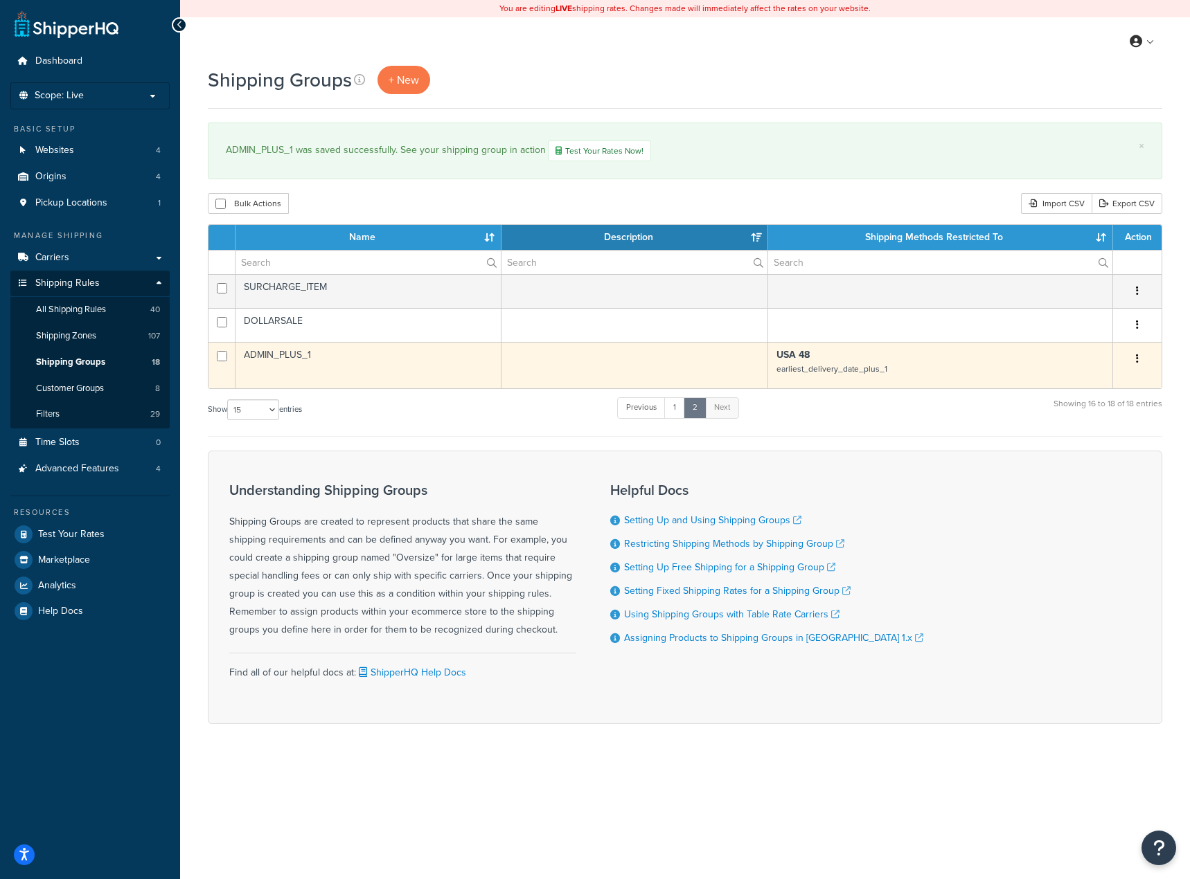
click at [1136, 360] on icon "button" at bounding box center [1137, 359] width 3 height 10
click at [1093, 385] on link "Edit" at bounding box center [1080, 388] width 109 height 28
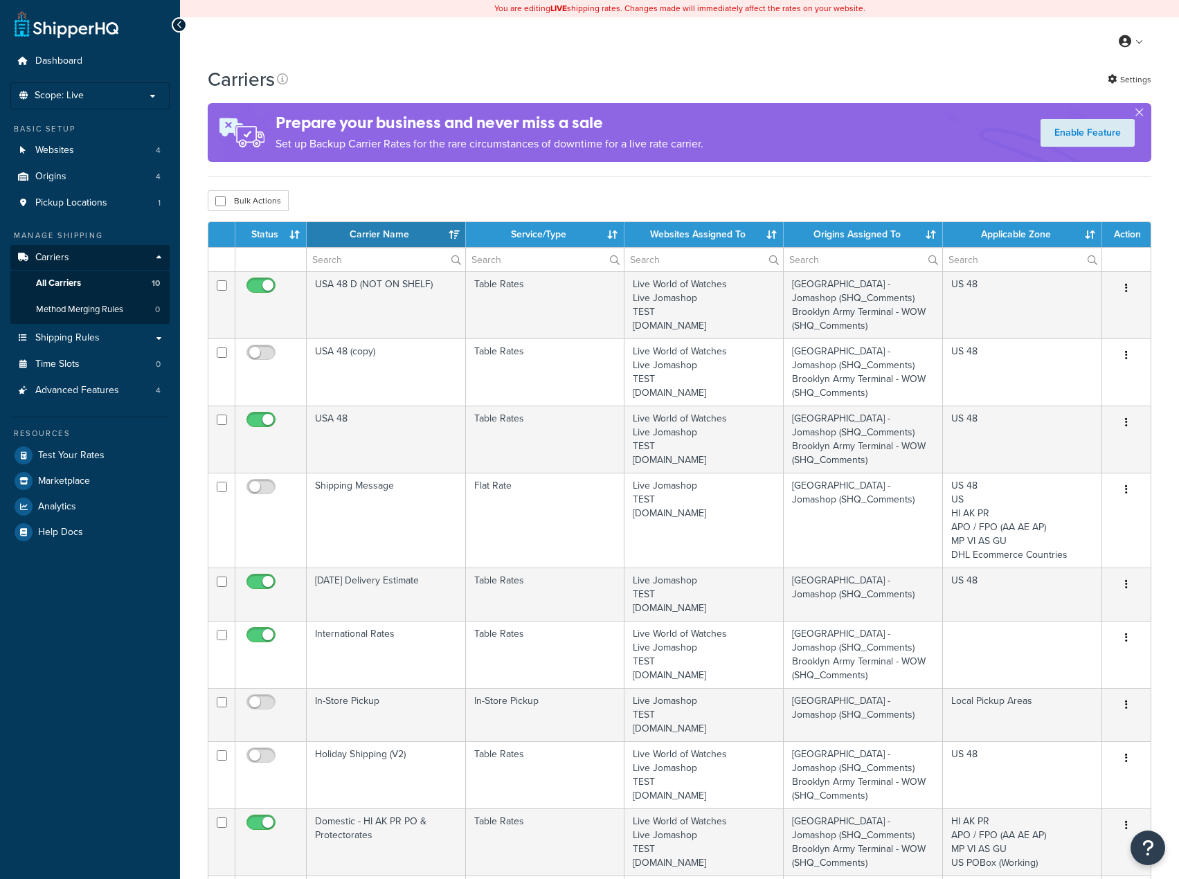
select select "15"
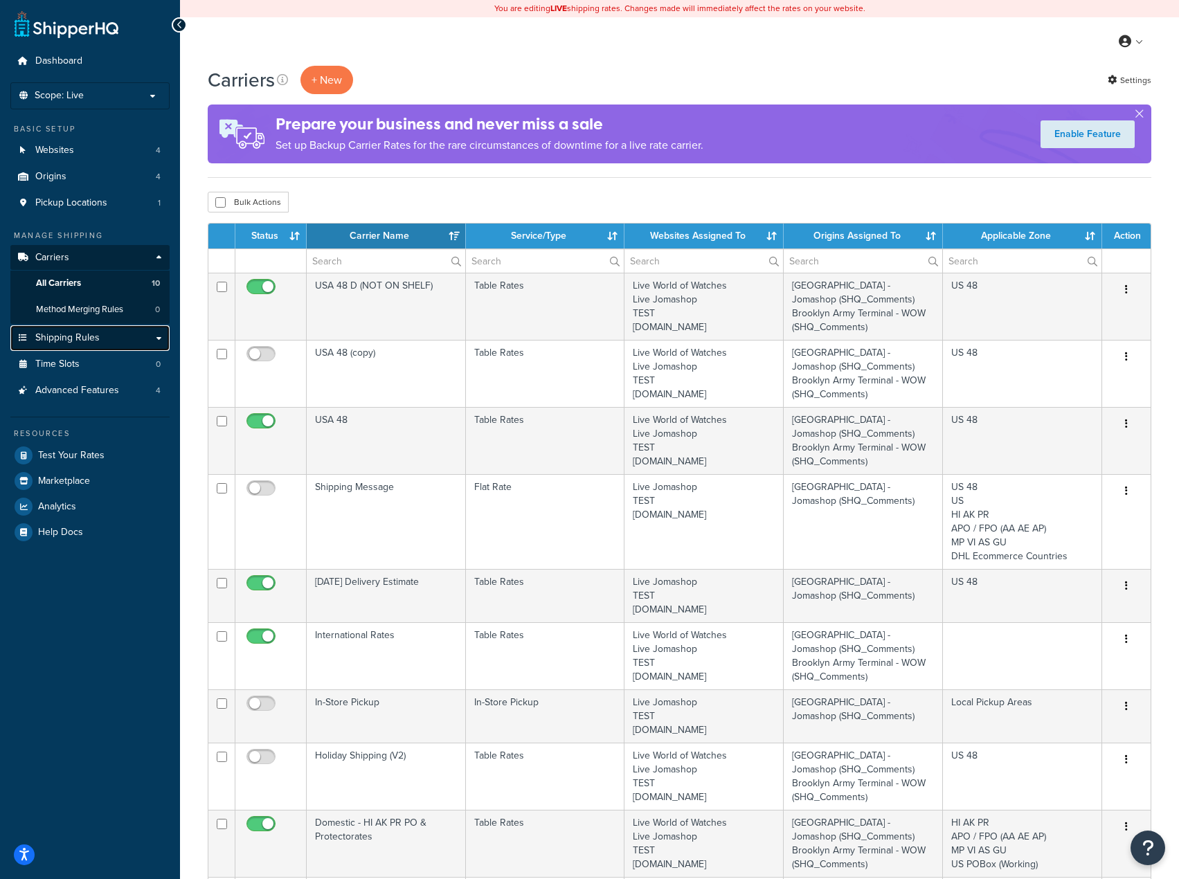
click at [100, 340] on link "Shipping Rules" at bounding box center [89, 338] width 159 height 26
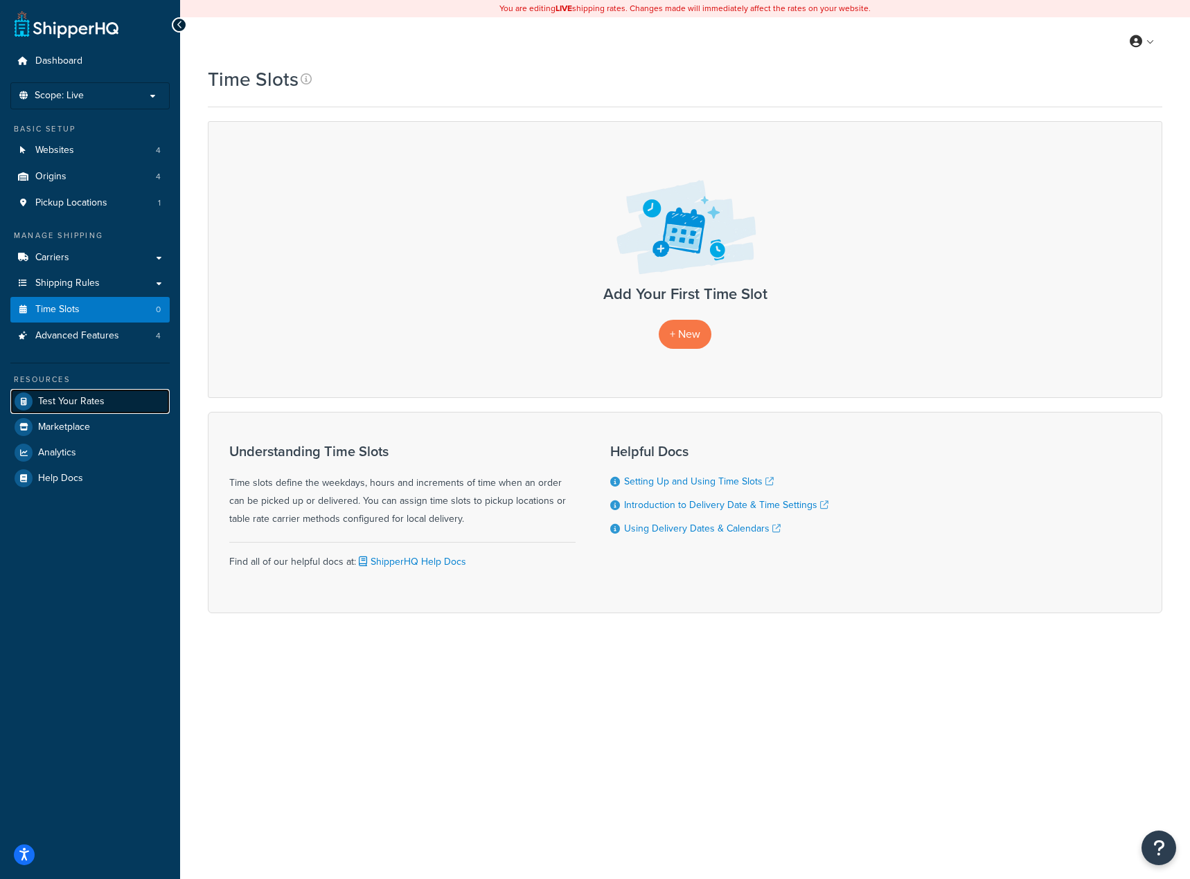
click at [82, 409] on link "Test Your Rates" at bounding box center [89, 401] width 159 height 25
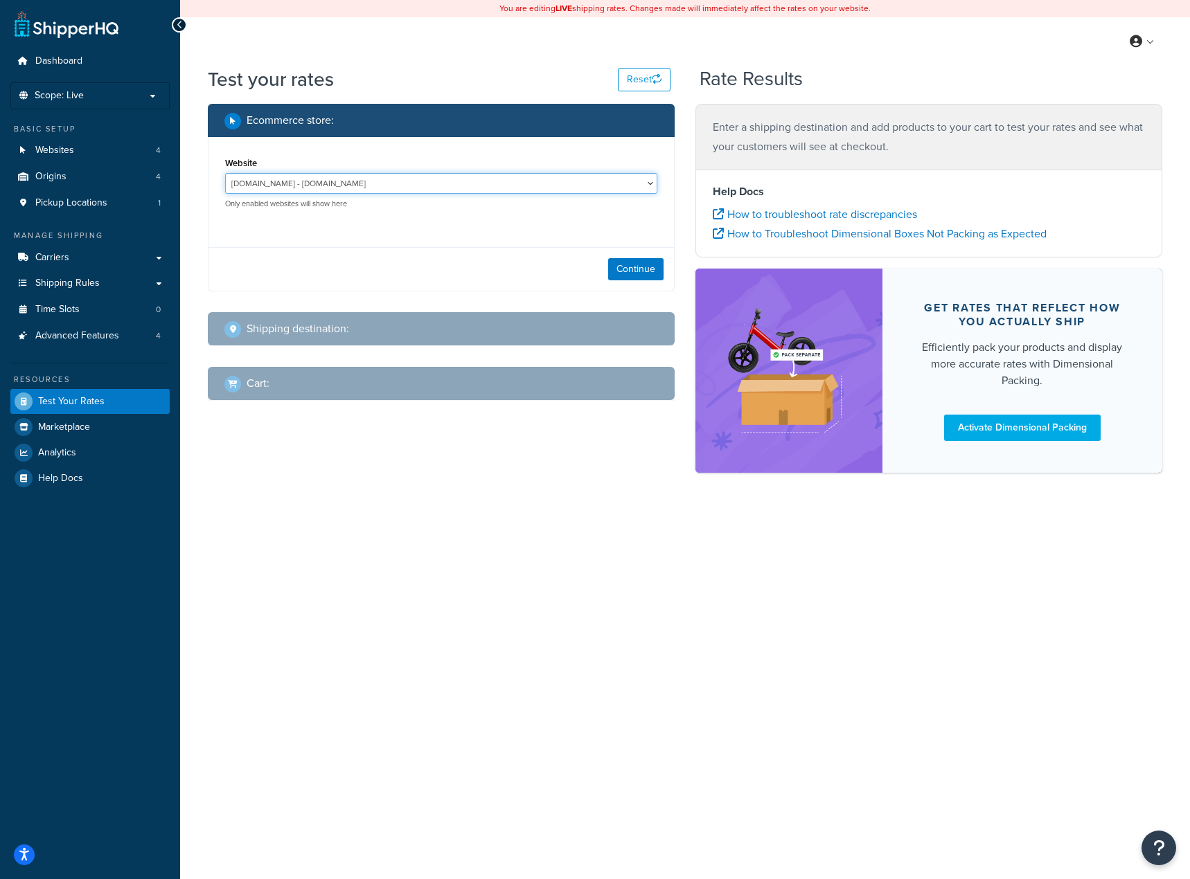
click at [479, 177] on select "jomashop-m2.ddev.site - jomashop-m2.ddev.site Live Jomashop - https://www.jomas…" at bounding box center [441, 183] width 432 height 21
select select "c593598c520429d542d6944a9ea1c6d4"
click at [225, 173] on select "jomashop-m2.ddev.site - jomashop-m2.ddev.site Live Jomashop - https://www.jomas…" at bounding box center [441, 183] width 432 height 21
click at [622, 273] on button "Continue" at bounding box center [635, 269] width 55 height 22
select select "TX"
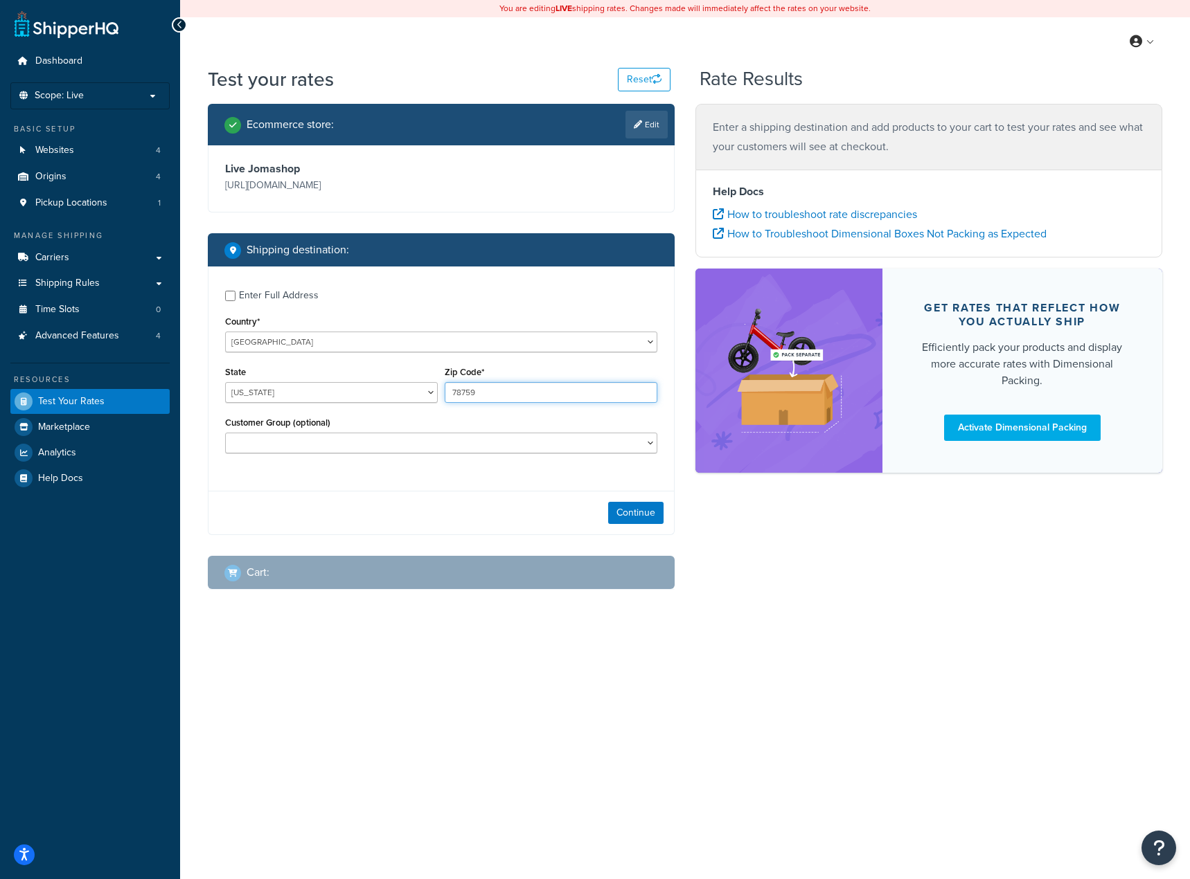
drag, startPoint x: 506, startPoint y: 386, endPoint x: 490, endPoint y: 395, distance: 18.6
click at [490, 395] on input "78759" at bounding box center [551, 392] width 213 height 21
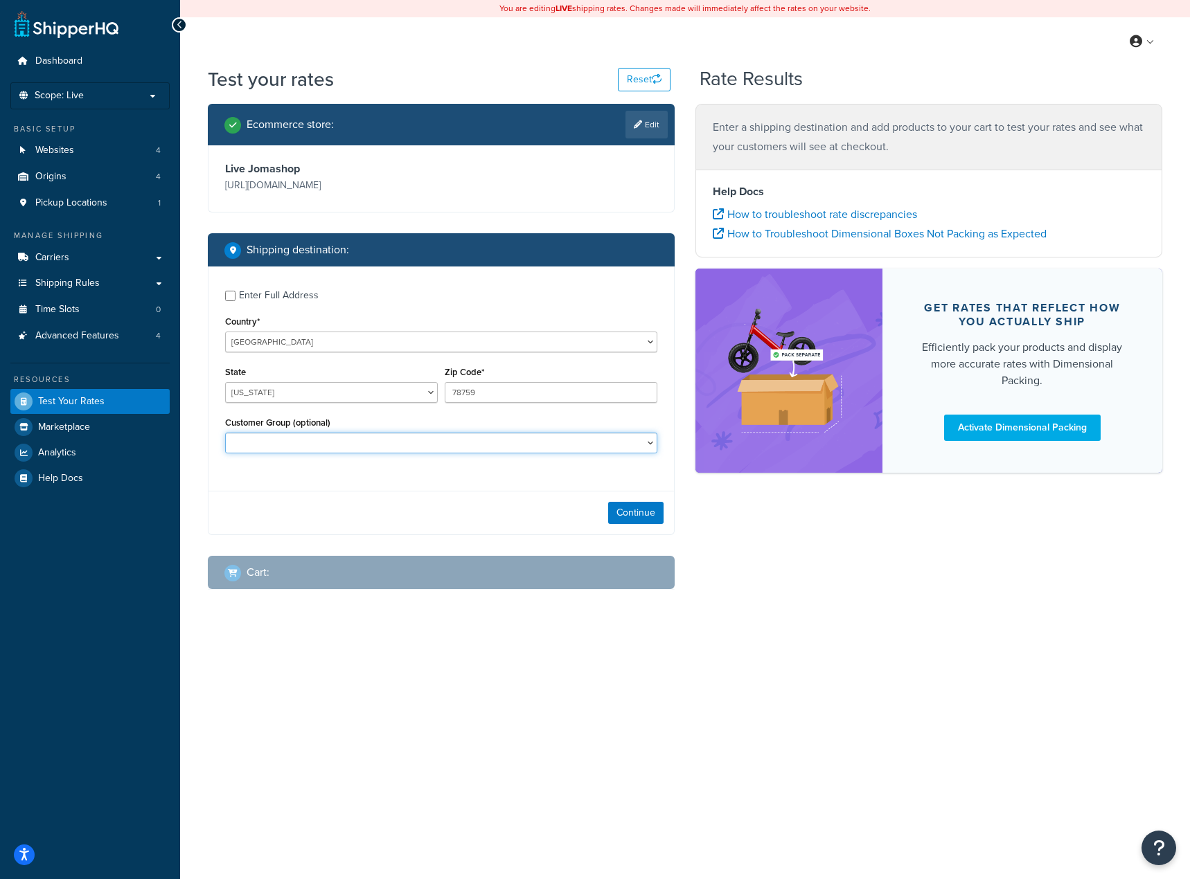
click at [479, 442] on select "Balaan Group General magento_admin NOT LOGGED IN Poizon Group Retailer Tax Exem…" at bounding box center [441, 443] width 432 height 21
select select "Retailer"
click at [225, 434] on select "Balaan Group General magento_admin NOT LOGGED IN Poizon Group Retailer Tax Exem…" at bounding box center [441, 443] width 432 height 21
click at [645, 509] on button "Continue" at bounding box center [635, 513] width 55 height 22
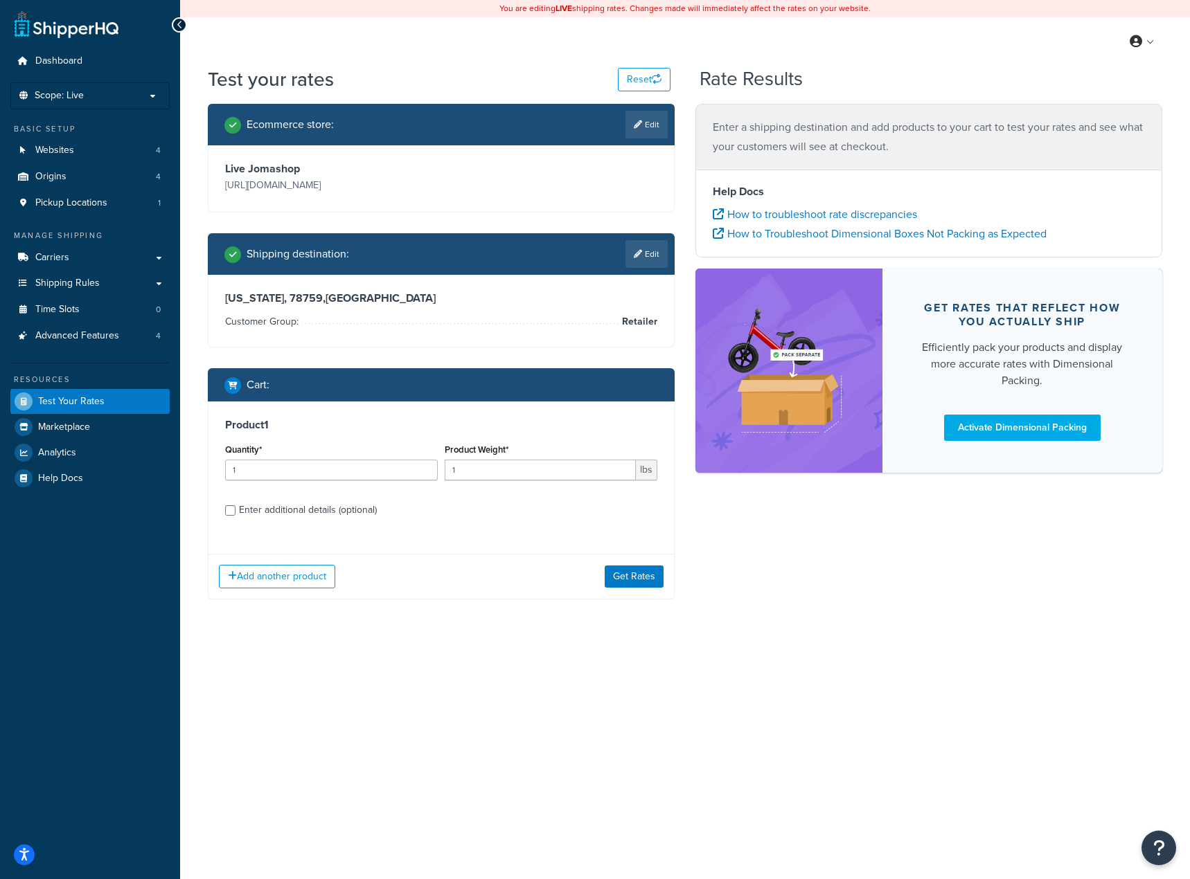
drag, startPoint x: 309, startPoint y: 511, endPoint x: 324, endPoint y: 511, distance: 15.2
click at [310, 511] on div "Enter additional details (optional)" at bounding box center [308, 510] width 138 height 19
click at [235, 511] on input "Enter additional details (optional)" at bounding box center [230, 511] width 10 height 10
checkbox input "true"
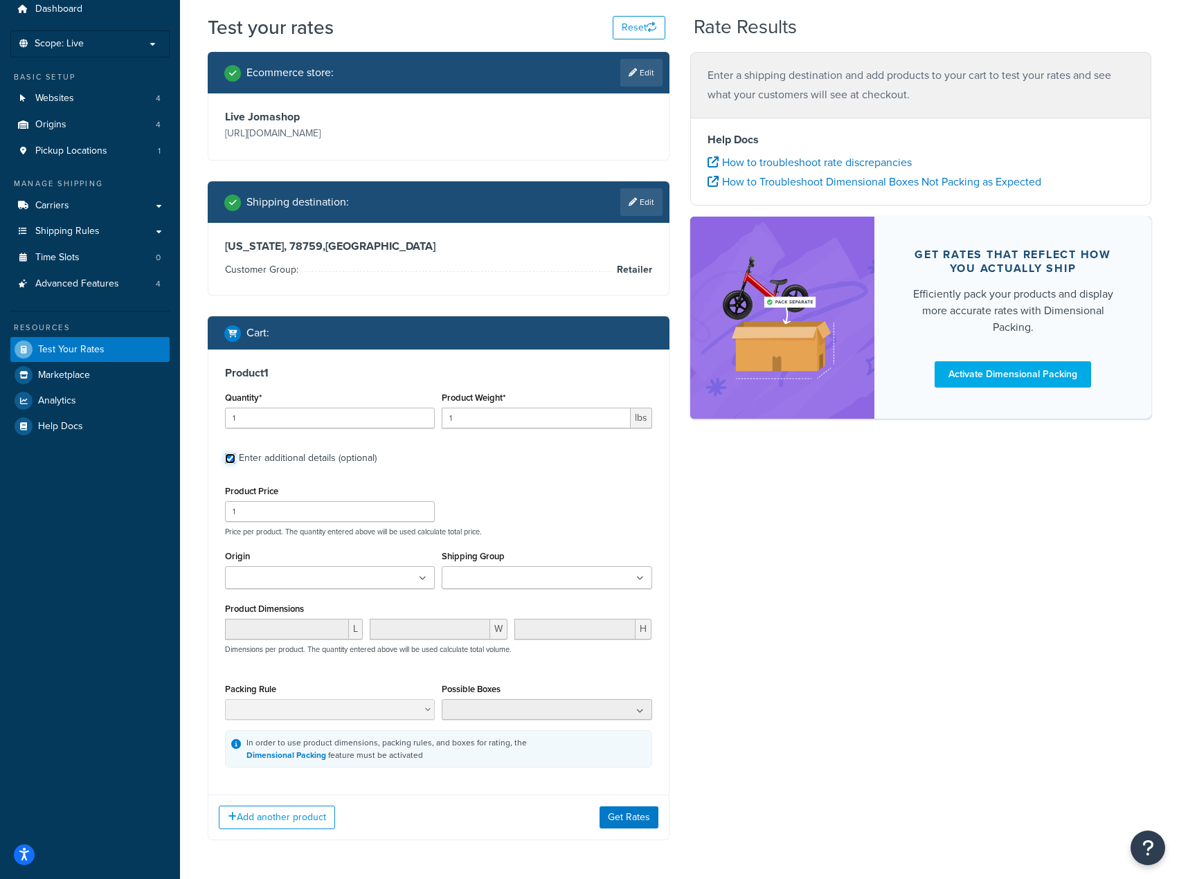
scroll to position [105, 0]
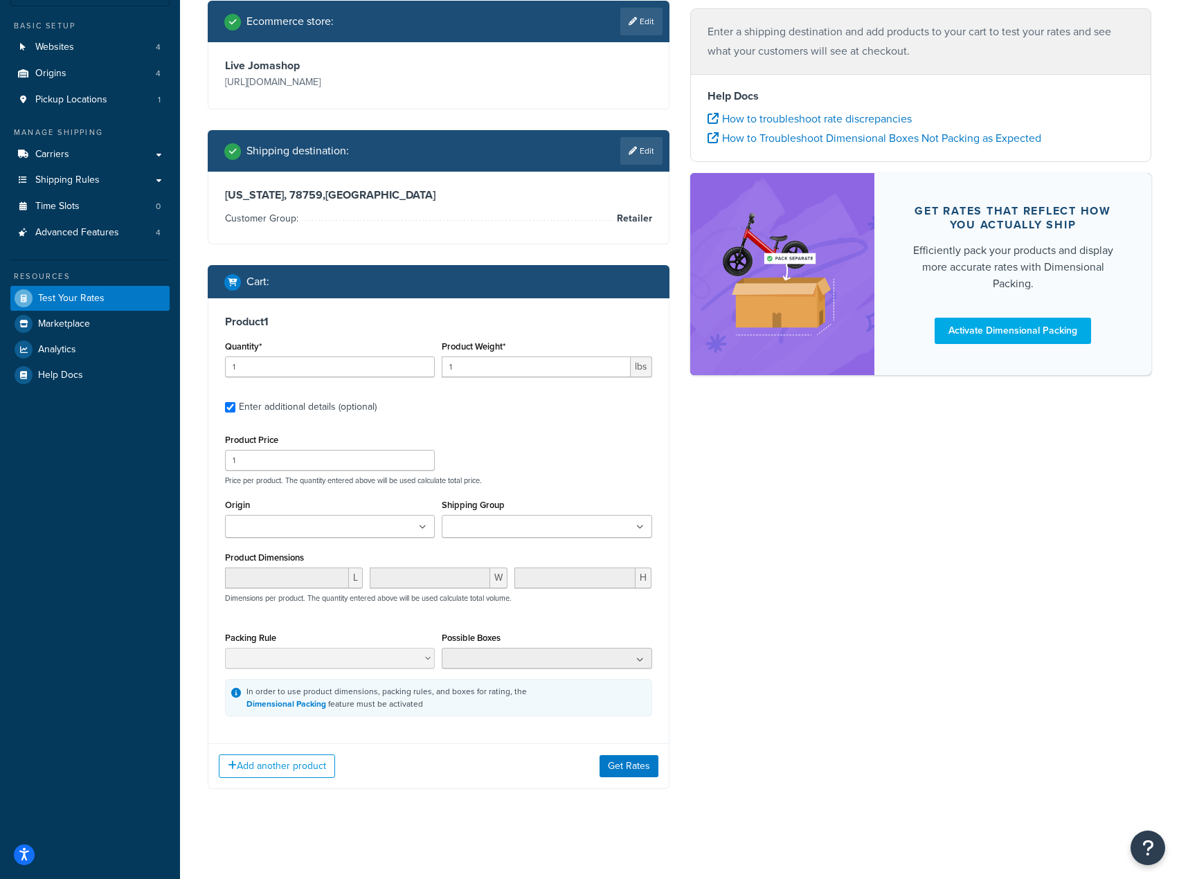
click at [542, 532] on input "Shipping Group" at bounding box center [507, 527] width 123 height 15
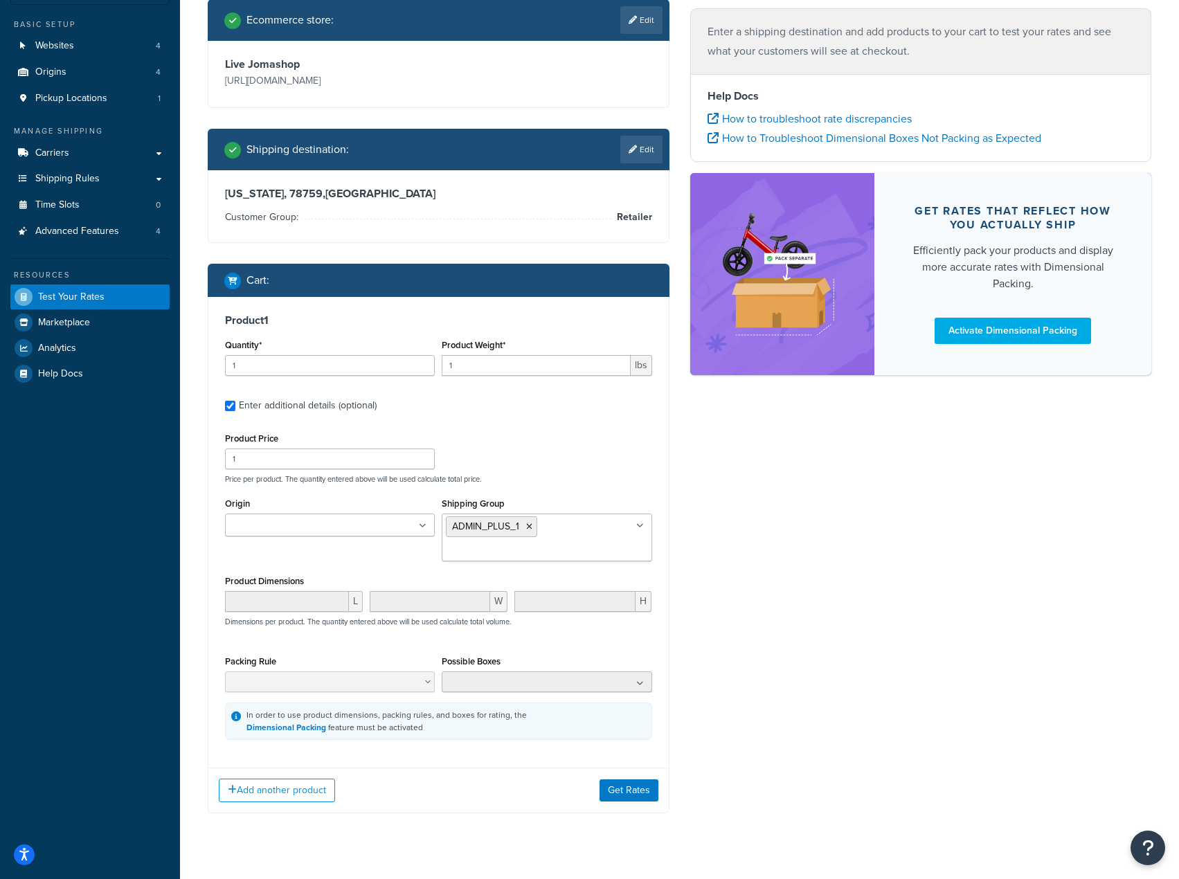
click at [855, 702] on div "Ecommerce store : Edit Live Jomashop https://www.jomashop.com Shipping destinat…" at bounding box center [679, 416] width 965 height 835
click at [636, 792] on button "Get Rates" at bounding box center [629, 790] width 59 height 22
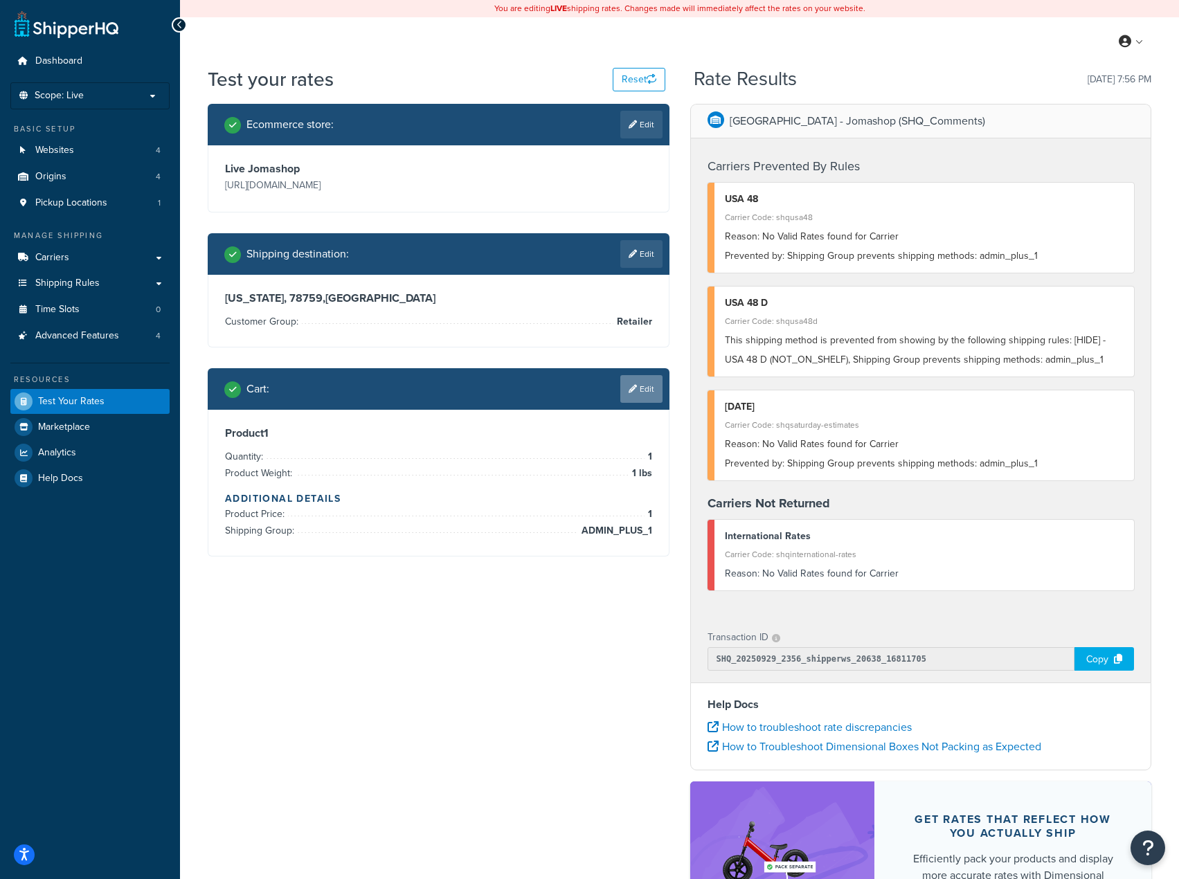
click at [641, 391] on link "Edit" at bounding box center [641, 389] width 42 height 28
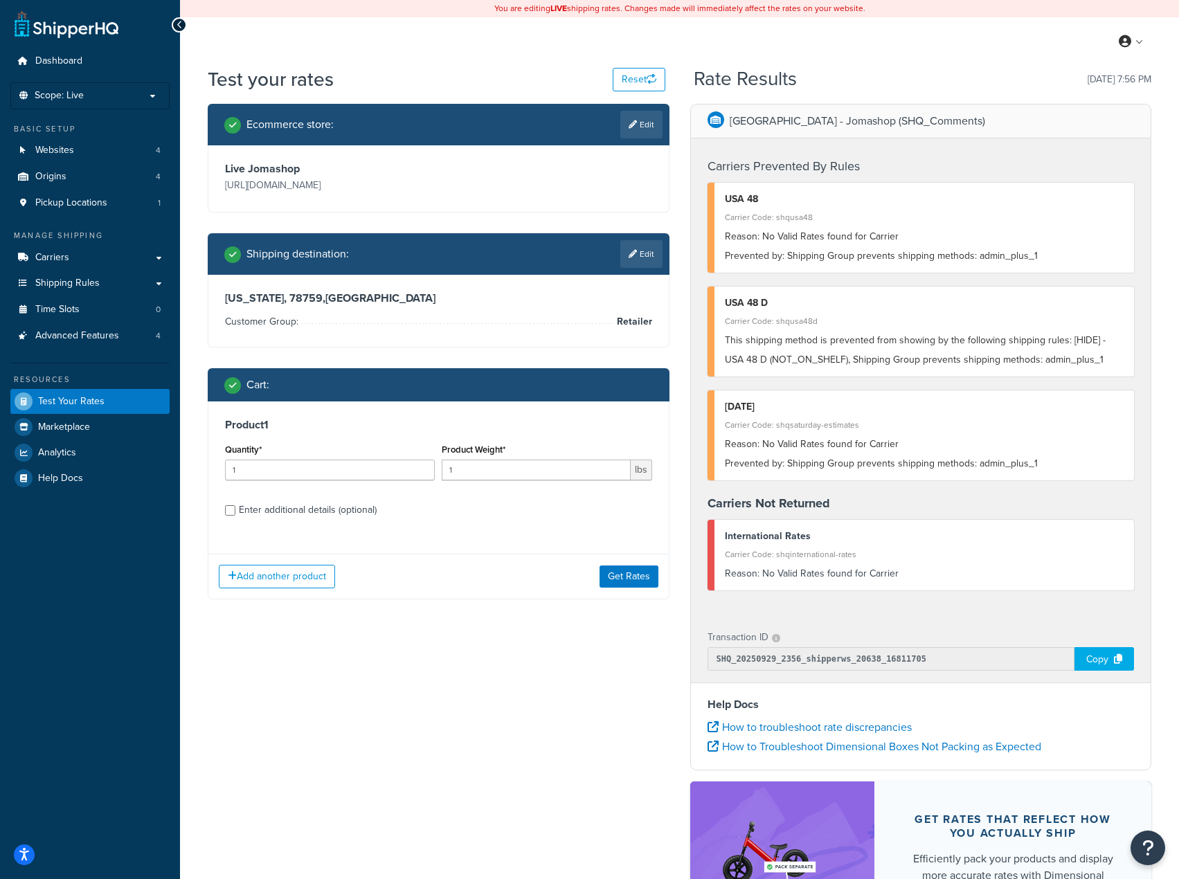
click at [208, 510] on div "Product 1 Quantity* 1 Product Weight* 1 lbs Enter additional details (optional)…" at bounding box center [439, 501] width 462 height 198
click at [249, 508] on div "Enter additional details (optional)" at bounding box center [308, 510] width 138 height 19
click at [235, 508] on input "Enter additional details (optional)" at bounding box center [230, 511] width 10 height 10
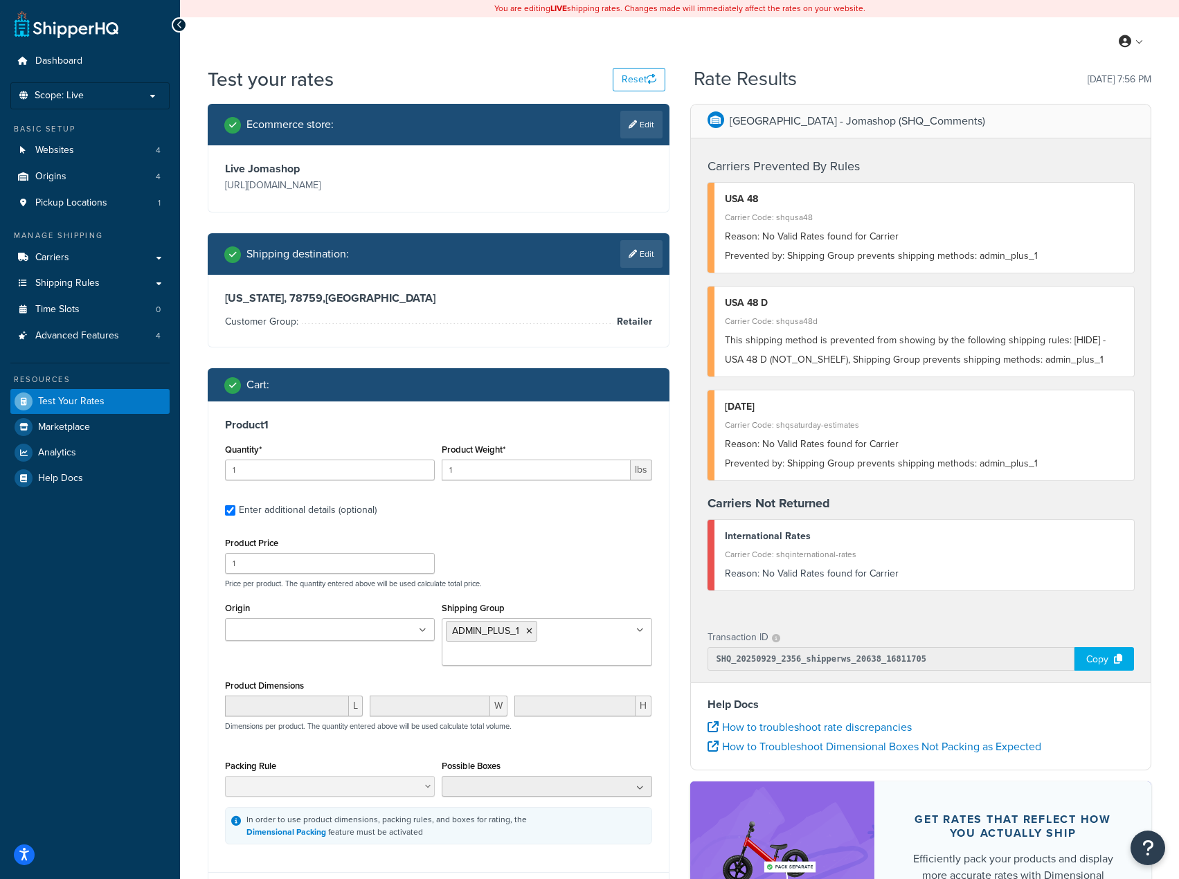
click at [611, 637] on ul "ADMIN_PLUS_1" at bounding box center [547, 642] width 210 height 48
click at [636, 515] on label "Enter additional details (optional)" at bounding box center [445, 509] width 413 height 22
click at [235, 515] on input "Enter additional details (optional)" at bounding box center [230, 511] width 10 height 10
checkbox input "false"
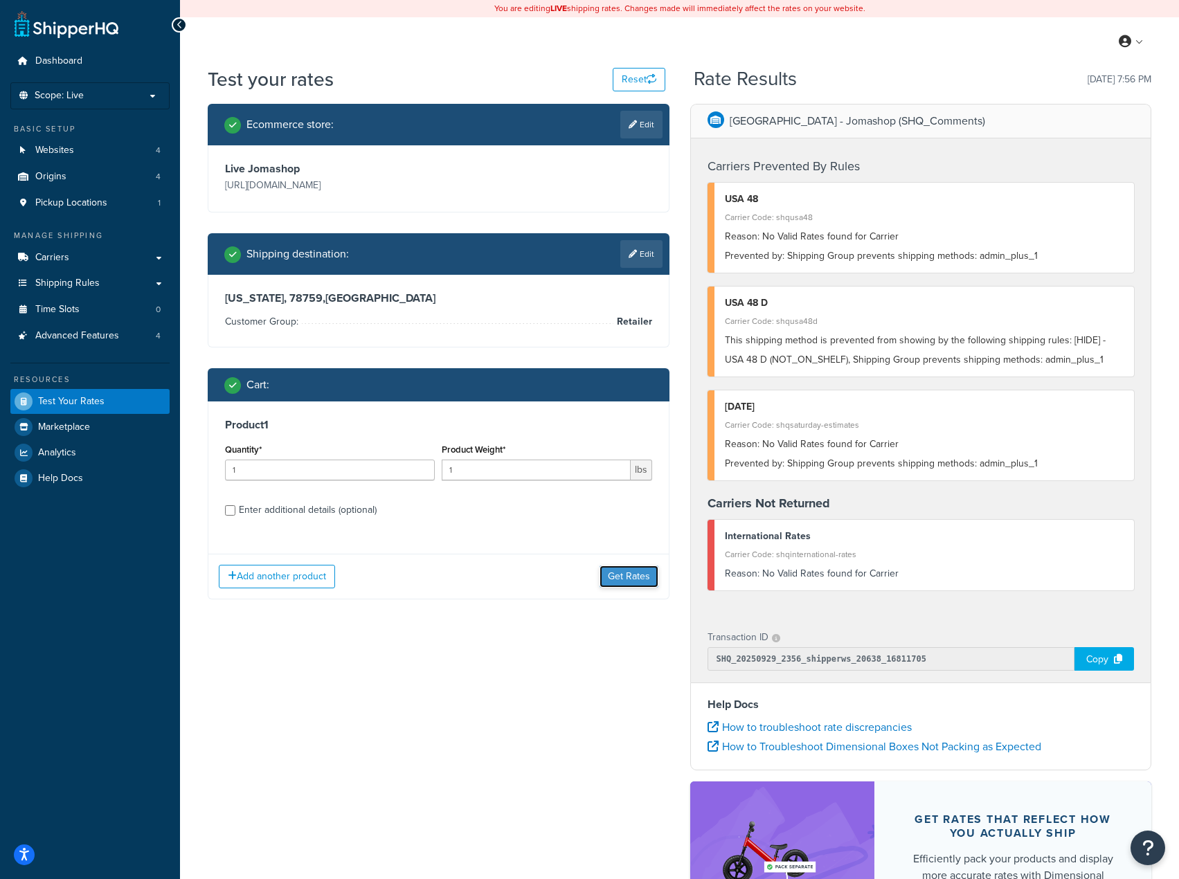
click at [633, 577] on button "Get Rates" at bounding box center [629, 577] width 59 height 22
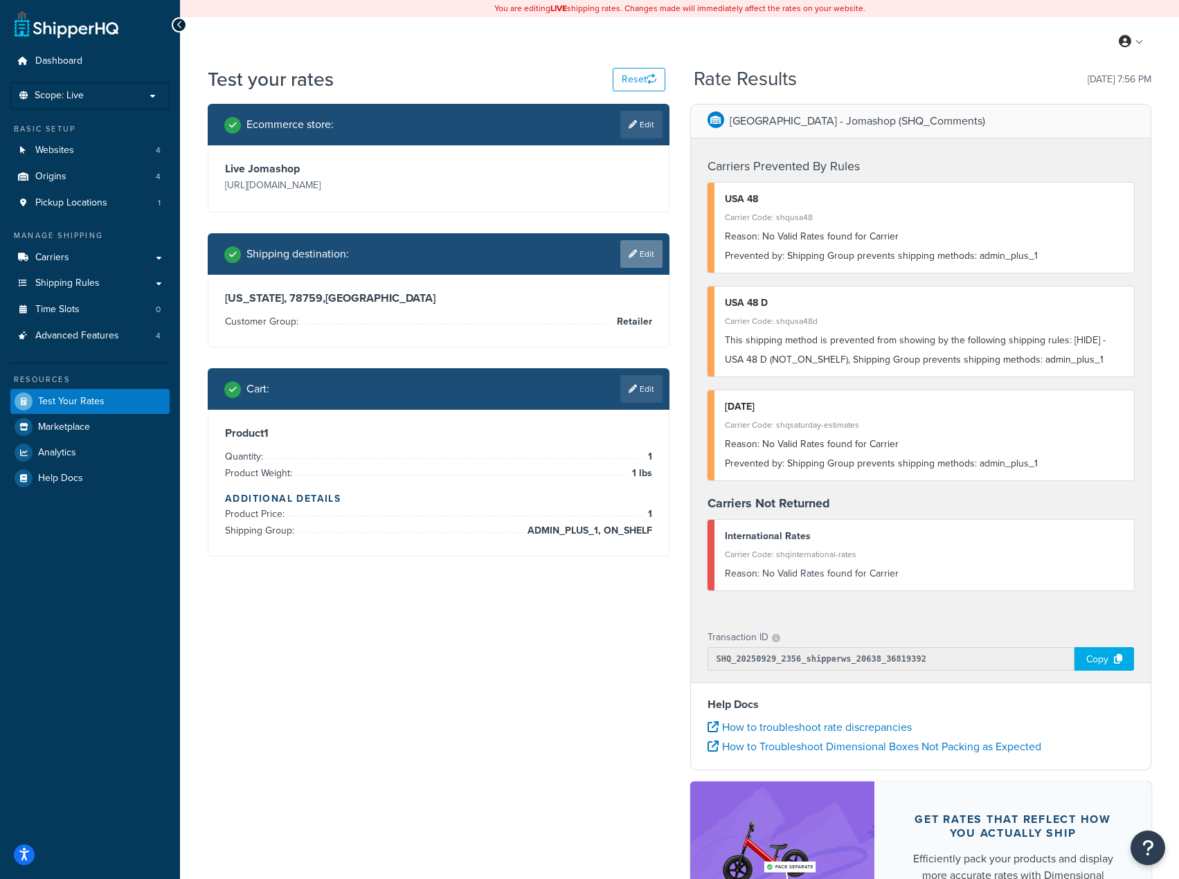
click at [638, 251] on link "Edit" at bounding box center [641, 254] width 42 height 28
select select "TX"
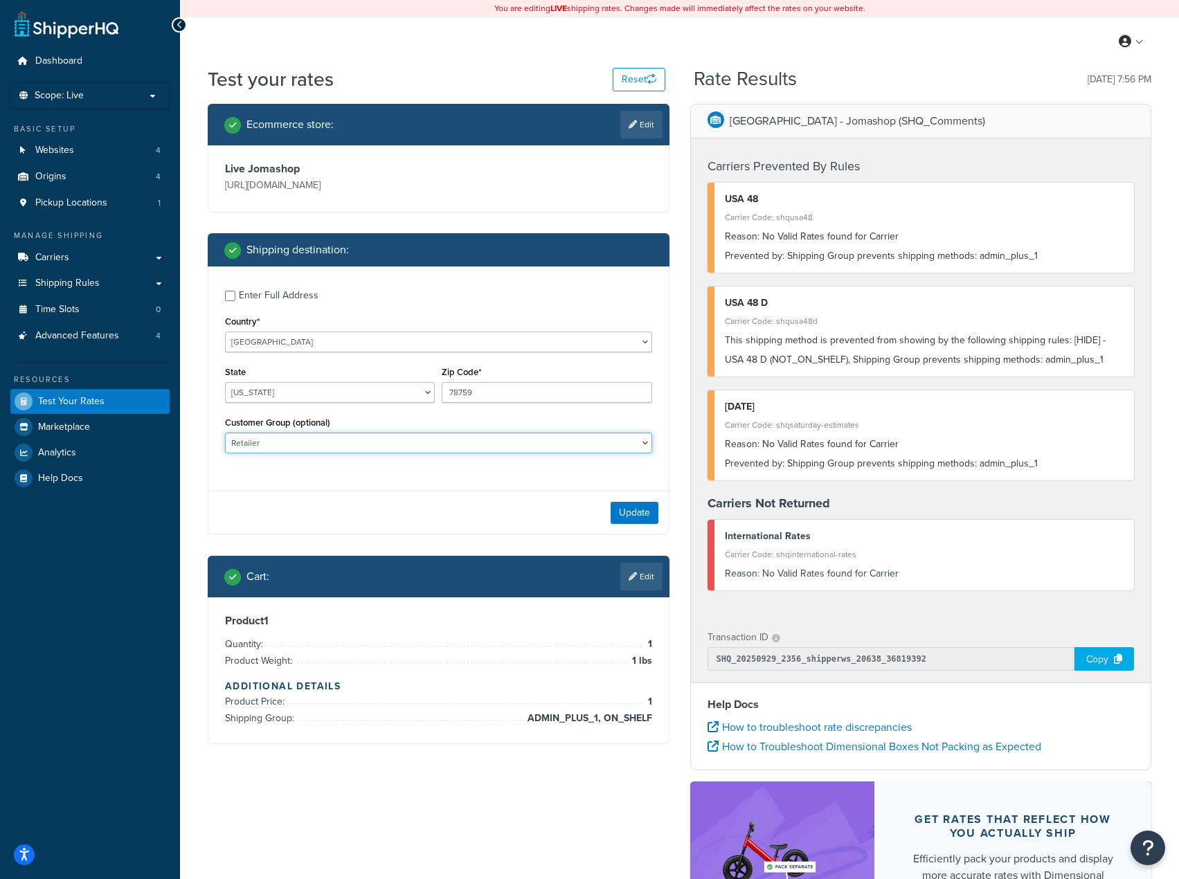
click at [327, 443] on select "Balaan Group General magento_admin NOT LOGGED IN Poizon Group Retailer Tax Exem…" at bounding box center [438, 443] width 427 height 21
select select "magento_admin"
click at [225, 434] on select "Balaan Group General magento_admin NOT LOGGED IN Poizon Group Retailer Tax Exem…" at bounding box center [438, 443] width 427 height 21
click at [645, 506] on button "Update" at bounding box center [635, 513] width 48 height 22
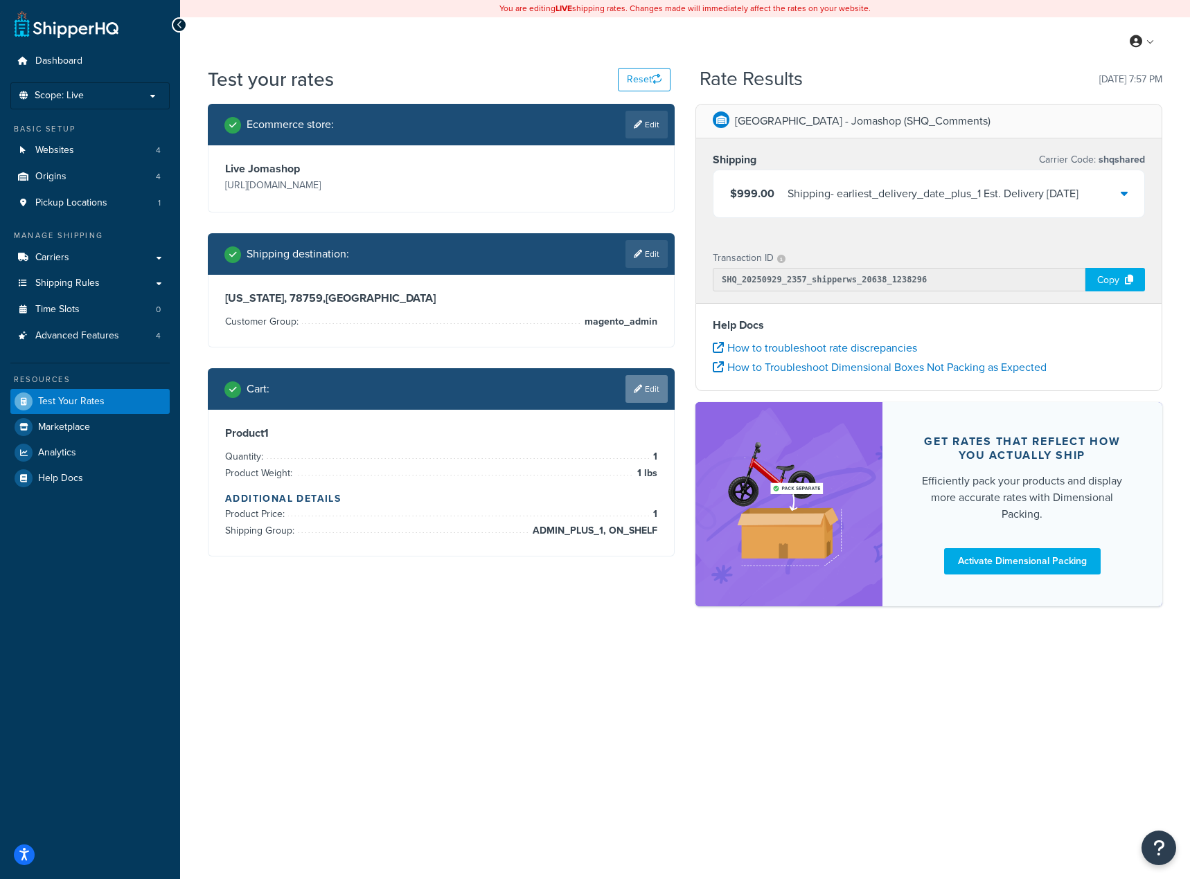
click at [638, 393] on icon at bounding box center [638, 389] width 8 height 8
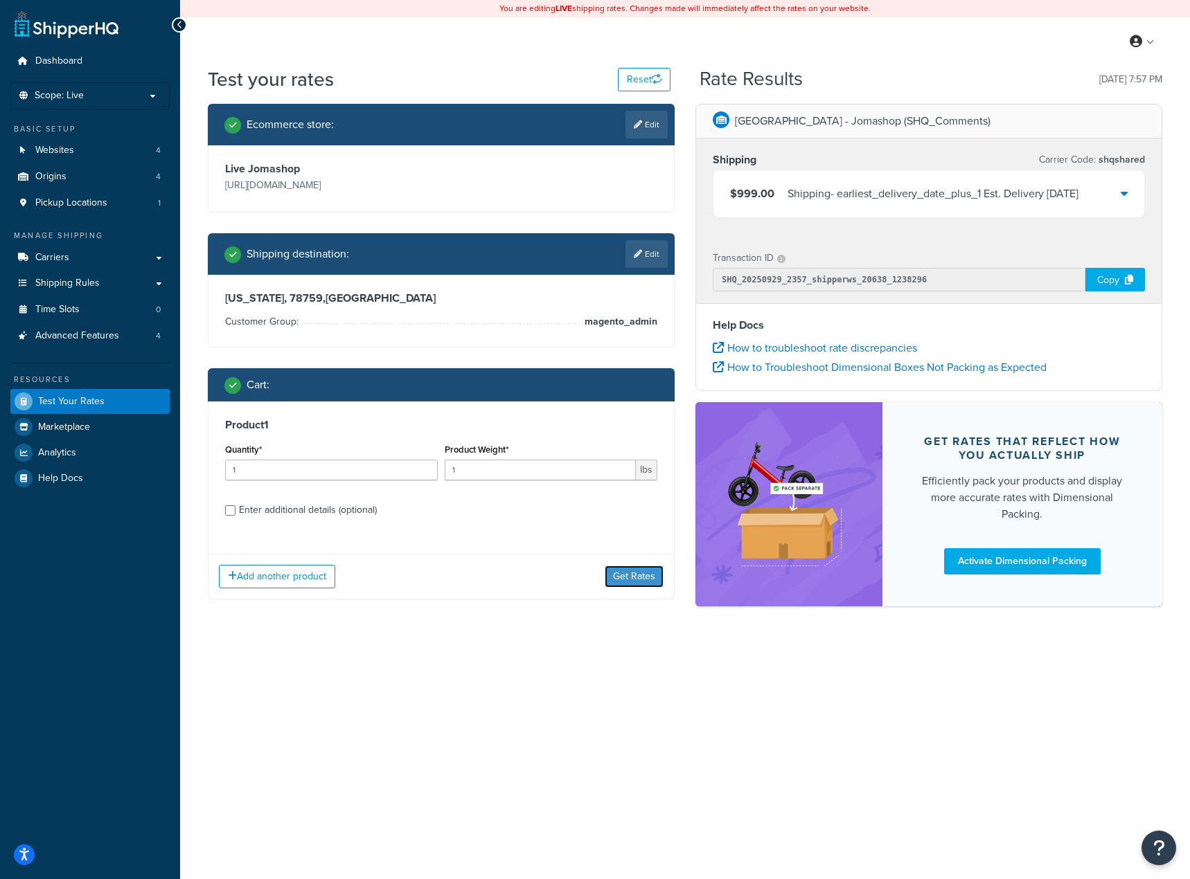
click at [627, 571] on button "Get Rates" at bounding box center [634, 577] width 59 height 22
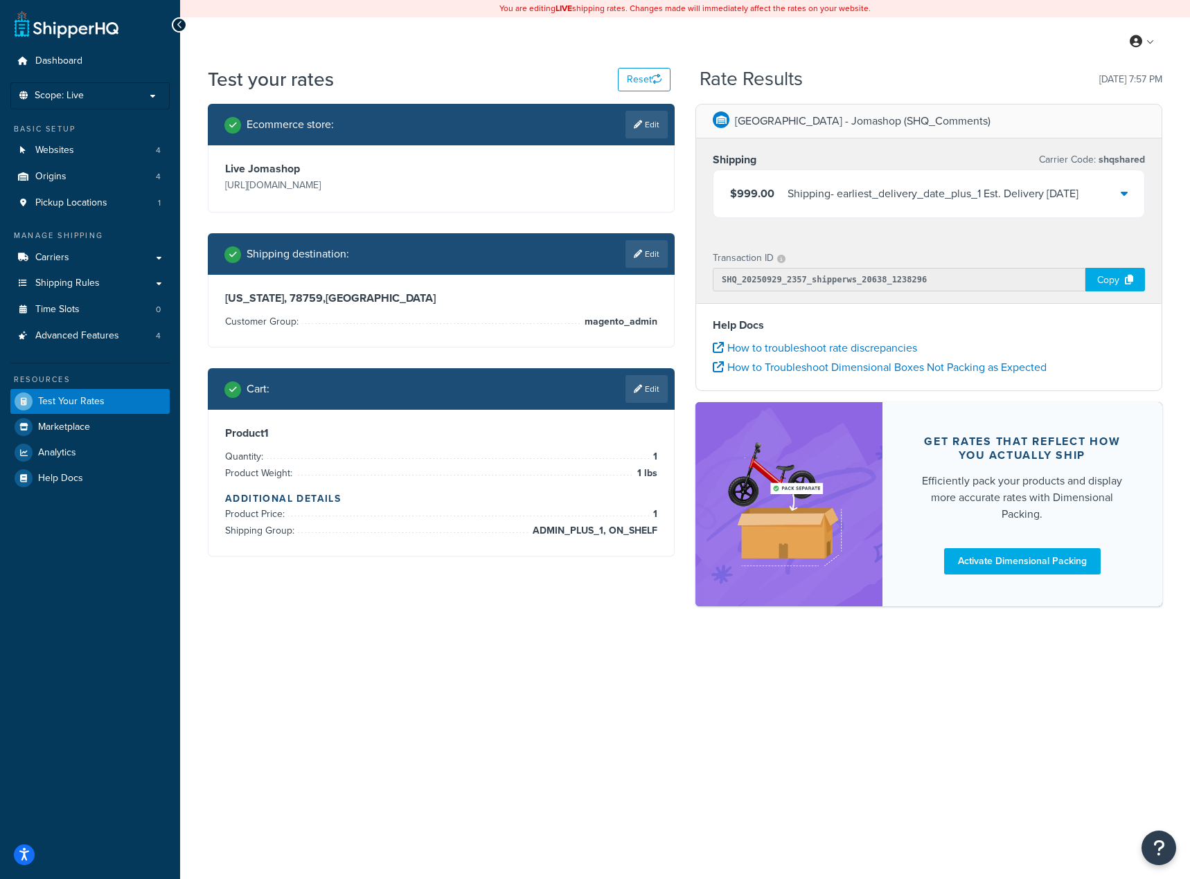
click at [1078, 204] on div "Shipping - earliest_delivery_date_plus_1 Est. Delivery Thu, Oct 9, 2025" at bounding box center [932, 193] width 291 height 19
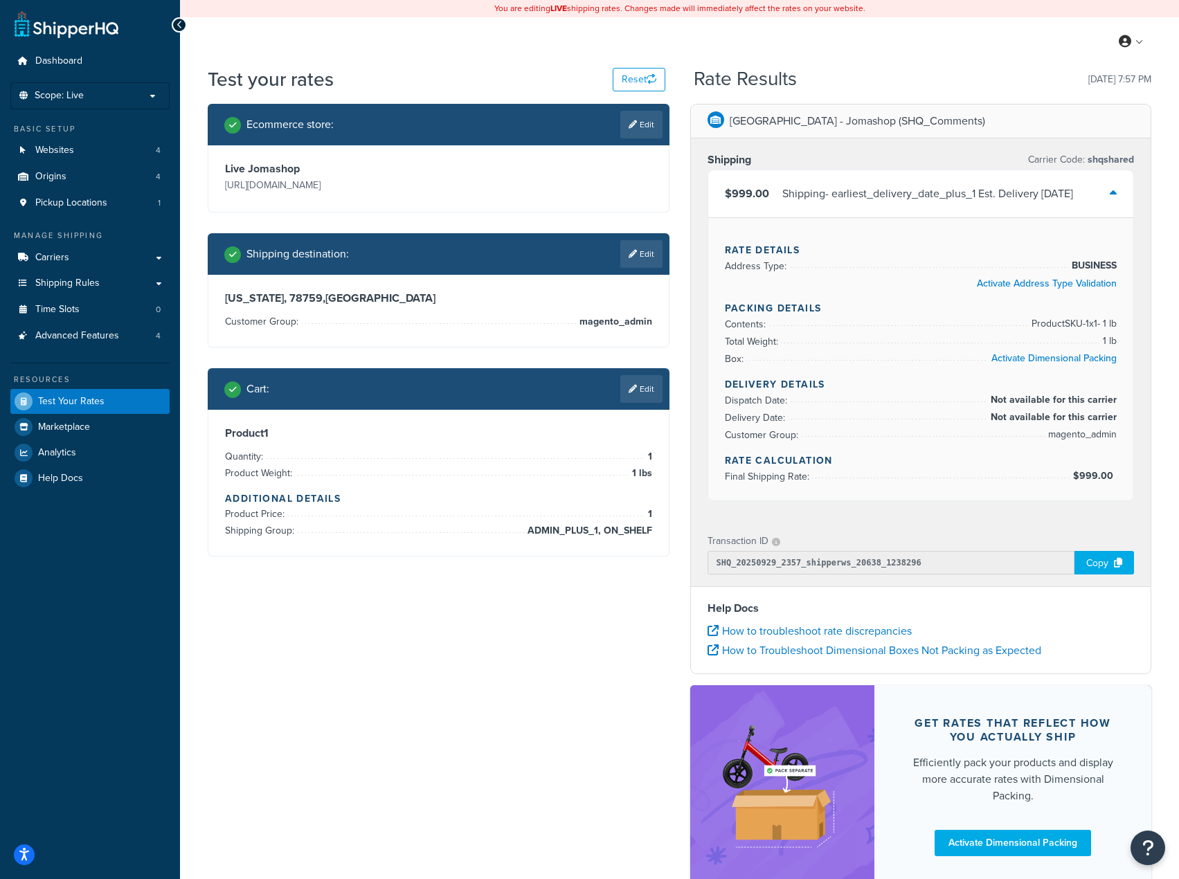
click at [373, 672] on div "Ecommerce store : Edit Live Jomashop https://www.jomashop.com Shipping destinat…" at bounding box center [679, 503] width 965 height 798
click at [643, 389] on link "Edit" at bounding box center [641, 389] width 42 height 28
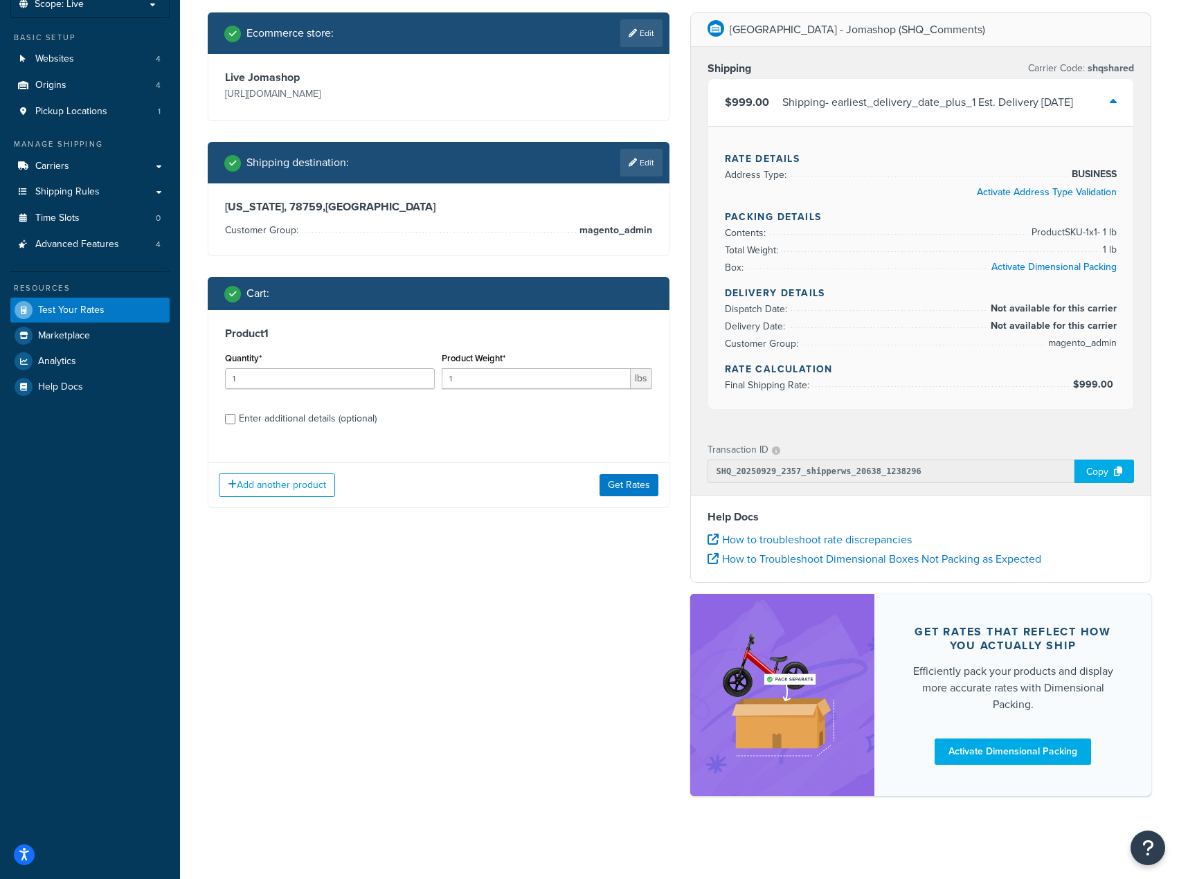
scroll to position [111, 0]
drag, startPoint x: 281, startPoint y: 474, endPoint x: 299, endPoint y: 423, distance: 54.3
click at [282, 474] on button "Add another product" at bounding box center [277, 486] width 116 height 24
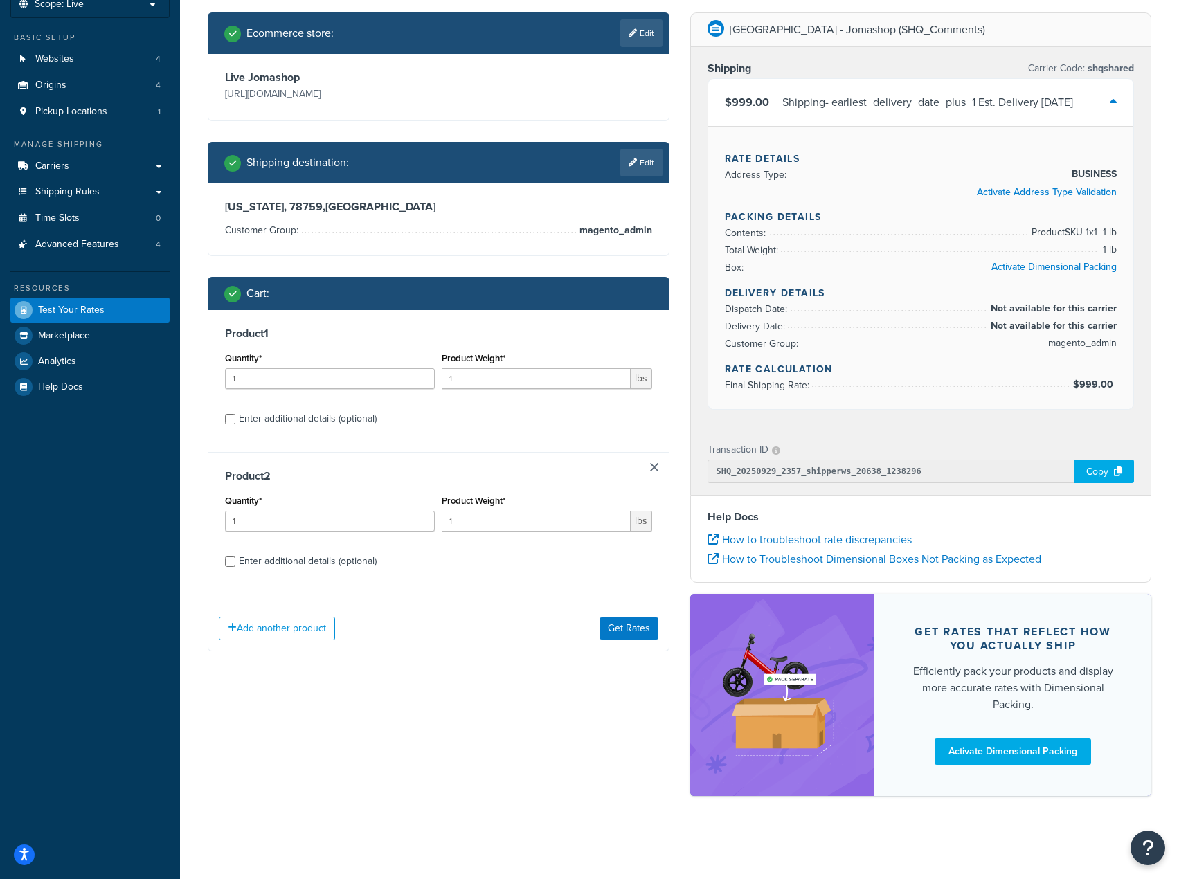
click at [317, 409] on div "Enter additional details (optional)" at bounding box center [308, 418] width 138 height 19
click at [235, 414] on input "Enter additional details (optional)" at bounding box center [230, 419] width 10 height 10
checkbox input "true"
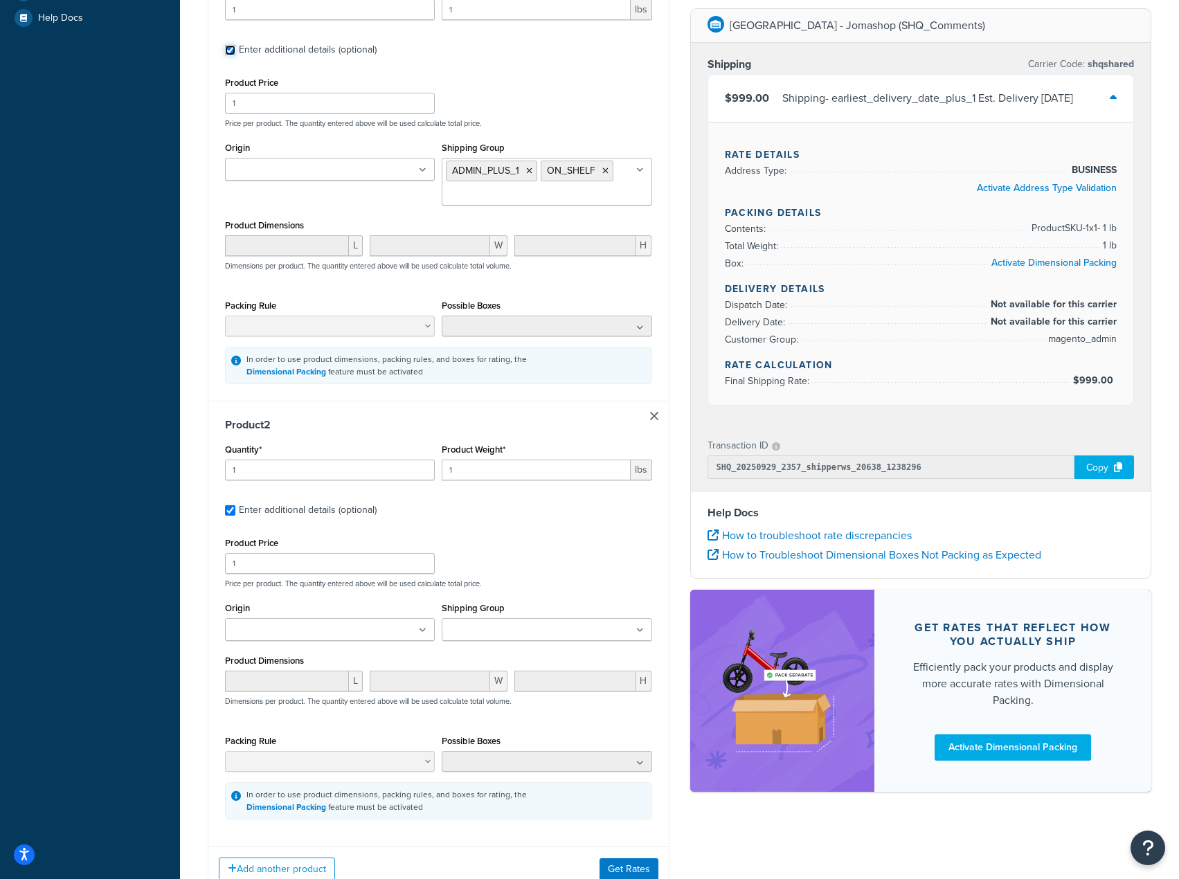
scroll to position [566, 0]
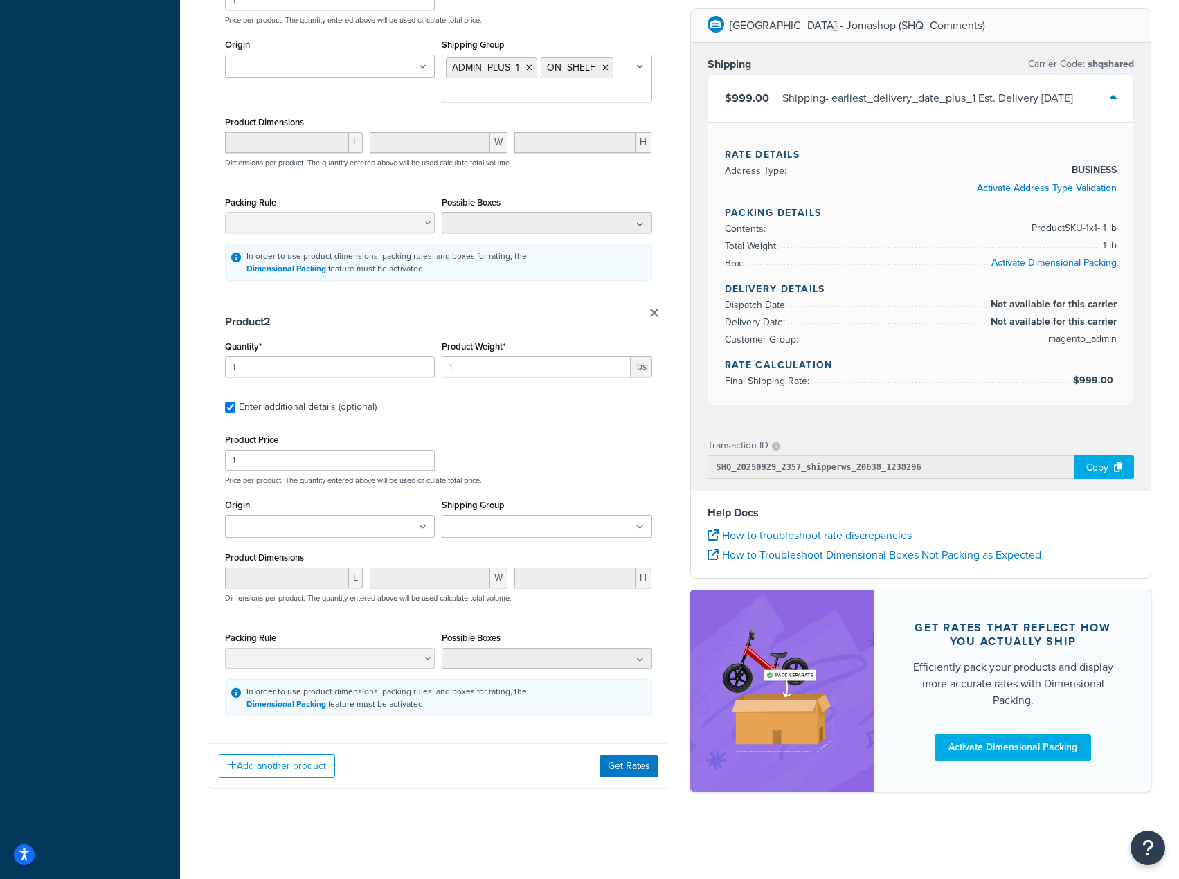
click at [481, 525] on input "Shipping Group" at bounding box center [507, 527] width 123 height 15
type input "admin"
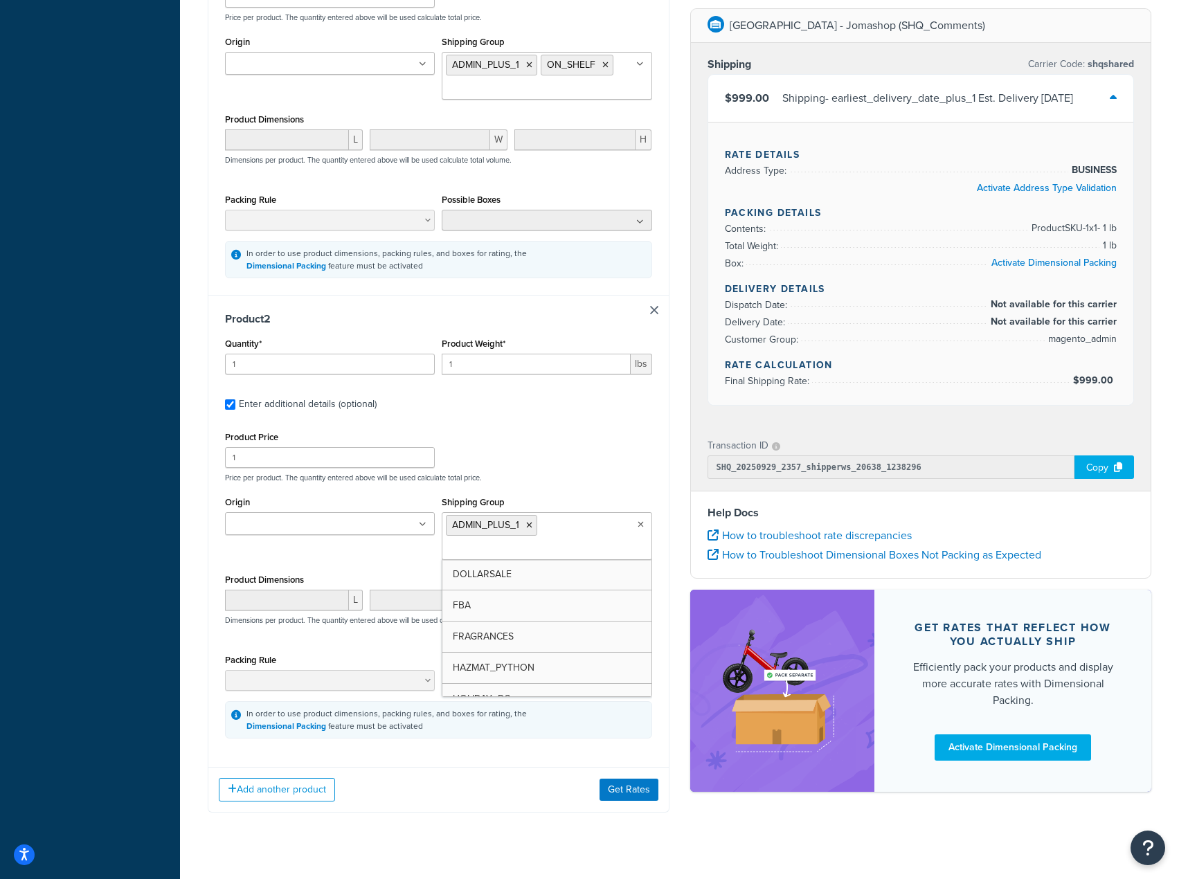
click at [366, 530] on ul at bounding box center [330, 523] width 210 height 23
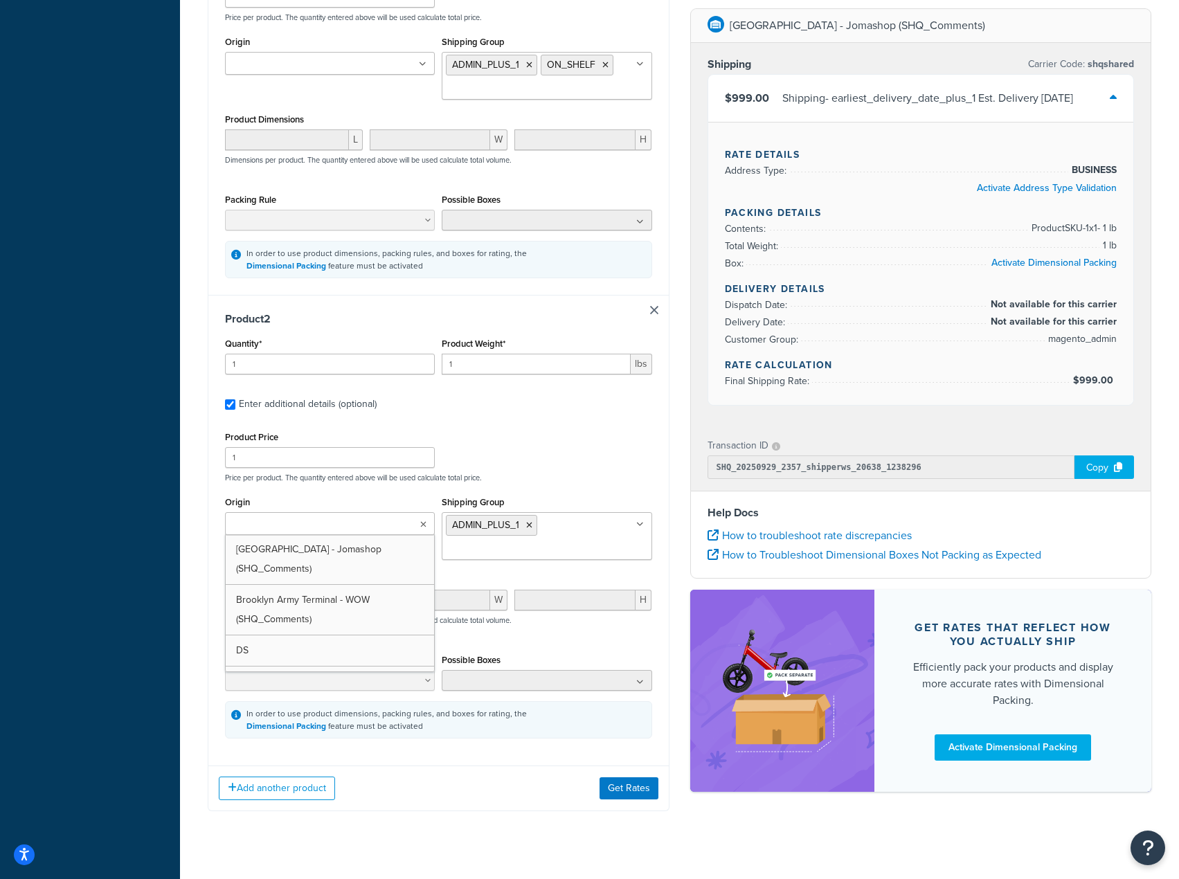
click at [605, 458] on div "Product Price 1 Price per product. The quantity entered above will be used calc…" at bounding box center [439, 455] width 434 height 55
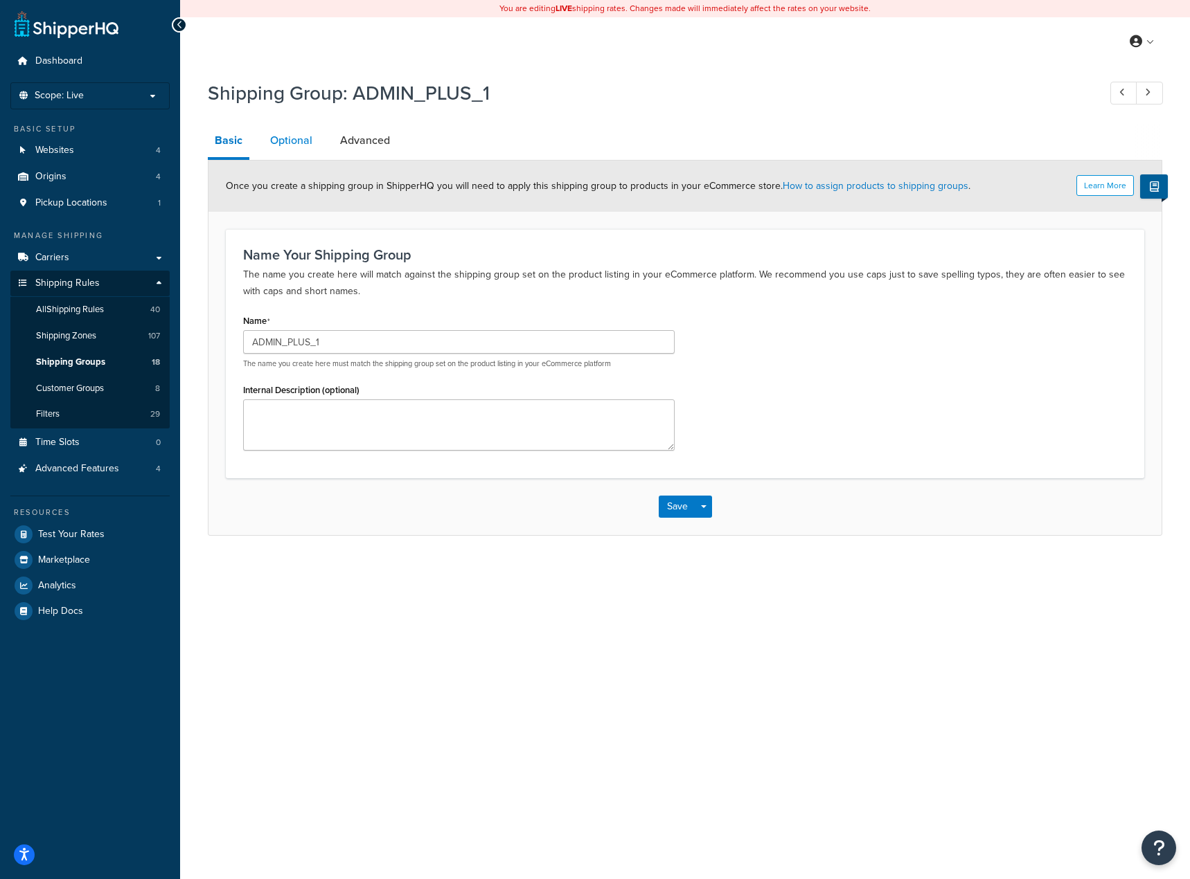
click at [294, 152] on link "Optional" at bounding box center [291, 140] width 56 height 33
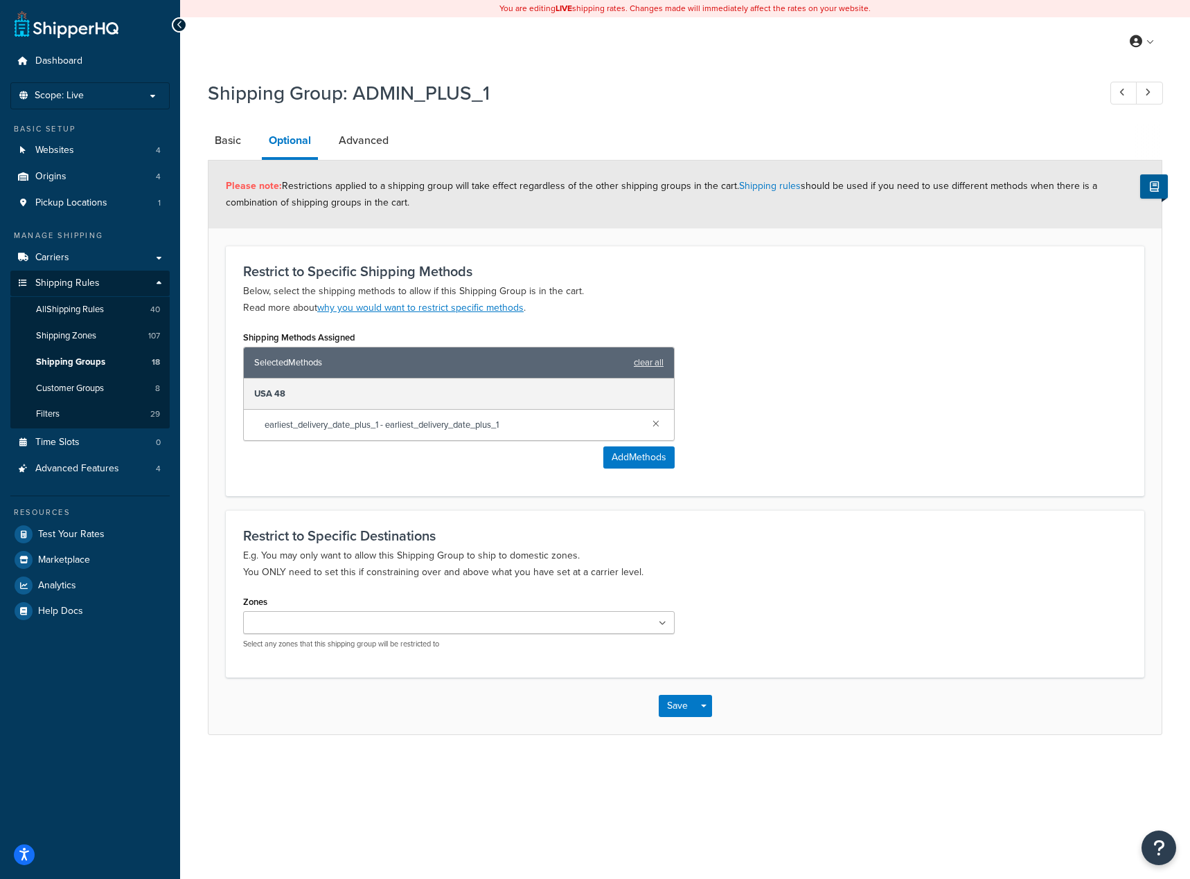
click at [517, 425] on span "earliest_delivery_date_plus_1 - earliest_delivery_date_plus_1" at bounding box center [453, 424] width 377 height 19
click at [650, 424] on link at bounding box center [655, 422] width 15 height 15
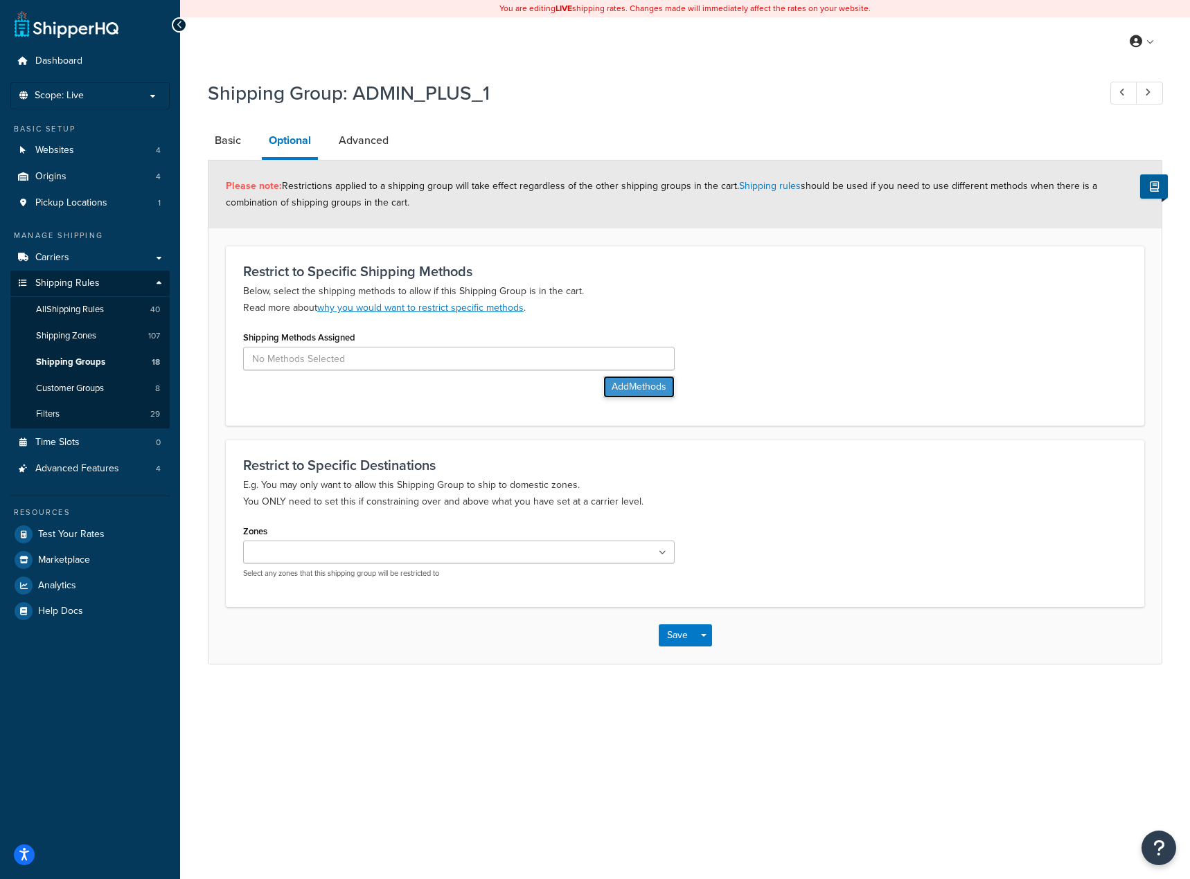
click at [643, 392] on button "Add Methods" at bounding box center [638, 387] width 71 height 22
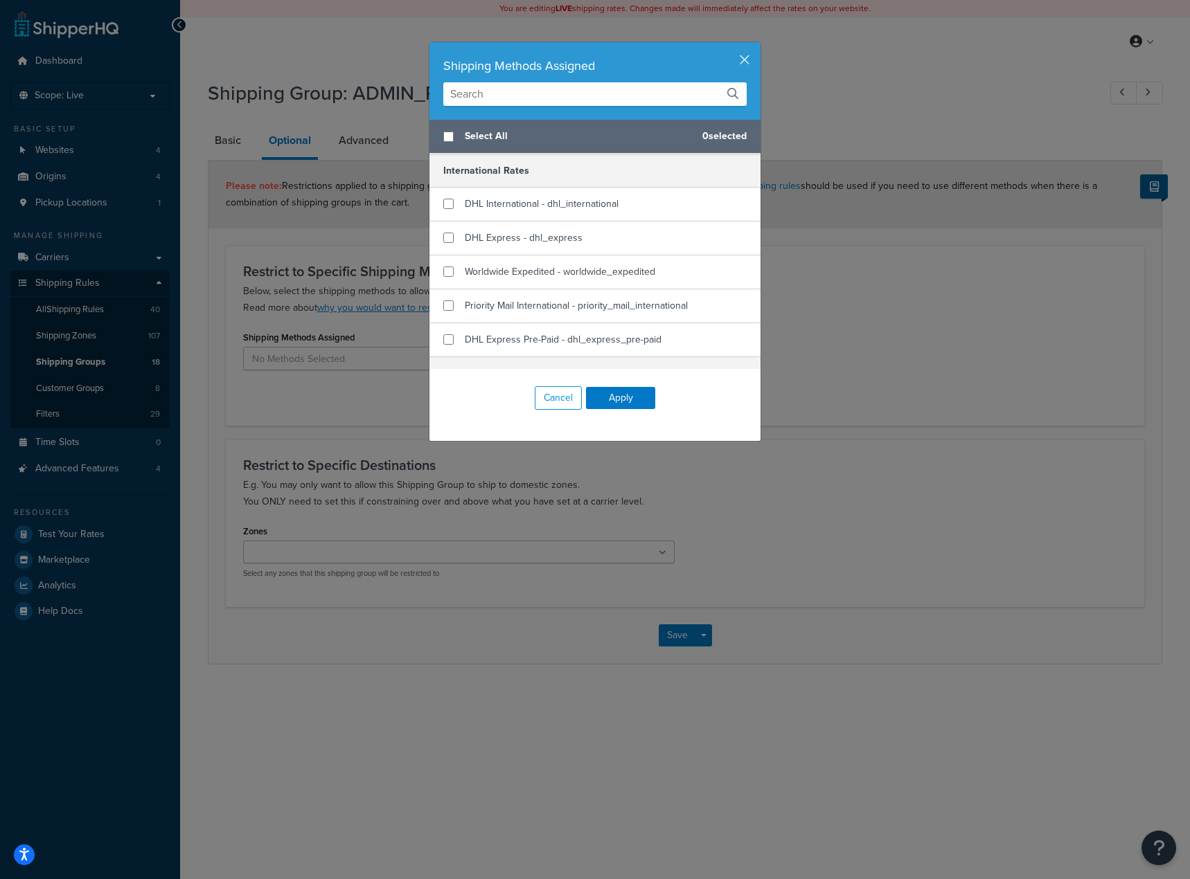
scroll to position [138, 0]
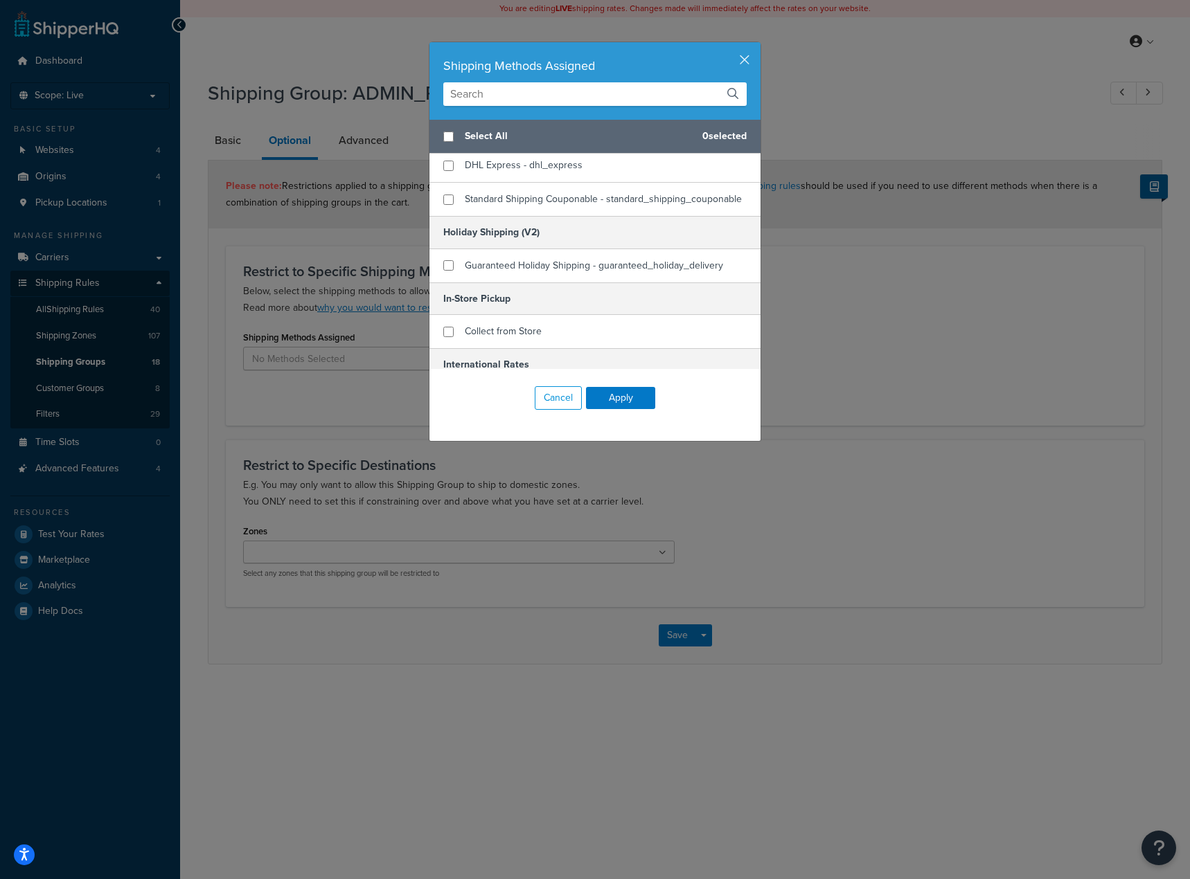
click at [571, 101] on input "text" at bounding box center [594, 94] width 303 height 24
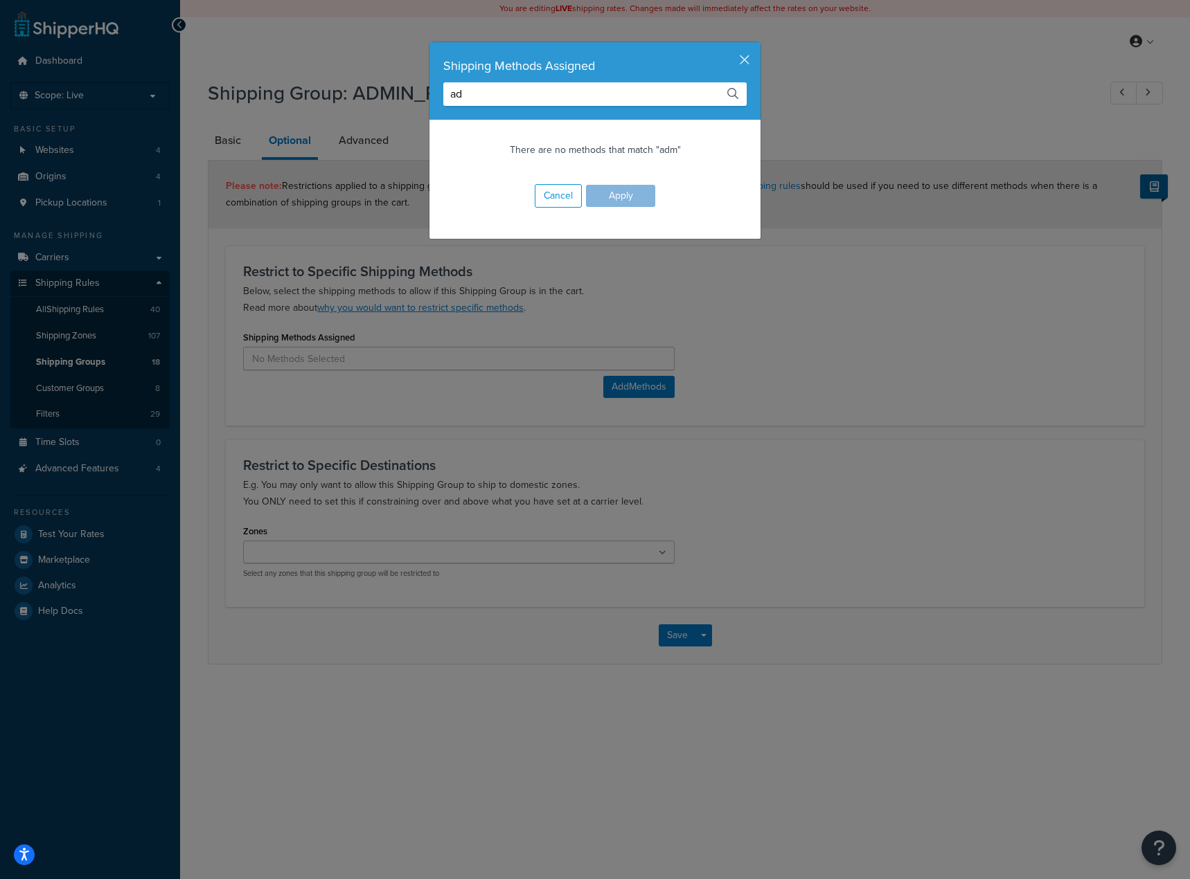
type input "a"
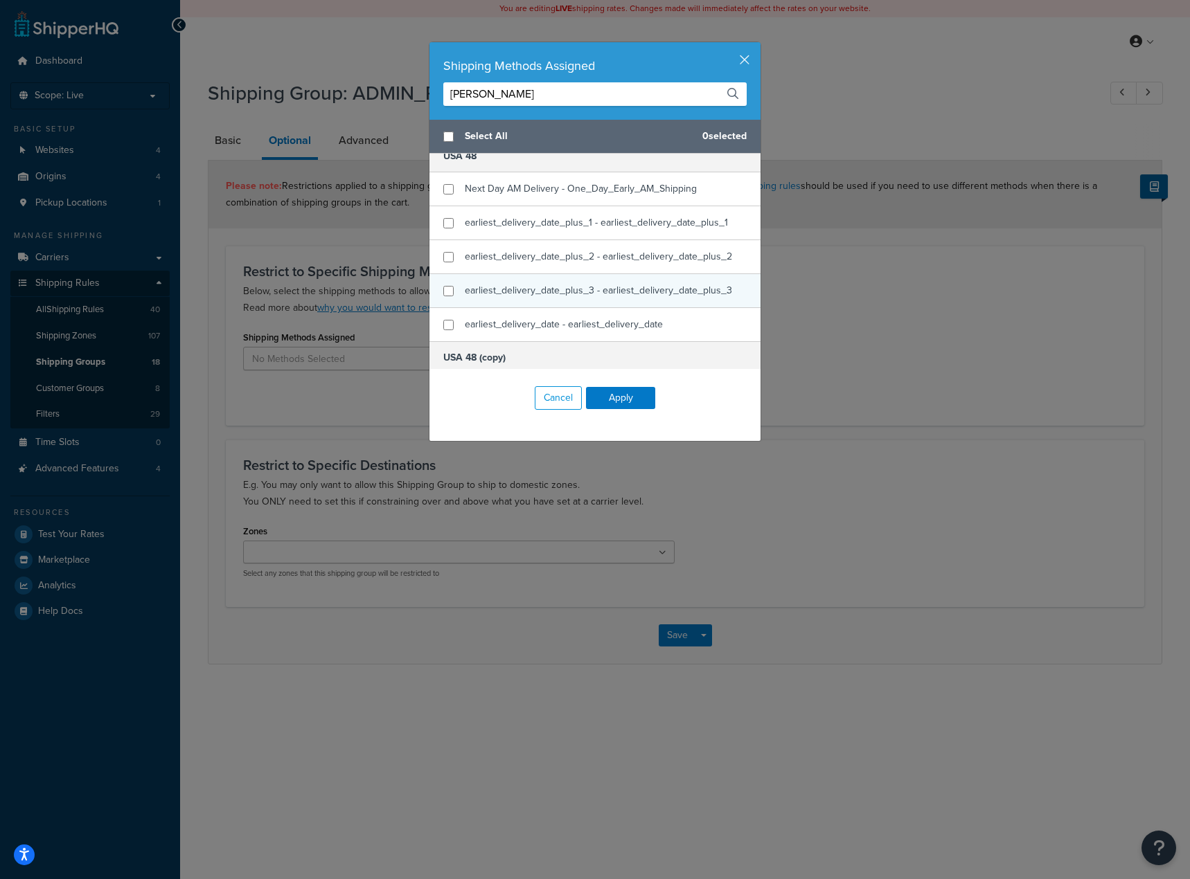
scroll to position [52, 0]
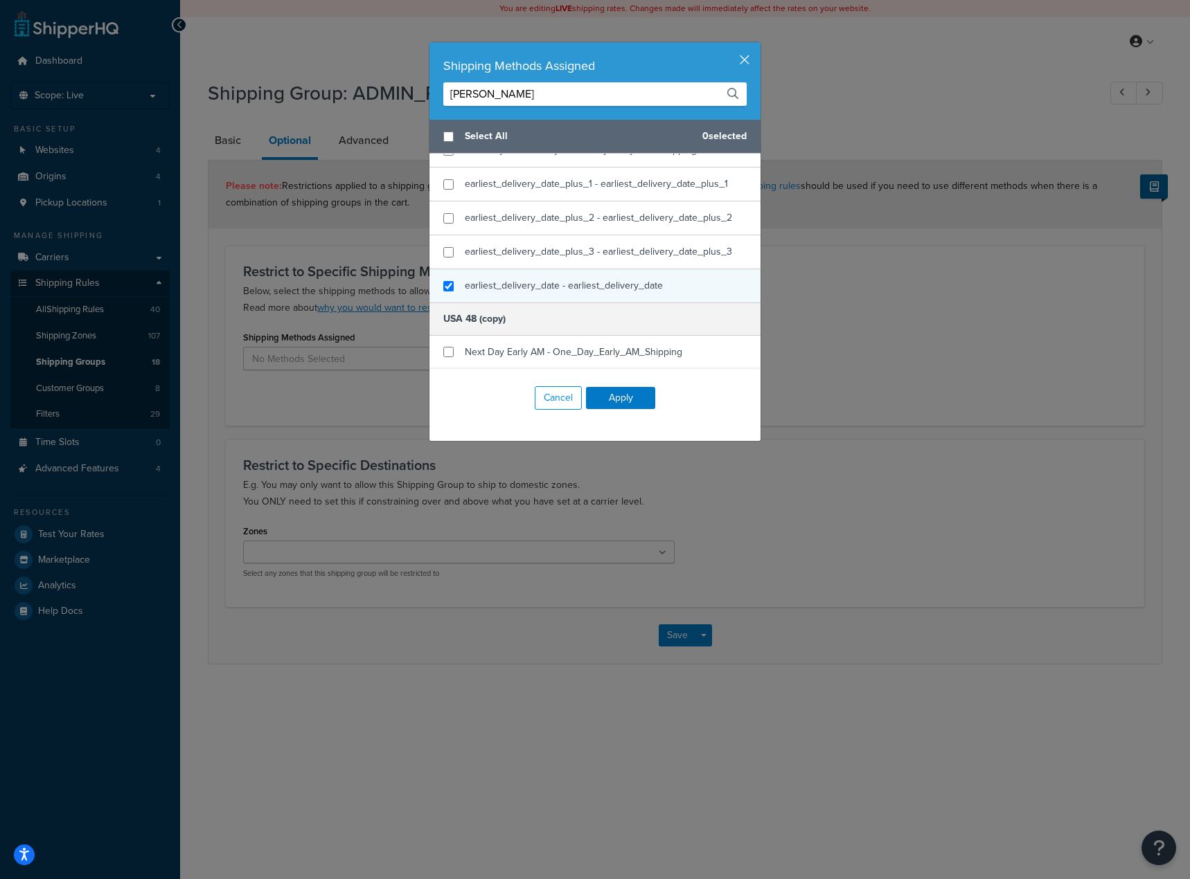
type input "[PERSON_NAME]"
checkbox input "true"
click at [641, 285] on span "earliest_delivery_date - earliest_delivery_date" at bounding box center [564, 285] width 198 height 15
click at [629, 398] on button "Apply" at bounding box center [620, 398] width 69 height 22
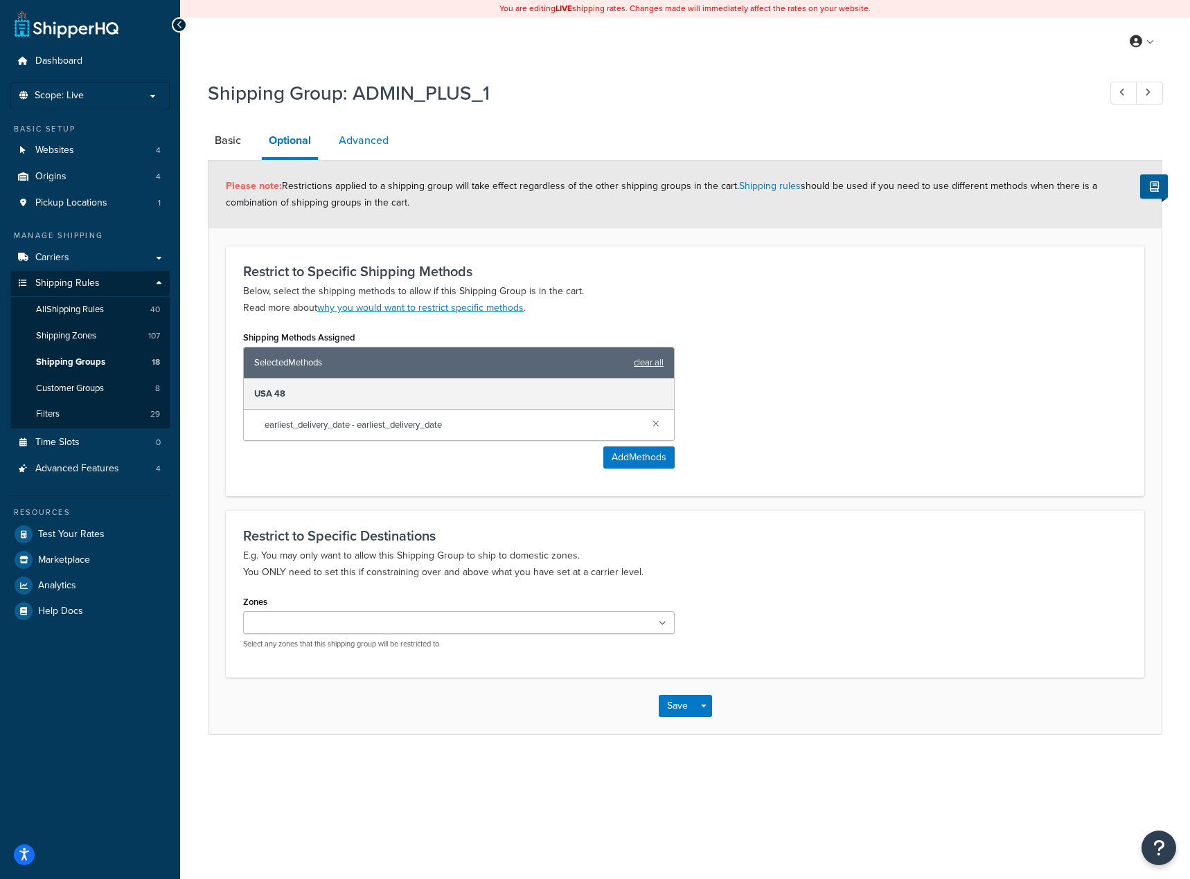
click at [363, 134] on link "Advanced" at bounding box center [364, 140] width 64 height 33
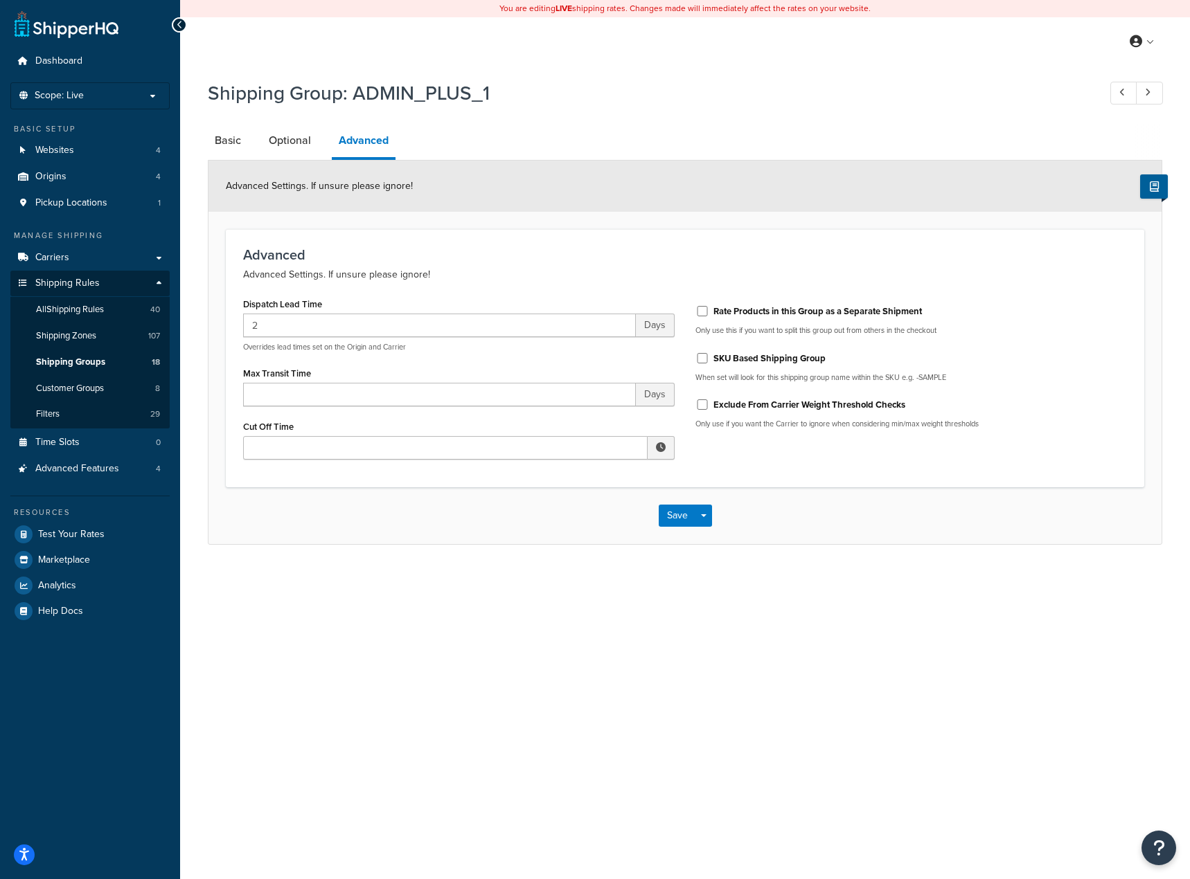
click at [776, 317] on label "Rate Products in this Group as a Separate Shipment" at bounding box center [817, 311] width 208 height 12
click at [709, 316] on input "Rate Products in this Group as a Separate Shipment" at bounding box center [702, 311] width 14 height 10
checkbox input "true"
drag, startPoint x: 292, startPoint y: 325, endPoint x: 197, endPoint y: 330, distance: 94.3
click at [170, 320] on div "Dashboard Scope: Live Basic Setup Websites 4 Origins 4 Pickup Locations 1 Manag…" at bounding box center [595, 439] width 1190 height 879
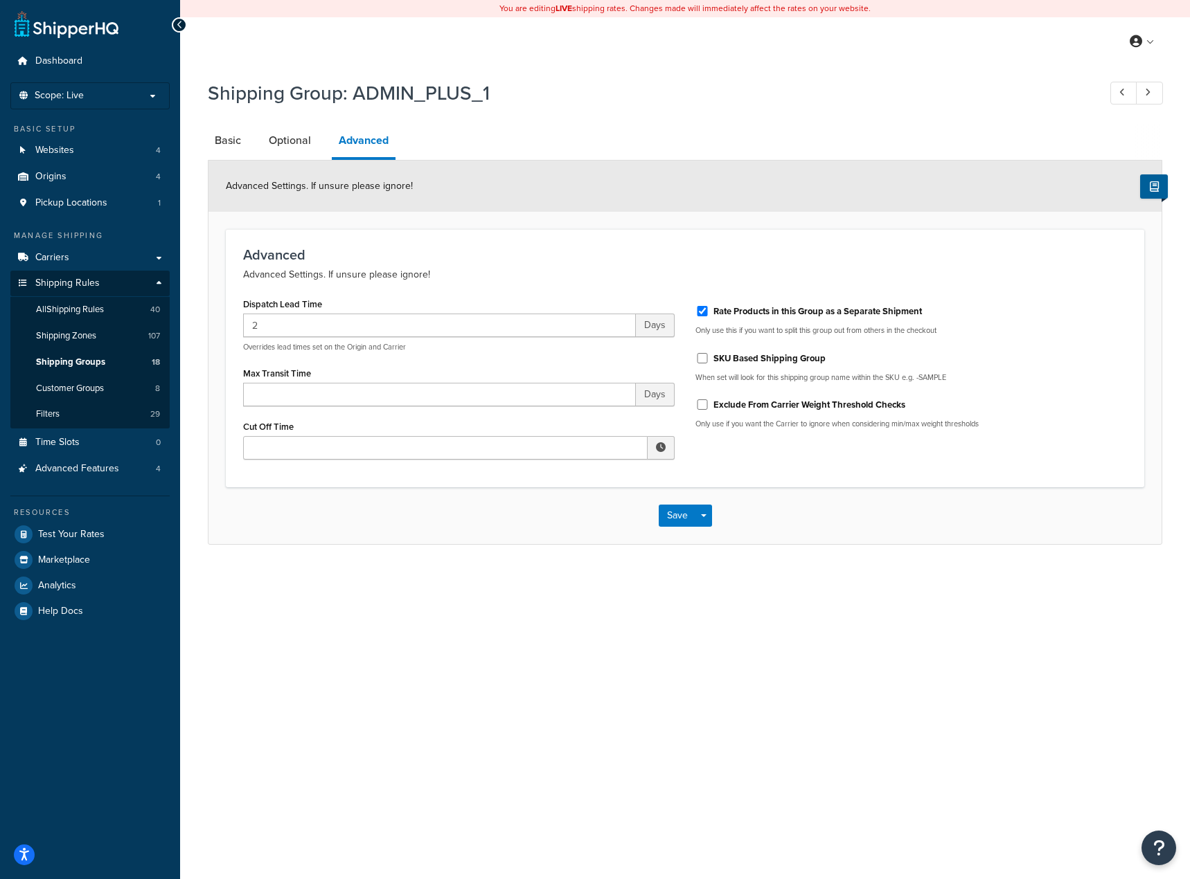
click at [562, 715] on div "You are editing LIVE shipping rates. Changes made will immediately affect the r…" at bounding box center [685, 439] width 1010 height 879
drag, startPoint x: 271, startPoint y: 328, endPoint x: 152, endPoint y: 305, distance: 121.2
click at [159, 307] on div "Dashboard Scope: Live Basic Setup Websites 4 Origins 4 Pickup Locations 1 Manag…" at bounding box center [595, 439] width 1190 height 879
click at [550, 566] on div "Shipping Group: ADMIN_PLUS_1 Basic Optional Advanced Advanced Settings. If unsu…" at bounding box center [685, 326] width 1010 height 507
drag, startPoint x: 302, startPoint y: 330, endPoint x: 71, endPoint y: 310, distance: 232.2
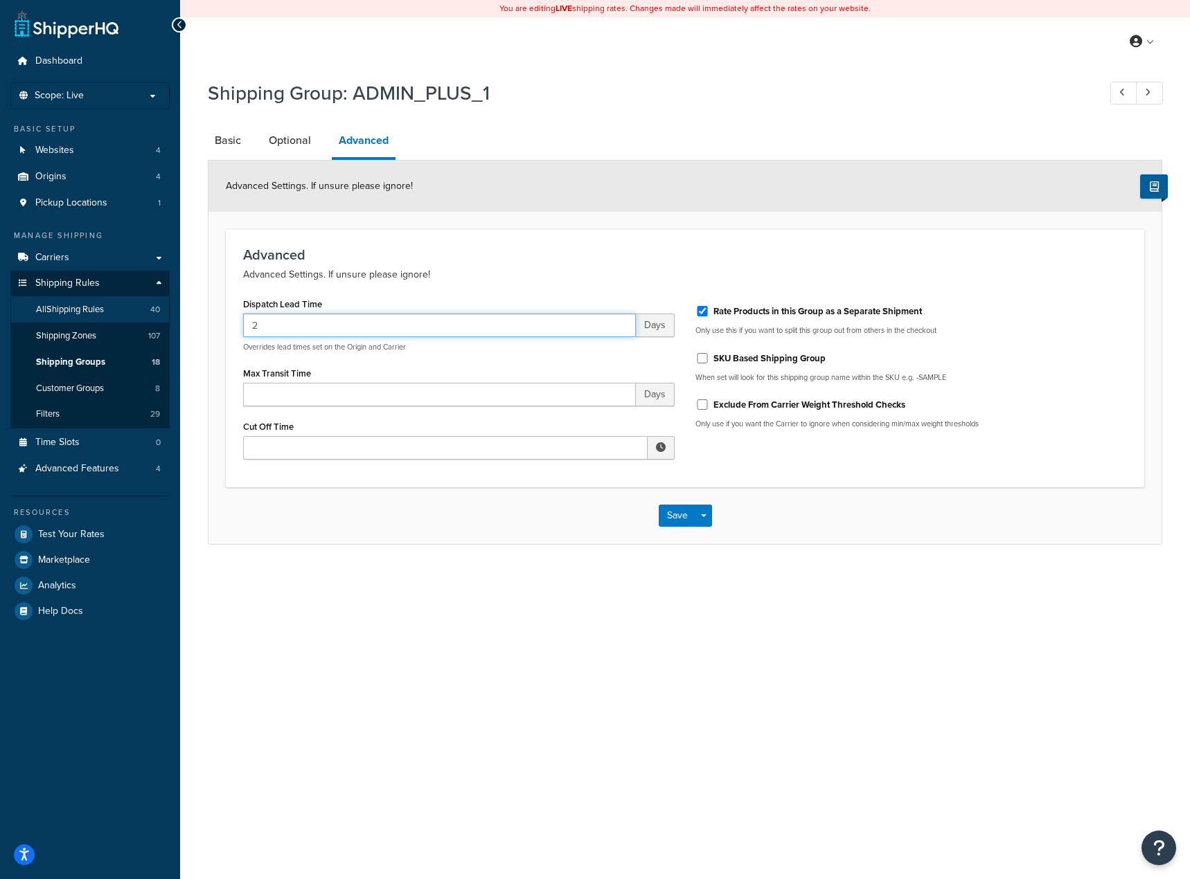
click at [87, 311] on div "Dashboard Scope: Live Basic Setup Websites 4 Origins 4 Pickup Locations 1 Manag…" at bounding box center [595, 439] width 1190 height 879
click at [415, 585] on div "You are editing LIVE shipping rates. Changes made will immediately affect the r…" at bounding box center [685, 439] width 1010 height 879
drag, startPoint x: 281, startPoint y: 327, endPoint x: 76, endPoint y: 310, distance: 205.7
click at [78, 307] on div "Dashboard Scope: Live Basic Setup Websites 4 Origins 4 Pickup Locations 1 Manag…" at bounding box center [595, 439] width 1190 height 879
type input "1"
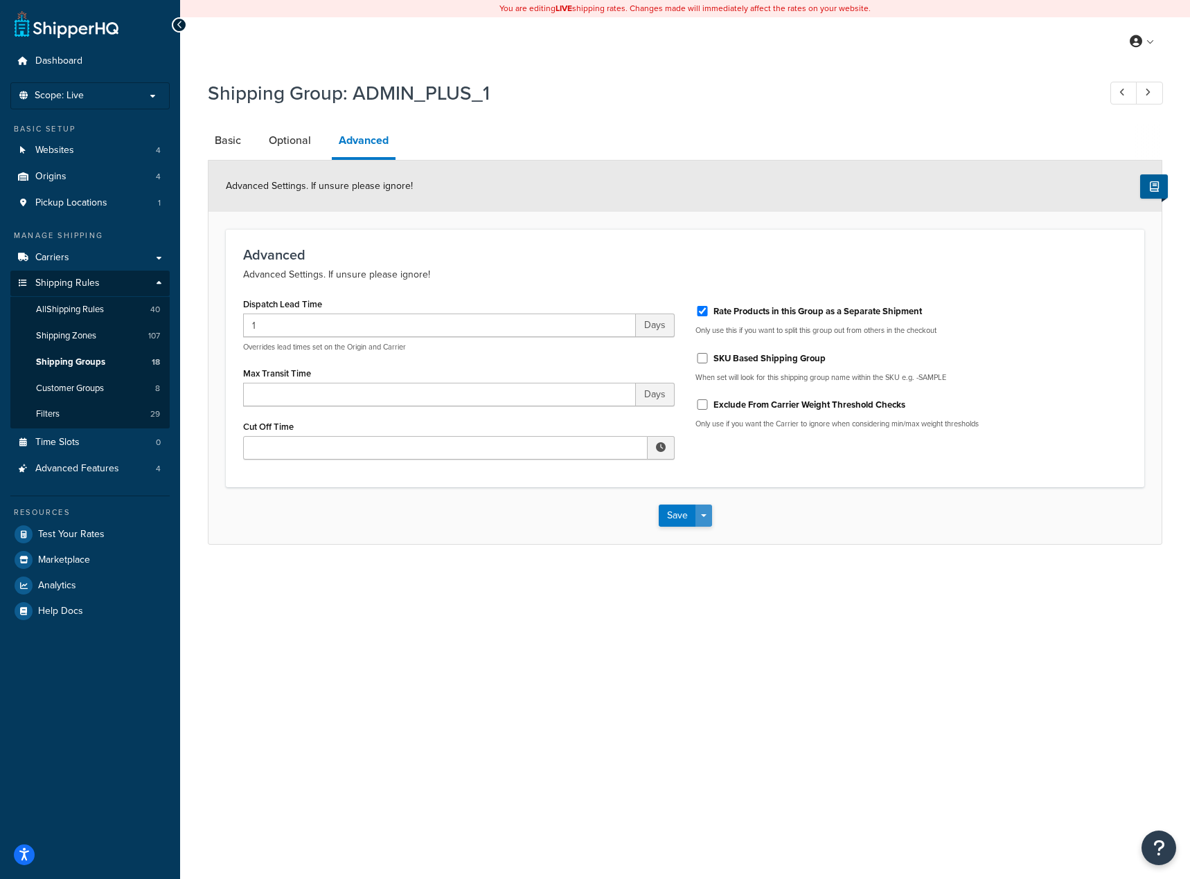
click at [701, 517] on span "button" at bounding box center [704, 516] width 6 height 3
click at [704, 517] on span "button" at bounding box center [704, 516] width 6 height 3
drag, startPoint x: 682, startPoint y: 520, endPoint x: 706, endPoint y: 517, distance: 23.8
click at [706, 517] on div "Save Save Dropdown Save and Edit Save and Duplicate Save and Create New" at bounding box center [685, 516] width 53 height 22
click at [706, 517] on span "button" at bounding box center [704, 516] width 6 height 3
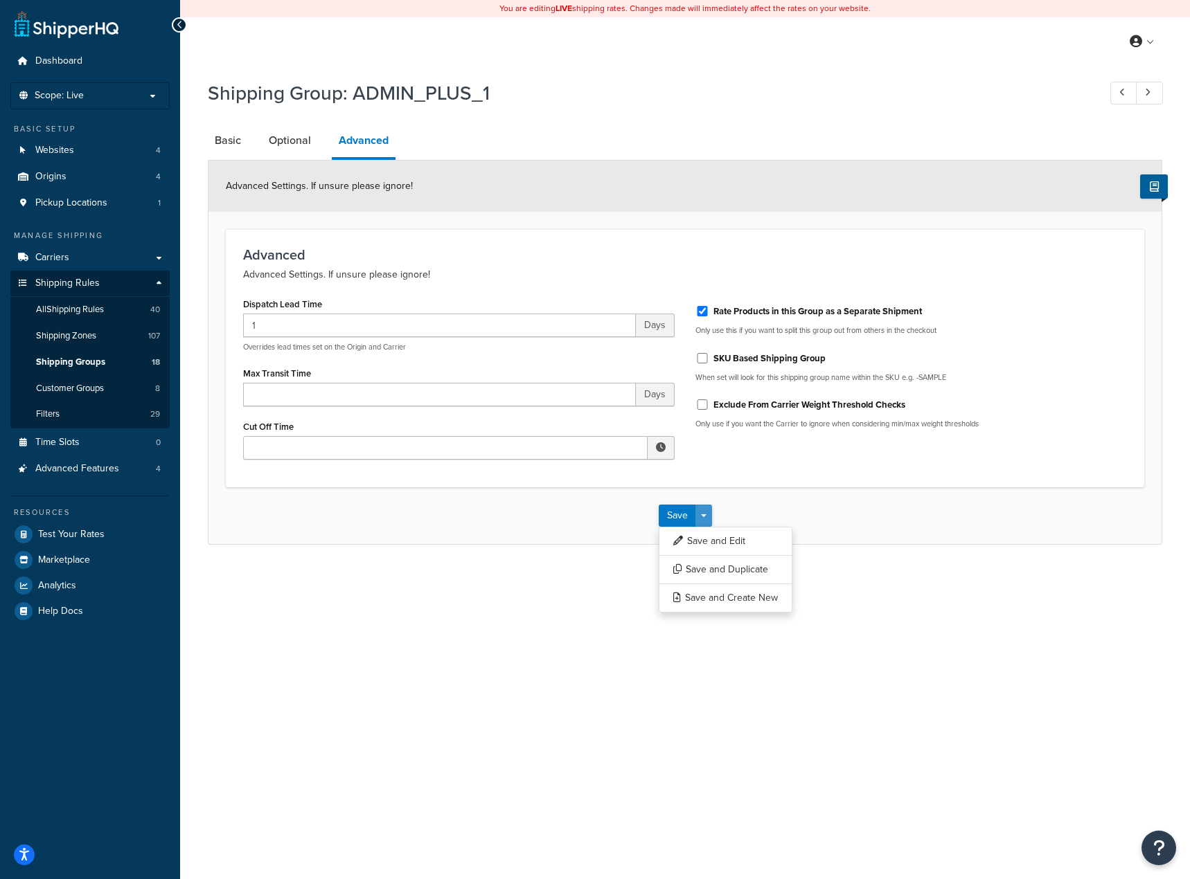
click at [704, 515] on button "Save Dropdown" at bounding box center [703, 516] width 17 height 22
click at [679, 518] on button "Save" at bounding box center [677, 516] width 37 height 22
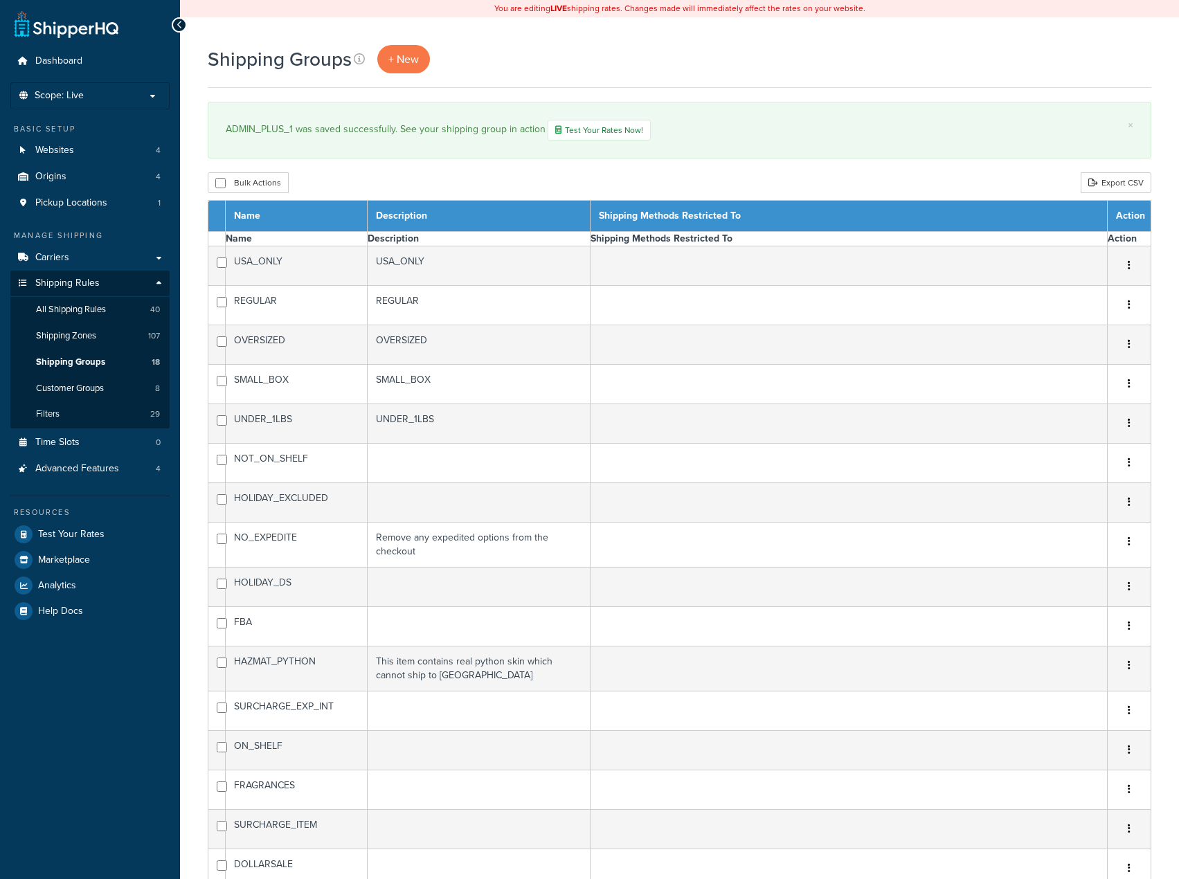
select select "15"
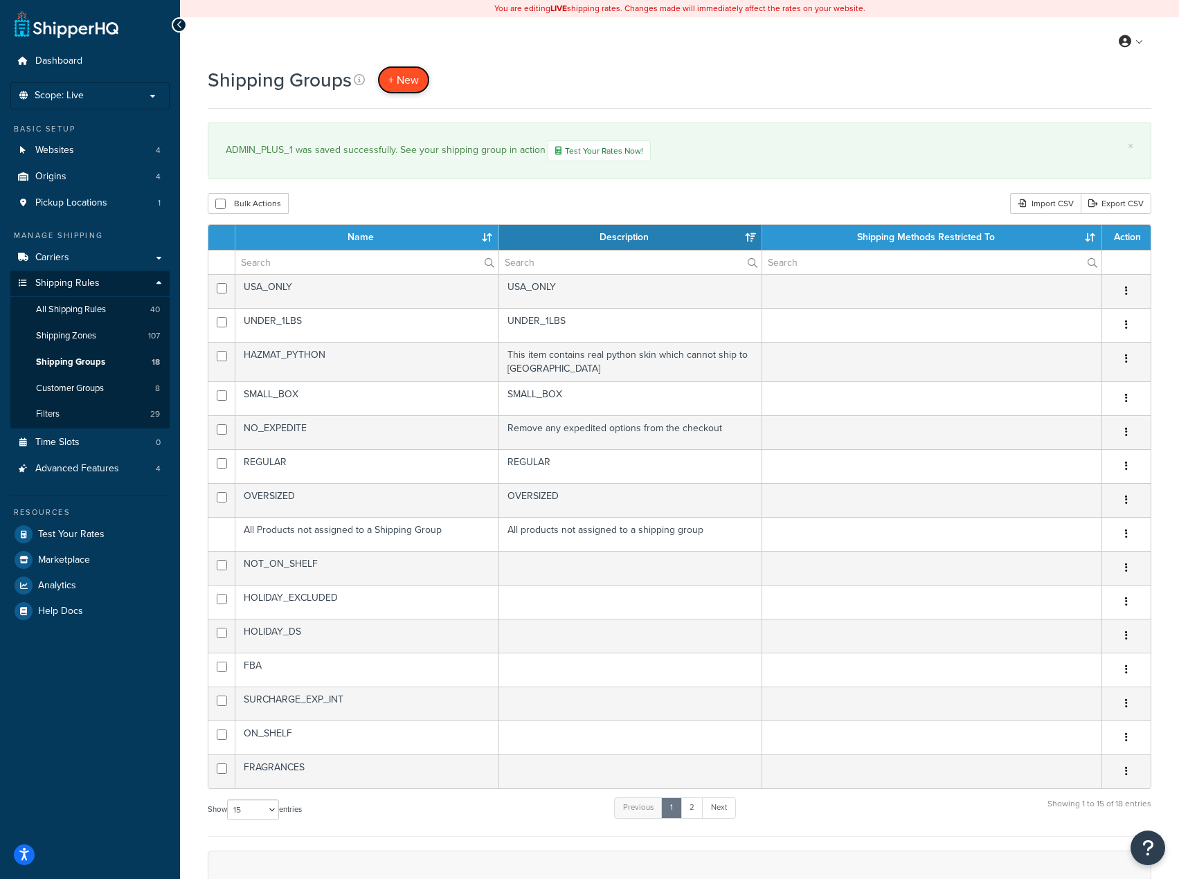
click at [404, 85] on span "+ New" at bounding box center [403, 80] width 30 height 16
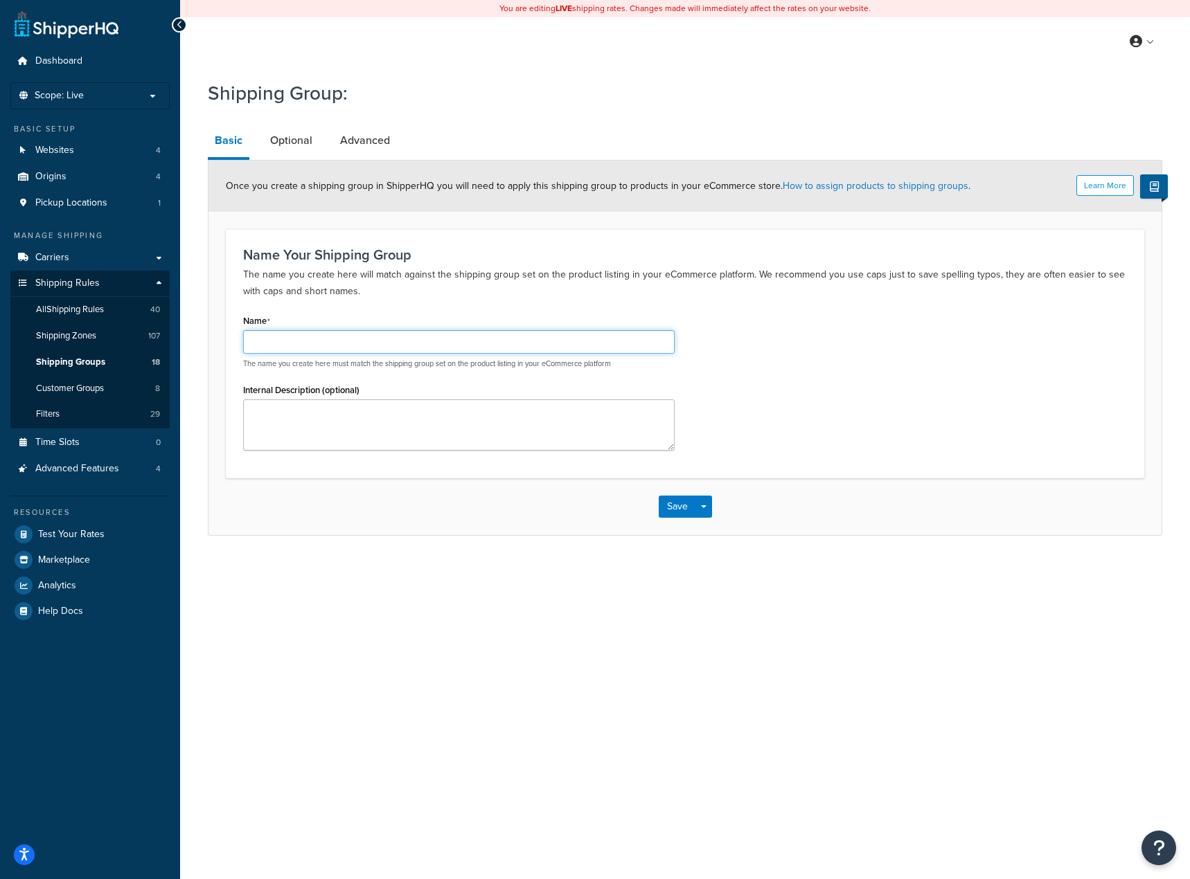
click at [329, 343] on input "Name" at bounding box center [458, 342] width 431 height 24
type input "ADMIN_PLUS_0"
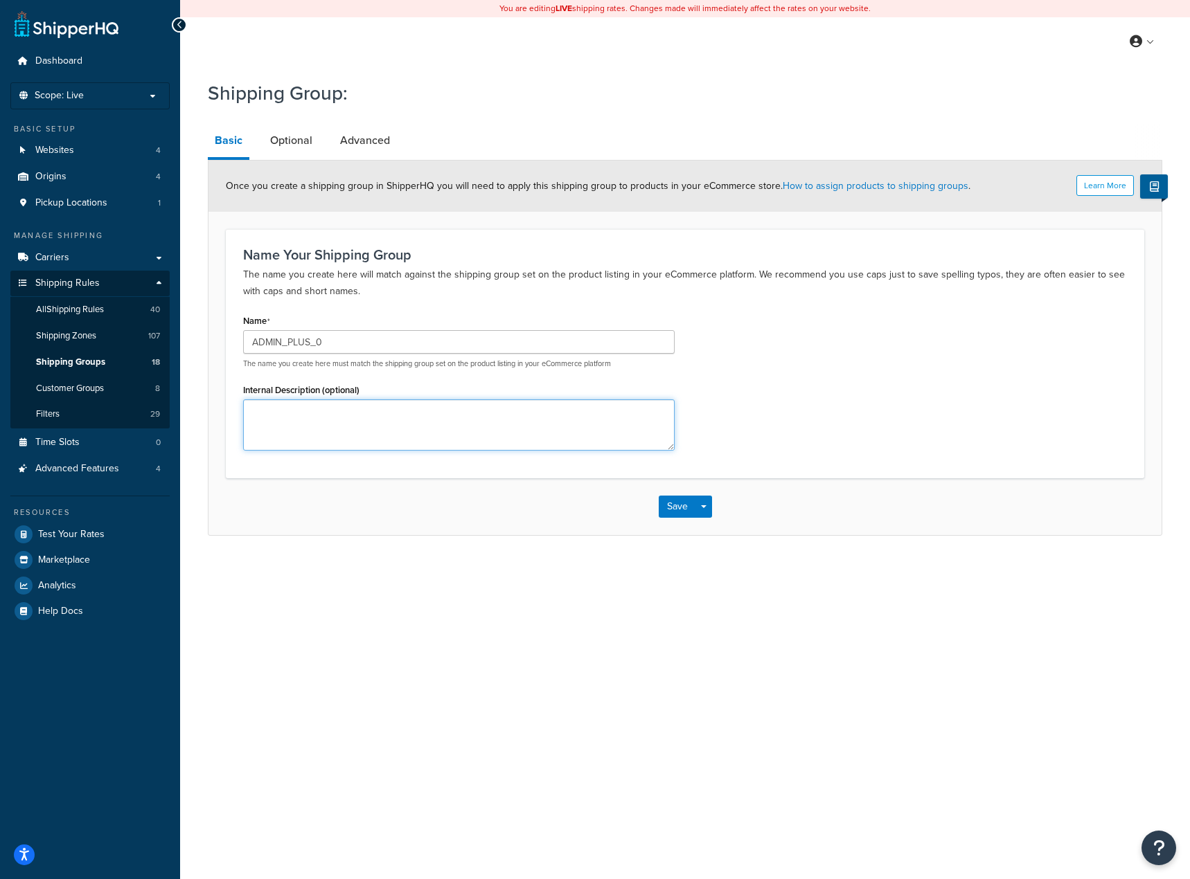
click at [397, 422] on textarea "Internal Description (optional)" at bounding box center [458, 425] width 431 height 51
click at [280, 154] on link "Optional" at bounding box center [291, 140] width 56 height 33
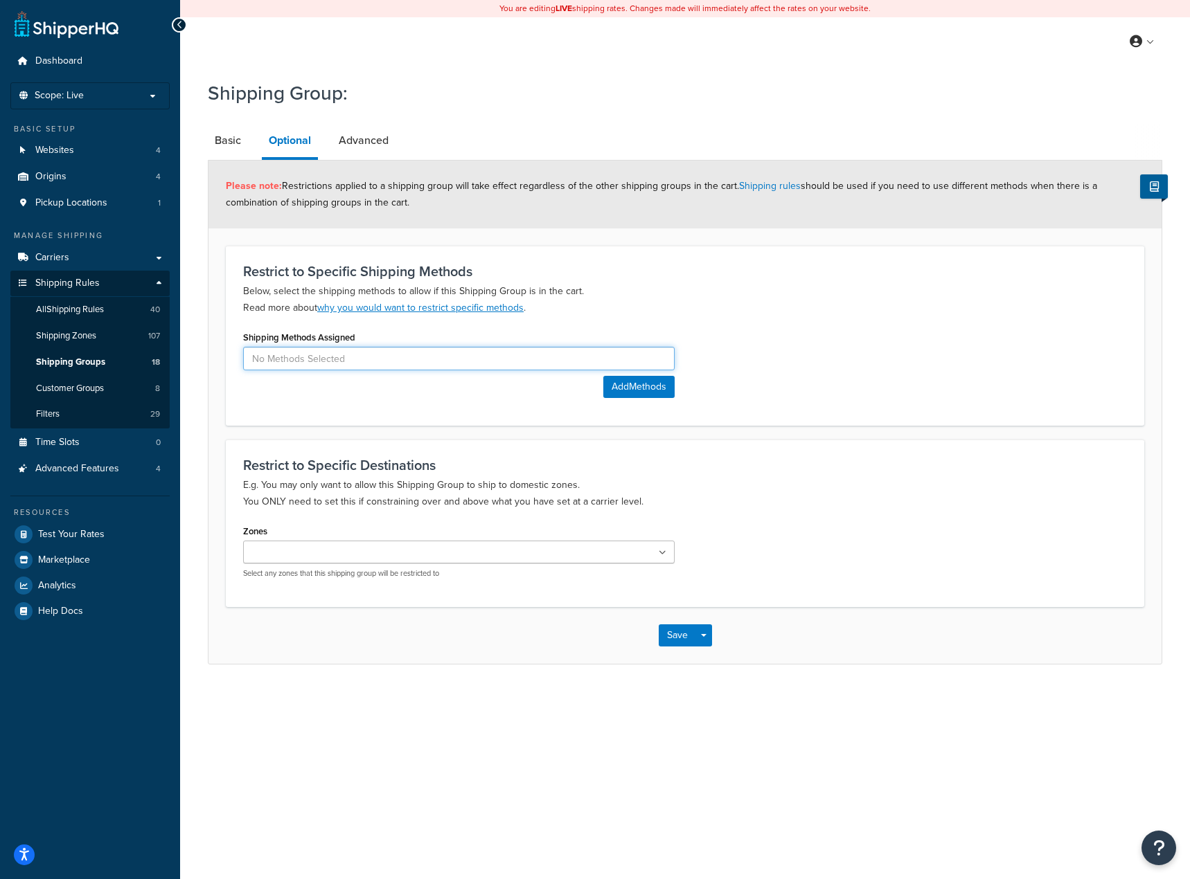
click at [423, 359] on input at bounding box center [458, 359] width 431 height 24
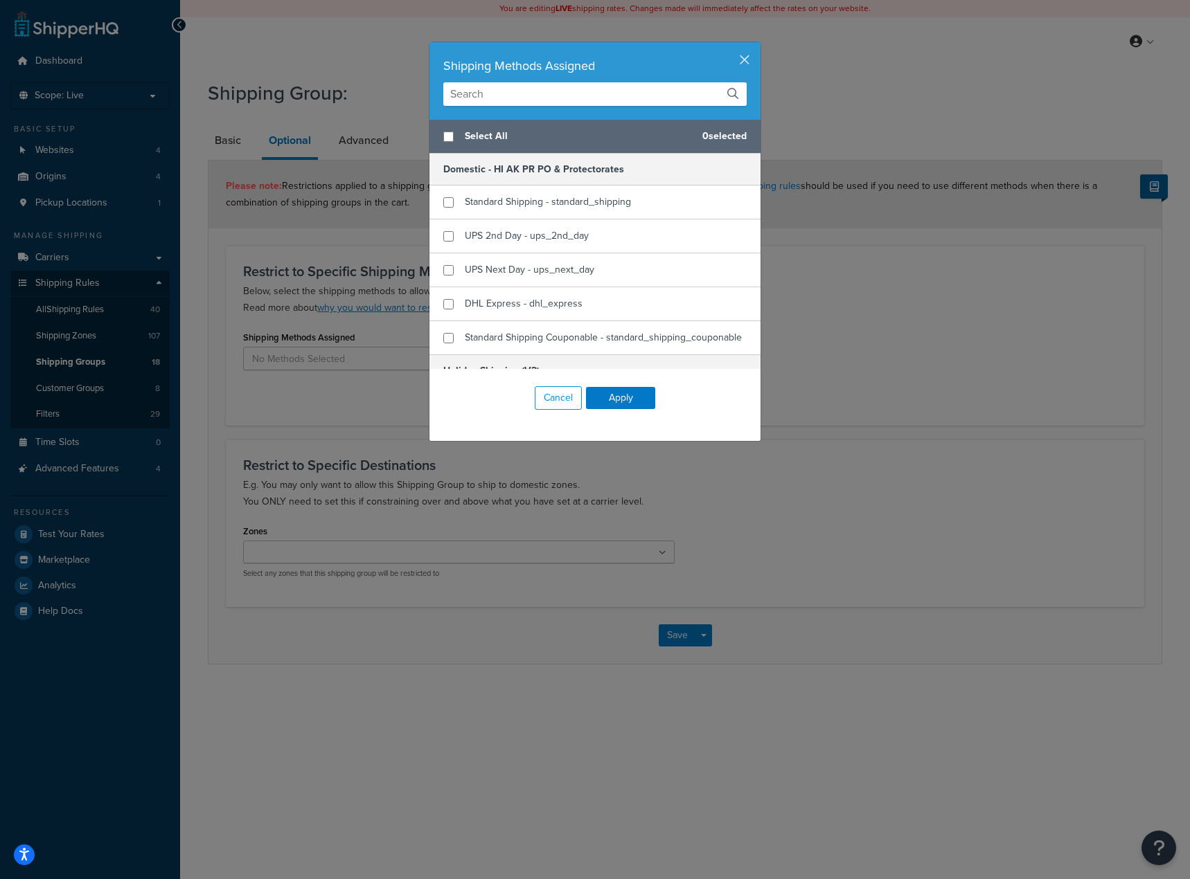
click at [521, 91] on input "text" at bounding box center [594, 94] width 303 height 24
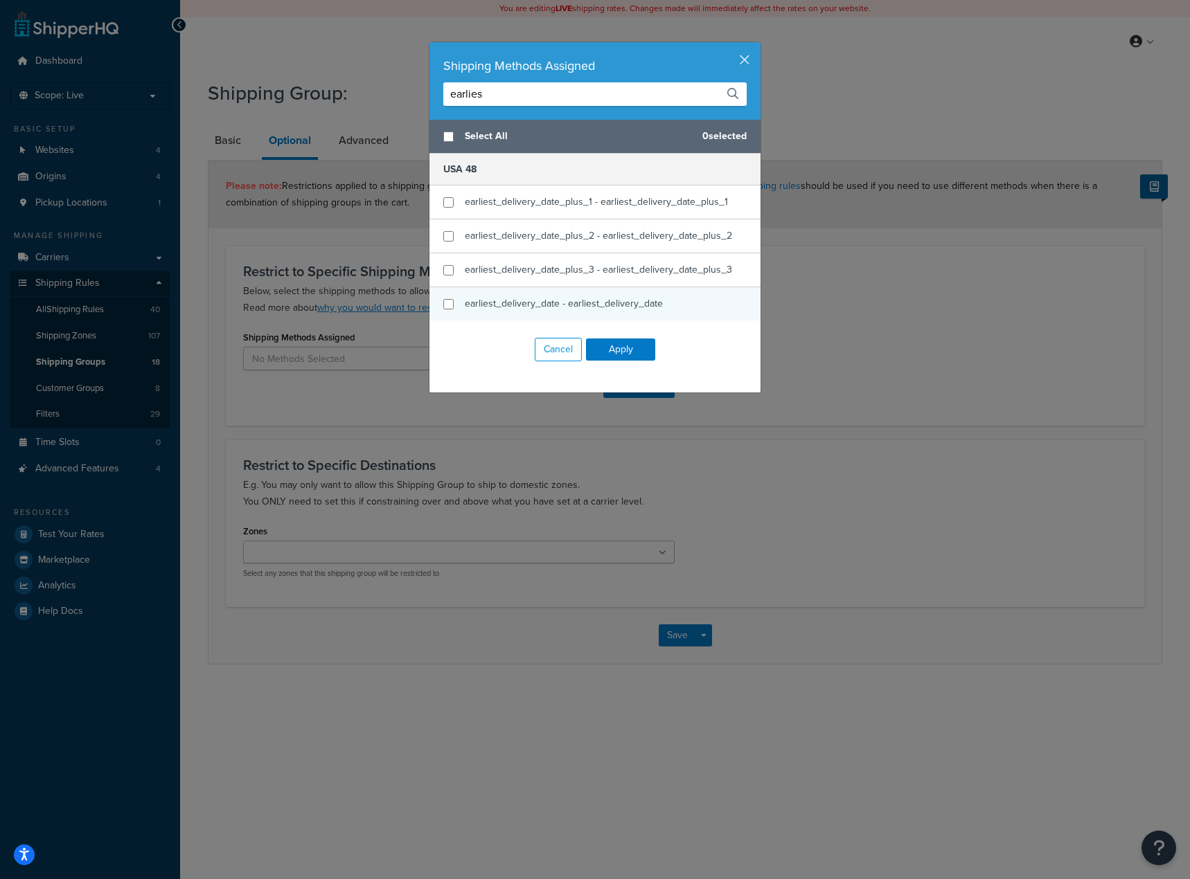
type input "earlies"
checkbox input "true"
click at [621, 301] on span "earliest_delivery_date - earliest_delivery_date" at bounding box center [564, 303] width 198 height 15
click at [628, 346] on button "Apply" at bounding box center [620, 350] width 69 height 22
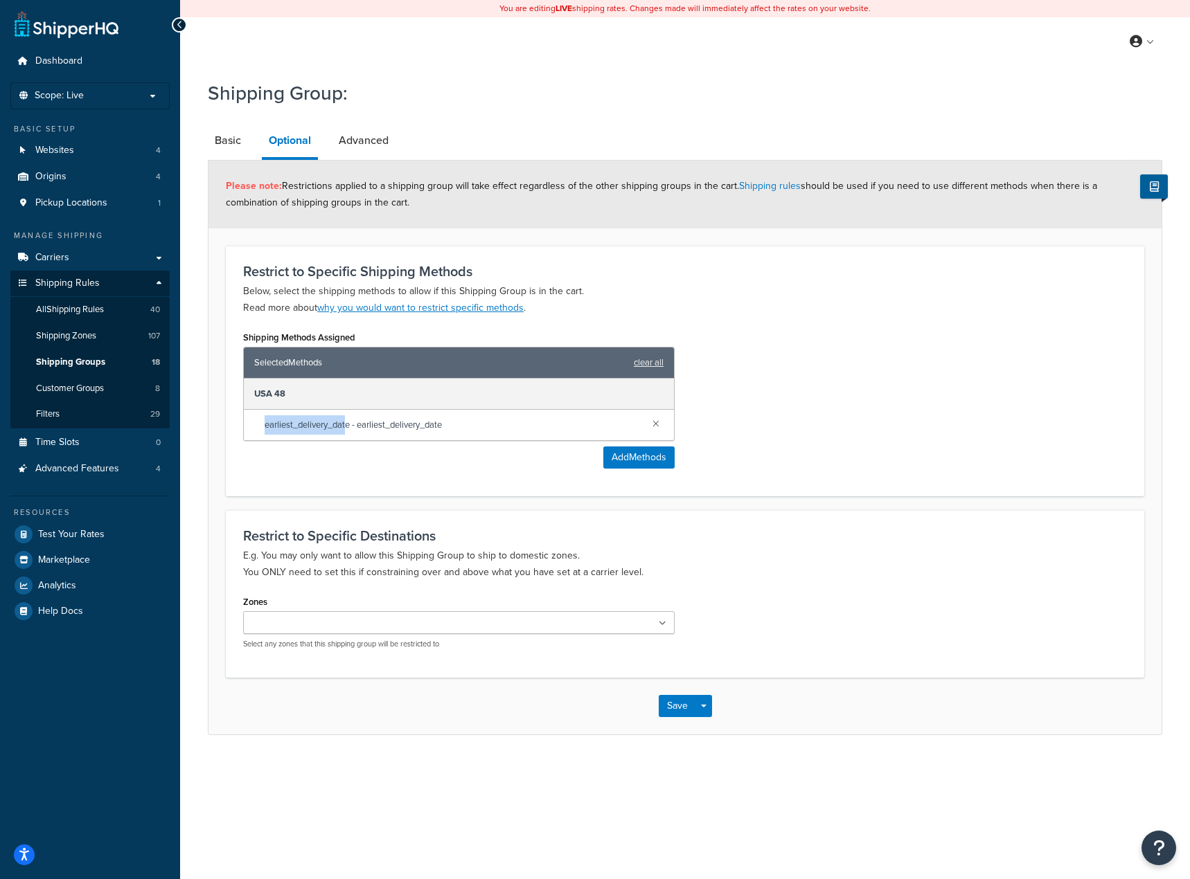
drag, startPoint x: 349, startPoint y: 429, endPoint x: 254, endPoint y: 425, distance: 95.0
click at [254, 425] on div "earliest_delivery_date - earliest_delivery_date" at bounding box center [459, 425] width 430 height 30
click at [348, 426] on span "earliest_delivery_date - earliest_delivery_date" at bounding box center [453, 424] width 377 height 19
drag, startPoint x: 351, startPoint y: 426, endPoint x: 238, endPoint y: 421, distance: 113.0
click at [238, 421] on div "Shipping Methods Assigned Selected Methods clear all USA 48 earliest_delivery_d…" at bounding box center [459, 404] width 452 height 152
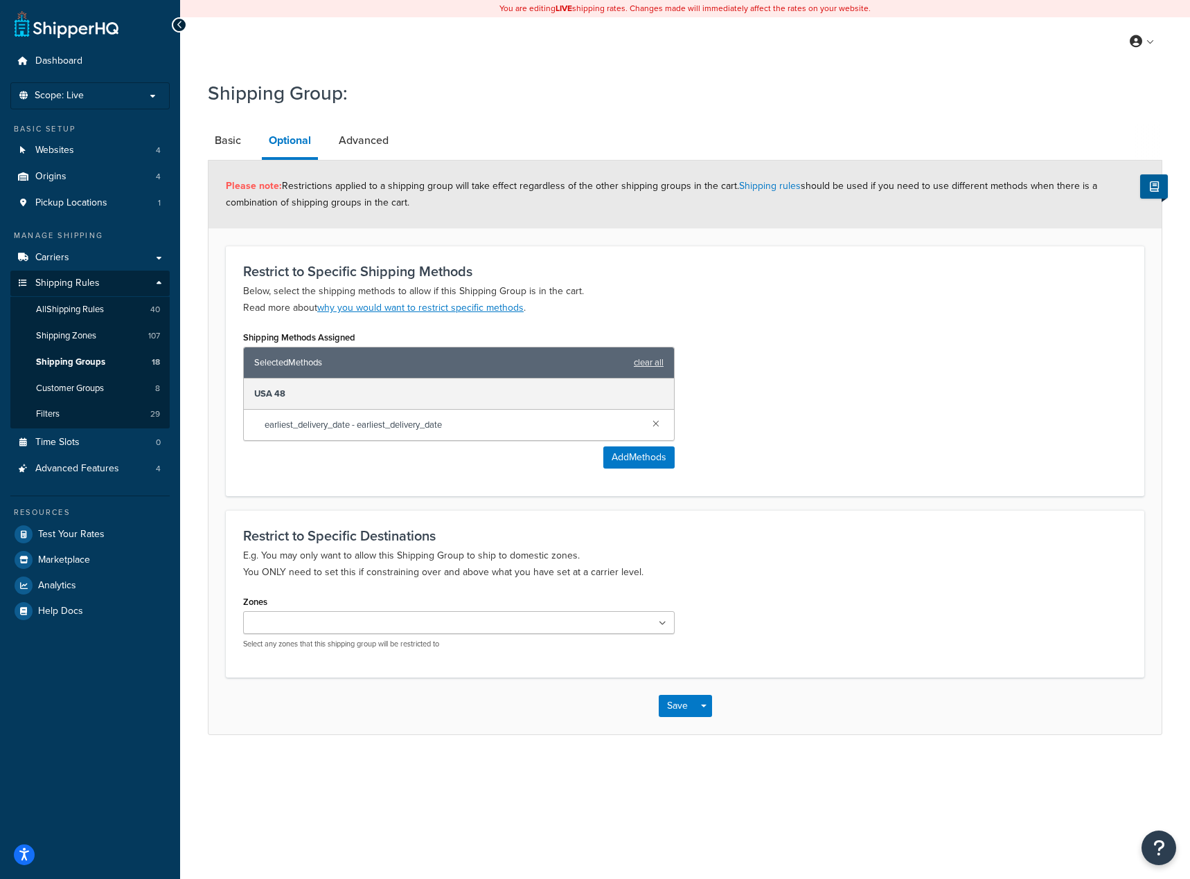
drag, startPoint x: 878, startPoint y: 584, endPoint x: 654, endPoint y: 648, distance: 232.6
click at [878, 585] on div "Restrict to Specific Destinations E.g. You may only want to allow this Shipping…" at bounding box center [685, 593] width 918 height 167
click at [347, 143] on link "Advanced" at bounding box center [364, 140] width 64 height 33
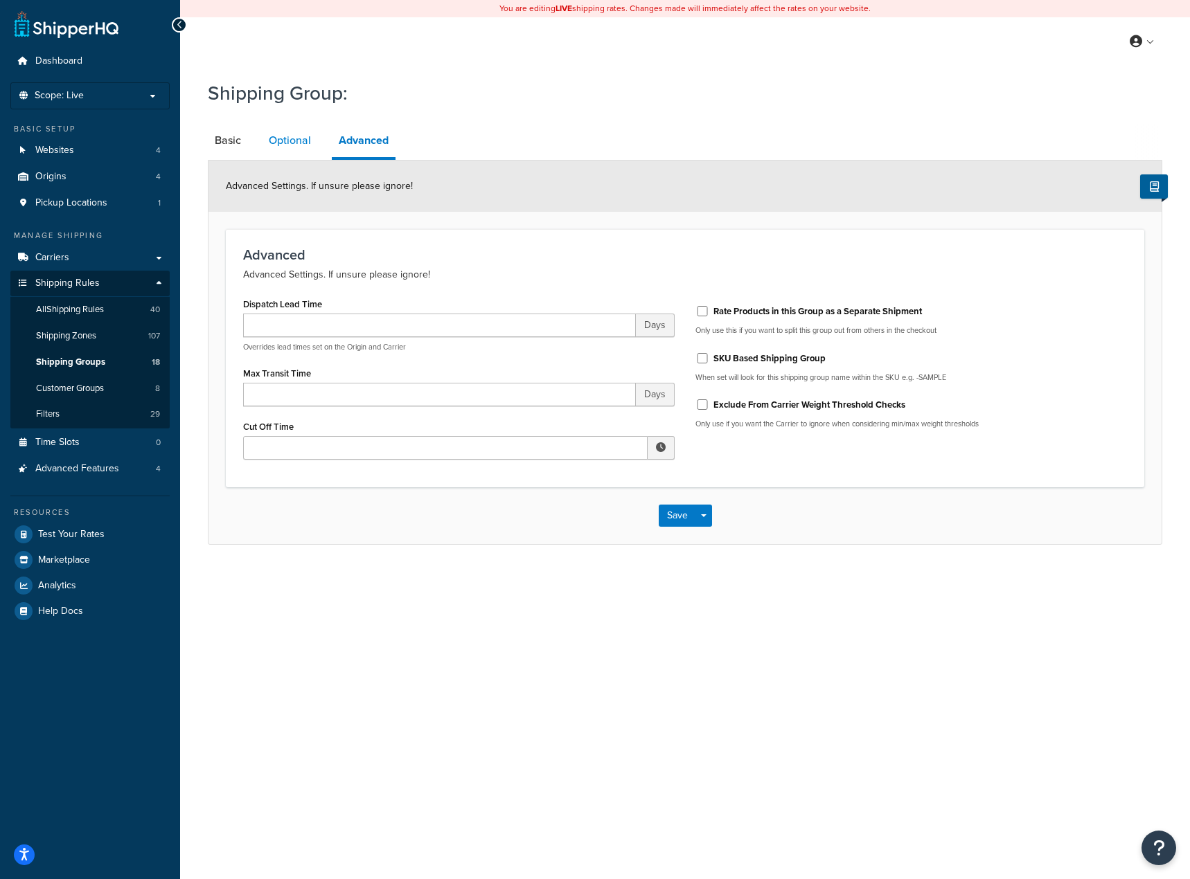
click at [301, 144] on link "Optional" at bounding box center [290, 140] width 56 height 33
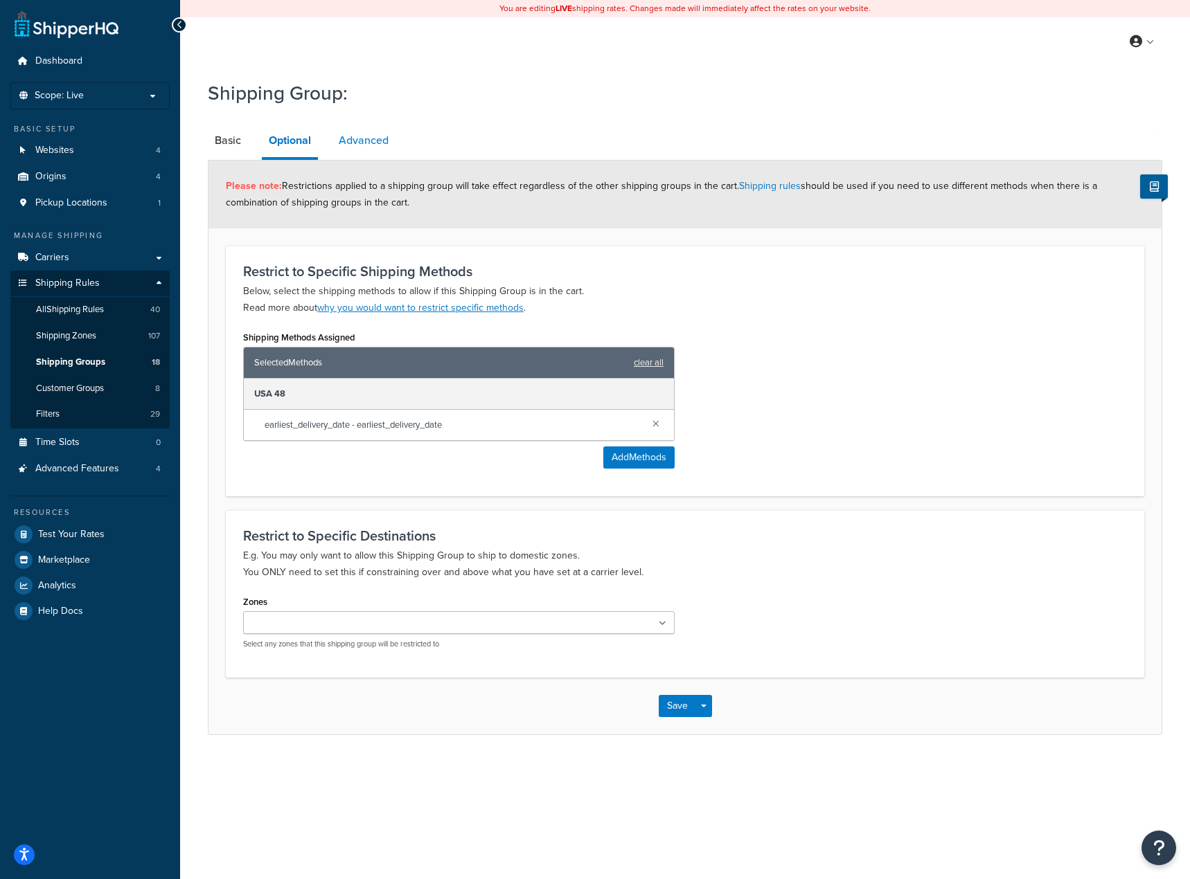
click at [358, 143] on link "Advanced" at bounding box center [364, 140] width 64 height 33
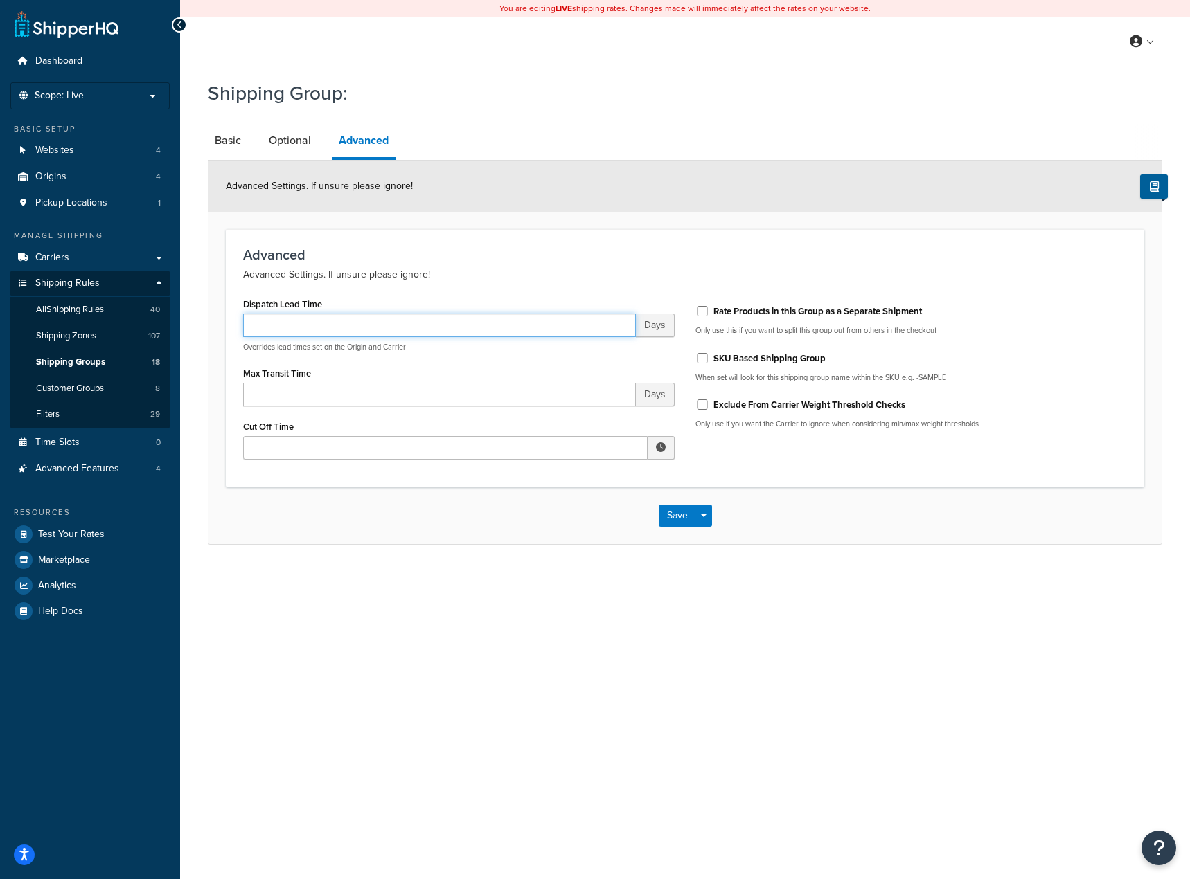
click at [537, 328] on input "Dispatch Lead Time" at bounding box center [439, 326] width 393 height 24
type input "0"
click at [435, 538] on div "Save Save Dropdown Save and Edit Save and Duplicate Save and Create New" at bounding box center [684, 516] width 953 height 57
click at [706, 316] on input "Rate Products in this Group as a Separate Shipment" at bounding box center [702, 311] width 14 height 10
checkbox input "true"
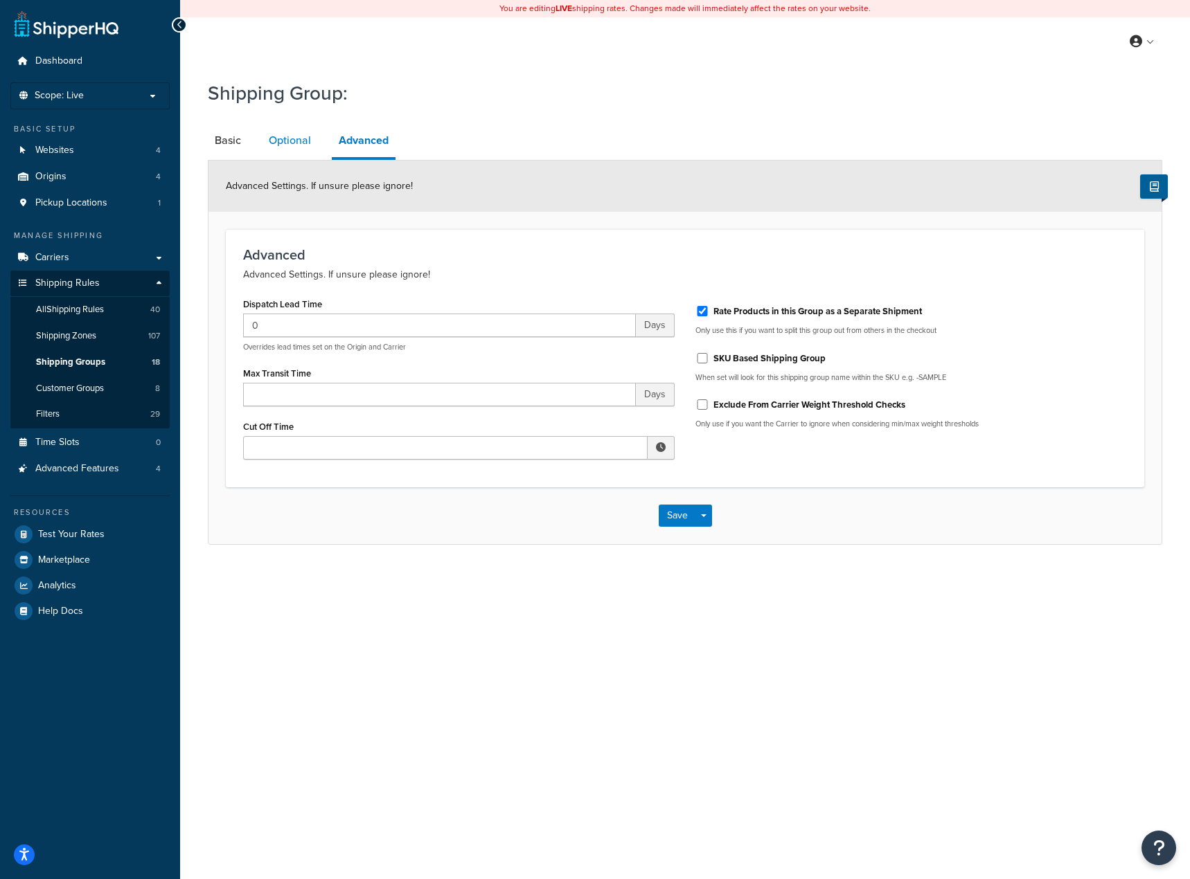
click at [301, 138] on link "Optional" at bounding box center [290, 140] width 56 height 33
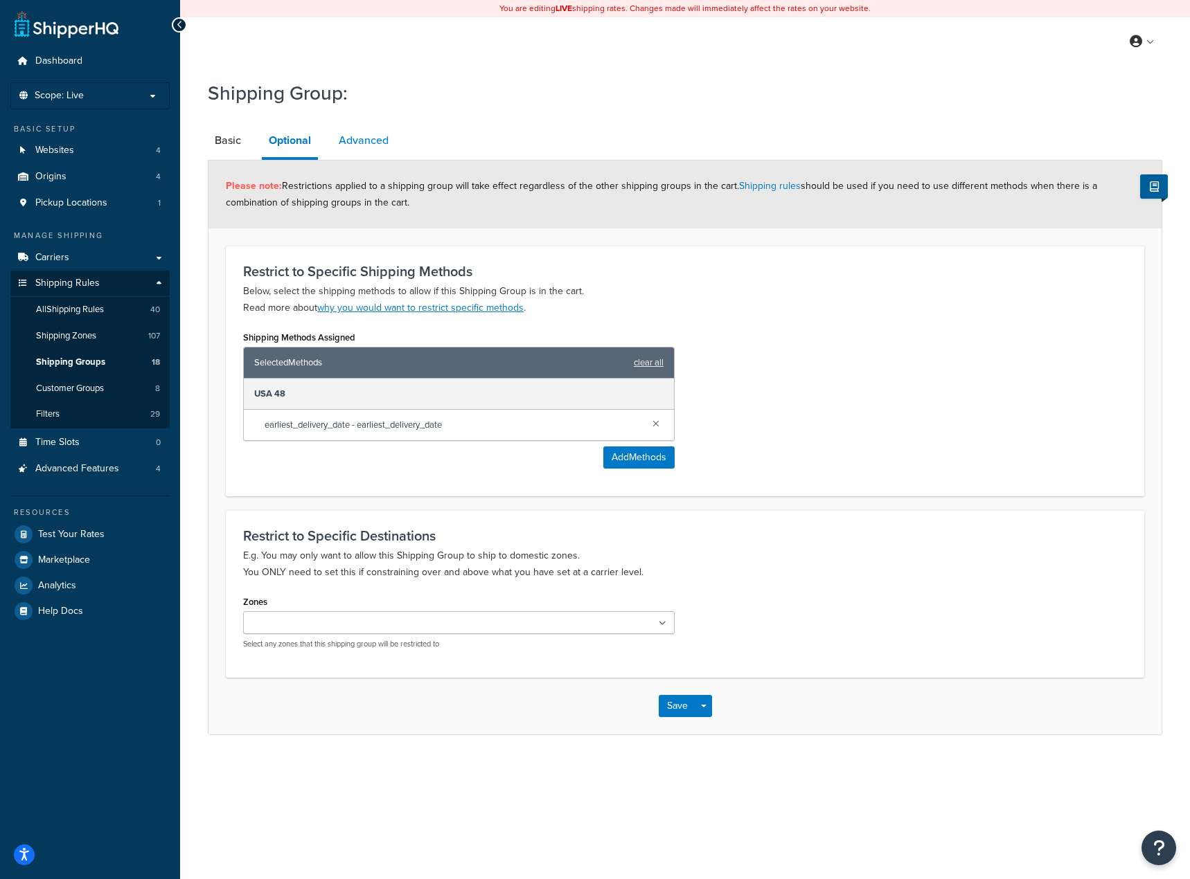
click at [357, 142] on link "Advanced" at bounding box center [364, 140] width 64 height 33
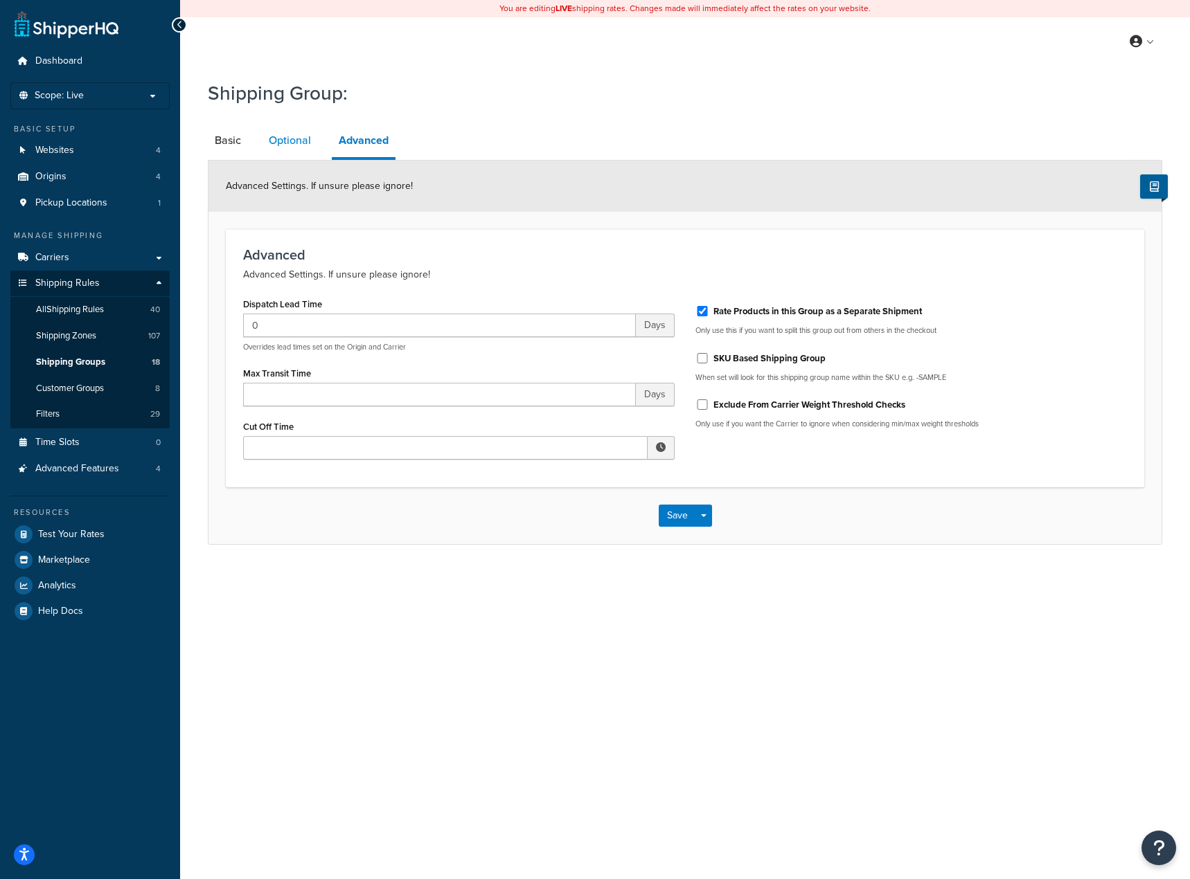
click at [286, 127] on link "Optional" at bounding box center [290, 140] width 56 height 33
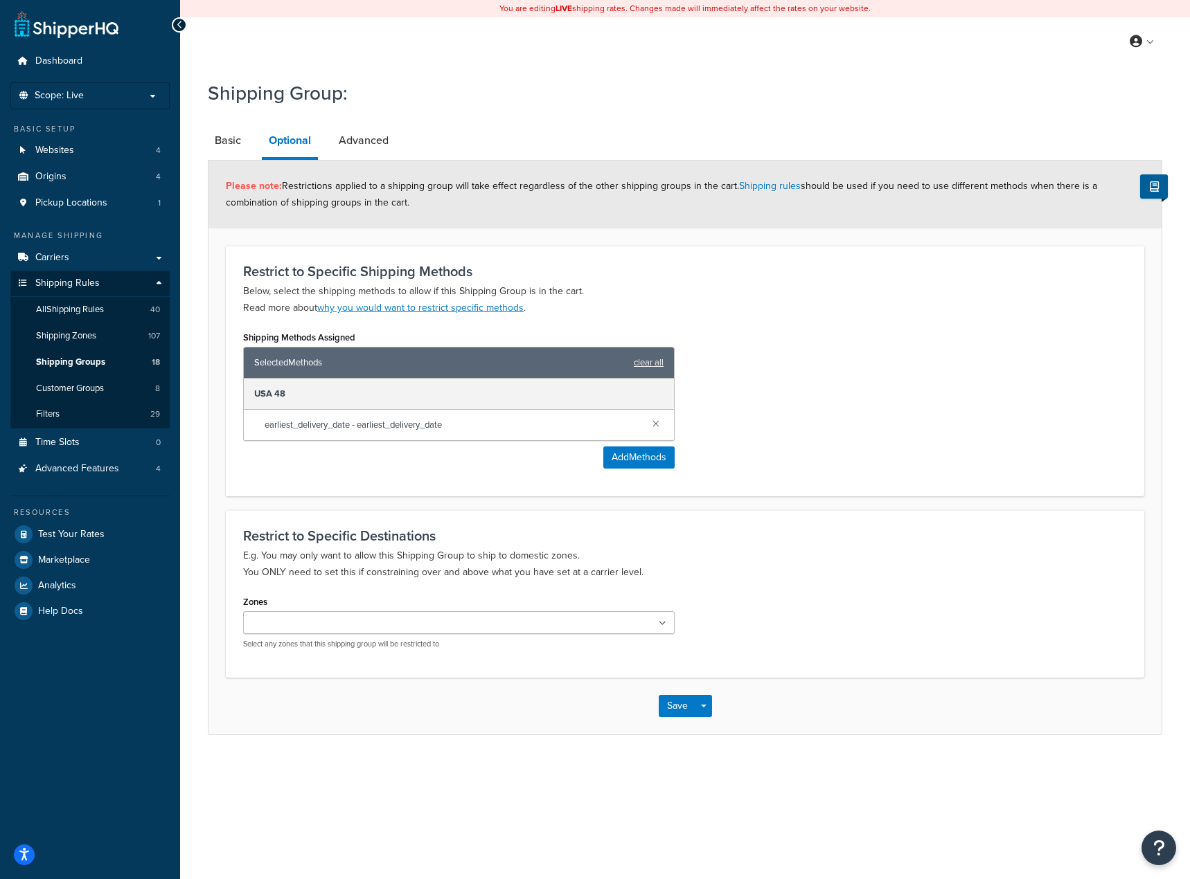
click at [397, 155] on li "Advanced" at bounding box center [371, 140] width 78 height 33
drag, startPoint x: 392, startPoint y: 154, endPoint x: 384, endPoint y: 152, distance: 7.7
click at [391, 154] on link "Advanced" at bounding box center [364, 140] width 64 height 33
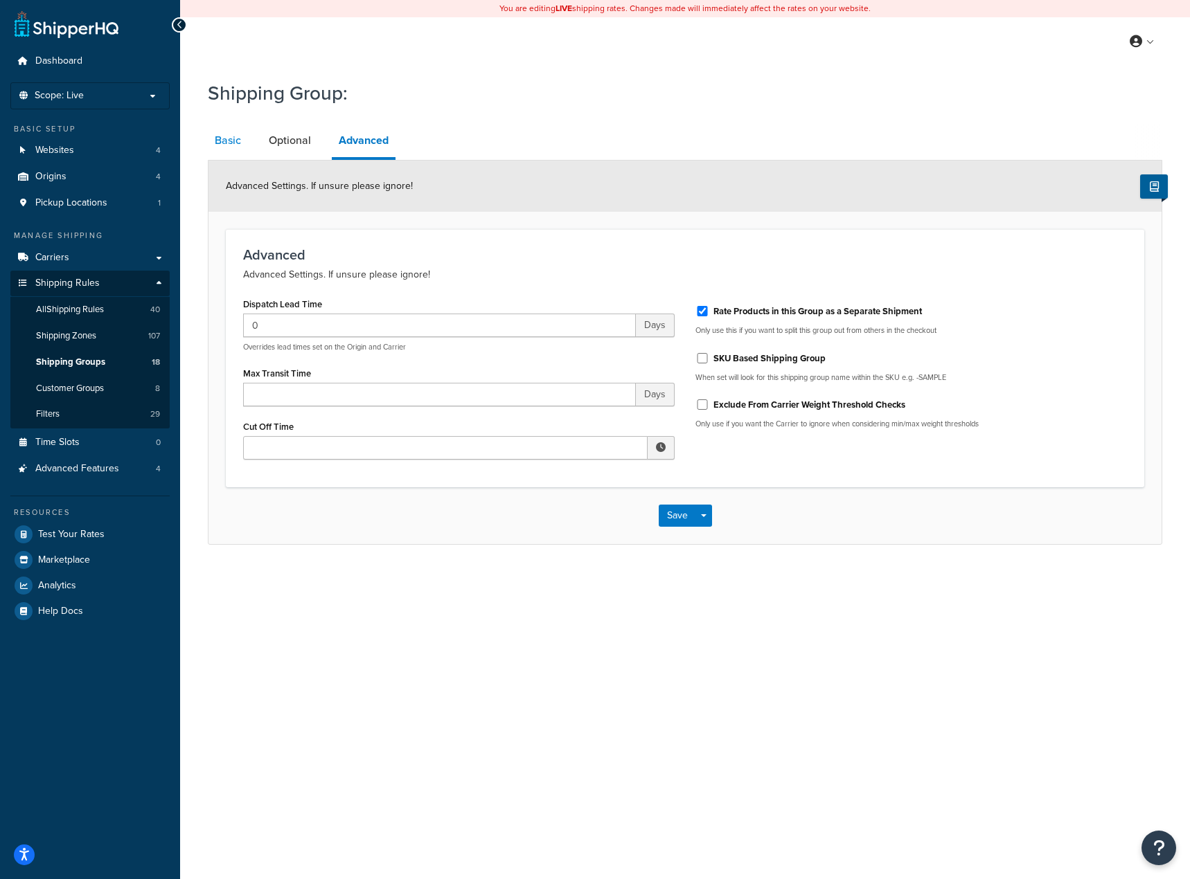
click at [227, 153] on link "Basic" at bounding box center [228, 140] width 40 height 33
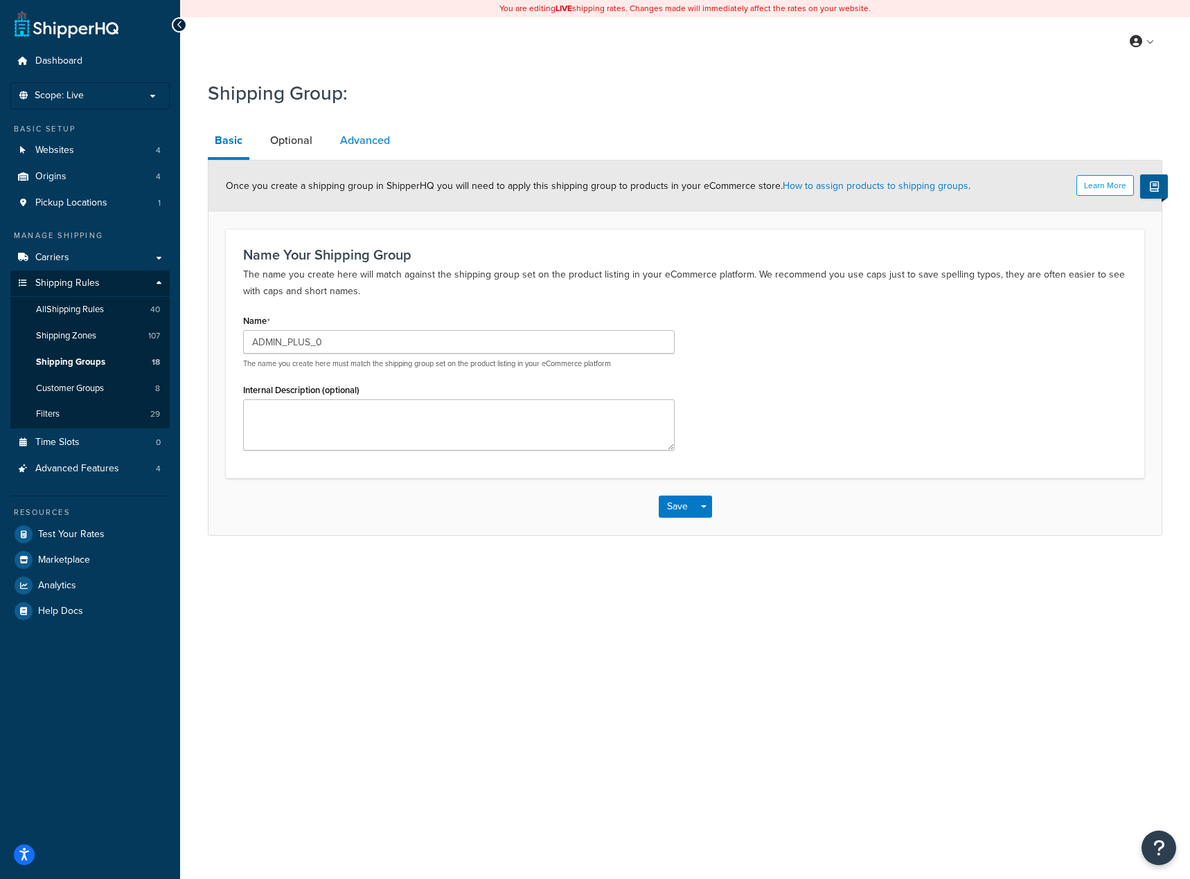
click at [375, 146] on link "Advanced" at bounding box center [365, 140] width 64 height 33
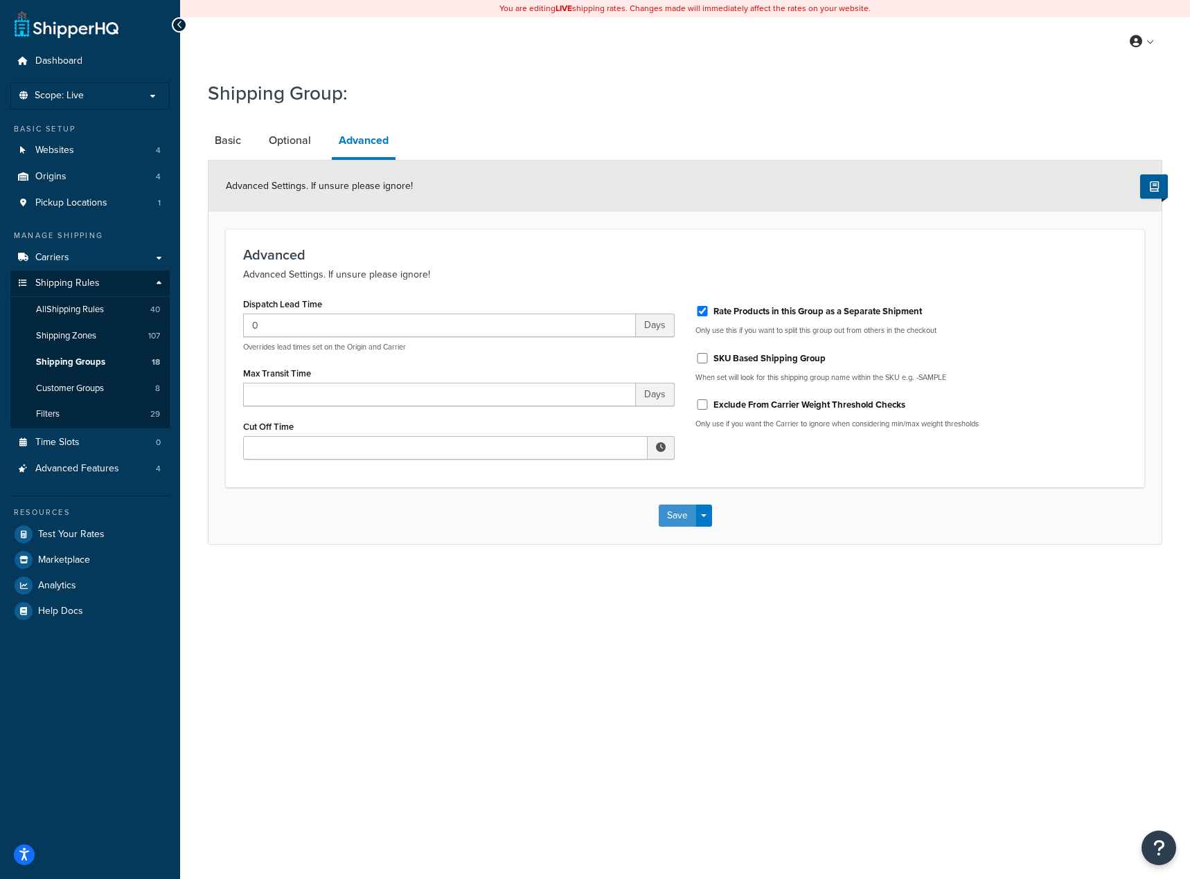
click at [670, 521] on button "Save" at bounding box center [677, 516] width 37 height 22
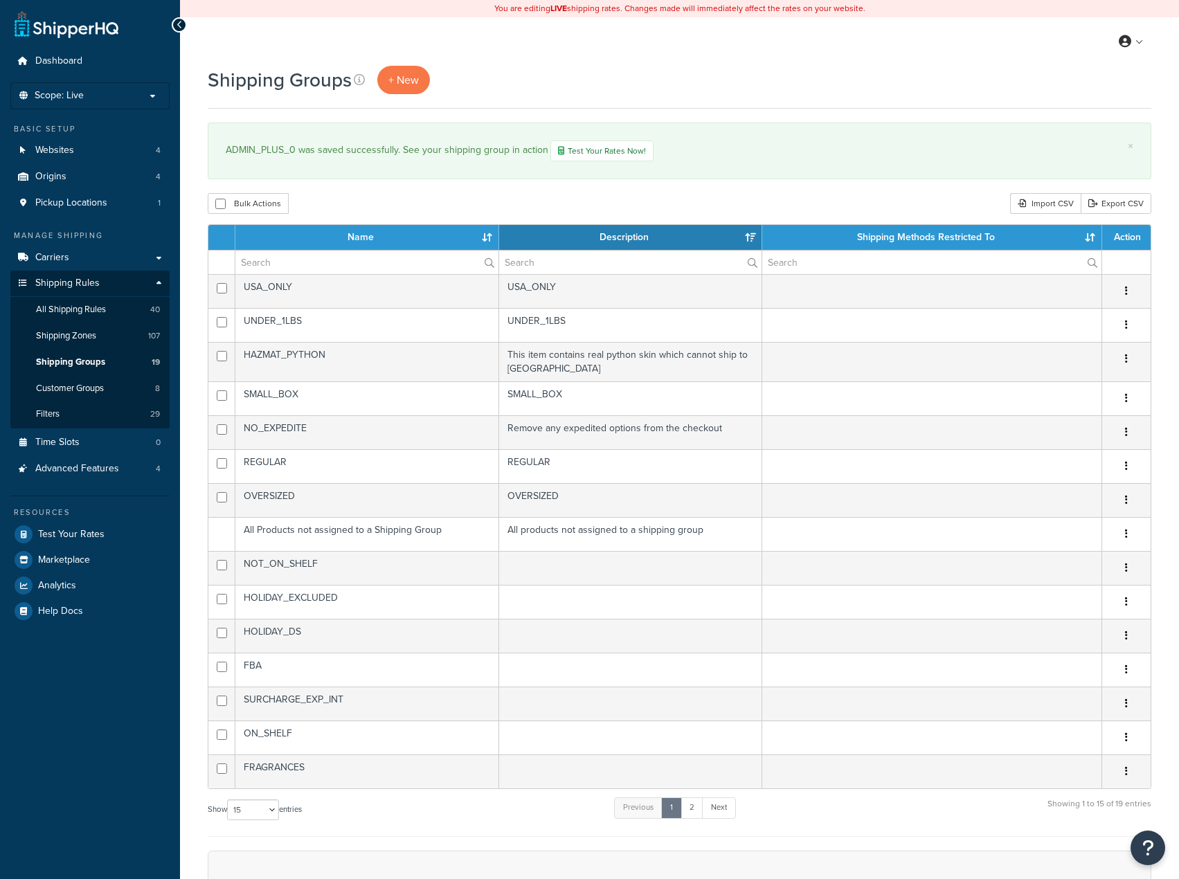
select select "15"
click at [699, 808] on link "2" at bounding box center [692, 808] width 23 height 21
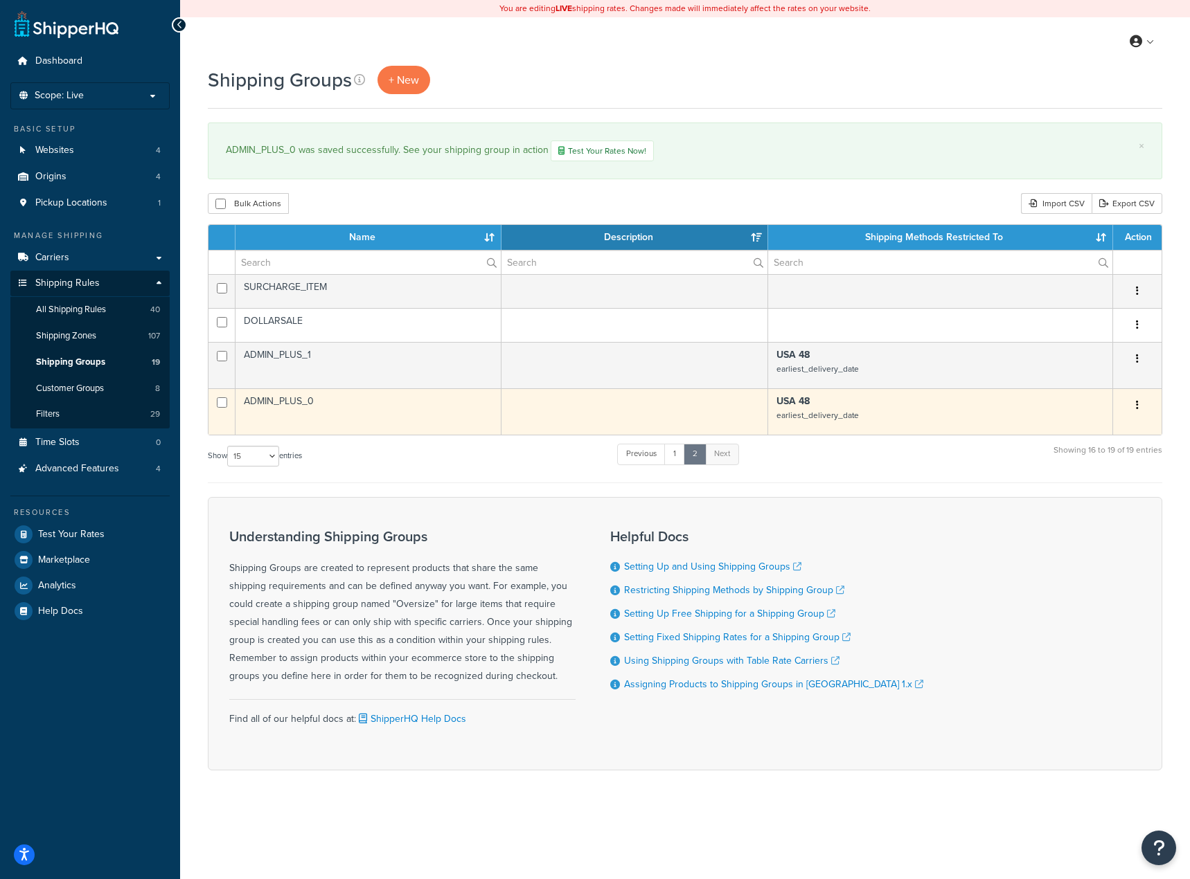
click at [311, 411] on td "ADMIN_PLUS_0" at bounding box center [368, 411] width 266 height 46
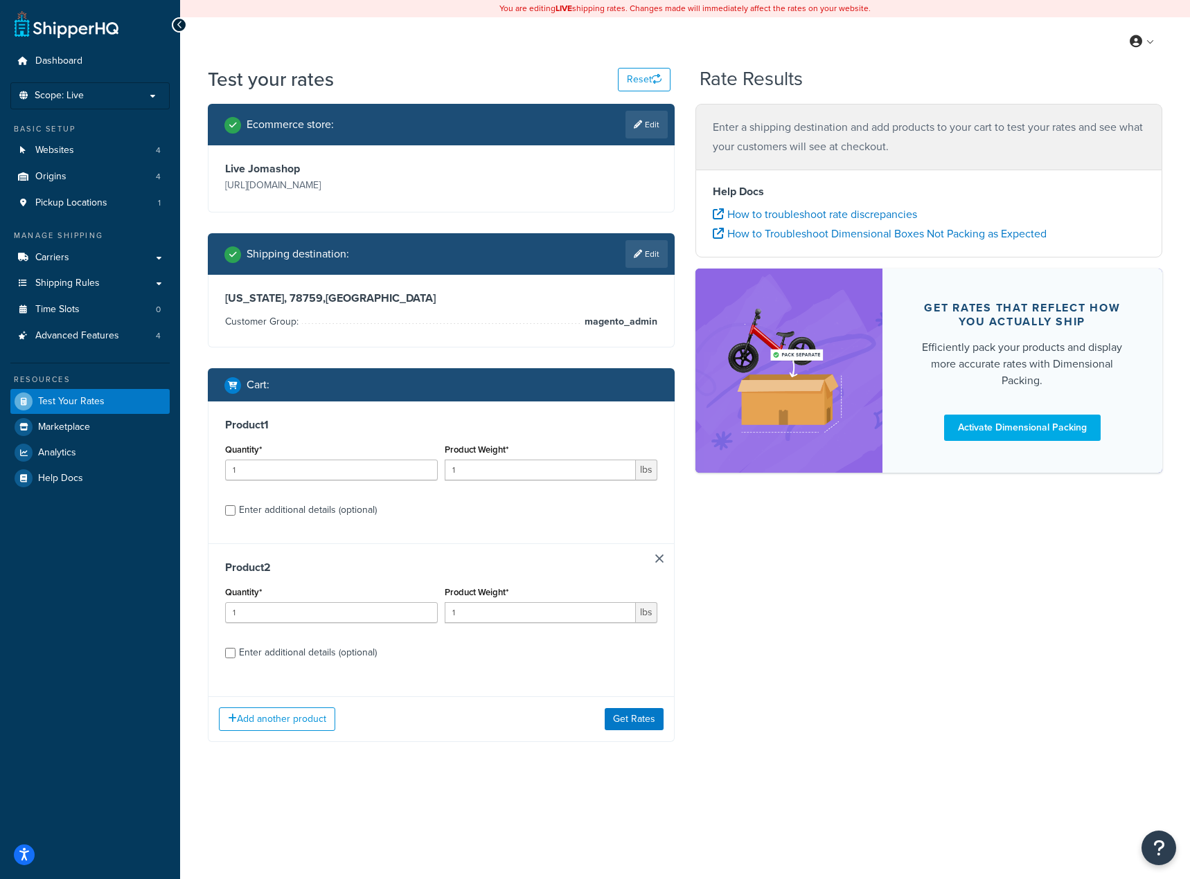
click at [267, 504] on div "Enter additional details (optional)" at bounding box center [308, 510] width 138 height 19
click at [235, 506] on input "Enter additional details (optional)" at bounding box center [230, 511] width 10 height 10
checkbox input "true"
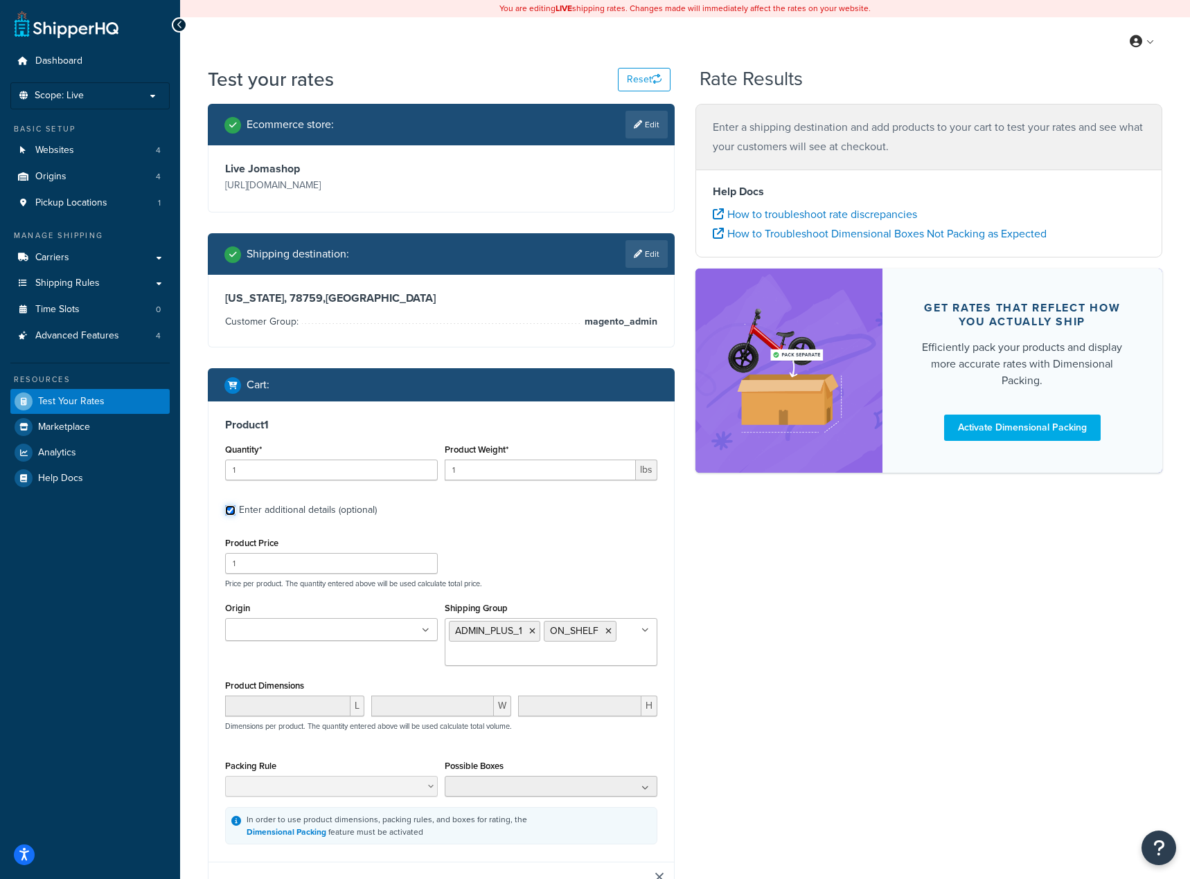
checkbox input "true"
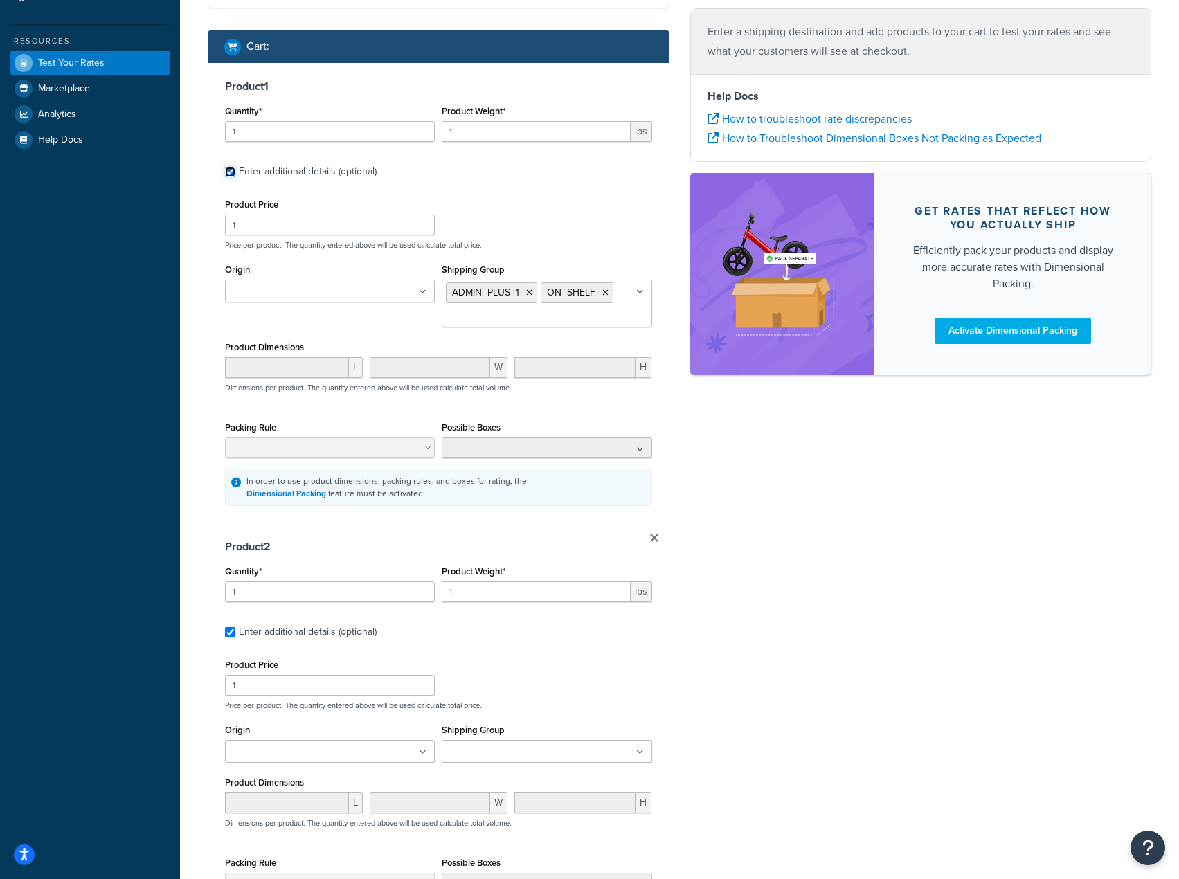
scroll to position [562, 0]
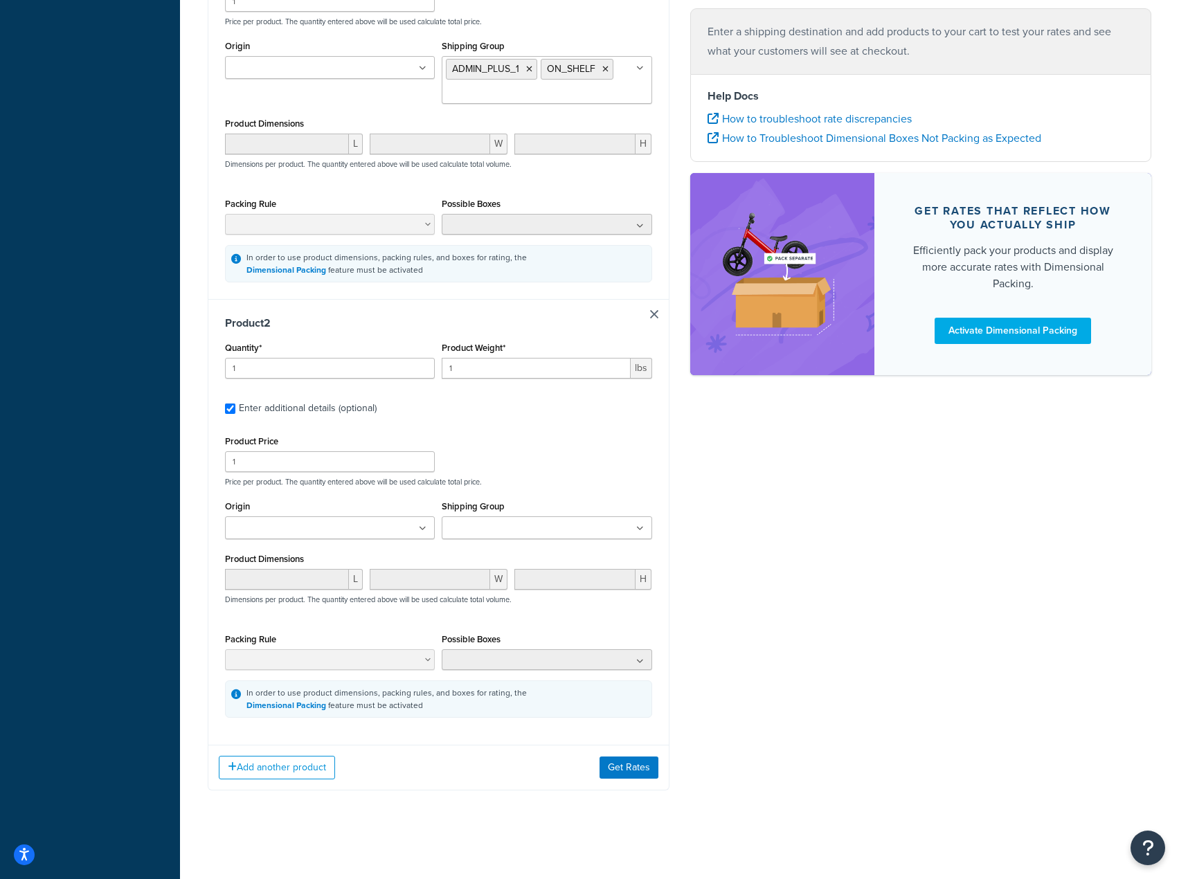
click at [525, 542] on div "Shipping Group ADMIN_PLUS_0 ADMIN_PLUS_1 DOLLARSALE FBA FRAGRANCES HAZMAT_PYTHO…" at bounding box center [546, 523] width 217 height 53
click at [535, 530] on input "Shipping Group" at bounding box center [507, 528] width 123 height 15
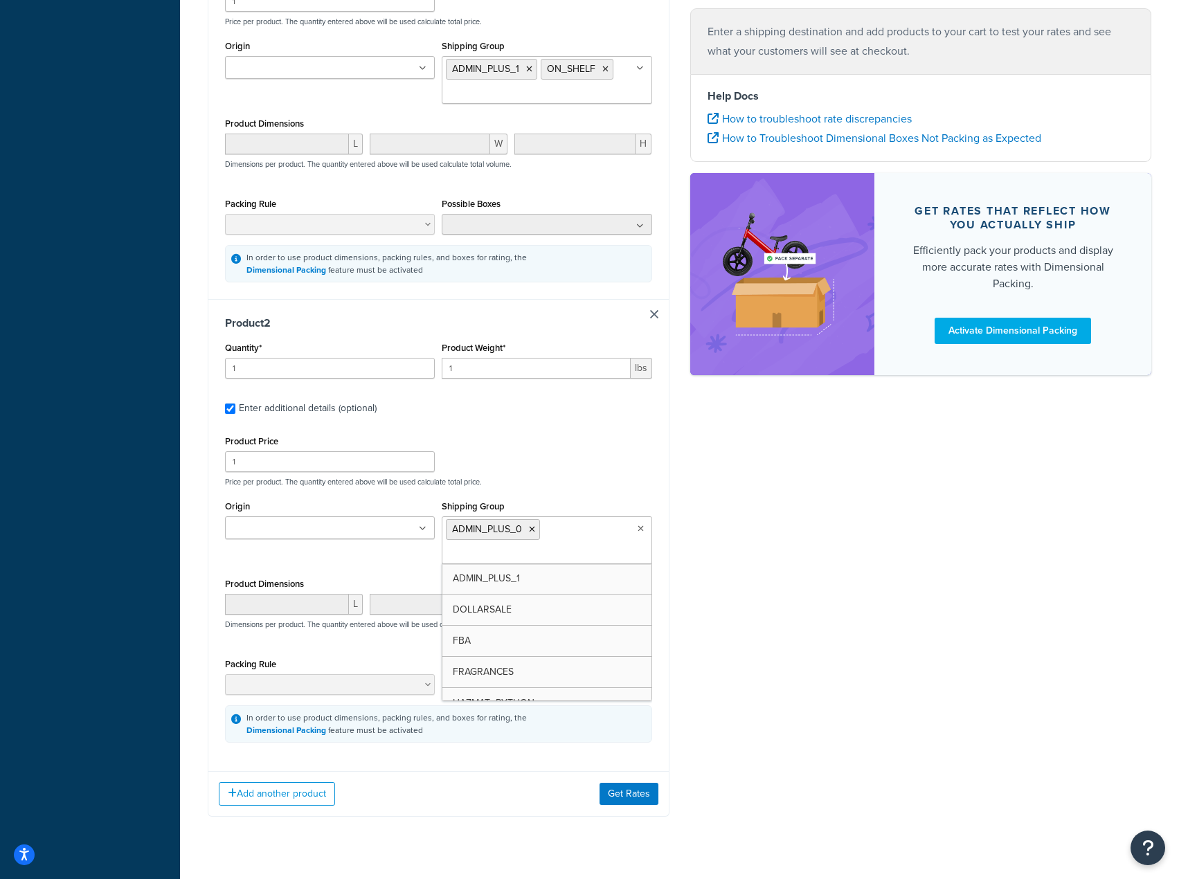
click at [338, 537] on input "Origin" at bounding box center [290, 528] width 123 height 15
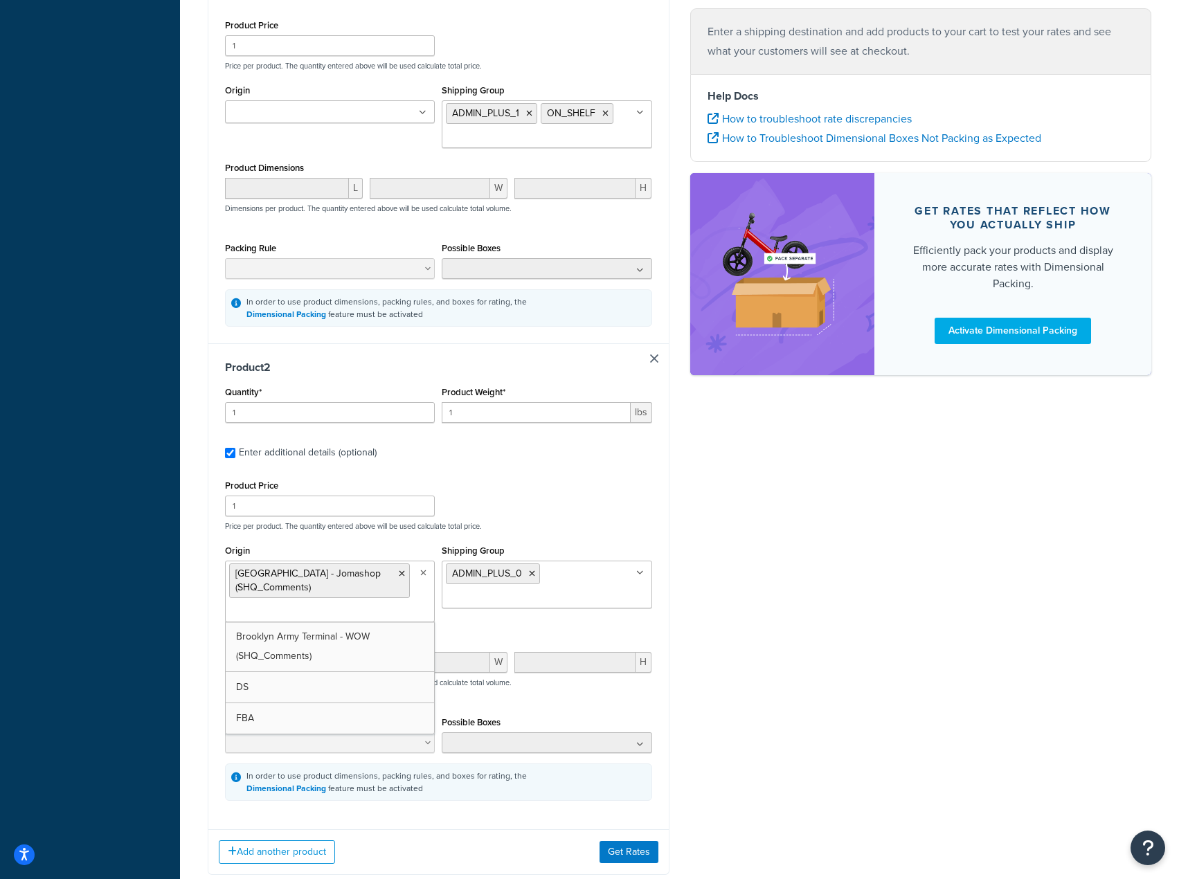
scroll to position [493, 0]
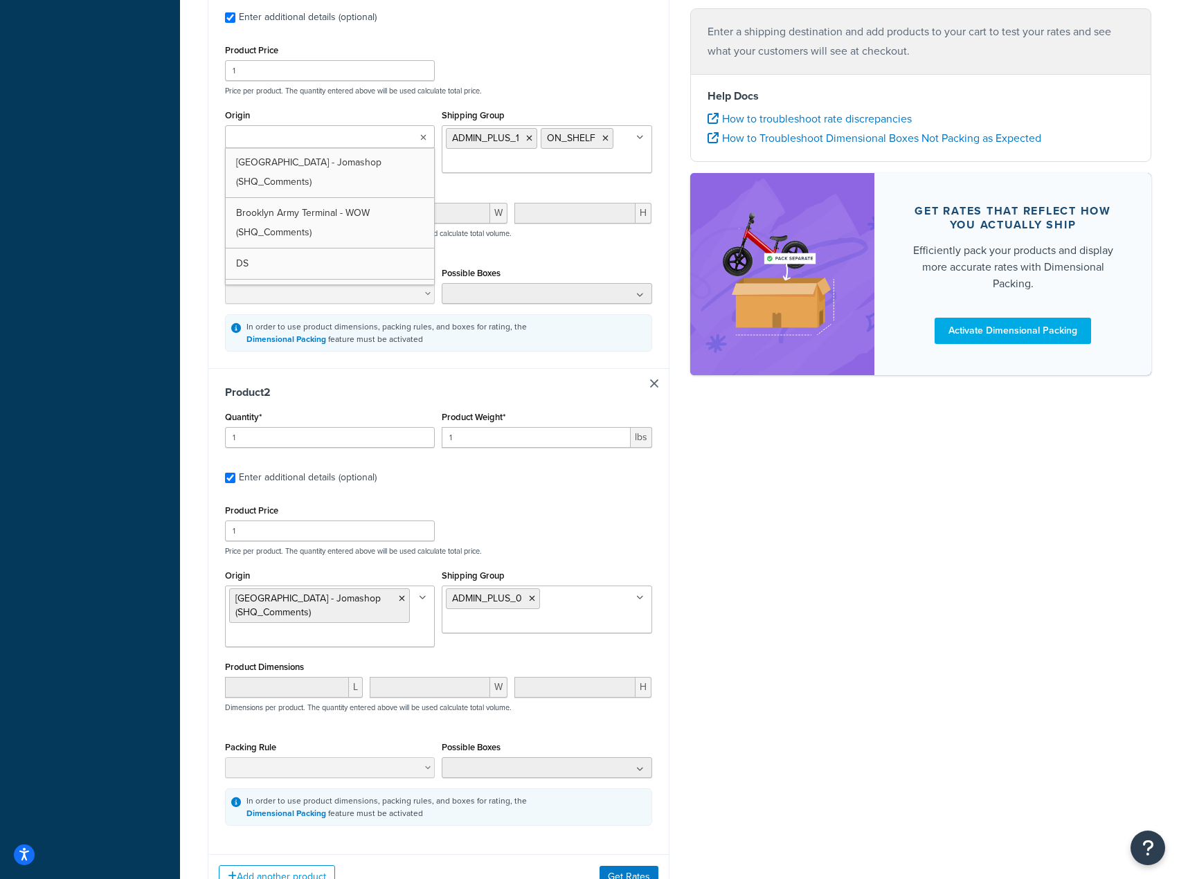
click at [329, 137] on input "Origin" at bounding box center [290, 137] width 123 height 15
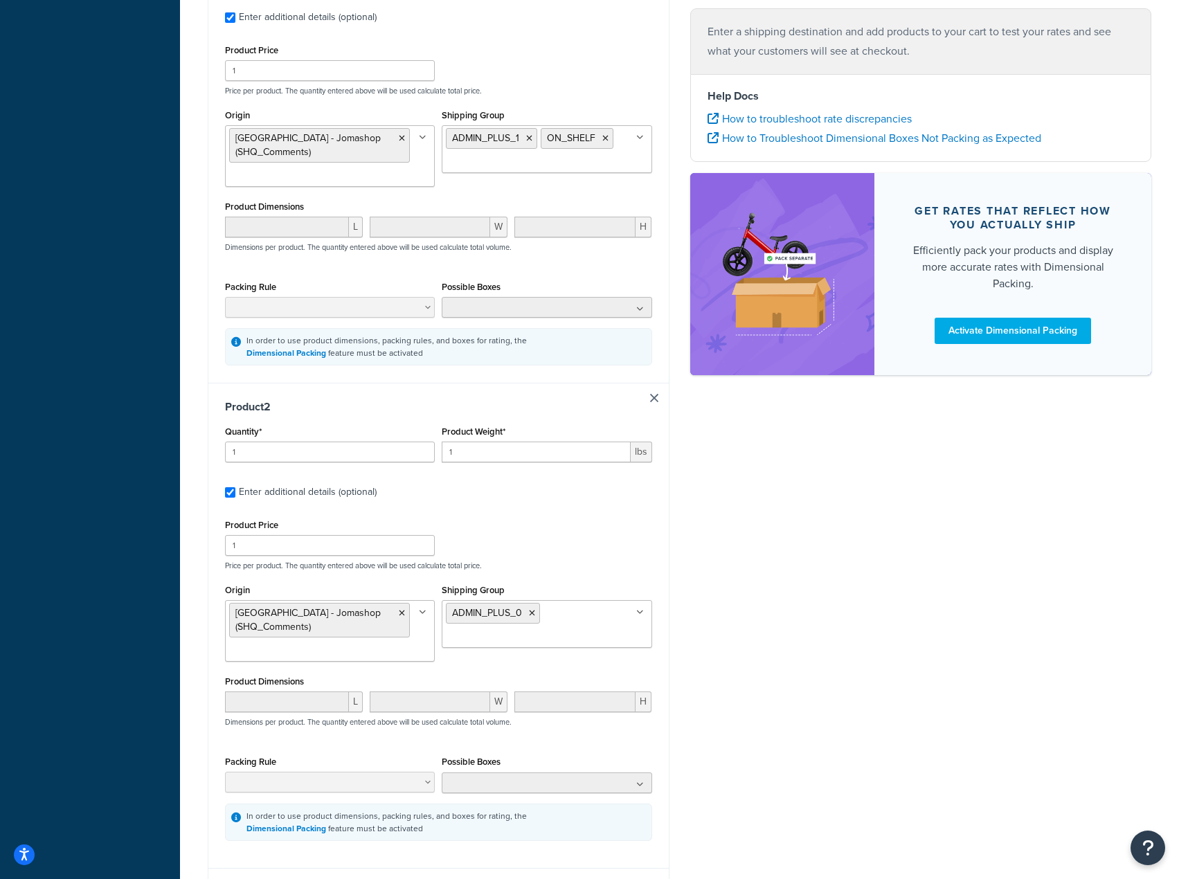
click at [827, 562] on div "Ecommerce store : Edit Live Jomashop https://www.jomashop.com Shipping destinat…" at bounding box center [679, 272] width 965 height 1323
click at [405, 136] on icon at bounding box center [402, 138] width 6 height 8
drag, startPoint x: 303, startPoint y: 181, endPoint x: 310, endPoint y: 181, distance: 7.6
click at [834, 627] on div "Ecommerce store : Edit Live Jomashop https://www.jomashop.com Shipping destinat…" at bounding box center [679, 272] width 965 height 1323
click at [845, 685] on div "Ecommerce store : Edit Live Jomashop https://www.jomashop.com Shipping destinat…" at bounding box center [679, 272] width 965 height 1323
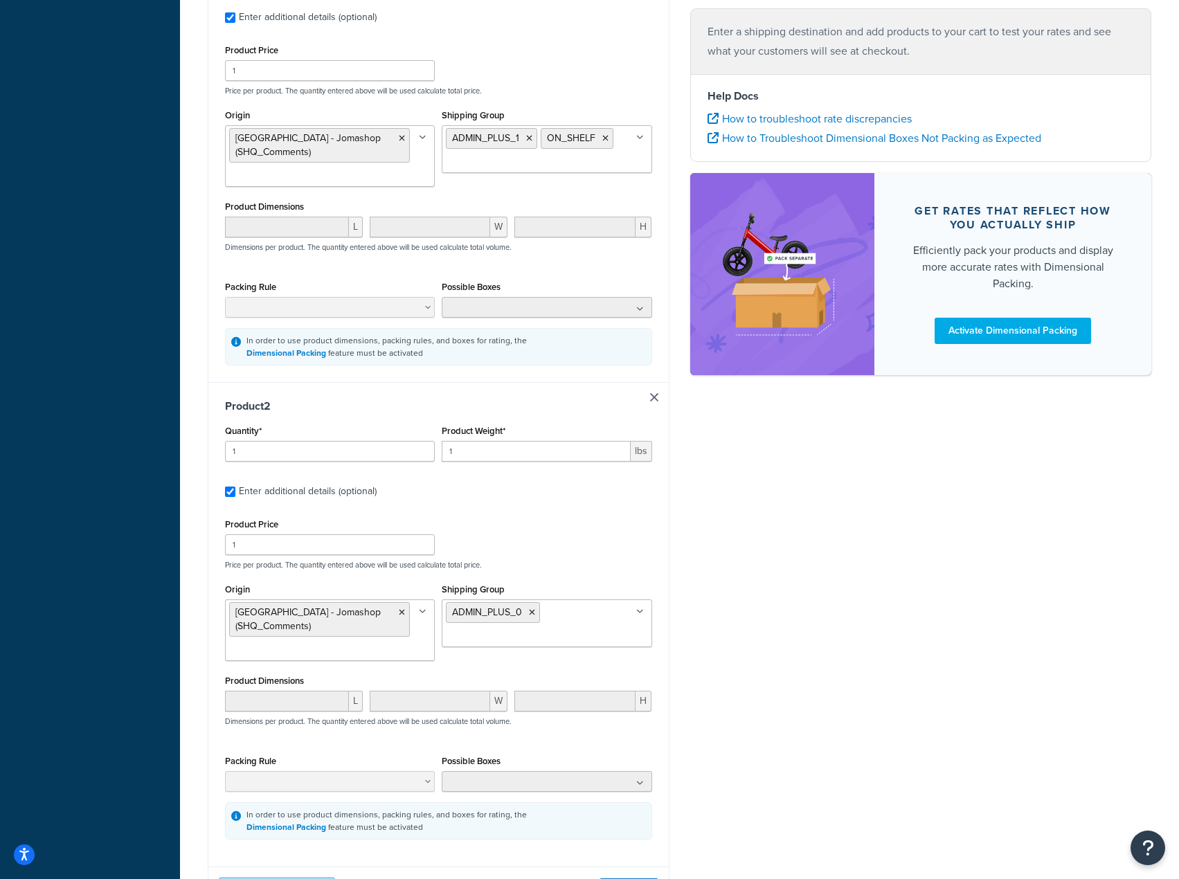
click at [564, 606] on ul "ADMIN_PLUS_0" at bounding box center [547, 624] width 210 height 48
type input "on"
click at [823, 634] on div "Ecommerce store : Edit Live Jomashop https://www.jomashop.com Shipping destinat…" at bounding box center [679, 272] width 965 height 1323
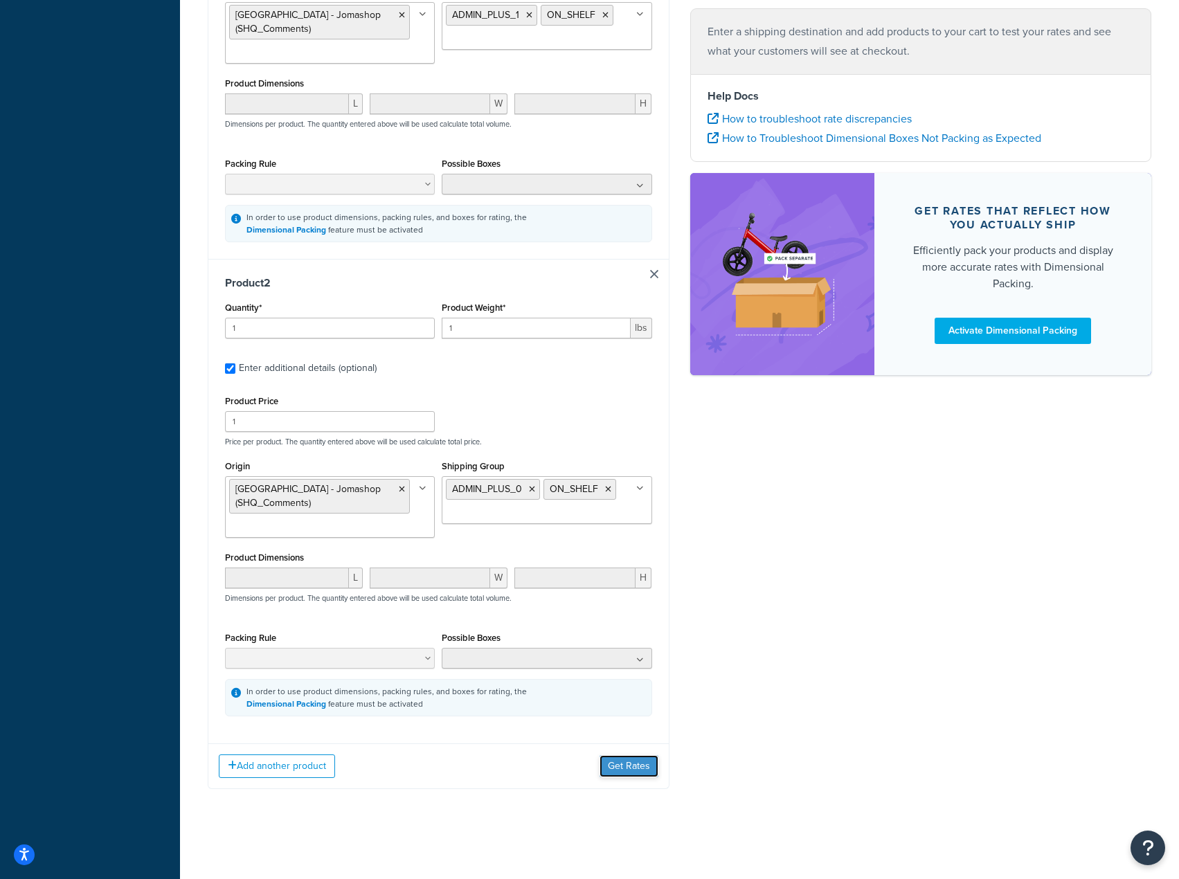
click at [619, 756] on button "Get Rates" at bounding box center [629, 767] width 59 height 22
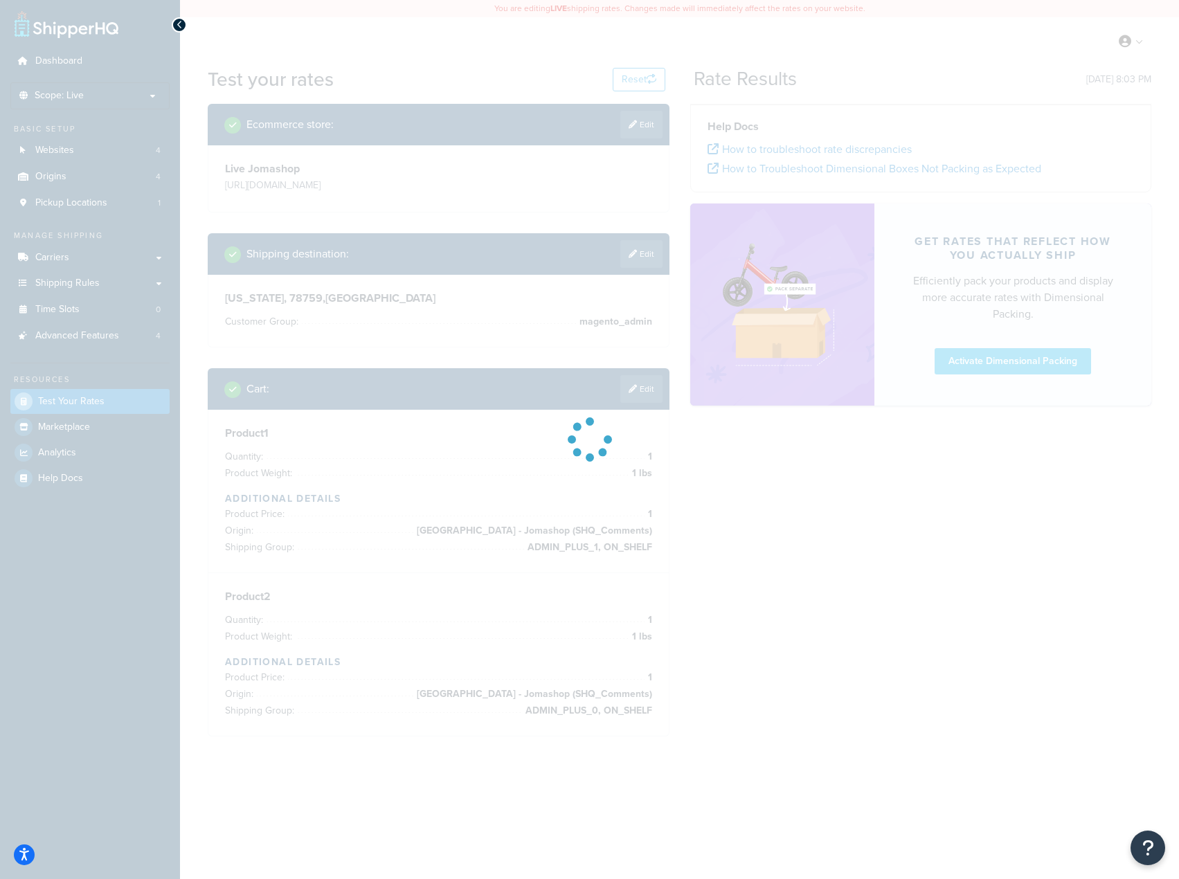
scroll to position [0, 0]
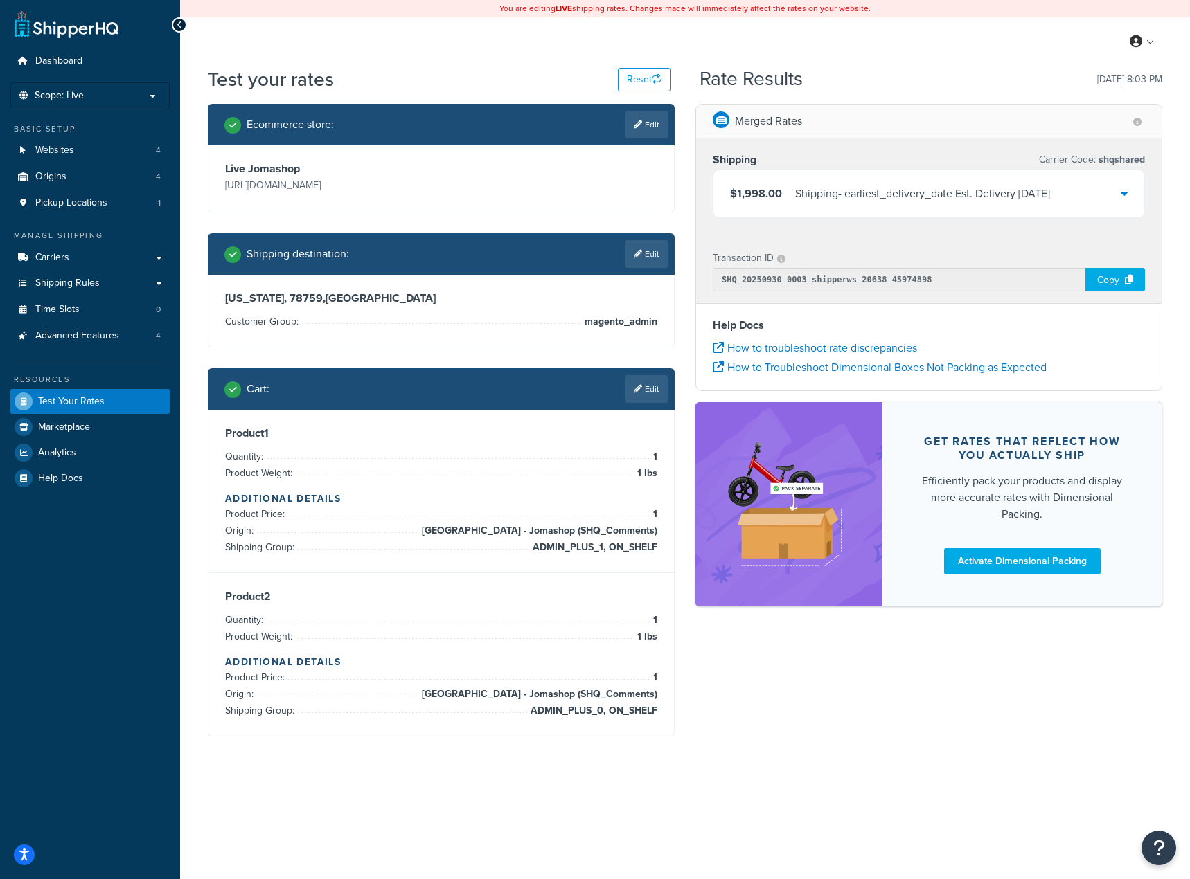
click at [885, 200] on div "Shipping - earliest_delivery_date Est. Delivery Thu, Oct 2, 2025" at bounding box center [922, 193] width 255 height 19
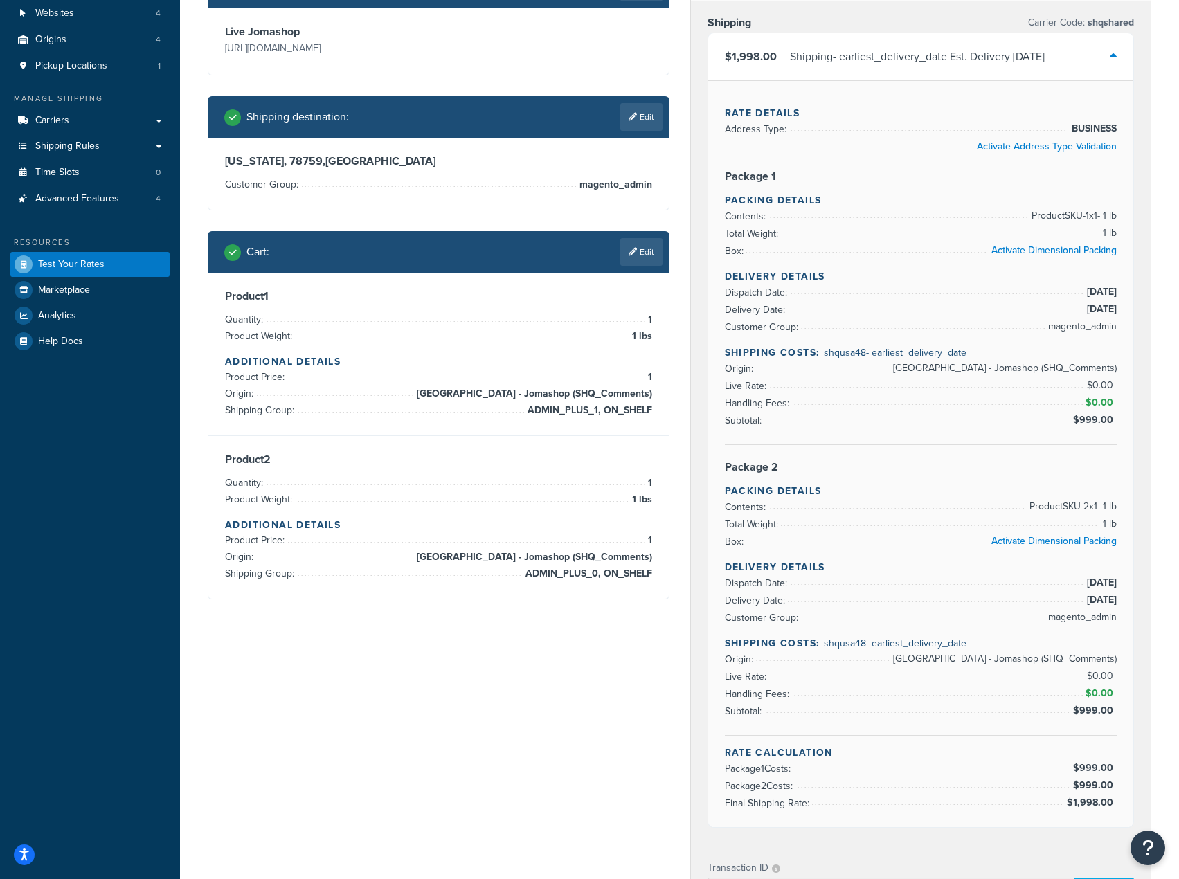
scroll to position [138, 0]
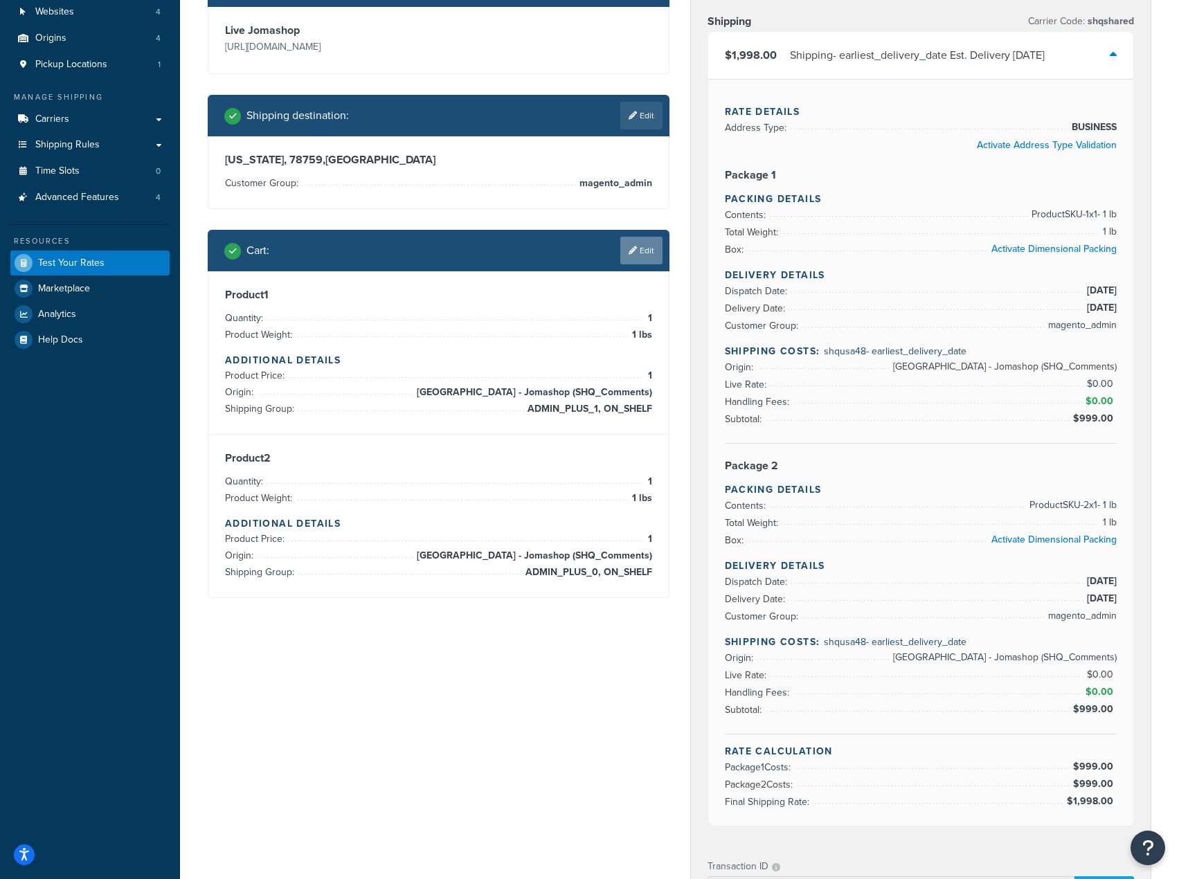
click at [647, 244] on link "Edit" at bounding box center [641, 251] width 42 height 28
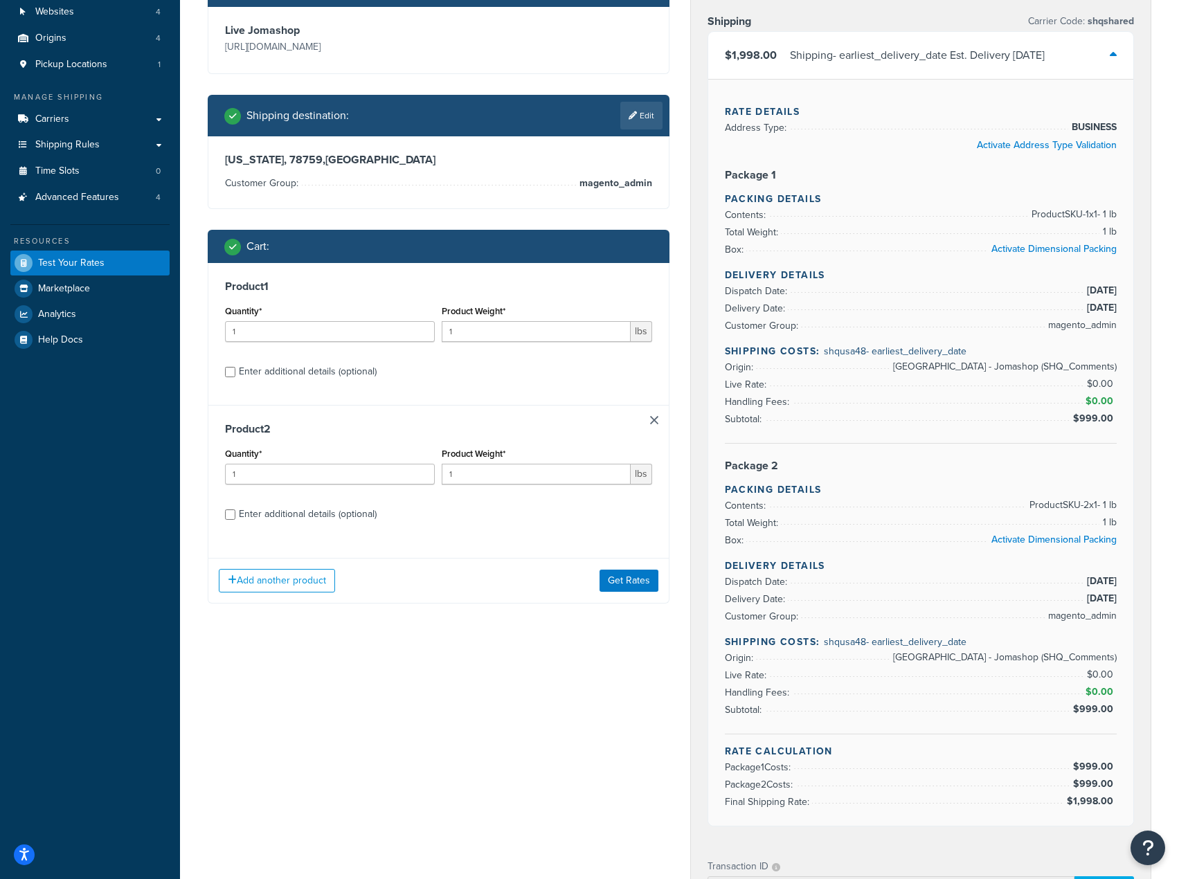
click at [296, 516] on div "Enter additional details (optional)" at bounding box center [308, 514] width 138 height 19
click at [235, 516] on input "Enter additional details (optional)" at bounding box center [230, 515] width 10 height 10
checkbox input "true"
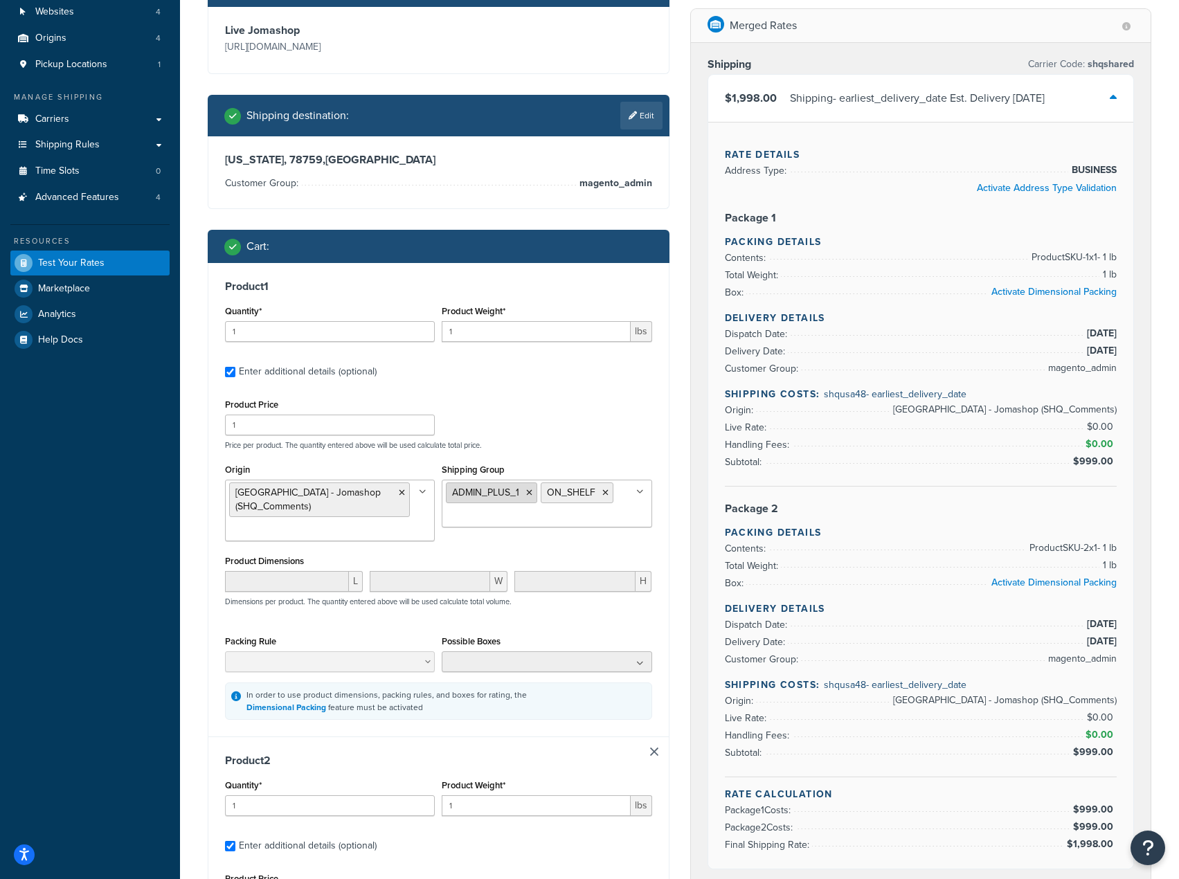
click at [528, 497] on icon at bounding box center [529, 493] width 6 height 8
click at [611, 417] on div "Product Price 1 Price per product. The quantity entered above will be used calc…" at bounding box center [439, 422] width 434 height 55
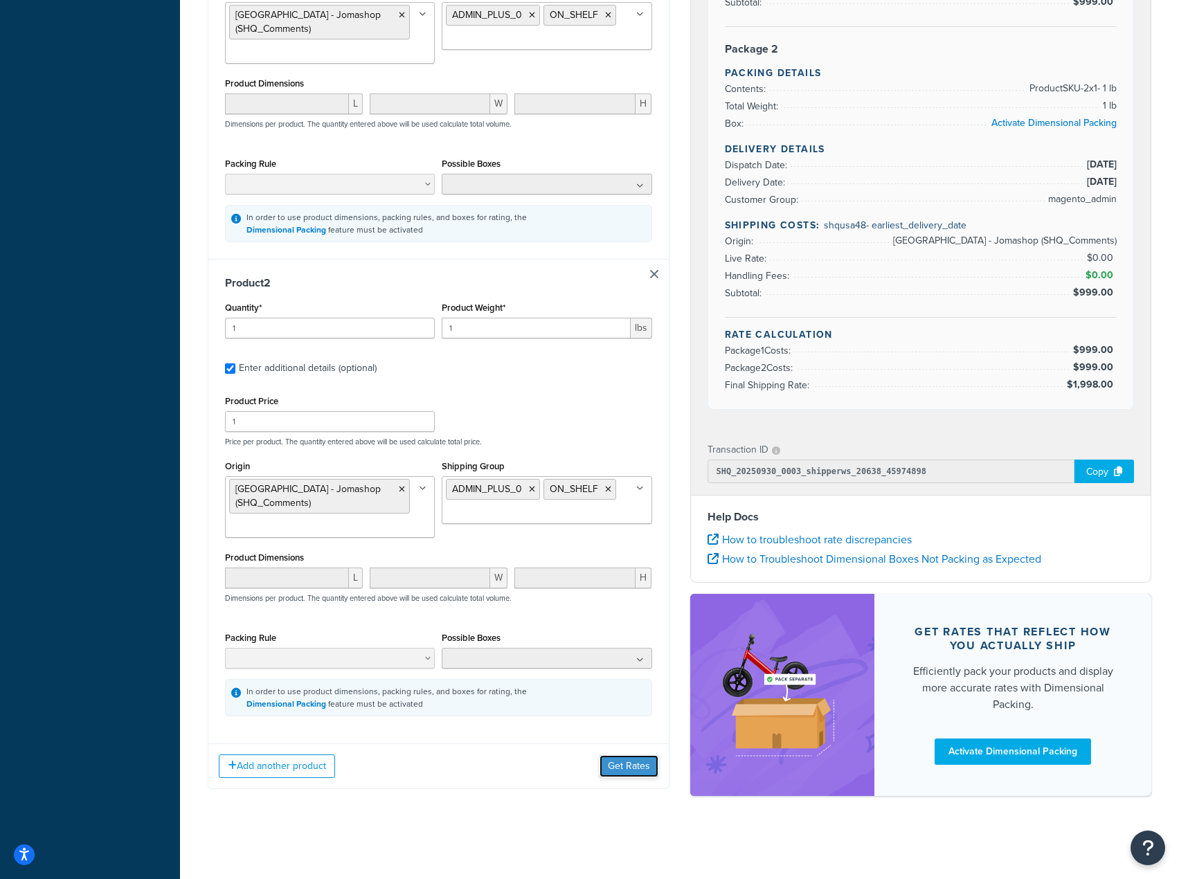
click at [626, 762] on button "Get Rates" at bounding box center [629, 767] width 59 height 22
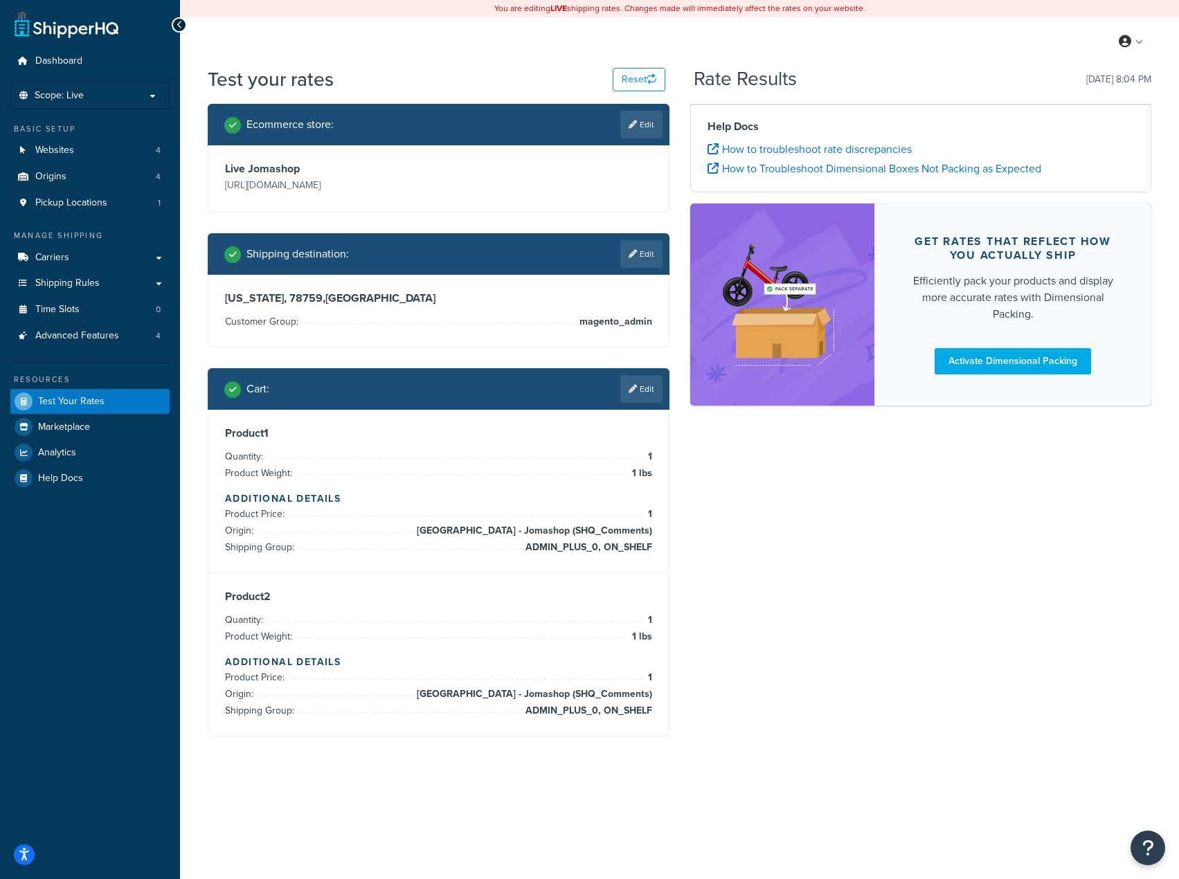
scroll to position [0, 0]
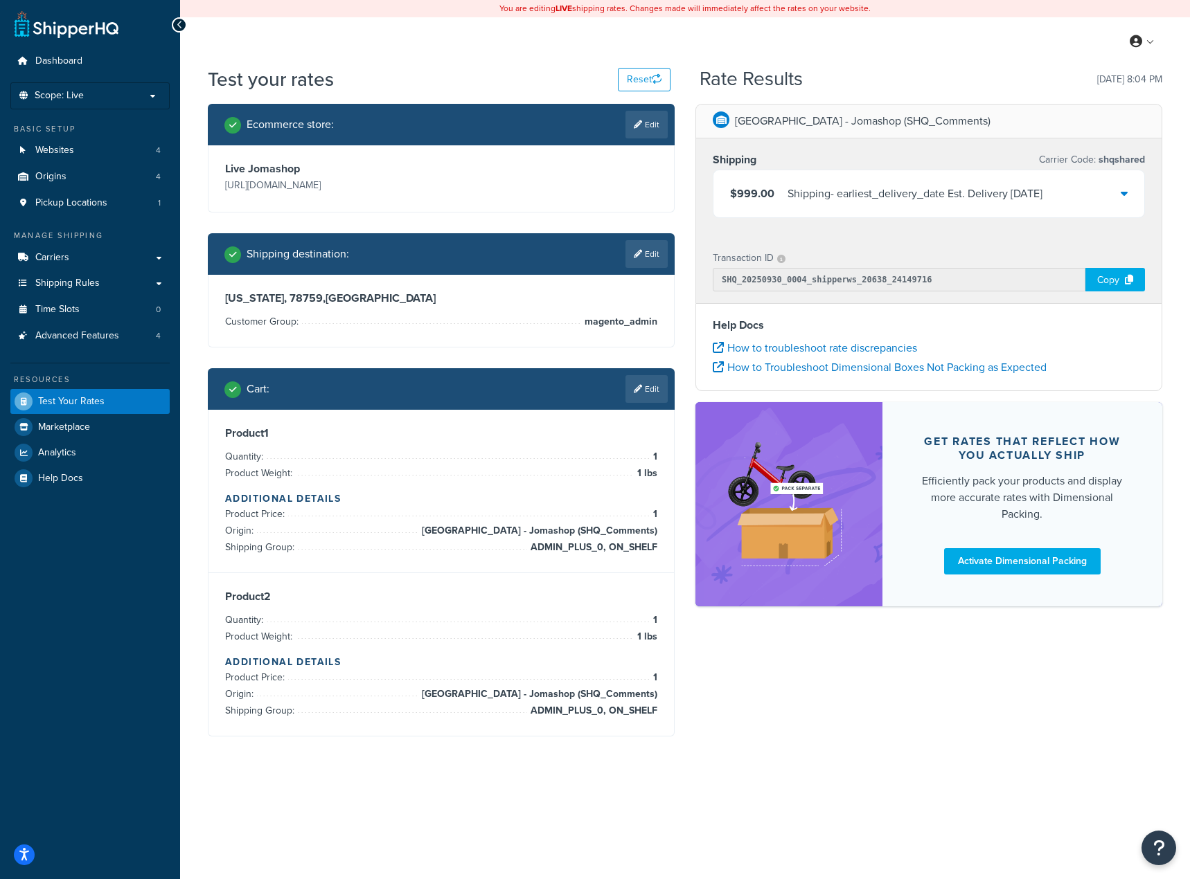
click at [948, 185] on div "Shipping - earliest_delivery_date Est. Delivery Wed, Oct 1, 2025" at bounding box center [914, 193] width 255 height 19
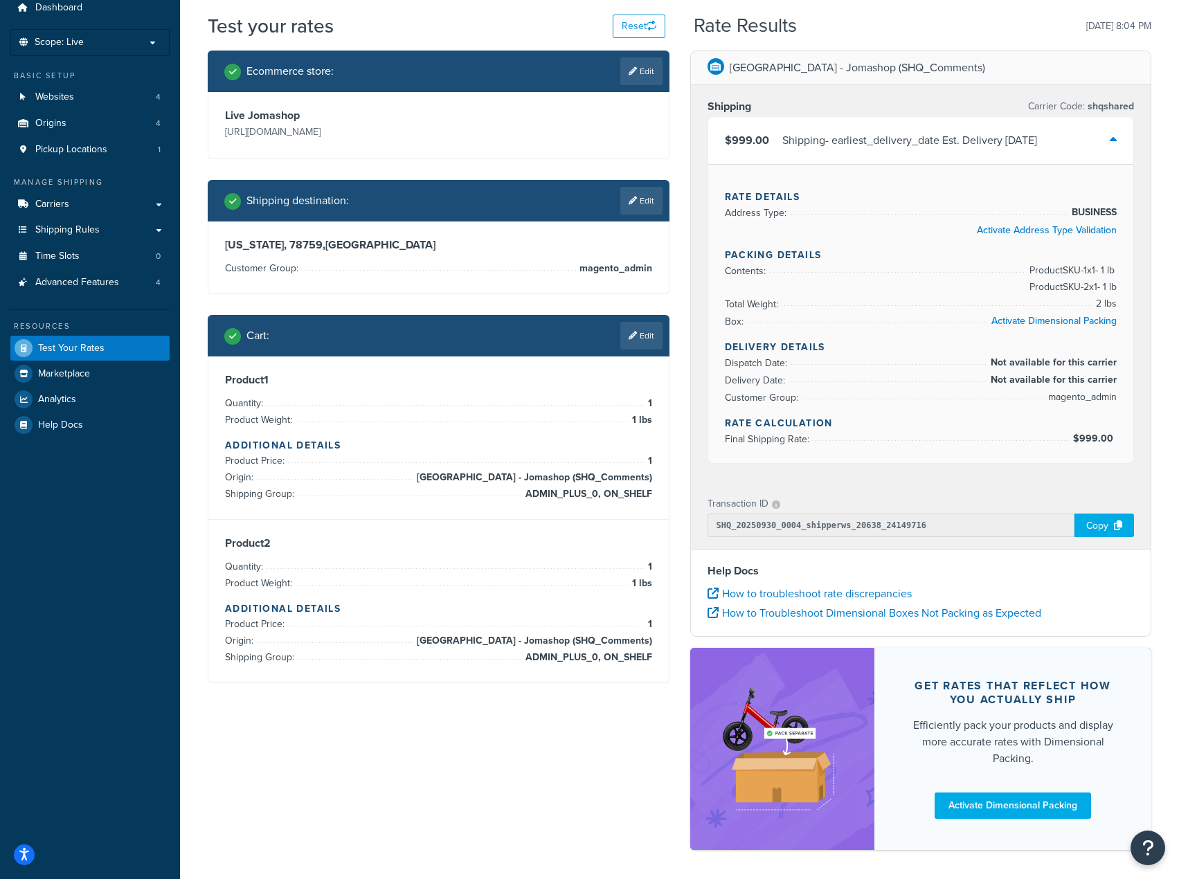
scroll to position [107, 0]
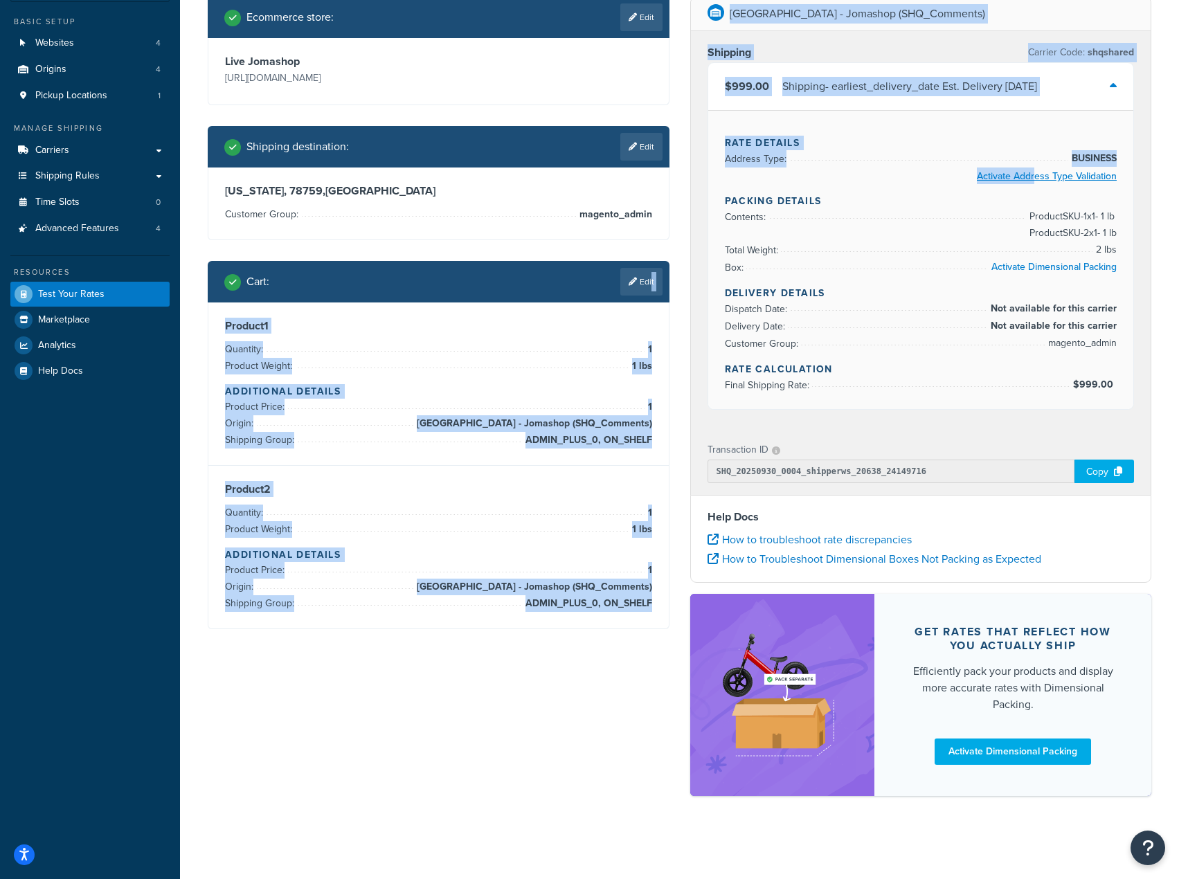
drag, startPoint x: 648, startPoint y: 276, endPoint x: 1034, endPoint y: 174, distance: 399.1
click at [1033, 175] on div "Ecommerce store : Edit Live Jomashop https://www.jomashop.com Shipping destinat…" at bounding box center [679, 404] width 965 height 814
click at [1115, 104] on div "$999.00 Shipping - earliest_delivery_date Est. Delivery Wed, Oct 1, 2025" at bounding box center [921, 86] width 426 height 47
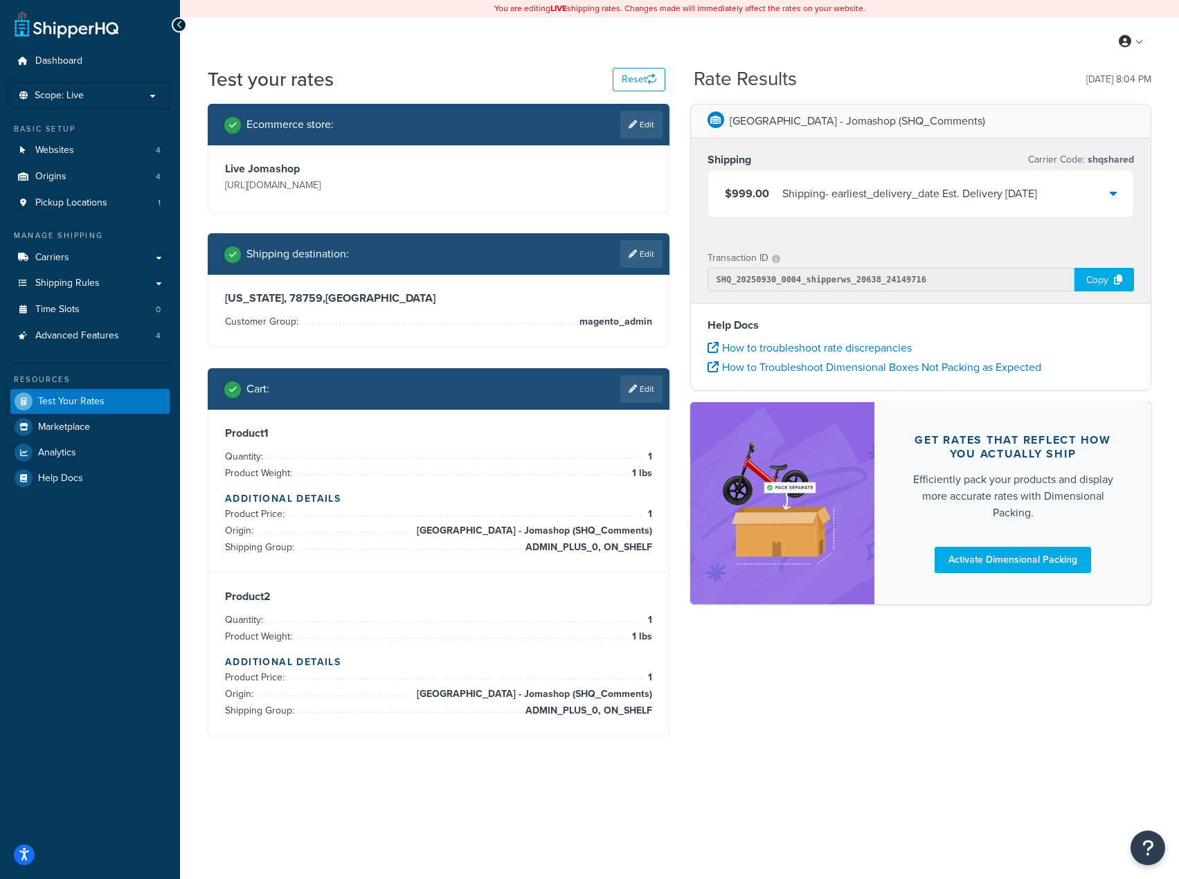
scroll to position [0, 0]
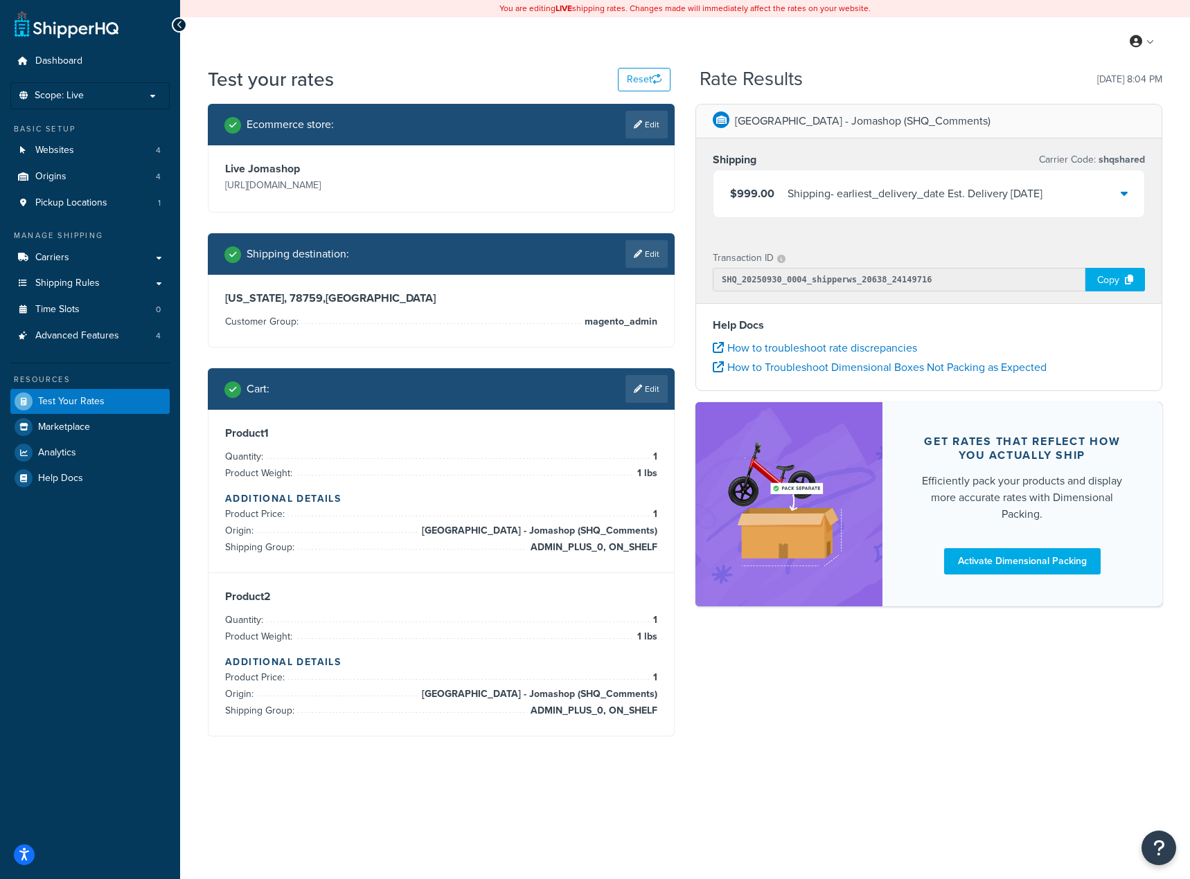
click at [1116, 186] on div "$999.00 Shipping - earliest_delivery_date Est. Delivery Wed, Oct 1, 2025" at bounding box center [928, 193] width 431 height 47
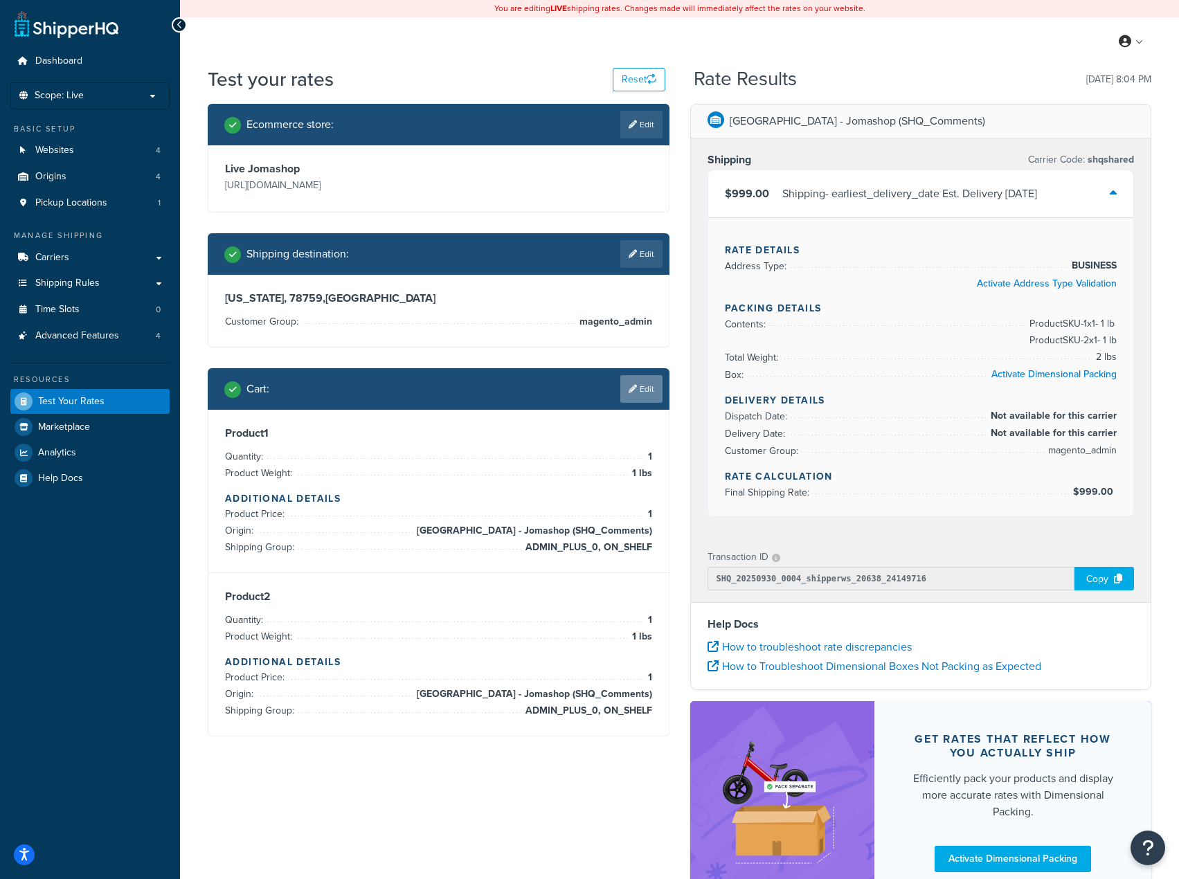
click at [636, 379] on link "Edit" at bounding box center [641, 389] width 42 height 28
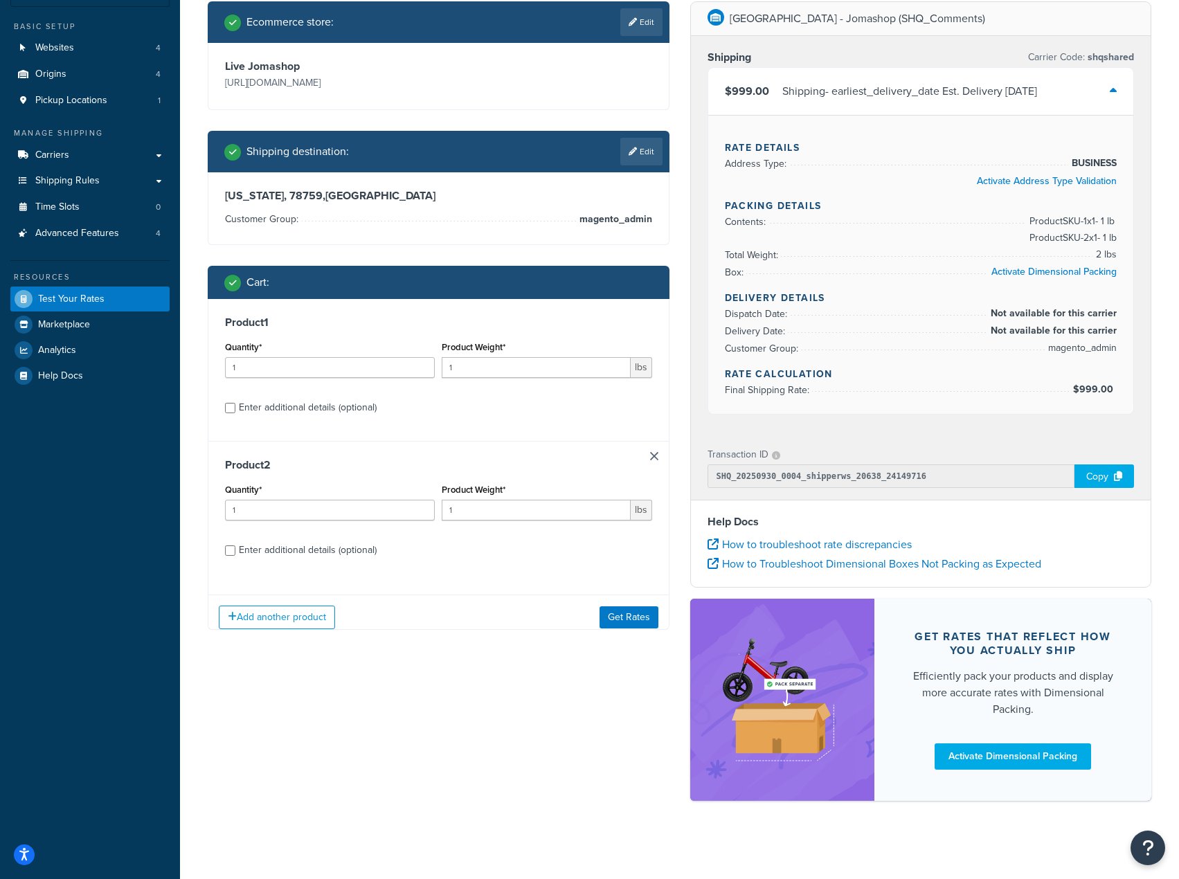
scroll to position [107, 0]
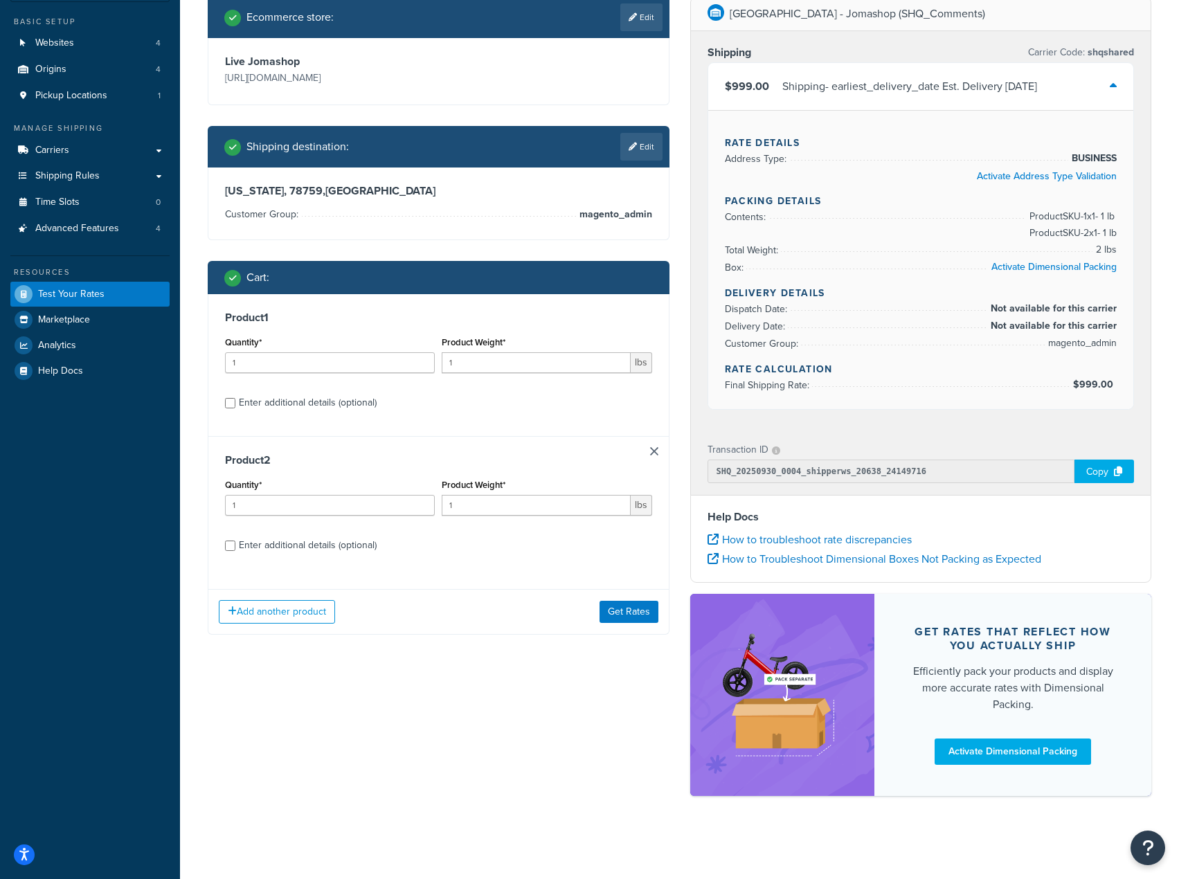
click at [321, 551] on div "Enter additional details (optional)" at bounding box center [308, 545] width 138 height 19
click at [235, 551] on input "Enter additional details (optional)" at bounding box center [230, 546] width 10 height 10
checkbox input "true"
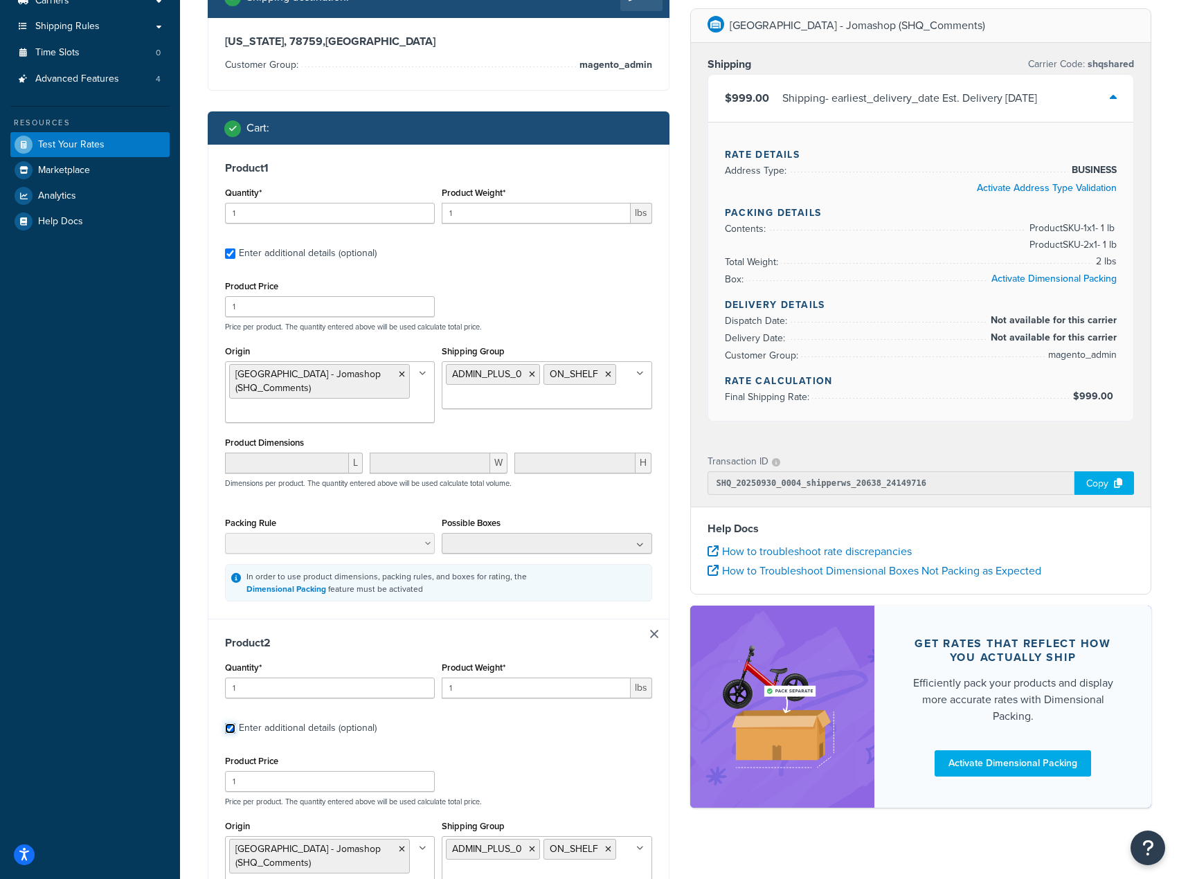
scroll to position [454, 0]
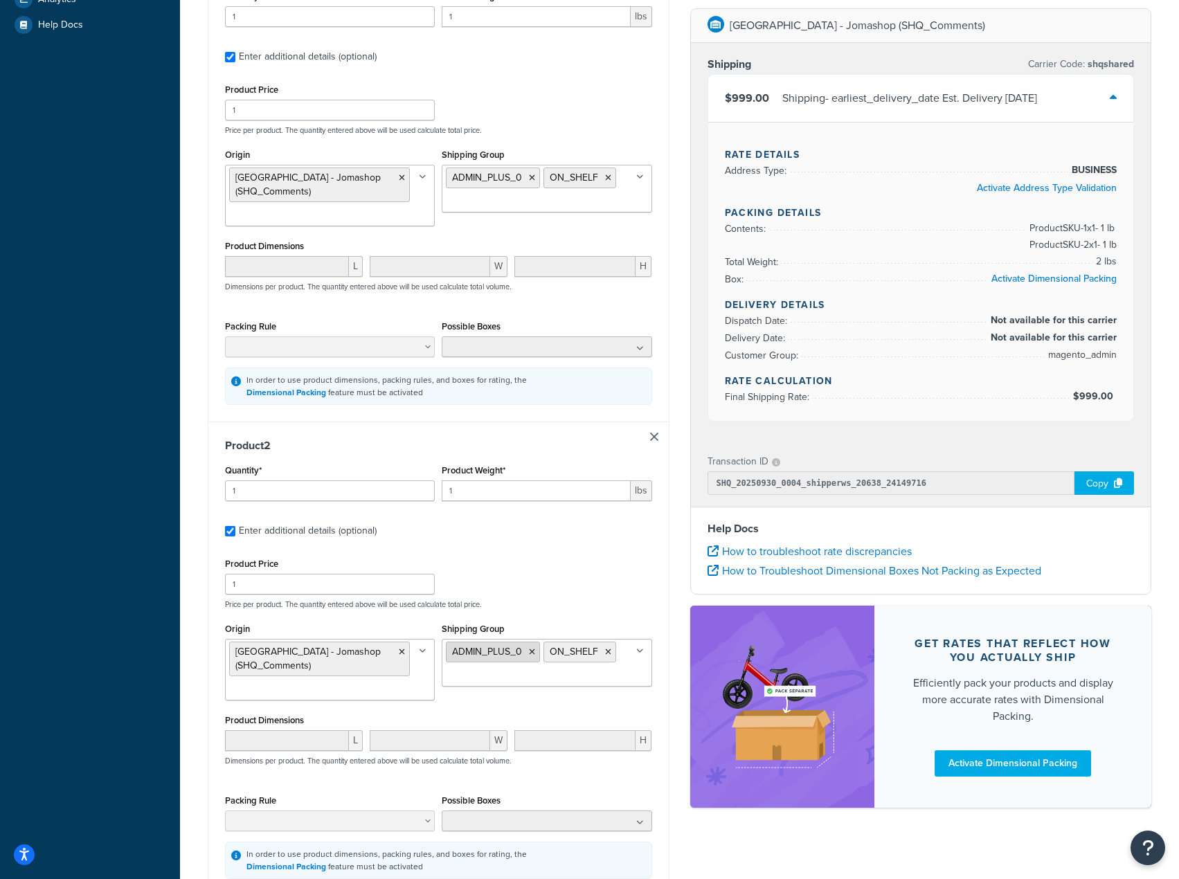
click at [533, 655] on icon at bounding box center [532, 652] width 6 height 8
click at [576, 665] on ul "ON_SHELF" at bounding box center [547, 663] width 210 height 48
click at [612, 604] on p "Price per product. The quantity entered above will be used calculate total pric…" at bounding box center [439, 605] width 434 height 10
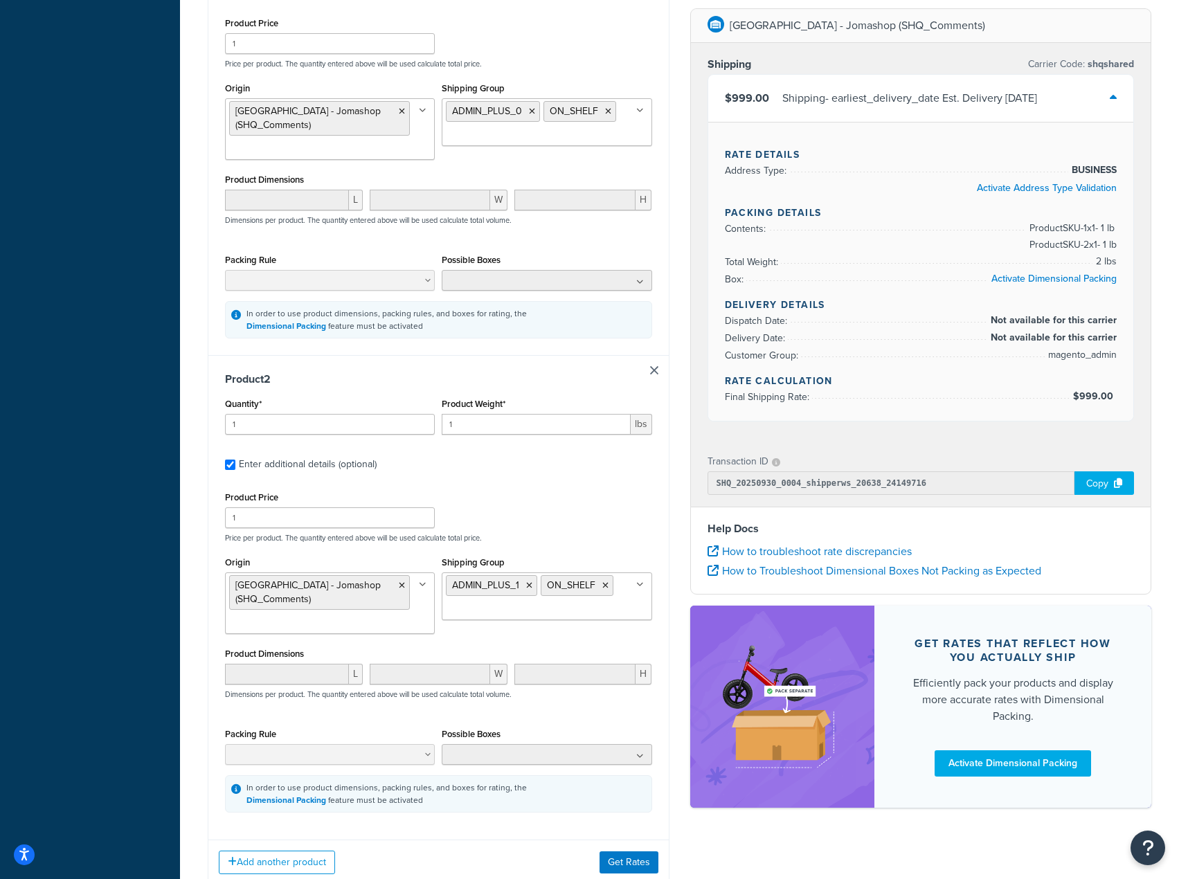
scroll to position [619, 0]
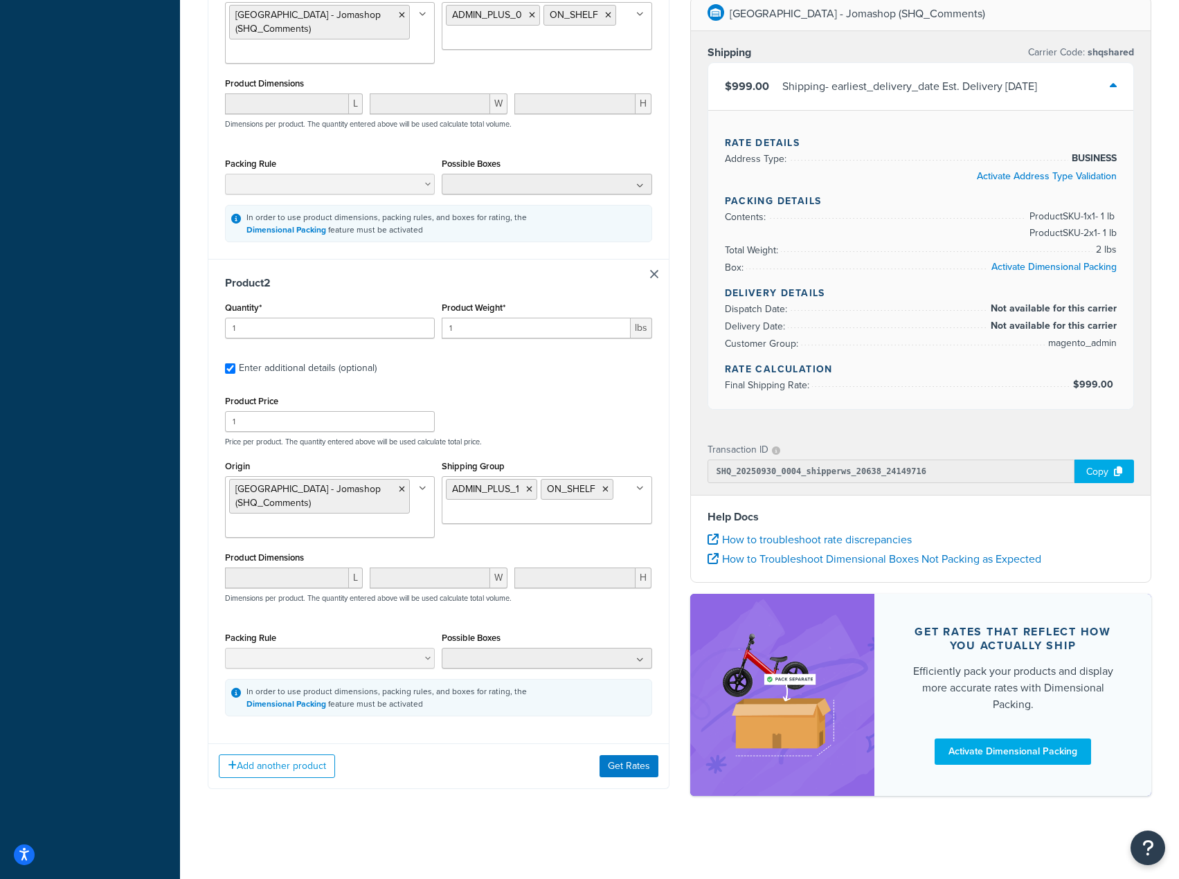
click at [509, 662] on ul at bounding box center [547, 658] width 210 height 21
click at [525, 654] on ul at bounding box center [547, 658] width 210 height 21
click at [629, 757] on button "Get Rates" at bounding box center [629, 767] width 59 height 22
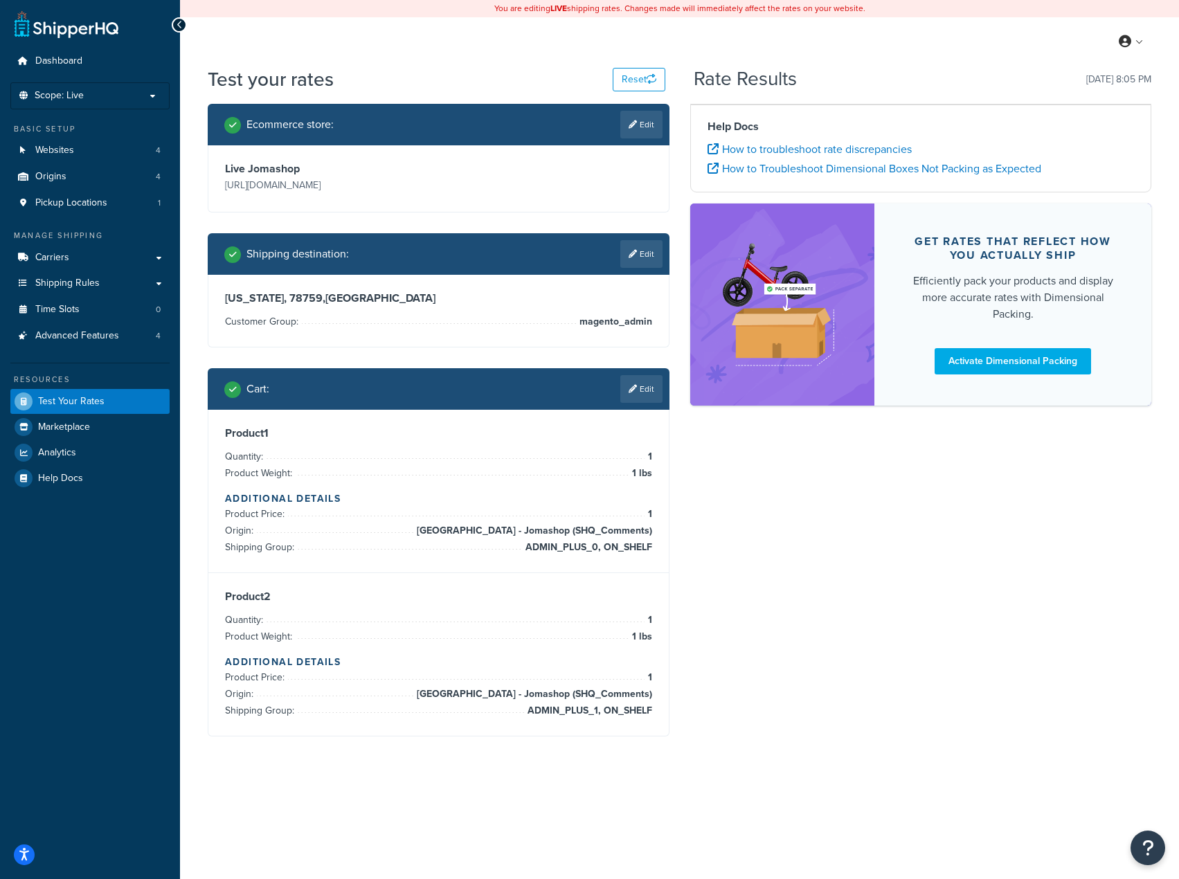
scroll to position [0, 0]
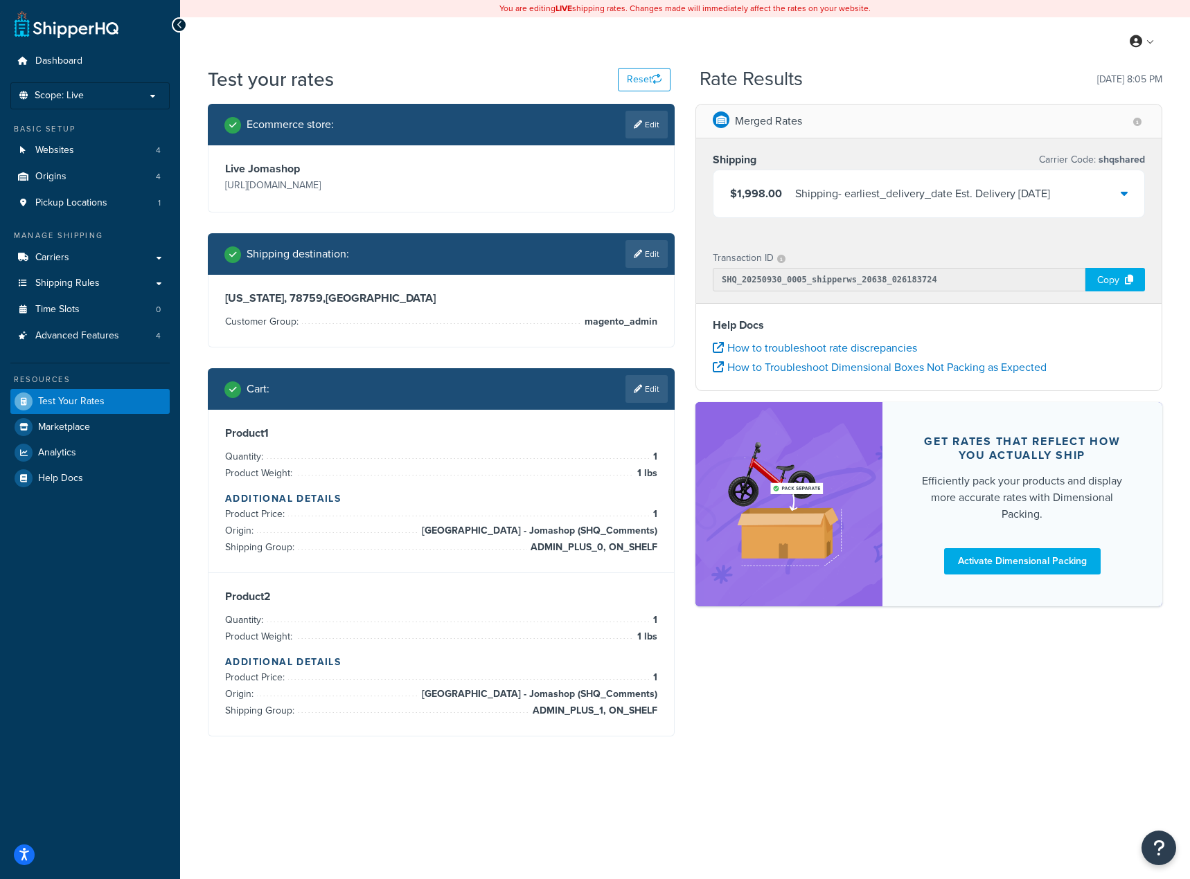
click at [896, 200] on div "Shipping - earliest_delivery_date Est. Delivery Thu, Oct 2, 2025" at bounding box center [922, 193] width 255 height 19
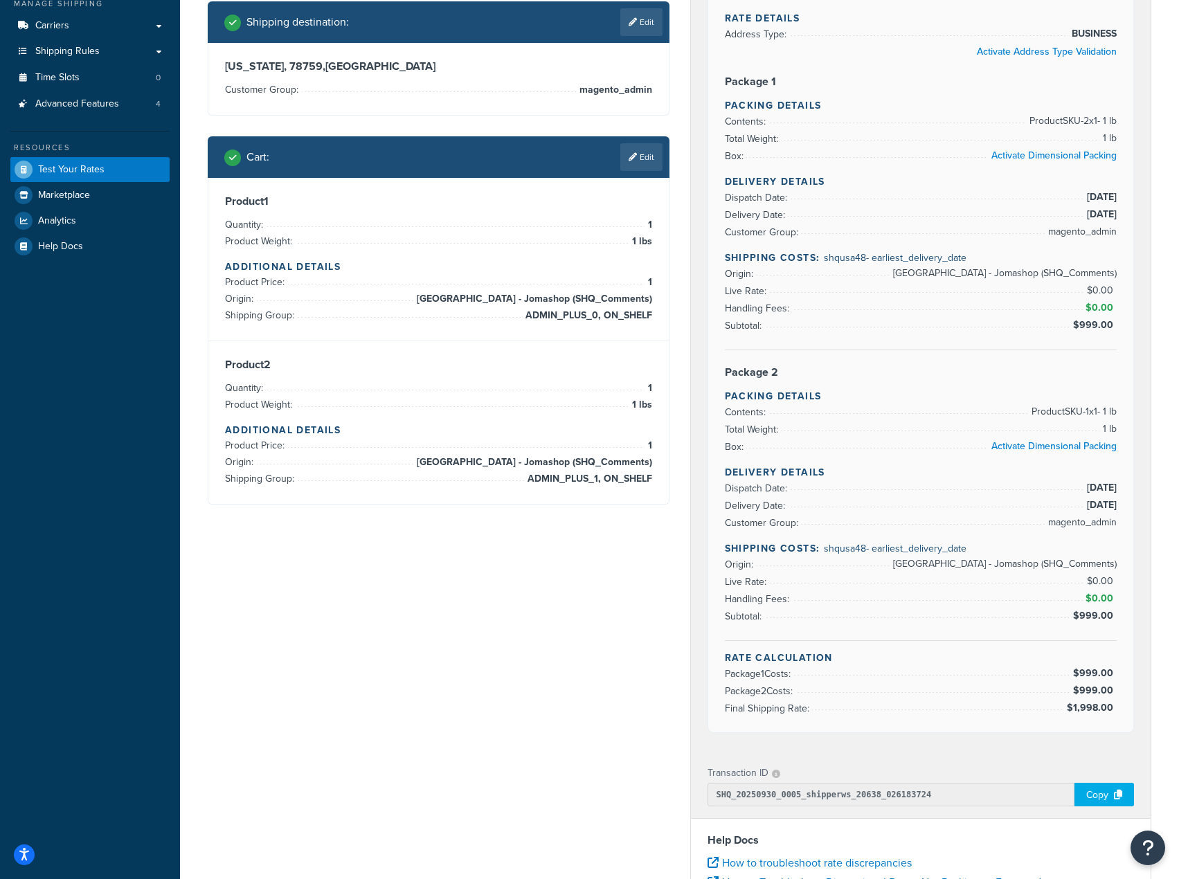
scroll to position [208, 0]
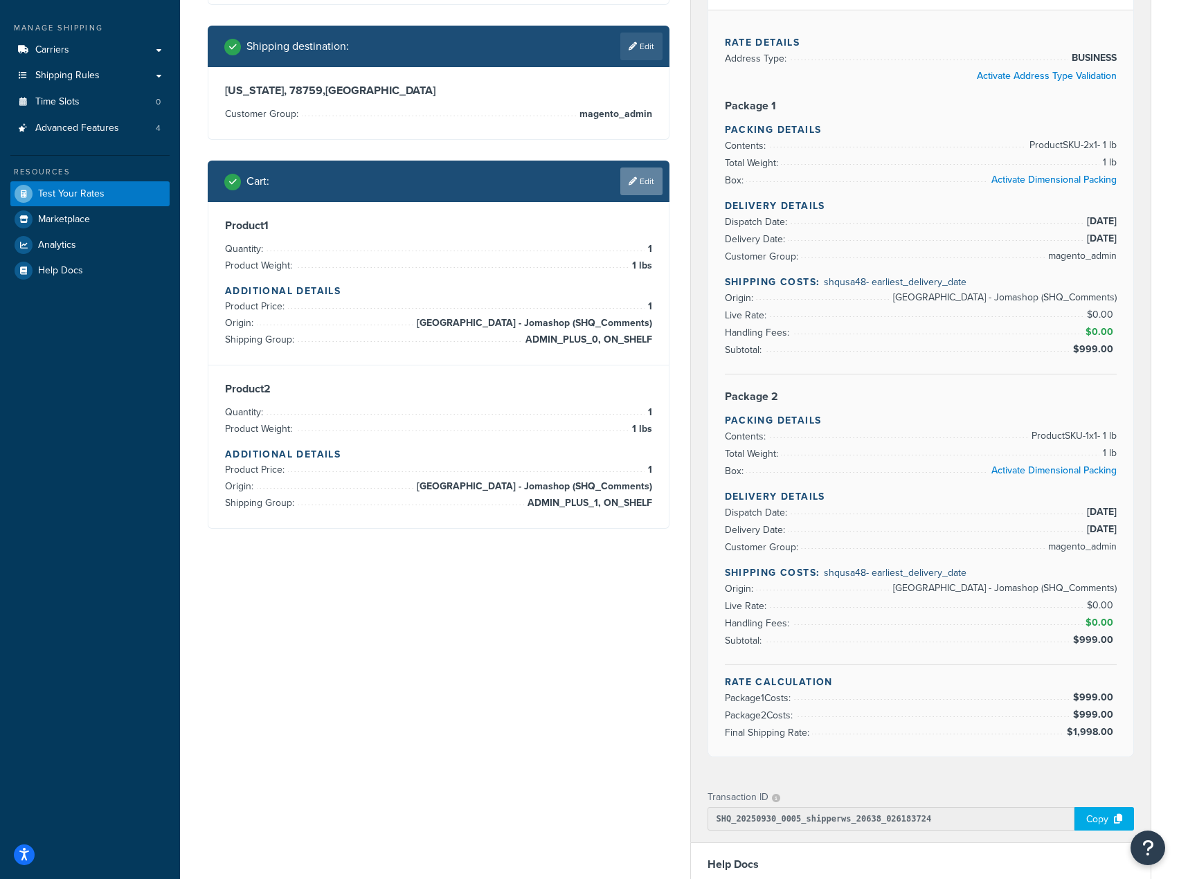
click at [642, 185] on link "Edit" at bounding box center [641, 182] width 42 height 28
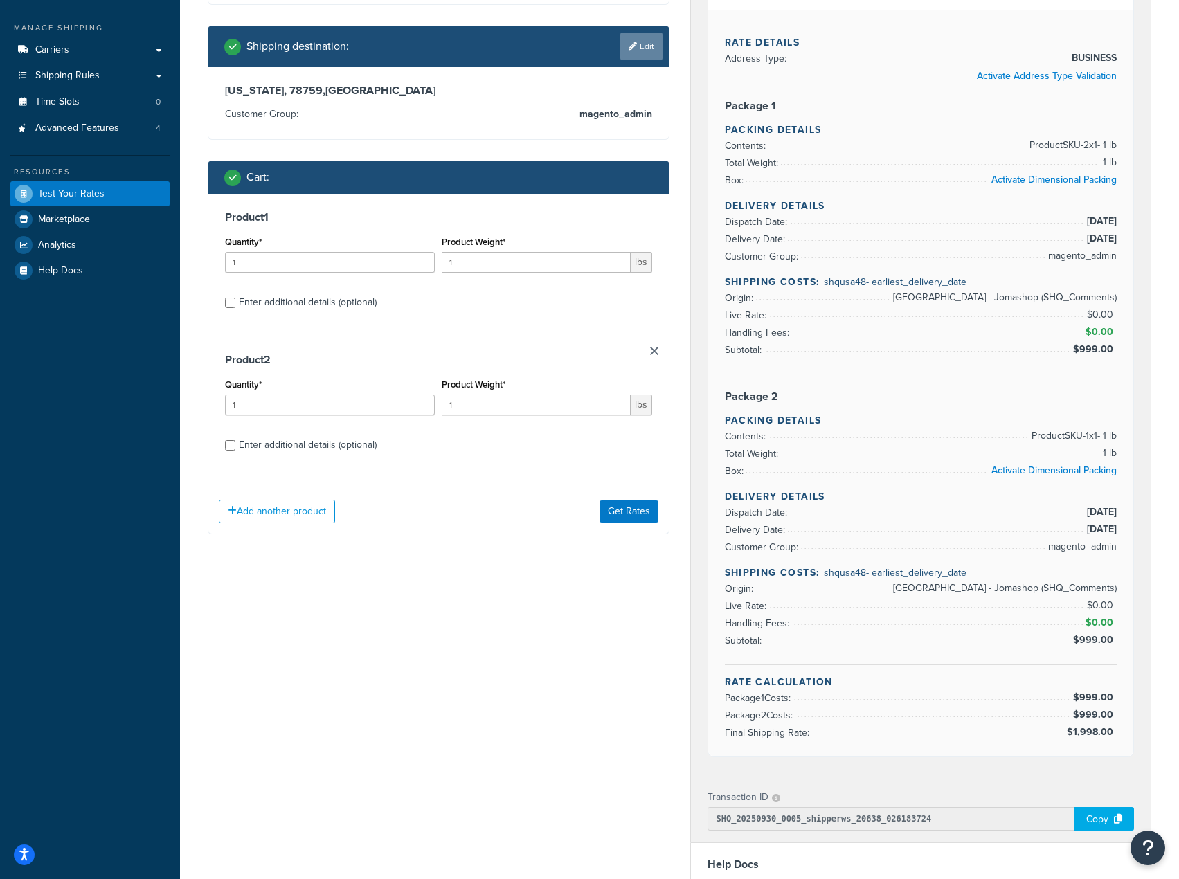
click at [638, 46] on link "Edit" at bounding box center [641, 47] width 42 height 28
select select "TX"
select select "magento_admin"
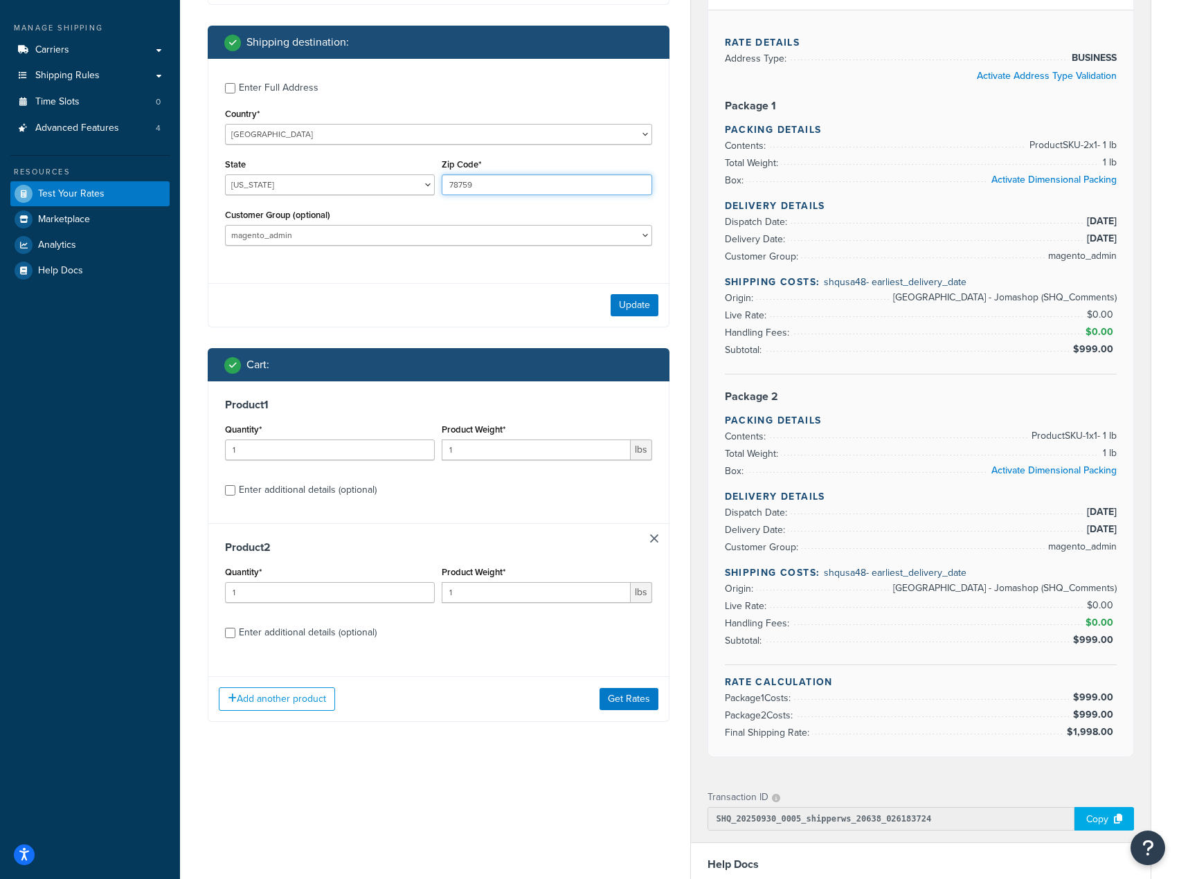
drag, startPoint x: 540, startPoint y: 181, endPoint x: 464, endPoint y: 190, distance: 76.7
click at [464, 190] on input "78759" at bounding box center [547, 185] width 210 height 21
type input "78760"
click at [624, 315] on button "Update" at bounding box center [635, 305] width 48 height 22
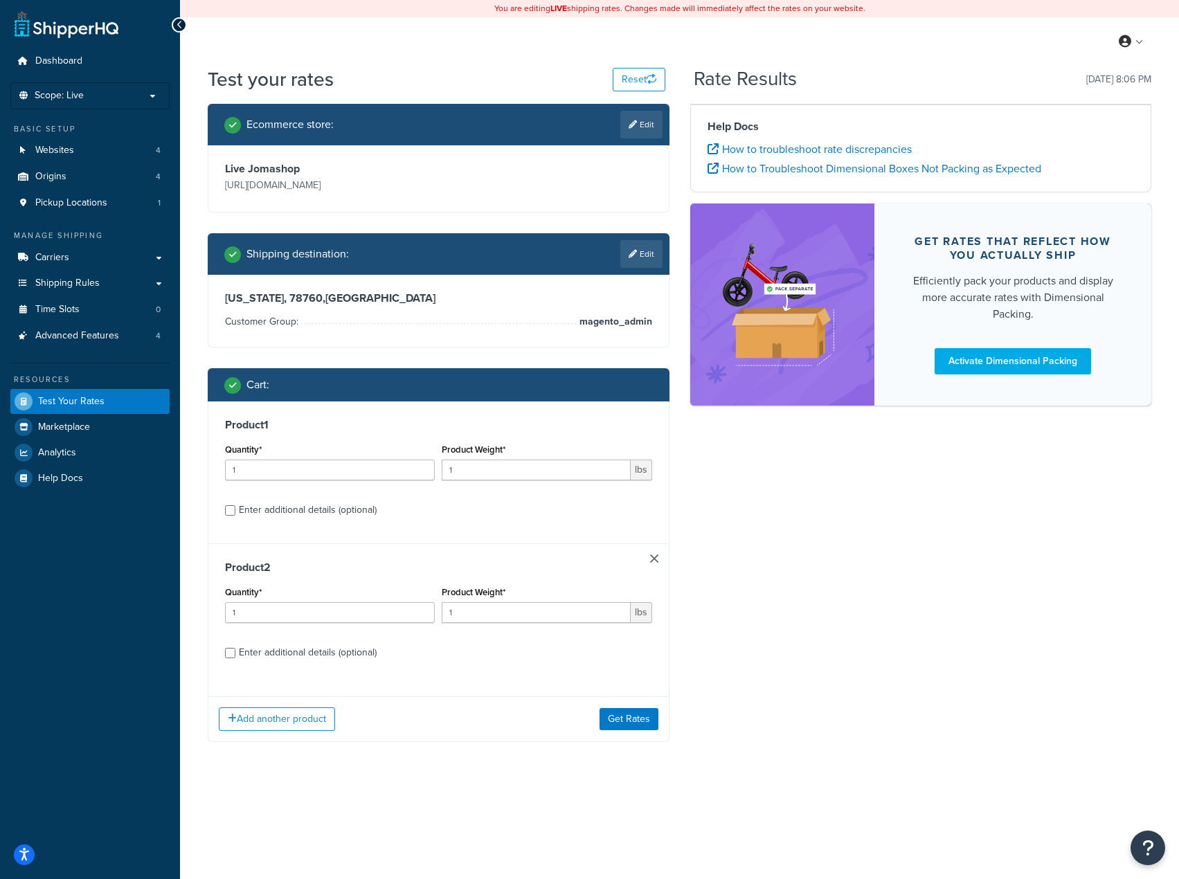
scroll to position [0, 0]
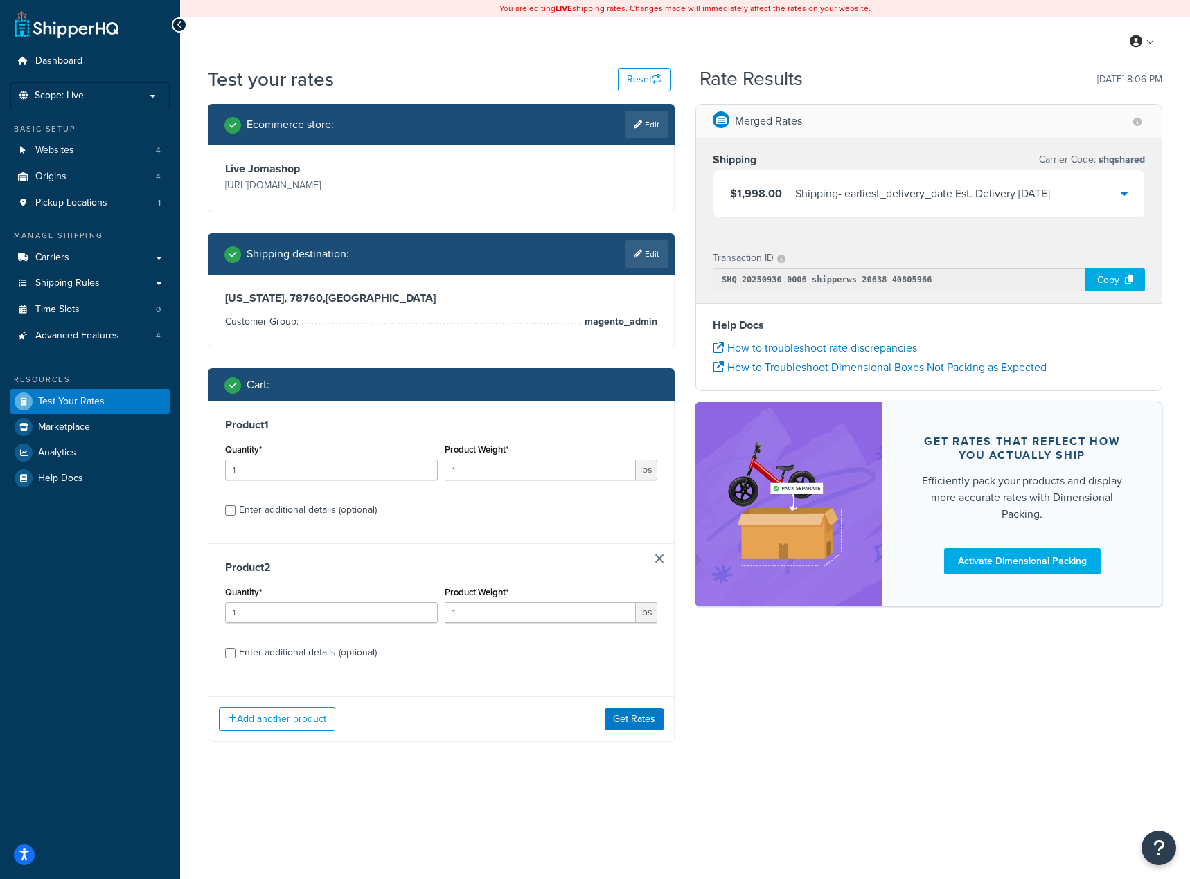
click at [966, 203] on div "Shipping - earliest_delivery_date Est. Delivery Mon, Oct 6, 2025" at bounding box center [922, 193] width 255 height 19
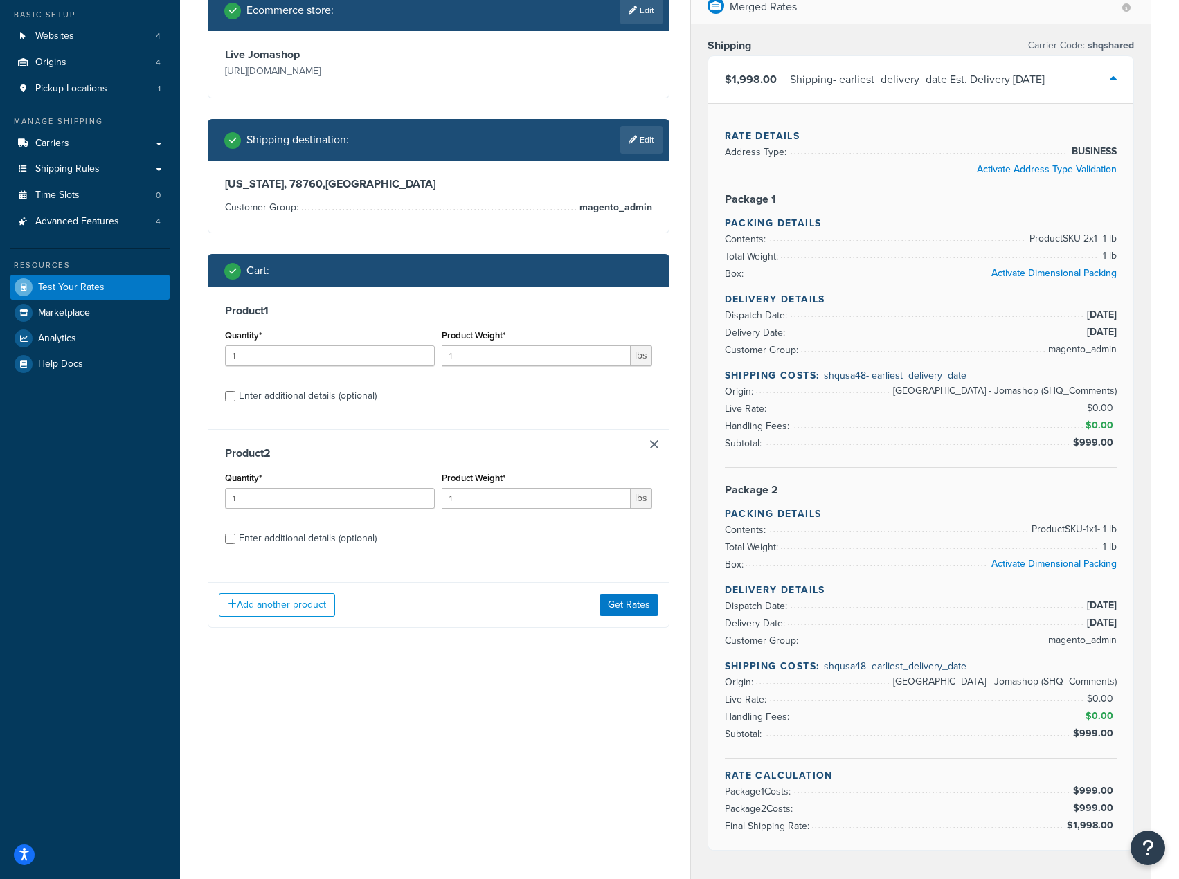
scroll to position [138, 0]
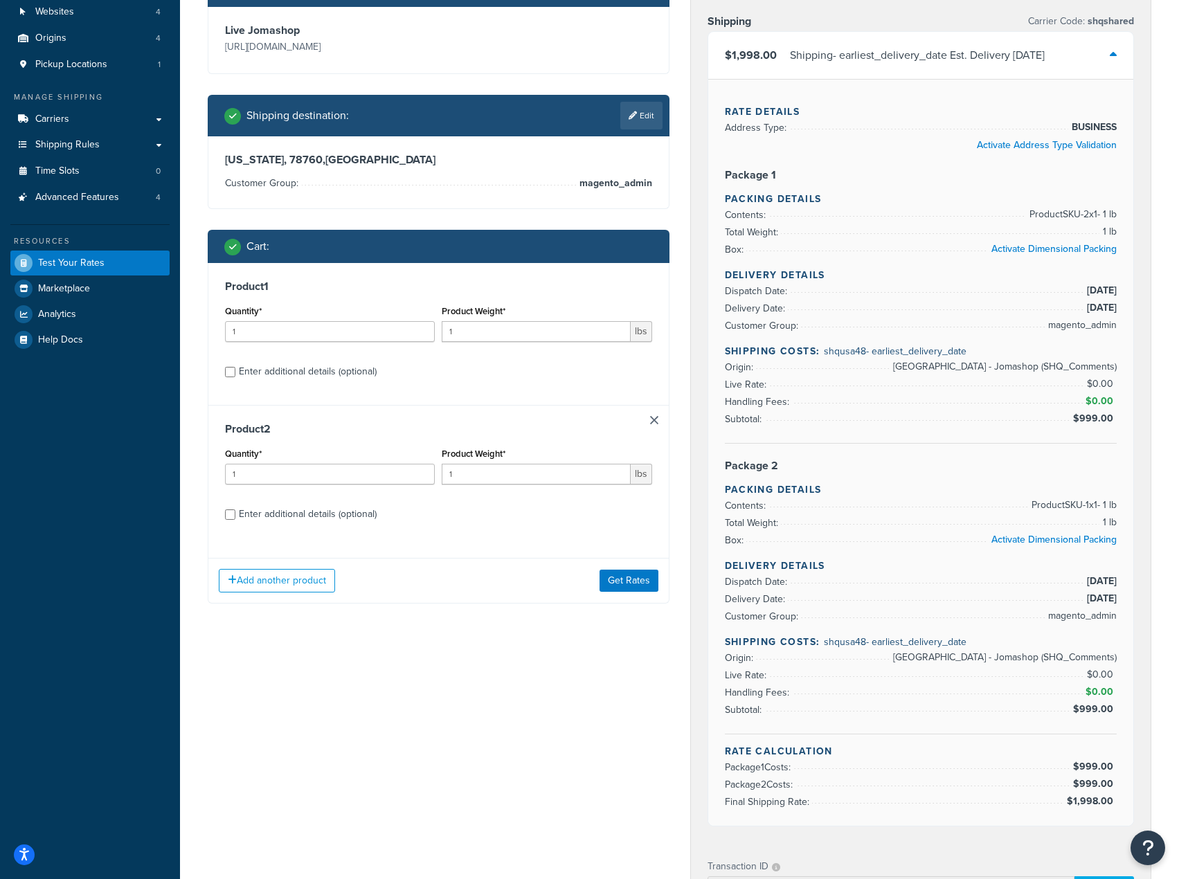
click at [285, 387] on div "Product 1 Quantity* 1 Product Weight* 1 lbs Enter additional details (optional)" at bounding box center [438, 334] width 461 height 142
click at [289, 374] on div "Enter additional details (optional)" at bounding box center [308, 371] width 138 height 19
click at [235, 374] on input "Enter additional details (optional)" at bounding box center [230, 372] width 10 height 10
checkbox input "true"
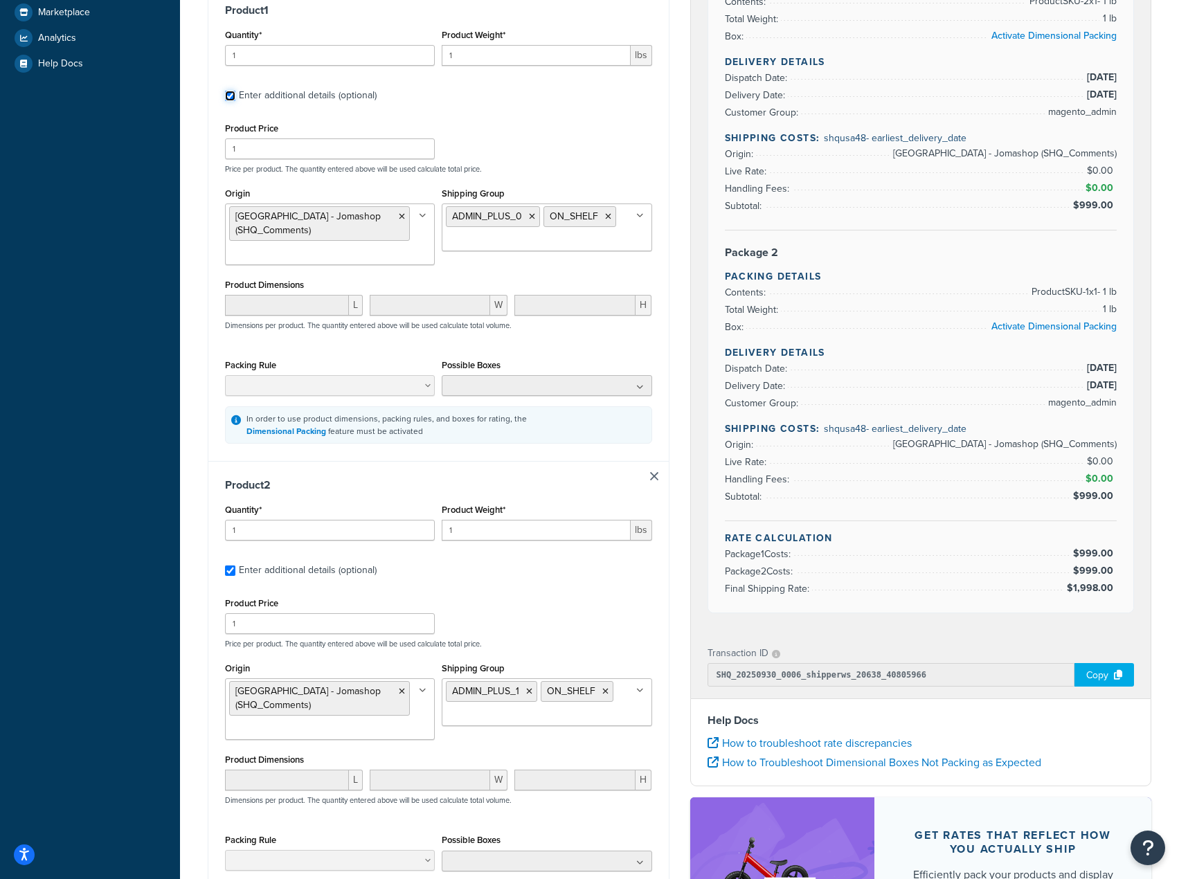
scroll to position [415, 0]
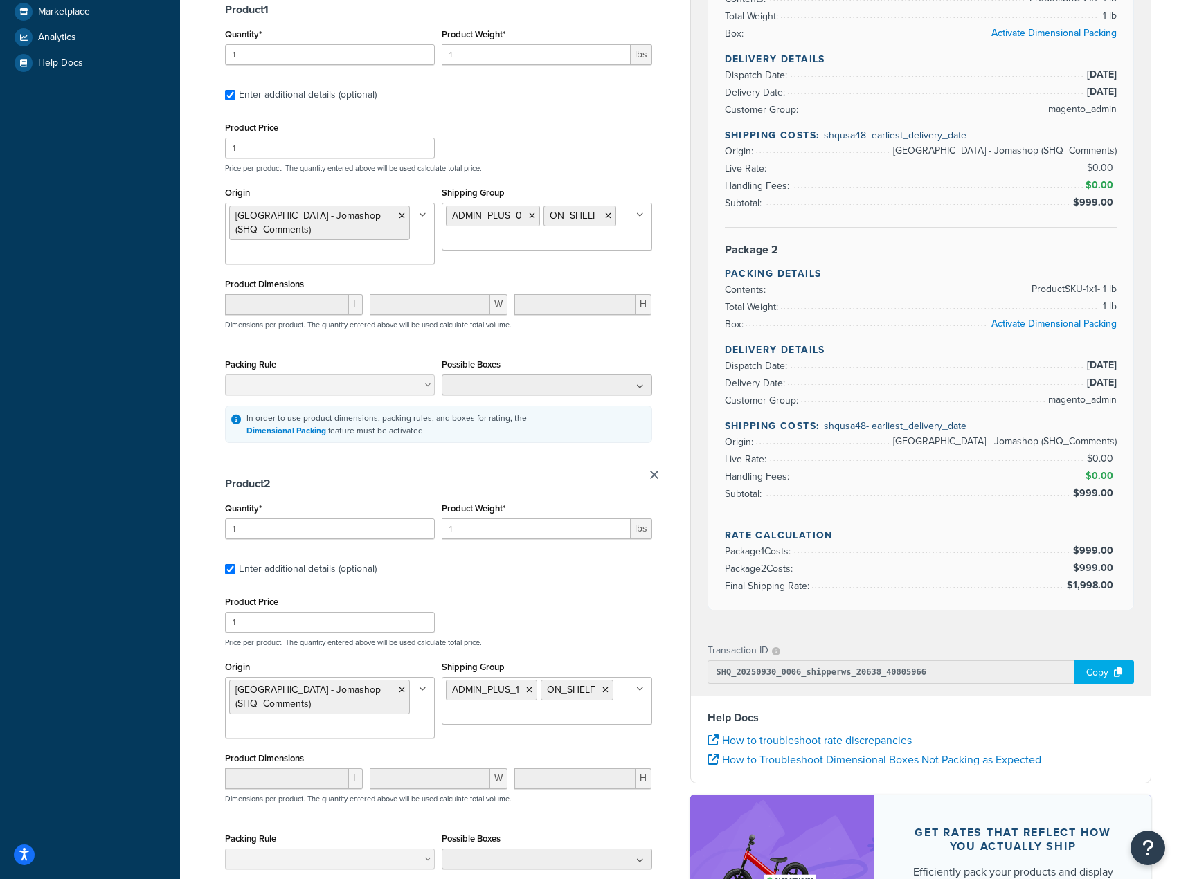
click at [544, 384] on ul at bounding box center [547, 385] width 210 height 21
click at [640, 391] on icon at bounding box center [640, 387] width 8 height 8
click at [641, 391] on icon at bounding box center [640, 387] width 8 height 8
drag, startPoint x: 433, startPoint y: 425, endPoint x: 445, endPoint y: 426, distance: 11.8
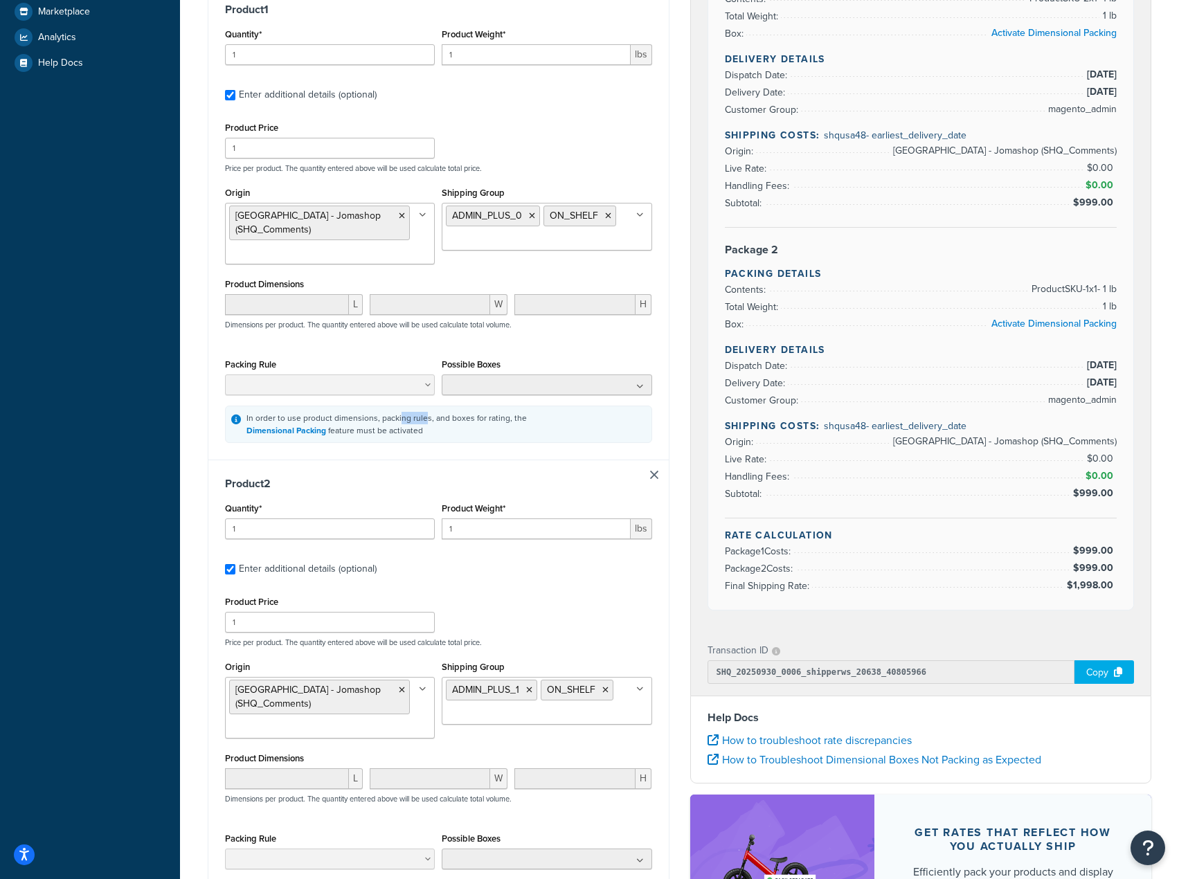
click at [440, 425] on div "In order to use product dimensions, packing rules, and boxes for rating, the Di…" at bounding box center [387, 424] width 280 height 25
click at [452, 427] on div "In order to use product dimensions, packing rules, and boxes for rating, the Di…" at bounding box center [387, 424] width 280 height 25
click at [1019, 330] on link "Activate Dimensional Packing" at bounding box center [1054, 323] width 125 height 15
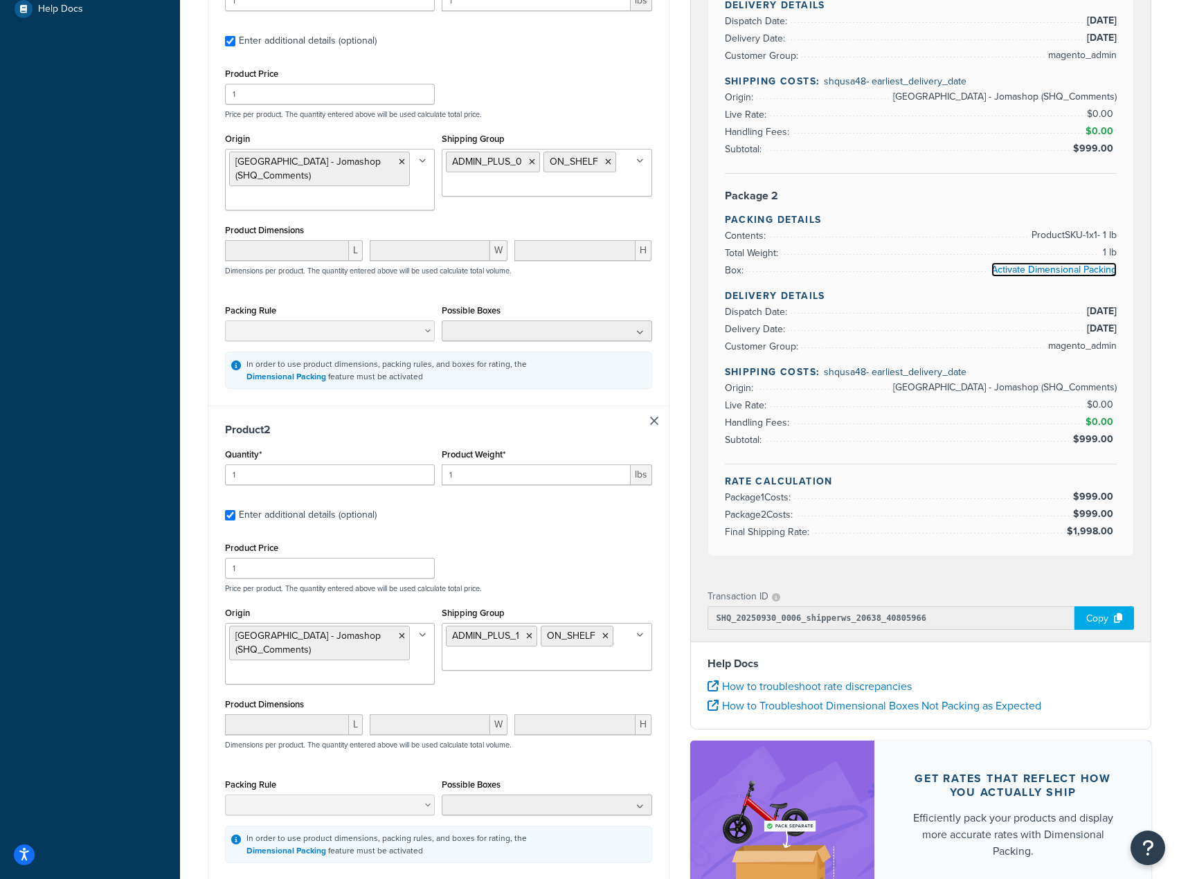
scroll to position [619, 0]
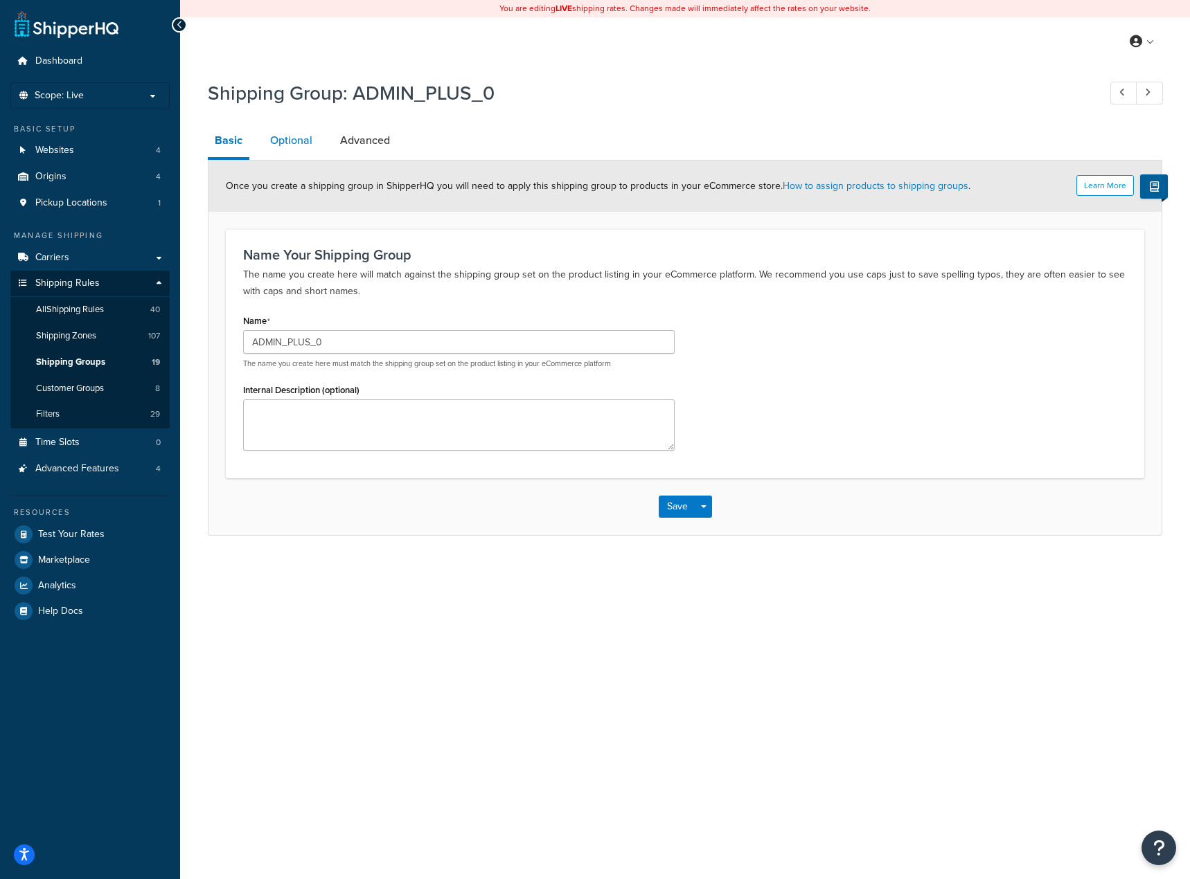
click at [298, 150] on link "Optional" at bounding box center [291, 140] width 56 height 33
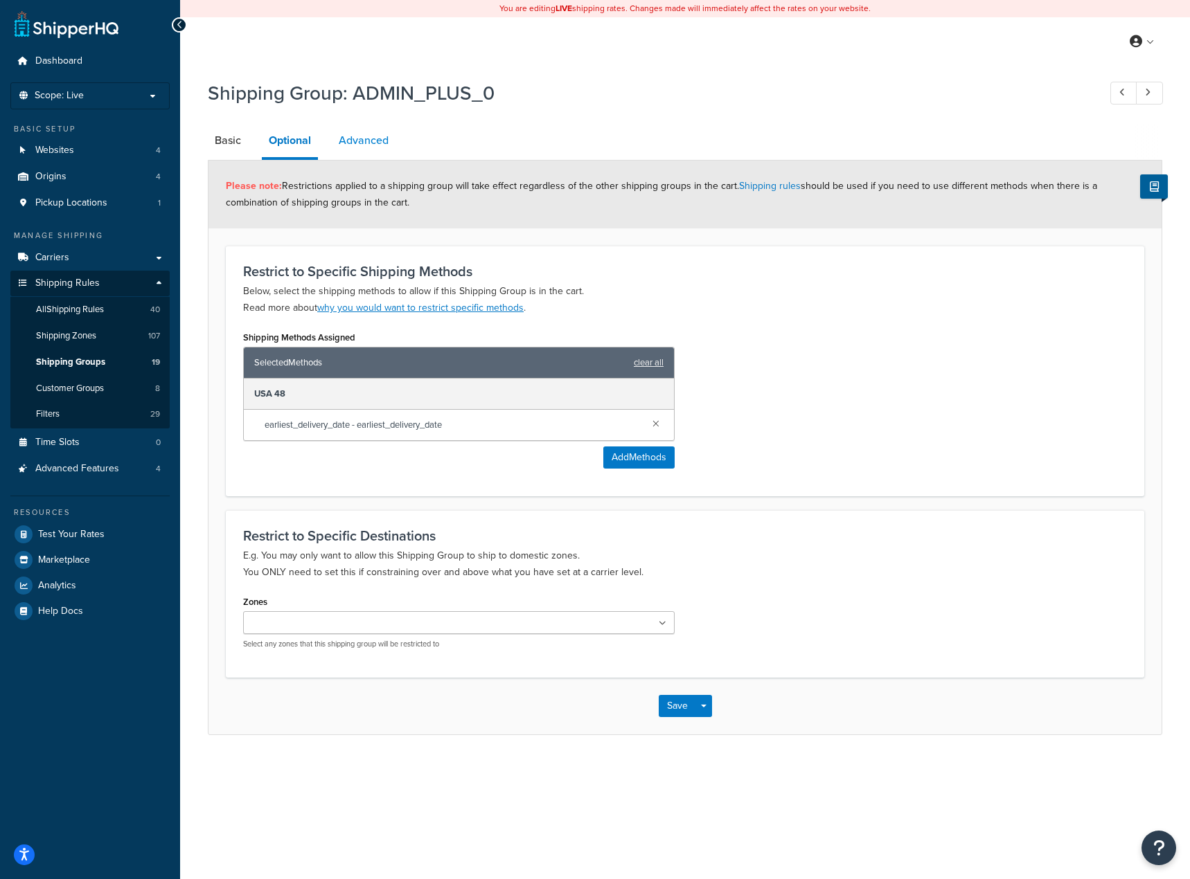
click at [366, 145] on link "Advanced" at bounding box center [364, 140] width 64 height 33
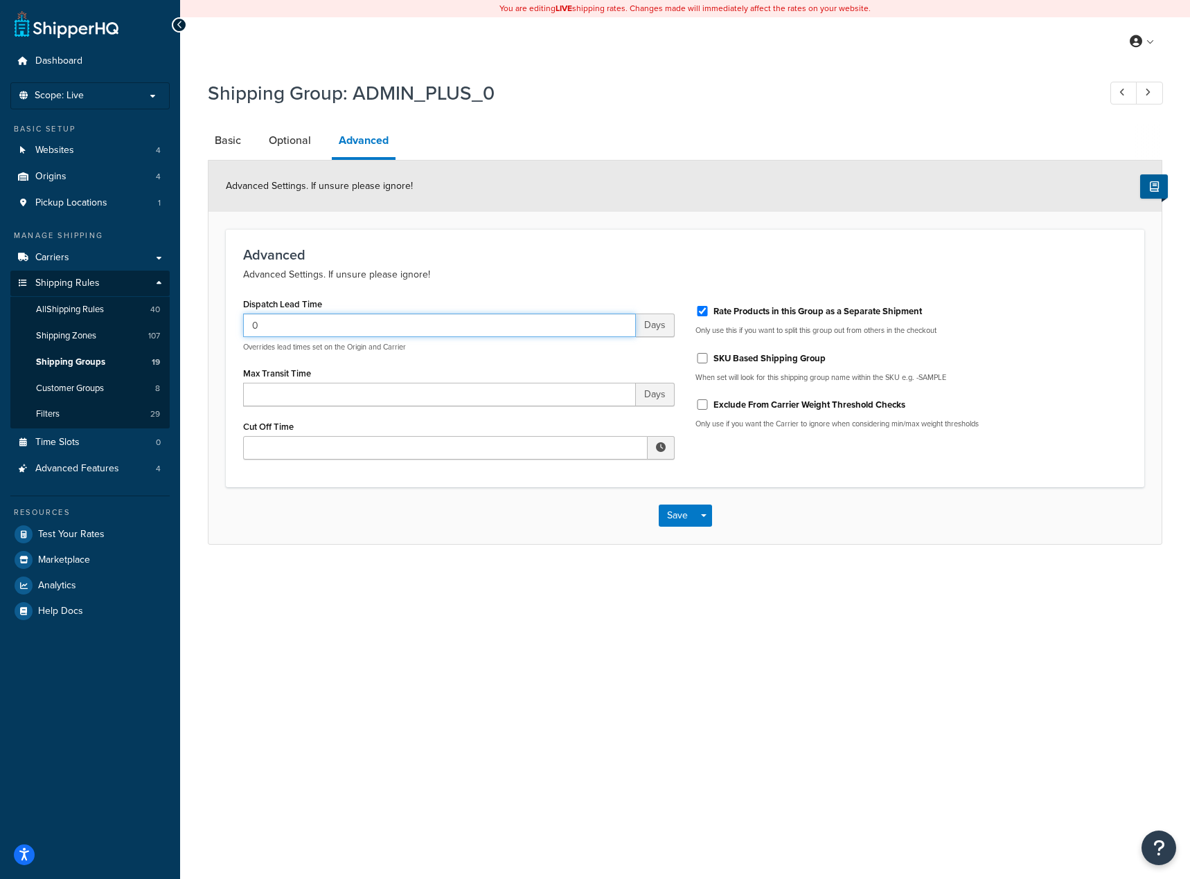
drag, startPoint x: 261, startPoint y: 332, endPoint x: 226, endPoint y: 330, distance: 35.3
click at [226, 330] on div "Advanced Advanced Settings. If unsure please ignore! Dispatch Lead Time 0 Days …" at bounding box center [685, 358] width 918 height 258
drag, startPoint x: 280, startPoint y: 322, endPoint x: 182, endPoint y: 324, distance: 97.7
click at [183, 324] on div "Shipping Group: ADMIN_PLUS_0 Basic Optional Advanced Advanced Settings. If unsu…" at bounding box center [685, 326] width 1010 height 507
type input "1"
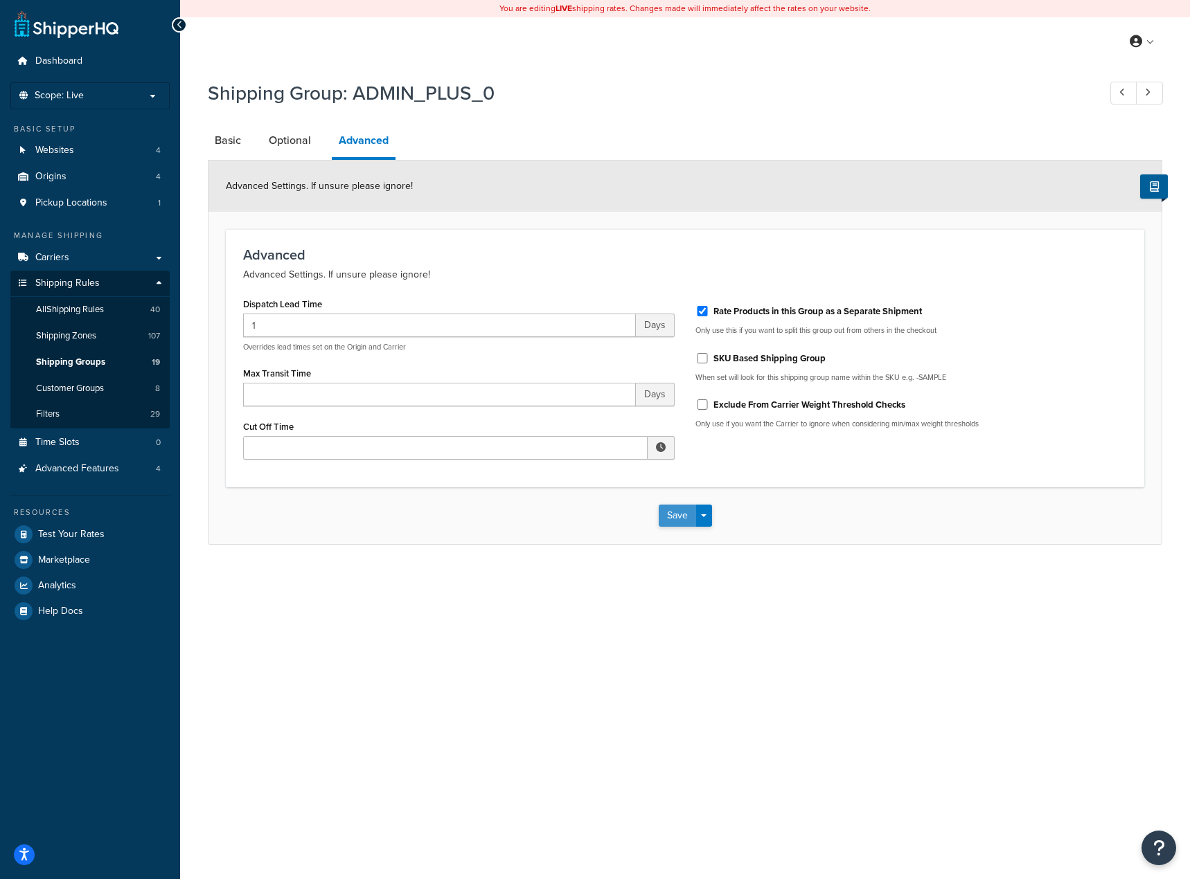
click at [668, 510] on button "Save" at bounding box center [677, 516] width 37 height 22
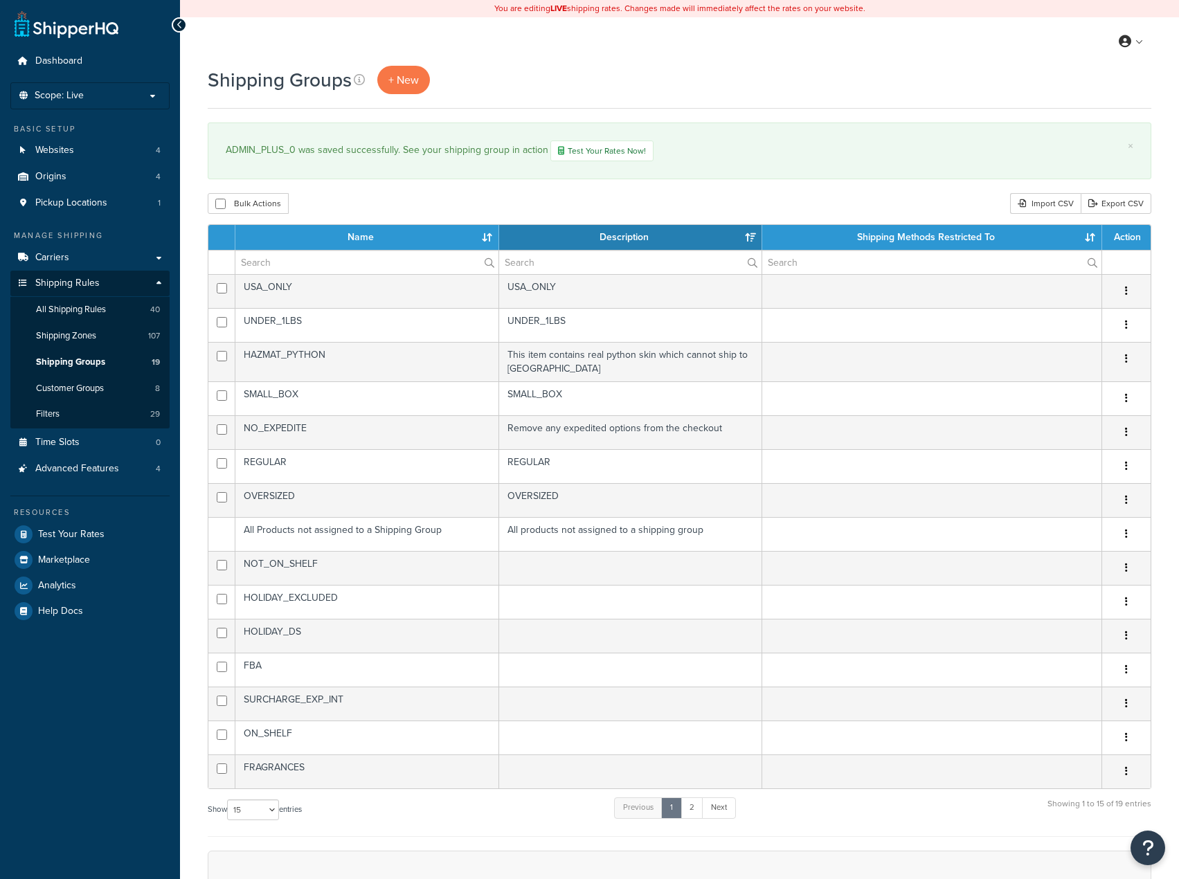
select select "15"
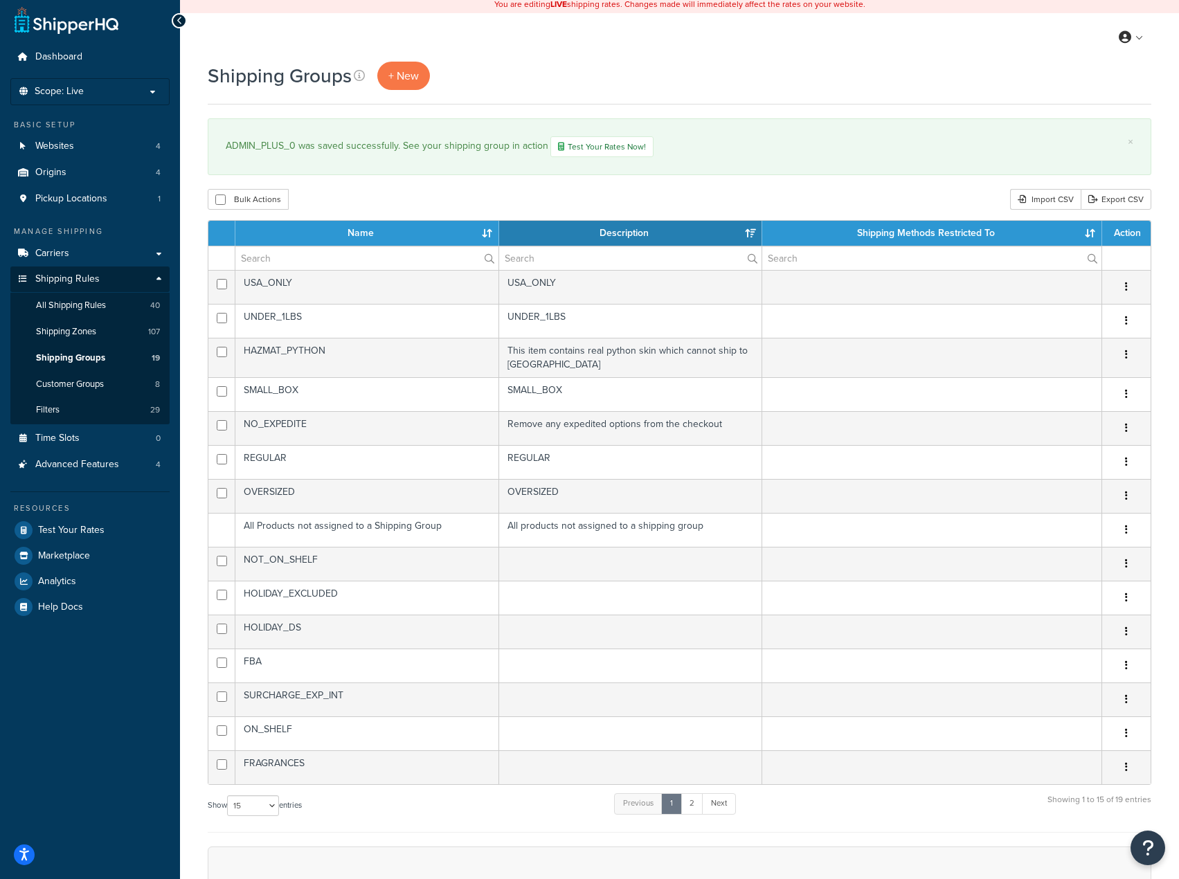
scroll to position [208, 0]
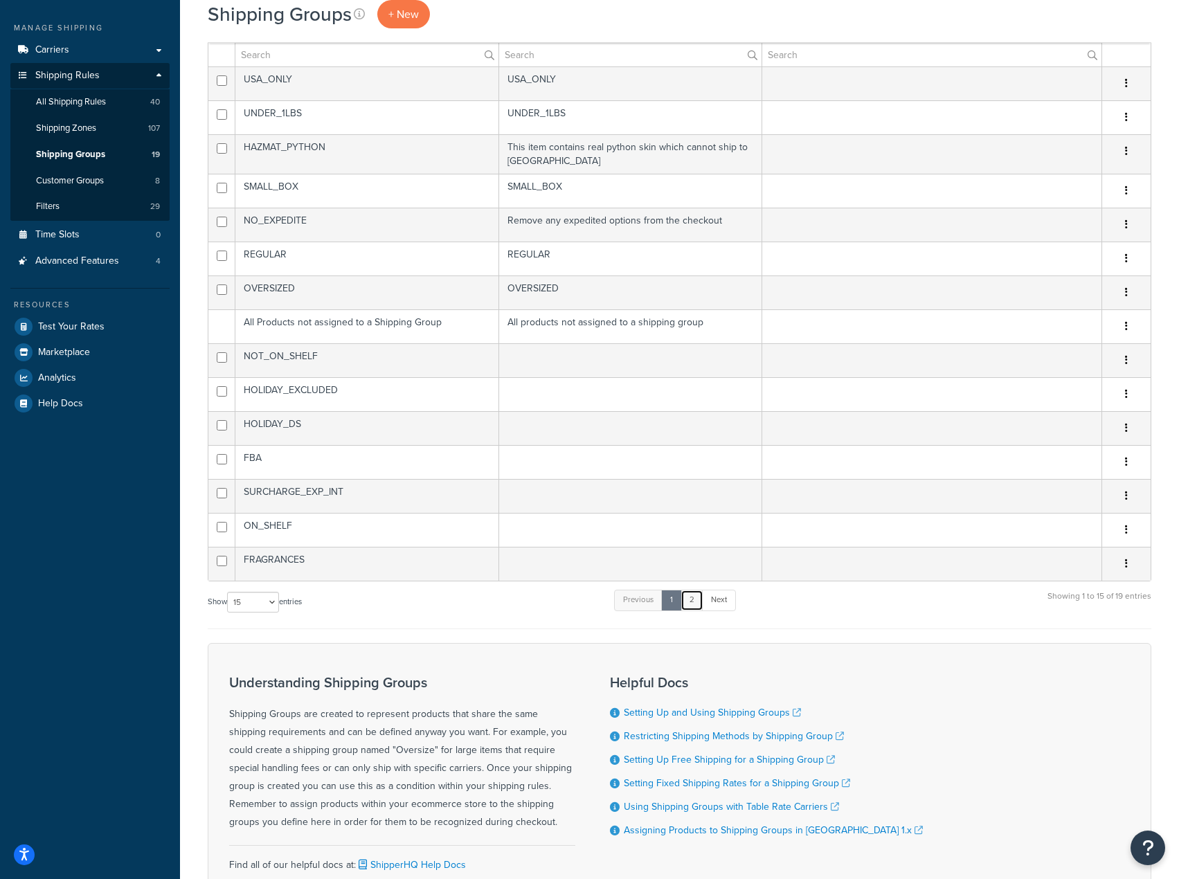
click at [694, 606] on link "2" at bounding box center [692, 600] width 23 height 21
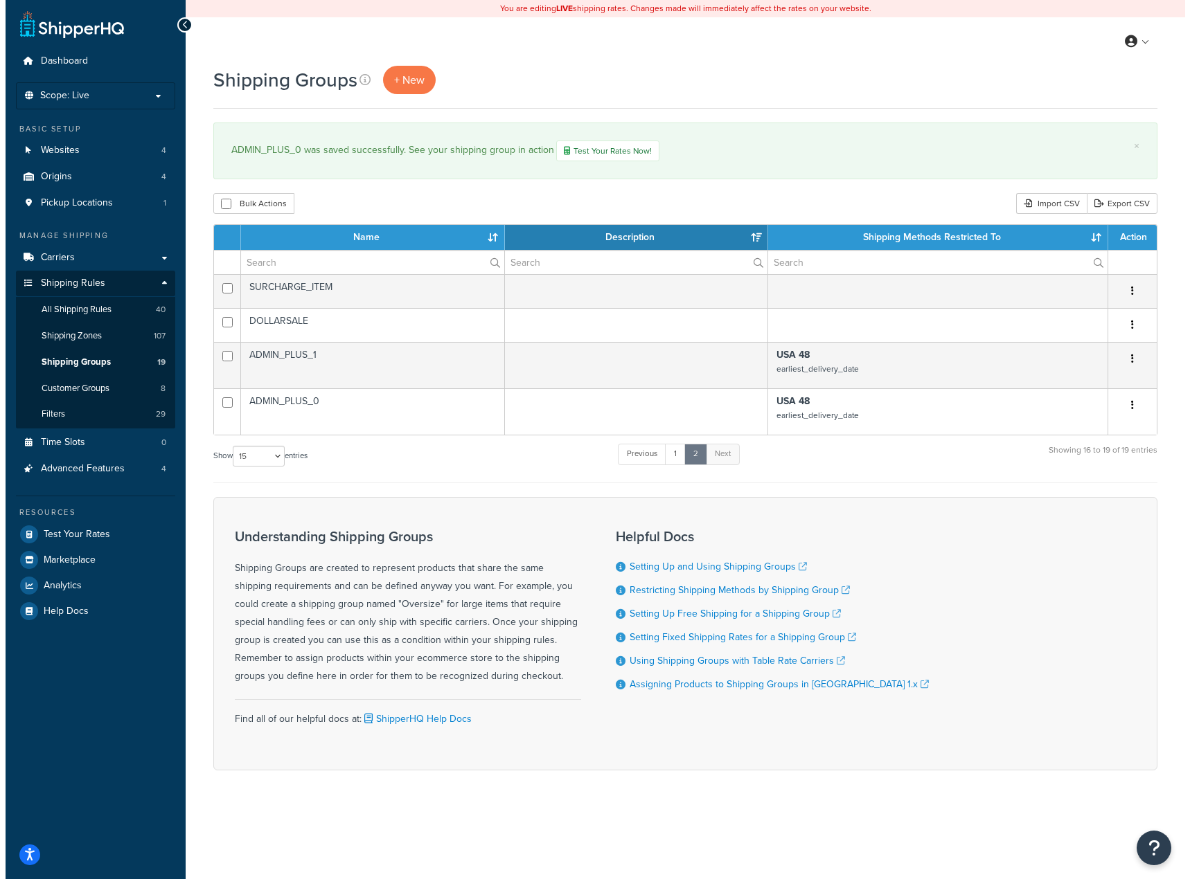
scroll to position [0, 0]
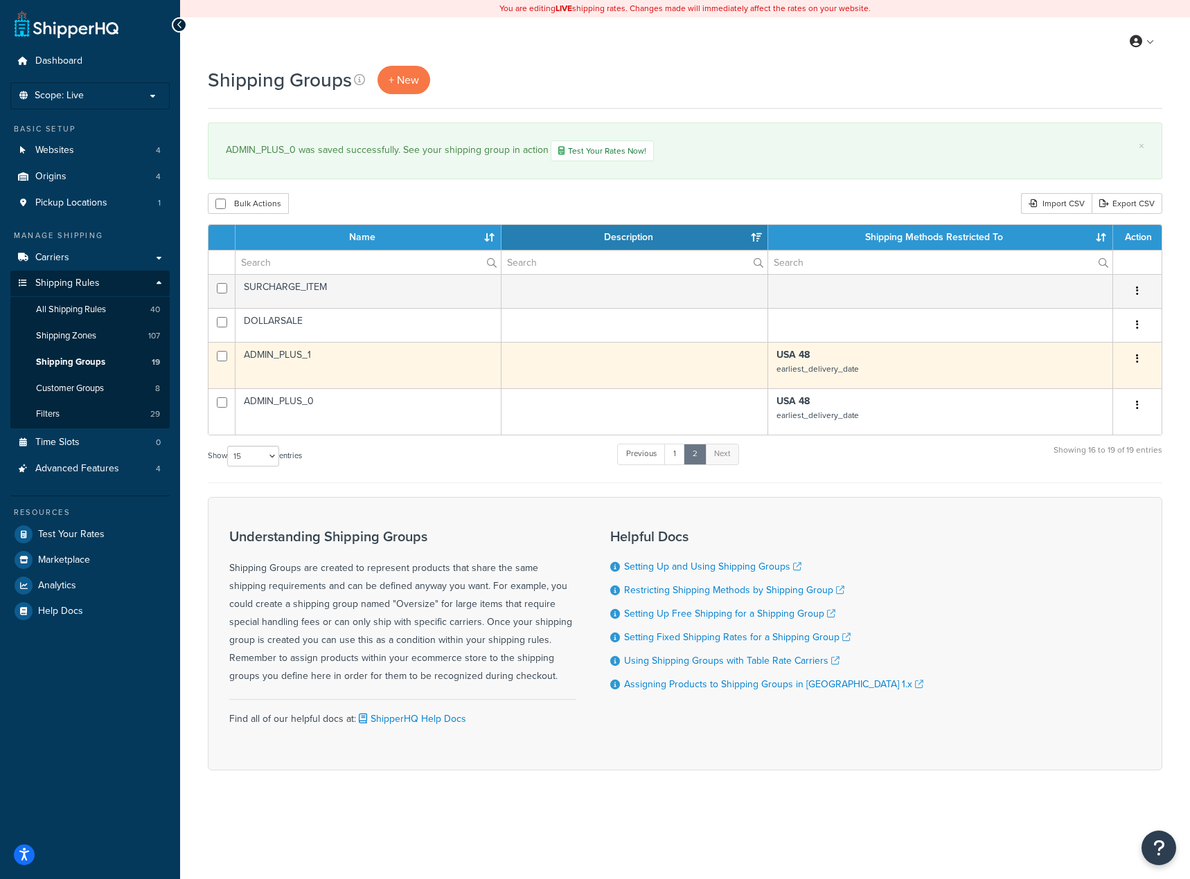
click at [1141, 364] on button "button" at bounding box center [1136, 359] width 19 height 22
click at [1071, 391] on link "Edit" at bounding box center [1080, 388] width 109 height 28
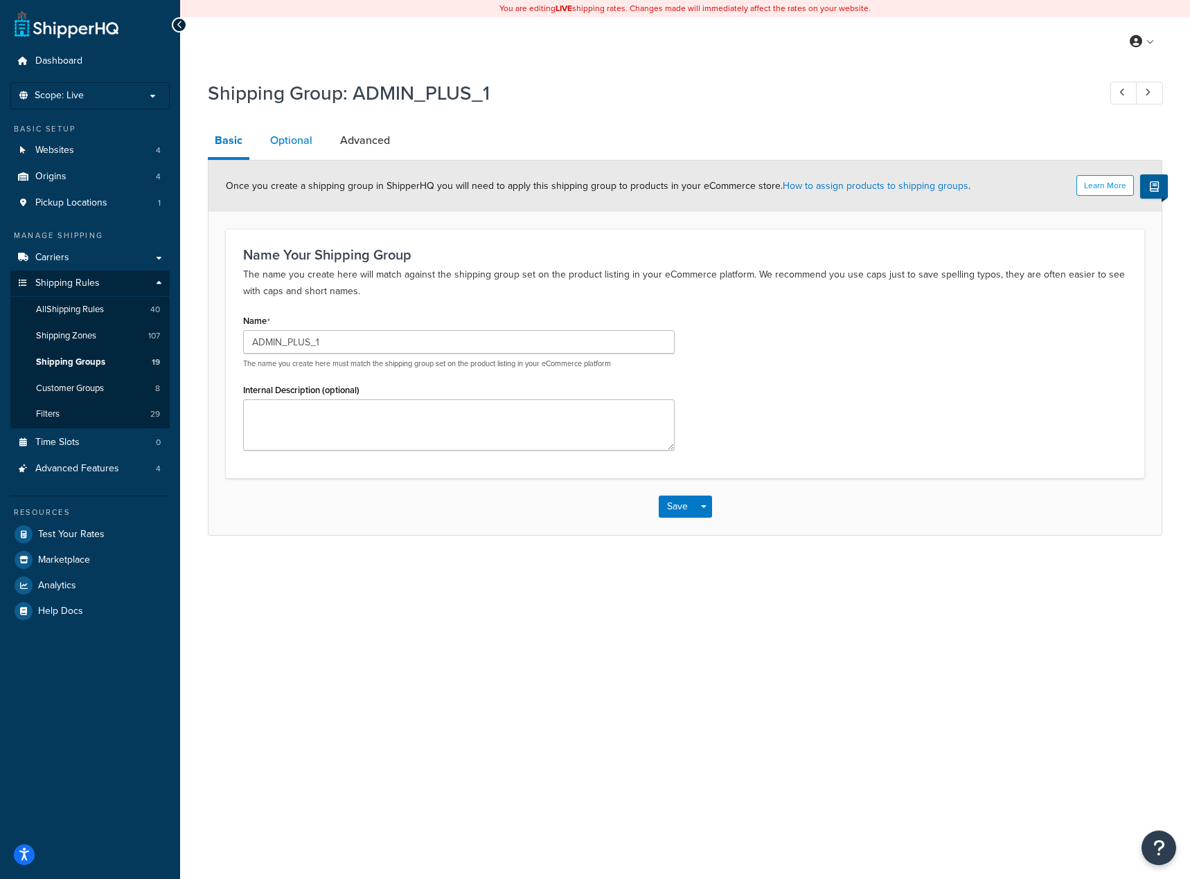
click at [295, 144] on link "Optional" at bounding box center [291, 140] width 56 height 33
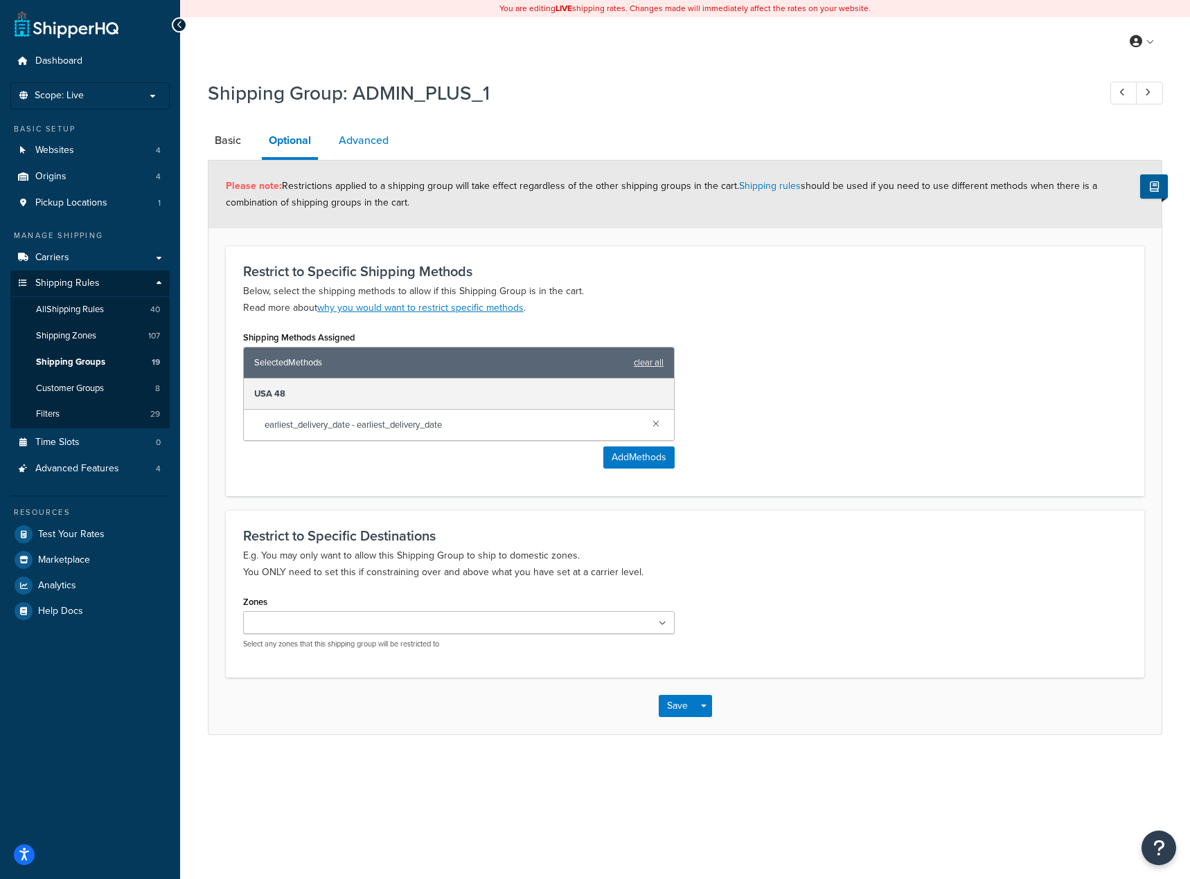
click at [355, 143] on link "Advanced" at bounding box center [364, 140] width 64 height 33
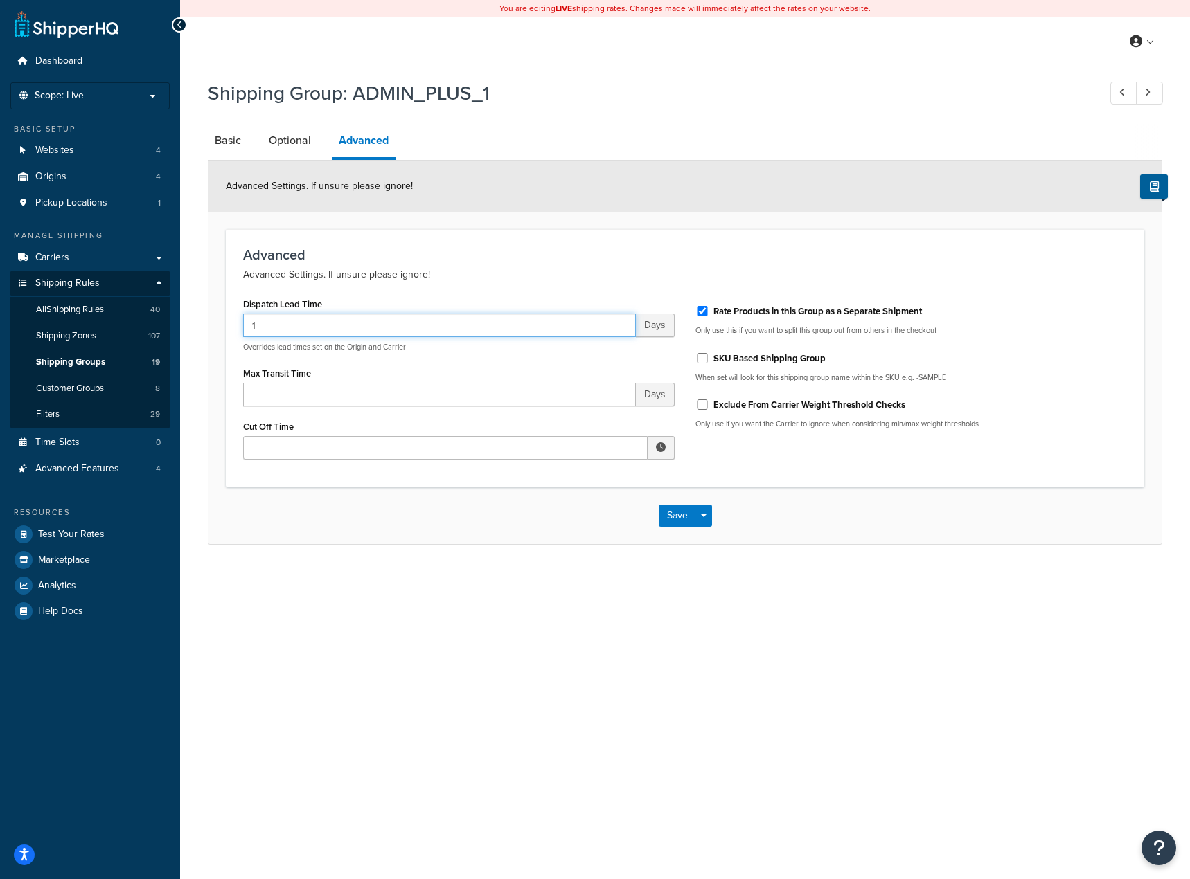
drag, startPoint x: 309, startPoint y: 321, endPoint x: 237, endPoint y: 346, distance: 76.0
click at [189, 317] on div "Shipping Group: ADMIN_PLUS_1 Basic Optional Advanced Advanced Settings. If unsu…" at bounding box center [685, 326] width 1010 height 507
type input "2"
click at [665, 519] on button "Save" at bounding box center [677, 516] width 37 height 22
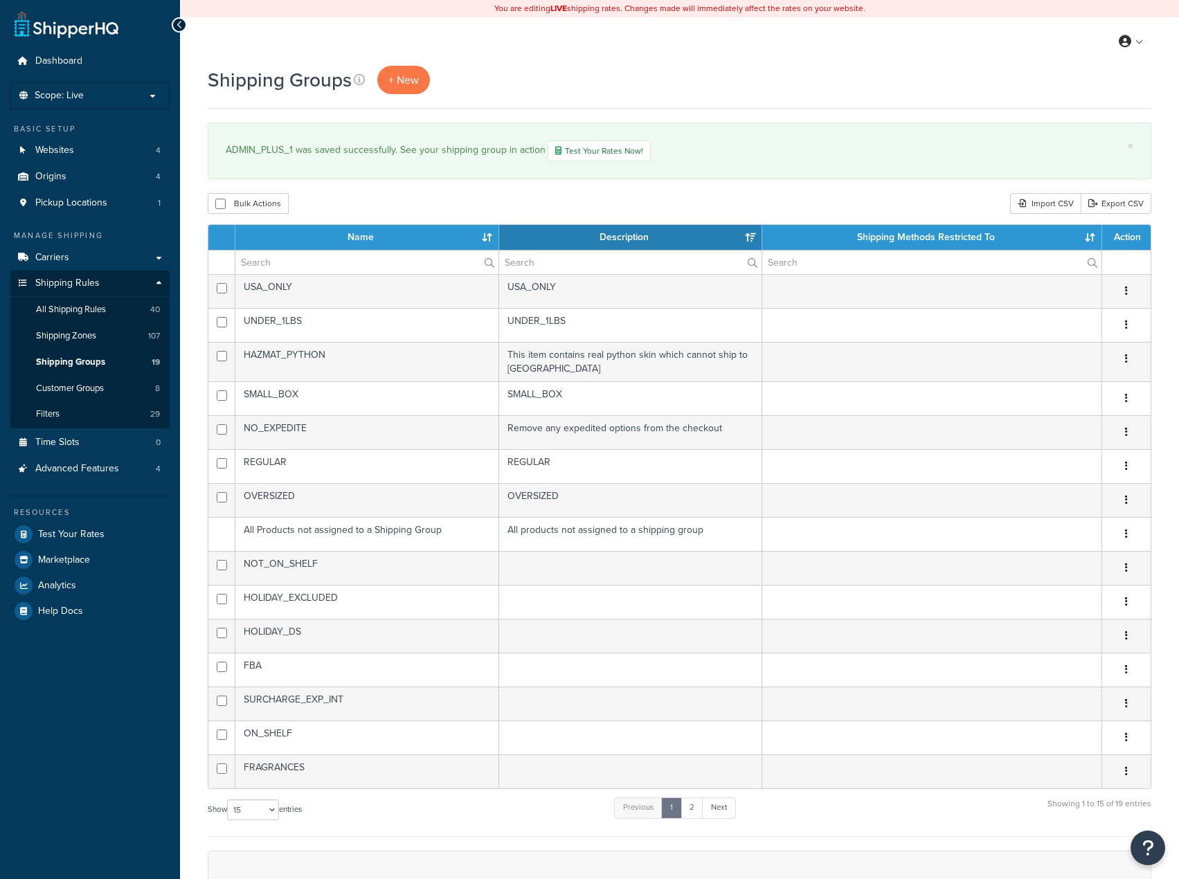
select select "15"
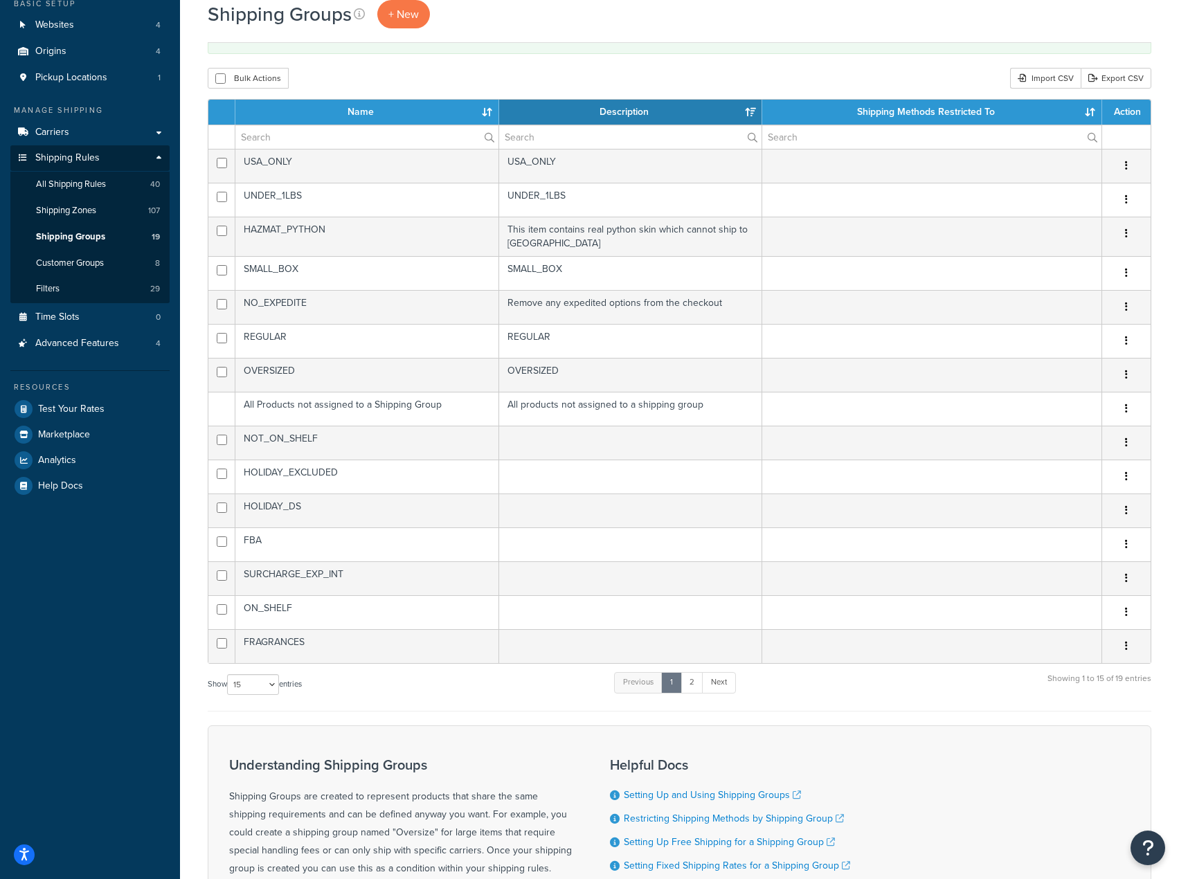
scroll to position [329, 0]
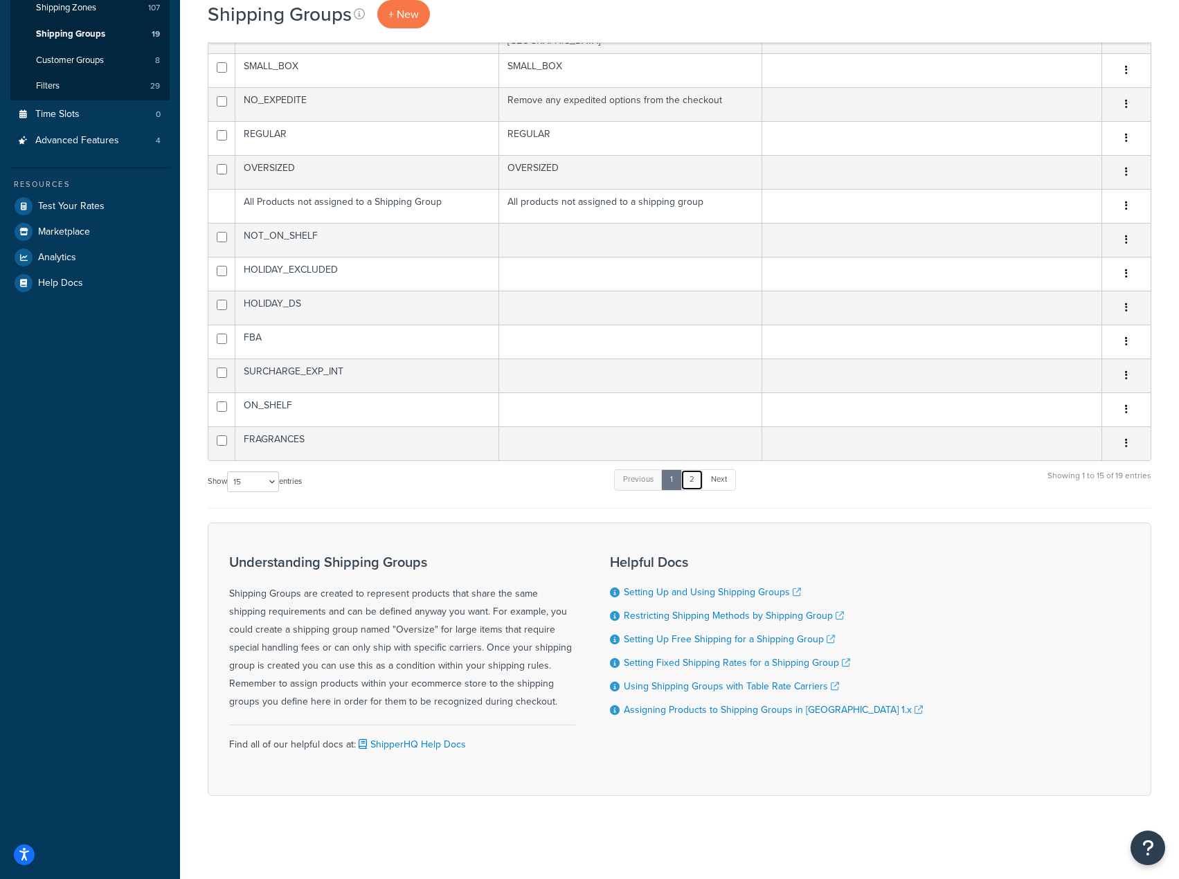
click at [695, 481] on link "2" at bounding box center [692, 480] width 23 height 21
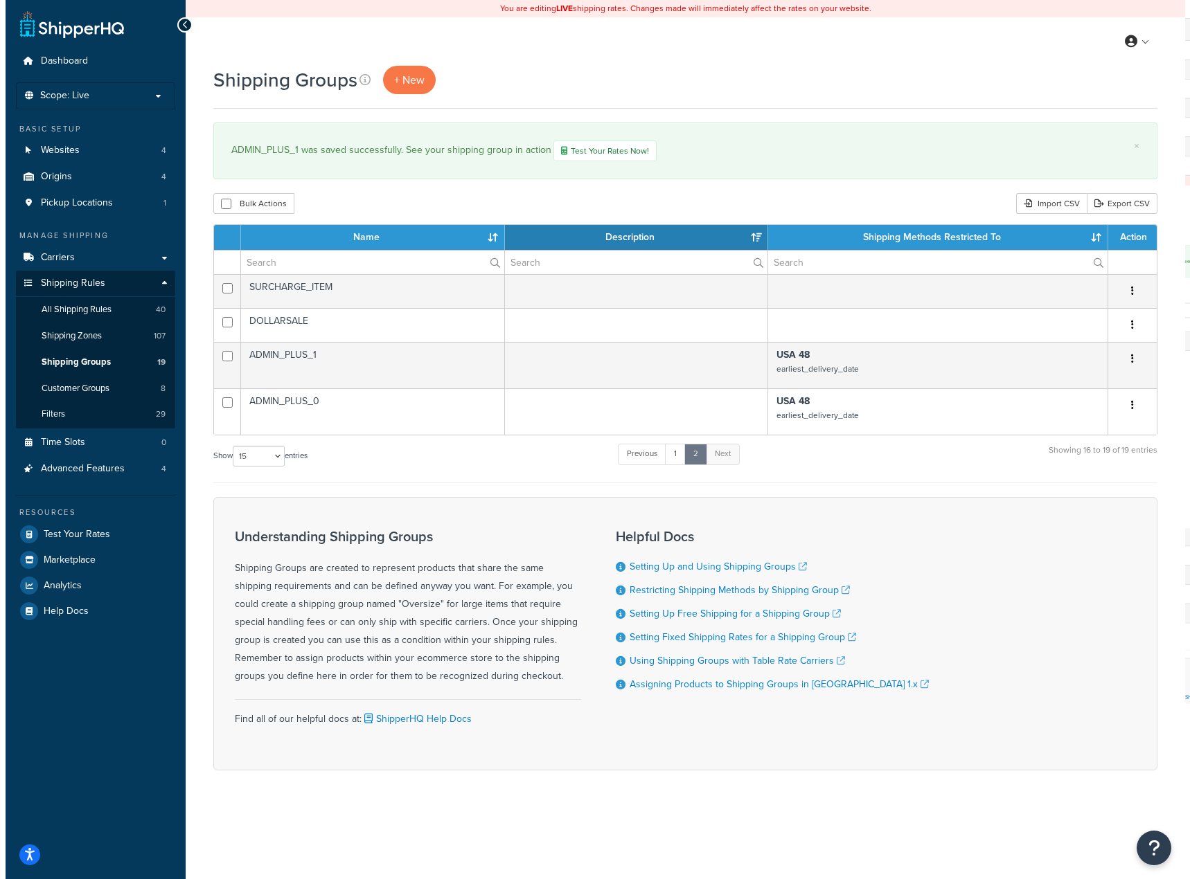
scroll to position [0, 0]
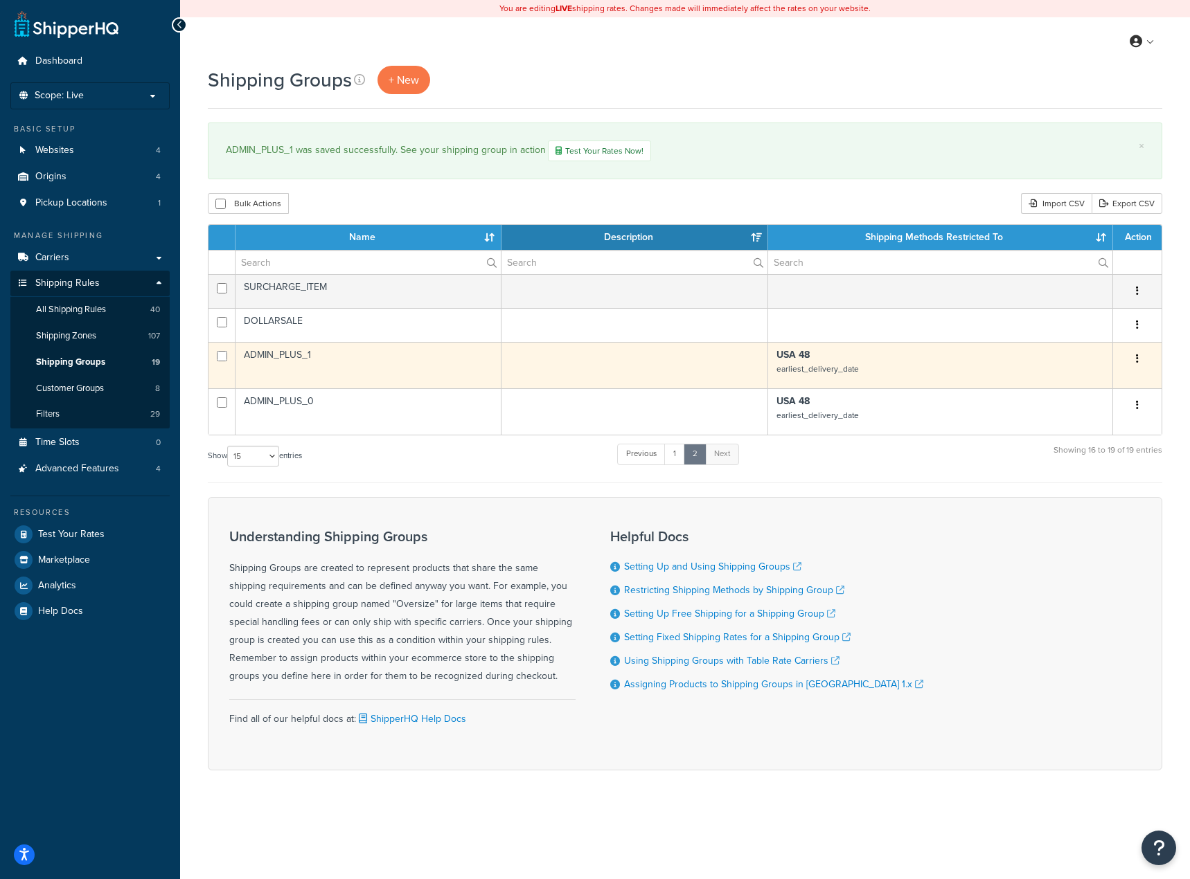
click at [272, 360] on td "ADMIN_PLUS_1" at bounding box center [368, 365] width 266 height 46
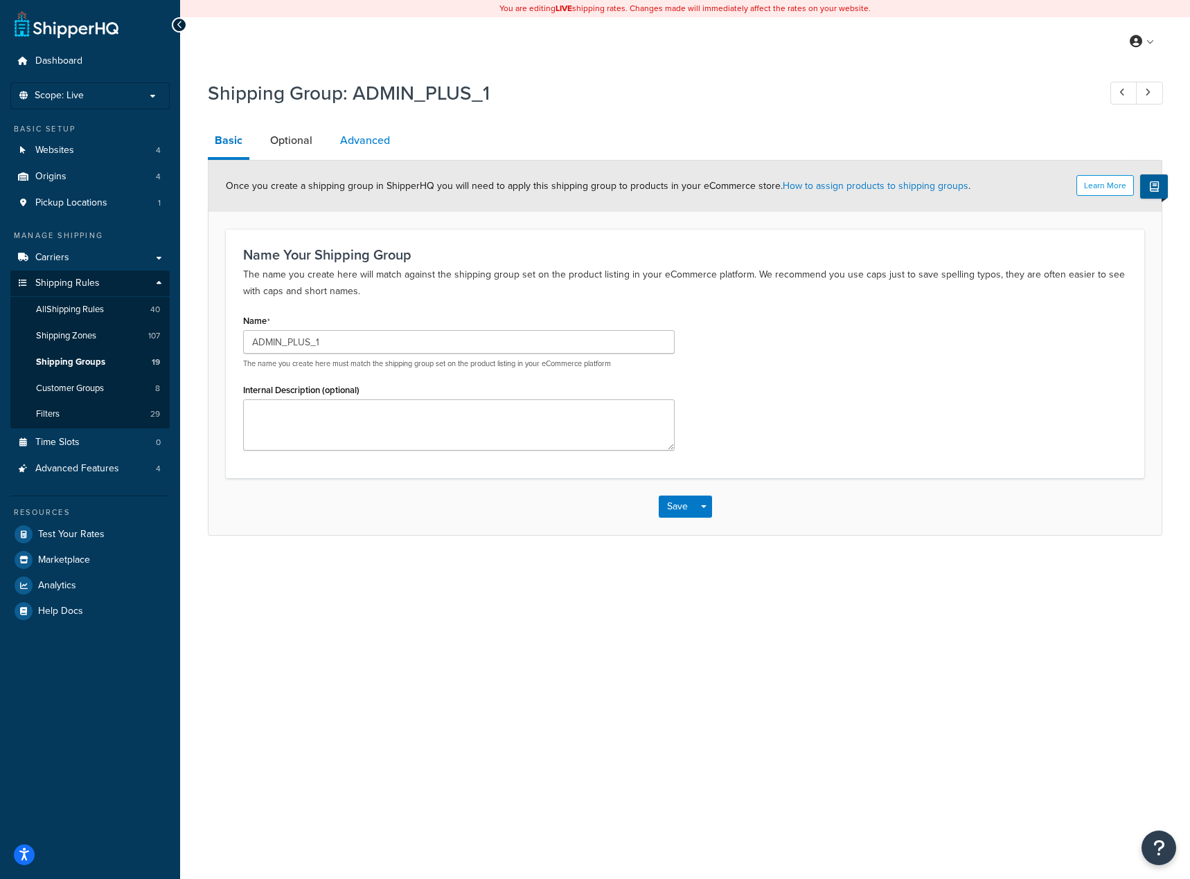
click at [350, 134] on link "Advanced" at bounding box center [365, 140] width 64 height 33
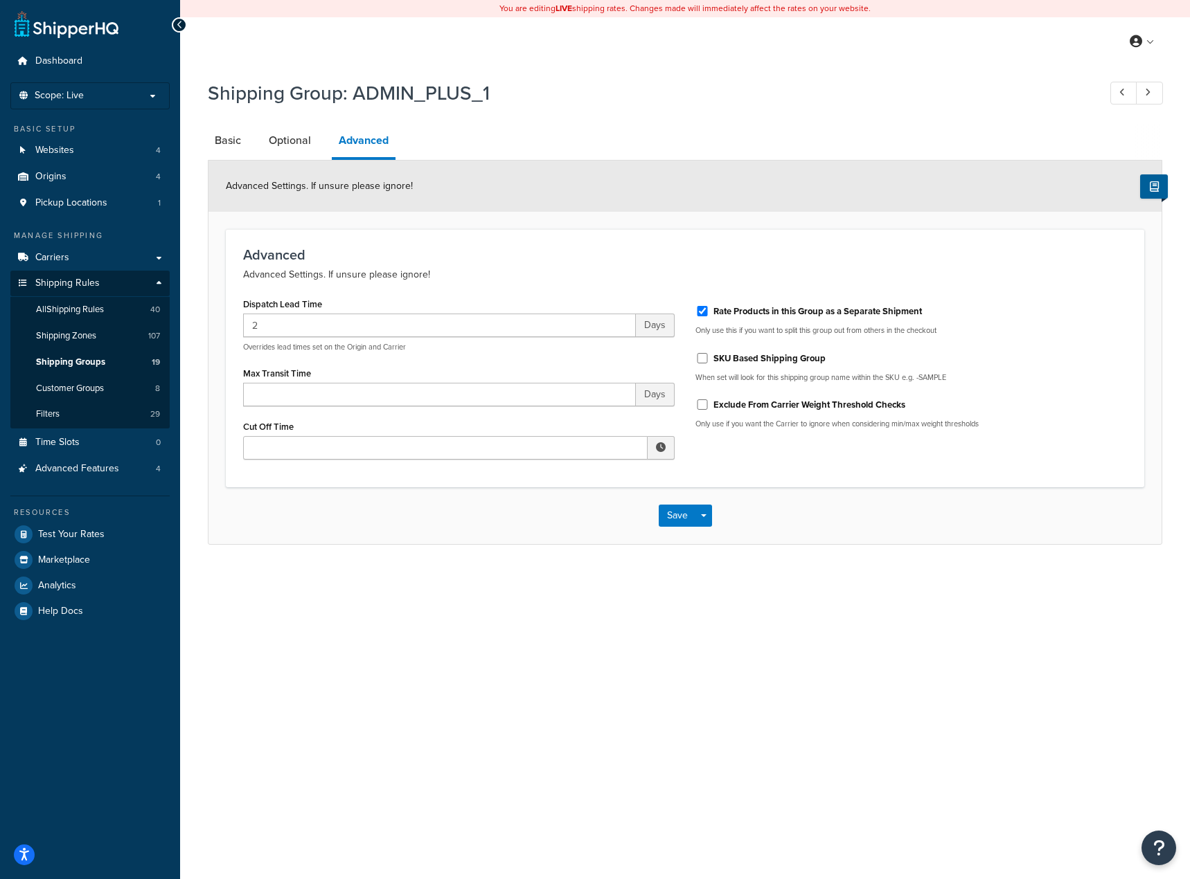
click at [294, 157] on link "Optional" at bounding box center [290, 140] width 56 height 33
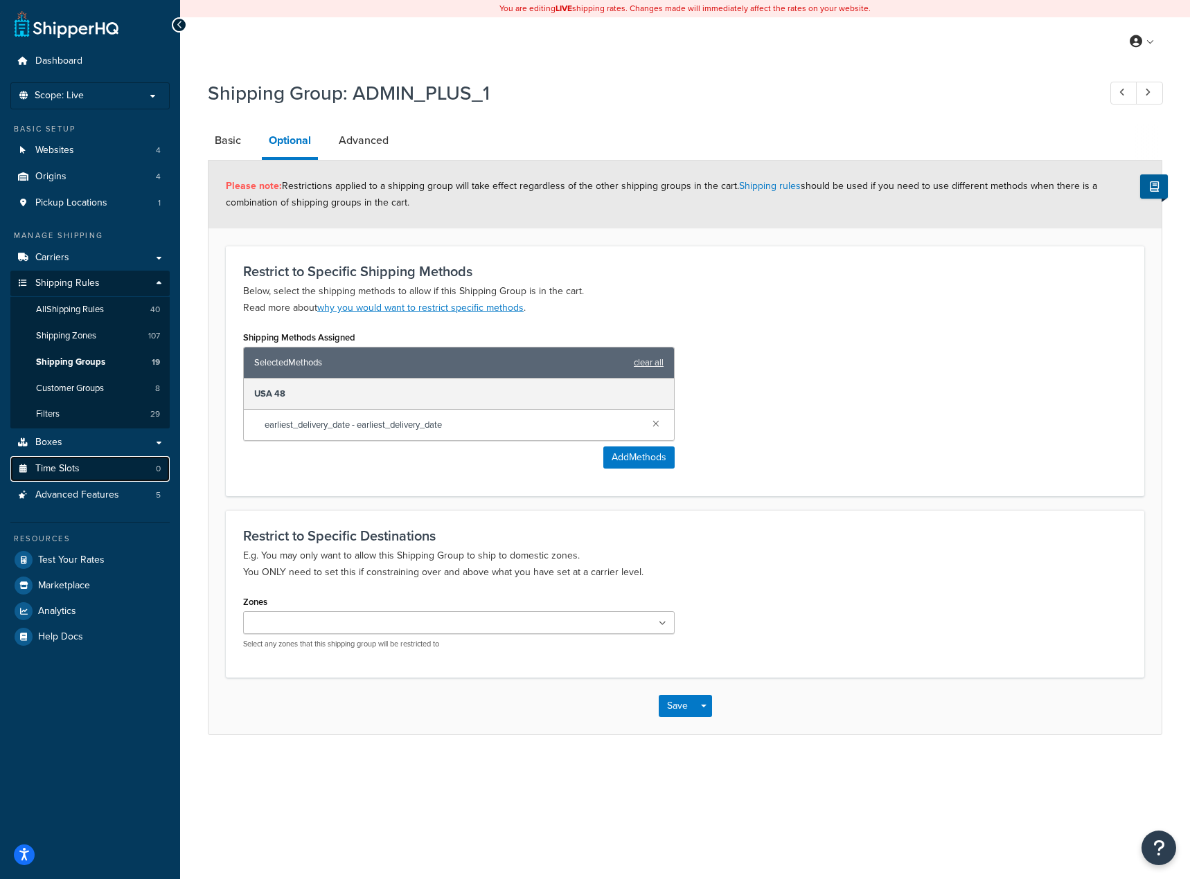
click at [90, 467] on link "Time Slots 0" at bounding box center [89, 469] width 159 height 26
click at [366, 134] on link "Advanced" at bounding box center [364, 140] width 64 height 33
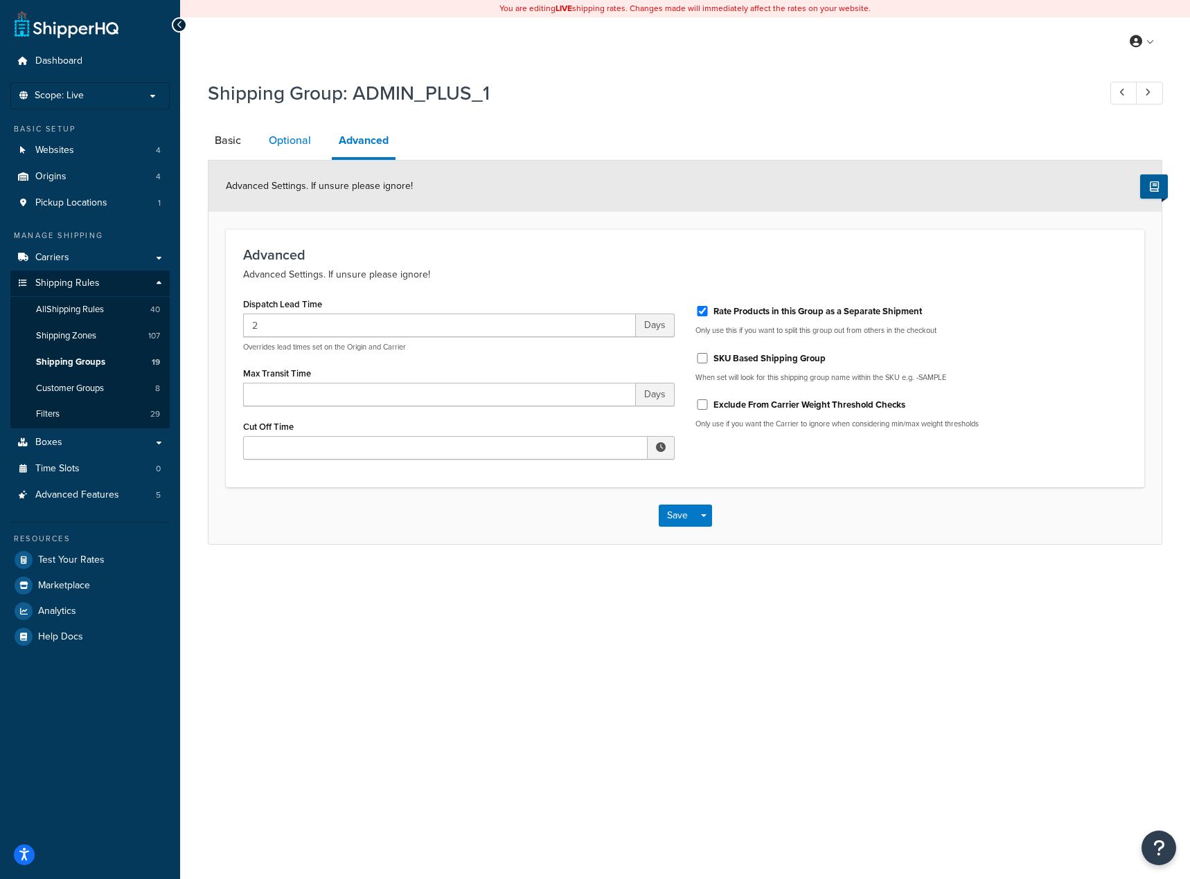
click at [285, 146] on link "Optional" at bounding box center [290, 140] width 56 height 33
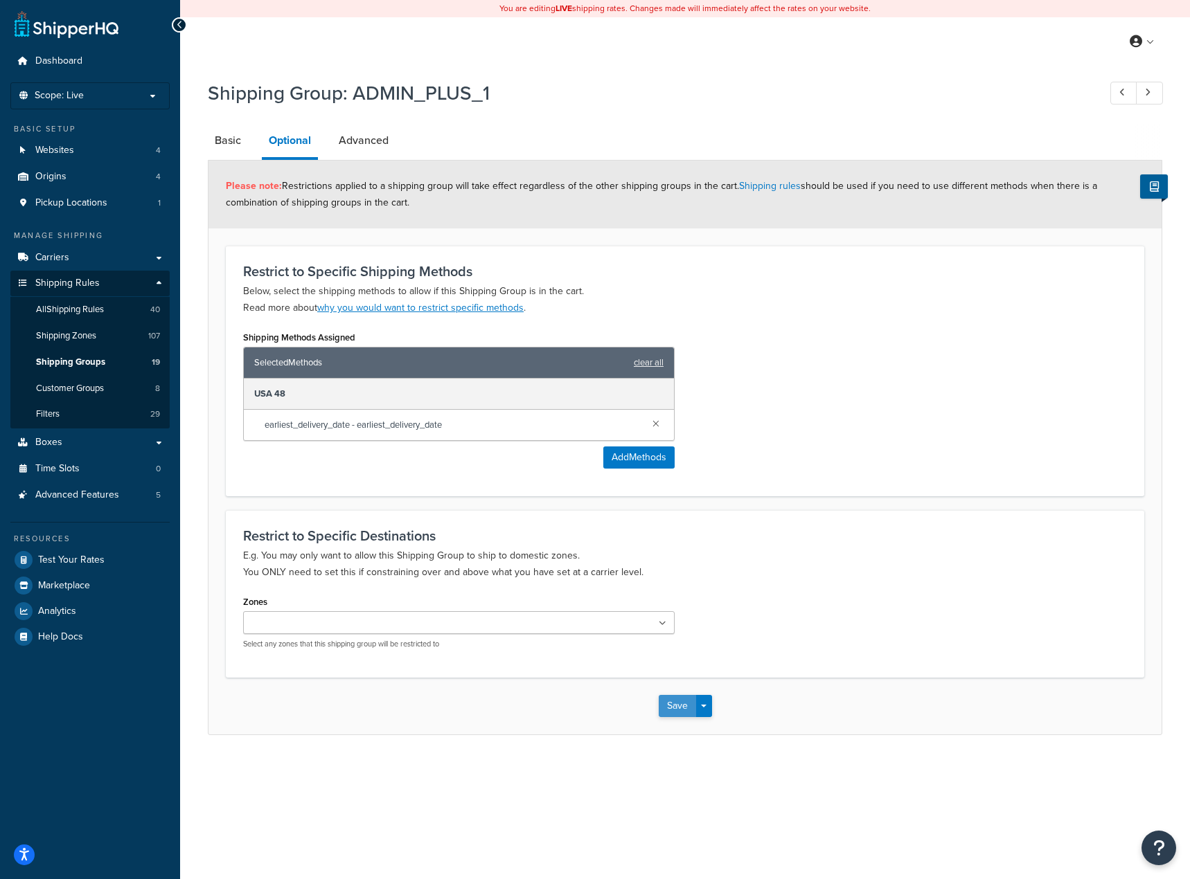
click at [672, 709] on button "Save" at bounding box center [677, 706] width 37 height 22
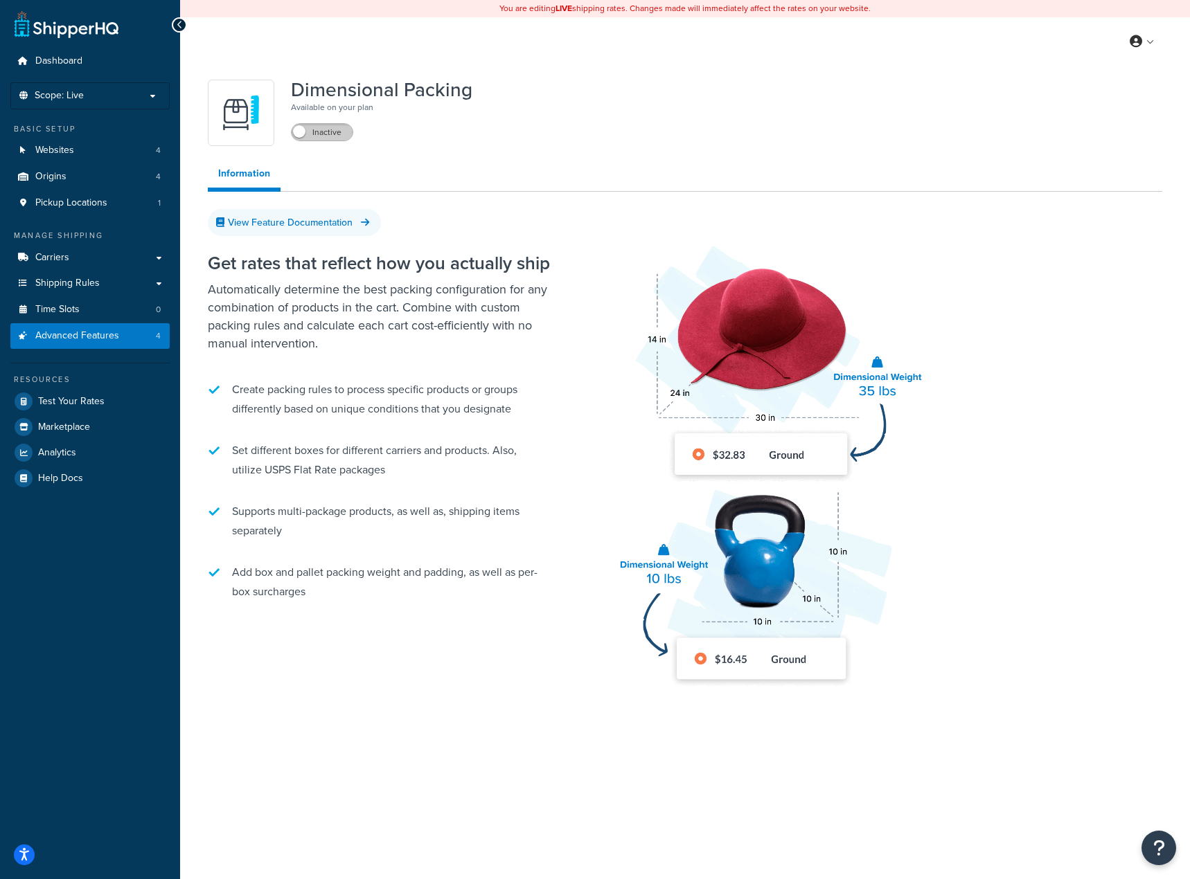
click at [323, 129] on label "Inactive" at bounding box center [322, 132] width 61 height 17
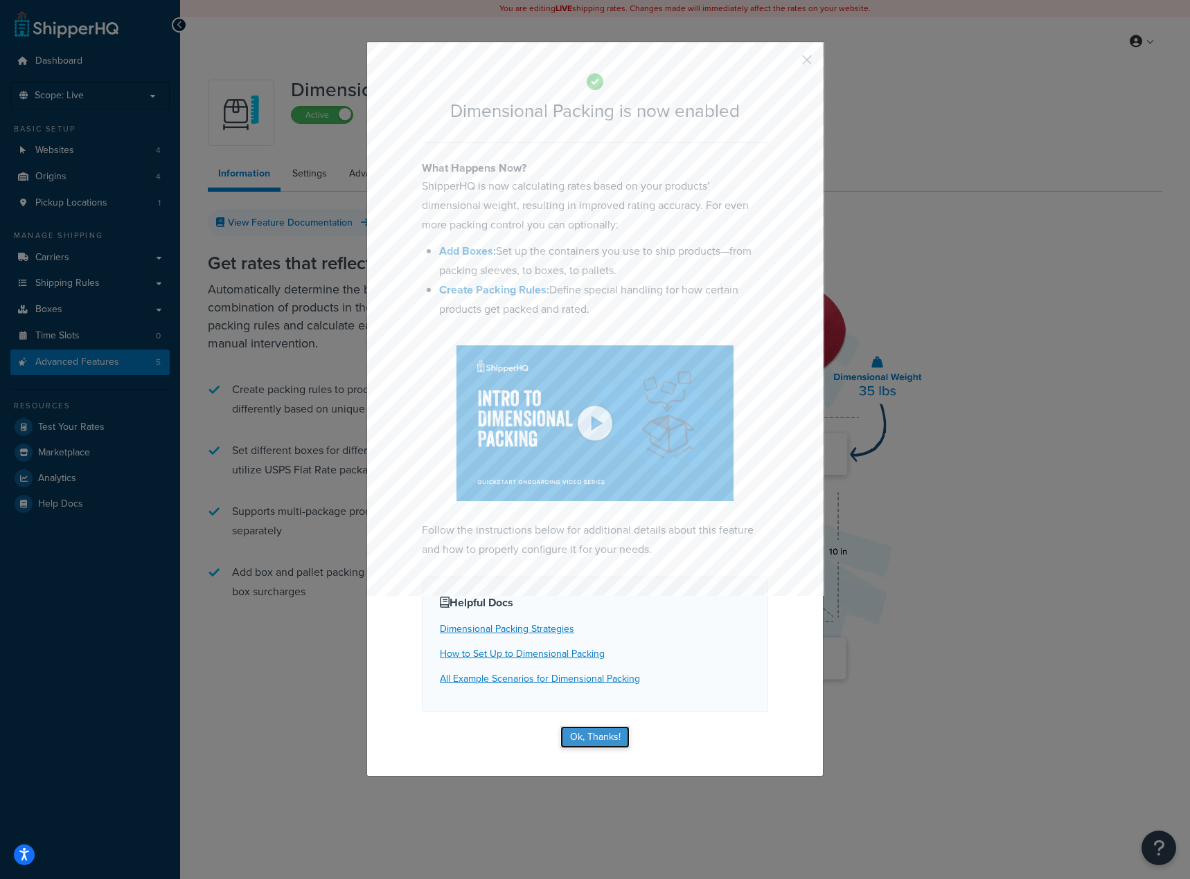
click at [593, 726] on button "Ok, Thanks!" at bounding box center [594, 737] width 69 height 22
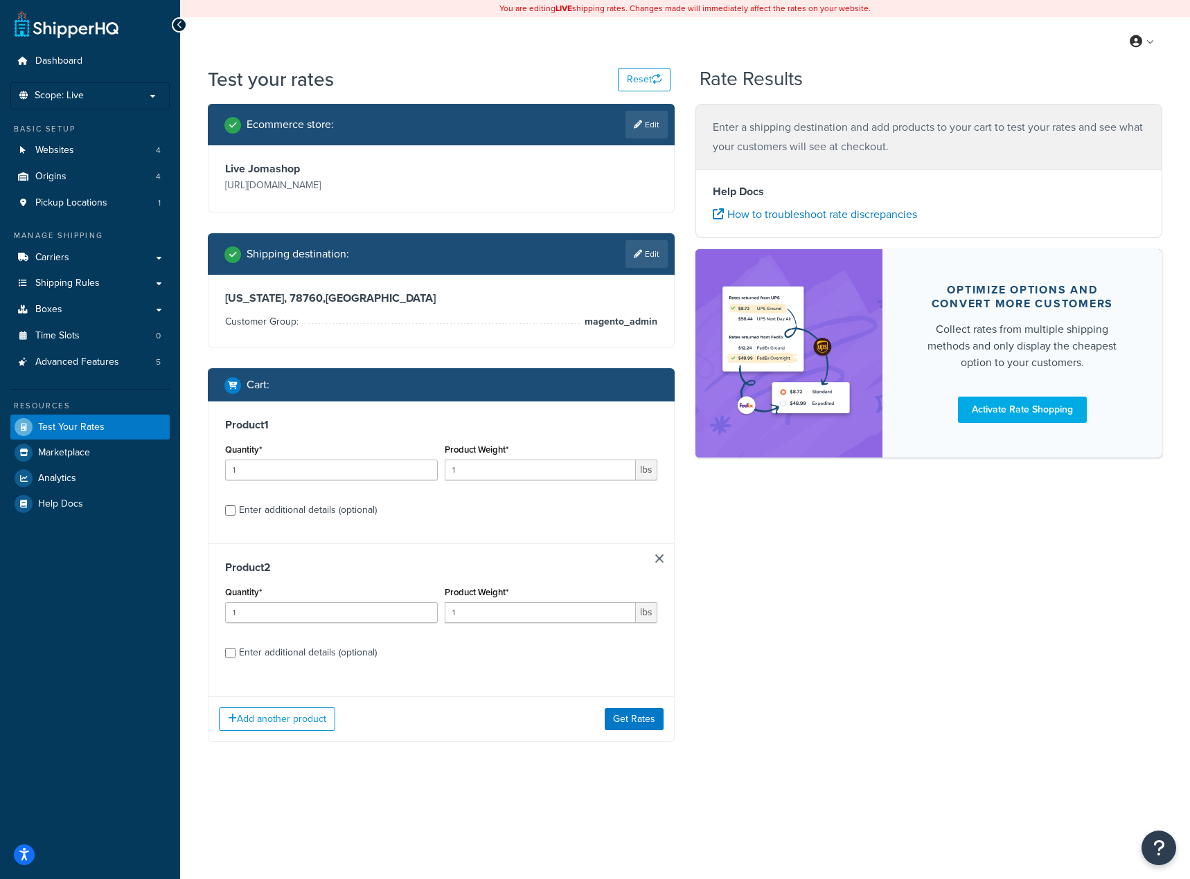
click at [279, 522] on div "Product 1 Quantity* 1 Product Weight* 1 lbs Enter additional details (optional)" at bounding box center [440, 473] width 465 height 142
click at [285, 510] on div "Enter additional details (optional)" at bounding box center [308, 510] width 138 height 19
click at [235, 510] on input "Enter additional details (optional)" at bounding box center [230, 511] width 10 height 10
checkbox input "true"
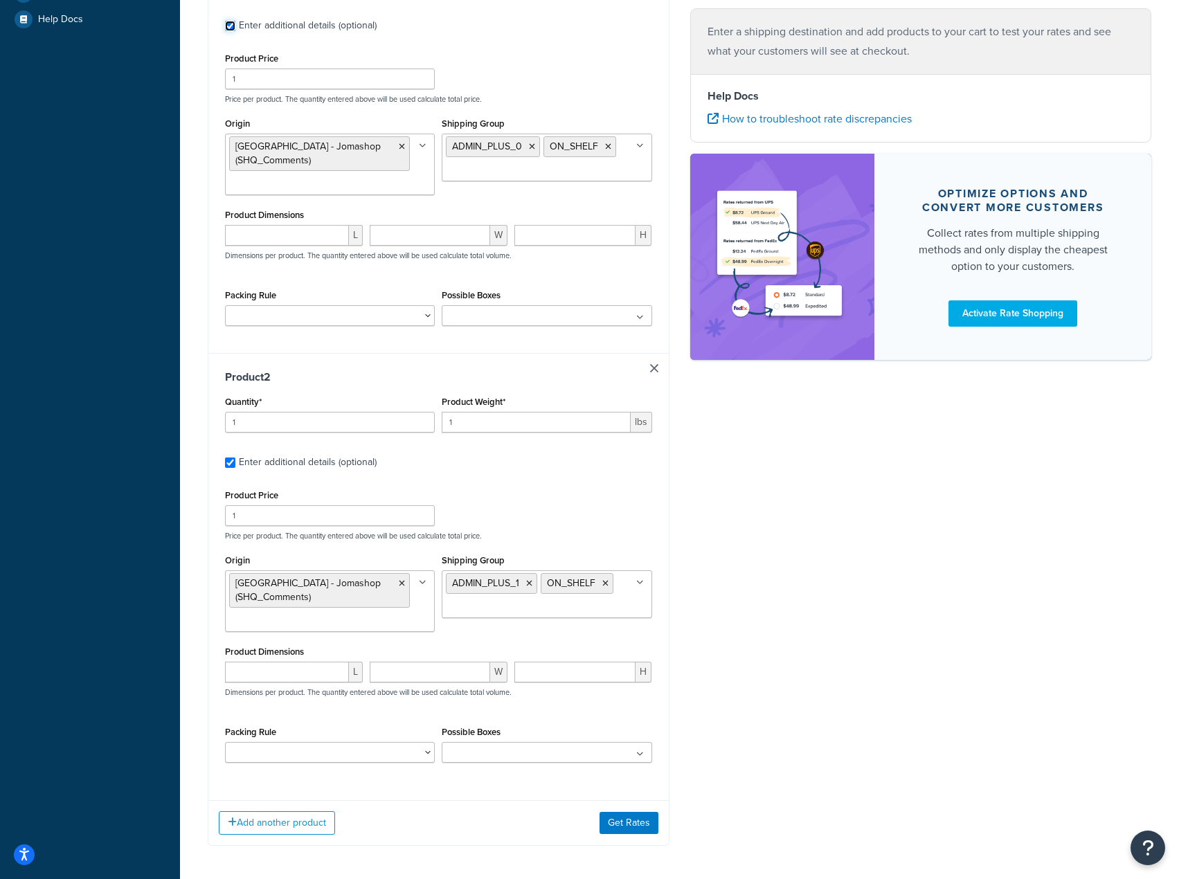
scroll to position [544, 0]
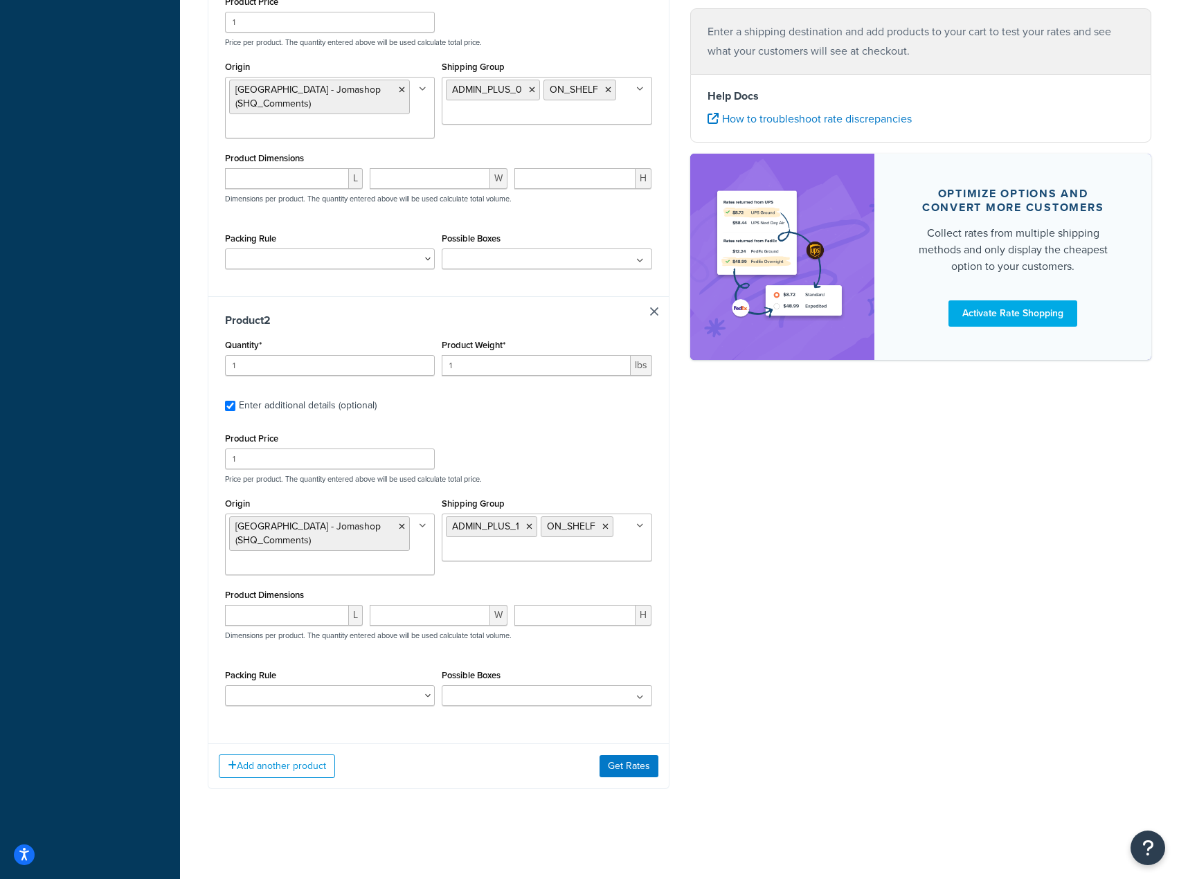
click at [573, 256] on ul at bounding box center [547, 259] width 210 height 21
click at [543, 278] on span "No results found" at bounding box center [547, 284] width 208 height 30
click at [338, 259] on select "Packing Rule" at bounding box center [330, 259] width 210 height 21
click at [530, 249] on div "No results found" at bounding box center [547, 259] width 210 height 21
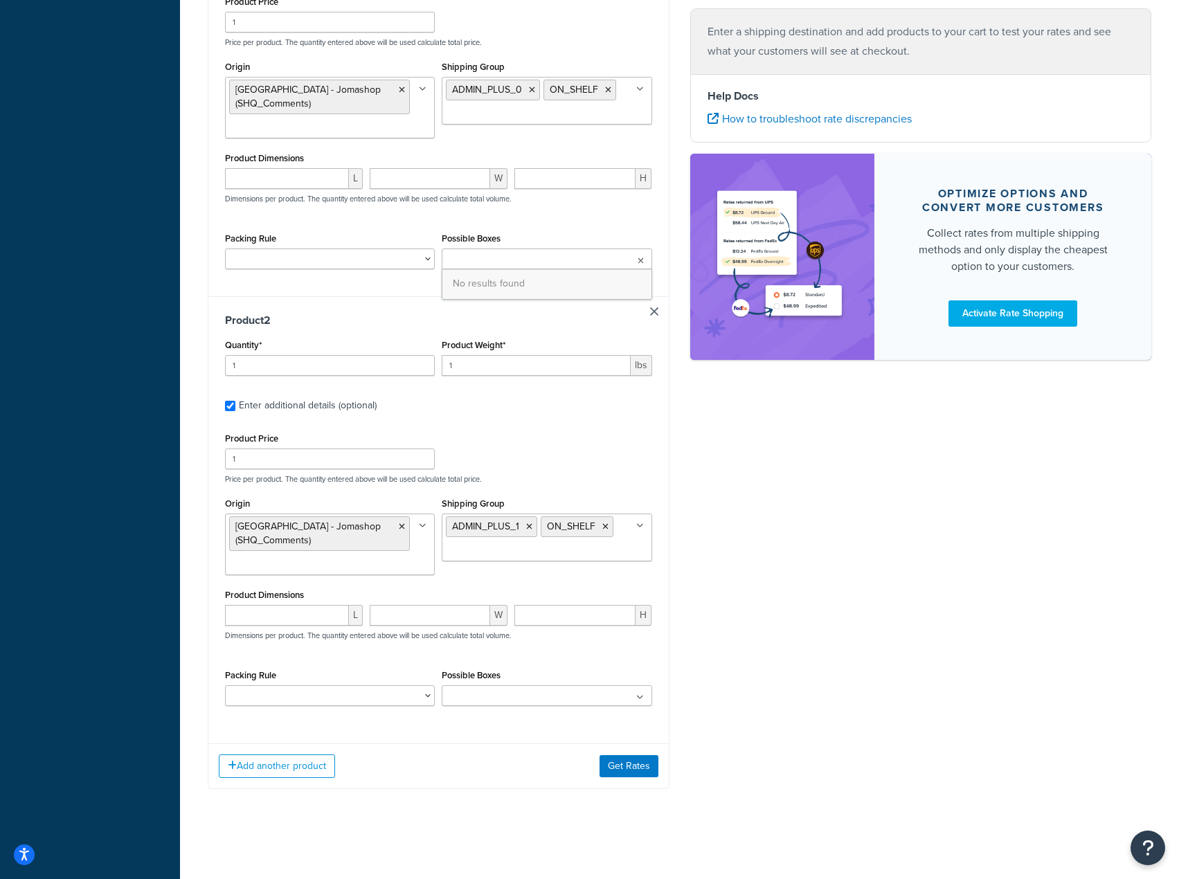
click at [528, 257] on ul at bounding box center [547, 259] width 210 height 21
click at [544, 224] on div "Product Price 1 Price per product. The quantity entered above will be used calc…" at bounding box center [438, 135] width 427 height 287
click at [891, 656] on div "Ecommerce store : Edit Live Jomashop [URL][DOMAIN_NAME] Shipping destination : …" at bounding box center [679, 186] width 965 height 1248
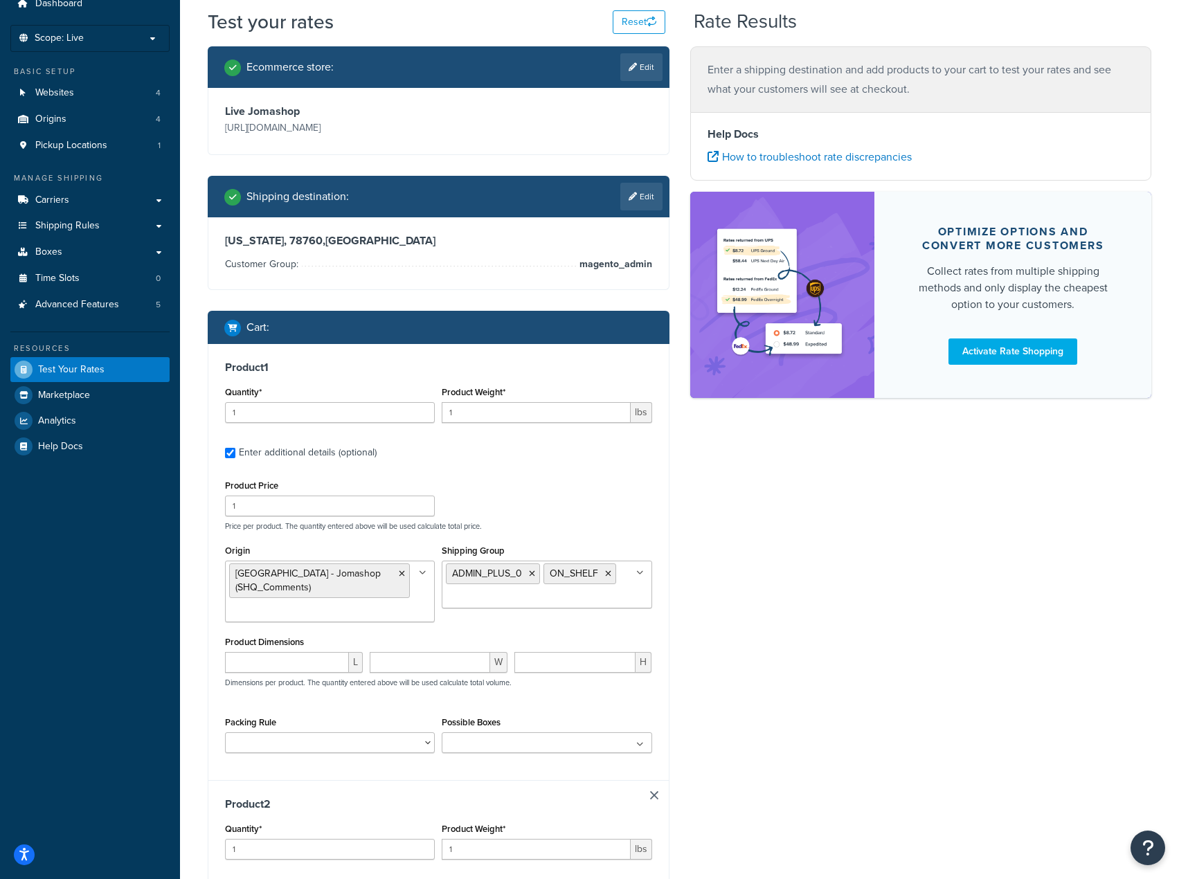
scroll to position [0, 0]
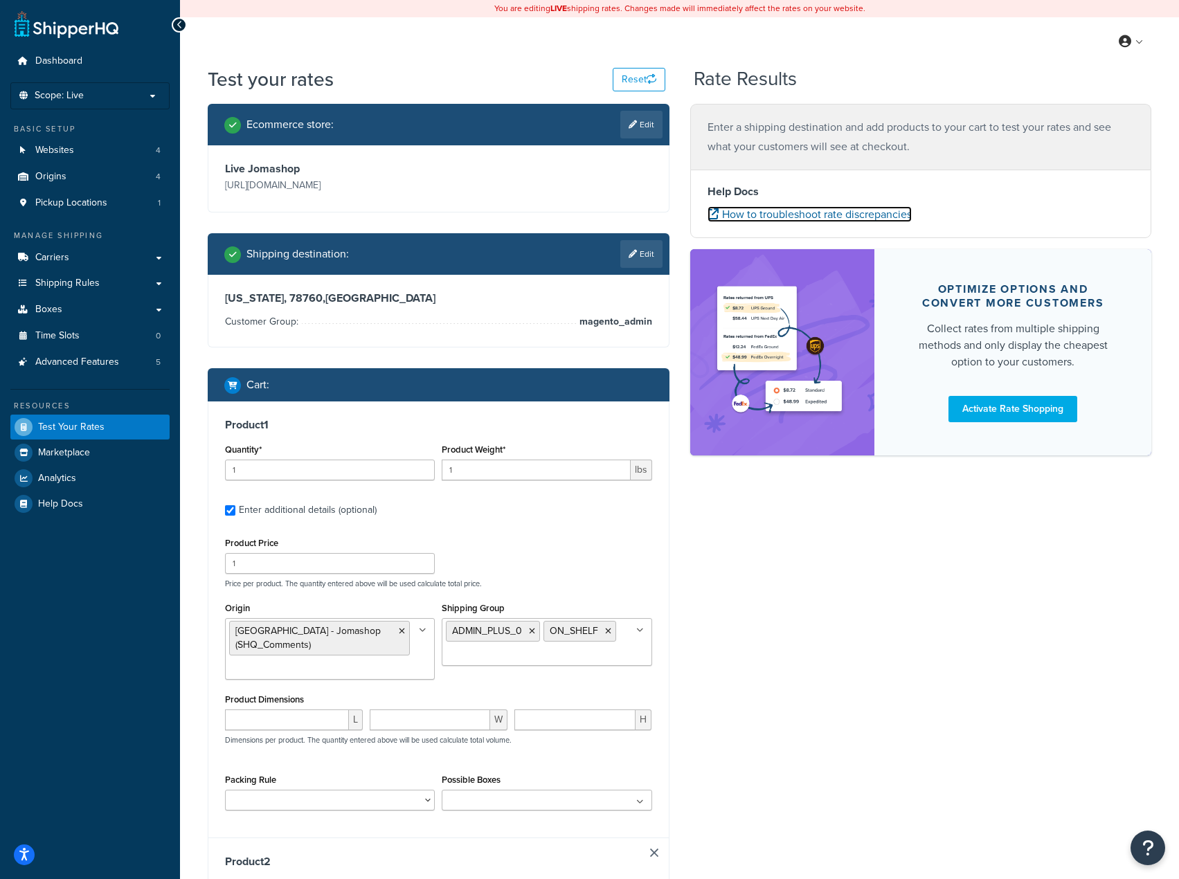
click at [825, 215] on link "How to troubleshoot rate discrepancies" at bounding box center [810, 214] width 204 height 16
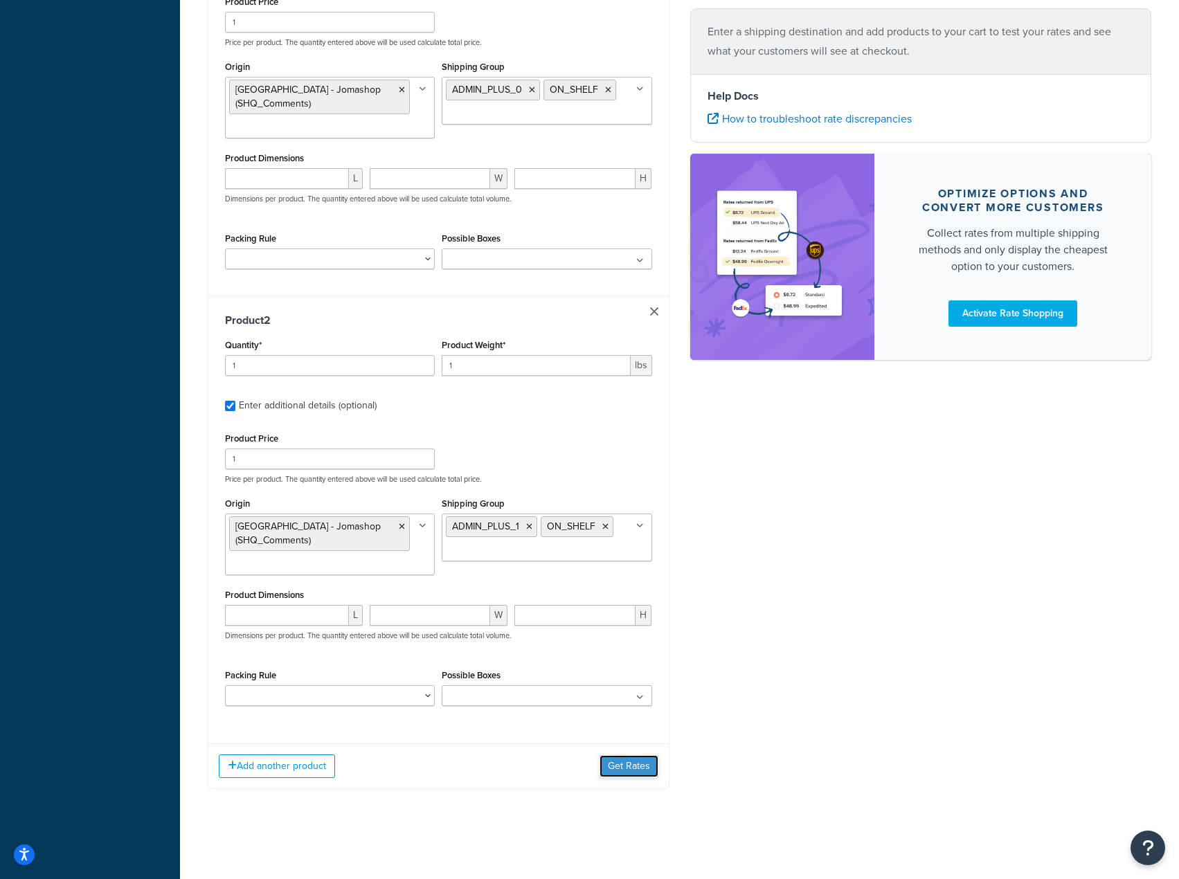
click at [643, 776] on button "Get Rates" at bounding box center [629, 767] width 59 height 22
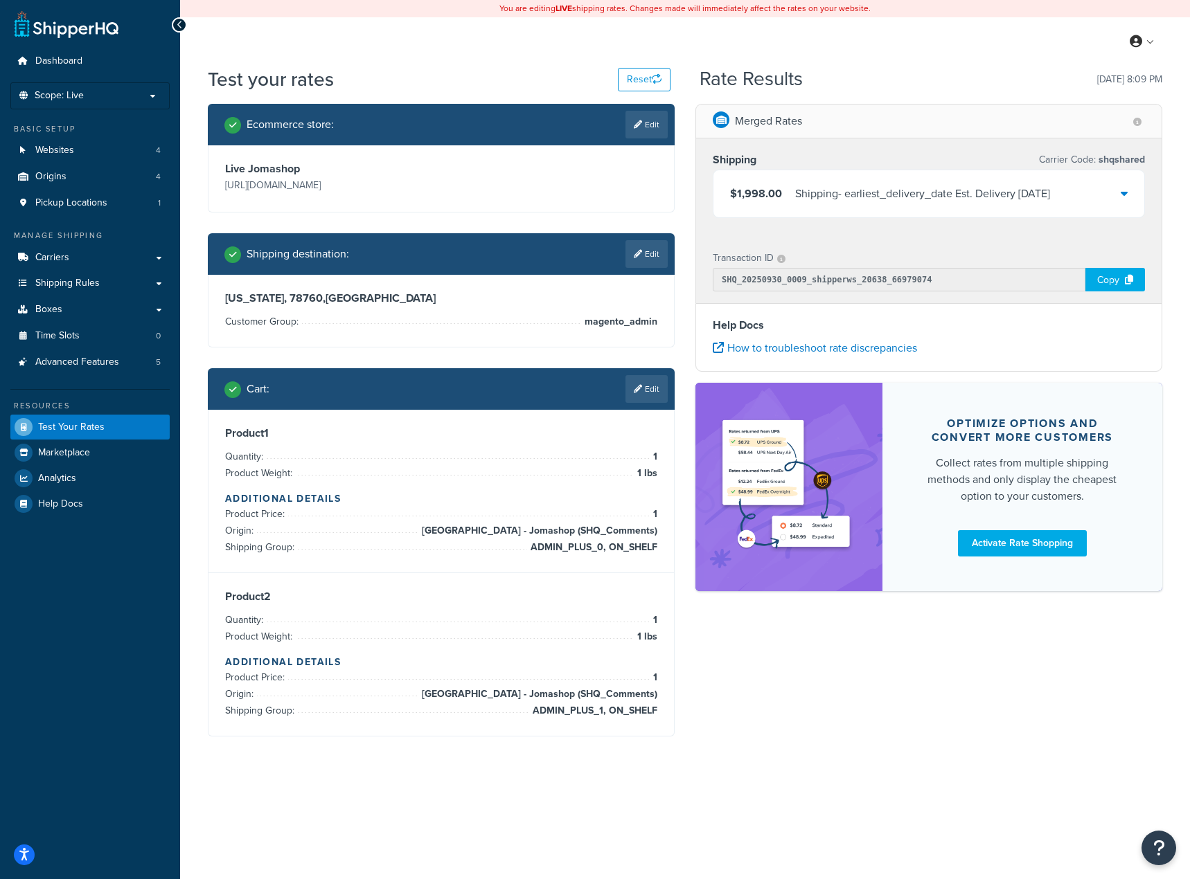
click at [1026, 211] on div "$1,998.00 Shipping - earliest_delivery_date Est. Delivery [DATE]" at bounding box center [928, 193] width 431 height 47
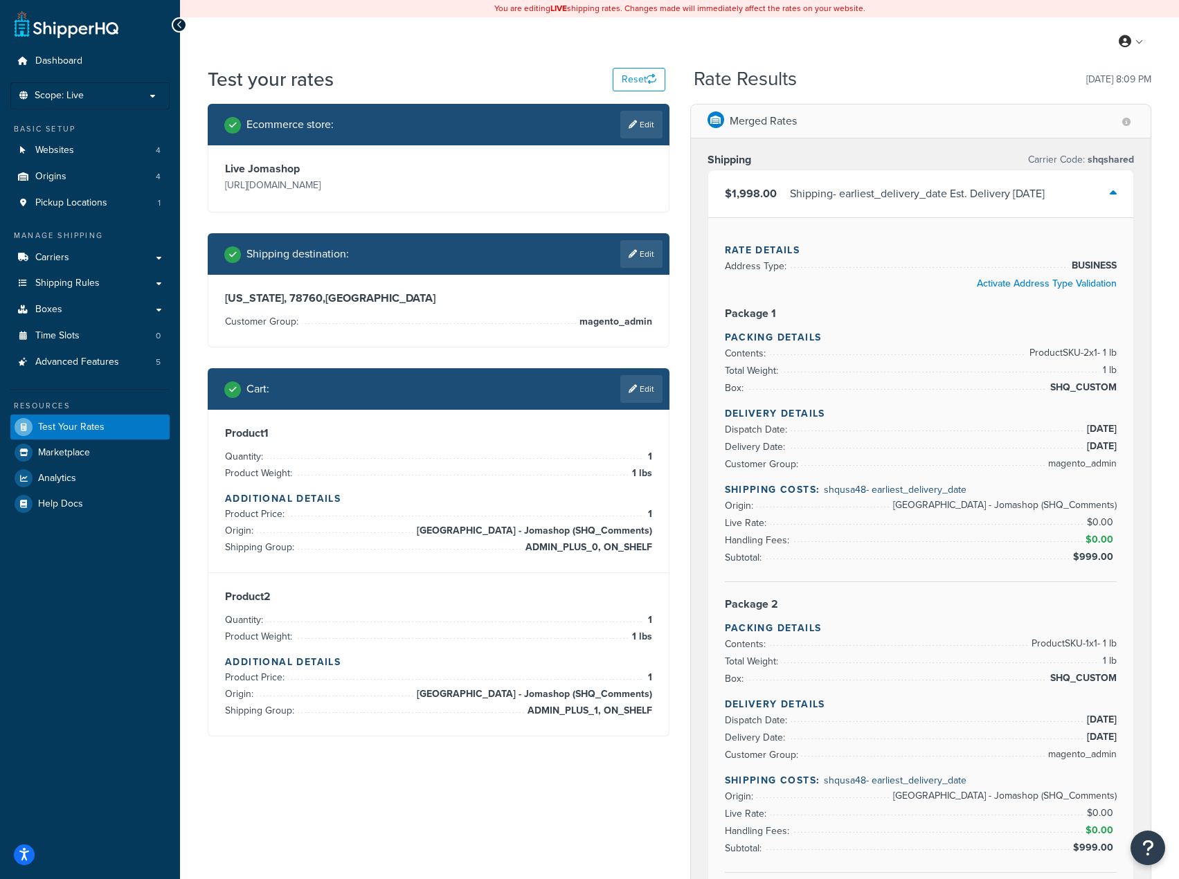
click at [677, 497] on div "Ecommerce store : Edit Live Jomashop https://www.jomashop.com Shipping destinat…" at bounding box center [438, 431] width 483 height 654
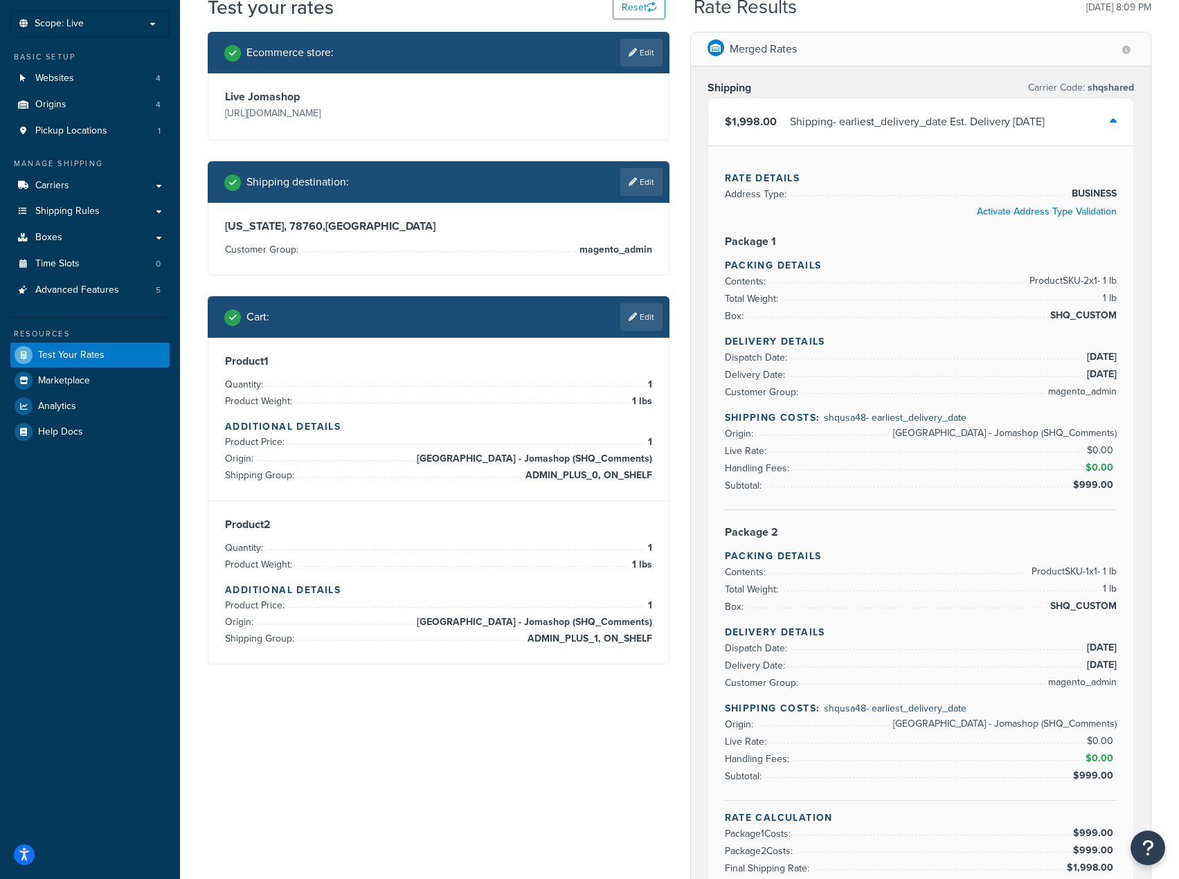
scroll to position [208, 0]
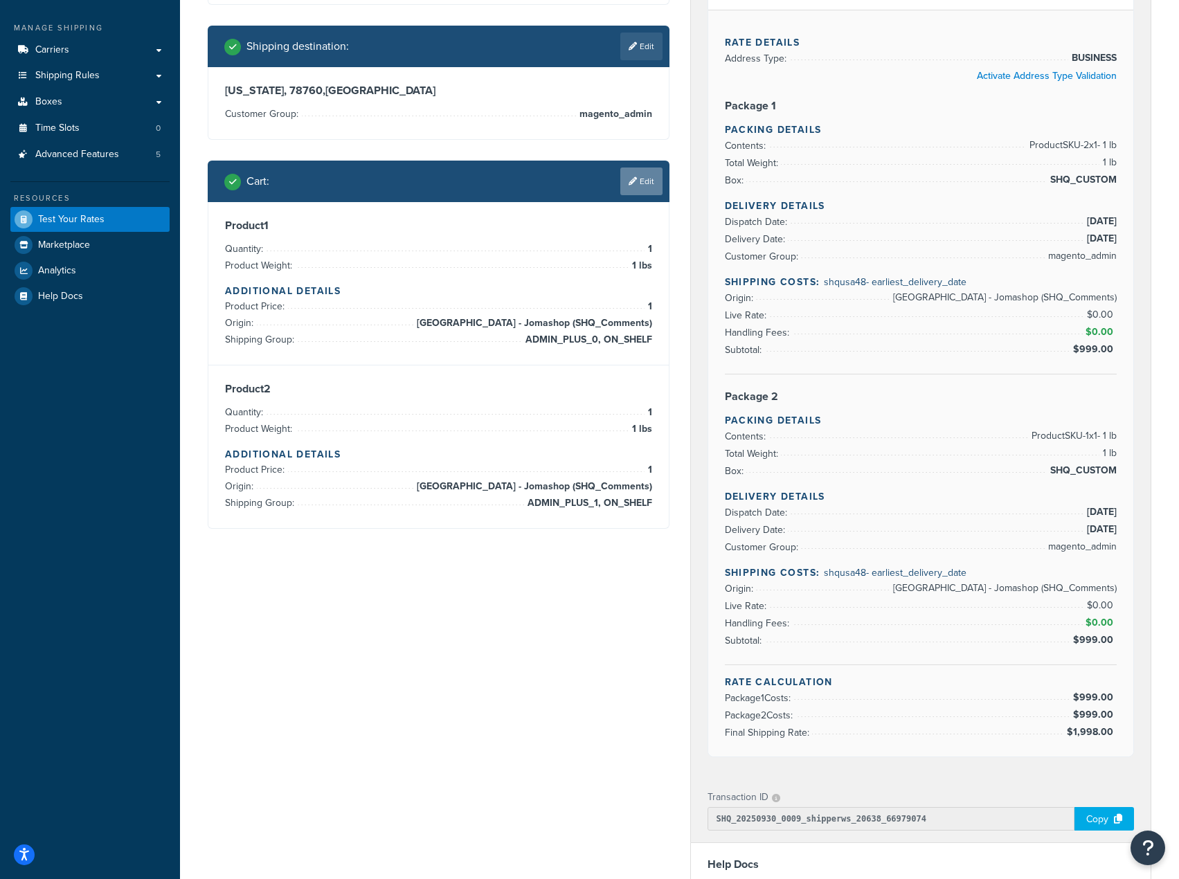
click at [650, 179] on link "Edit" at bounding box center [641, 182] width 42 height 28
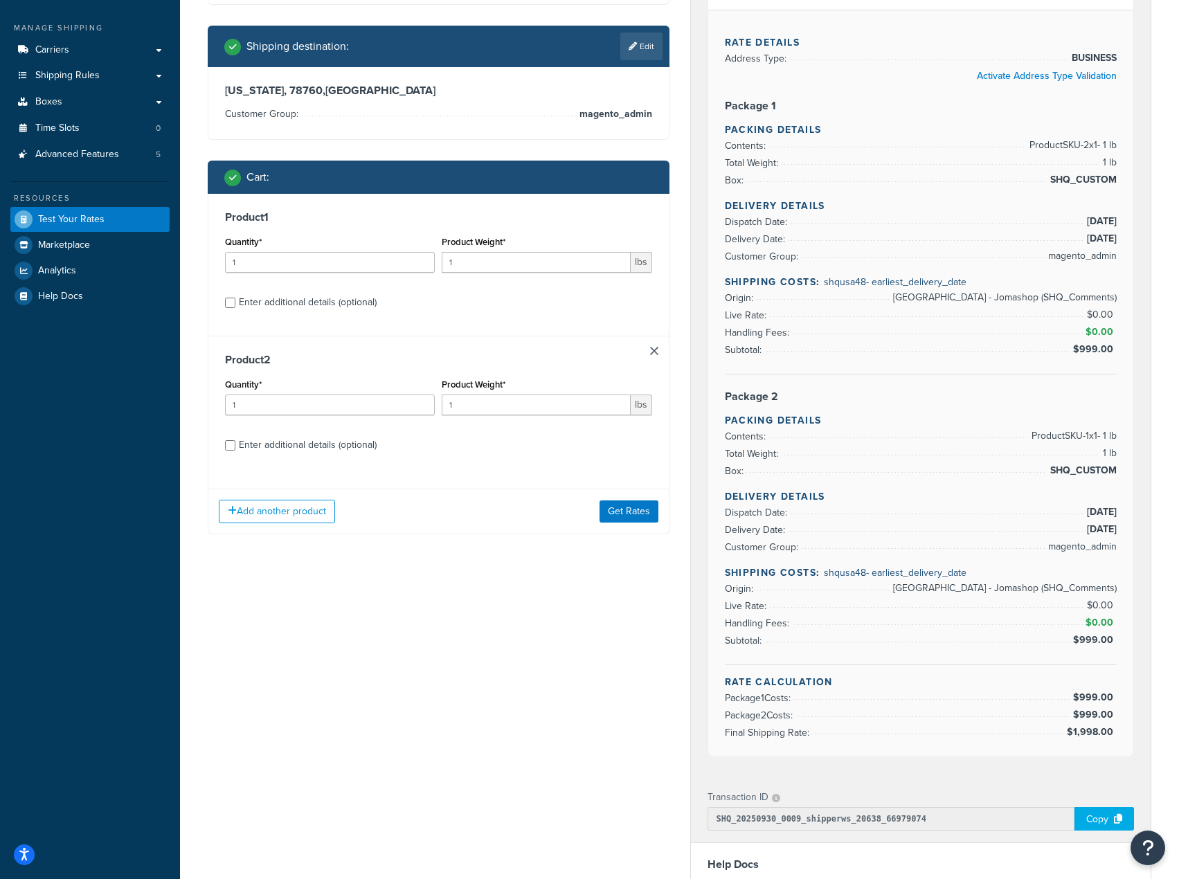
click at [282, 451] on div "Enter additional details (optional)" at bounding box center [308, 445] width 138 height 19
click at [235, 451] on input "Enter additional details (optional)" at bounding box center [230, 445] width 10 height 10
checkbox input "true"
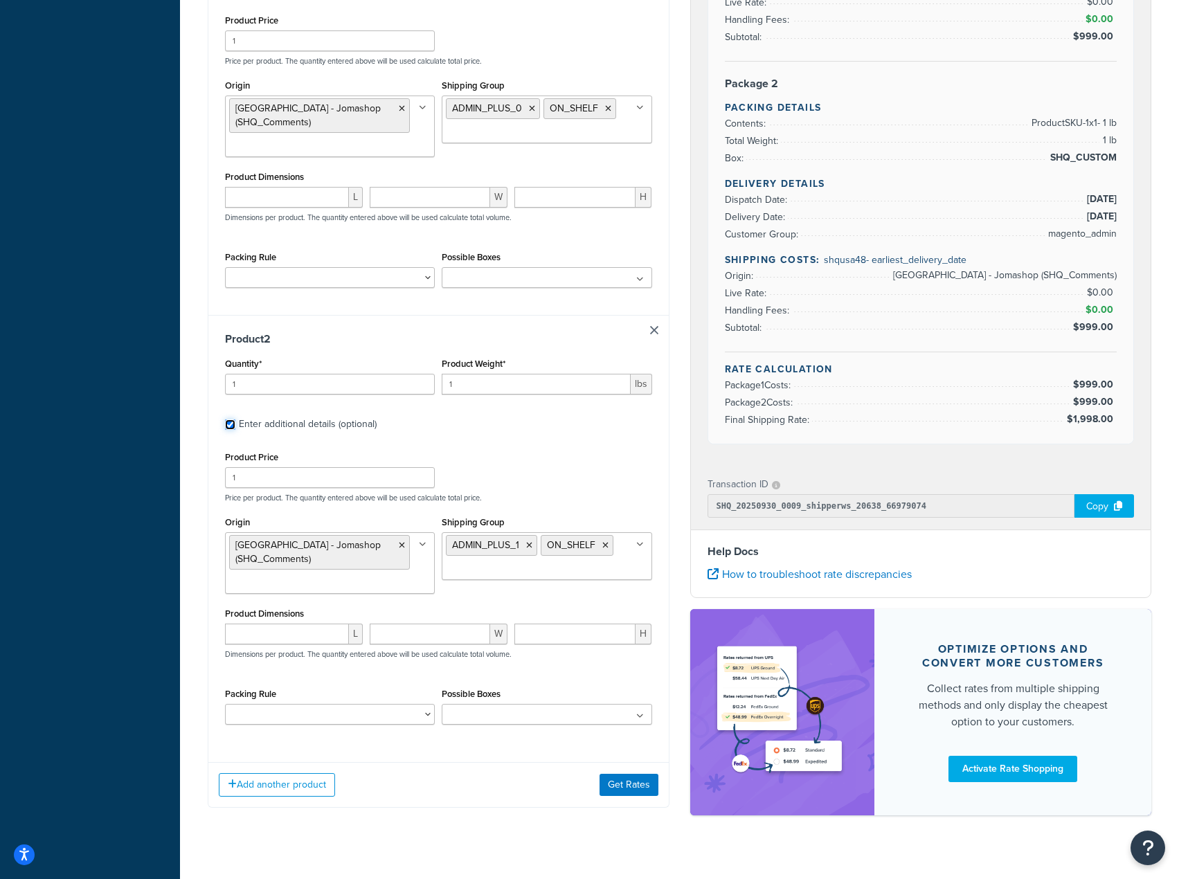
scroll to position [544, 0]
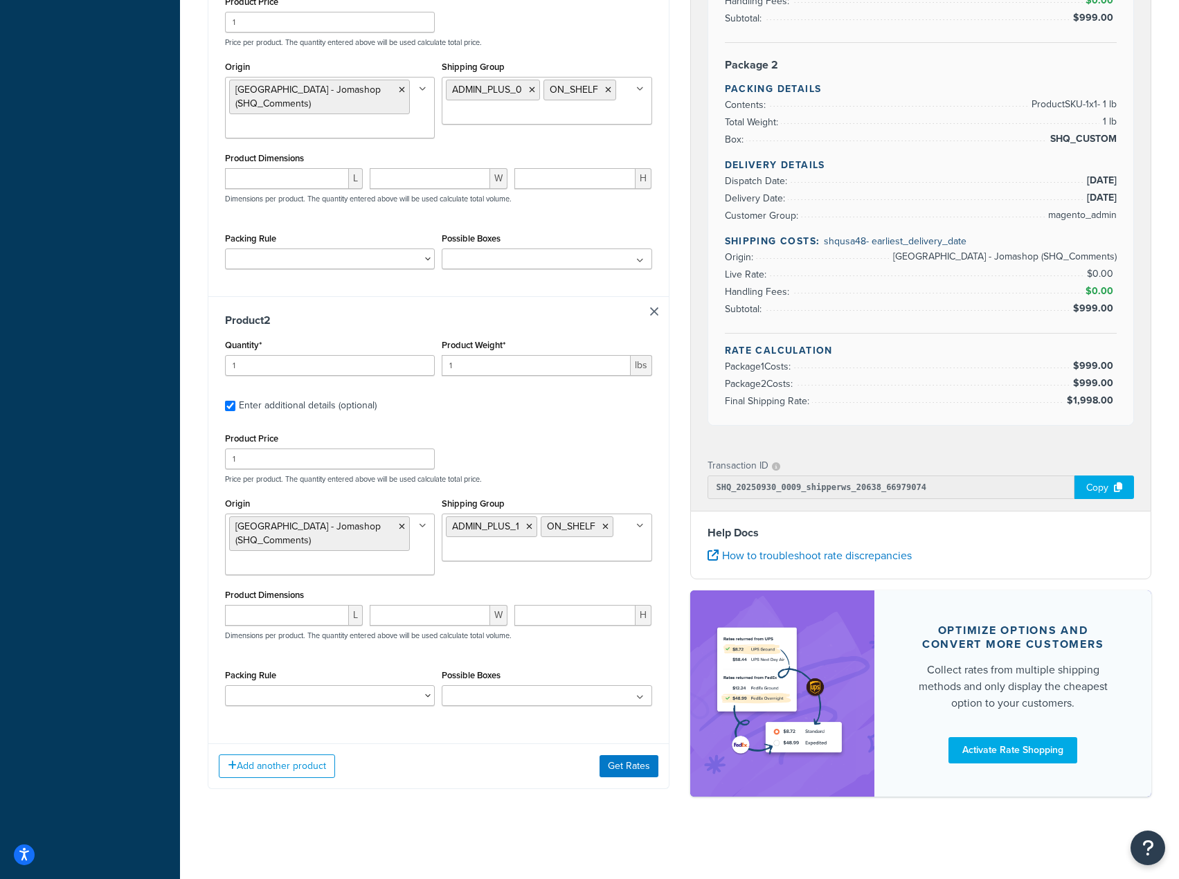
click at [681, 312] on div "Merged Rates Shipping Carrier Code: shqshared $1,998.00 Shipping - earliest_del…" at bounding box center [921, 187] width 483 height 1246
click at [654, 312] on link at bounding box center [654, 311] width 8 height 8
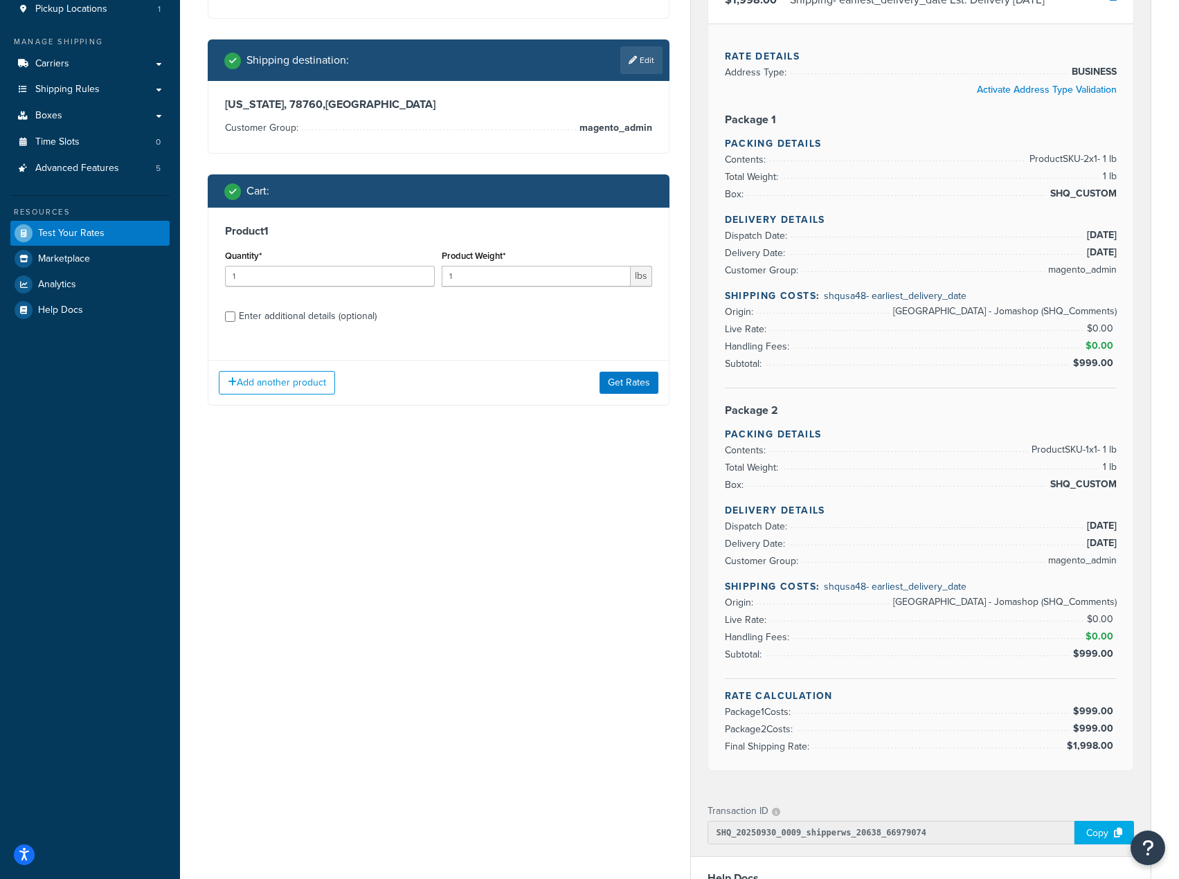
scroll to position [125, 0]
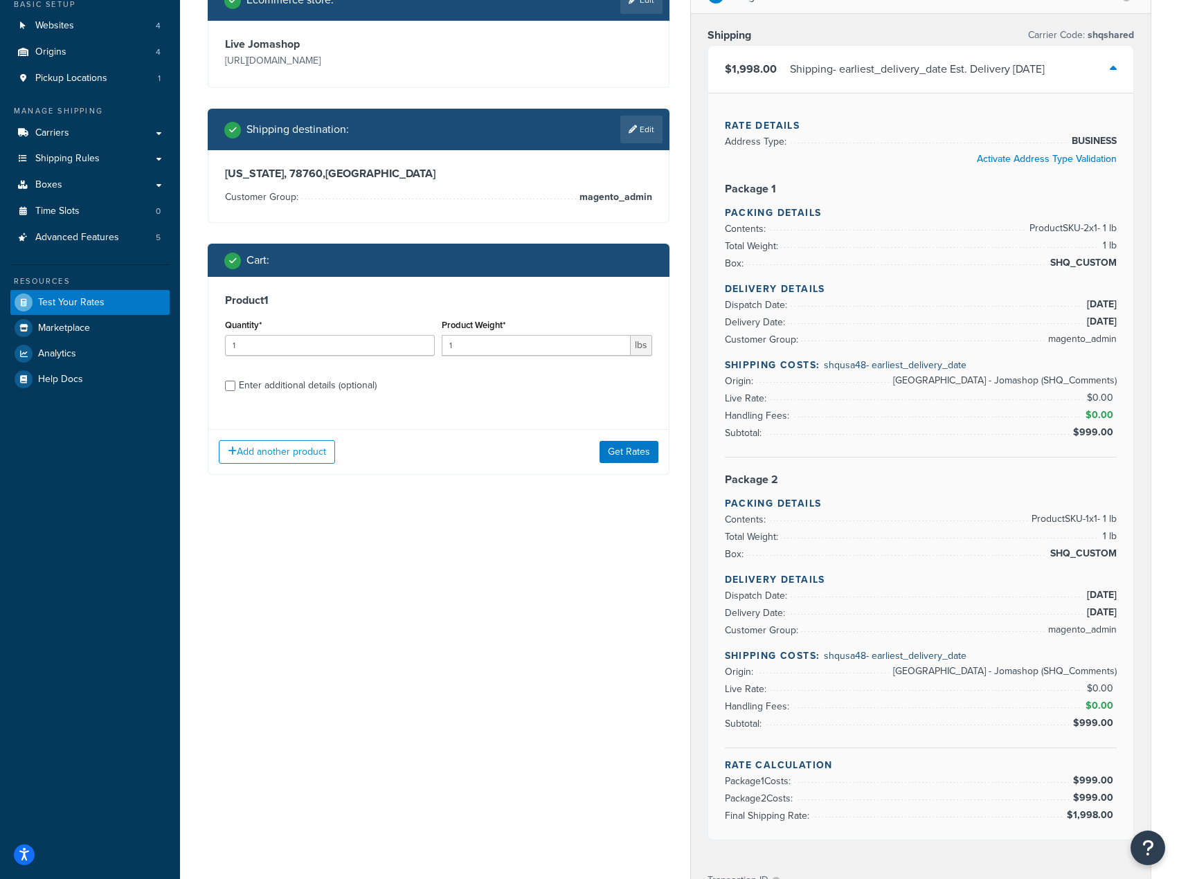
drag, startPoint x: 275, startPoint y: 384, endPoint x: 612, endPoint y: 480, distance: 350.5
click at [276, 384] on div "Enter additional details (optional)" at bounding box center [308, 385] width 138 height 19
click at [235, 384] on input "Enter additional details (optional)" at bounding box center [230, 386] width 10 height 10
checkbox input "true"
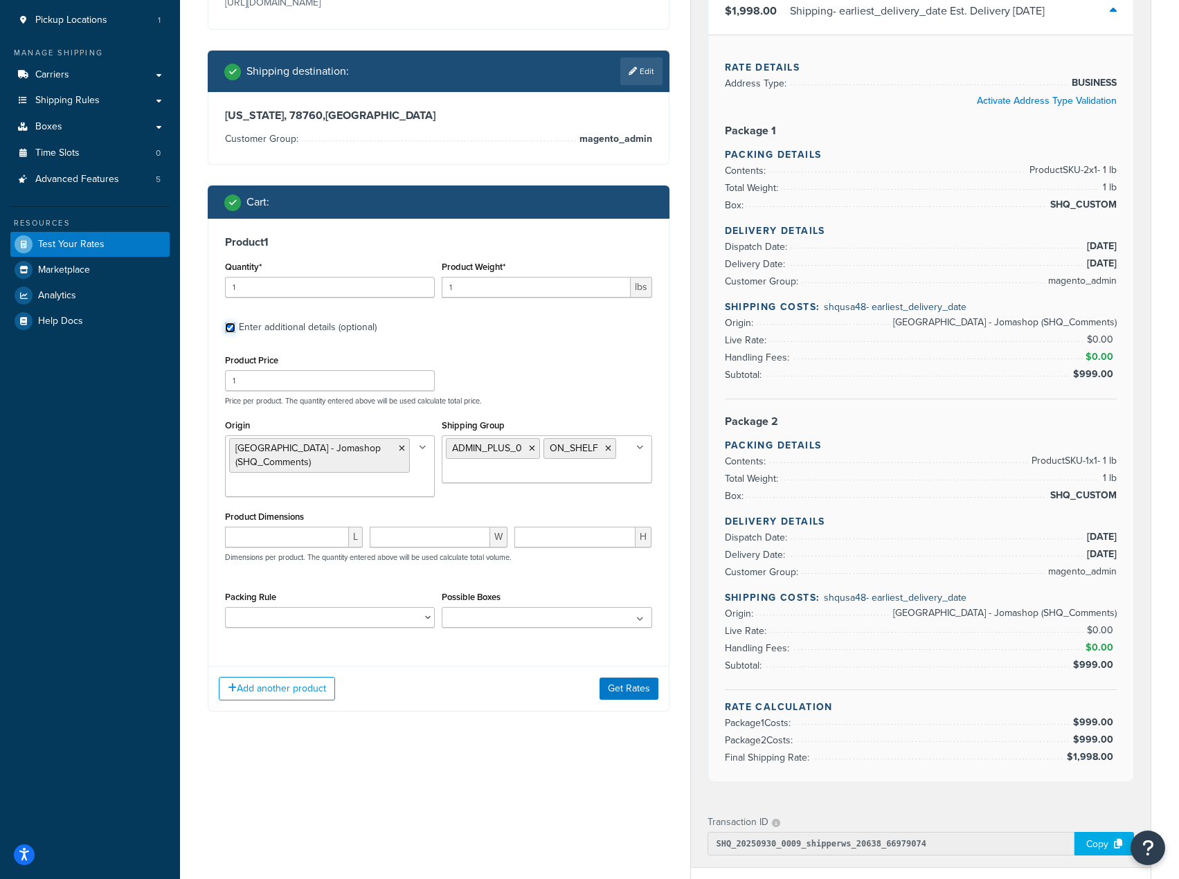
scroll to position [263, 0]
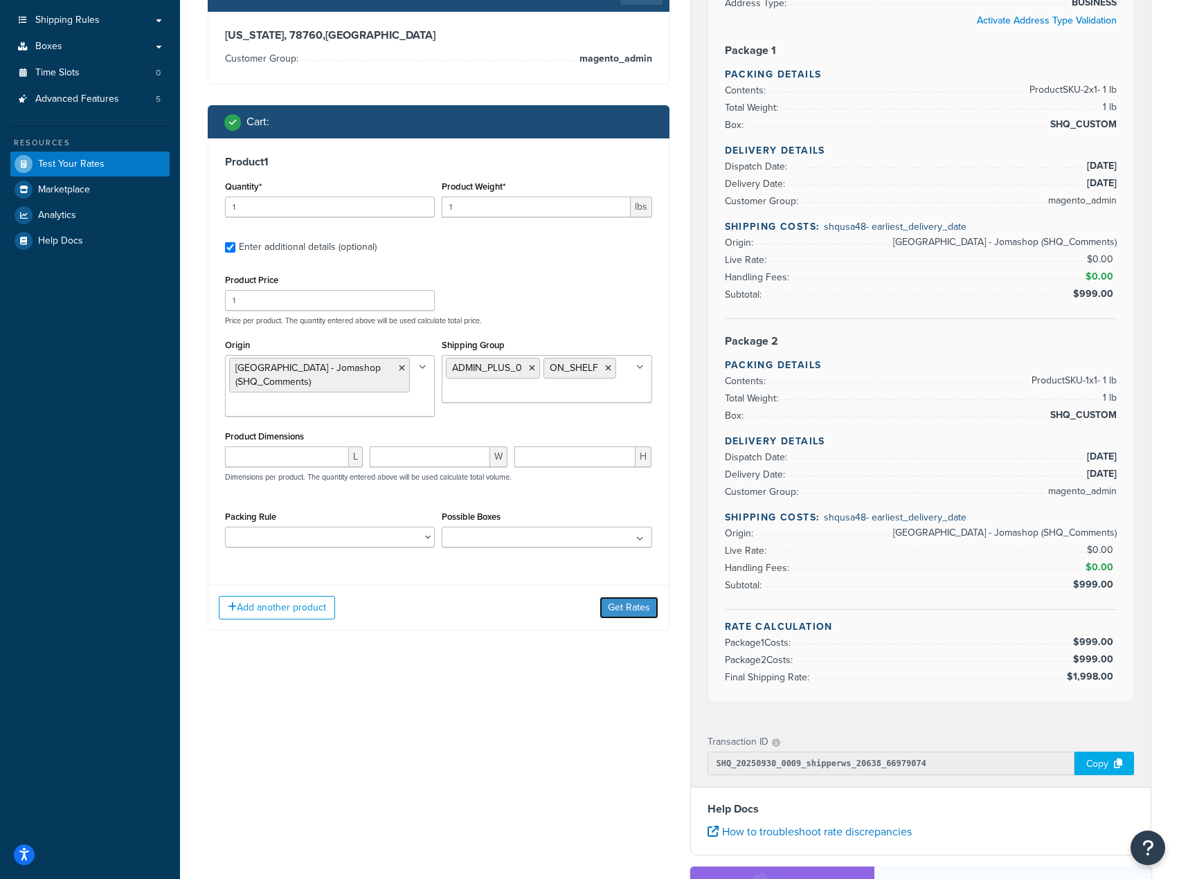
click at [634, 605] on button "Get Rates" at bounding box center [629, 608] width 59 height 22
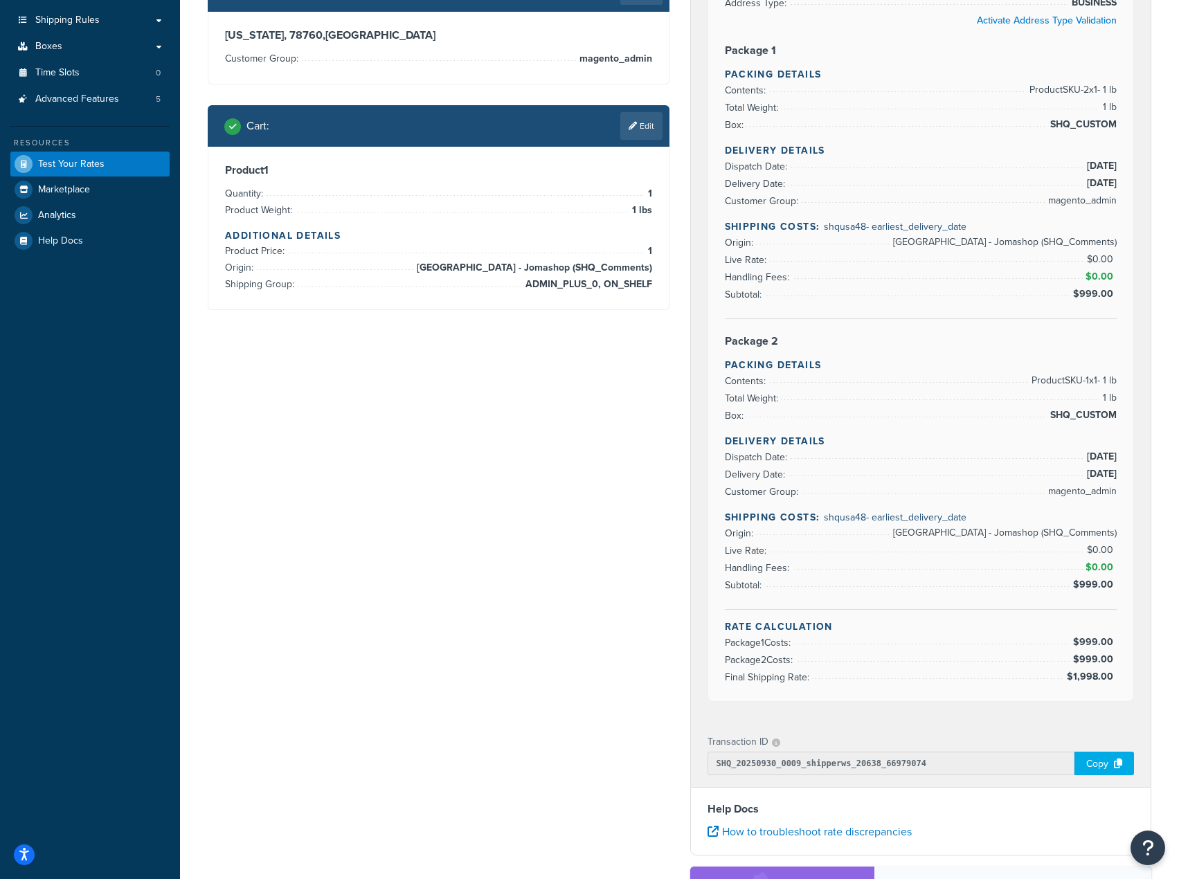
scroll to position [0, 0]
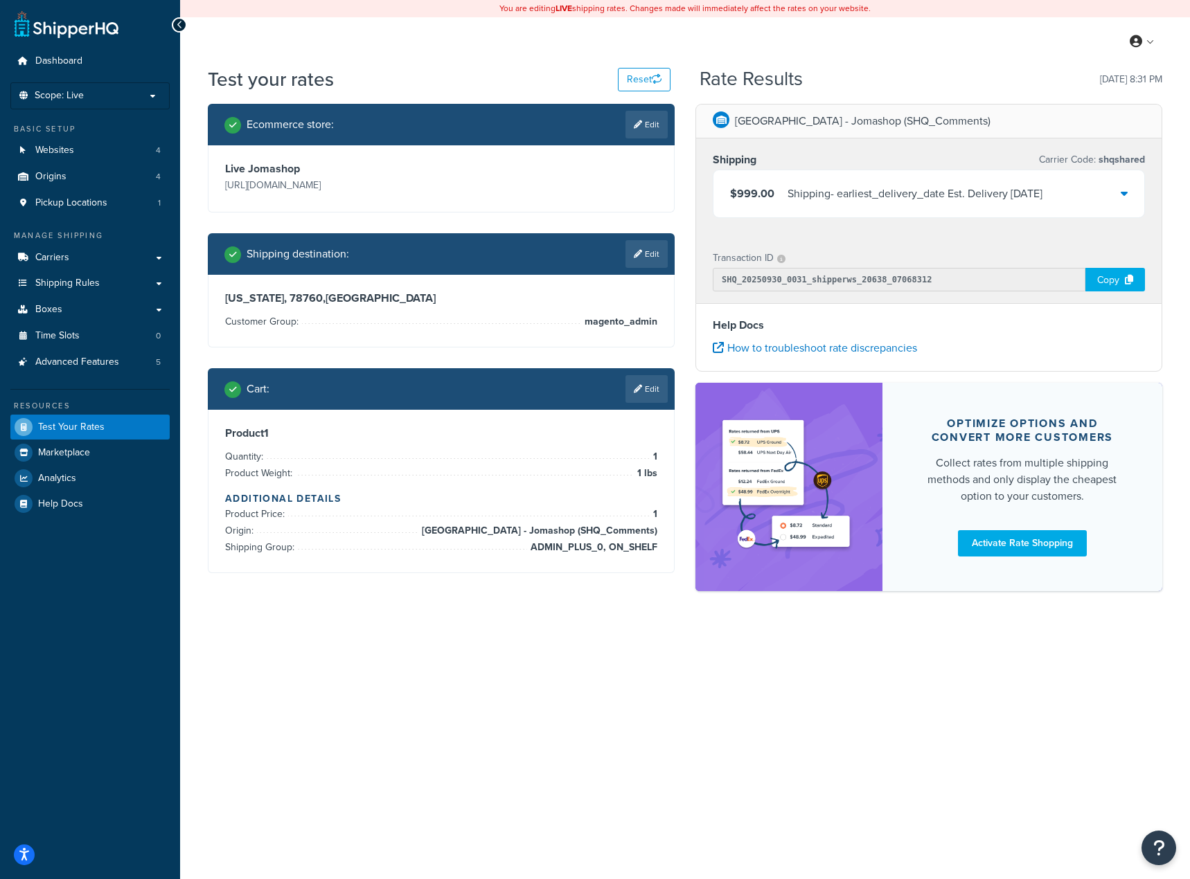
click at [1132, 186] on div "$999.00 Shipping - earliest_delivery_date Est. Delivery Thu, Oct 2, 2025" at bounding box center [928, 193] width 431 height 47
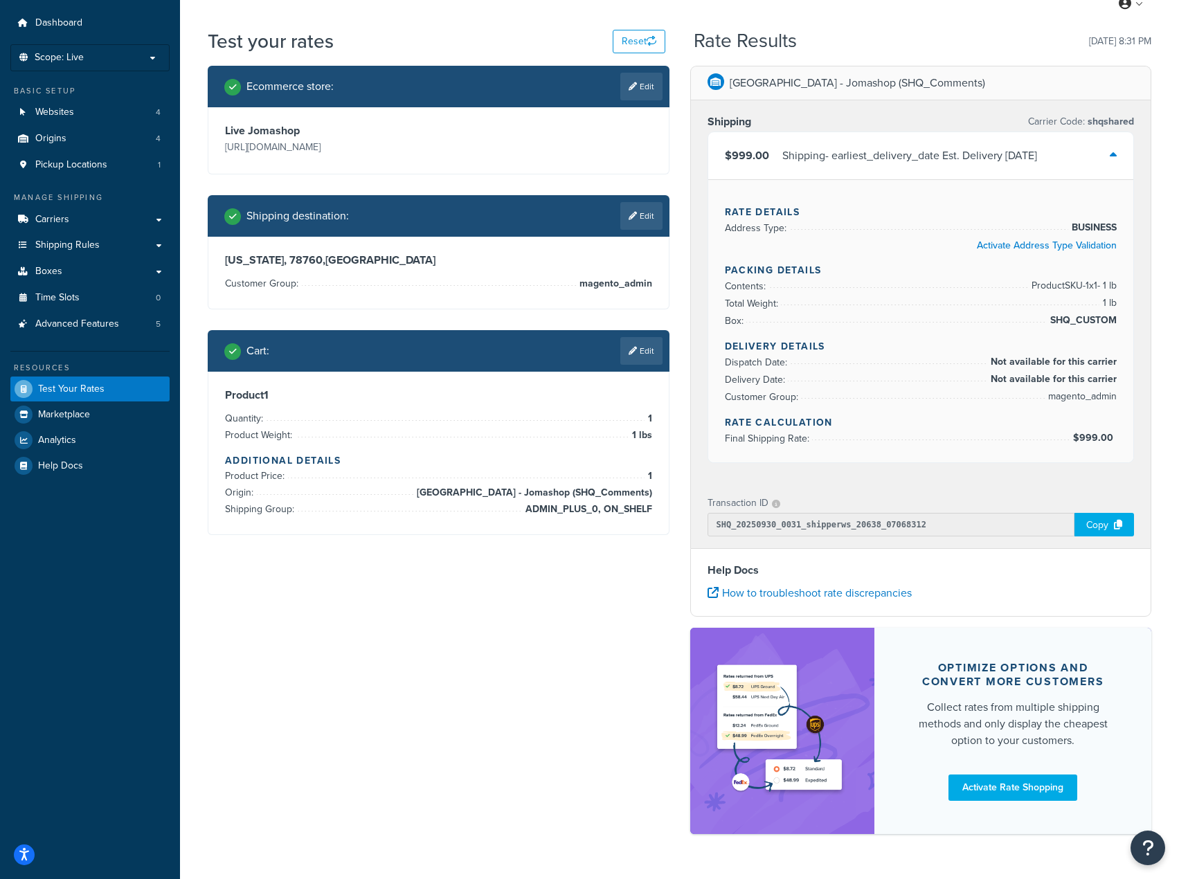
scroll to position [76, 0]
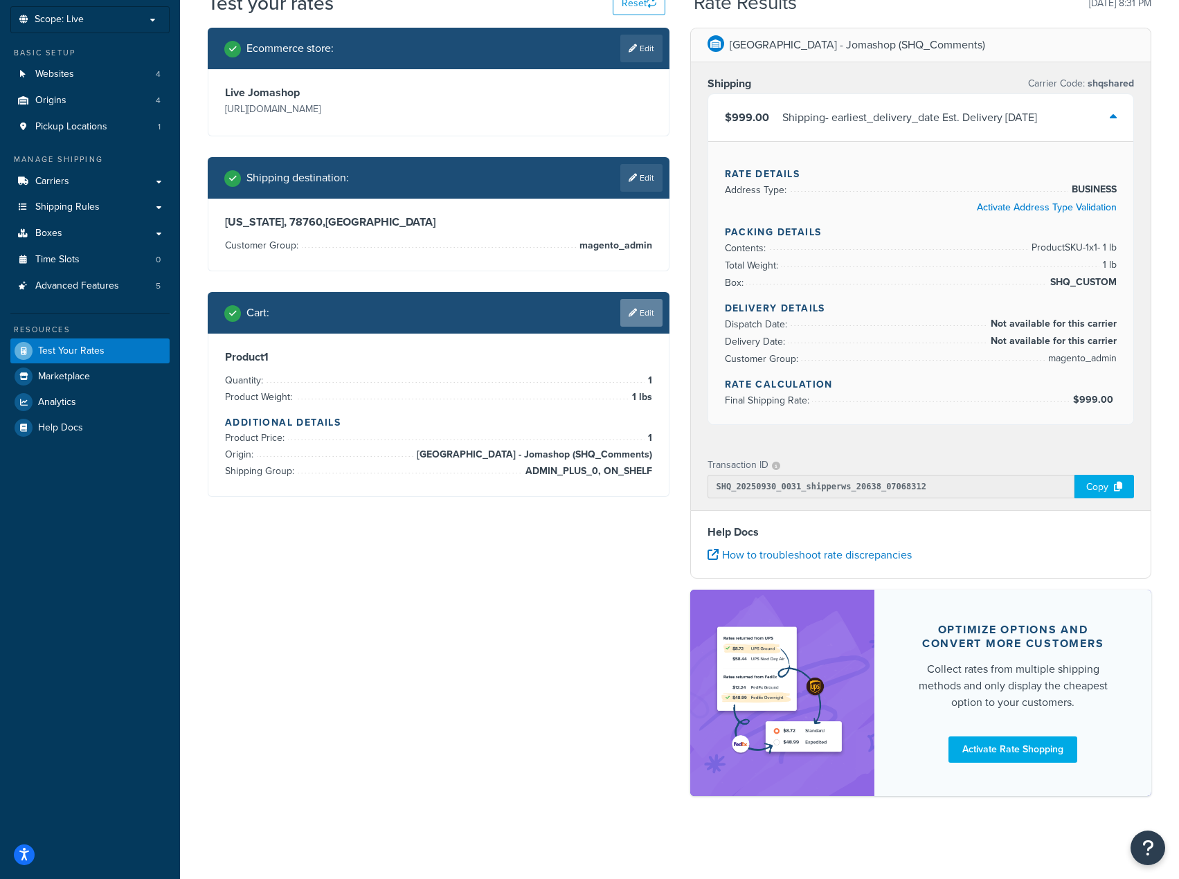
click at [639, 307] on link "Edit" at bounding box center [641, 313] width 42 height 28
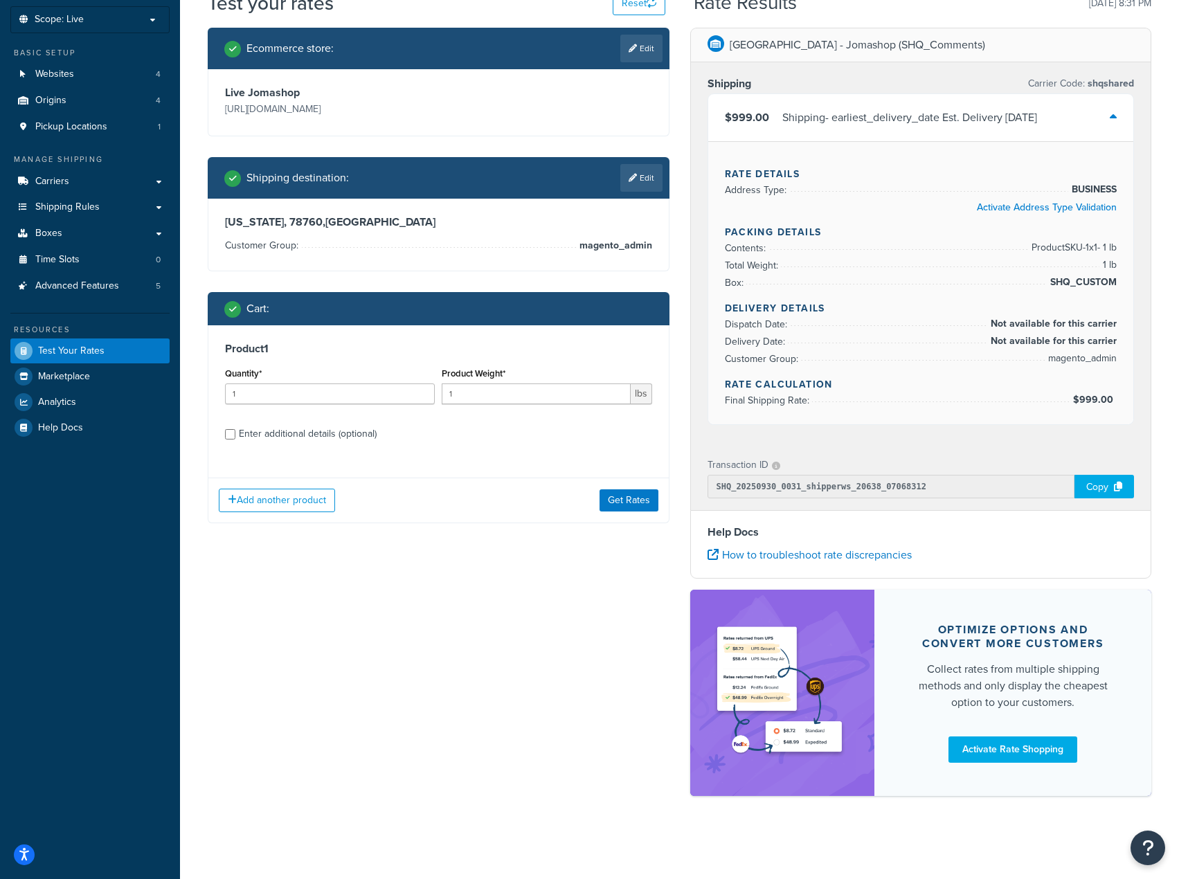
click at [296, 436] on div "Enter additional details (optional)" at bounding box center [308, 433] width 138 height 19
click at [235, 436] on input "Enter additional details (optional)" at bounding box center [230, 434] width 10 height 10
checkbox input "true"
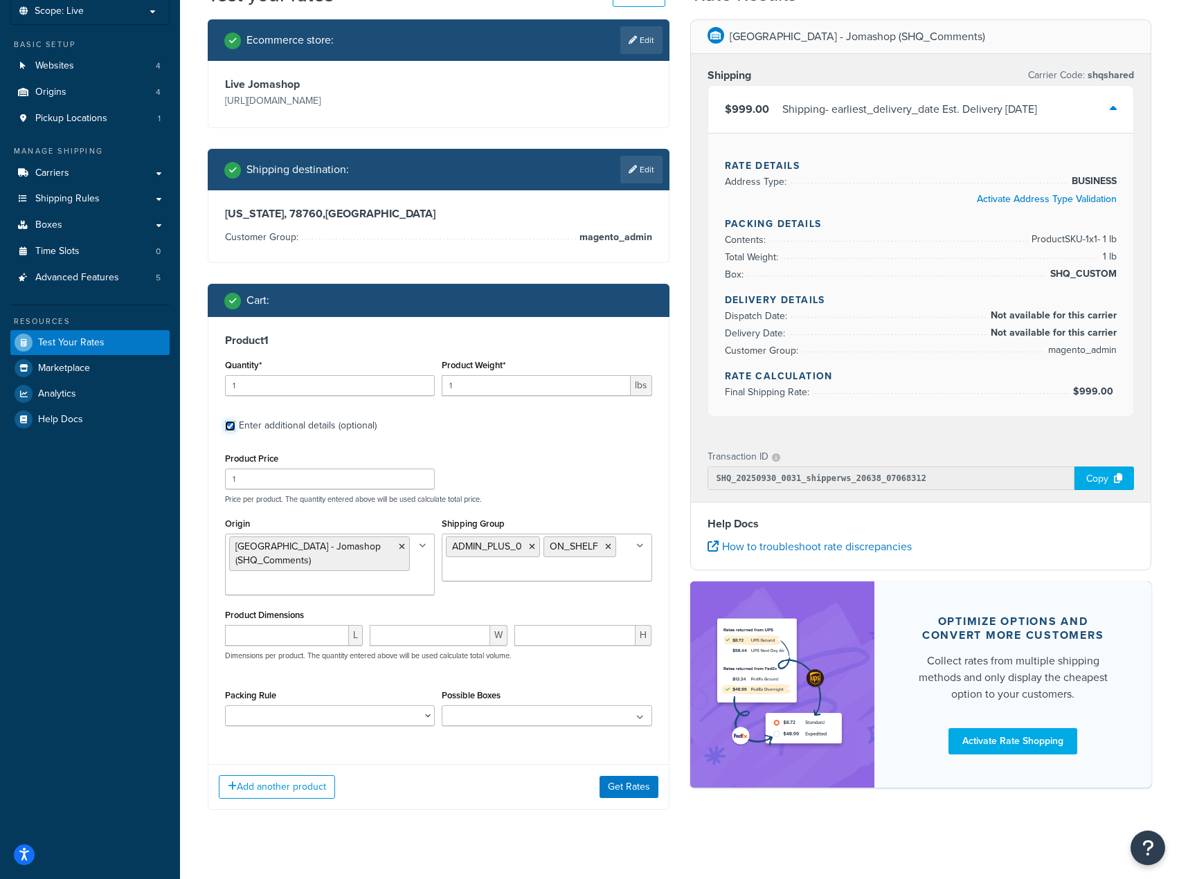
scroll to position [96, 0]
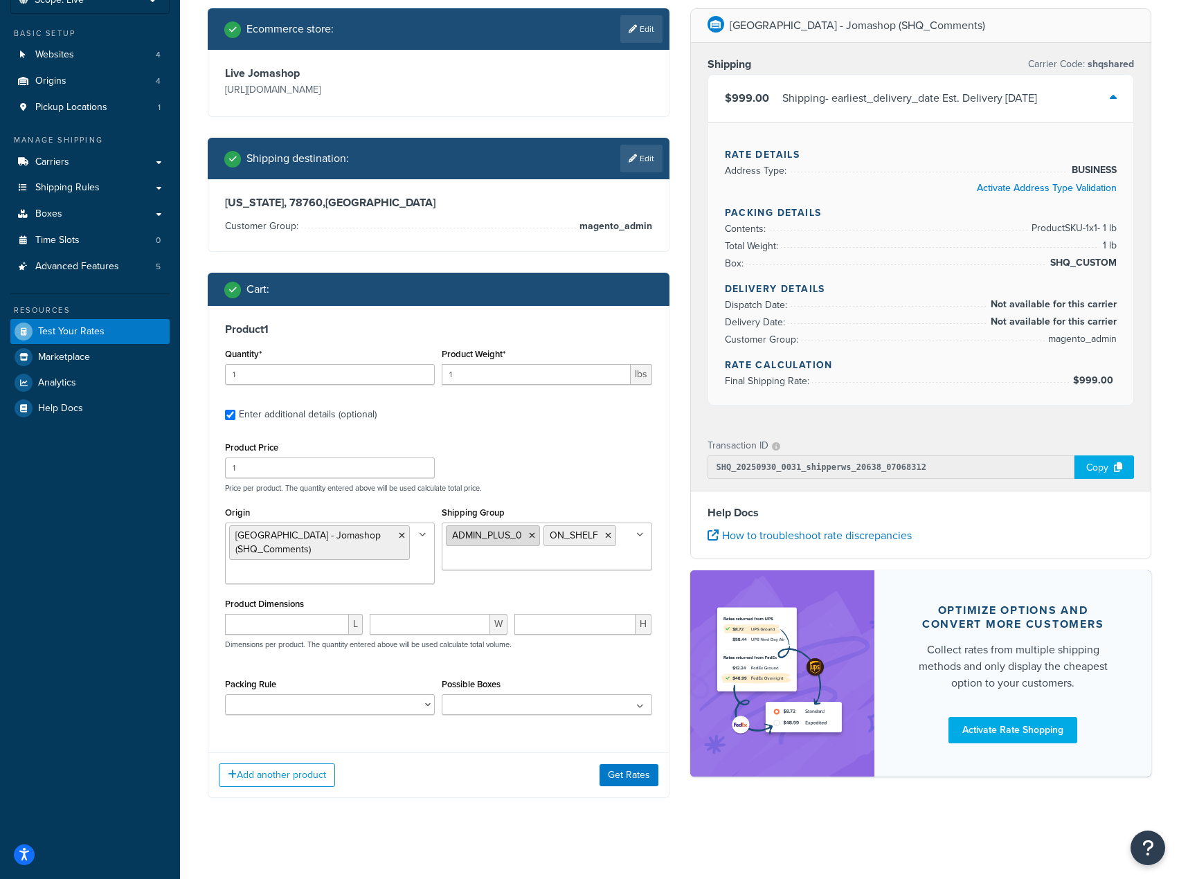
click at [528, 539] on li "ADMIN_PLUS_0" at bounding box center [493, 536] width 94 height 21
click at [533, 537] on icon at bounding box center [532, 536] width 6 height 8
click at [654, 457] on div "Product Price 1 Price per product. The quantity entered above will be used calc…" at bounding box center [439, 465] width 434 height 55
click at [636, 782] on button "Get Rates" at bounding box center [629, 776] width 59 height 22
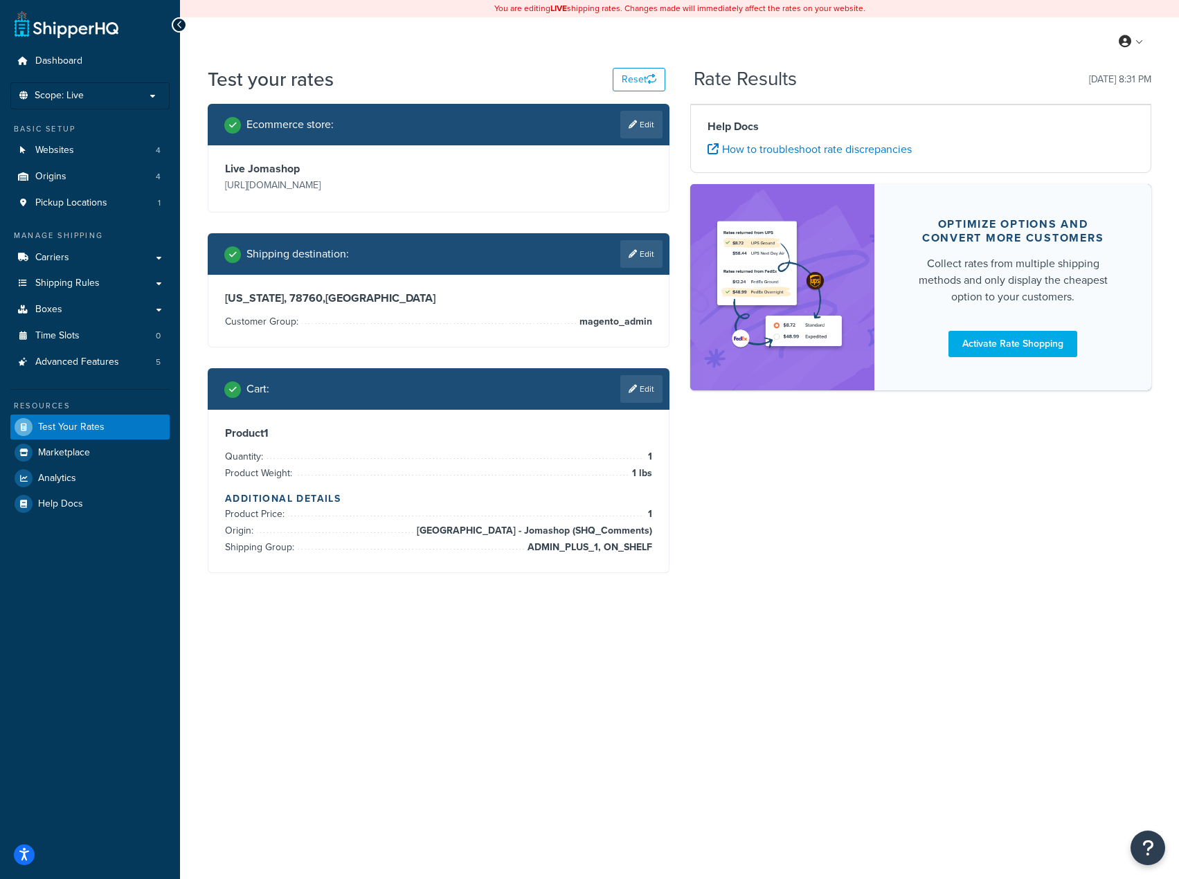
scroll to position [0, 0]
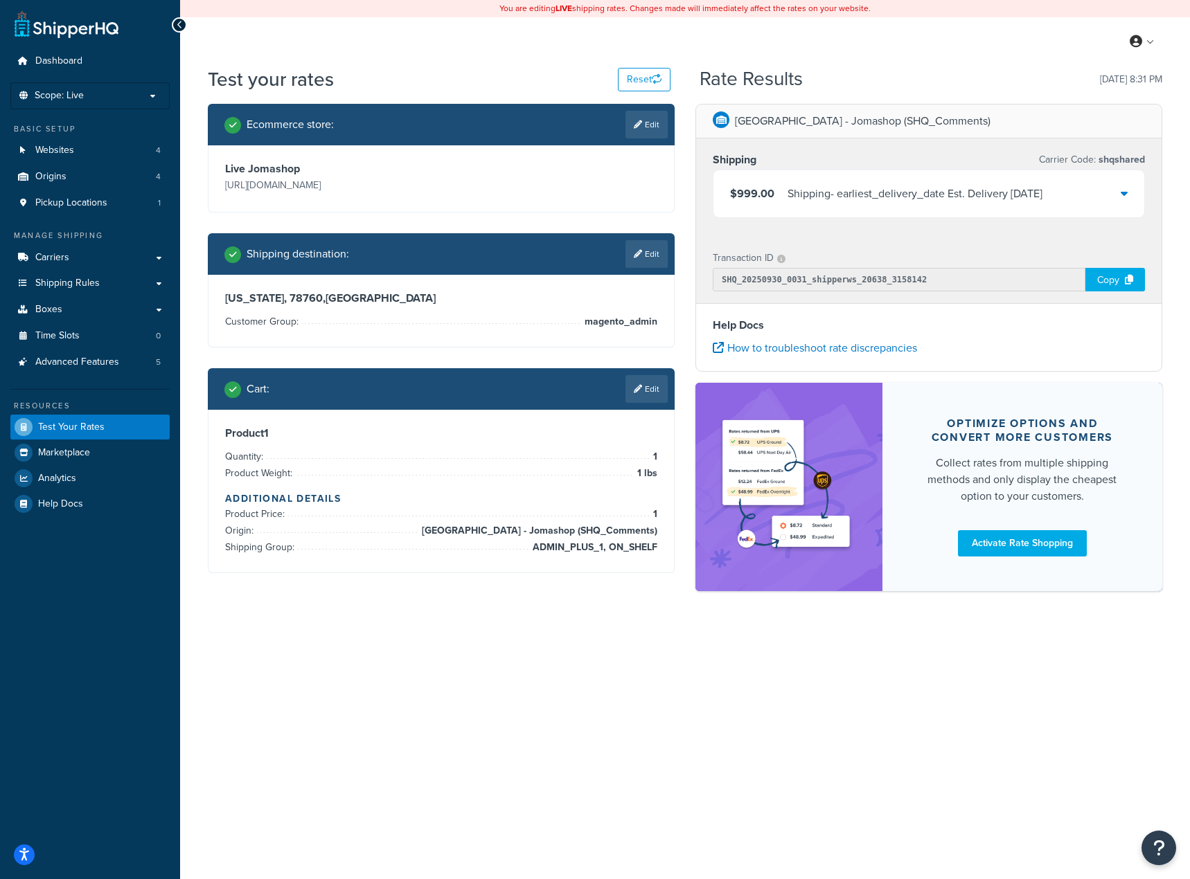
click at [1042, 194] on div "Shipping - earliest_delivery_date Est. Delivery Mon, Oct 6, 2025" at bounding box center [914, 193] width 255 height 19
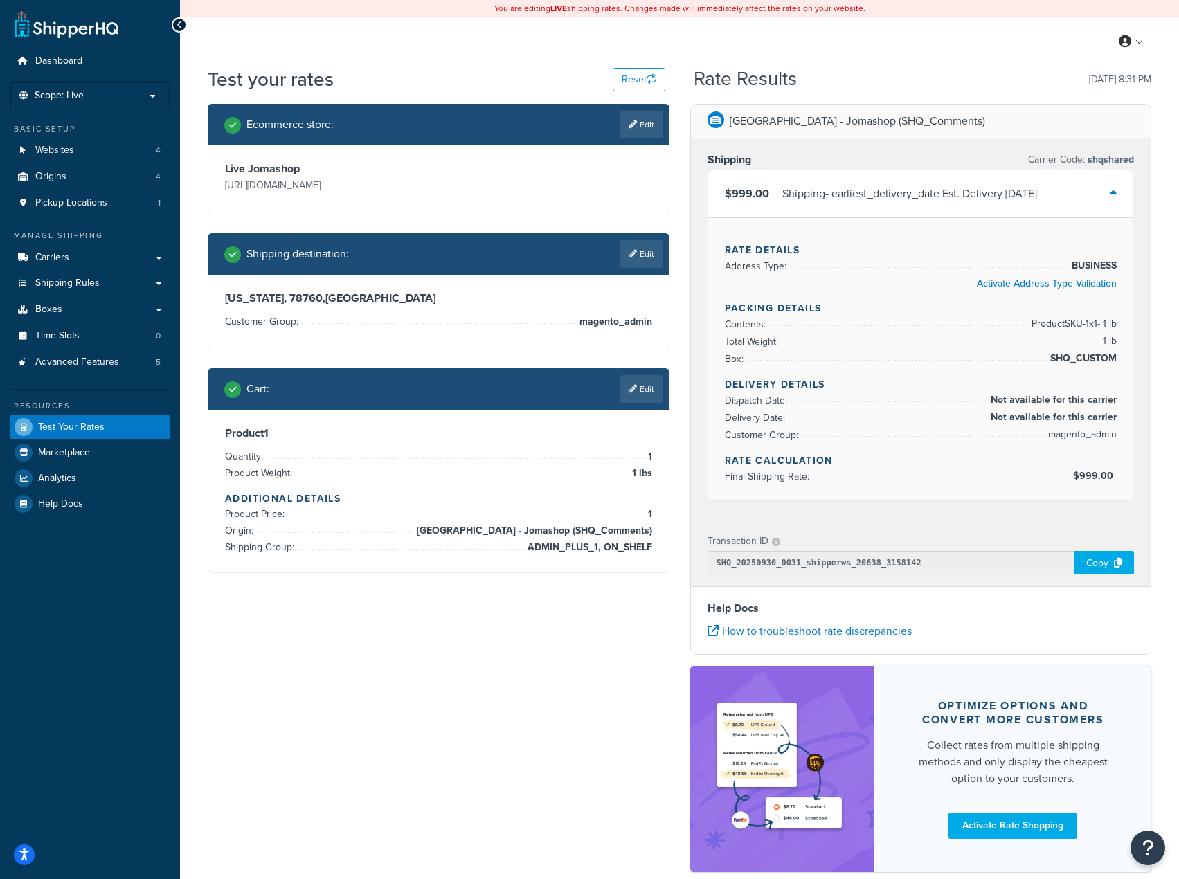
click at [947, 193] on div "Shipping - earliest_delivery_date Est. Delivery Mon, Oct 6, 2025" at bounding box center [910, 193] width 255 height 19
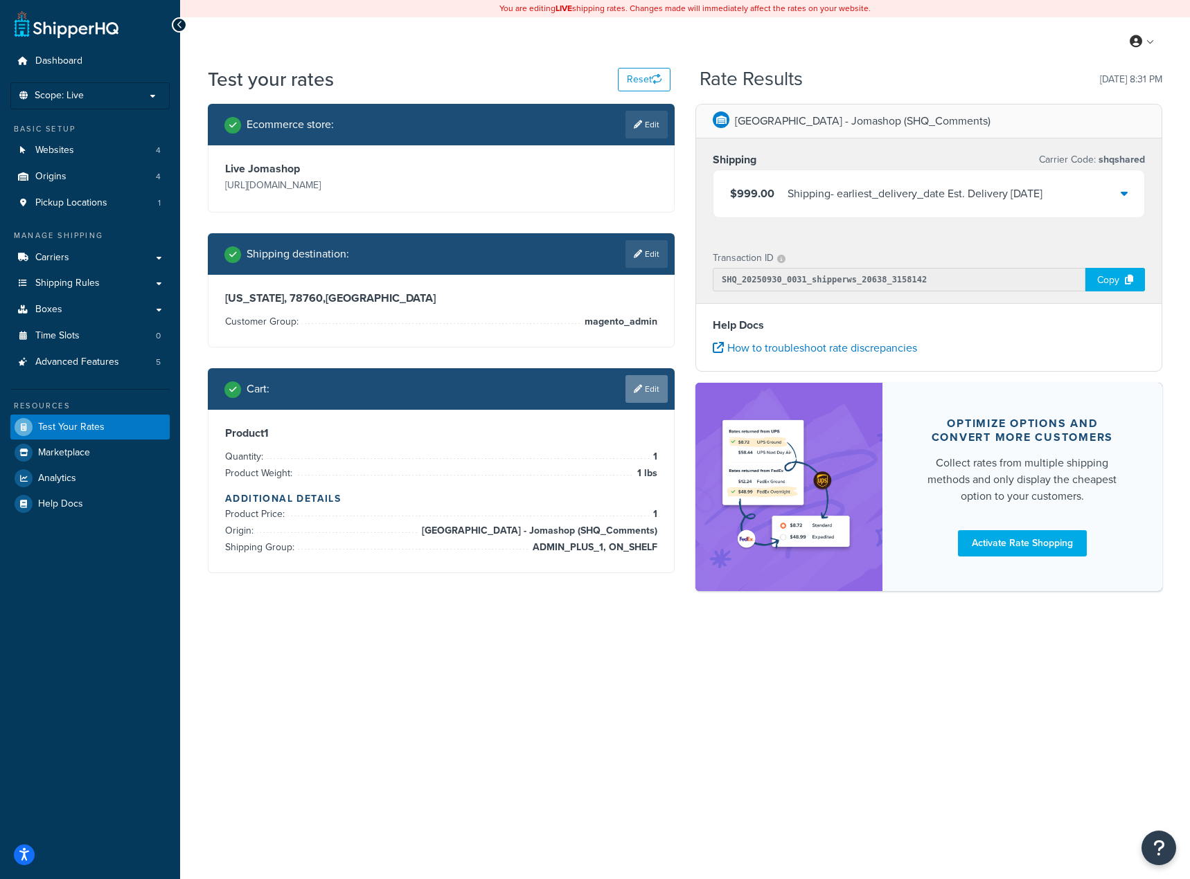
click at [652, 400] on link "Edit" at bounding box center [646, 389] width 42 height 28
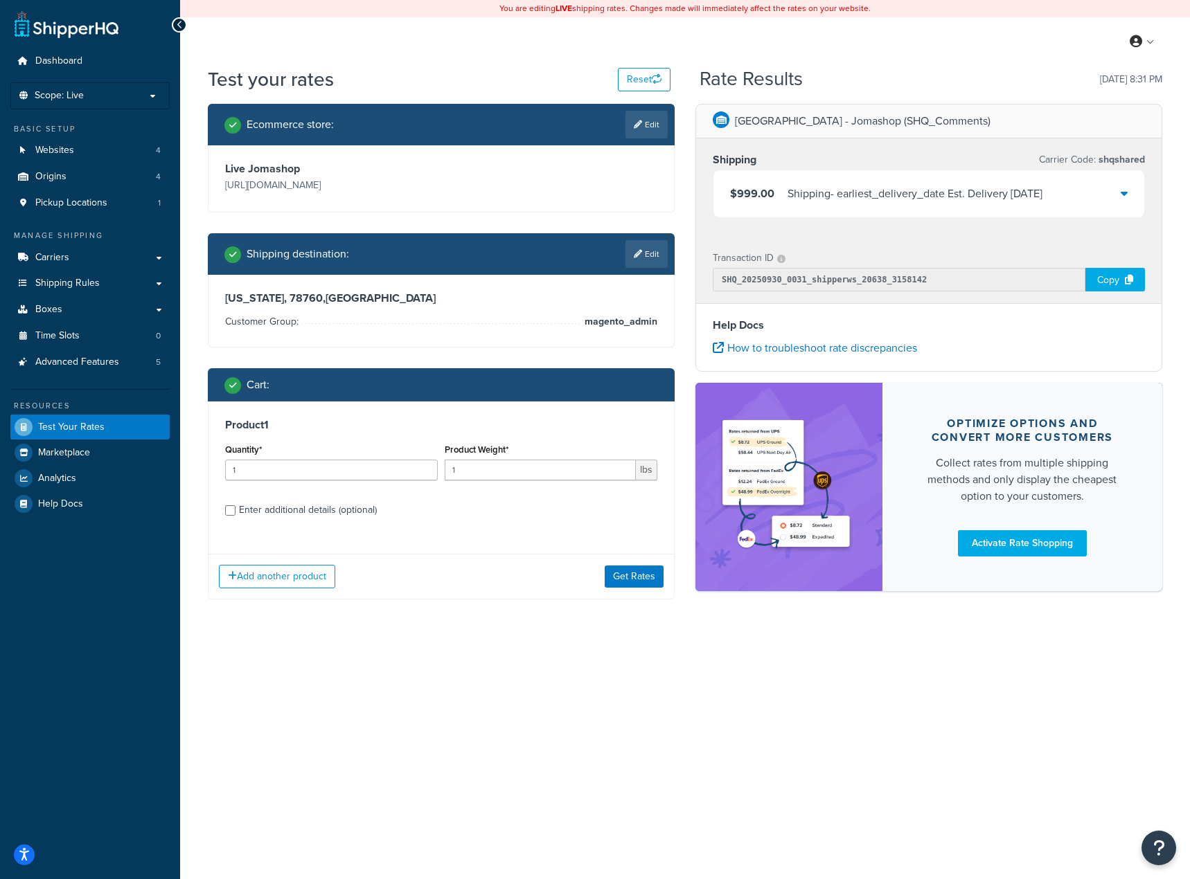
click at [296, 515] on div "Enter additional details (optional)" at bounding box center [308, 510] width 138 height 19
click at [235, 515] on input "Enter additional details (optional)" at bounding box center [230, 511] width 10 height 10
checkbox input "true"
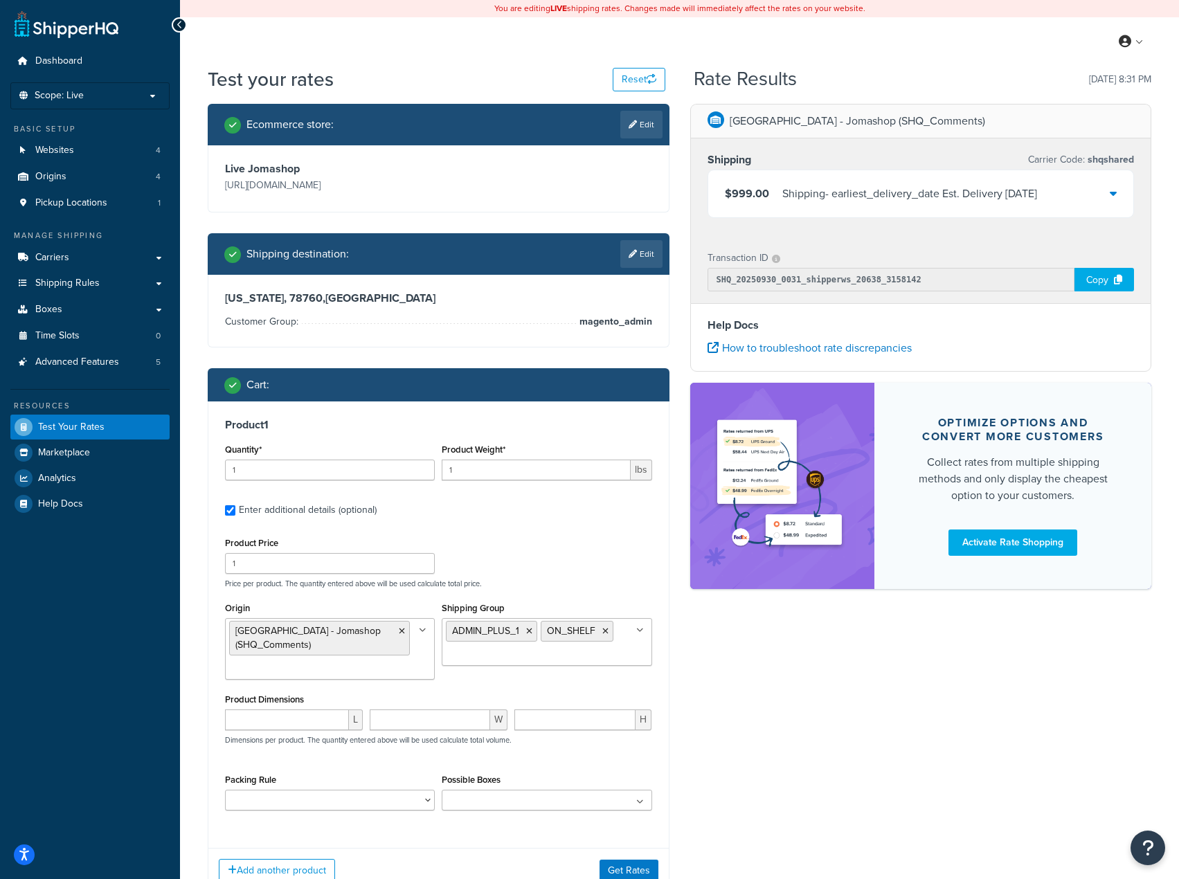
click at [515, 659] on input "Shipping Group" at bounding box center [507, 655] width 123 height 15
click at [528, 631] on icon at bounding box center [529, 631] width 6 height 8
click at [792, 738] on div "Ecommerce store : Edit Live Jomashop https://www.jomashop.com Shipping destinat…" at bounding box center [679, 509] width 965 height 811
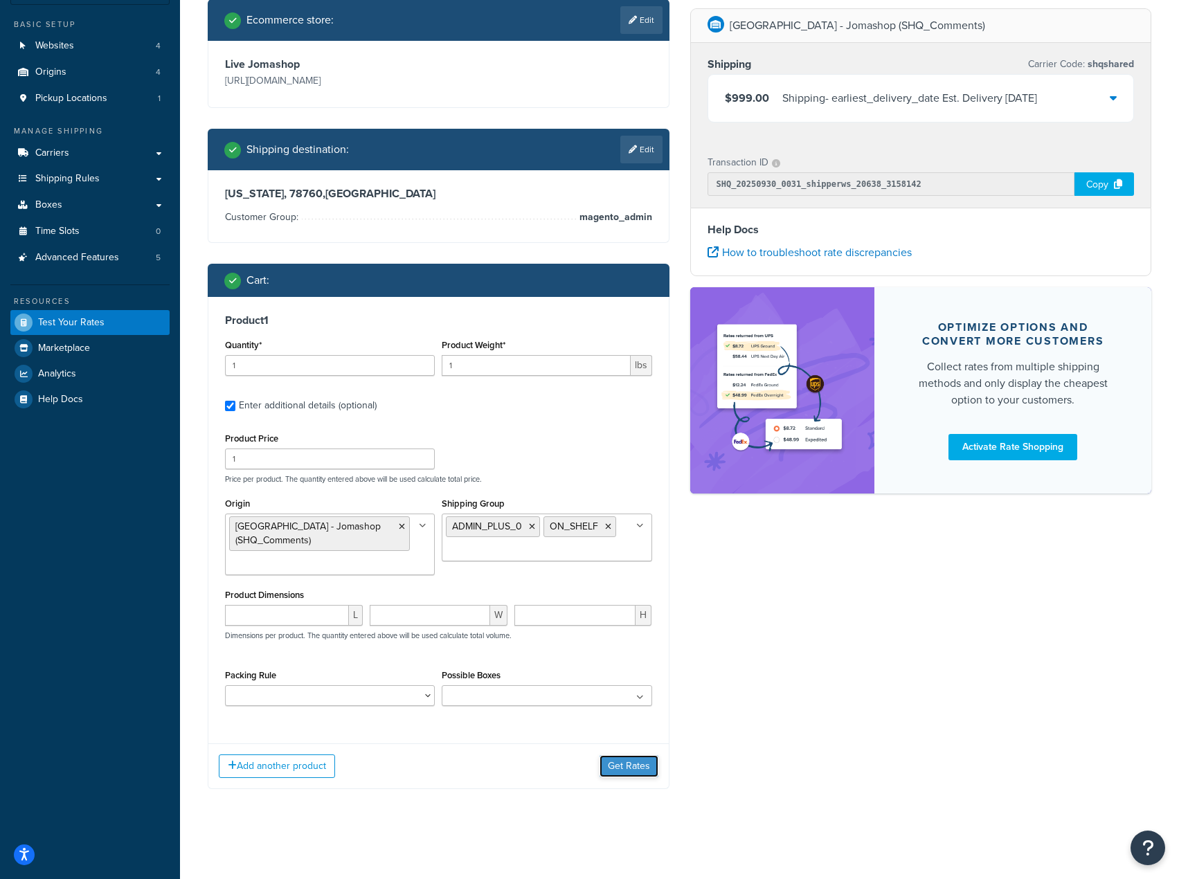
click at [624, 767] on button "Get Rates" at bounding box center [629, 767] width 59 height 22
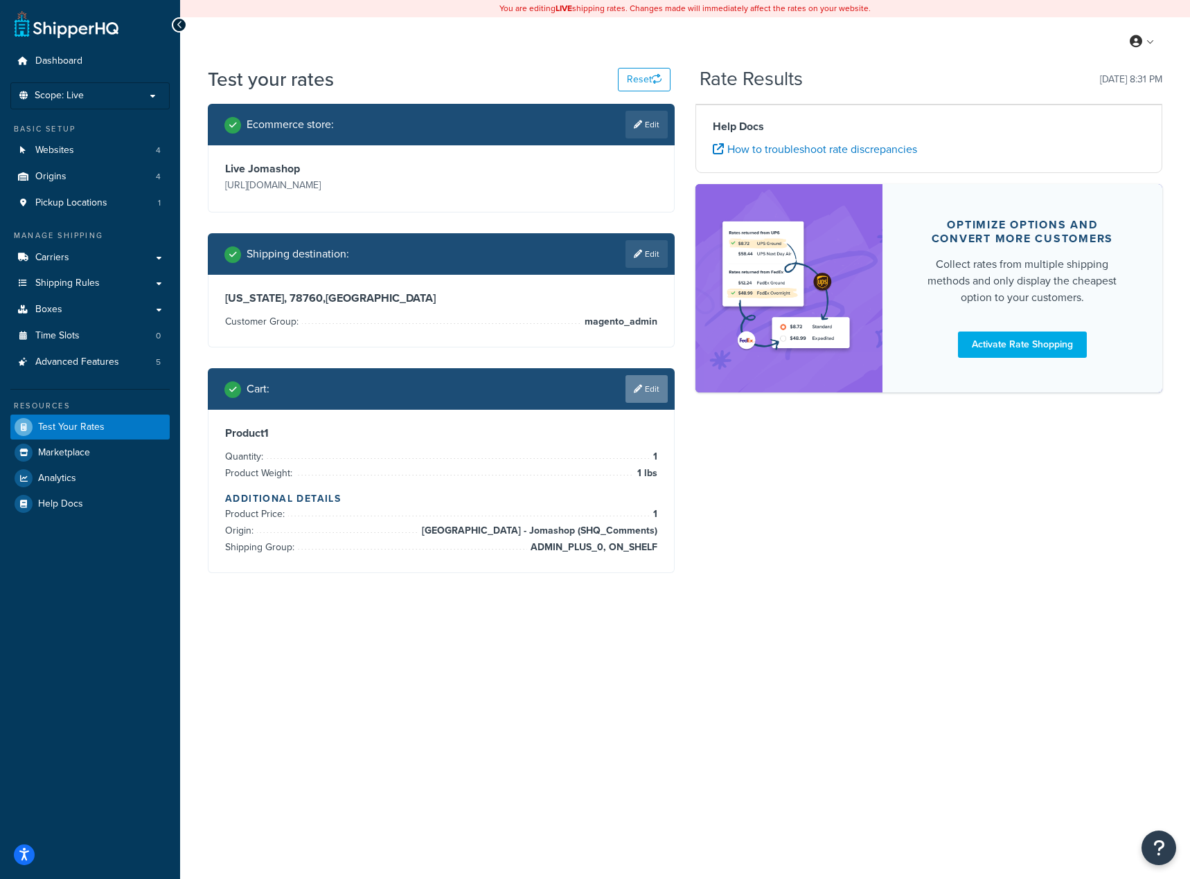
click at [649, 393] on link "Edit" at bounding box center [646, 389] width 42 height 28
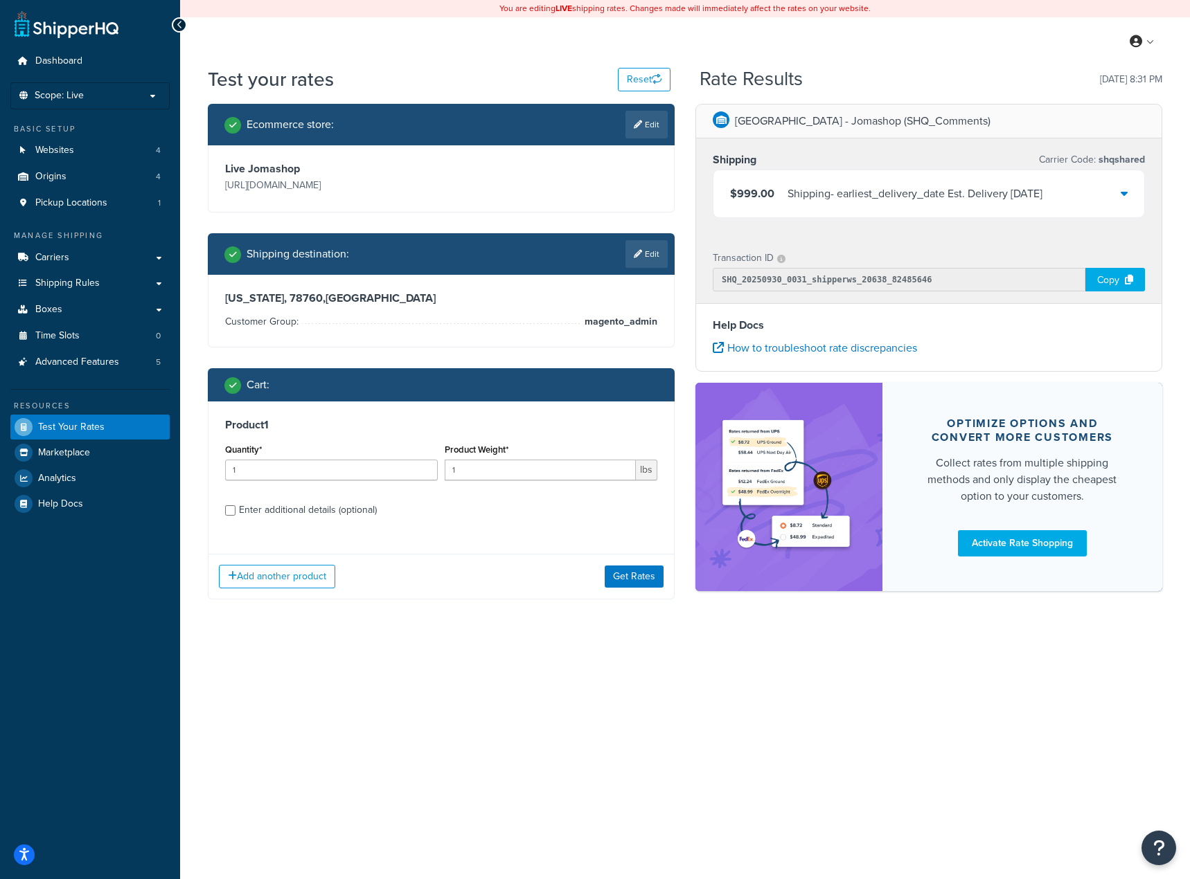
click at [638, 751] on div "You are editing LIVE shipping rates. Changes made will immediately affect the r…" at bounding box center [685, 439] width 1010 height 879
click at [1042, 195] on div "Shipping - earliest_delivery_date Est. Delivery Thu, Oct 2, 2025" at bounding box center [914, 193] width 255 height 19
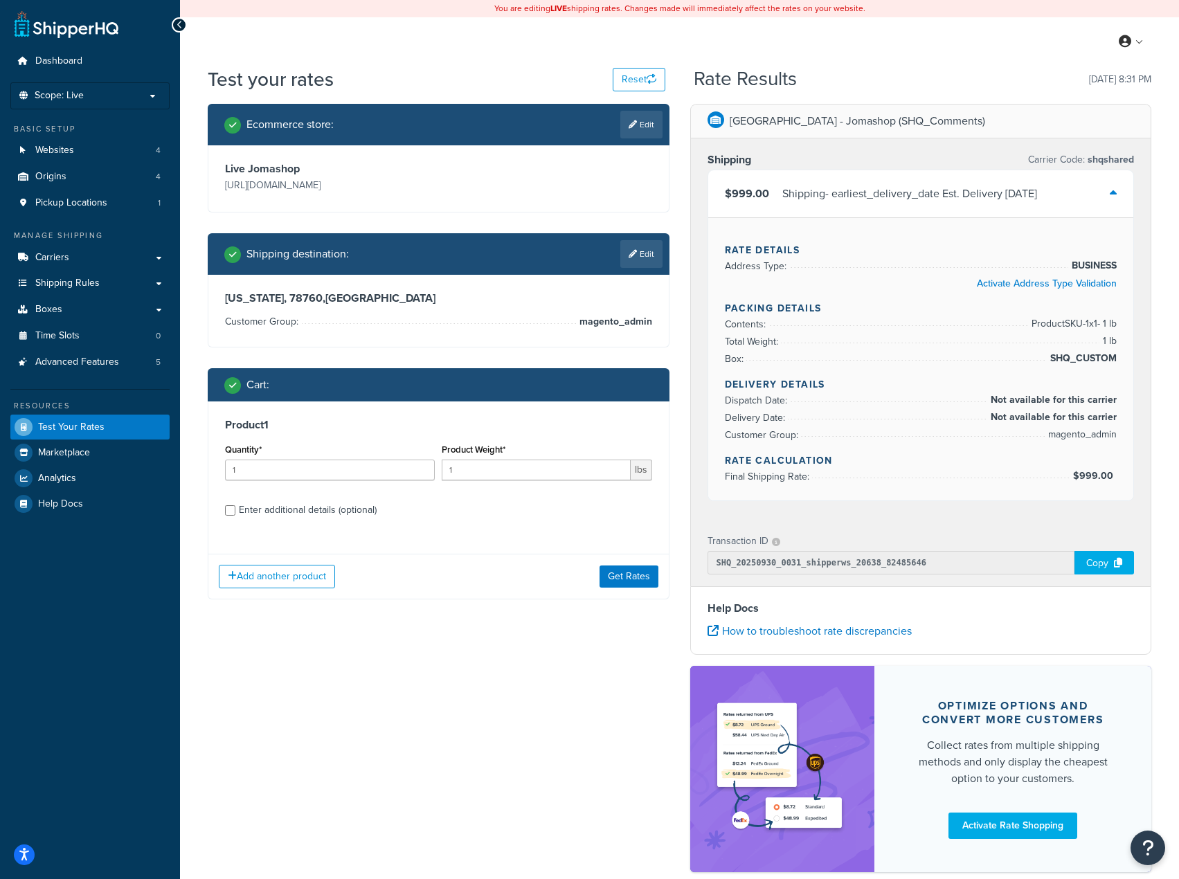
click at [317, 516] on div "Enter additional details (optional)" at bounding box center [308, 510] width 138 height 19
click at [235, 516] on input "Enter additional details (optional)" at bounding box center [230, 511] width 10 height 10
checkbox input "true"
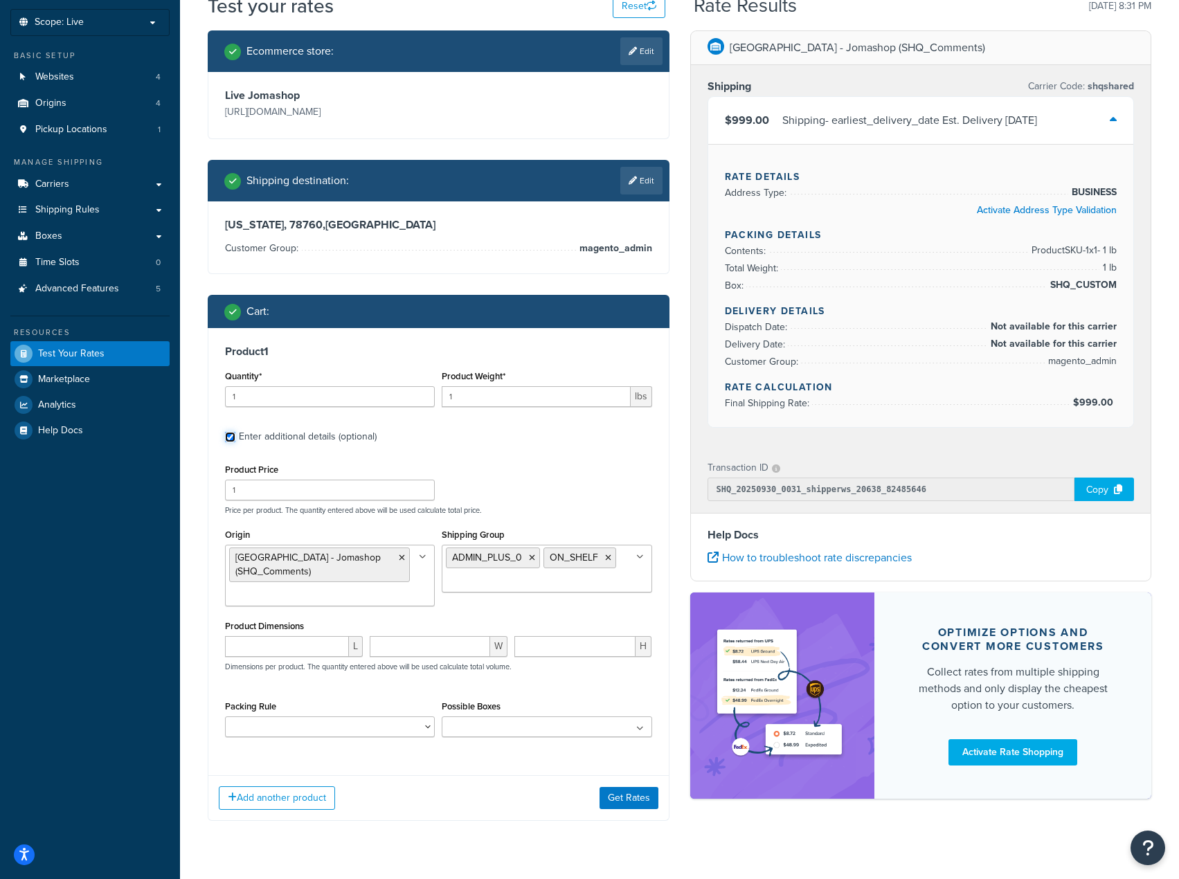
scroll to position [76, 0]
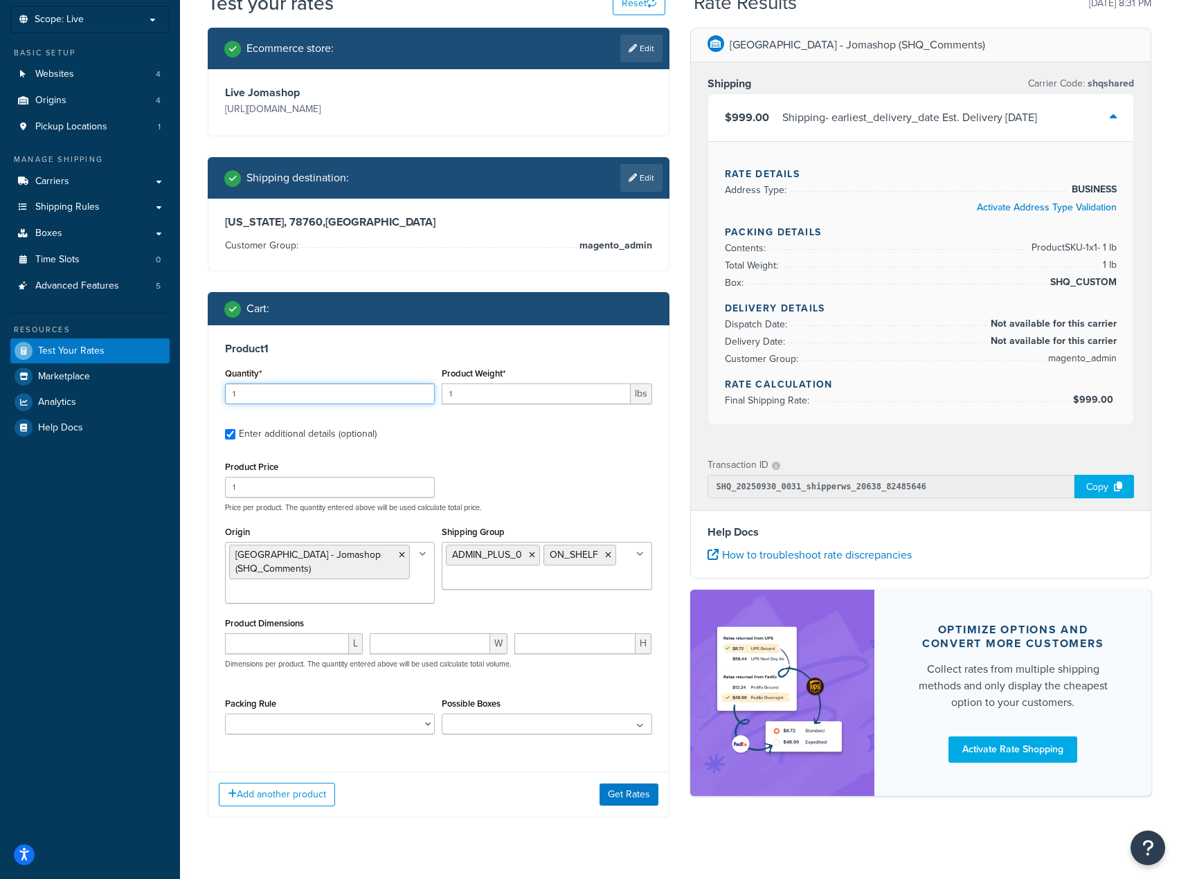
drag, startPoint x: 259, startPoint y: 397, endPoint x: 211, endPoint y: 389, distance: 49.1
click at [211, 389] on div "Product 1 Quantity* 1 Product Weight* 1 lbs Enter additional details (optional)…" at bounding box center [438, 543] width 461 height 436
click at [663, 174] on div "Shipping destination : Edit" at bounding box center [439, 178] width 462 height 42
click at [647, 187] on link "Edit" at bounding box center [641, 178] width 42 height 28
select select "TX"
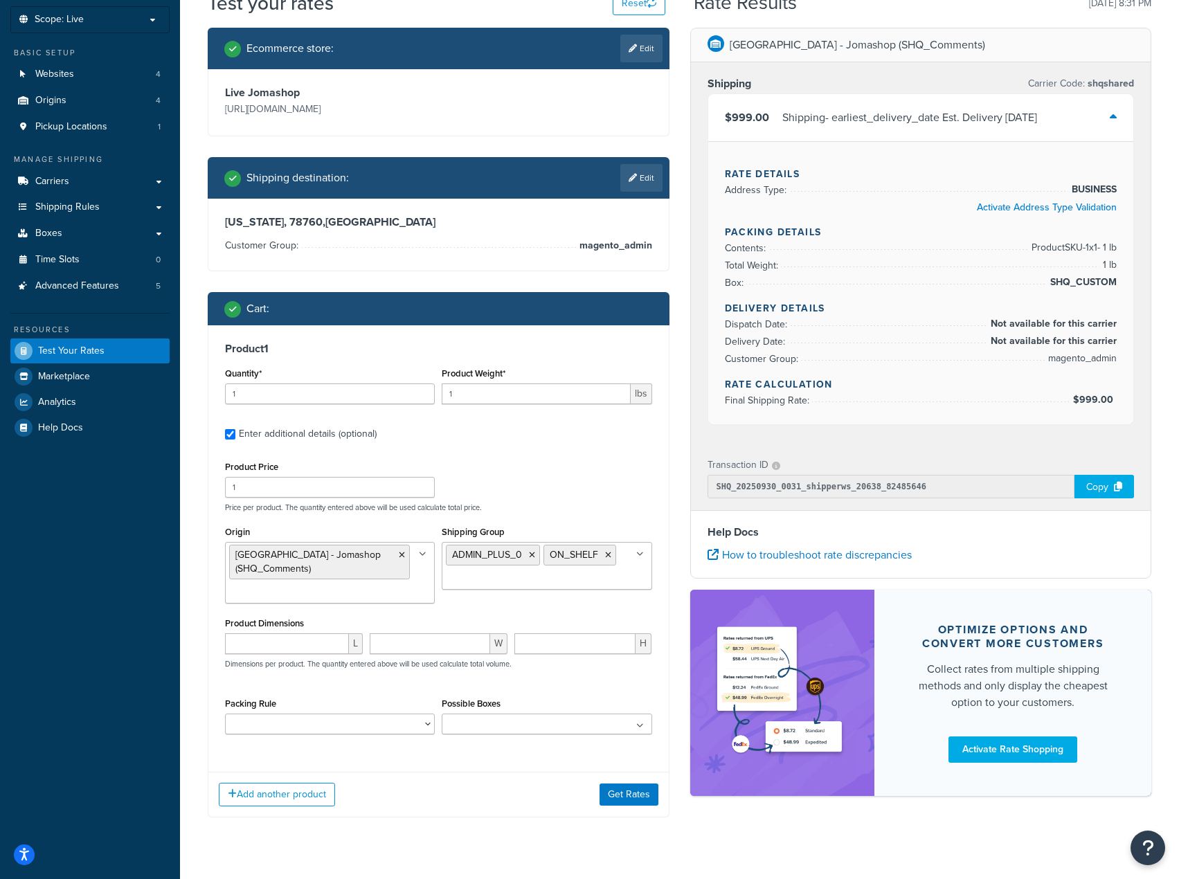
select select "magento_admin"
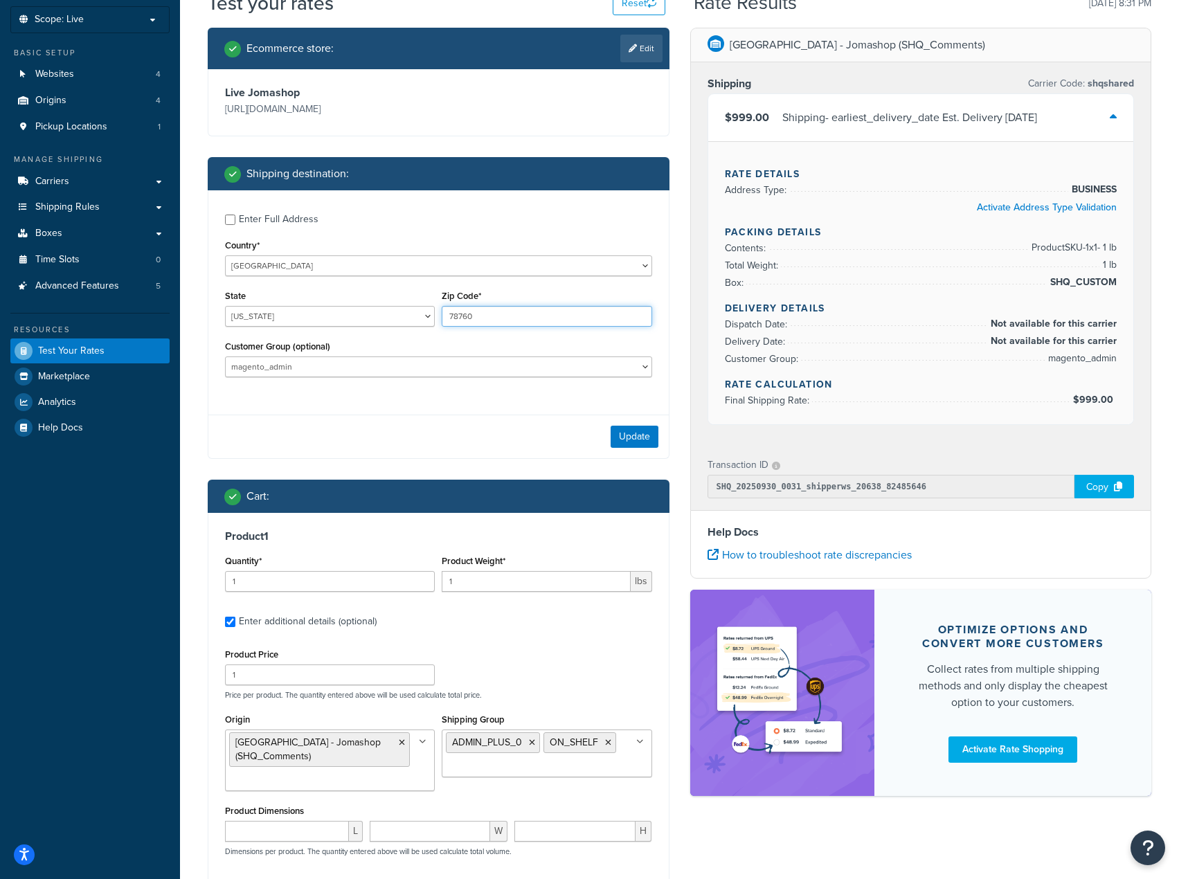
click at [464, 317] on input "78760" at bounding box center [547, 316] width 210 height 21
click at [466, 317] on input "78760" at bounding box center [547, 316] width 210 height 21
drag, startPoint x: 468, startPoint y: 321, endPoint x: 489, endPoint y: 316, distance: 21.2
click at [486, 316] on input "78760" at bounding box center [547, 316] width 210 height 21
type input "78761"
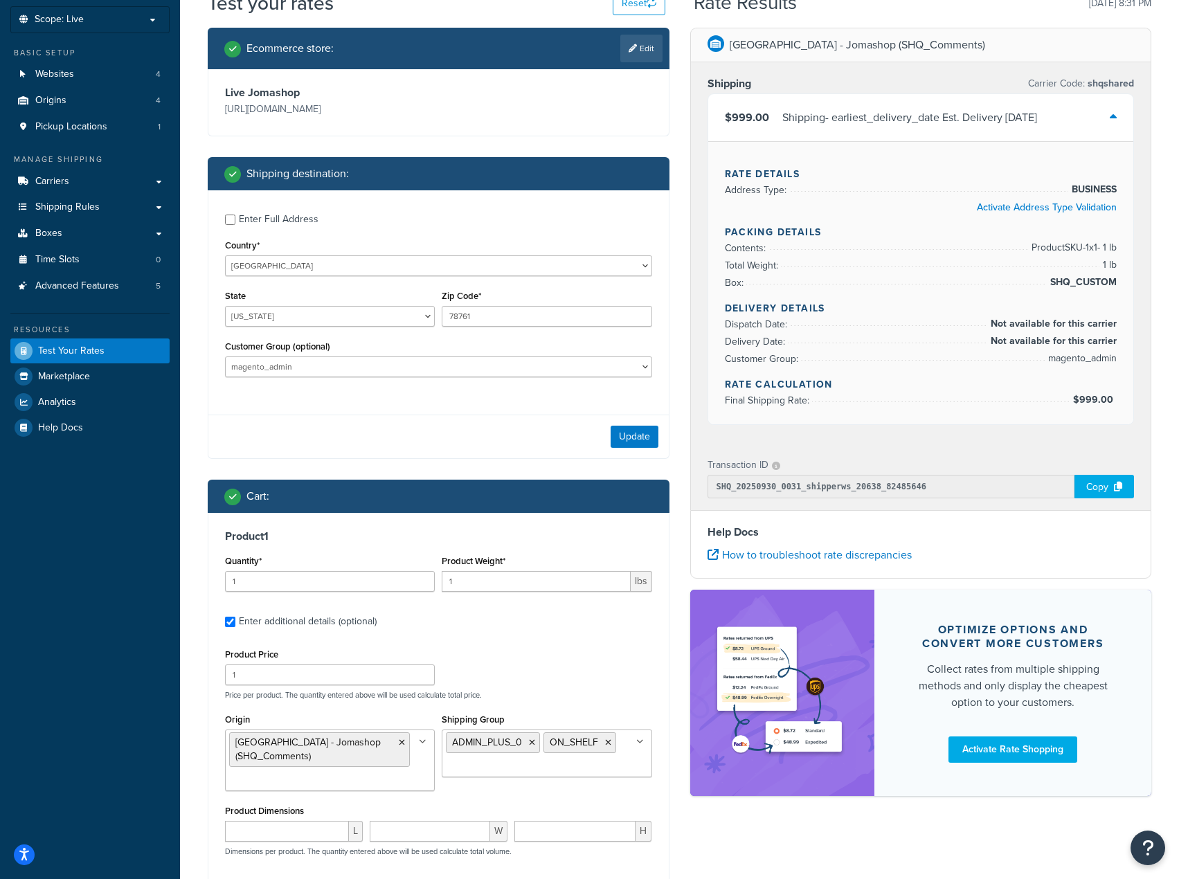
click at [684, 413] on div "Brooklyn Army Terminal - Jomashop (SHQ_Comments) Shipping Carrier Code: shqshar…" at bounding box center [921, 419] width 483 height 782
click at [643, 434] on button "Update" at bounding box center [635, 437] width 48 height 22
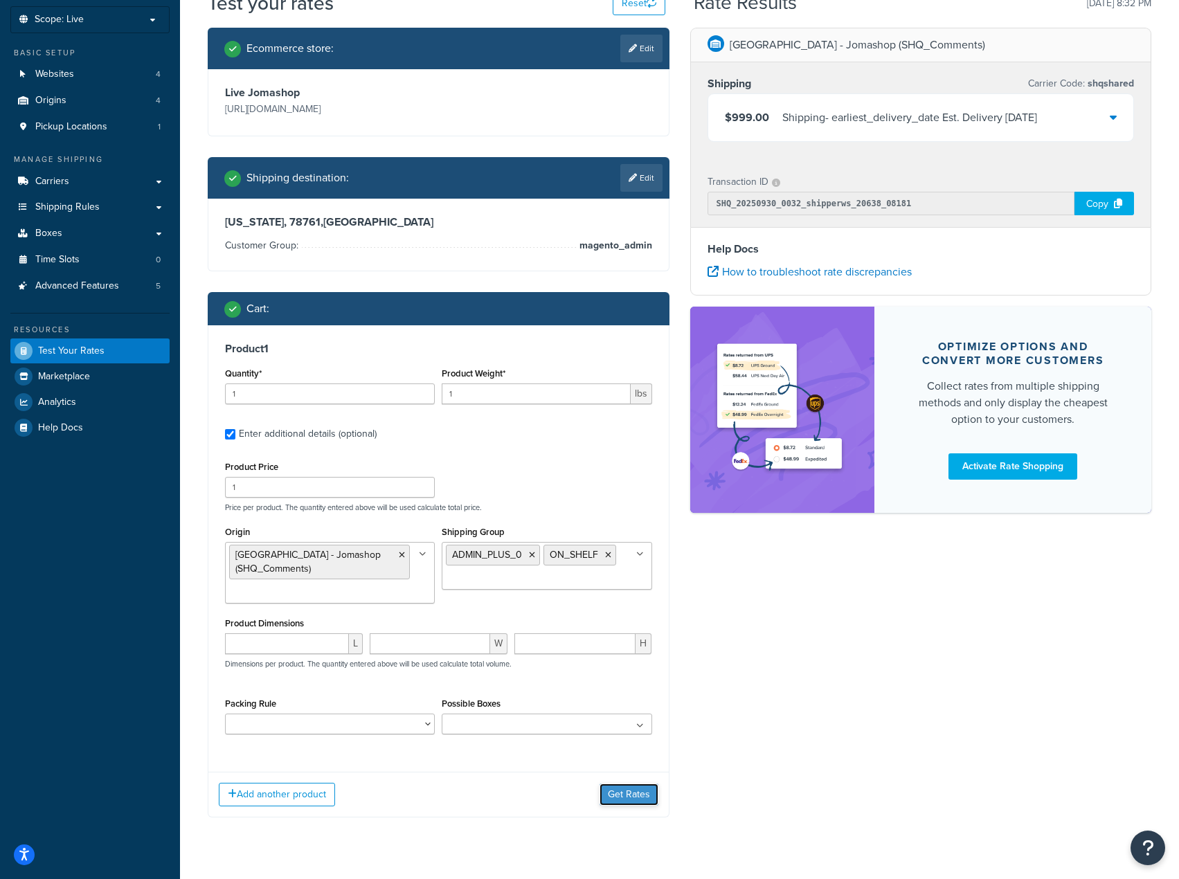
click at [621, 806] on button "Get Rates" at bounding box center [629, 795] width 59 height 22
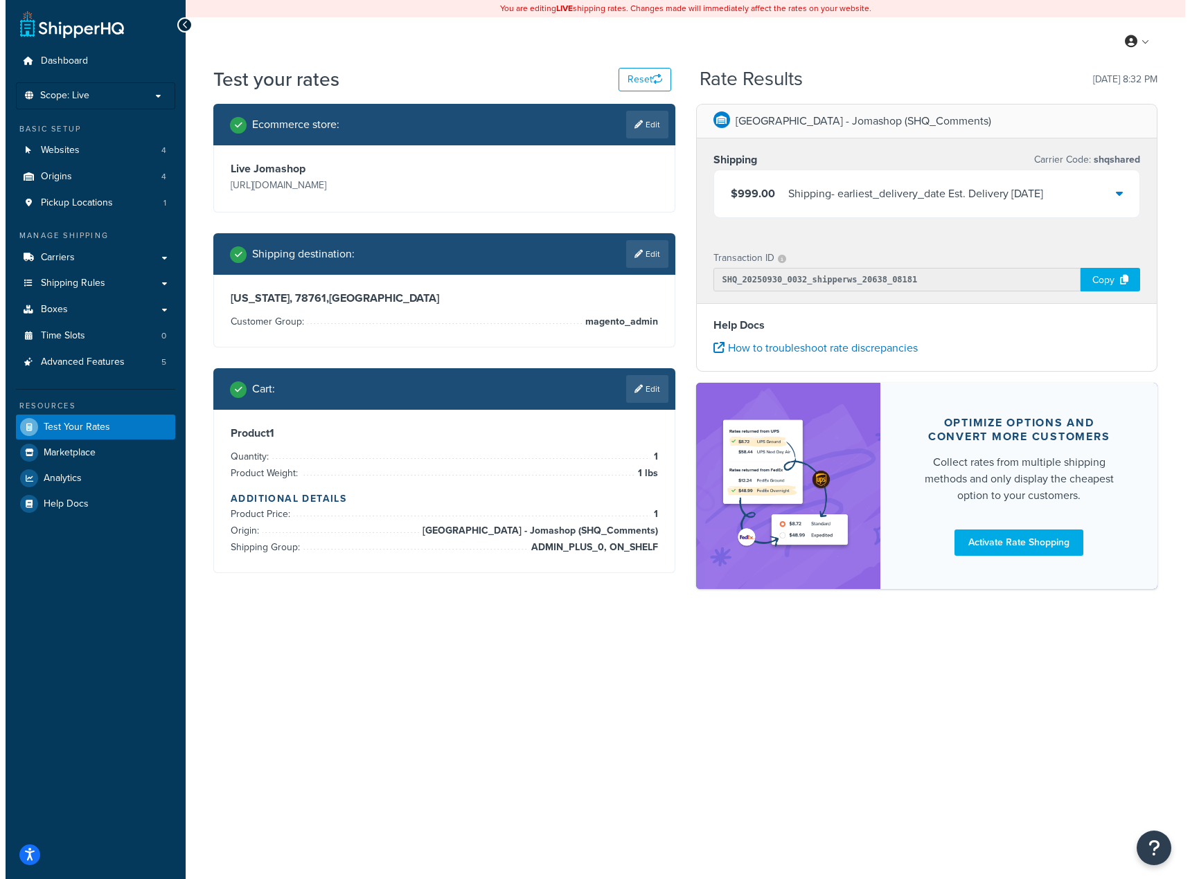
scroll to position [0, 0]
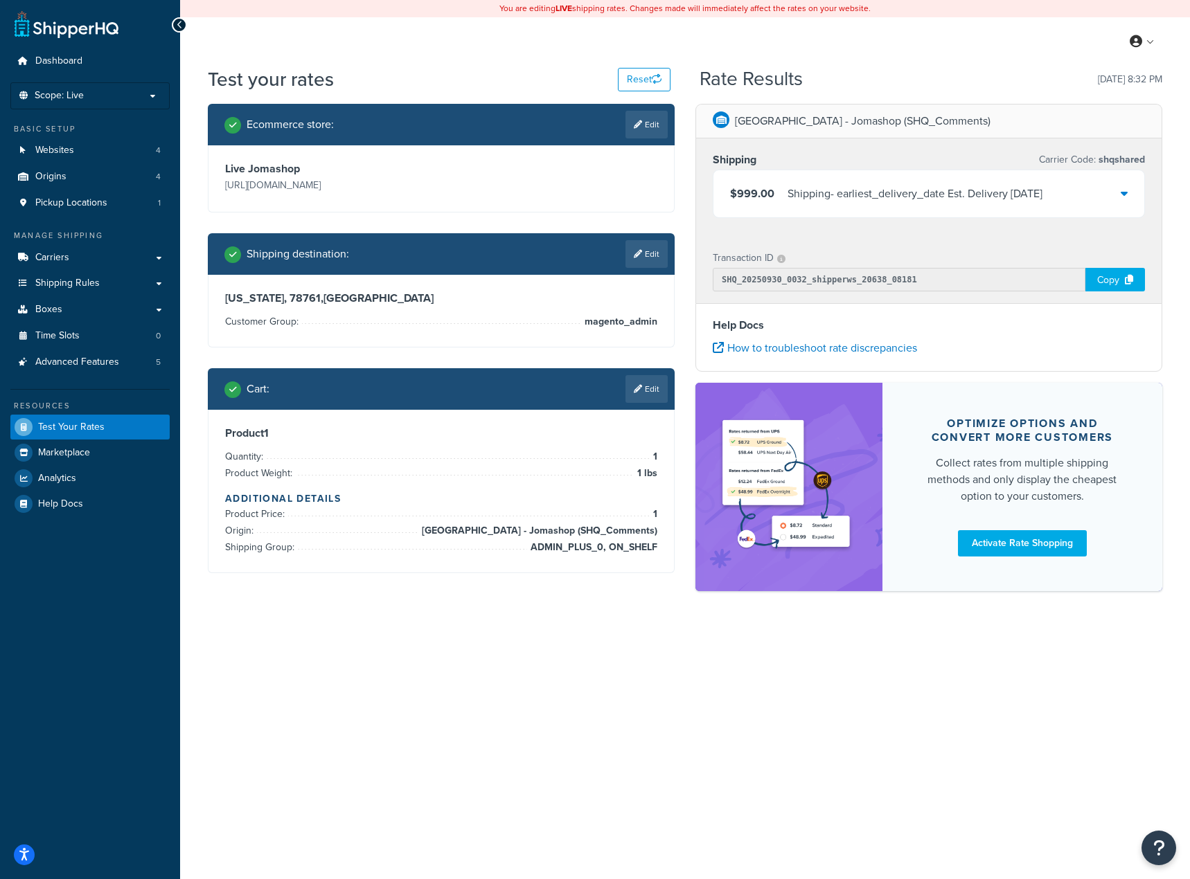
click at [641, 247] on link "Edit" at bounding box center [646, 254] width 42 height 28
select select "TX"
select select "magento_admin"
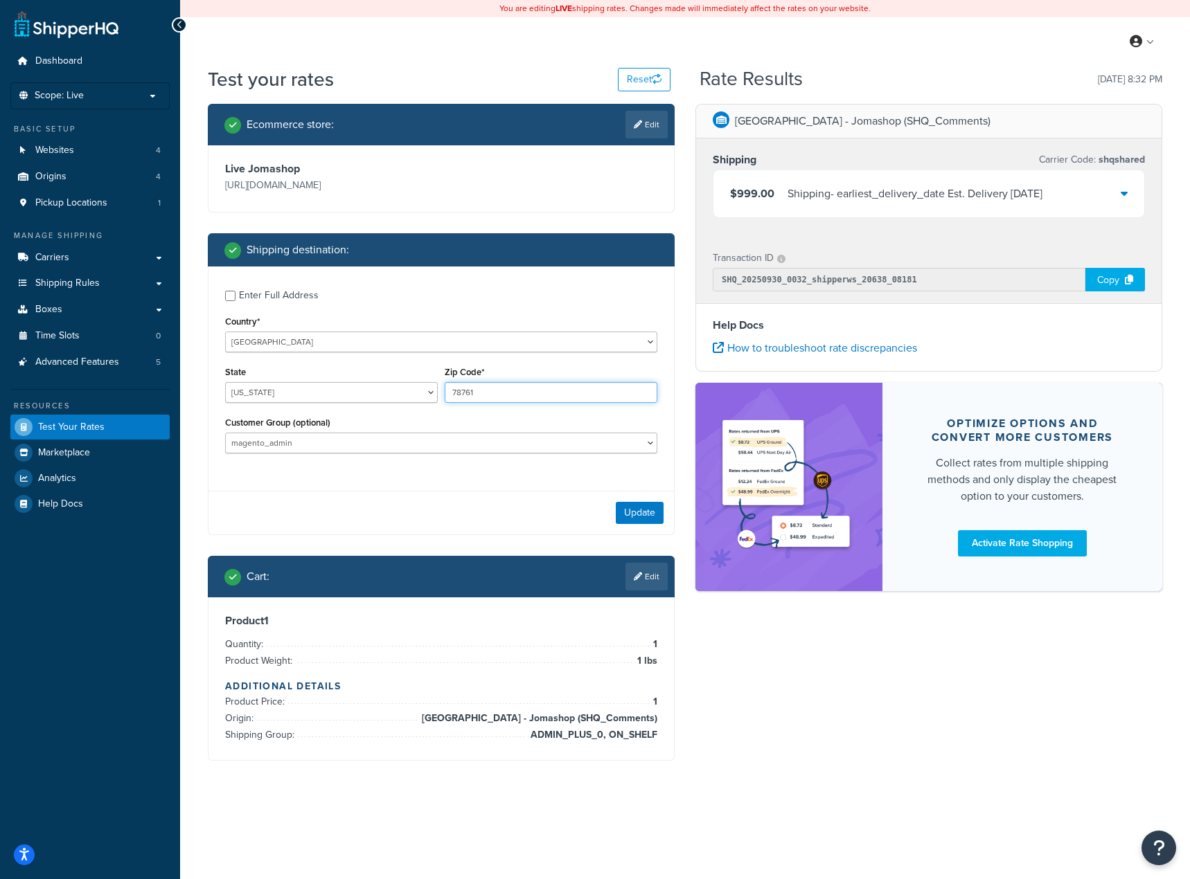
drag, startPoint x: 487, startPoint y: 396, endPoint x: 468, endPoint y: 395, distance: 18.7
click at [468, 395] on input "78761" at bounding box center [551, 392] width 213 height 21
type input "78762"
click at [637, 510] on button "Update" at bounding box center [640, 513] width 48 height 22
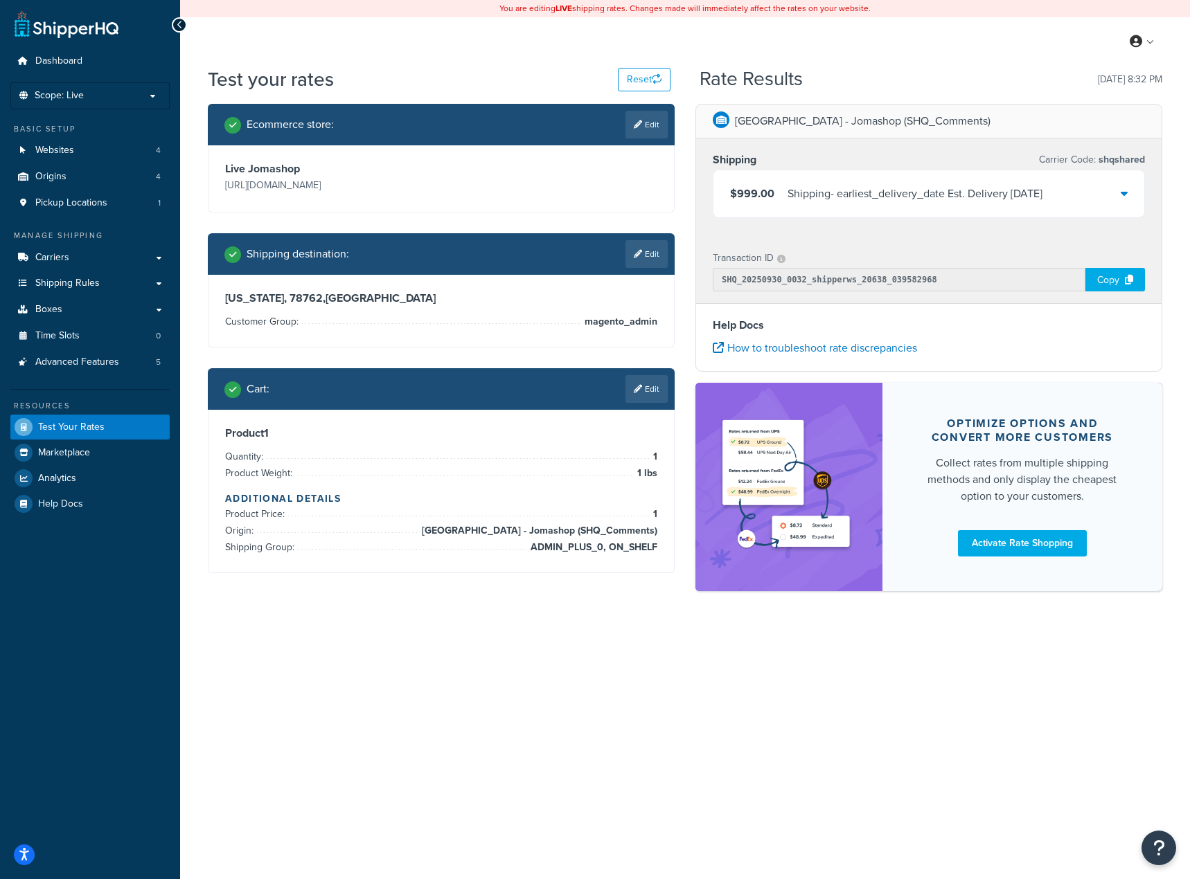
click at [569, 39] on div "My Profile Billing Global Settings Contact Us Logout" at bounding box center [685, 41] width 1010 height 48
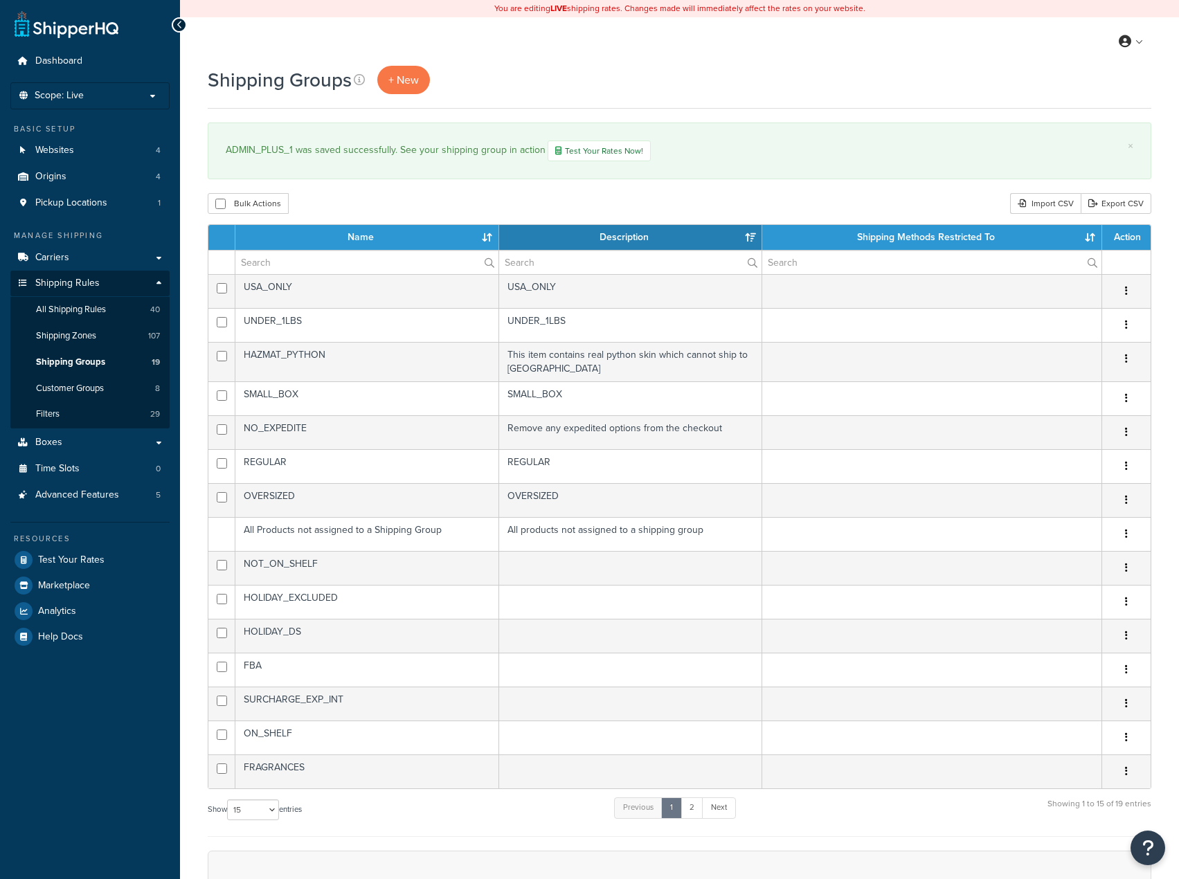
select select "15"
click at [693, 801] on link "2" at bounding box center [692, 808] width 23 height 21
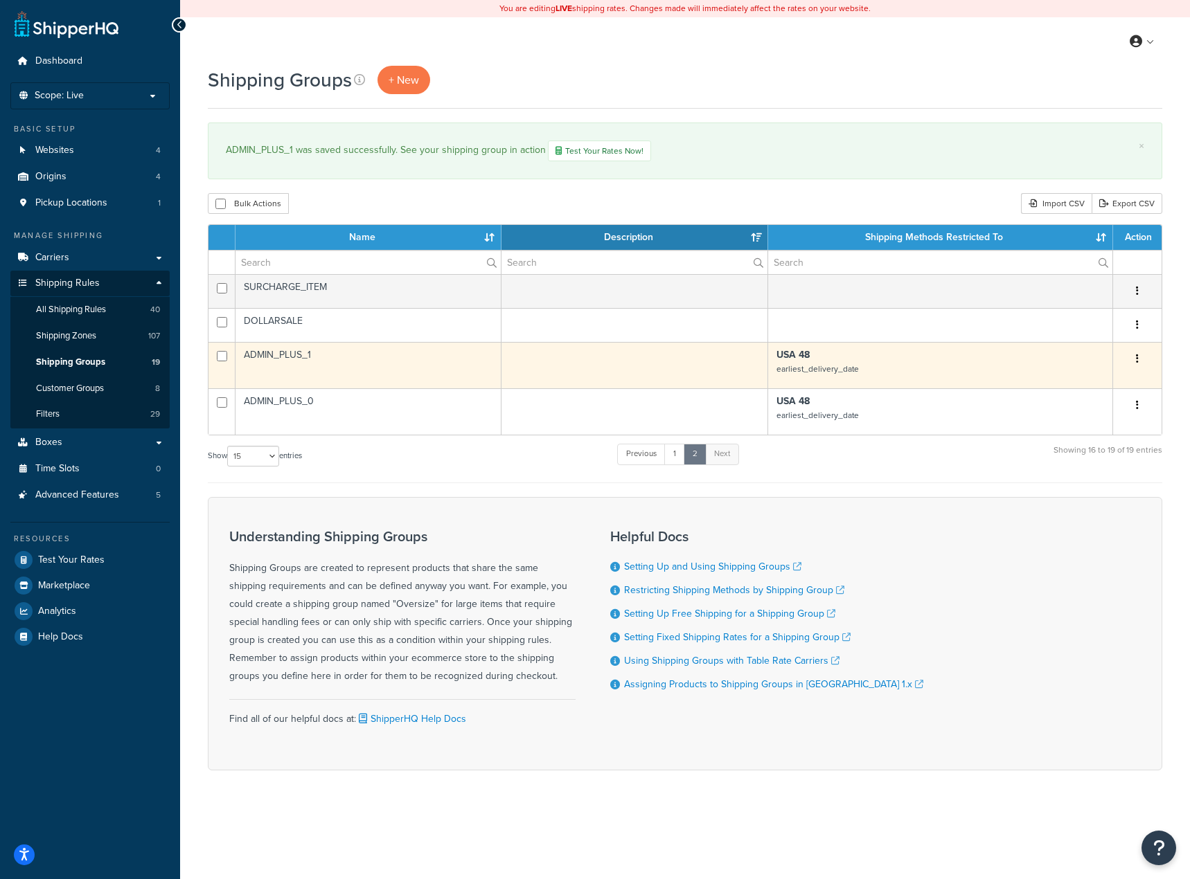
click at [1144, 360] on button "button" at bounding box center [1136, 359] width 19 height 22
click at [1091, 388] on link "Edit" at bounding box center [1080, 388] width 109 height 28
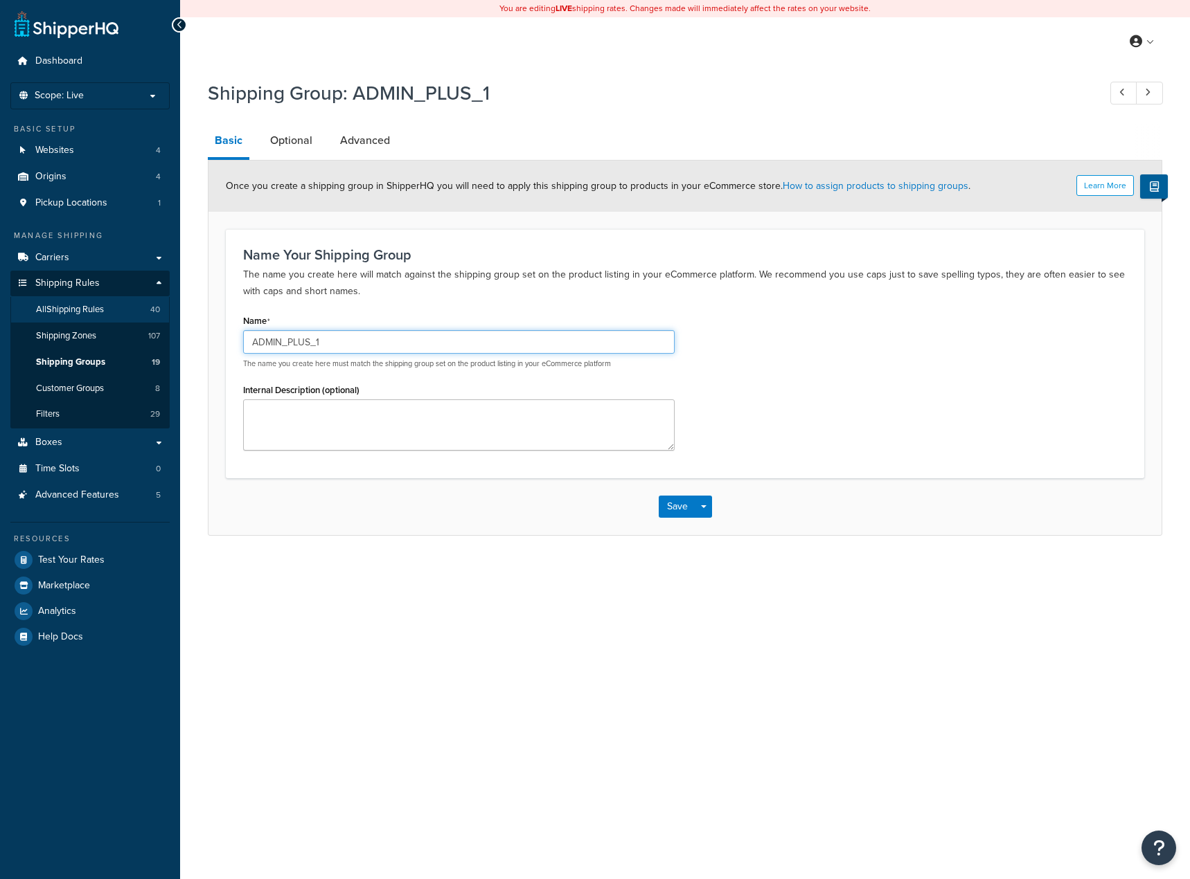
drag, startPoint x: 374, startPoint y: 343, endPoint x: 119, endPoint y: 314, distance: 256.6
click at [119, 314] on div "Dashboard Scope: Live Basic Setup Websites 4 Origins 4 Pickup Locations 1 Manag…" at bounding box center [595, 439] width 1190 height 879
paste input "ONLY_HANDLING_PLUS_0"
drag, startPoint x: 399, startPoint y: 341, endPoint x: 439, endPoint y: 337, distance: 40.4
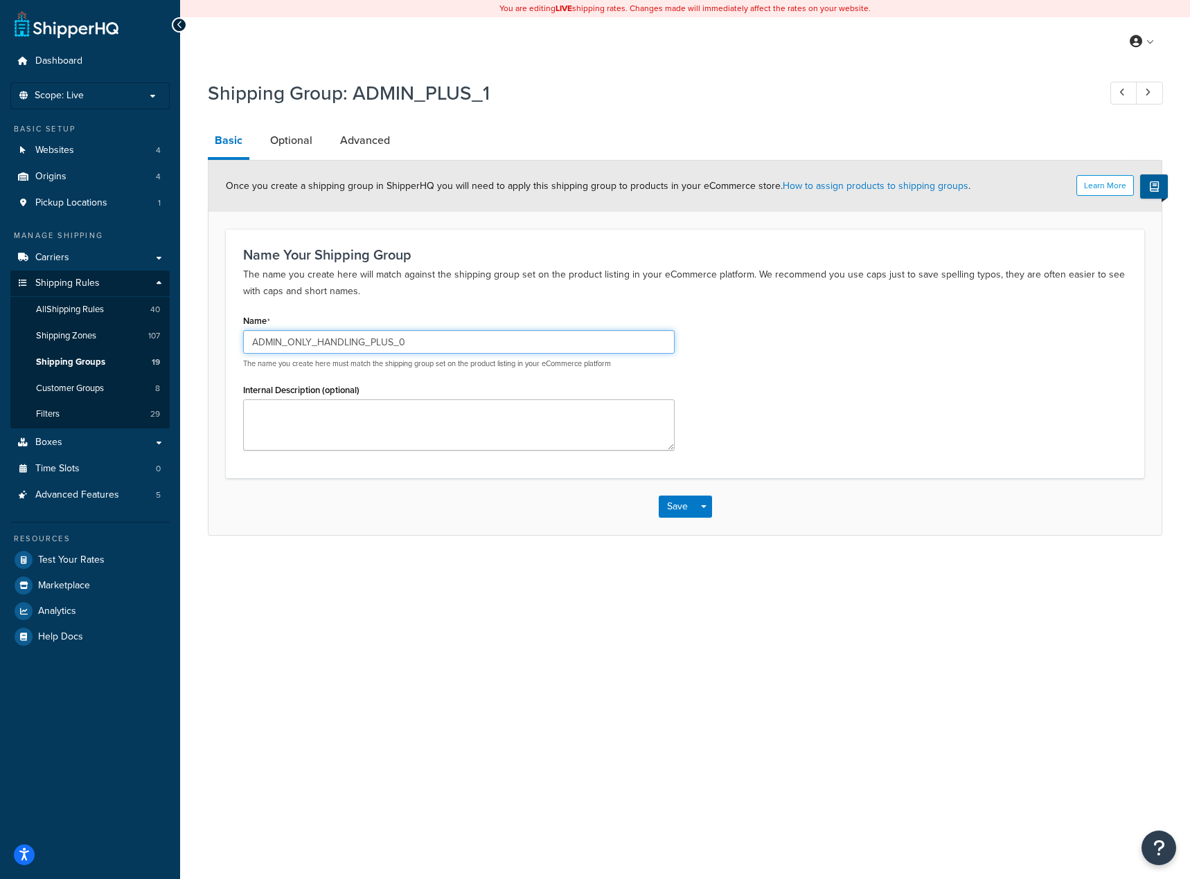
click at [434, 337] on input "ADMIN_ONLY_HANDLING_PLUS_0" at bounding box center [458, 342] width 431 height 24
type input "ADMIN_ONLY_HANDLING_PLUS_1"
click at [289, 135] on link "Optional" at bounding box center [291, 140] width 56 height 33
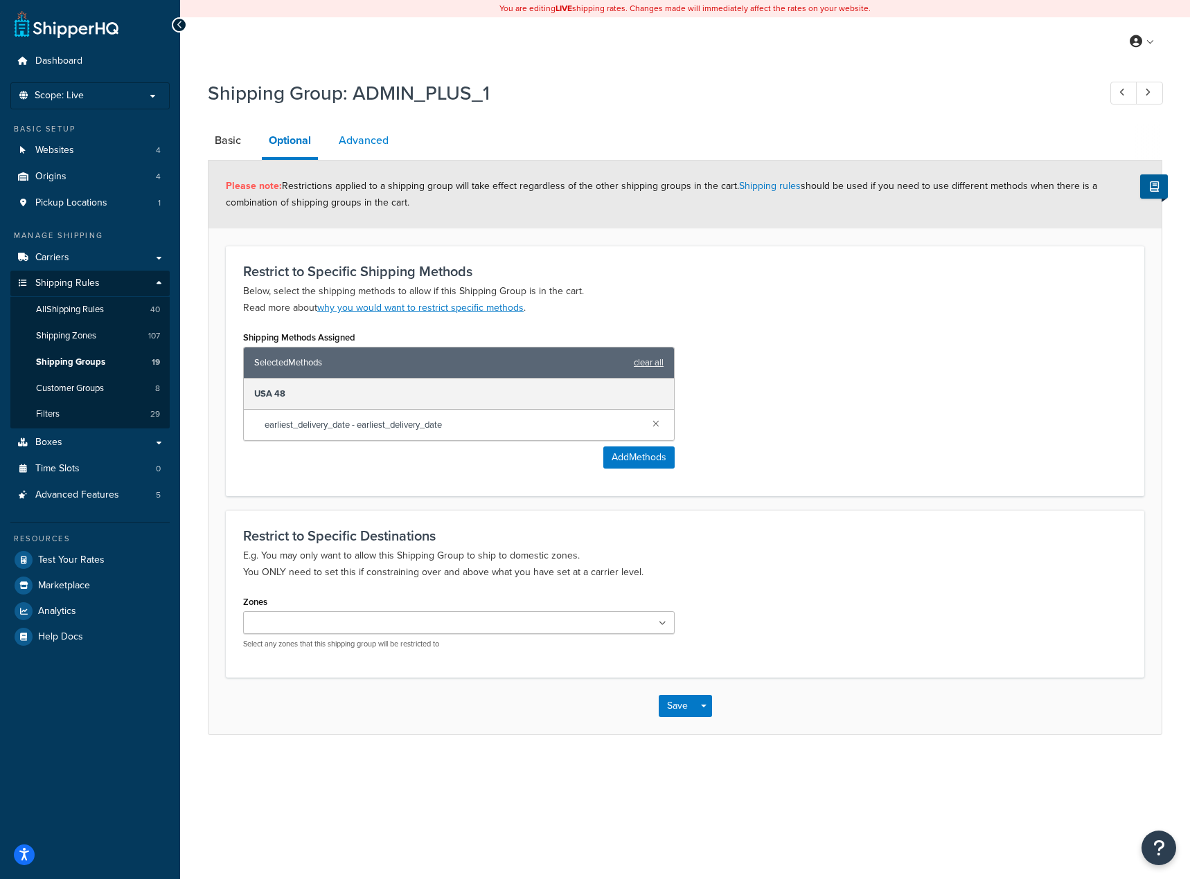
click at [382, 147] on link "Advanced" at bounding box center [364, 140] width 64 height 33
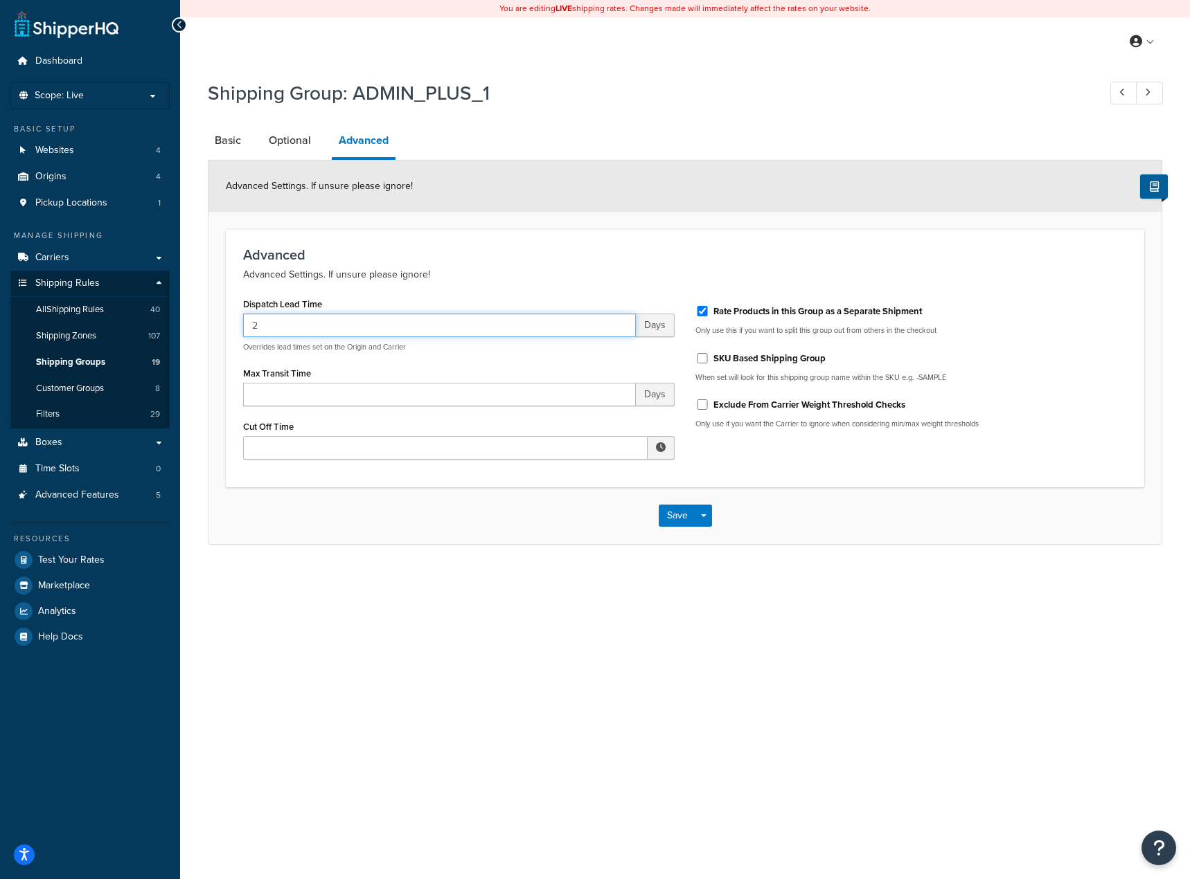
drag, startPoint x: 492, startPoint y: 337, endPoint x: 244, endPoint y: 350, distance: 248.3
click at [206, 336] on div "Shipping Group: ADMIN_PLUS_1 Basic Optional Advanced Advanced Settings. If unsu…" at bounding box center [685, 326] width 1010 height 507
drag, startPoint x: 277, startPoint y: 332, endPoint x: 240, endPoint y: 341, distance: 38.6
click at [217, 324] on form "Advanced Settings. If unsure please ignore! Advanced Advanced Settings. If unsu…" at bounding box center [684, 352] width 953 height 383
type input "2"
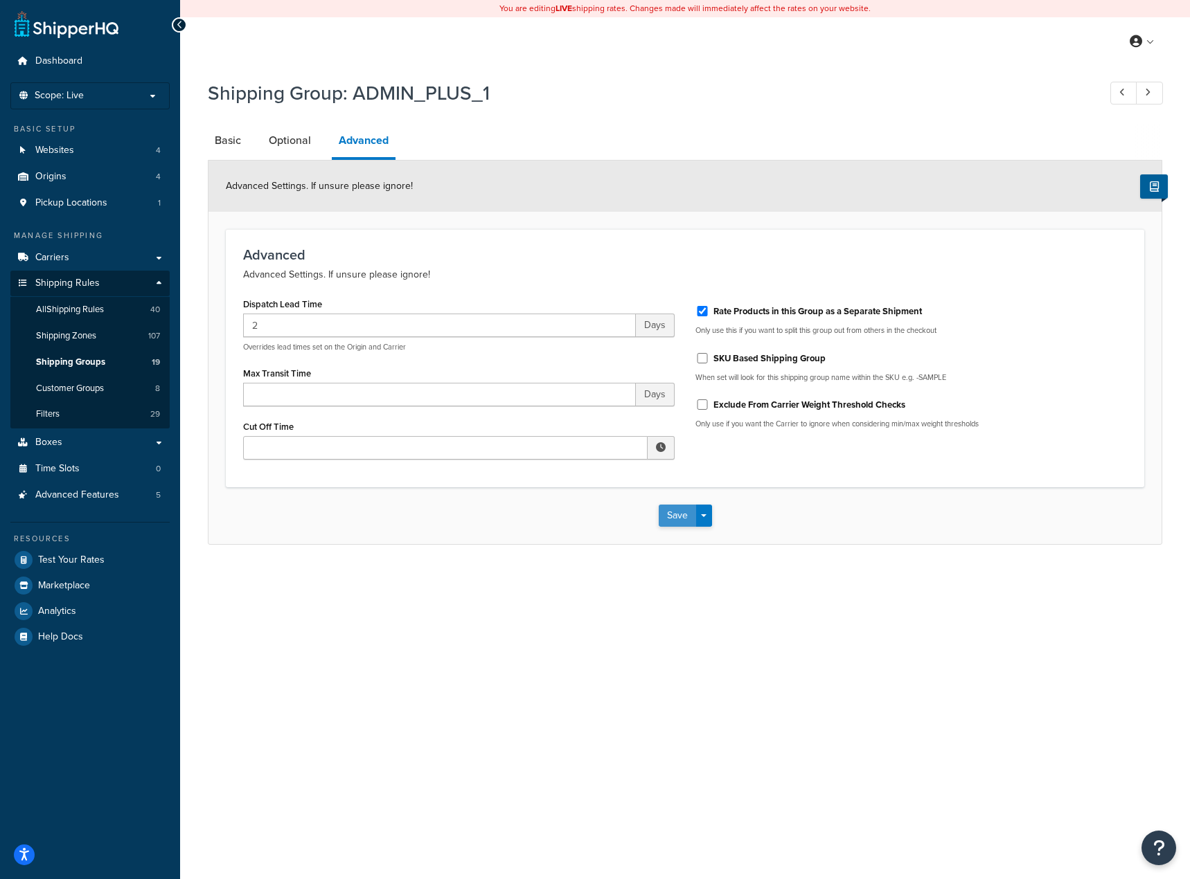
click at [674, 520] on button "Save" at bounding box center [677, 516] width 37 height 22
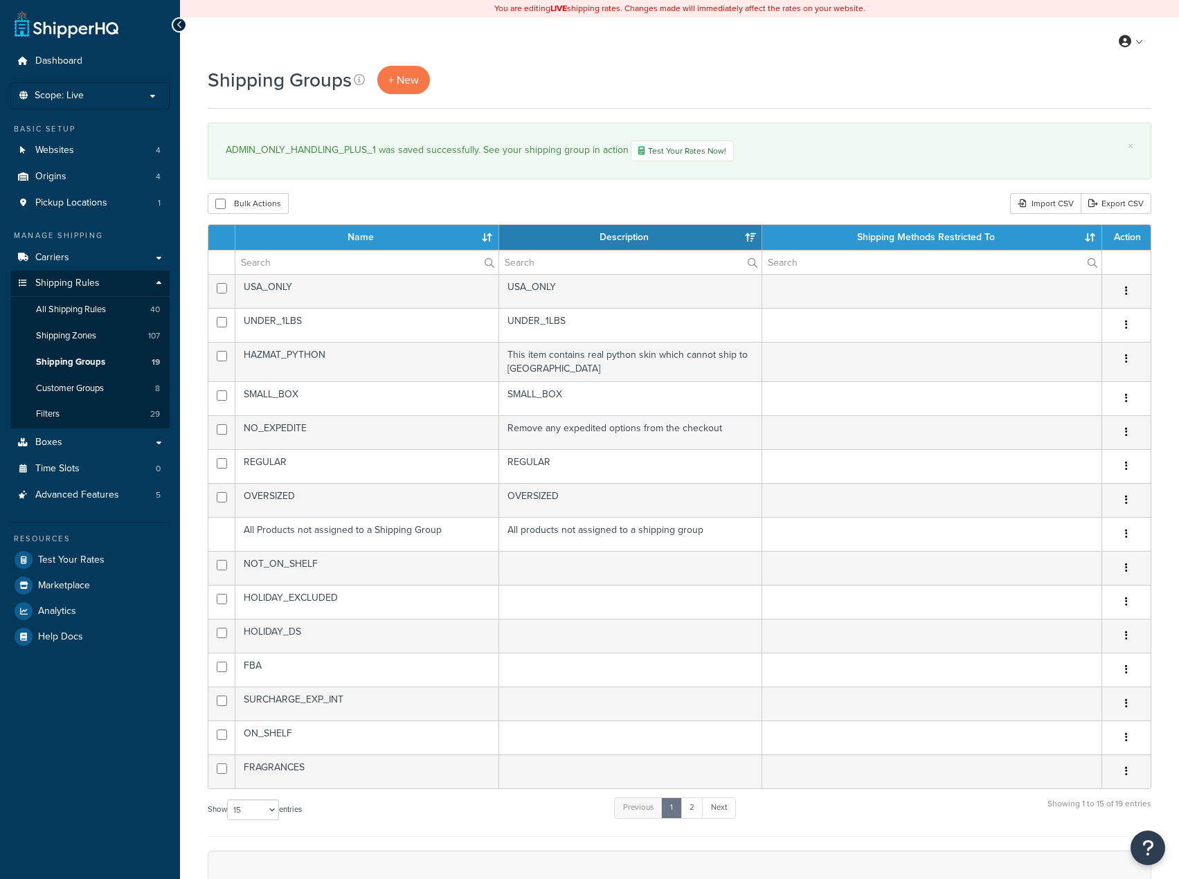
select select "15"
click at [699, 810] on link "2" at bounding box center [692, 808] width 23 height 21
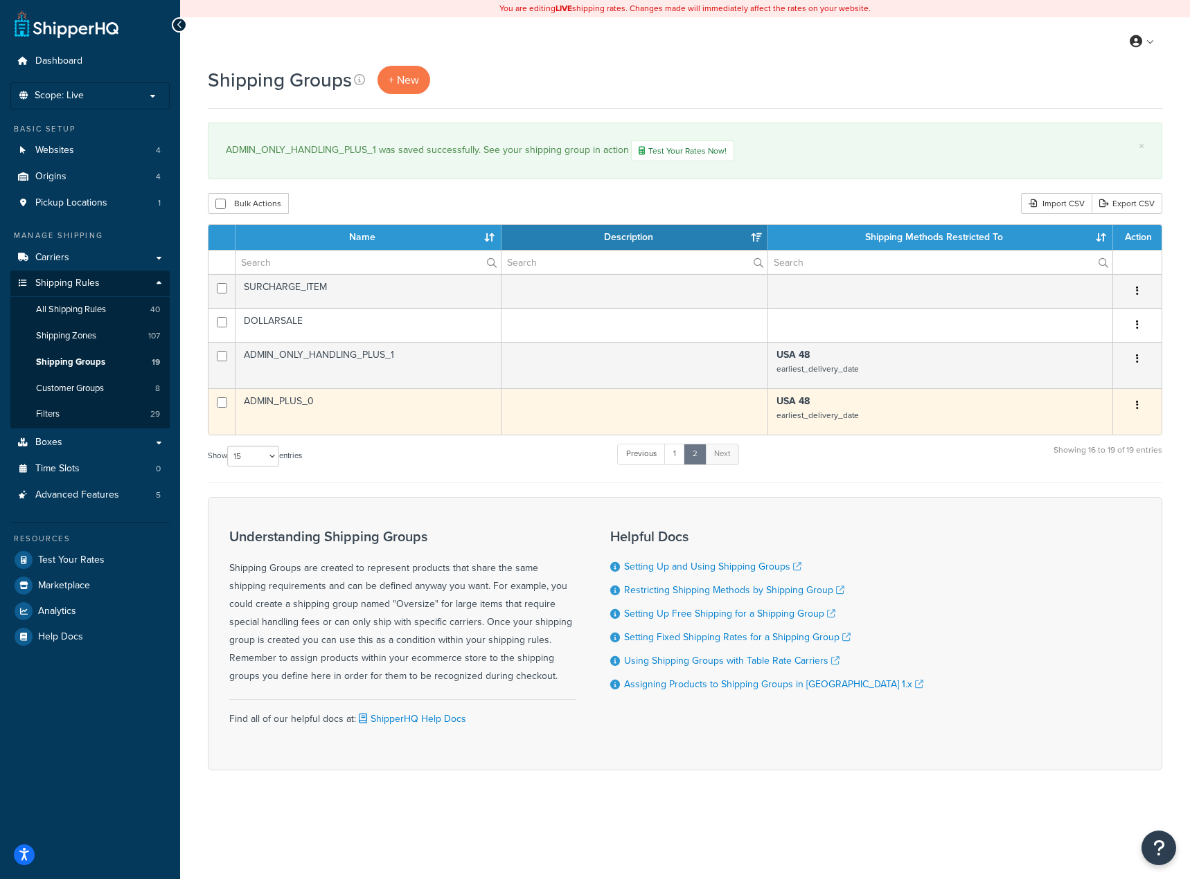
click at [1138, 406] on button "button" at bounding box center [1136, 406] width 19 height 22
click at [1089, 429] on link "Edit" at bounding box center [1080, 434] width 109 height 28
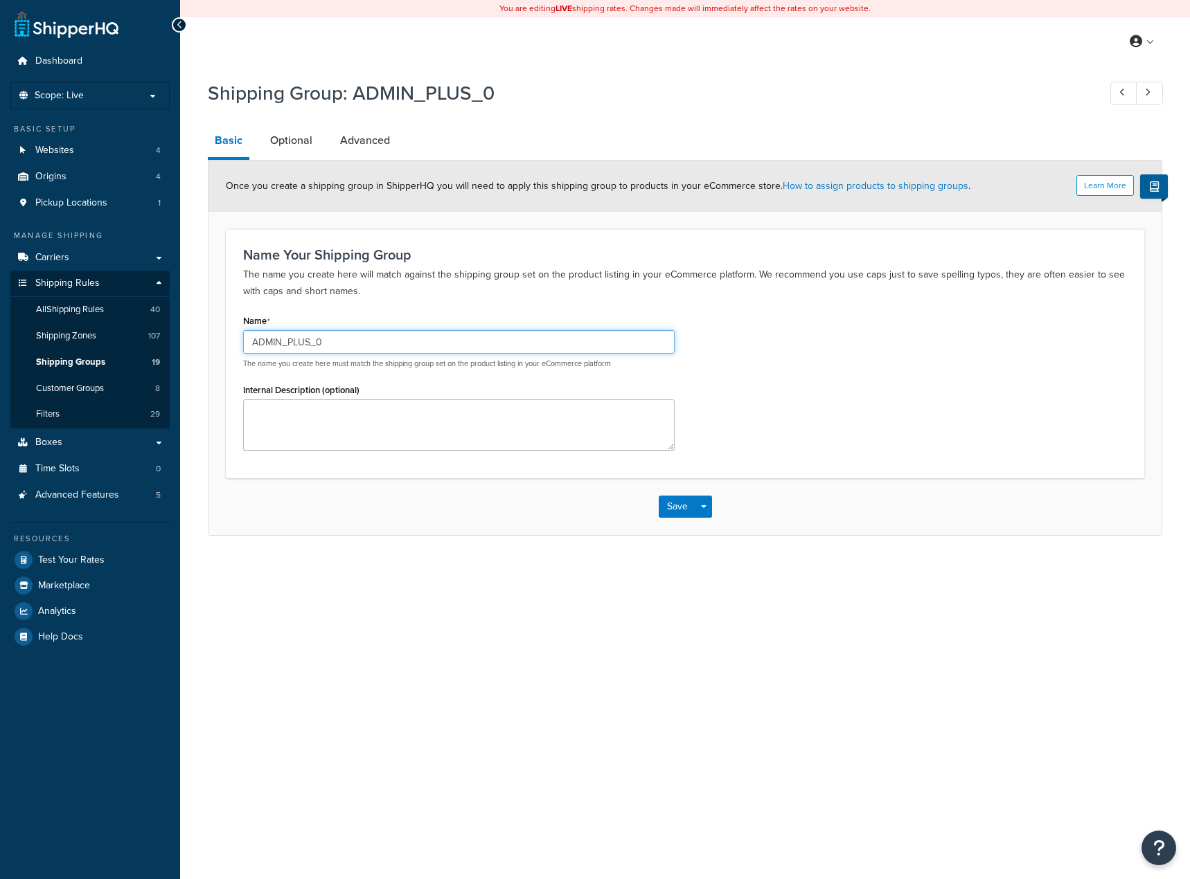
drag, startPoint x: 330, startPoint y: 339, endPoint x: 218, endPoint y: 334, distance: 111.6
click at [220, 334] on form "Learn More Once you create a shipping group in ShipperHQ you will need to apply…" at bounding box center [684, 348] width 953 height 374
paste input "ONLY_HANDLING_"
type input "ADMIN_ONLY_HANDLING_PLUS_0"
click at [284, 140] on link "Optional" at bounding box center [291, 140] width 56 height 33
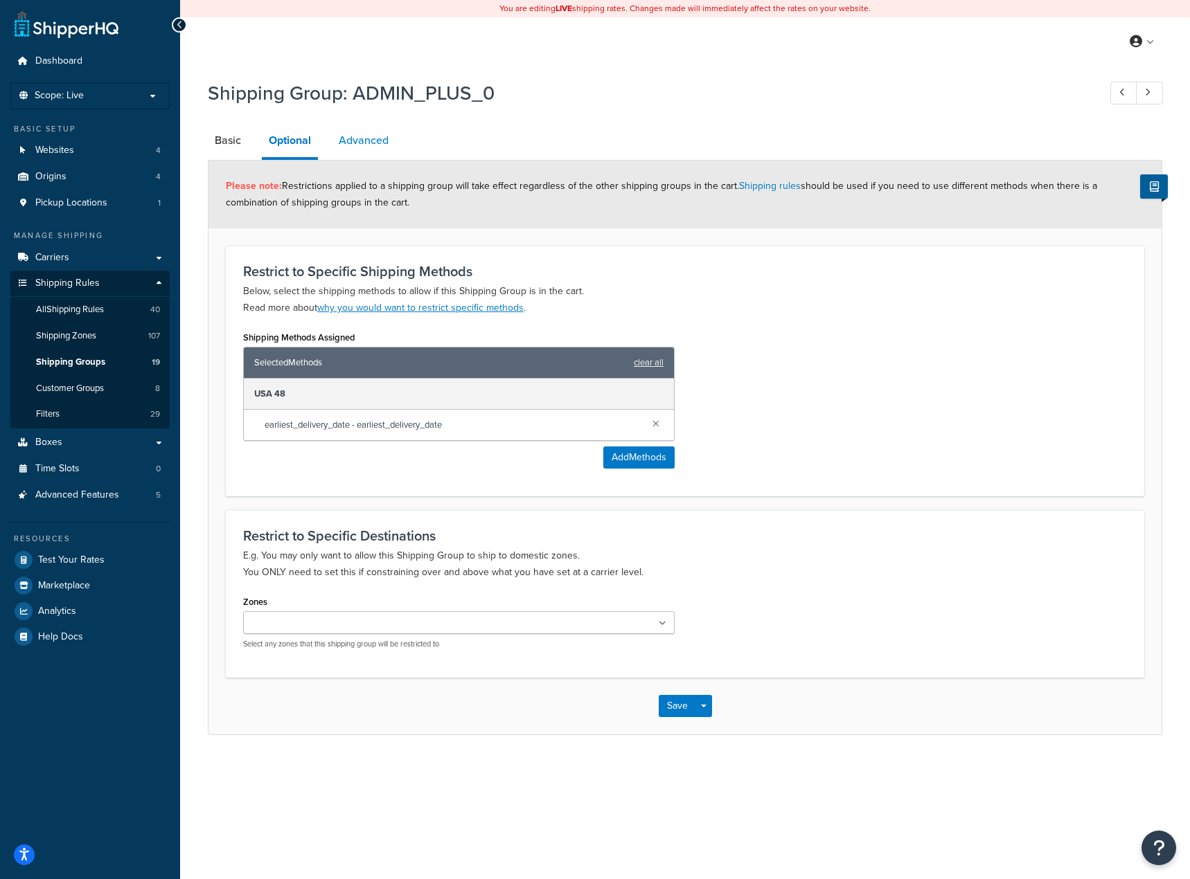
click at [354, 136] on link "Advanced" at bounding box center [364, 140] width 64 height 33
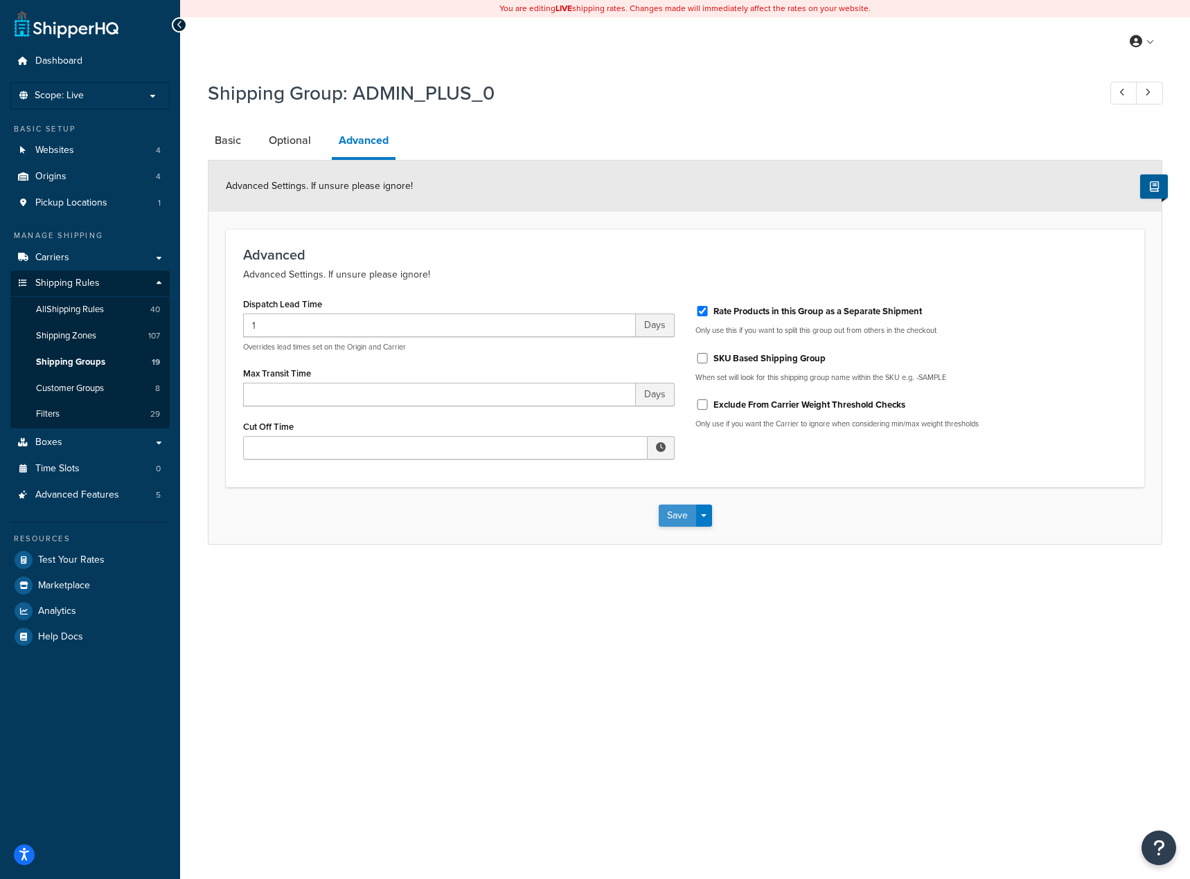
click at [674, 519] on button "Save" at bounding box center [677, 516] width 37 height 22
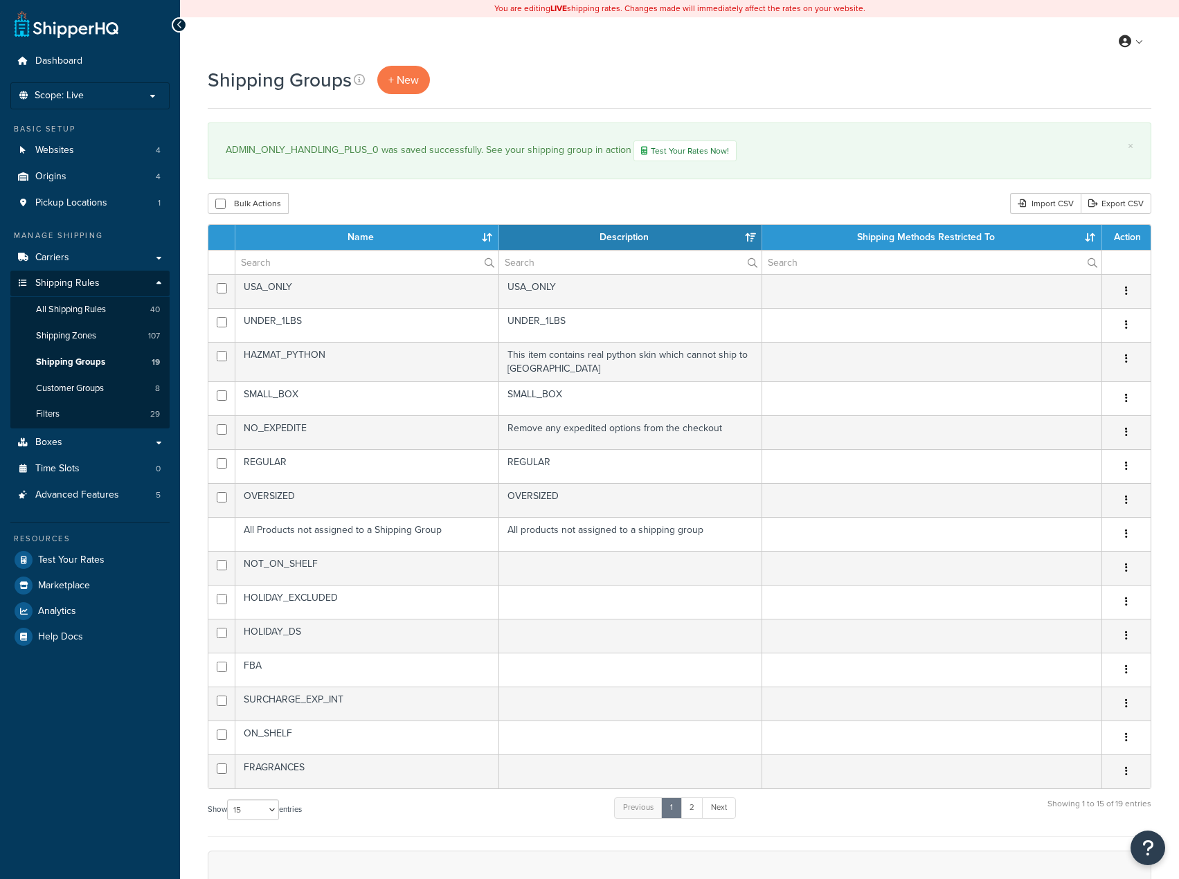
select select "15"
click at [690, 809] on link "2" at bounding box center [692, 808] width 23 height 21
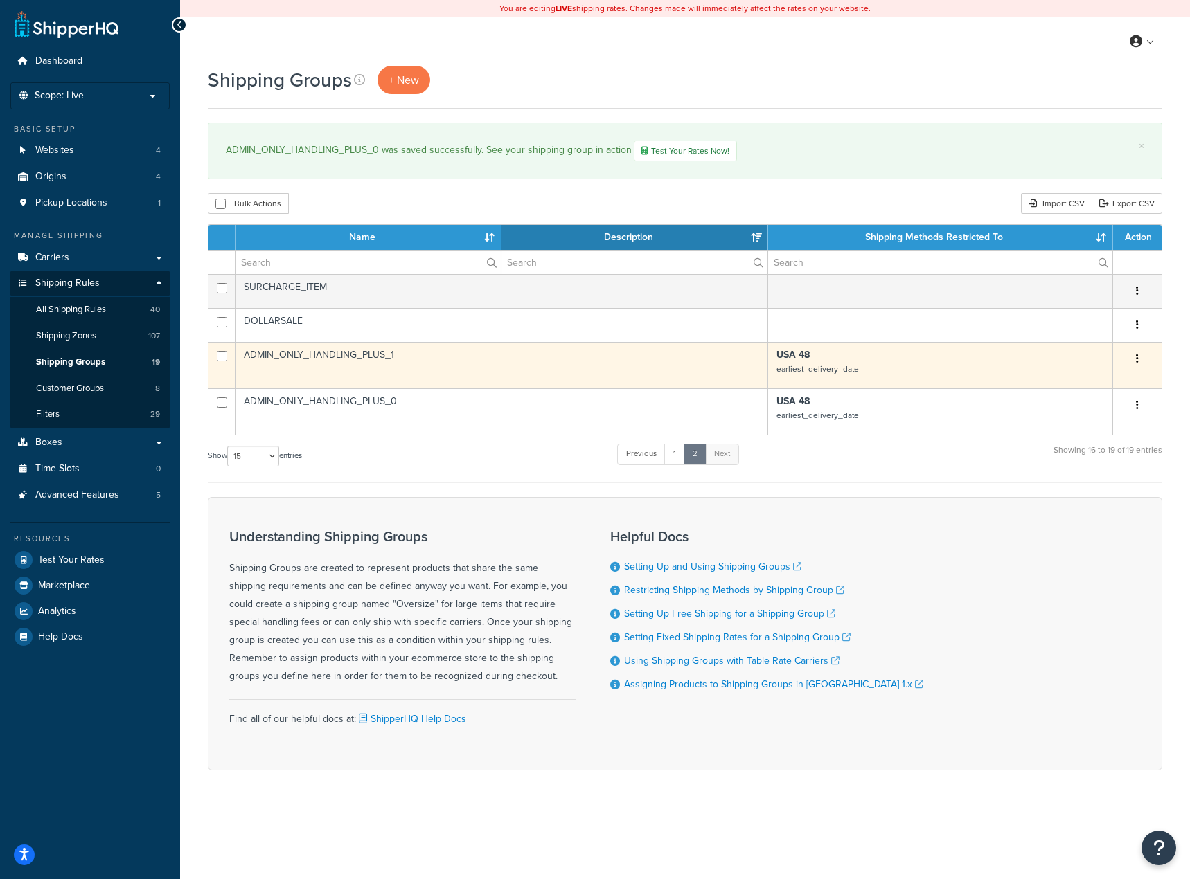
click at [1136, 357] on icon "button" at bounding box center [1137, 359] width 3 height 10
click at [1078, 386] on link "Edit" at bounding box center [1080, 388] width 109 height 28
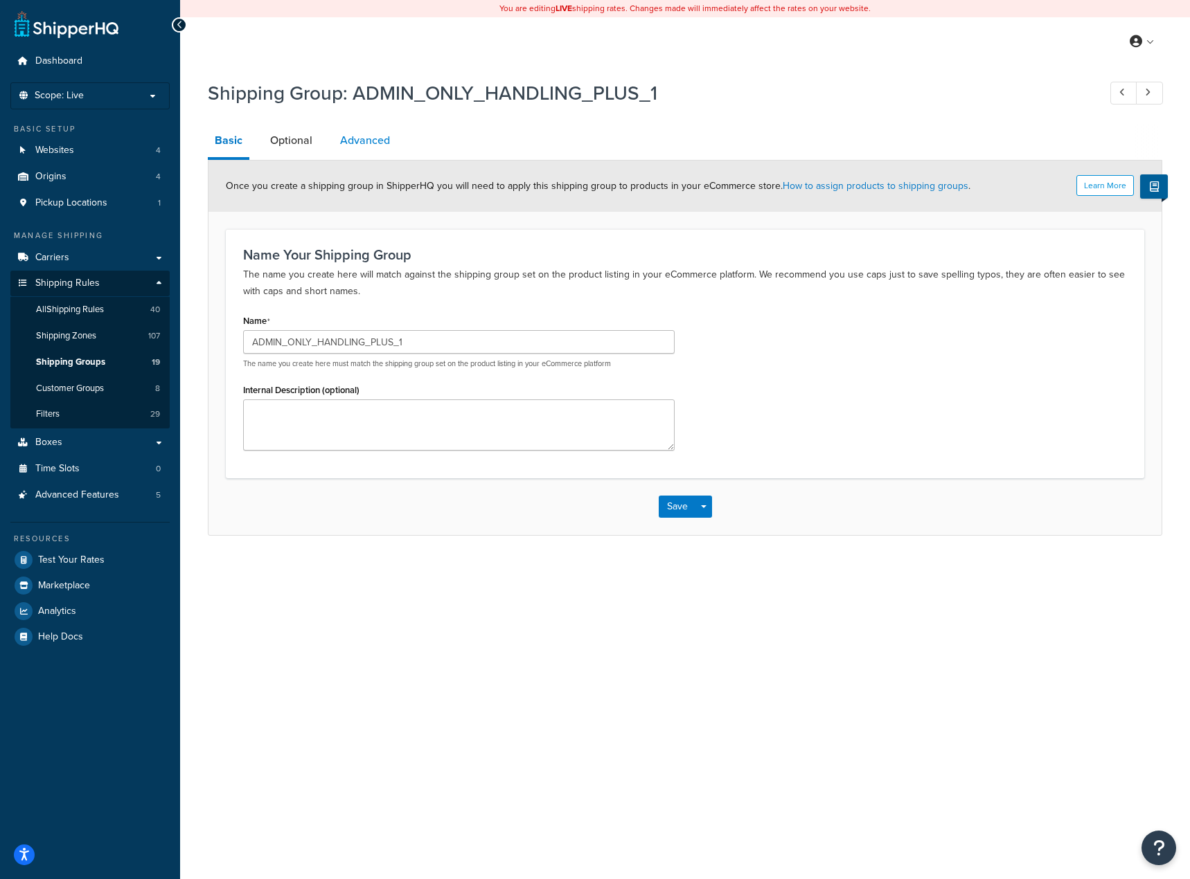
click at [368, 135] on link "Advanced" at bounding box center [365, 140] width 64 height 33
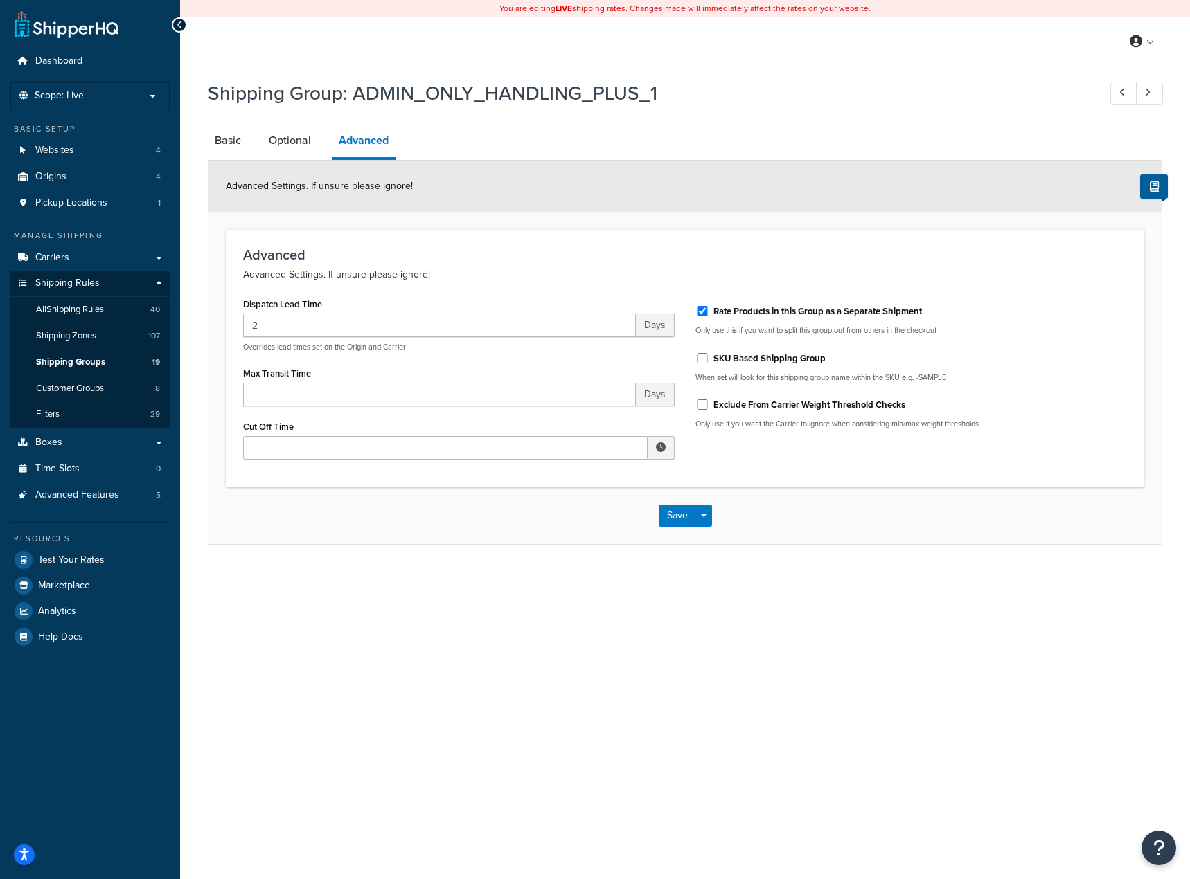
click at [792, 317] on label "Rate Products in this Group as a Separate Shipment" at bounding box center [817, 311] width 208 height 12
click at [709, 316] on input "Rate Products in this Group as a Separate Shipment" at bounding box center [702, 311] width 14 height 10
checkbox input "false"
click at [674, 524] on button "Save" at bounding box center [677, 516] width 37 height 22
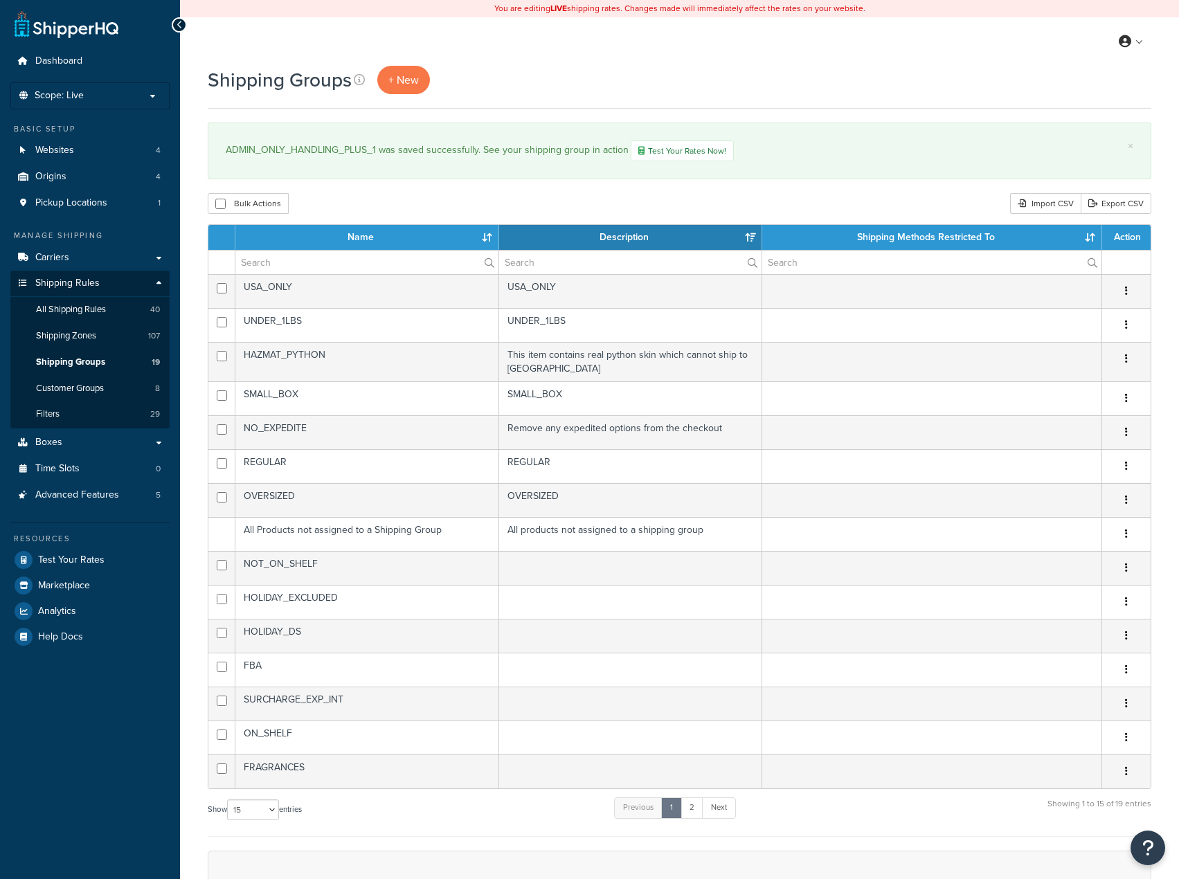
select select "15"
click at [696, 809] on link "2" at bounding box center [692, 808] width 23 height 21
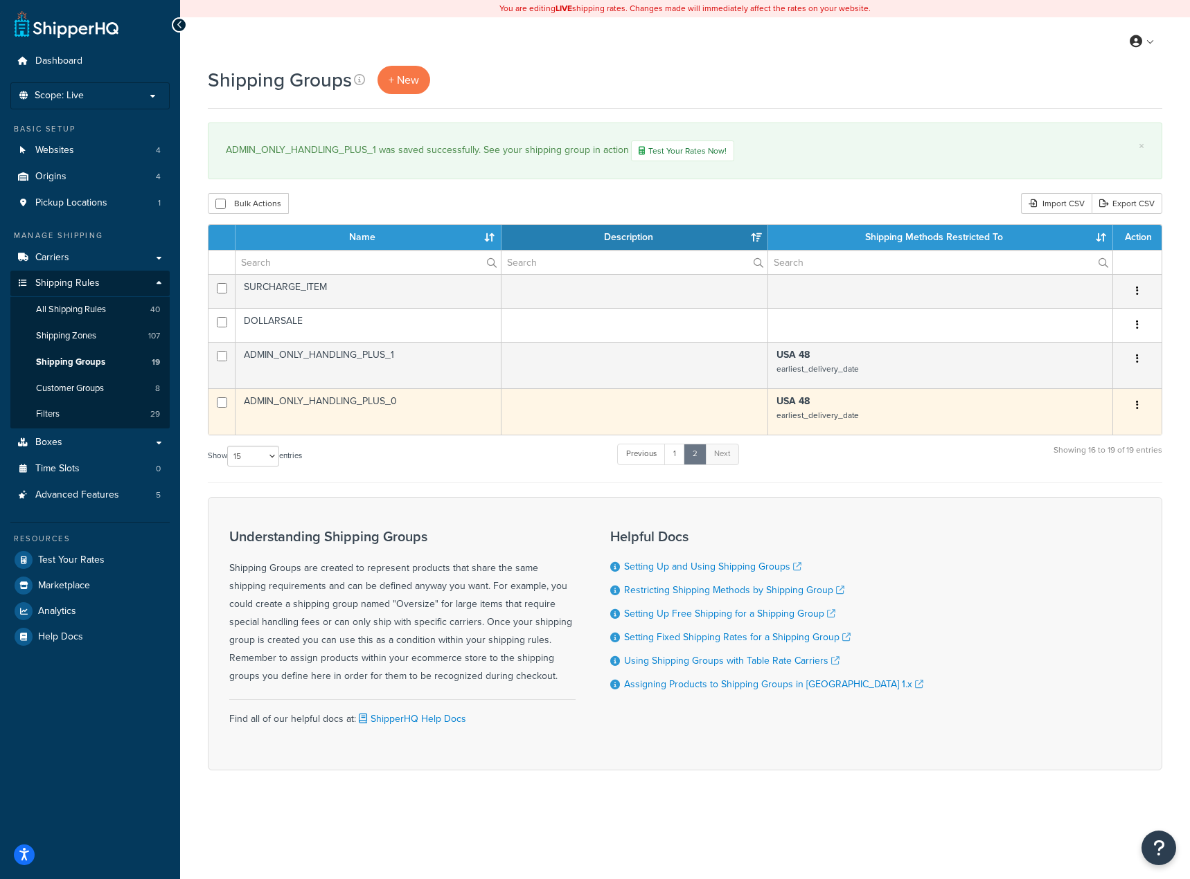
click at [1136, 400] on button "button" at bounding box center [1136, 406] width 19 height 22
click at [1074, 434] on link "Edit" at bounding box center [1080, 434] width 109 height 28
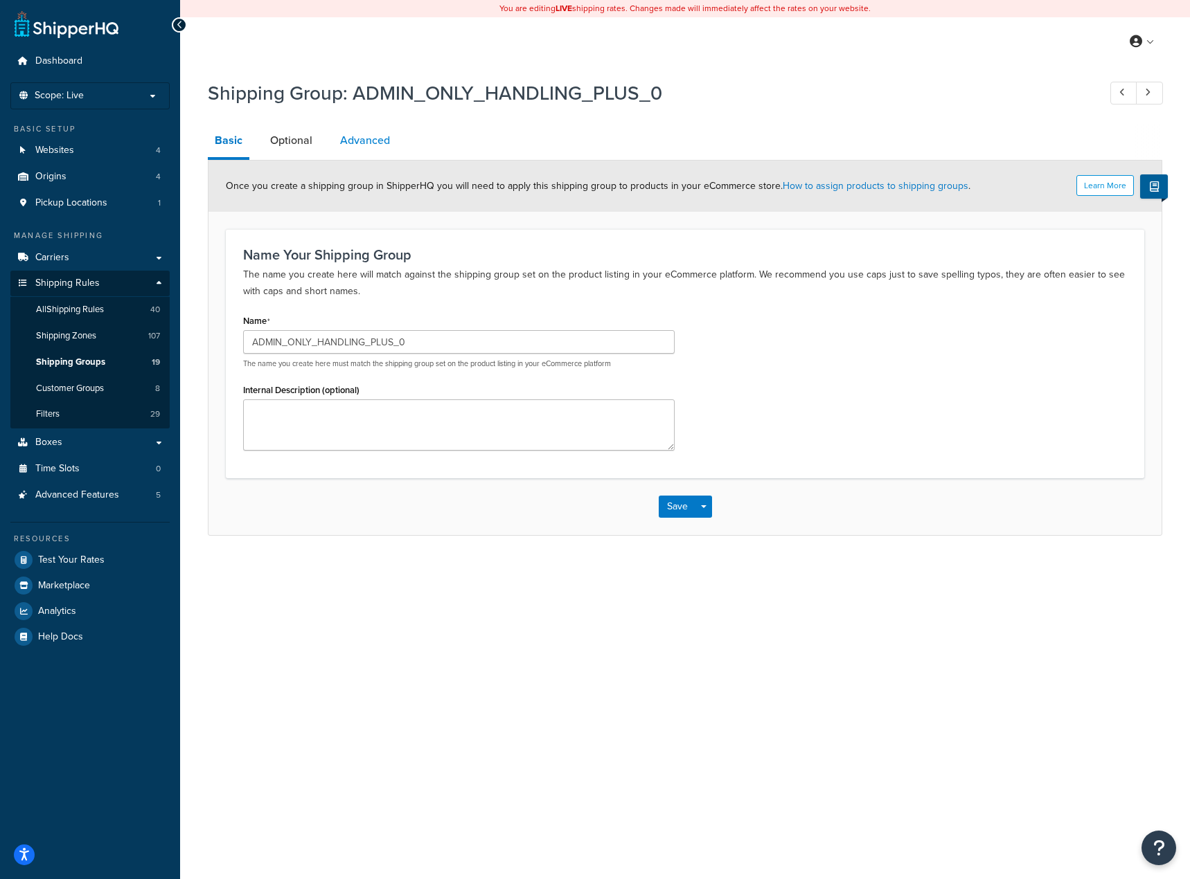
click at [364, 132] on link "Advanced" at bounding box center [365, 140] width 64 height 33
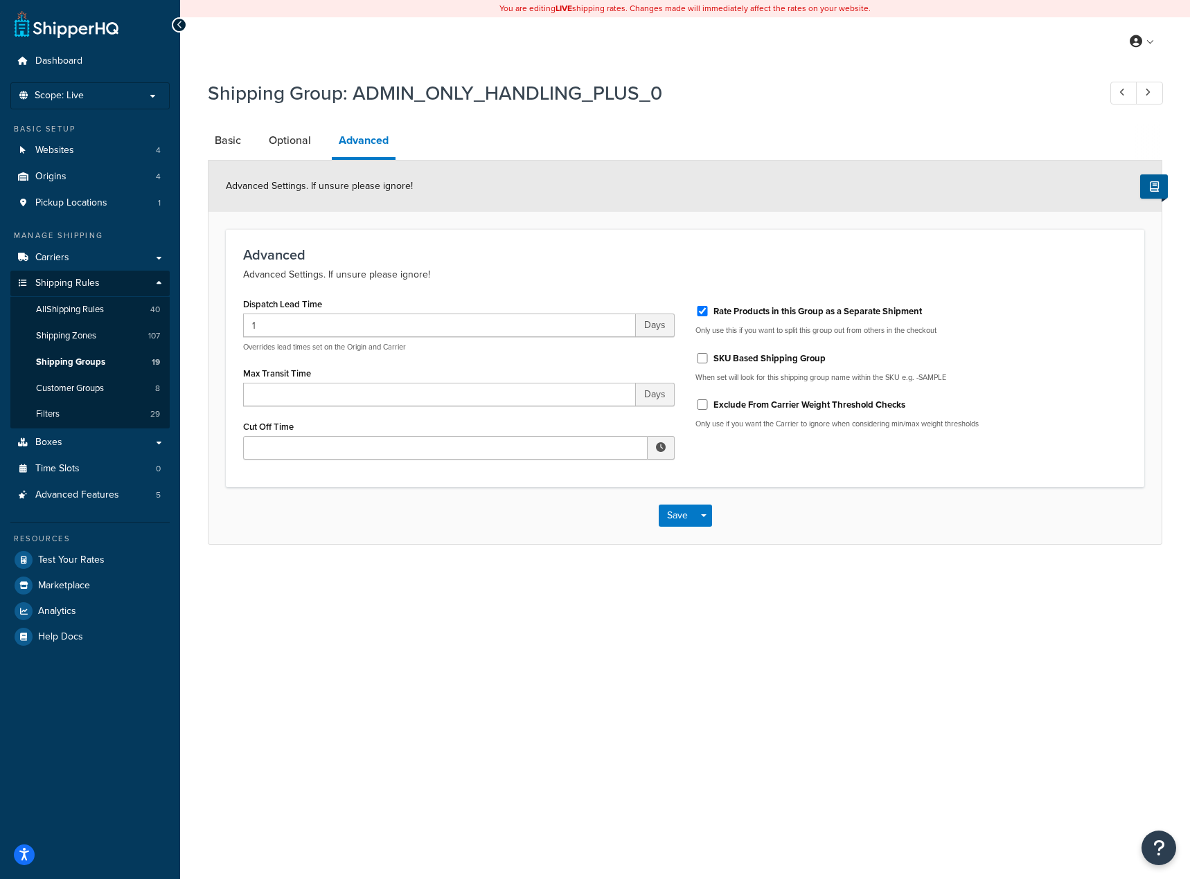
drag, startPoint x: 823, startPoint y: 320, endPoint x: 812, endPoint y: 328, distance: 13.4
click at [823, 320] on div "Rate Products in this Group as a Separate Shipment" at bounding box center [910, 310] width 431 height 21
click at [760, 303] on div "Rate Products in this Group as a Separate Shipment" at bounding box center [910, 310] width 431 height 21
click at [689, 311] on div "Rate Products in this Group as a Separate Shipment Only use this if you want to…" at bounding box center [911, 366] width 452 height 145
click at [701, 309] on input "Rate Products in this Group as a Separate Shipment" at bounding box center [702, 311] width 14 height 10
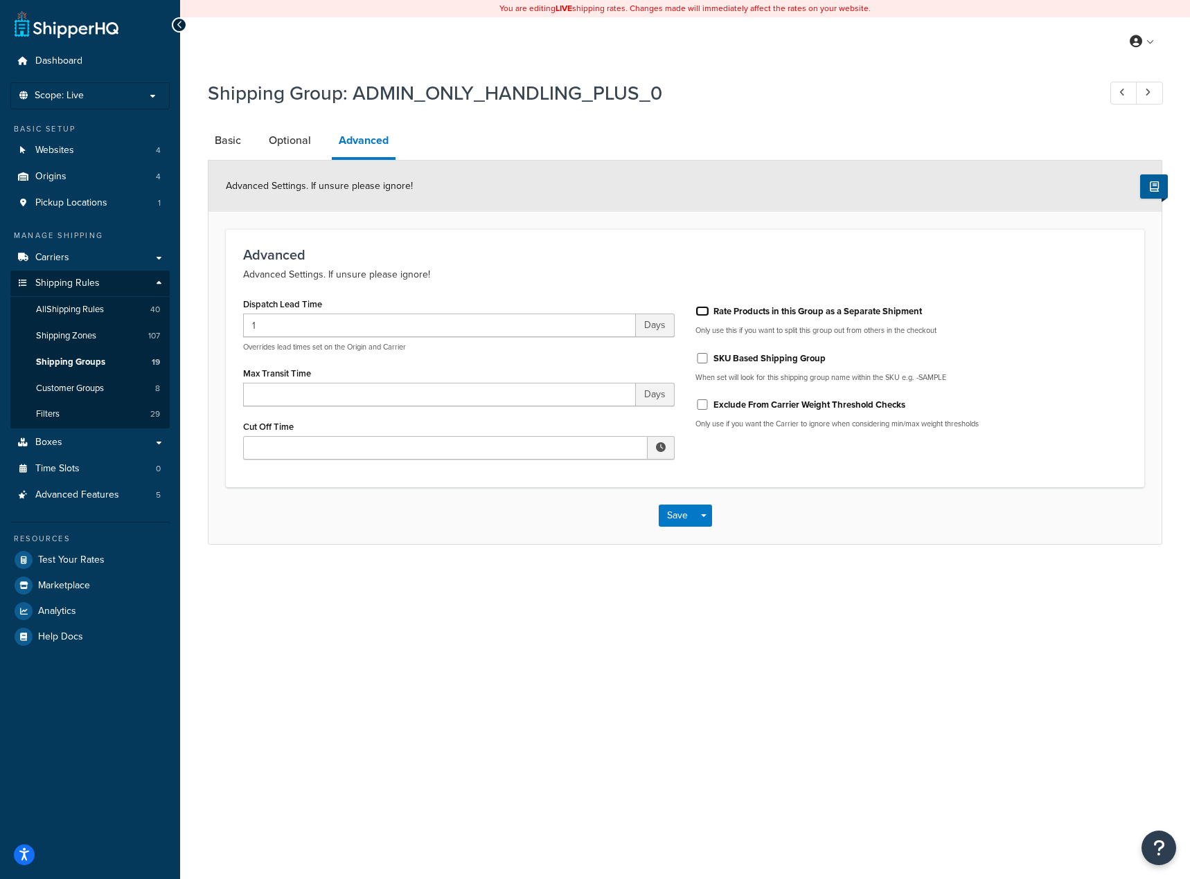
checkbox input "false"
click at [674, 523] on button "Save" at bounding box center [677, 516] width 37 height 22
click at [257, 140] on li "Basic" at bounding box center [235, 140] width 54 height 33
click at [288, 141] on link "Optional" at bounding box center [290, 140] width 56 height 33
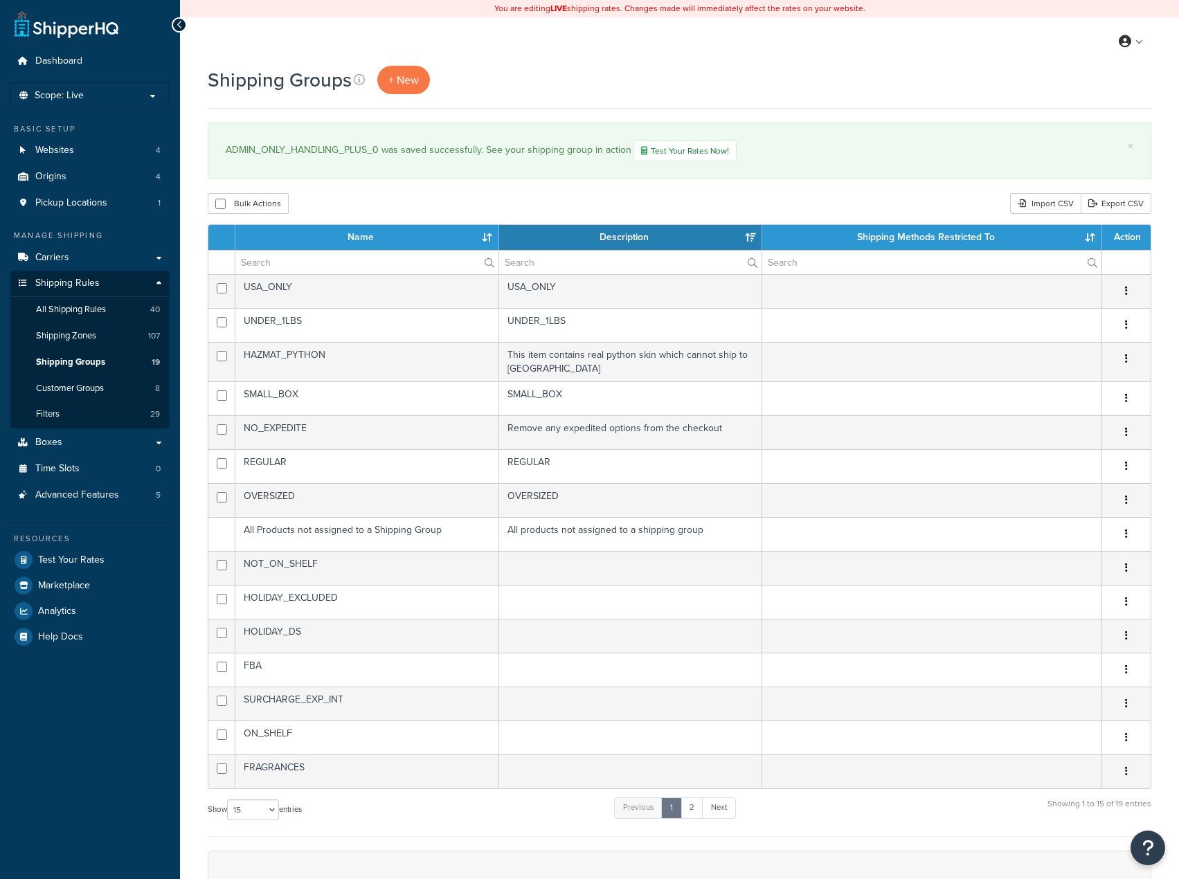
select select "15"
click at [688, 812] on link "2" at bounding box center [692, 808] width 23 height 21
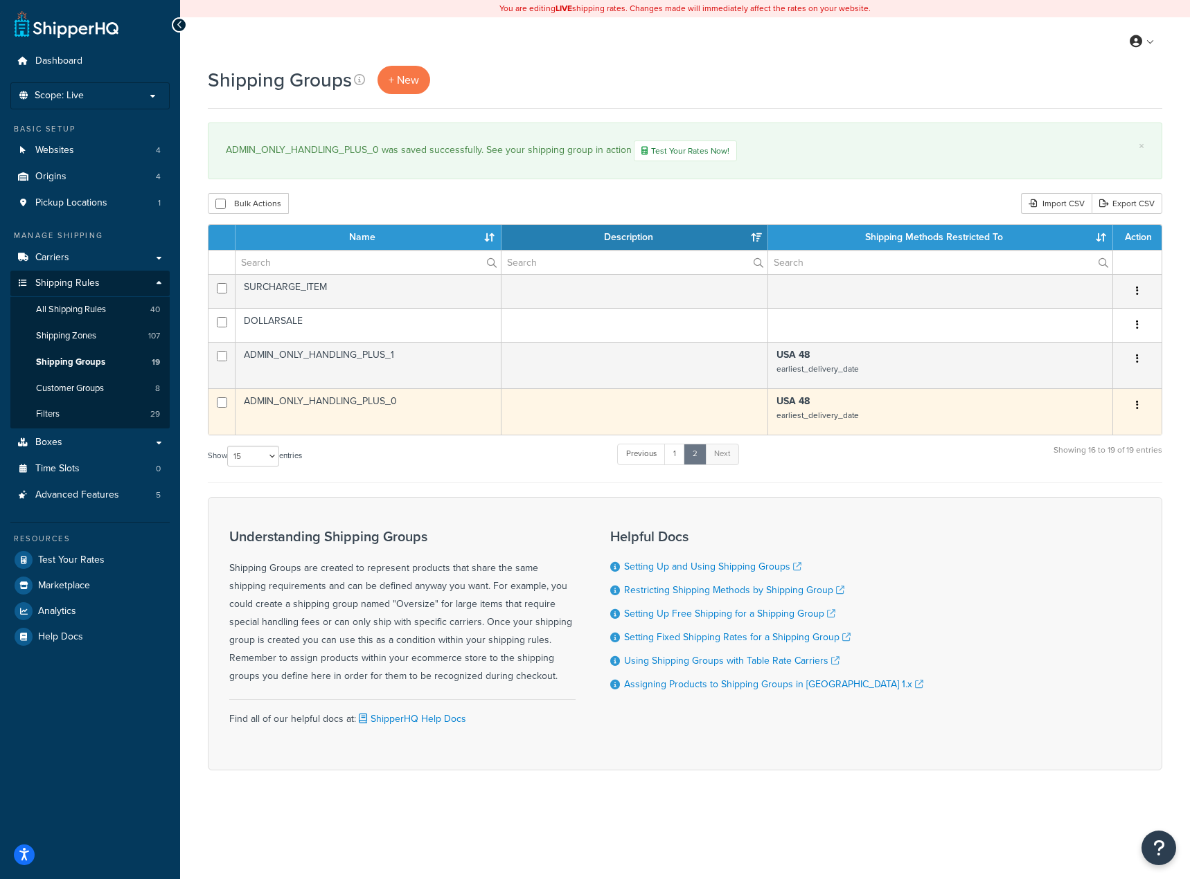
click at [1134, 410] on button "button" at bounding box center [1136, 406] width 19 height 22
click at [1107, 427] on link "Edit" at bounding box center [1080, 434] width 109 height 28
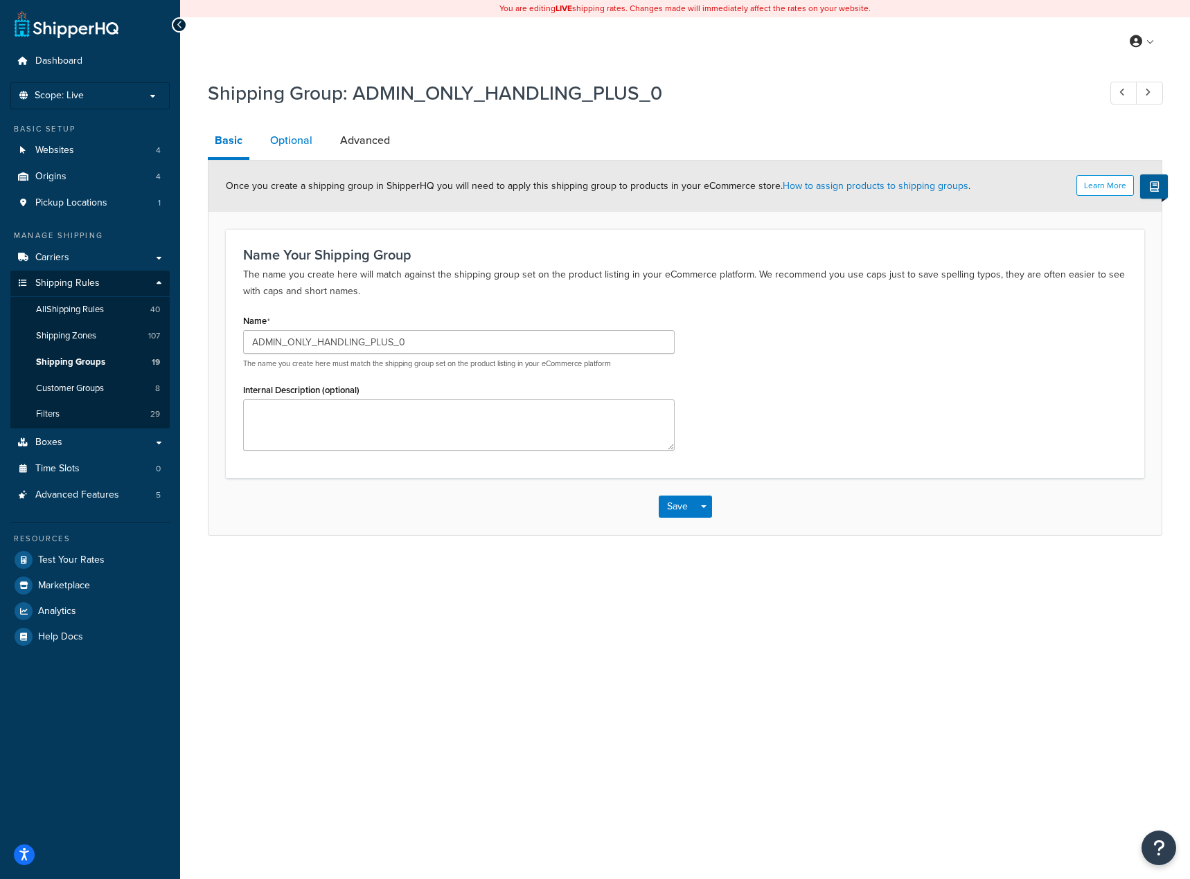
click at [287, 147] on link "Optional" at bounding box center [291, 140] width 56 height 33
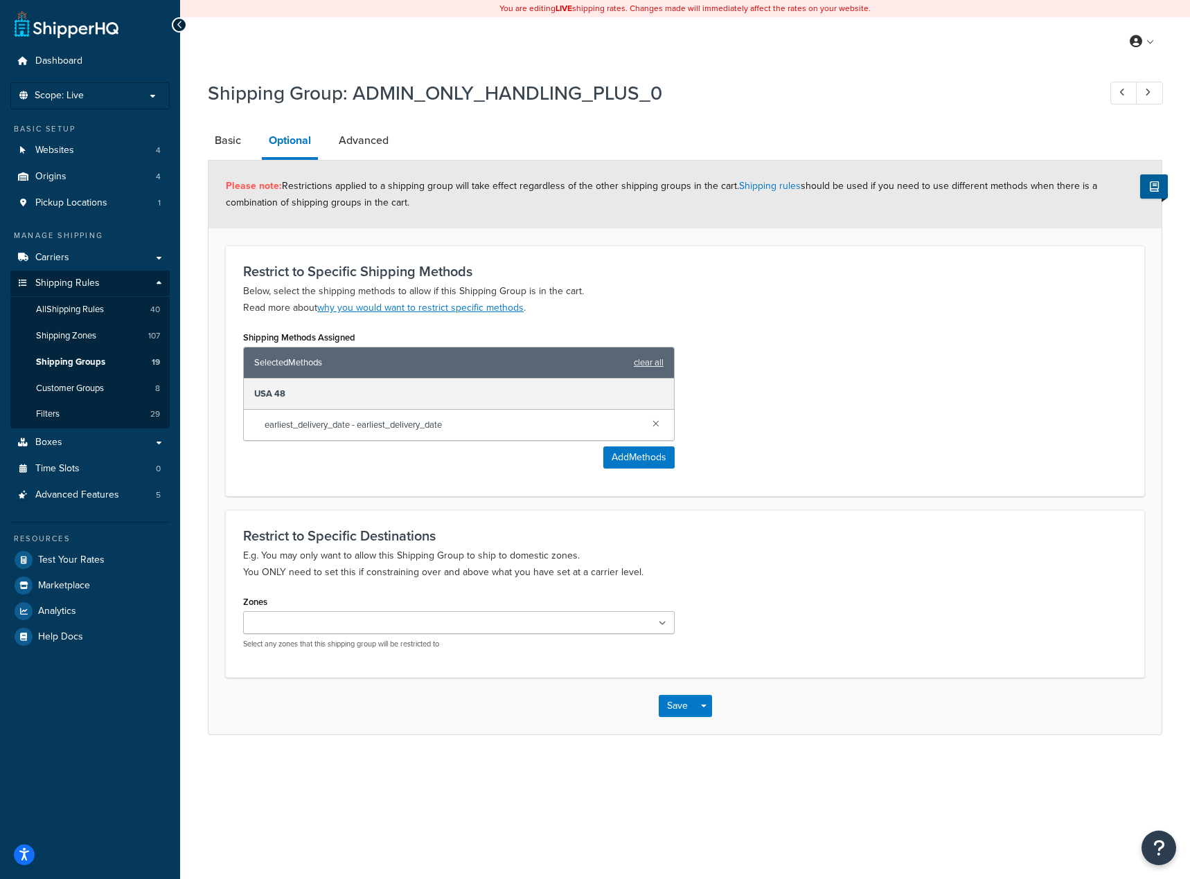
click at [764, 32] on div "My Profile Billing Global Settings Contact Us Logout" at bounding box center [685, 41] width 1010 height 48
